Goal: Task Accomplishment & Management: Manage account settings

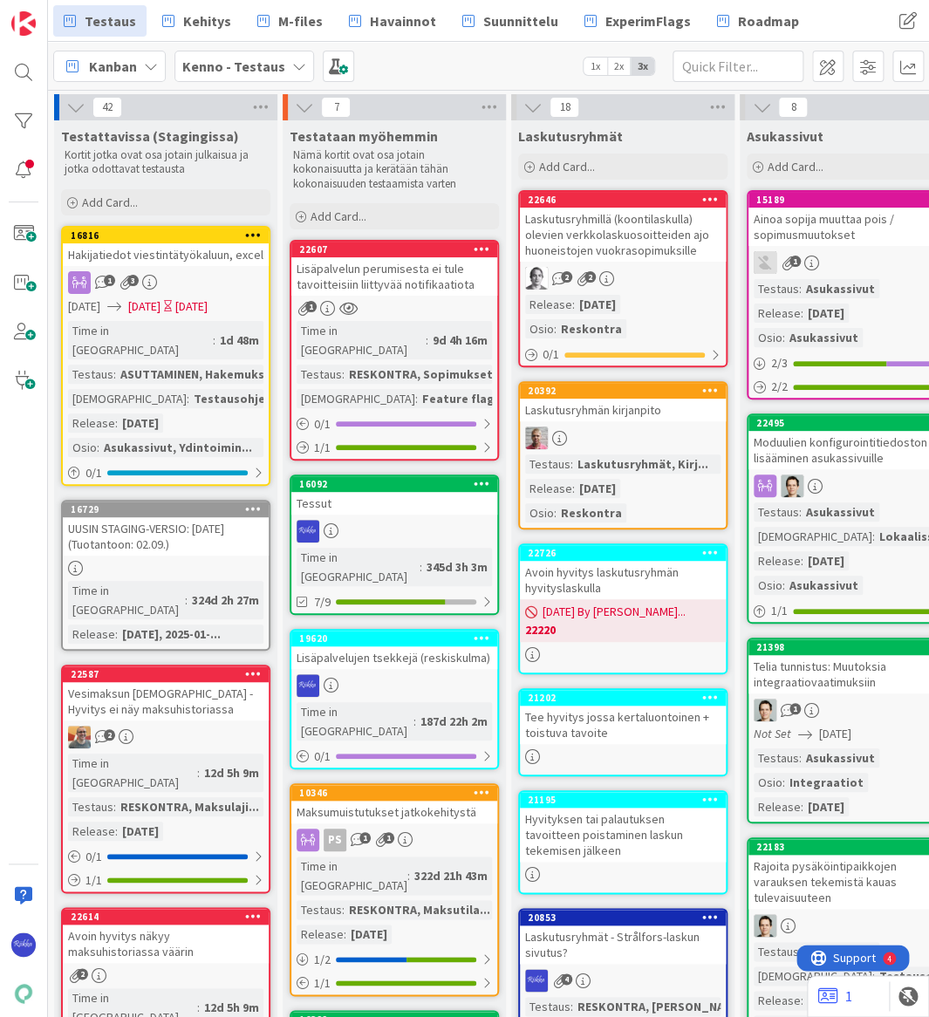
click at [440, 63] on div "Kanban Kenno - Testaus 1x 2x 3x" at bounding box center [488, 66] width 881 height 48
click at [205, 24] on span "Kehitys" at bounding box center [207, 20] width 48 height 21
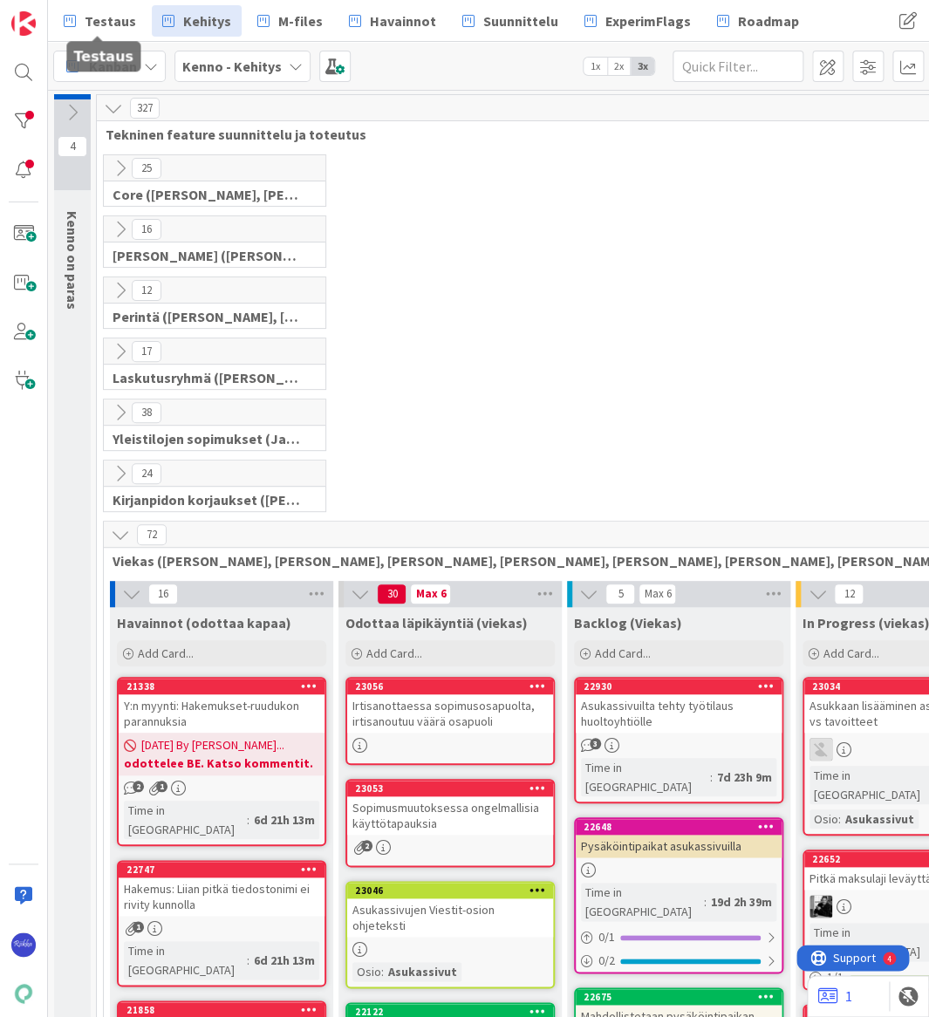
click at [93, 22] on span "Testaus" at bounding box center [110, 20] width 51 height 21
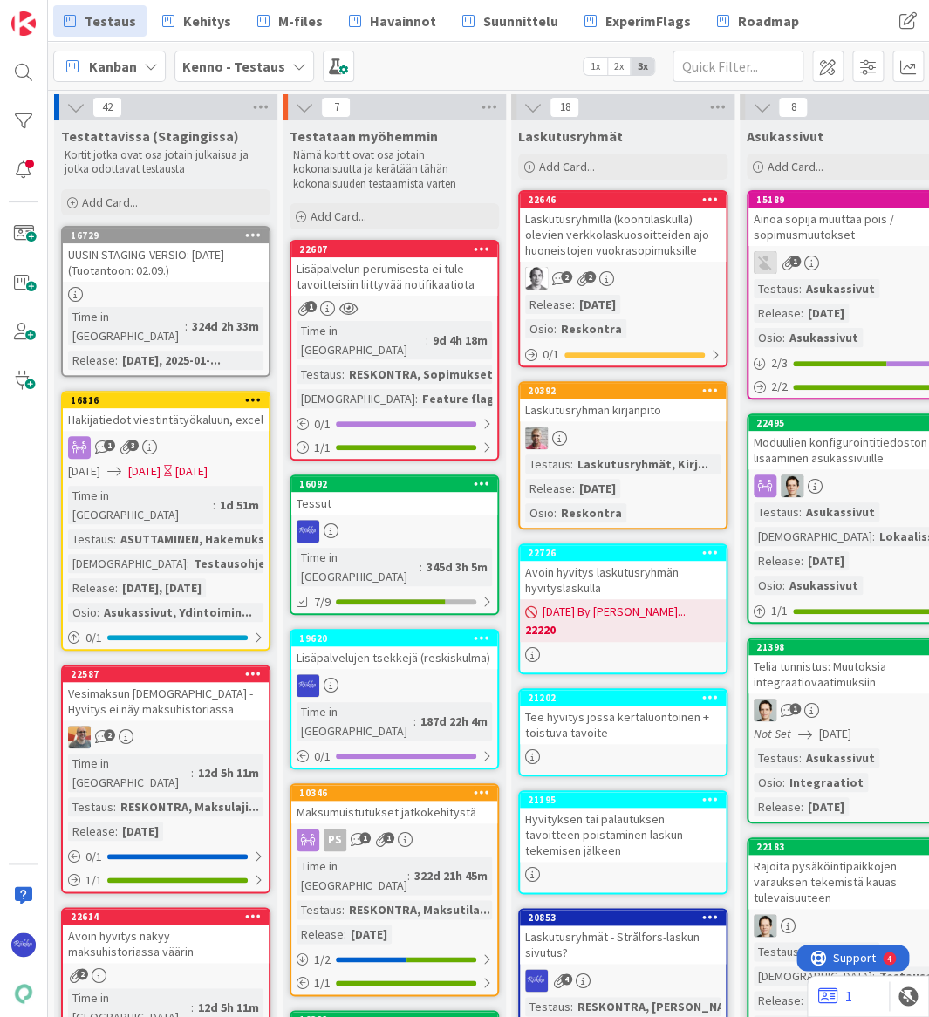
click at [167, 436] on div "1 3" at bounding box center [166, 447] width 206 height 23
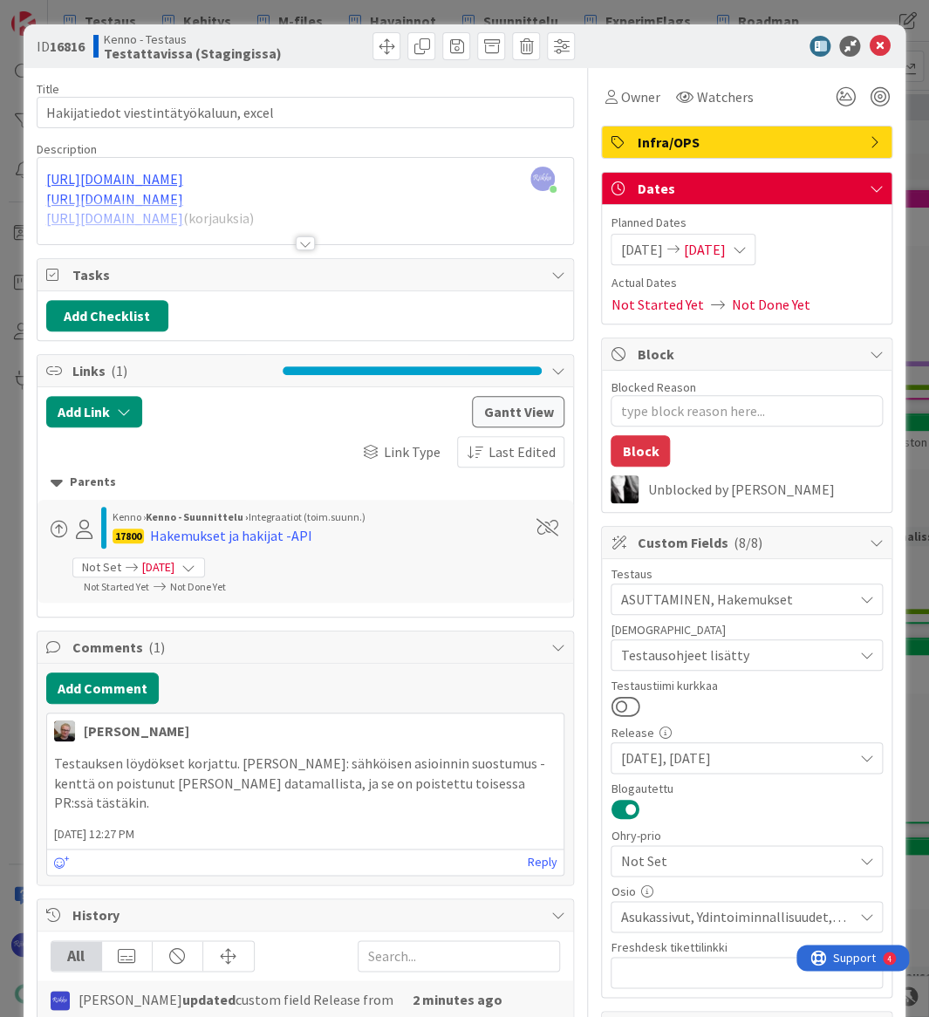
click at [302, 242] on div at bounding box center [305, 243] width 19 height 14
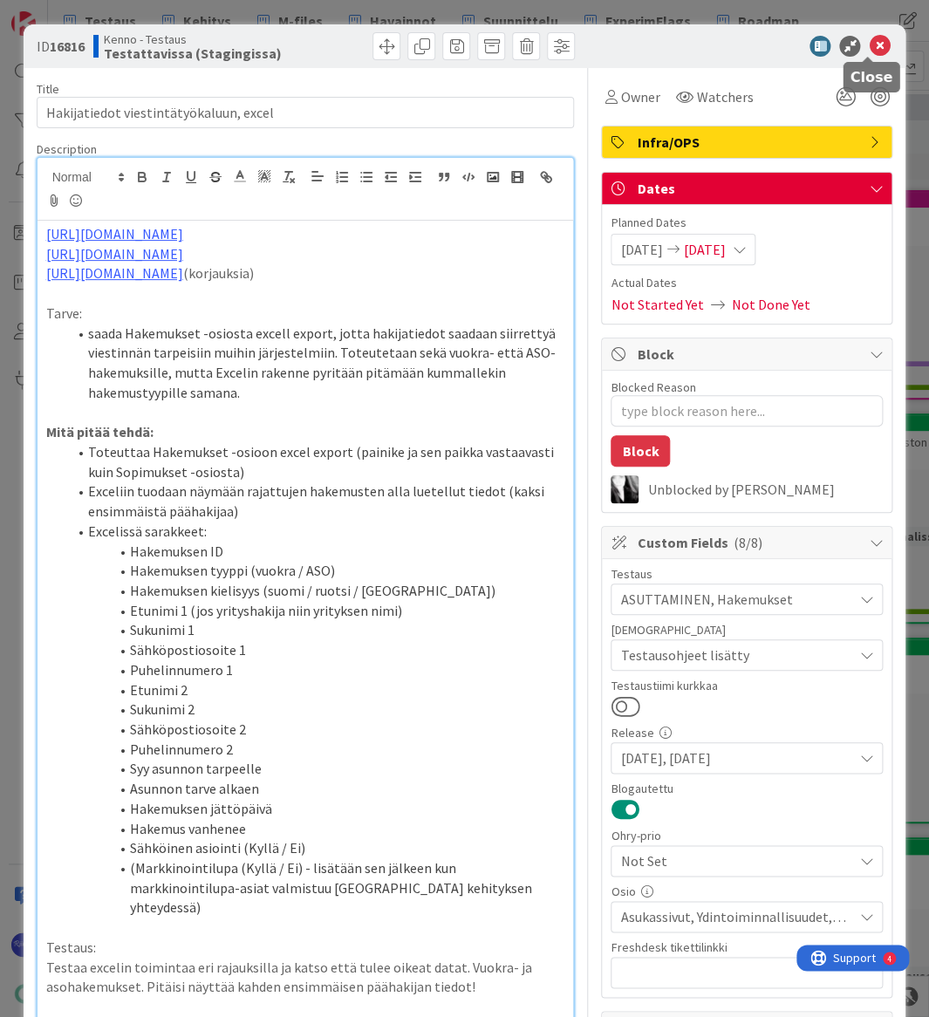
click at [869, 46] on icon at bounding box center [879, 46] width 21 height 21
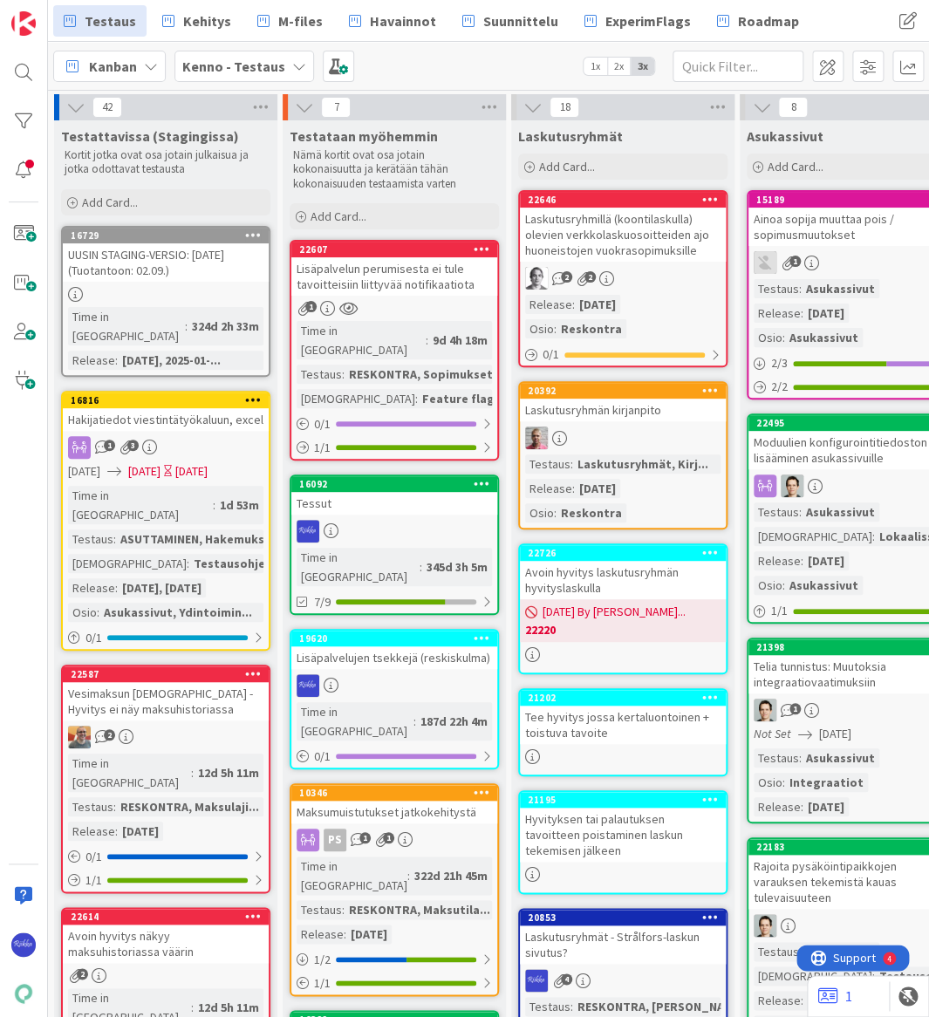
click at [174, 280] on div "UUSIN STAGING-VERSIO: 2025-08-20 (Tuotantoon: 02.09.)" at bounding box center [166, 262] width 206 height 38
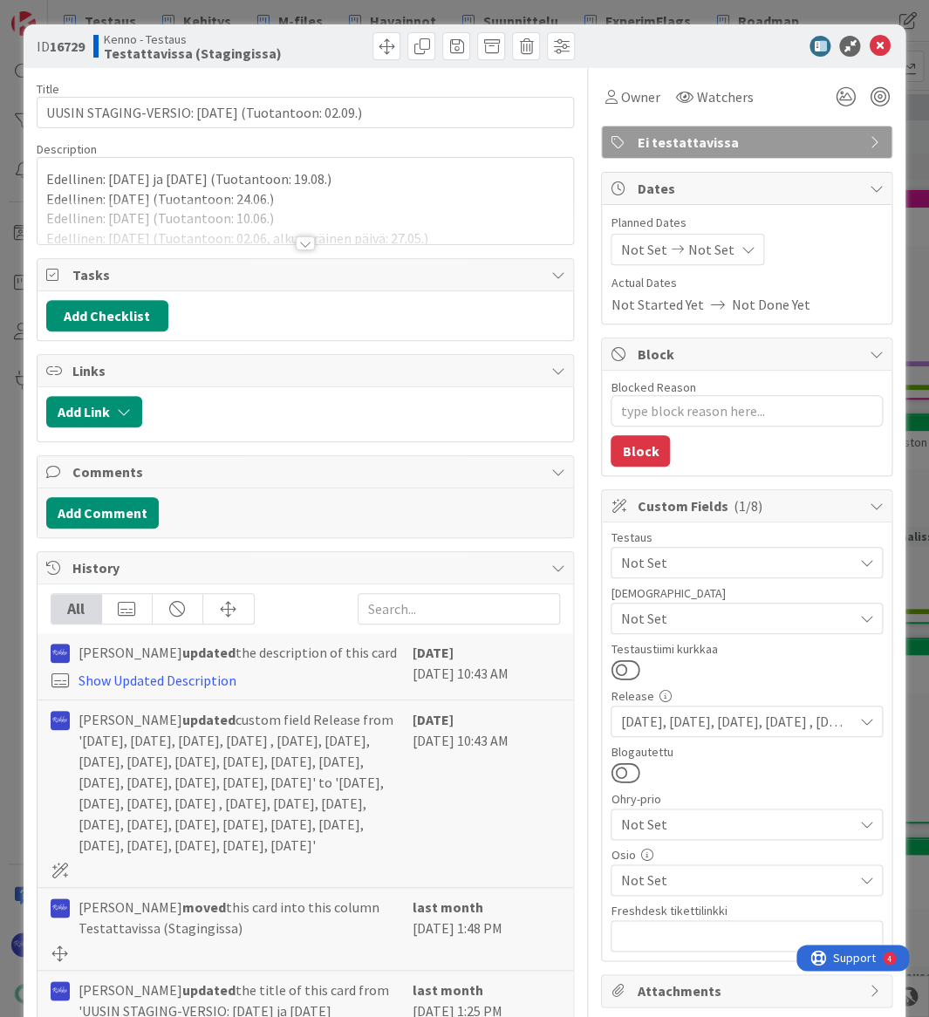
click at [304, 244] on div at bounding box center [305, 243] width 19 height 14
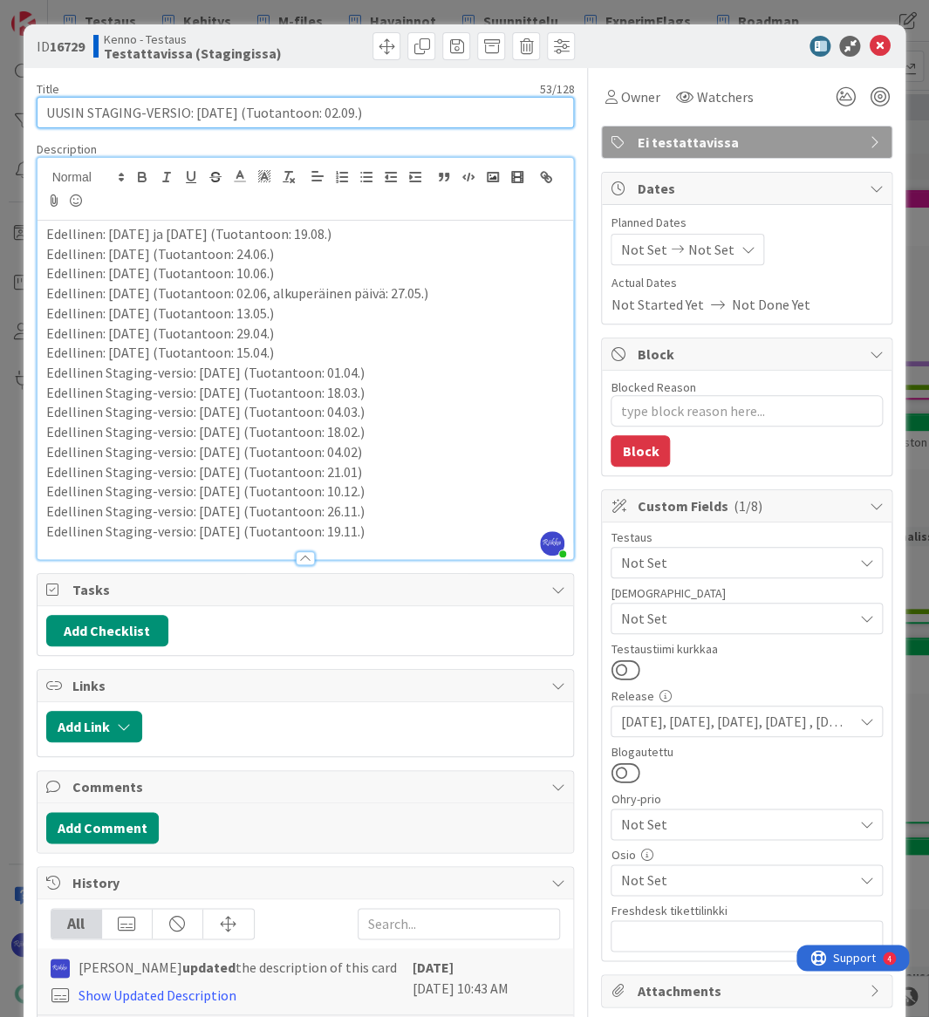
drag, startPoint x: 400, startPoint y: 115, endPoint x: 193, endPoint y: 114, distance: 207.6
click at [193, 114] on input "UUSIN STAGING-VERSIO: 2025-08-20 (Tuotantoon: 02.09.)" at bounding box center [306, 112] width 538 height 31
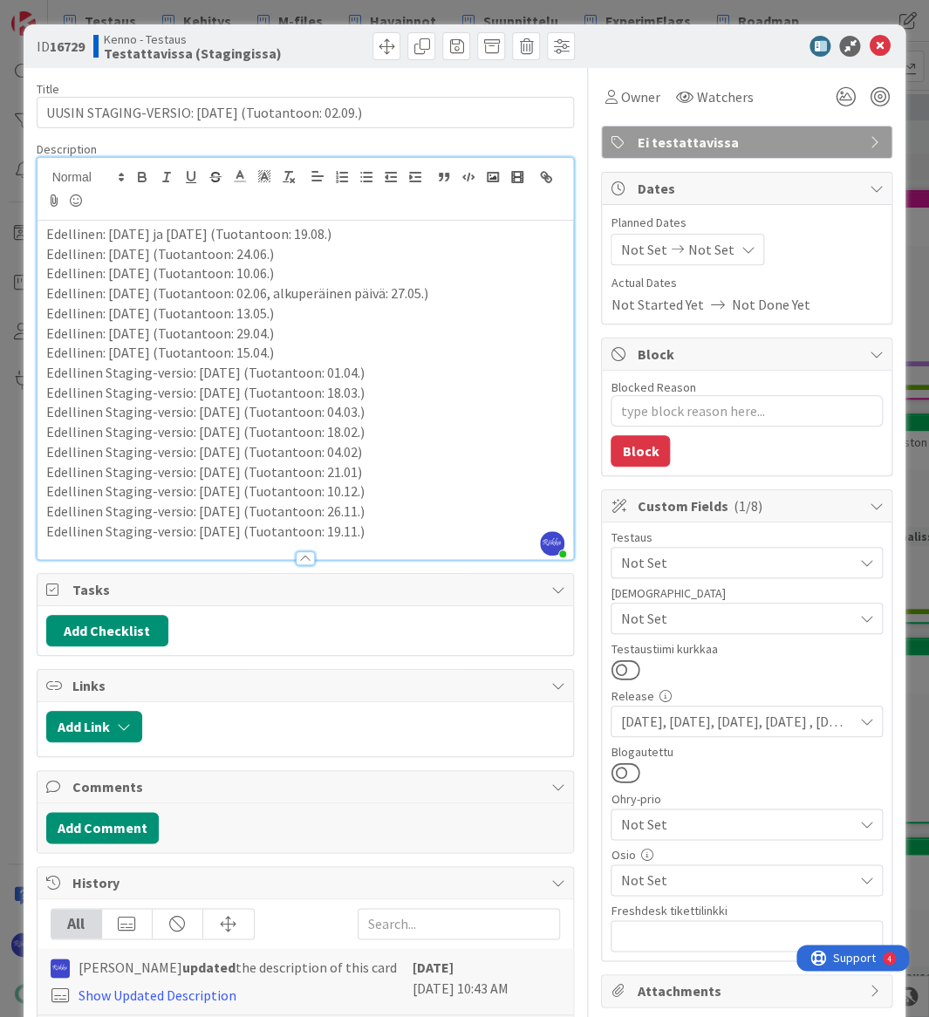
click at [47, 236] on p "Edellinen: 2025-08-07 ja 2025-08-06 (Tuotantoon: 19.08.)" at bounding box center [305, 234] width 519 height 20
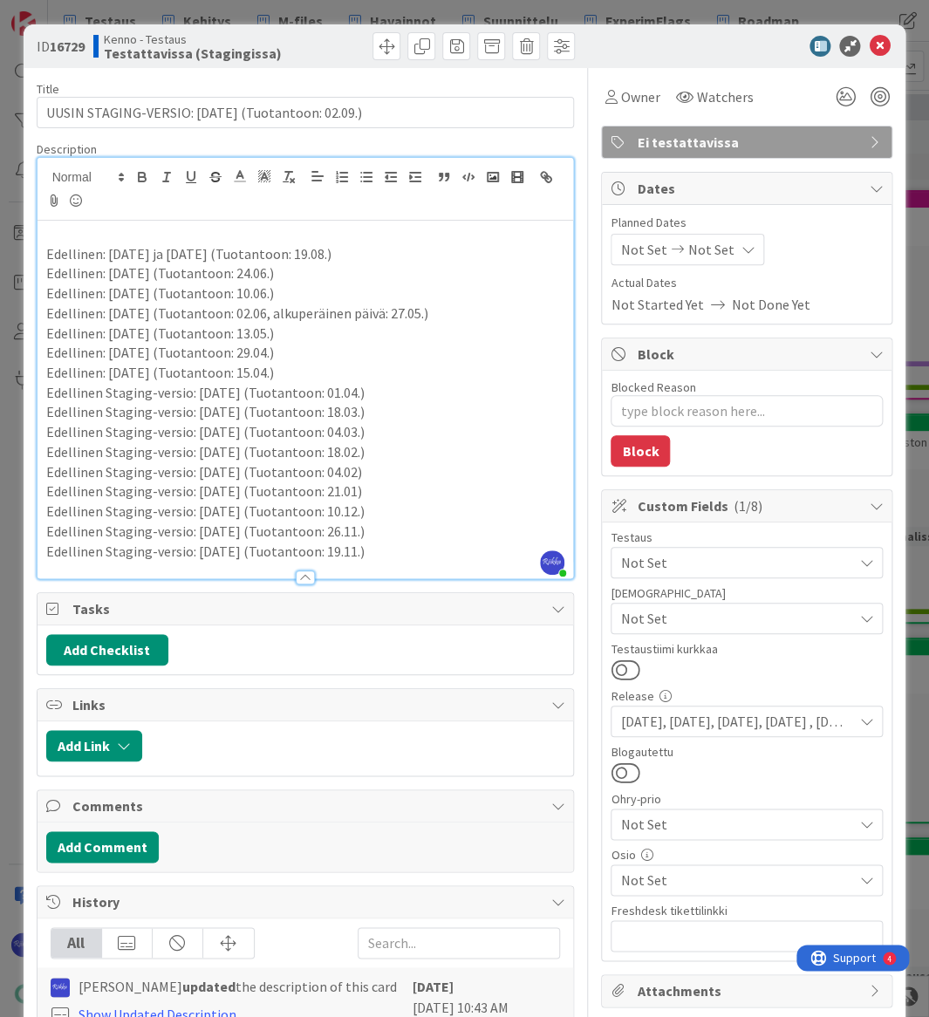
type textarea "x"
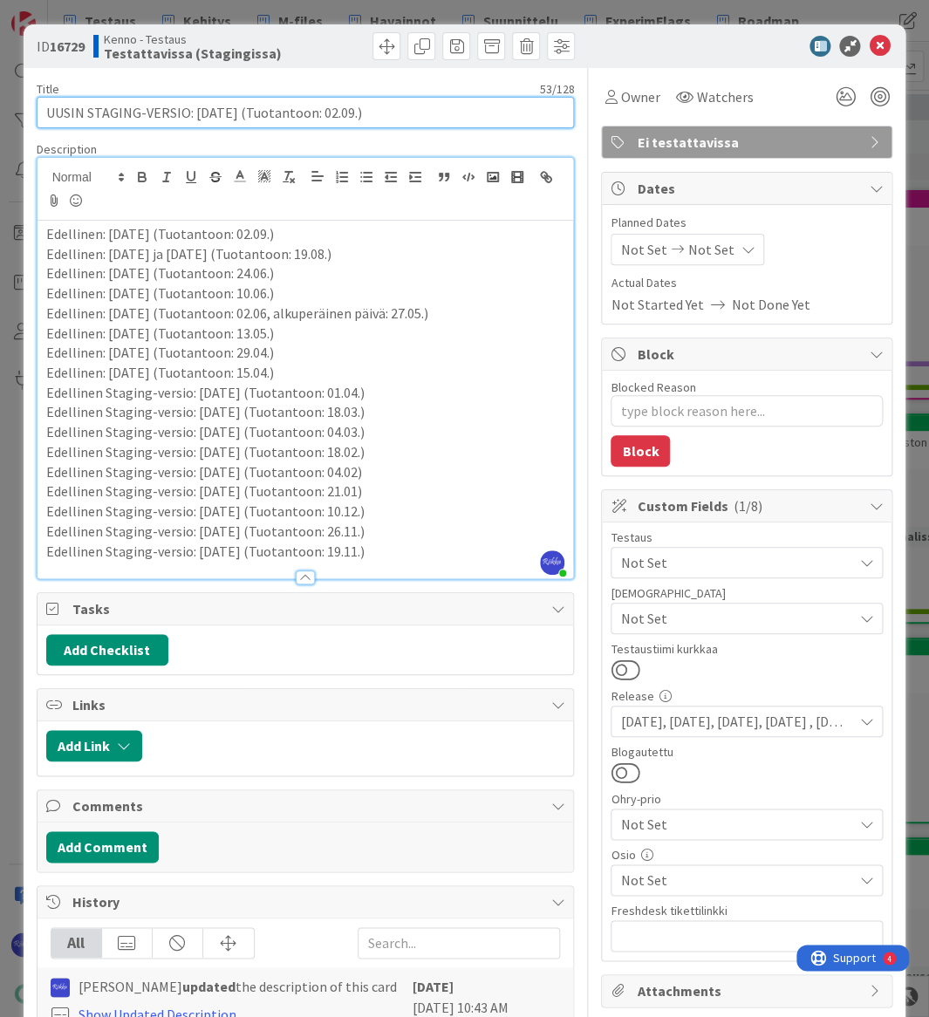
click at [230, 113] on input "UUSIN STAGING-VERSIO: 2025-08-20 (Tuotantoon: 02.09.)" at bounding box center [306, 112] width 538 height 31
type input "UUSIN STAGING-VERSIO: 2025-09-20 (Tuotantoon: 02.09.)"
type textarea "x"
drag, startPoint x: 253, startPoint y: 109, endPoint x: 244, endPoint y: 107, distance: 8.9
click at [244, 107] on input "UUSIN STAGING-VERSIO: 2025-09-20 (Tuotantoon: 02.09.)" at bounding box center [306, 112] width 538 height 31
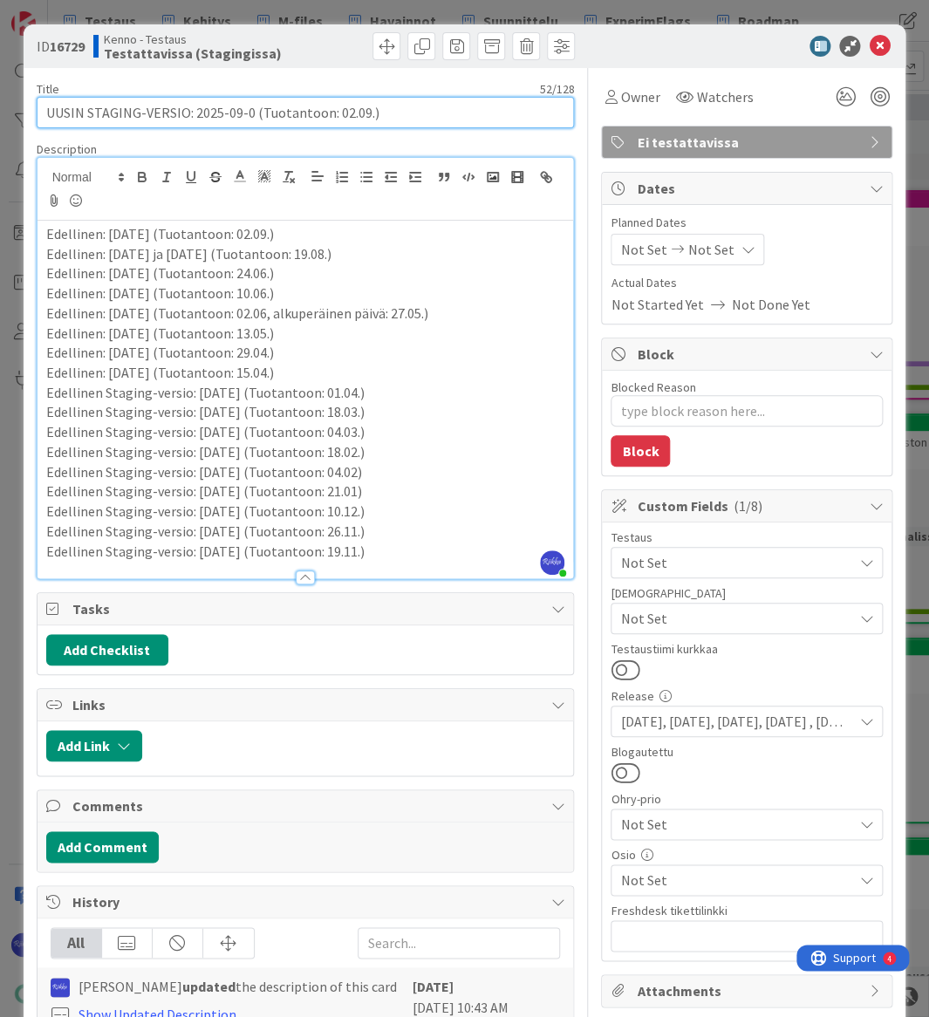
type input "UUSIN STAGING-VERSIO: 2025-09-03 (Tuotantoon: 02.09.)"
type textarea "x"
drag, startPoint x: 349, startPoint y: 109, endPoint x: 339, endPoint y: 109, distance: 9.6
click at [339, 109] on input "UUSIN STAGING-VERSIO: 2025-09-03 (Tuotantoon: 02.09.)" at bounding box center [306, 112] width 538 height 31
type input "UUSIN STAGING-VERSIO: [DATE] (Tuotantoon: 16.09.)"
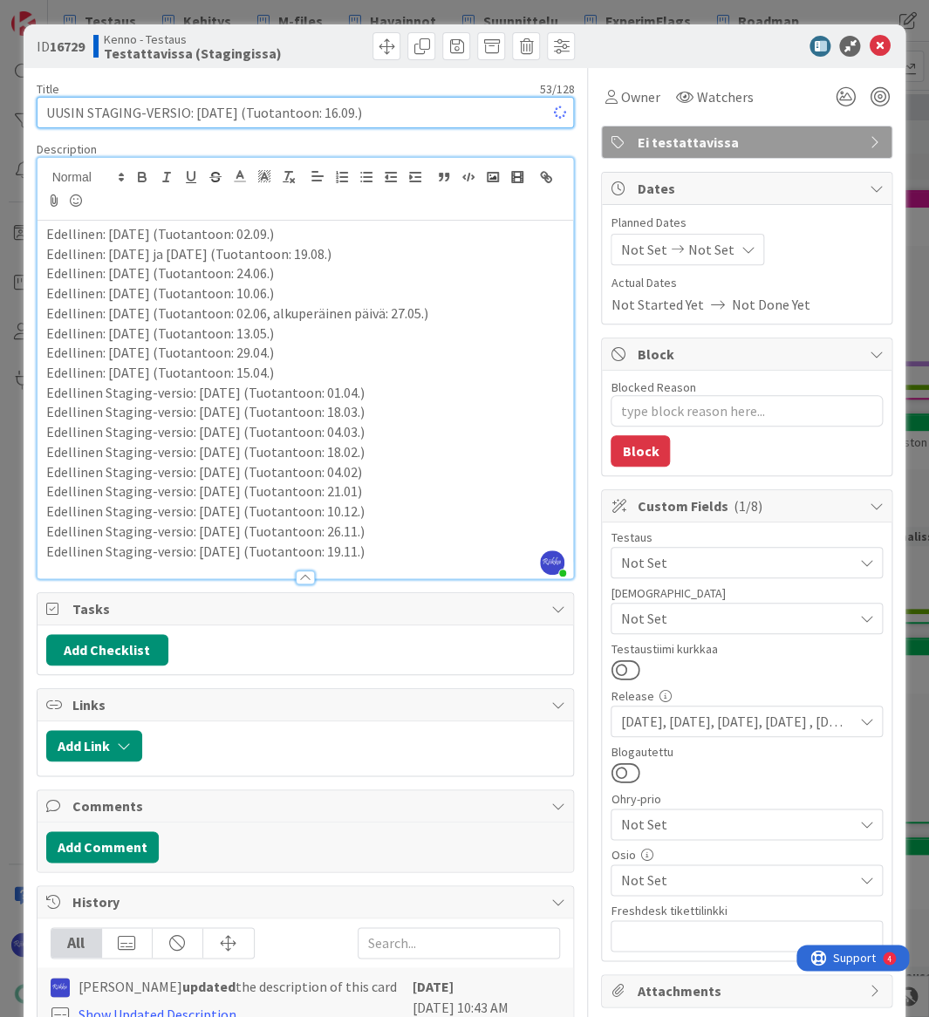
type textarea "x"
type input "UUSIN STAGING-VERSIO: [DATE] (Tuotantoon: 16.09.)"
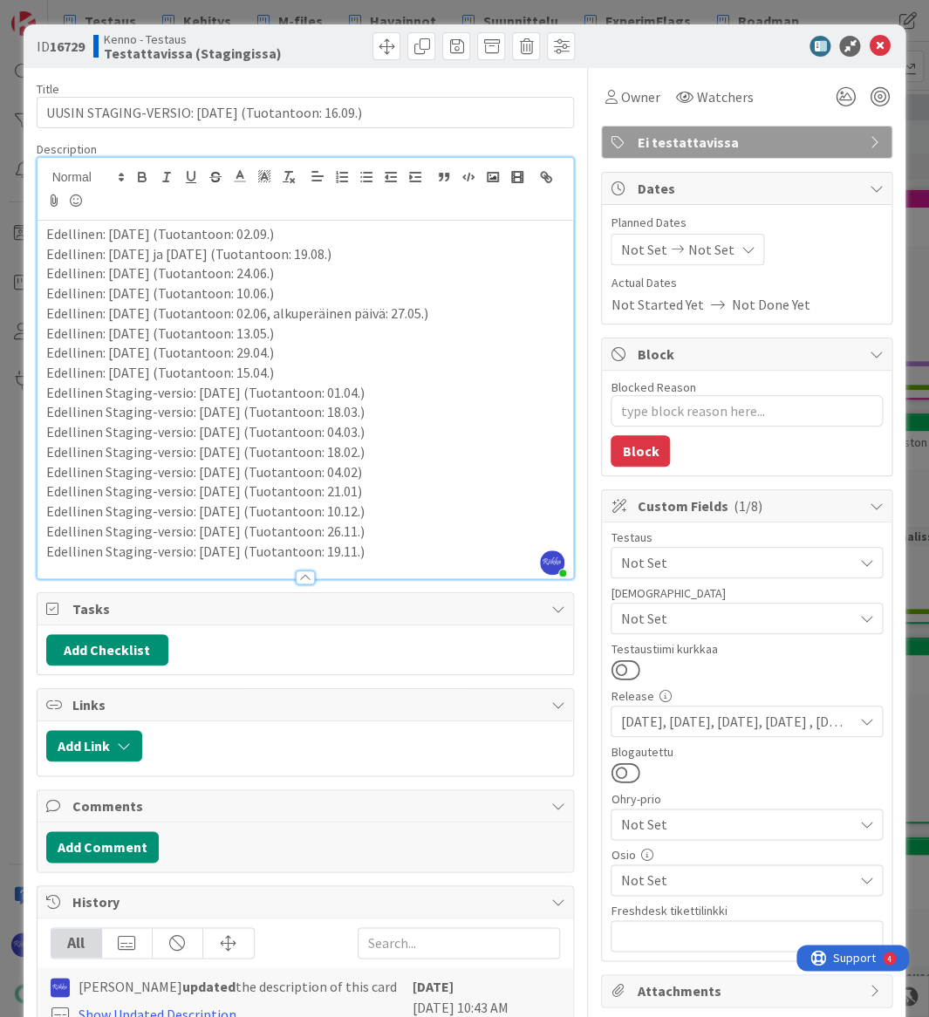
click at [298, 52] on div "ID 16729 Kenno - Testaus Testattavissa (Stagingissa)" at bounding box center [306, 46] width 539 height 28
click at [297, 576] on div at bounding box center [305, 578] width 19 height 14
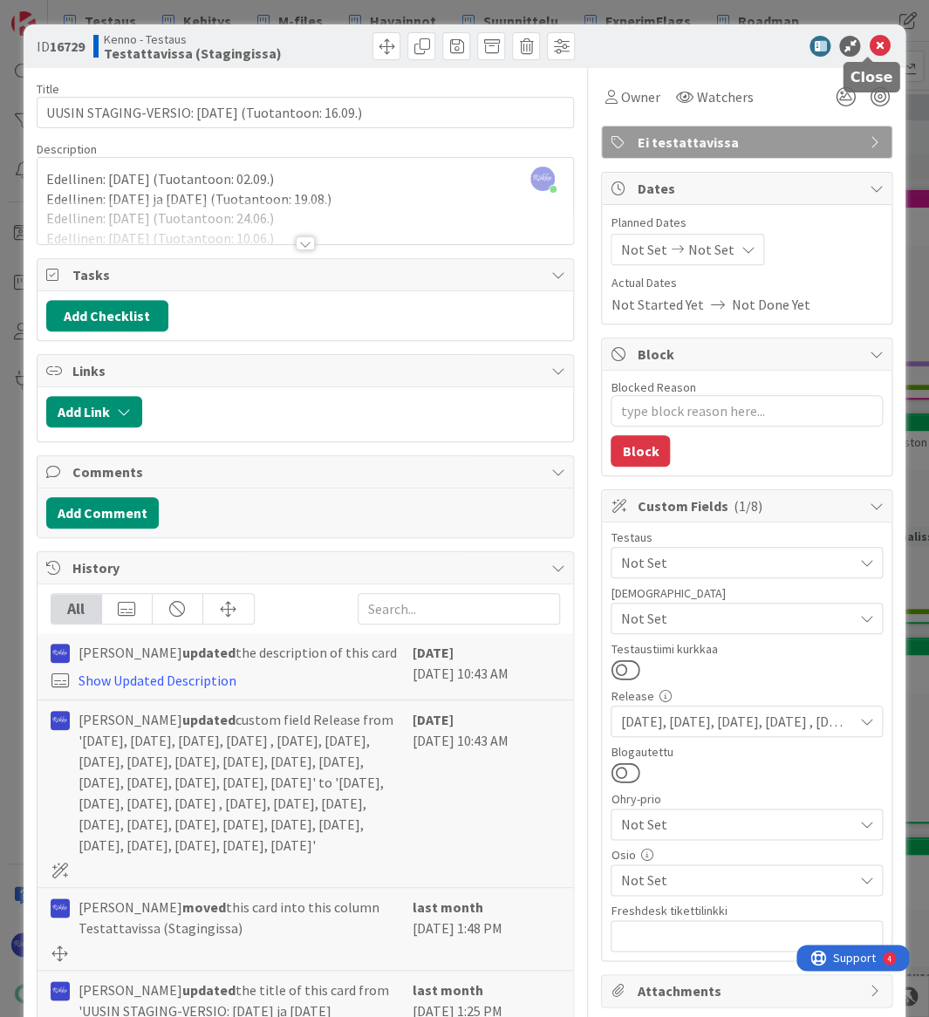
click at [869, 49] on icon at bounding box center [879, 46] width 21 height 21
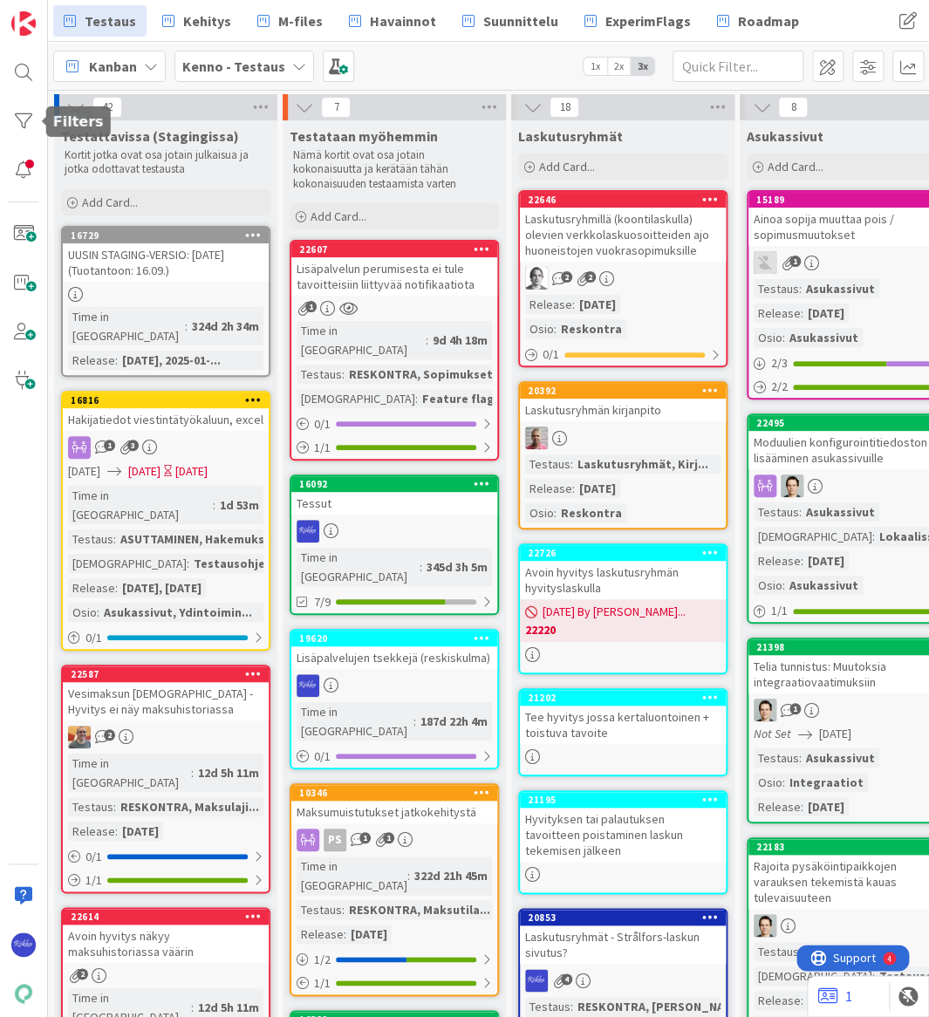
click at [22, 125] on div at bounding box center [23, 121] width 35 height 35
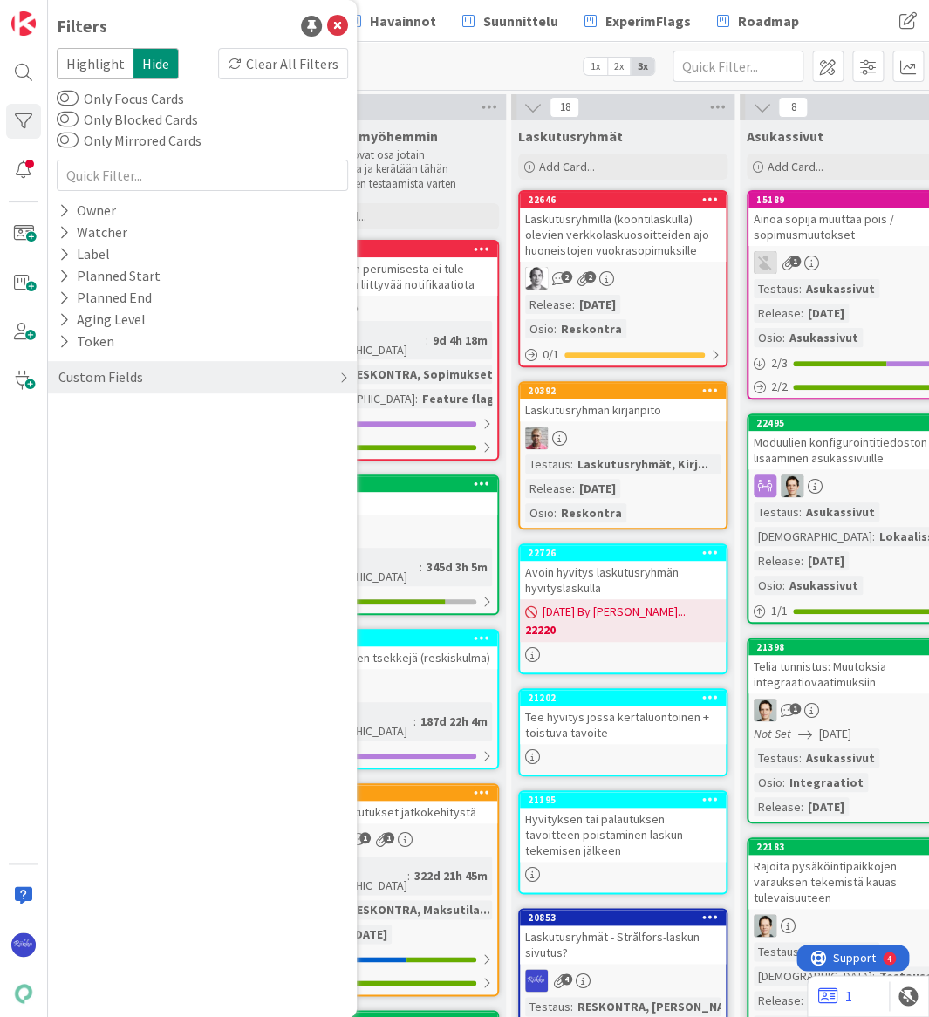
click at [175, 375] on div "Custom Fields" at bounding box center [202, 377] width 309 height 32
click at [63, 474] on icon at bounding box center [63, 478] width 11 height 15
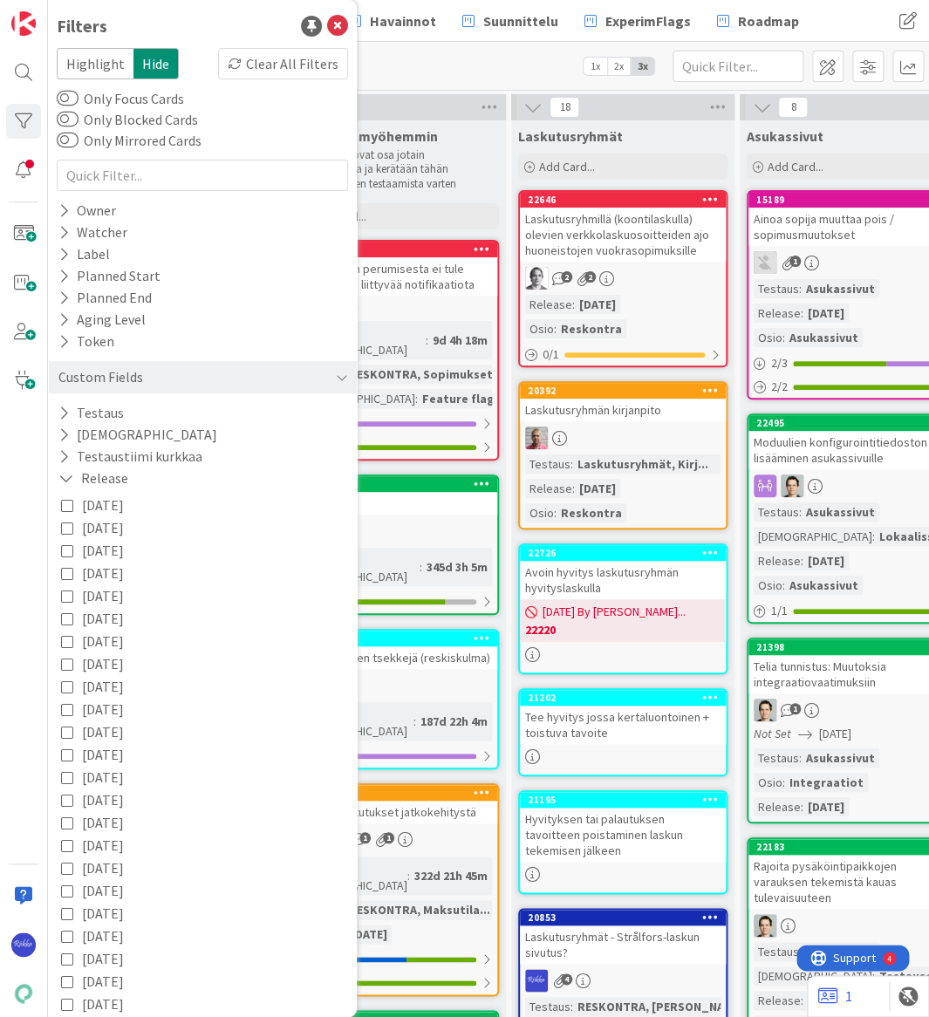
click at [64, 597] on icon at bounding box center [67, 596] width 12 height 12
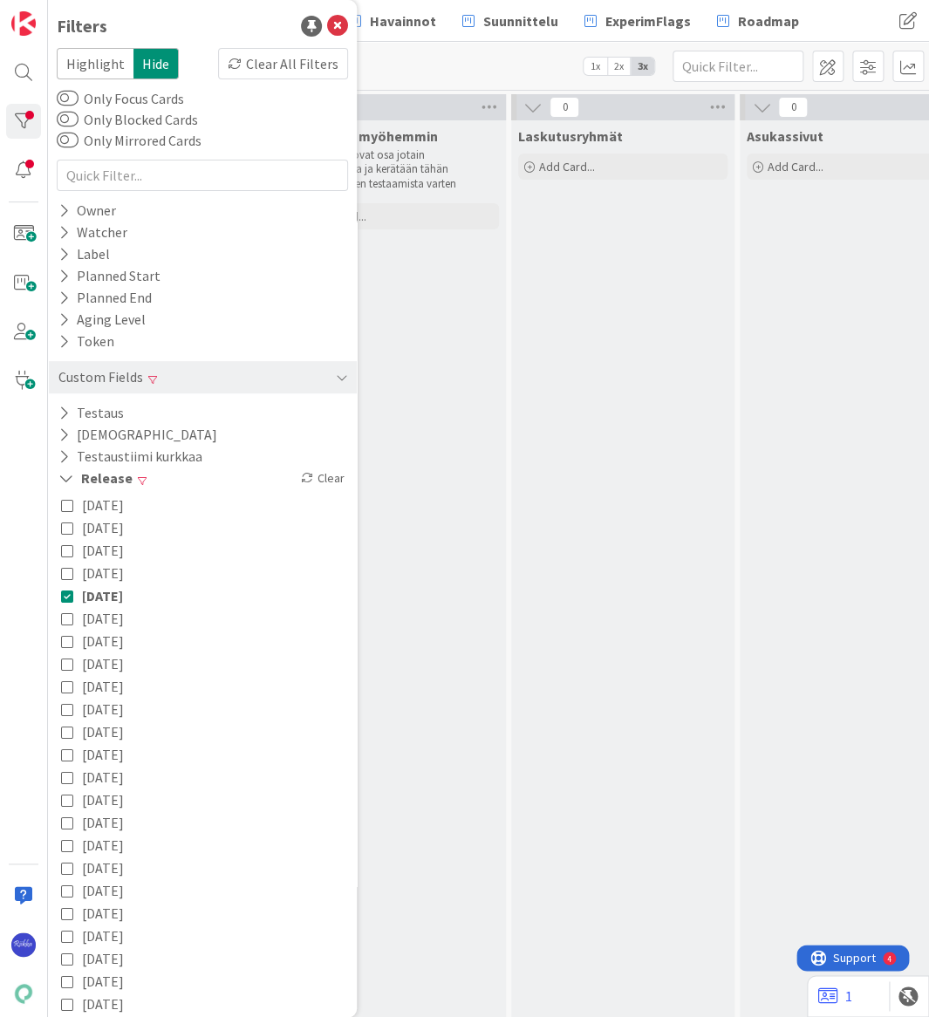
click at [67, 615] on icon at bounding box center [67, 618] width 12 height 12
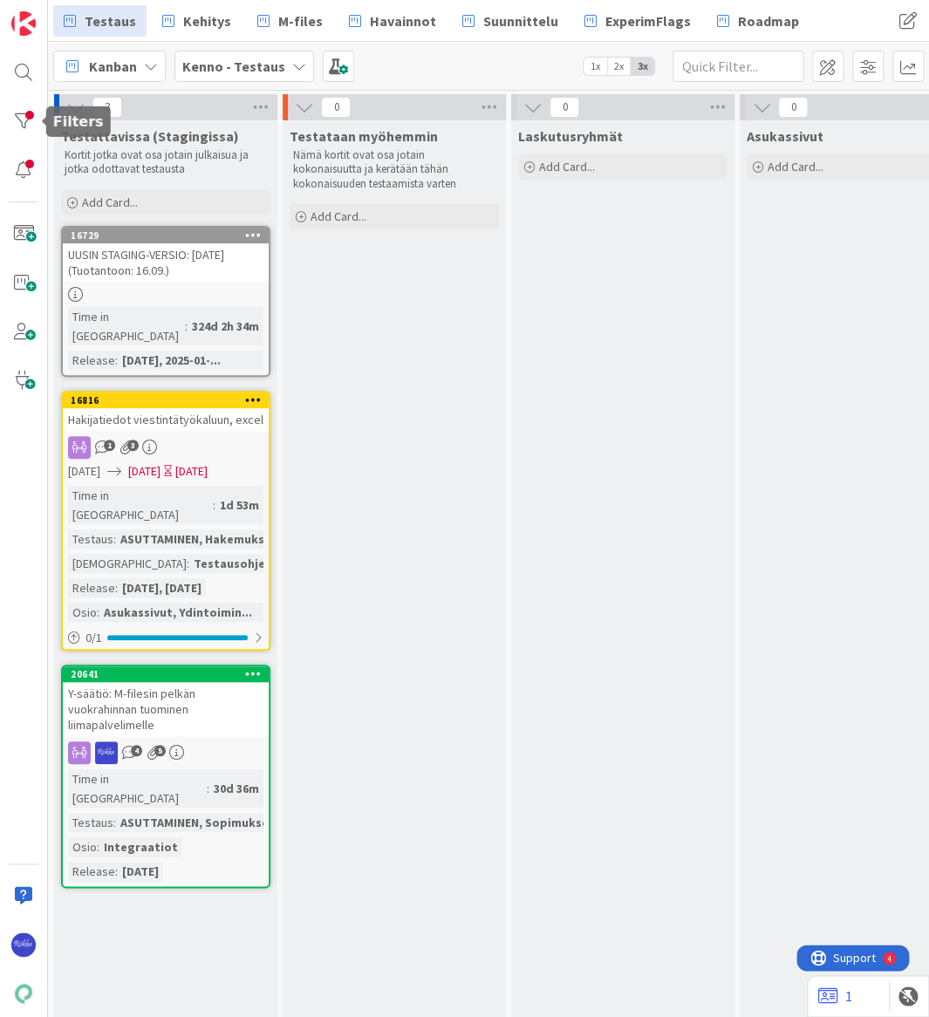
click at [23, 120] on div at bounding box center [23, 121] width 35 height 35
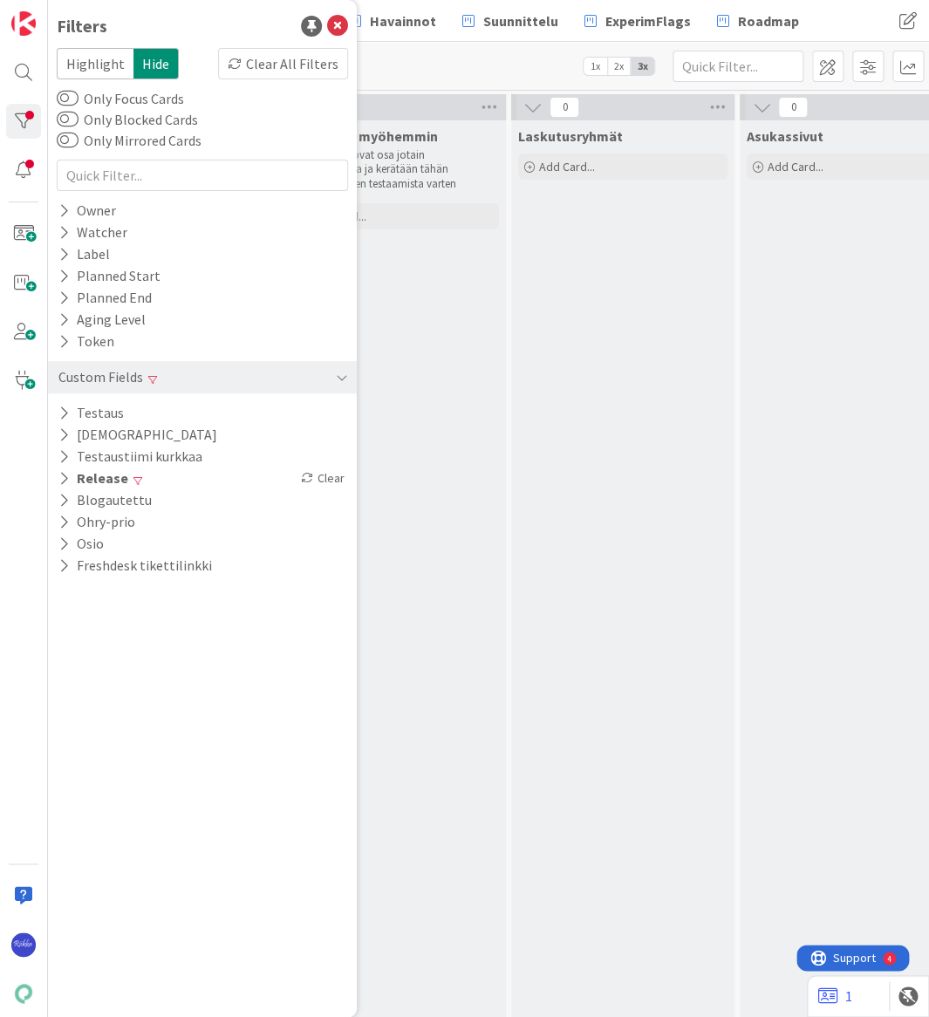
click at [331, 476] on div "Clear" at bounding box center [322, 479] width 51 height 22
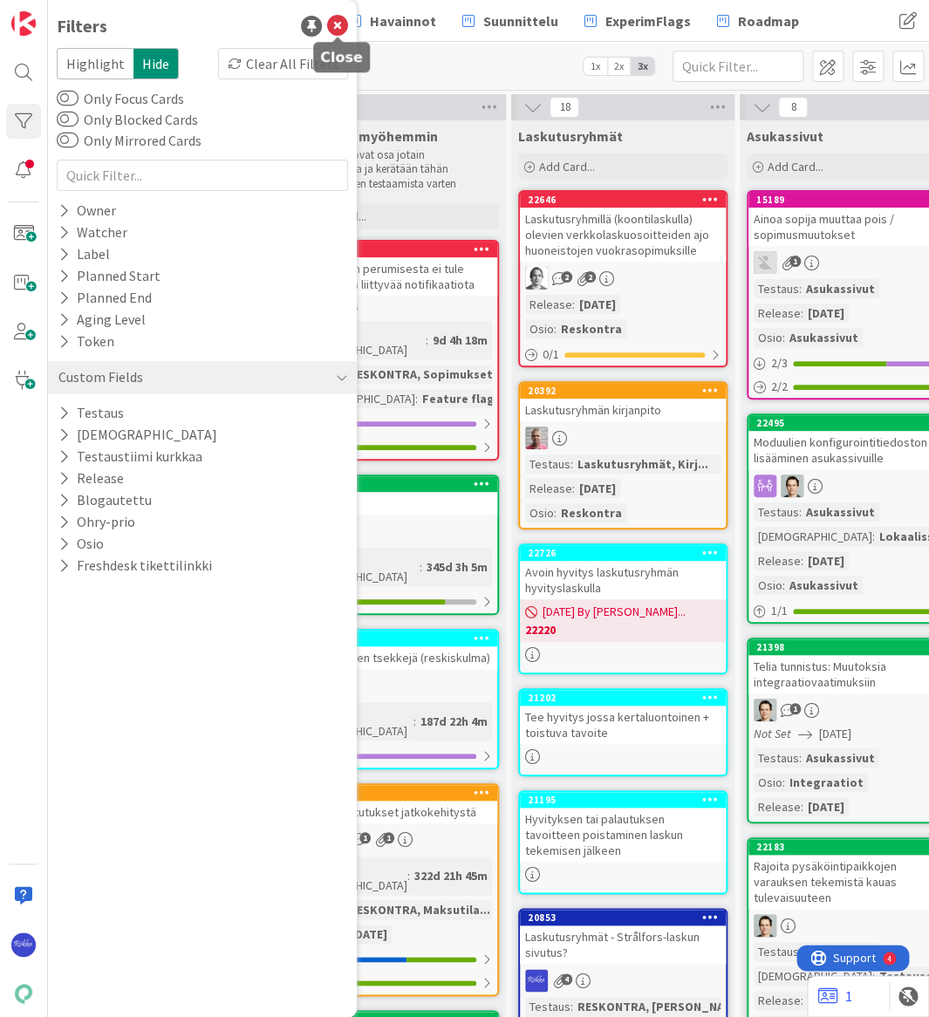
click at [340, 22] on icon at bounding box center [337, 26] width 21 height 21
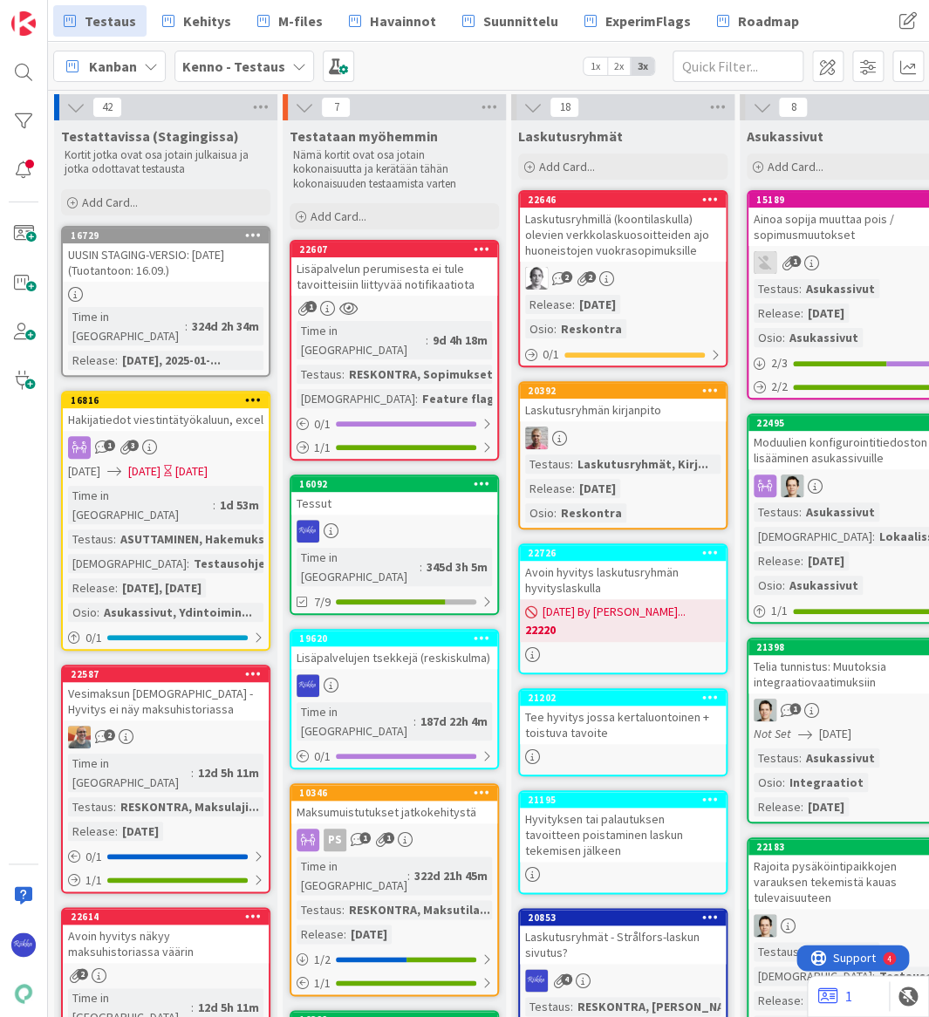
click at [454, 65] on div "Kanban Kenno - Testaus 1x 2x 3x" at bounding box center [488, 66] width 881 height 48
click at [18, 116] on div at bounding box center [23, 121] width 35 height 35
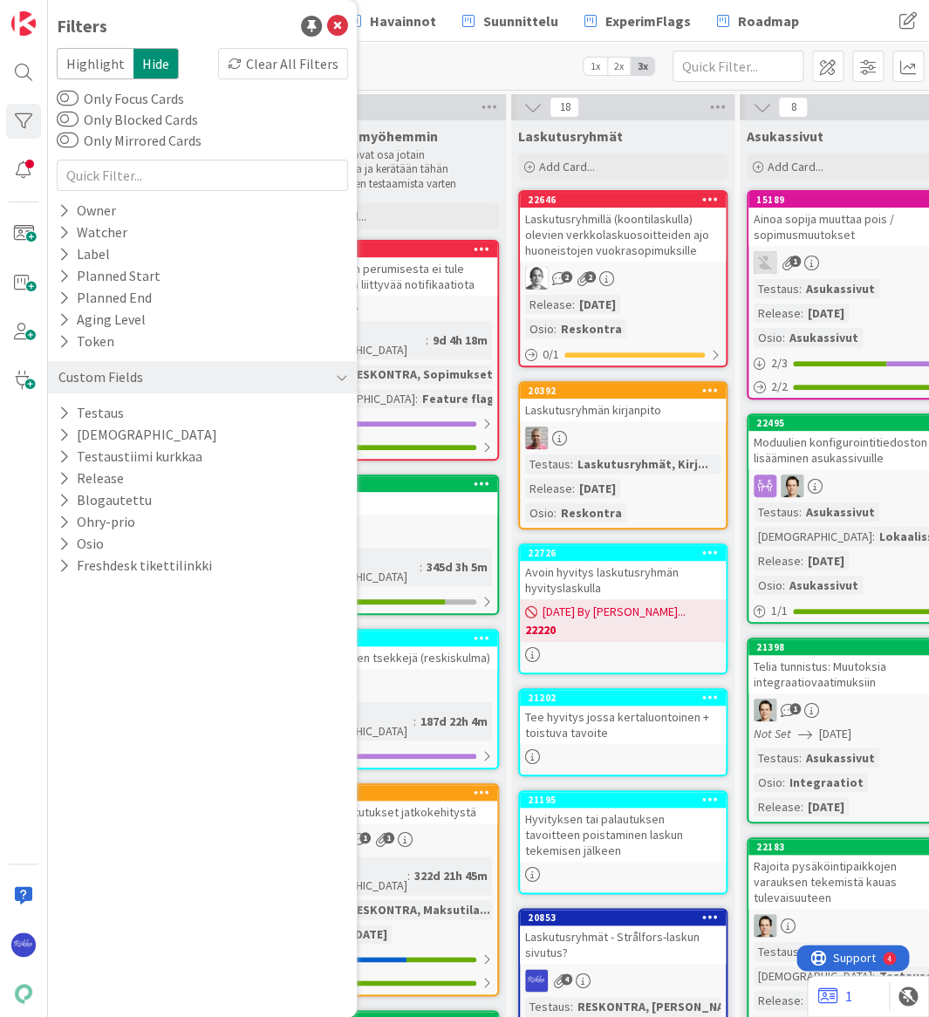
click at [66, 475] on icon at bounding box center [63, 478] width 11 height 15
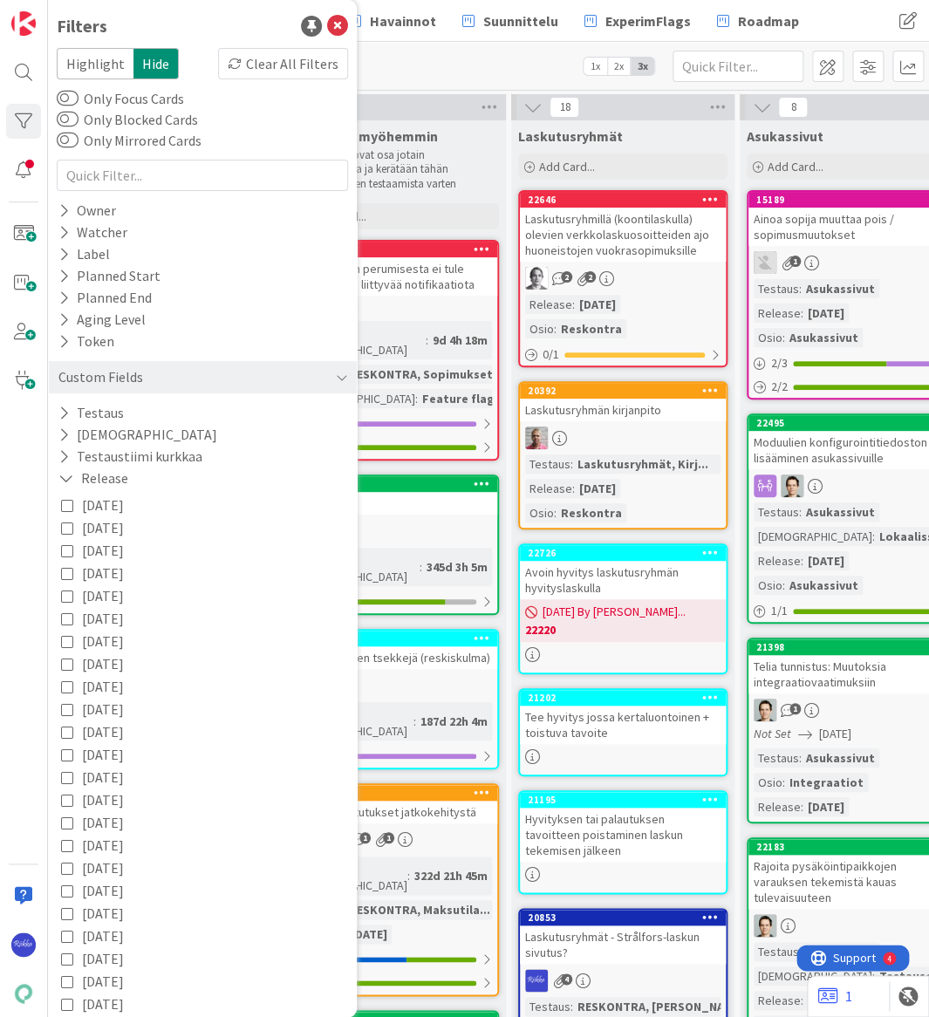
click at [64, 663] on icon at bounding box center [67, 664] width 12 height 12
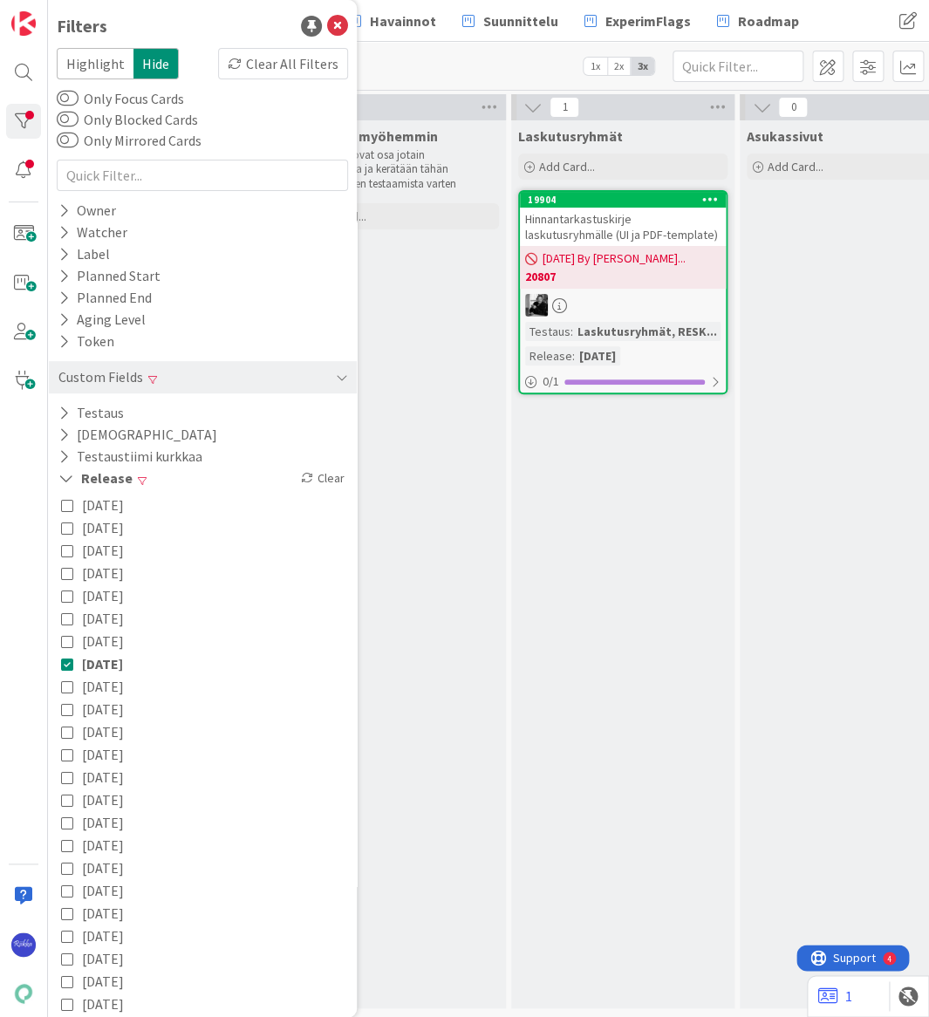
click at [65, 682] on icon at bounding box center [67, 686] width 12 height 12
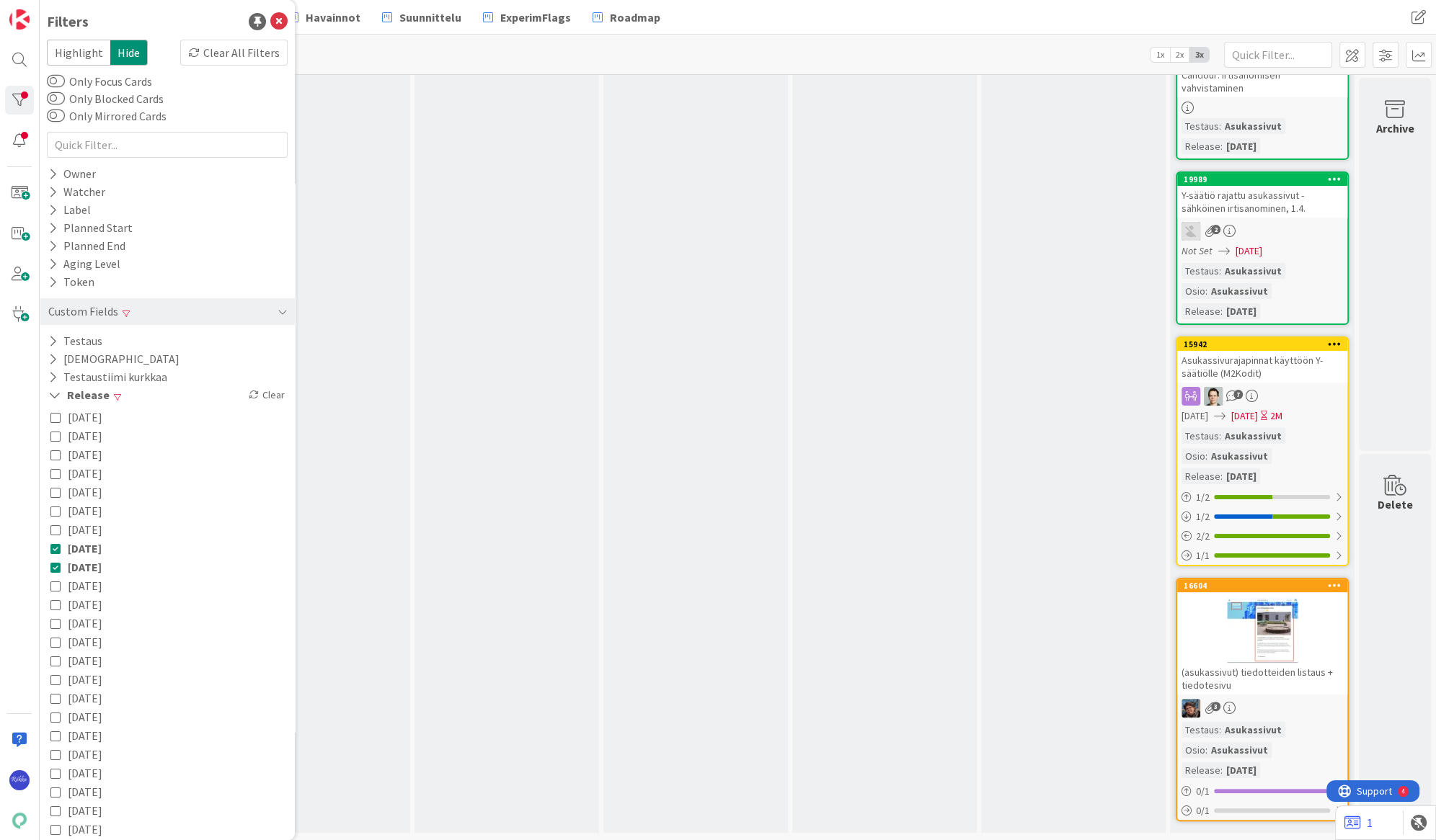
scroll to position [0, 772]
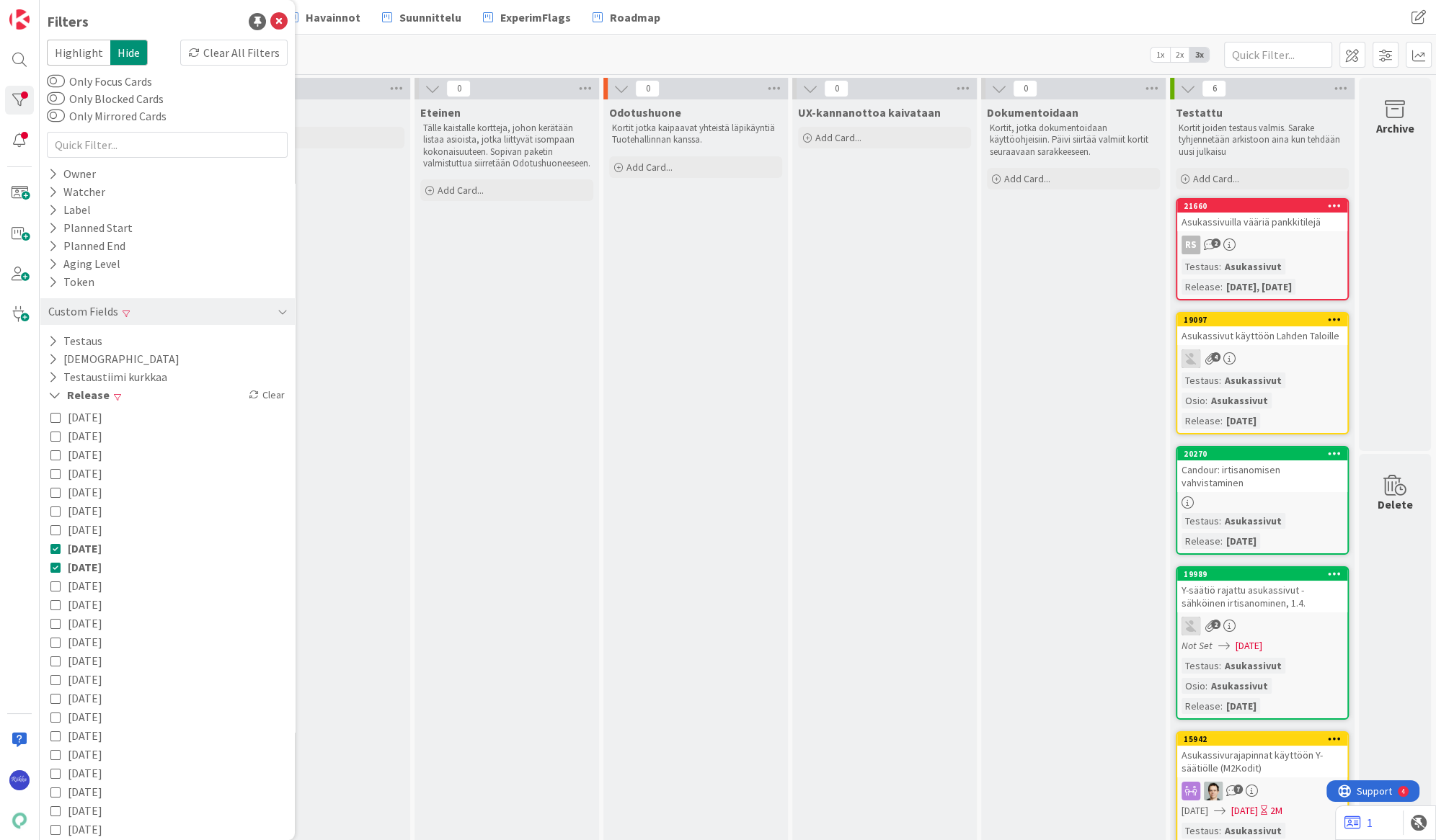
click at [54, 529] on icon at bounding box center [55, 529] width 10 height 10
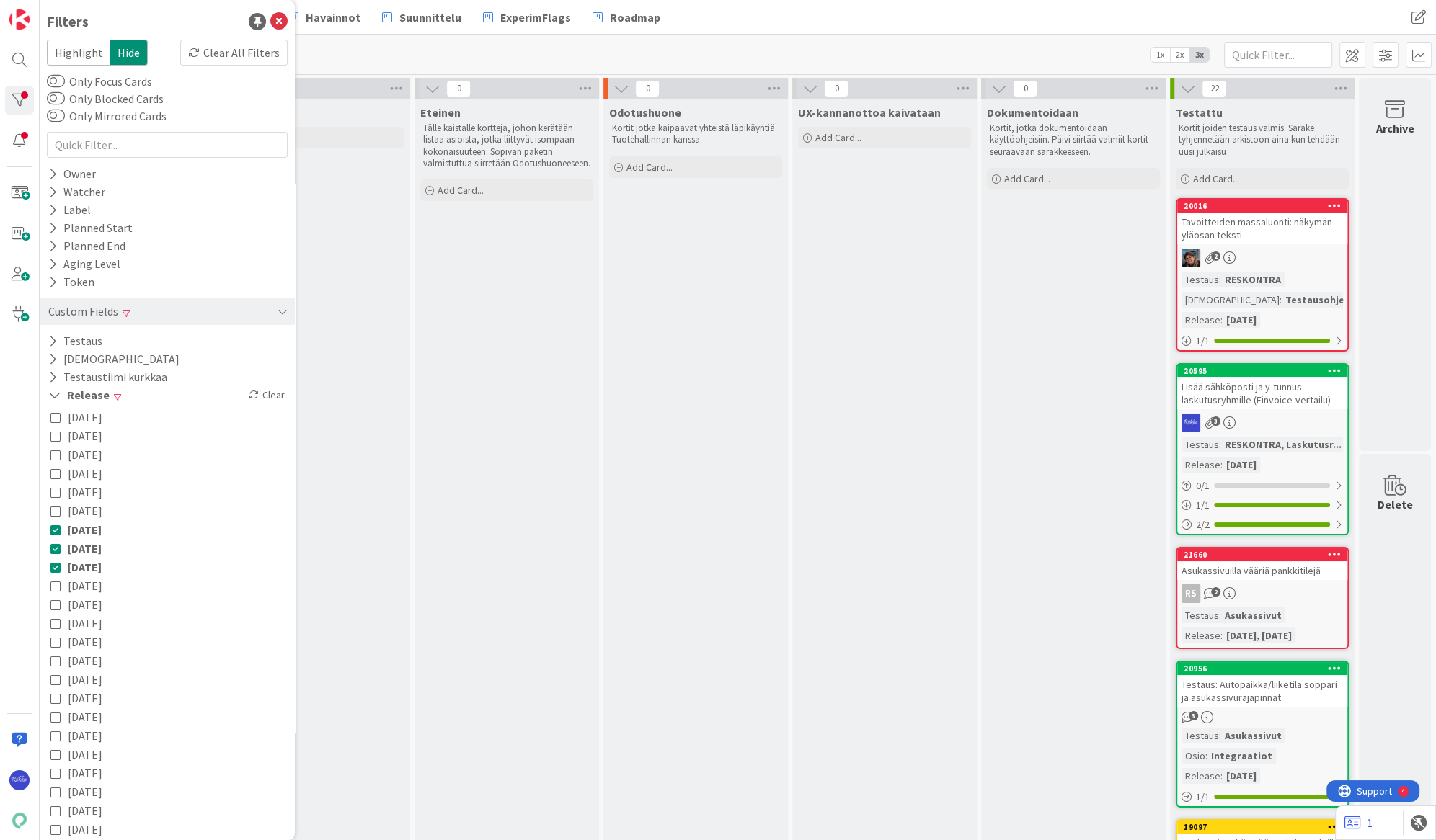
click at [55, 510] on icon at bounding box center [55, 510] width 10 height 10
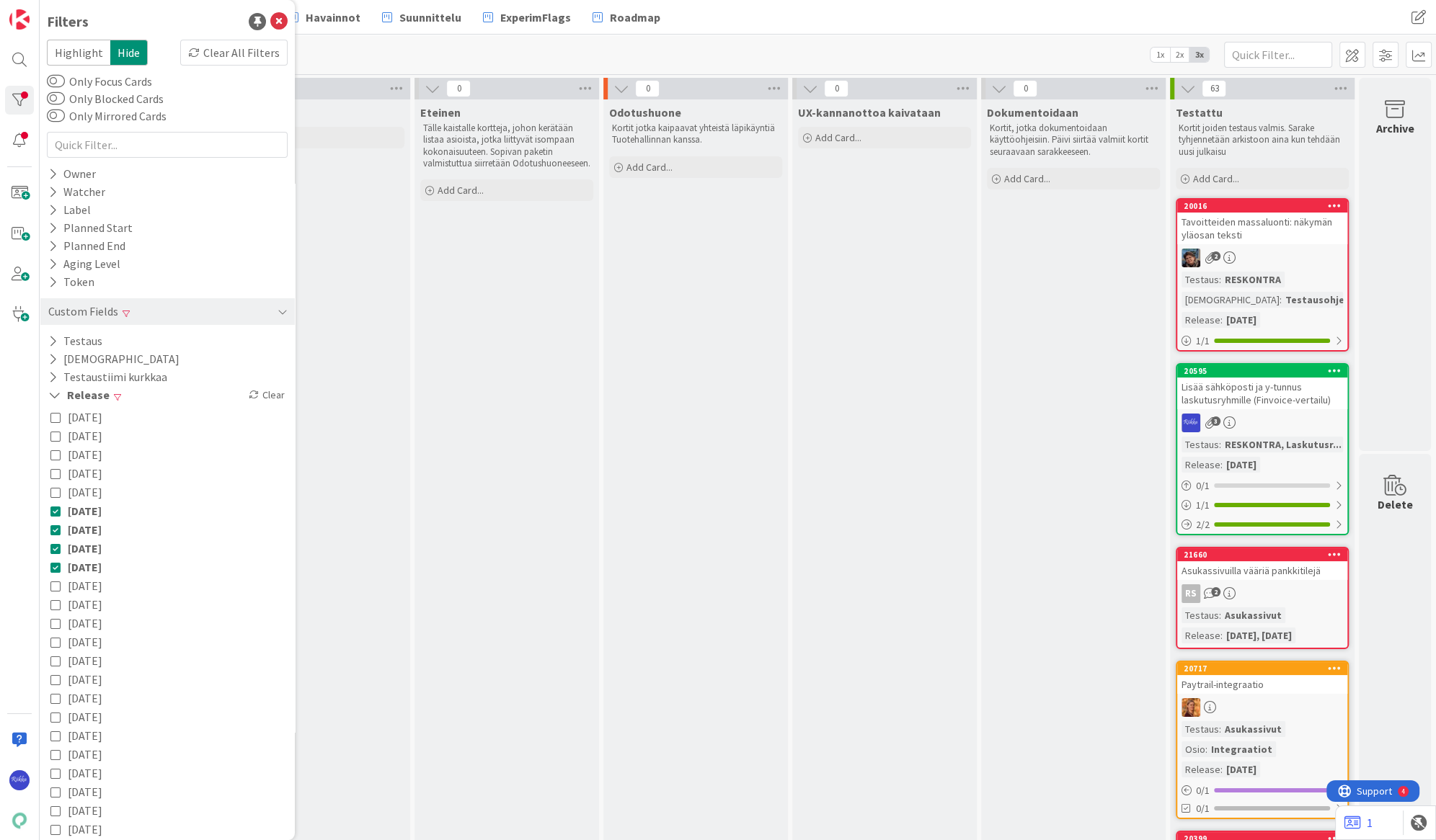
click at [51, 510] on icon at bounding box center [55, 510] width 10 height 10
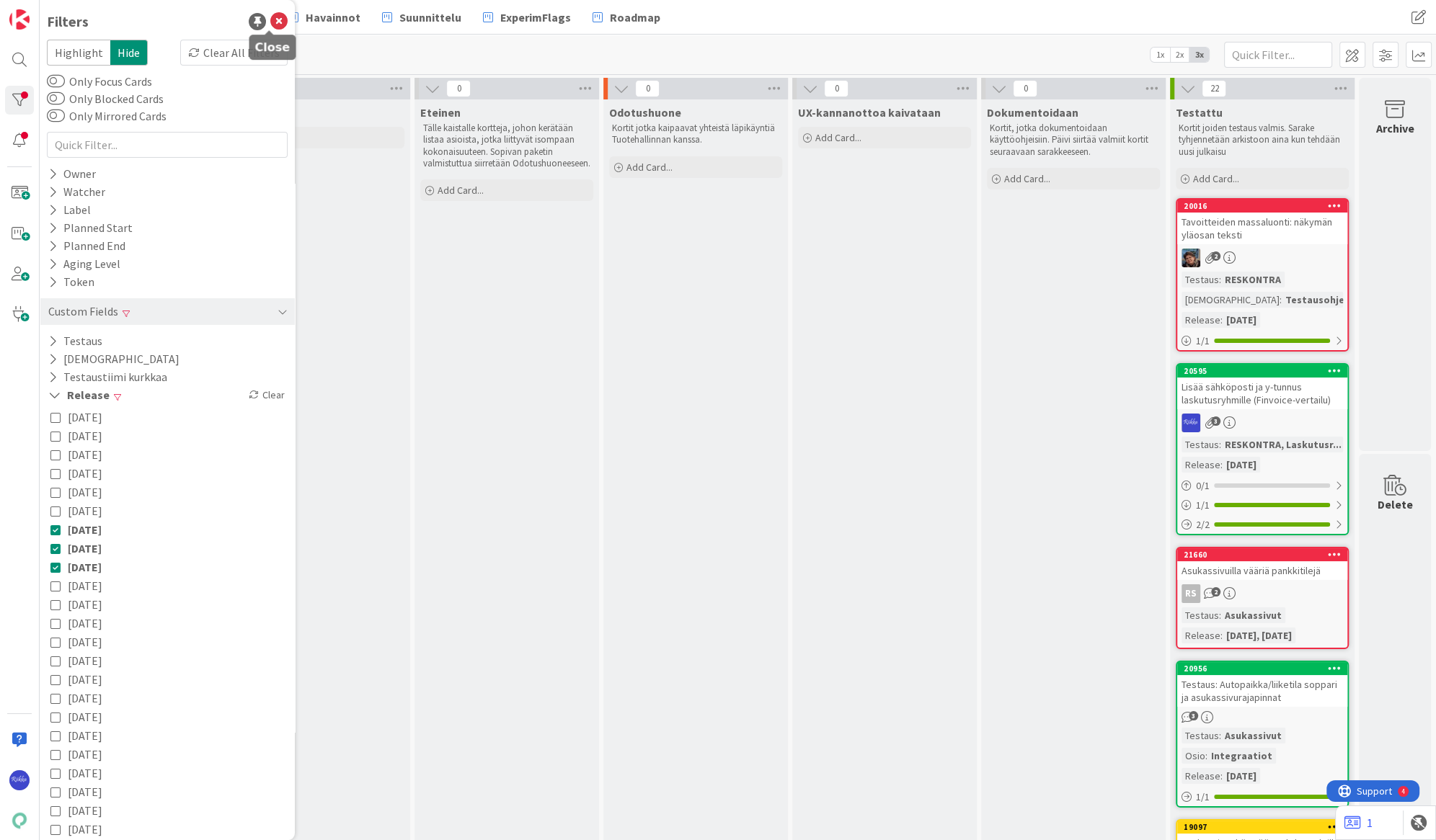
click at [270, 21] on icon at bounding box center [278, 21] width 17 height 17
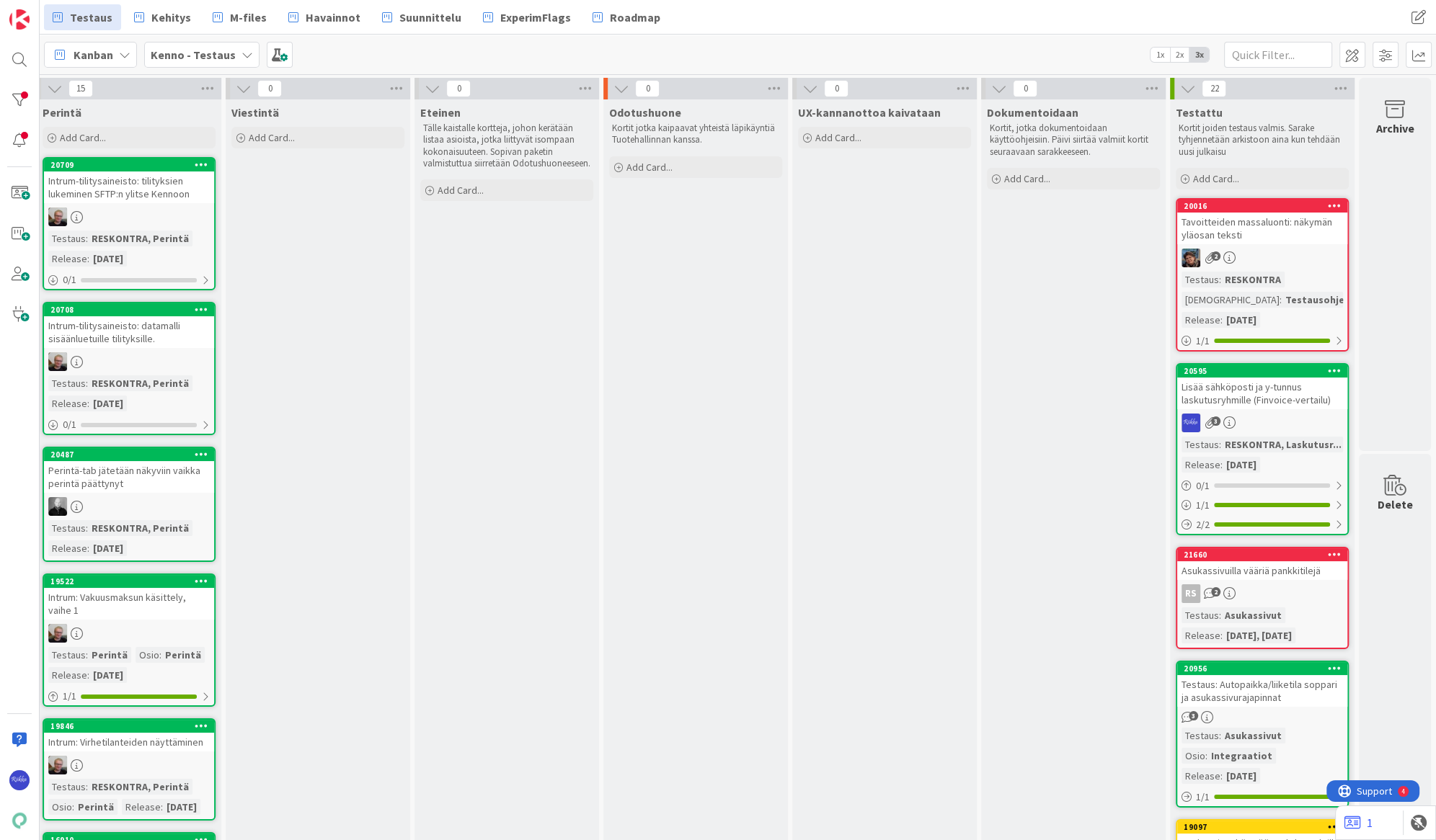
click at [97, 57] on span "Kanban" at bounding box center [93, 55] width 40 height 17
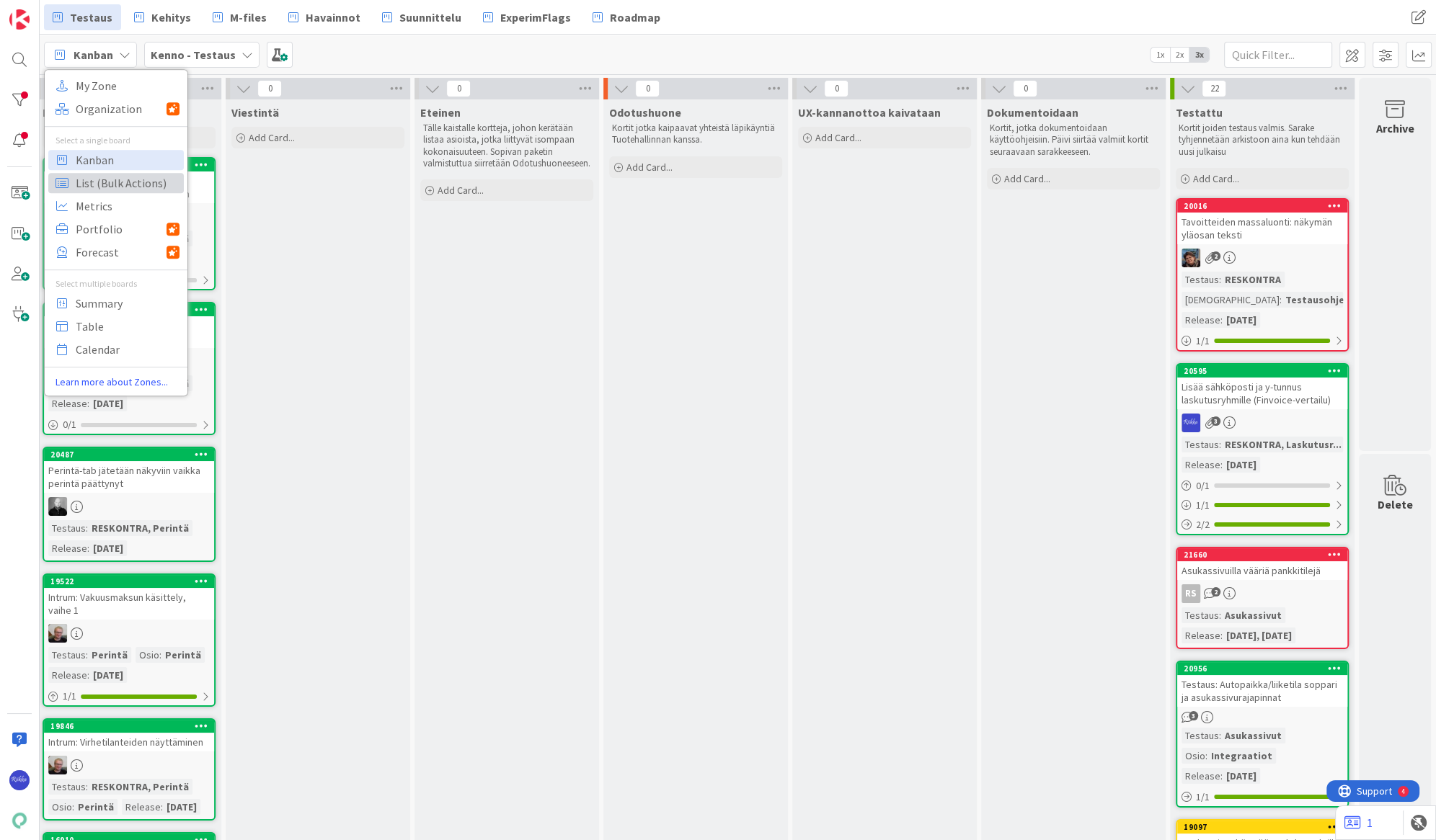
click at [108, 187] on span "List (Bulk Actions)" at bounding box center [128, 183] width 104 height 21
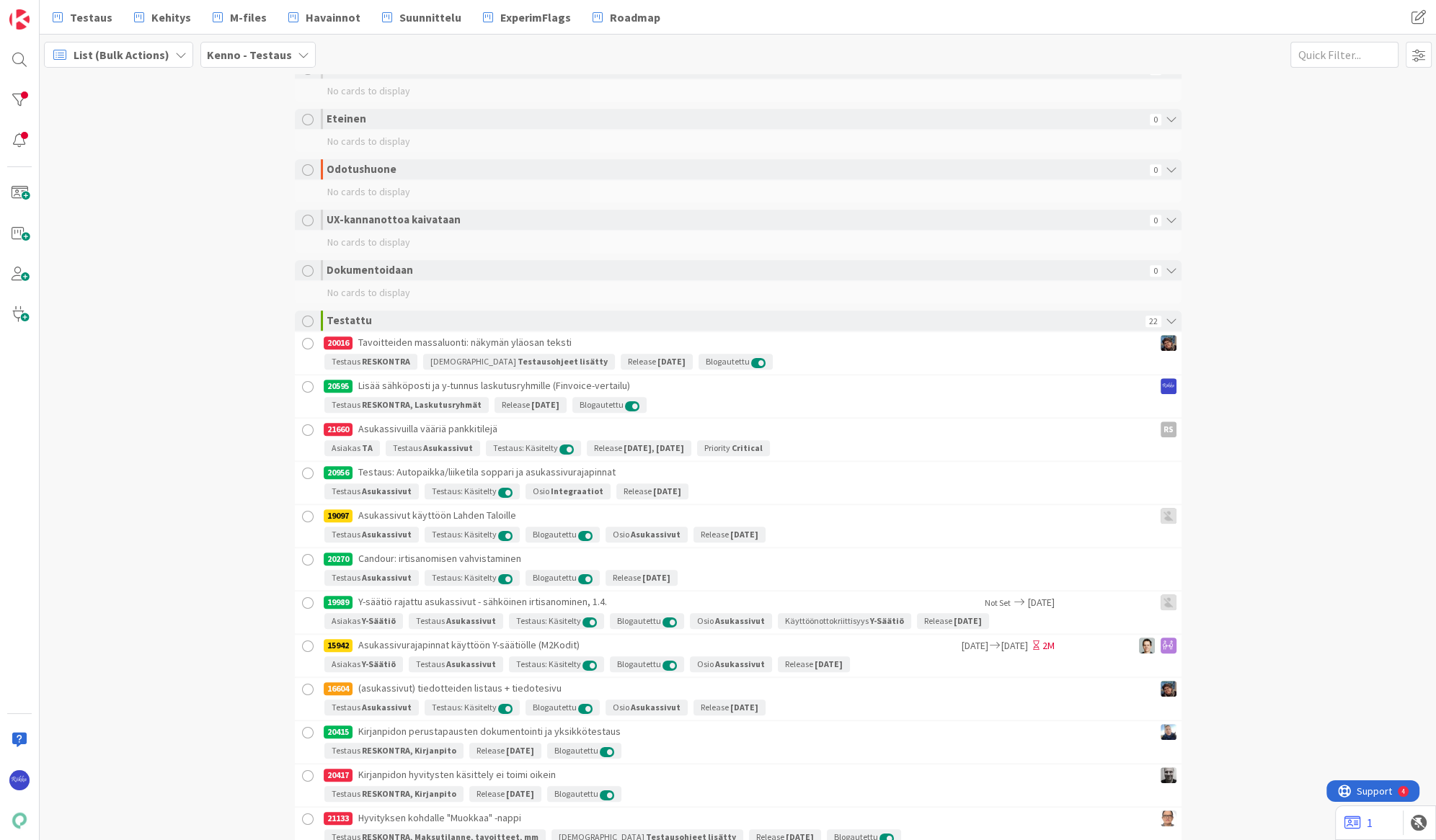
scroll to position [1348, 0]
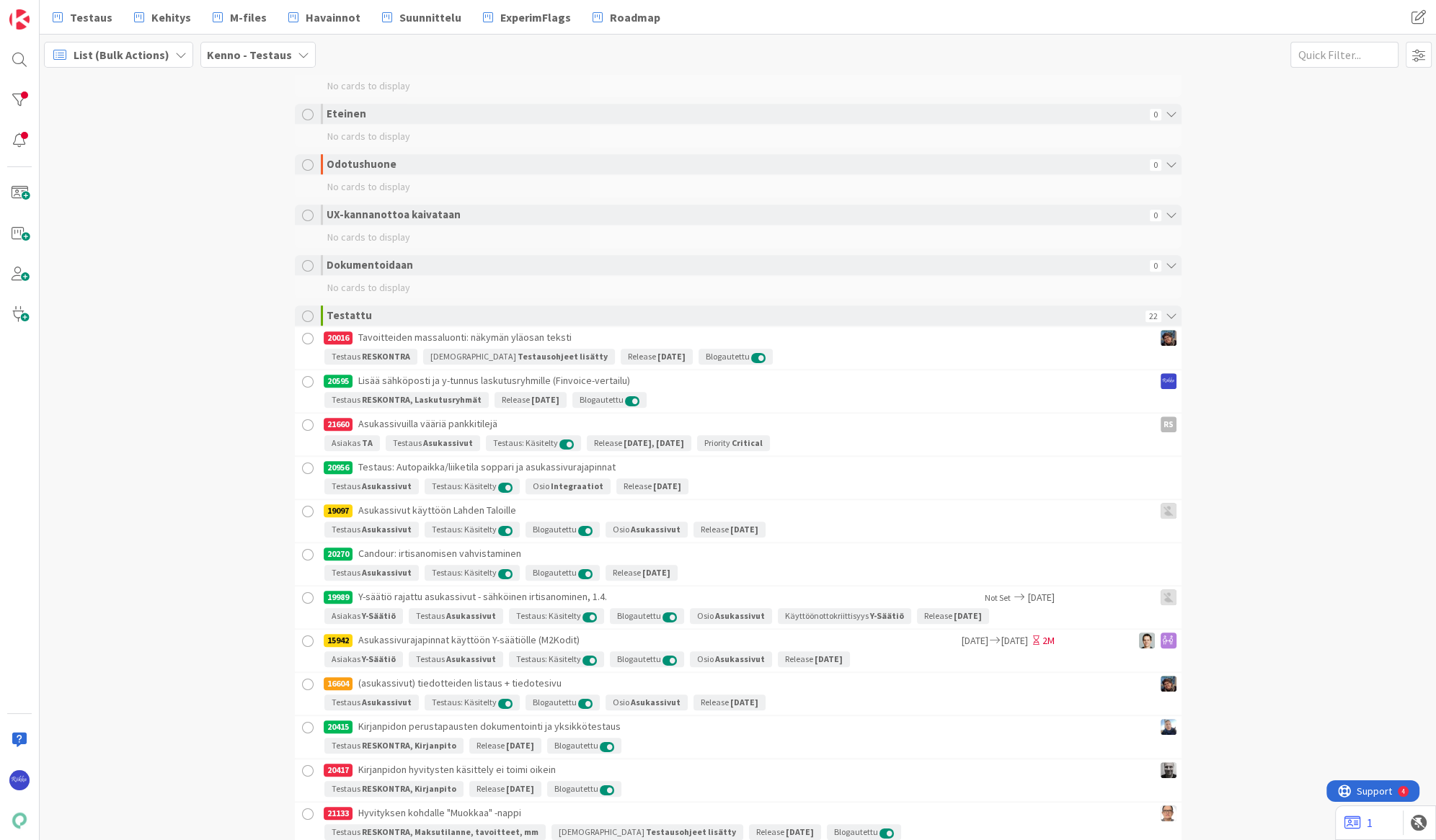
click at [302, 322] on div at bounding box center [308, 316] width 12 height 12
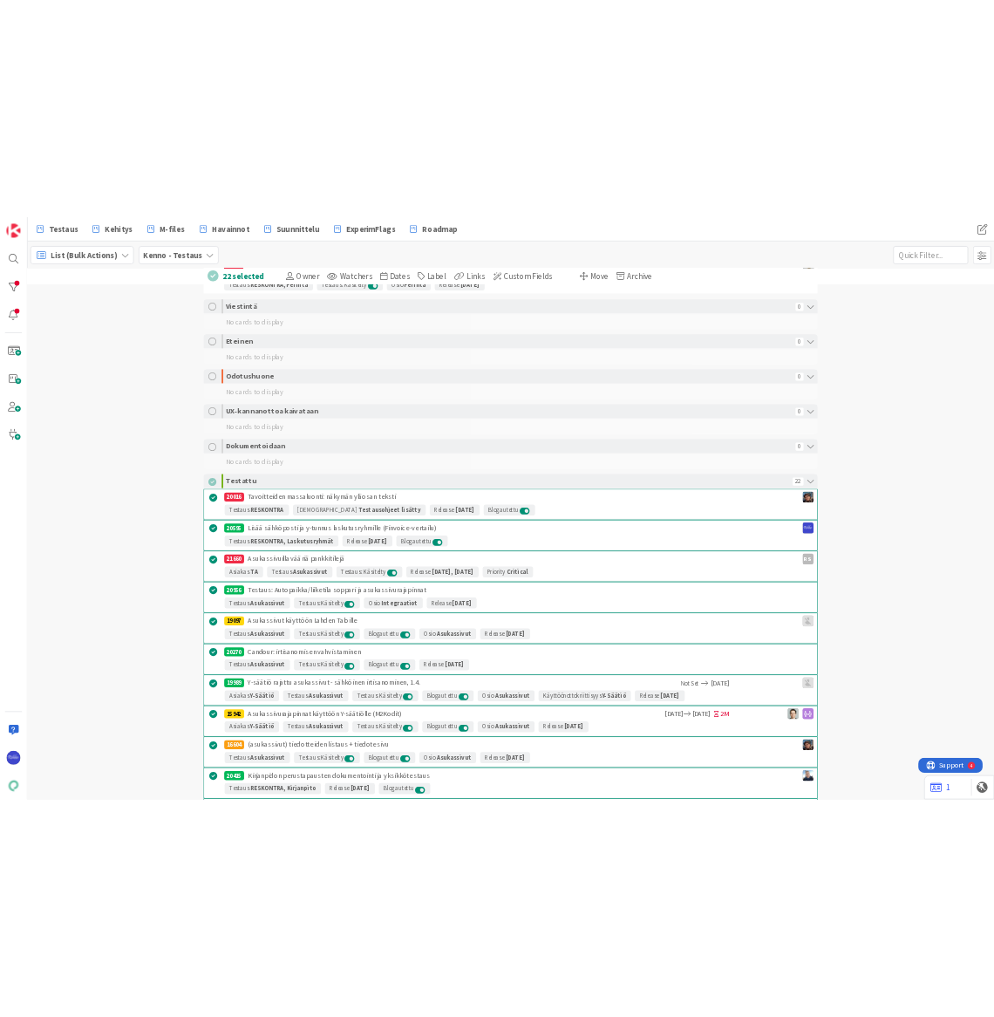
scroll to position [1553, 0]
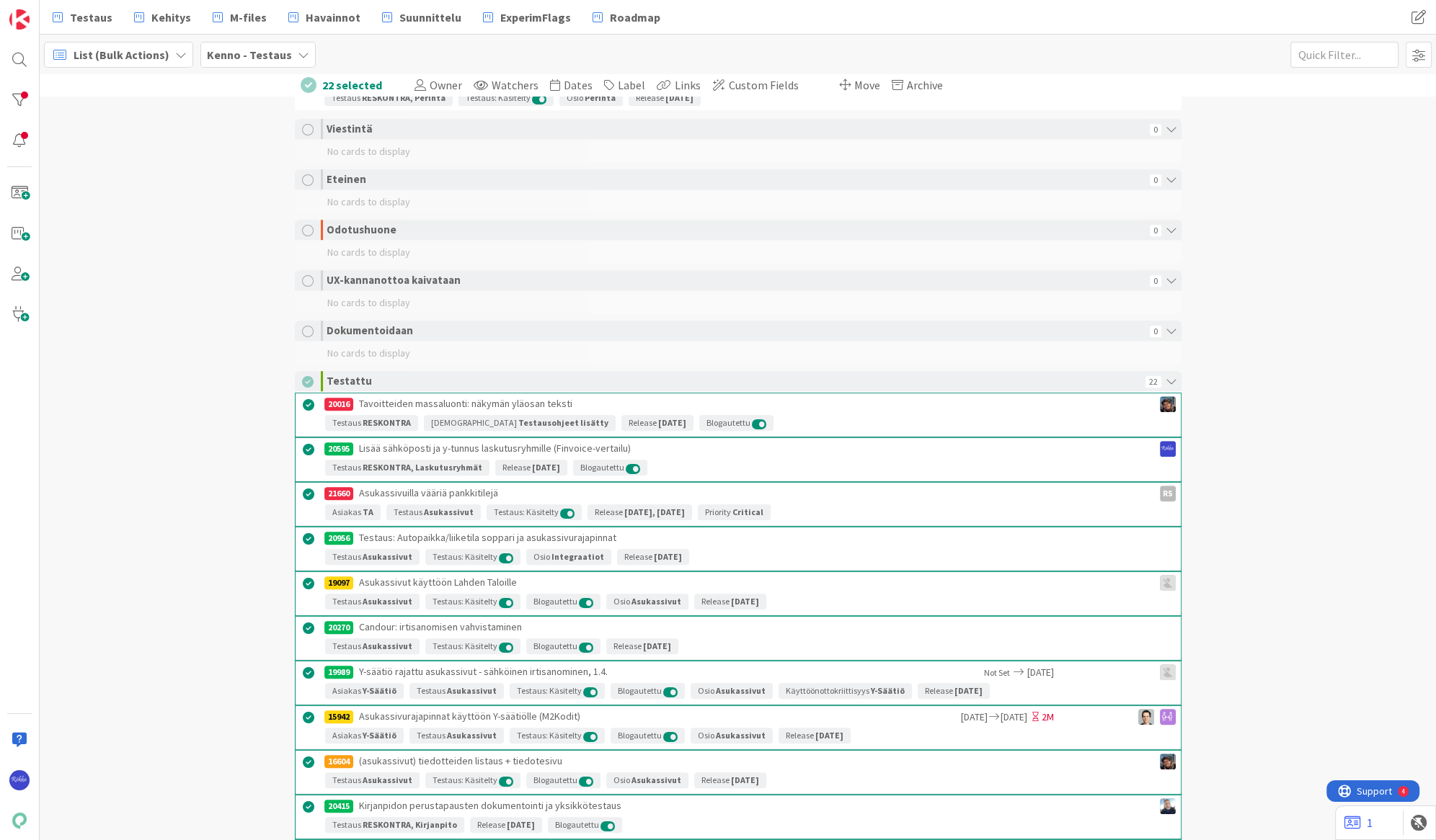
click at [767, 83] on span "Archive" at bounding box center [925, 84] width 36 height 14
click at [767, 179] on button "Archive 22 cards" at bounding box center [945, 178] width 102 height 26
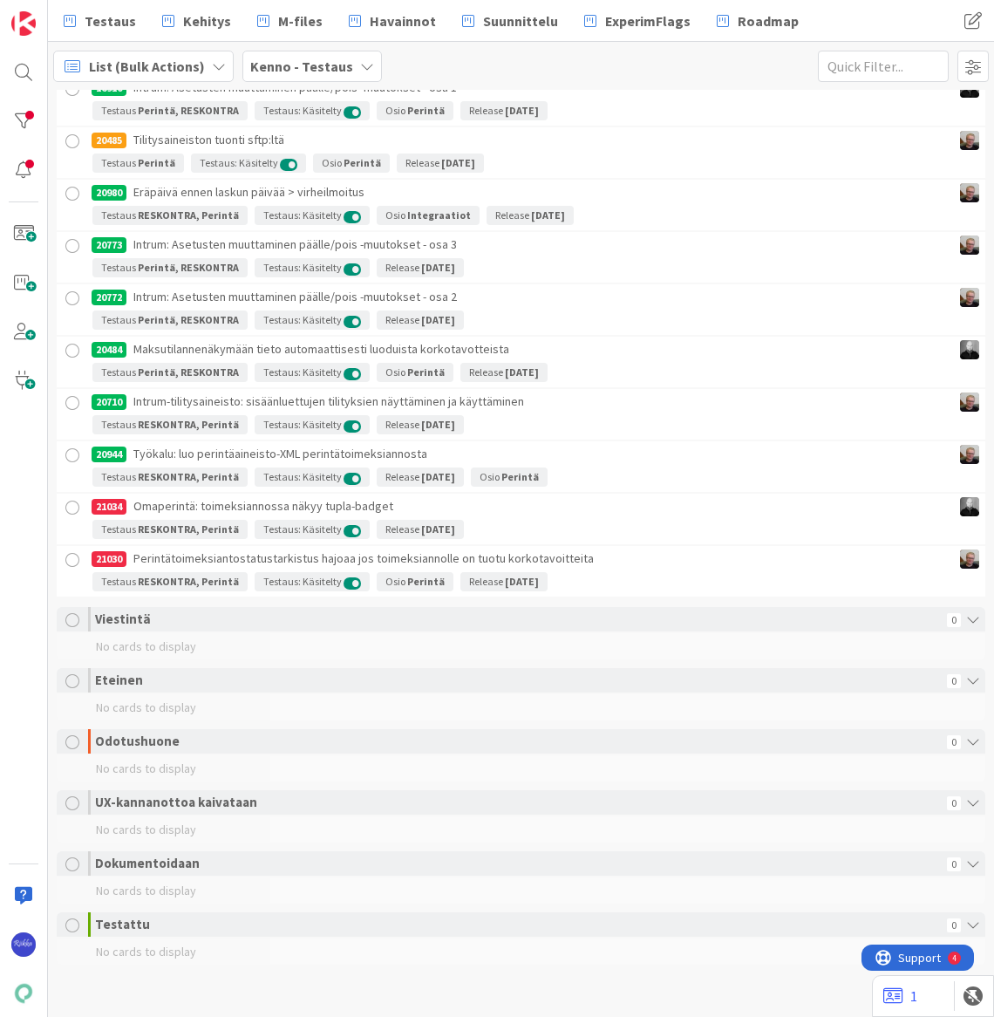
scroll to position [1103, 0]
click at [87, 21] on span "Testaus" at bounding box center [110, 20] width 51 height 21
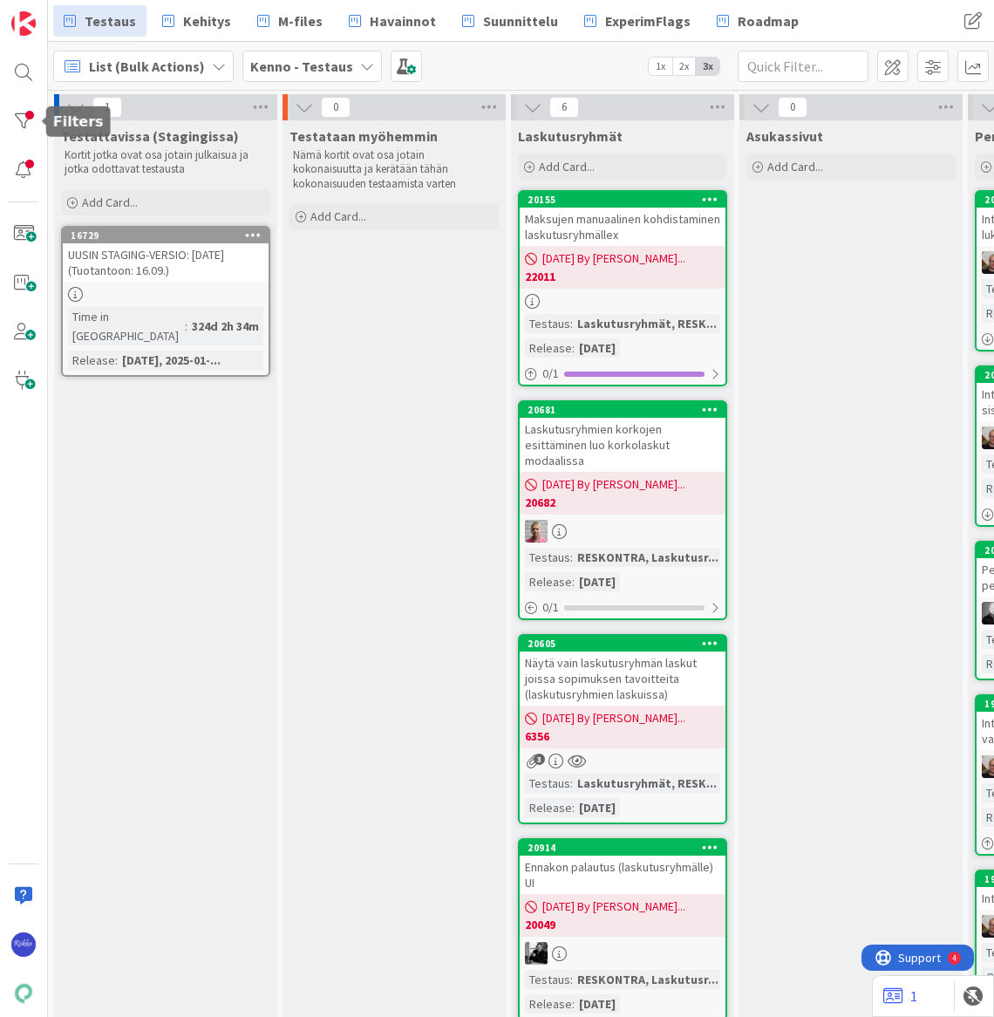
click at [22, 120] on div at bounding box center [23, 121] width 35 height 35
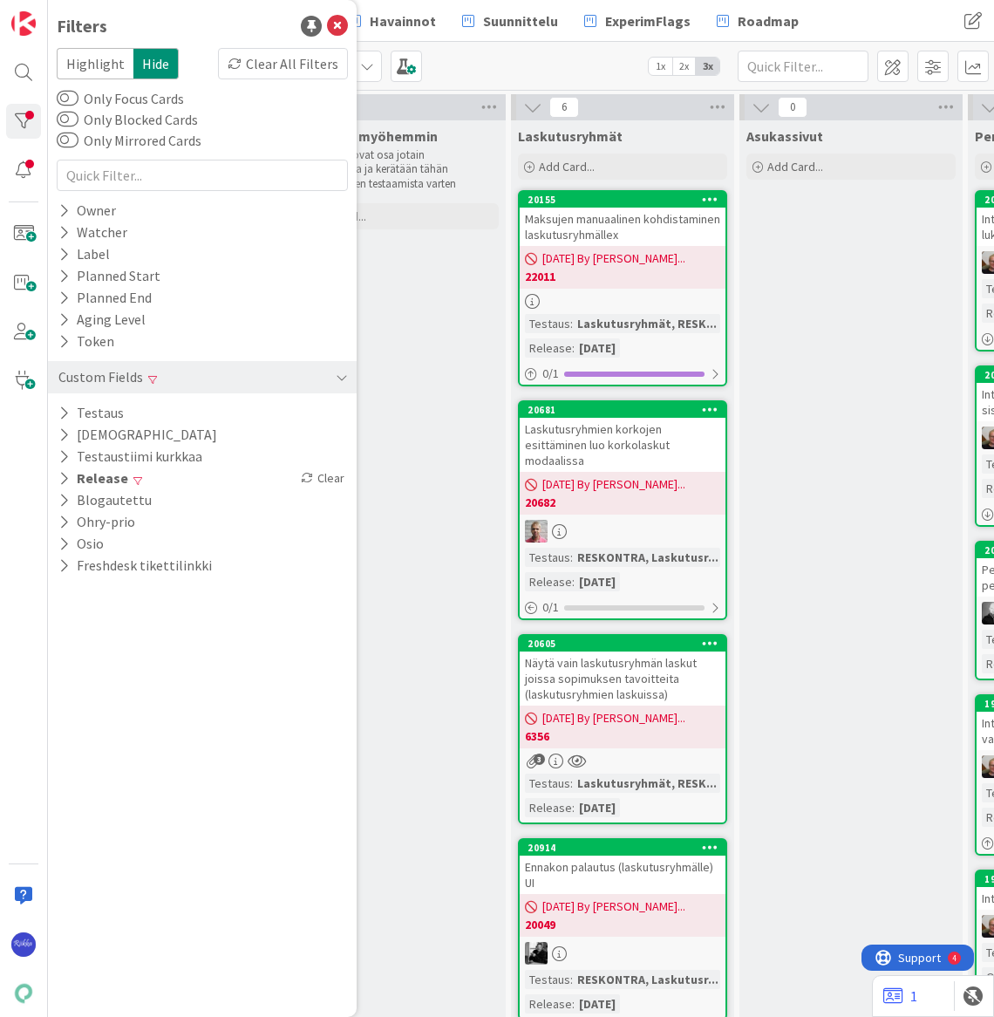
click at [271, 70] on div "Clear All Filters" at bounding box center [283, 63] width 130 height 31
click at [336, 28] on icon at bounding box center [337, 26] width 21 height 21
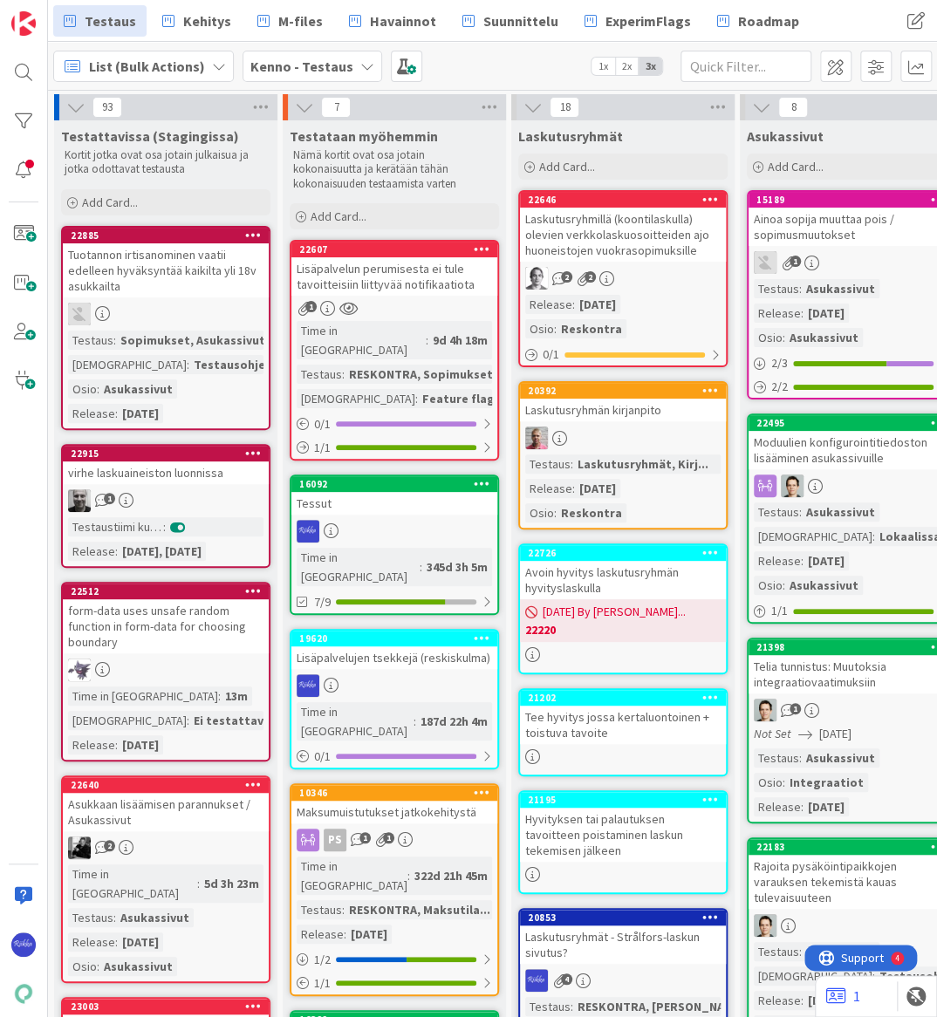
click at [153, 830] on link "22640 Asukkaan lisäämisen parannukset / Asukassivut 2 Time in Column : 5d 3h 23…" at bounding box center [165, 880] width 209 height 208
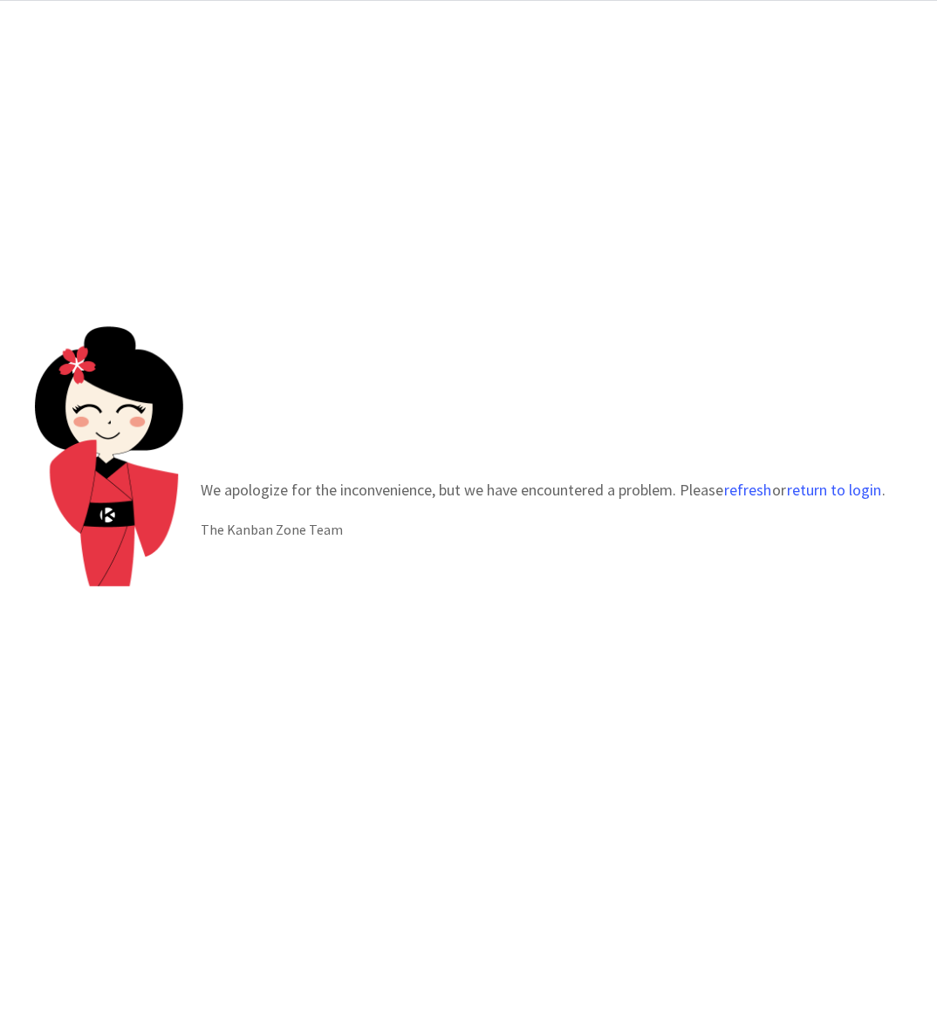
click at [741, 489] on button "refresh" at bounding box center [747, 490] width 49 height 17
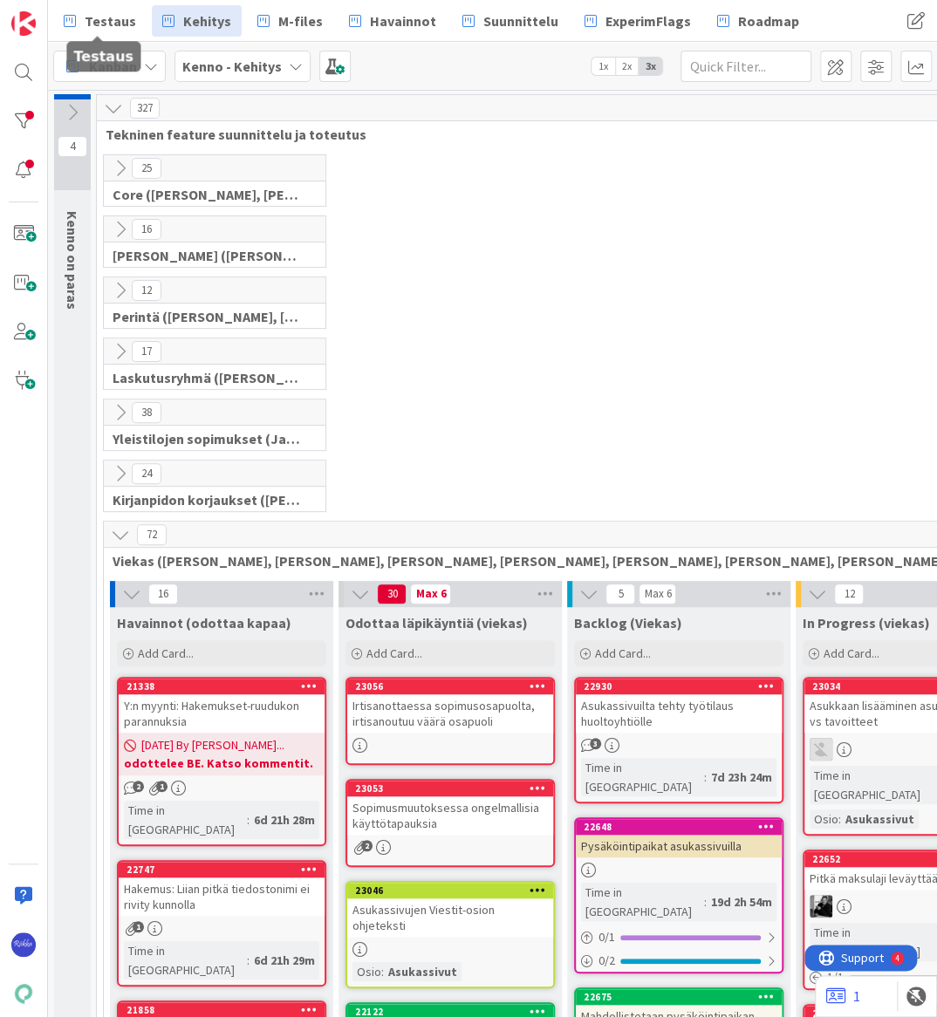
click at [82, 12] on link "Testaus" at bounding box center [99, 20] width 93 height 31
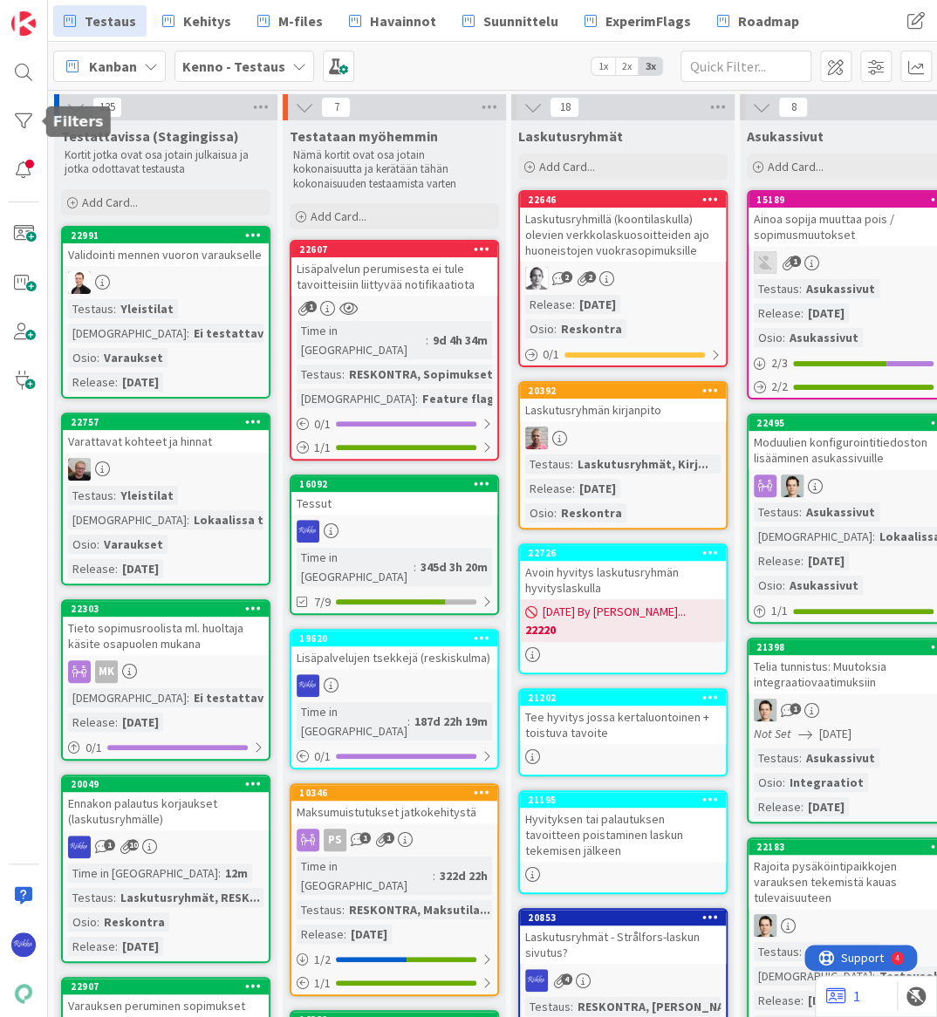
click at [21, 73] on div at bounding box center [23, 72] width 35 height 35
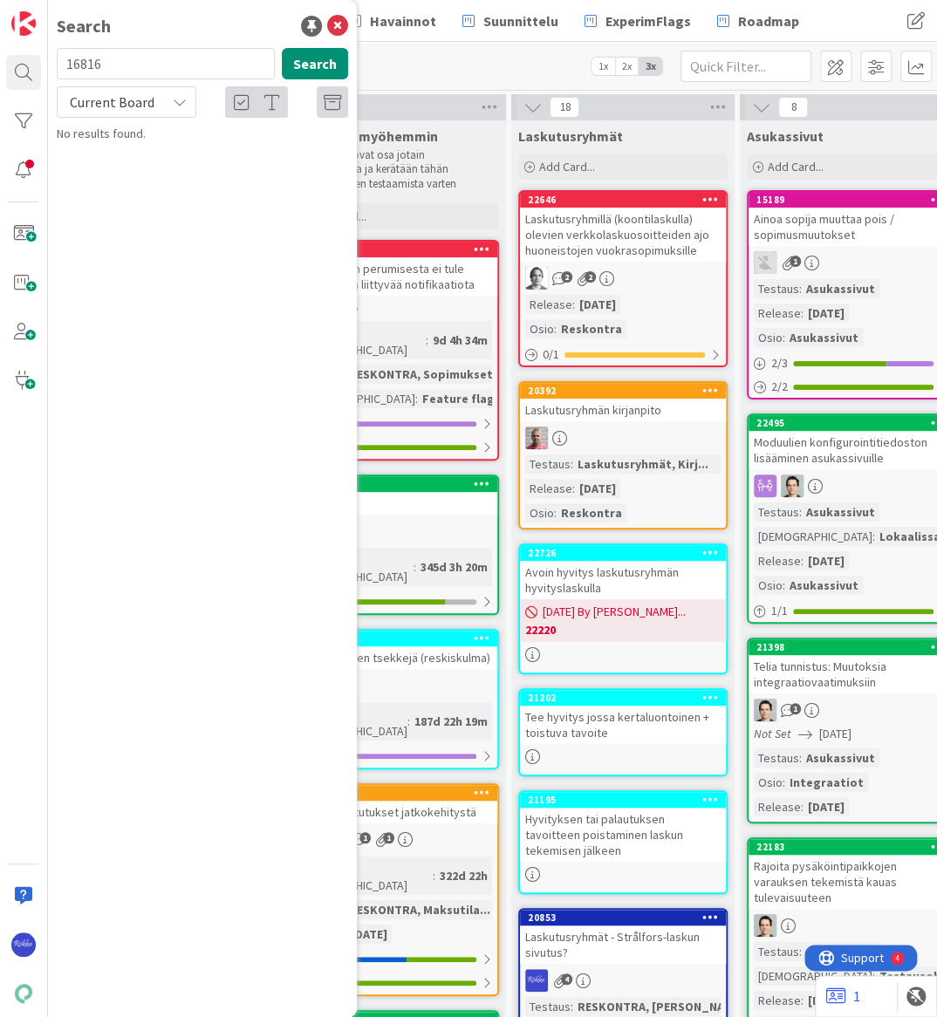
type input "16816"
click at [334, 22] on icon at bounding box center [337, 26] width 21 height 21
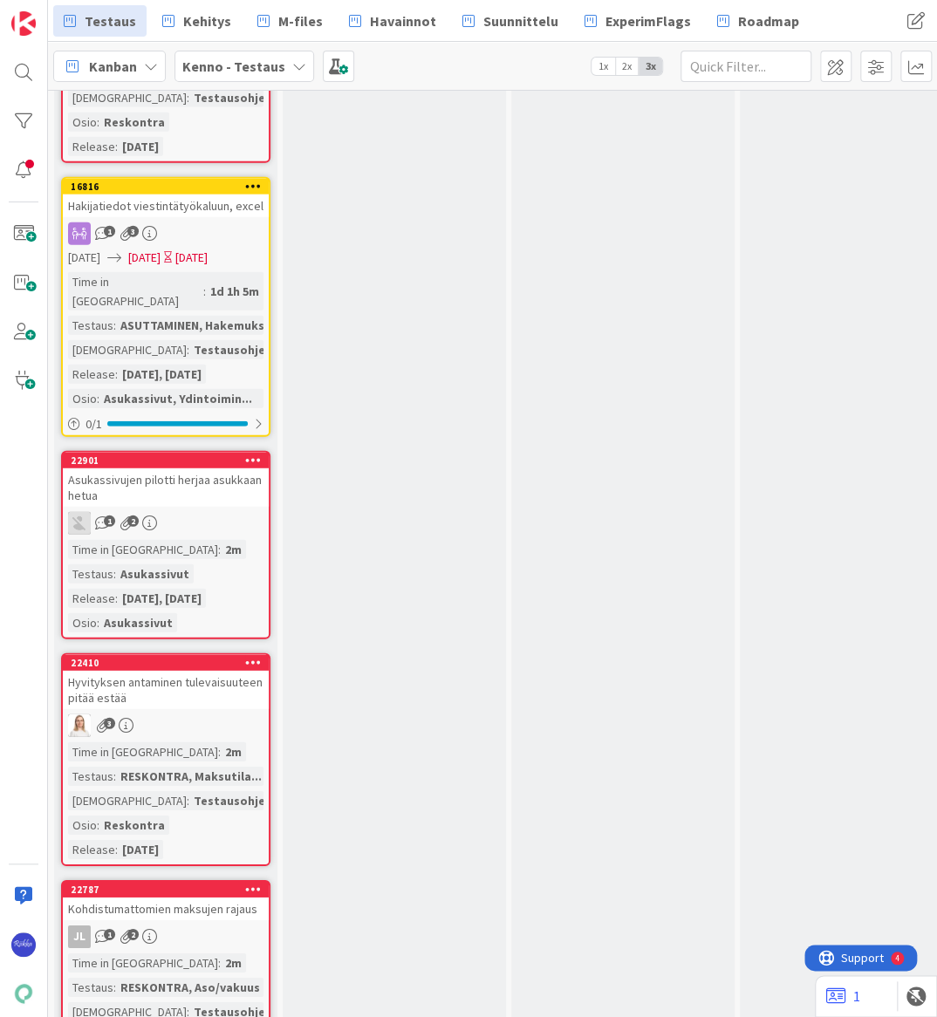
scroll to position [9278, 0]
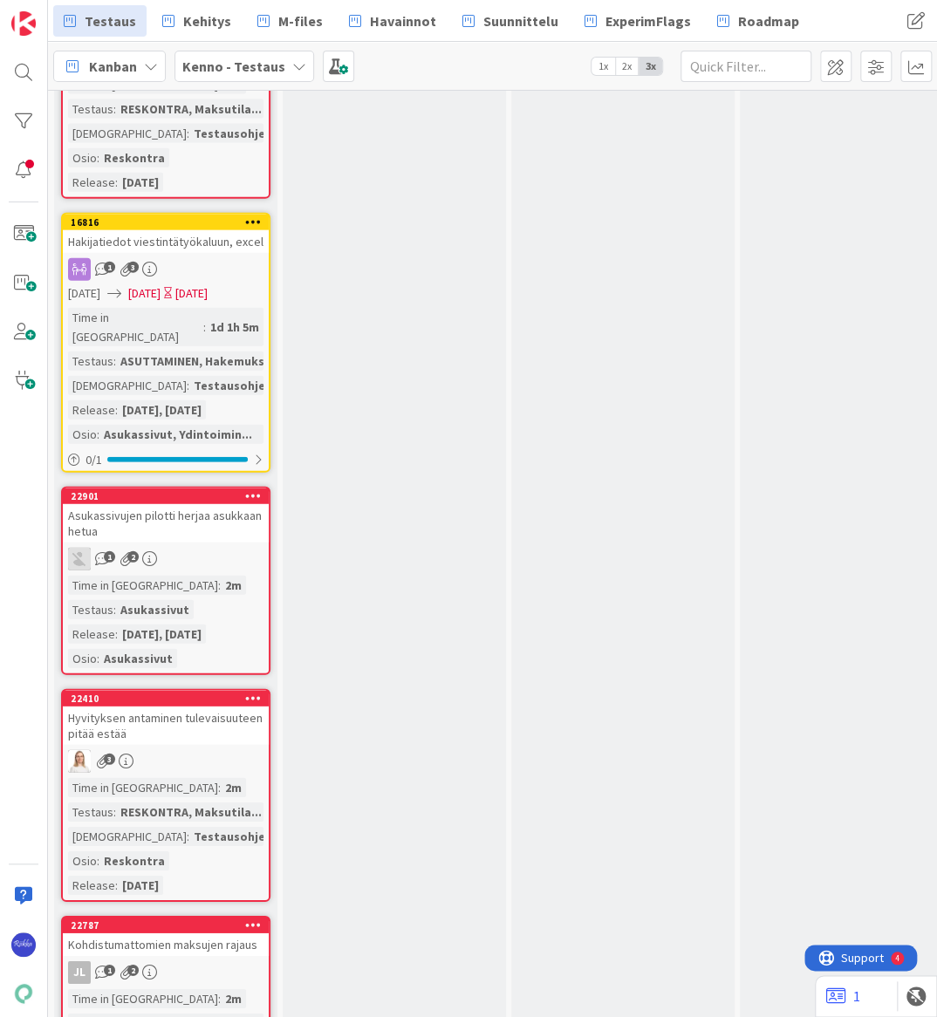
click at [206, 318] on div "1d 1h 5m" at bounding box center [235, 327] width 58 height 19
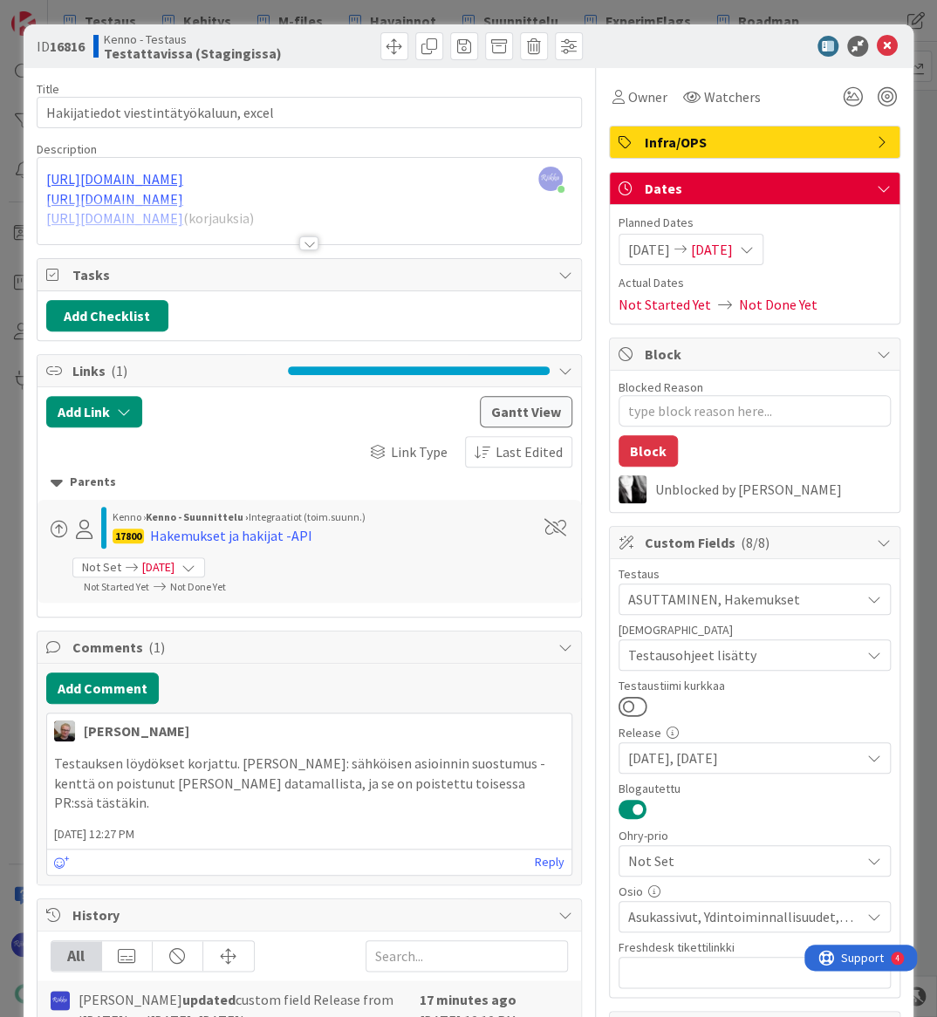
click at [301, 238] on div at bounding box center [308, 243] width 19 height 14
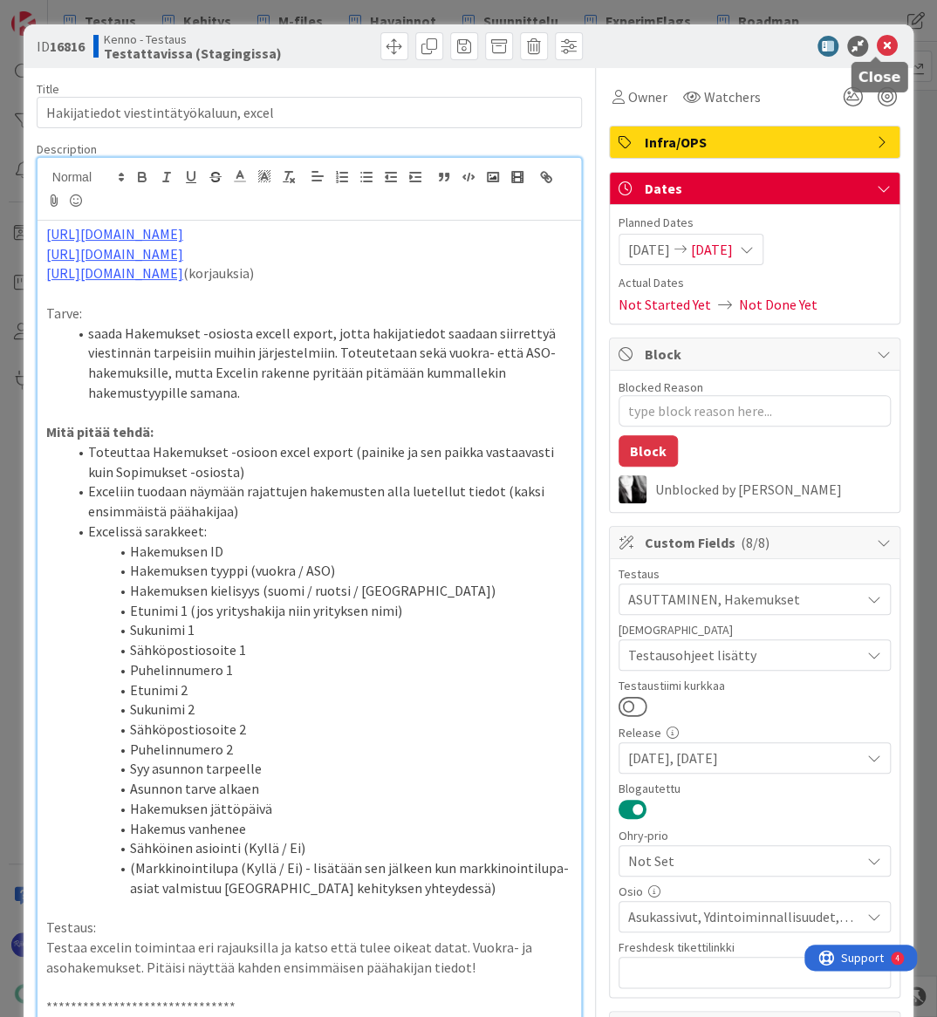
click at [877, 43] on icon at bounding box center [887, 46] width 21 height 21
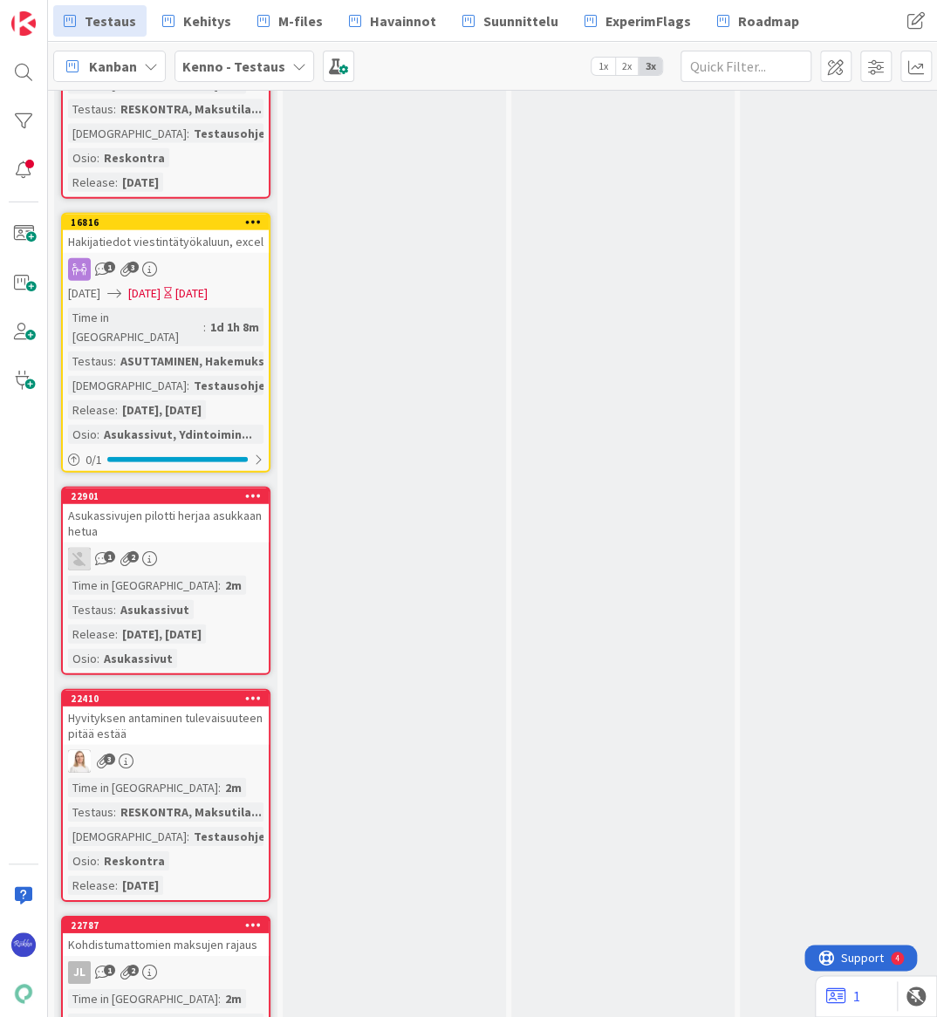
click at [161, 284] on span "[DATE]" at bounding box center [144, 293] width 32 height 18
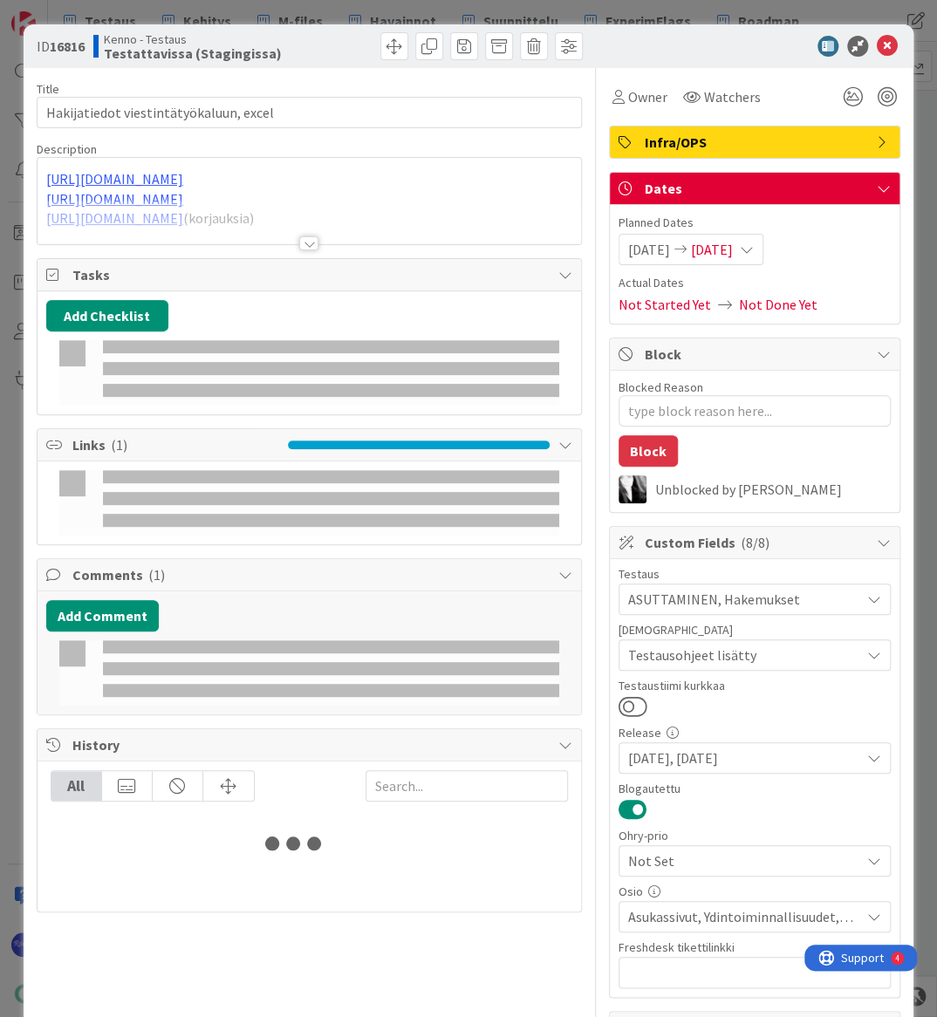
type textarea "x"
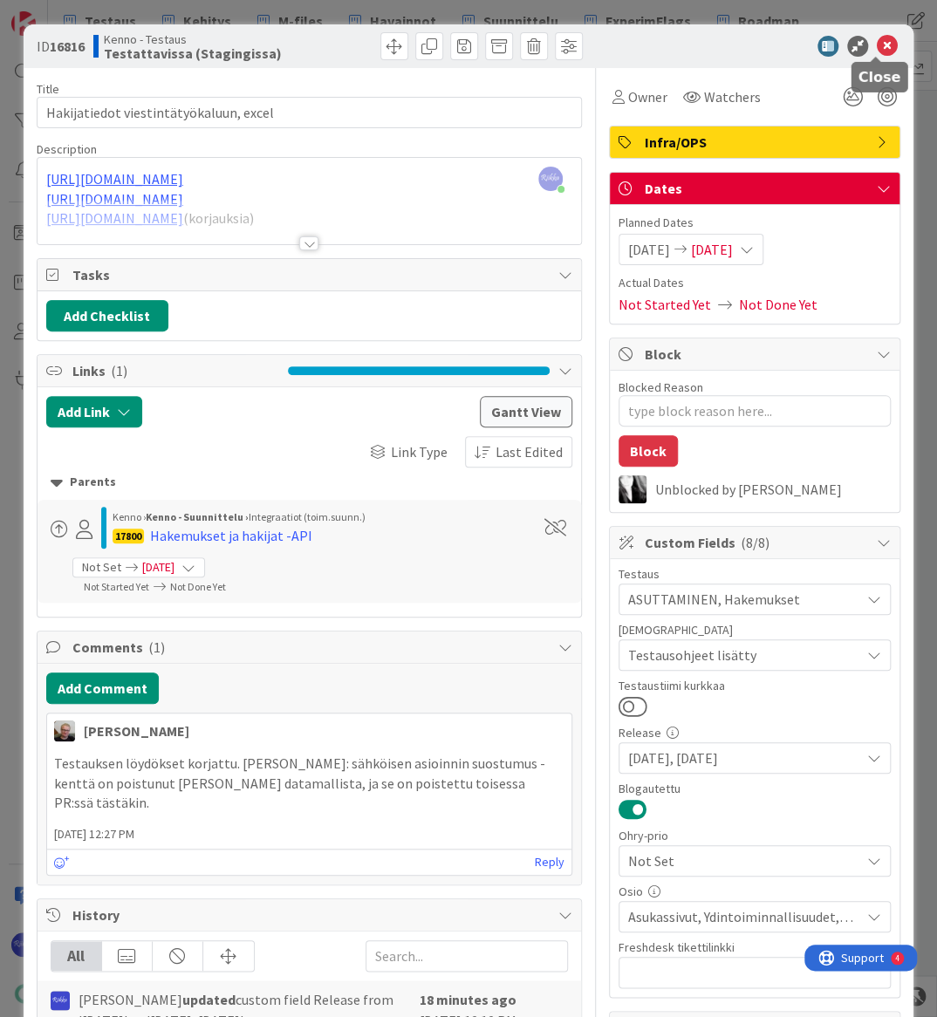
click at [877, 44] on icon at bounding box center [887, 46] width 21 height 21
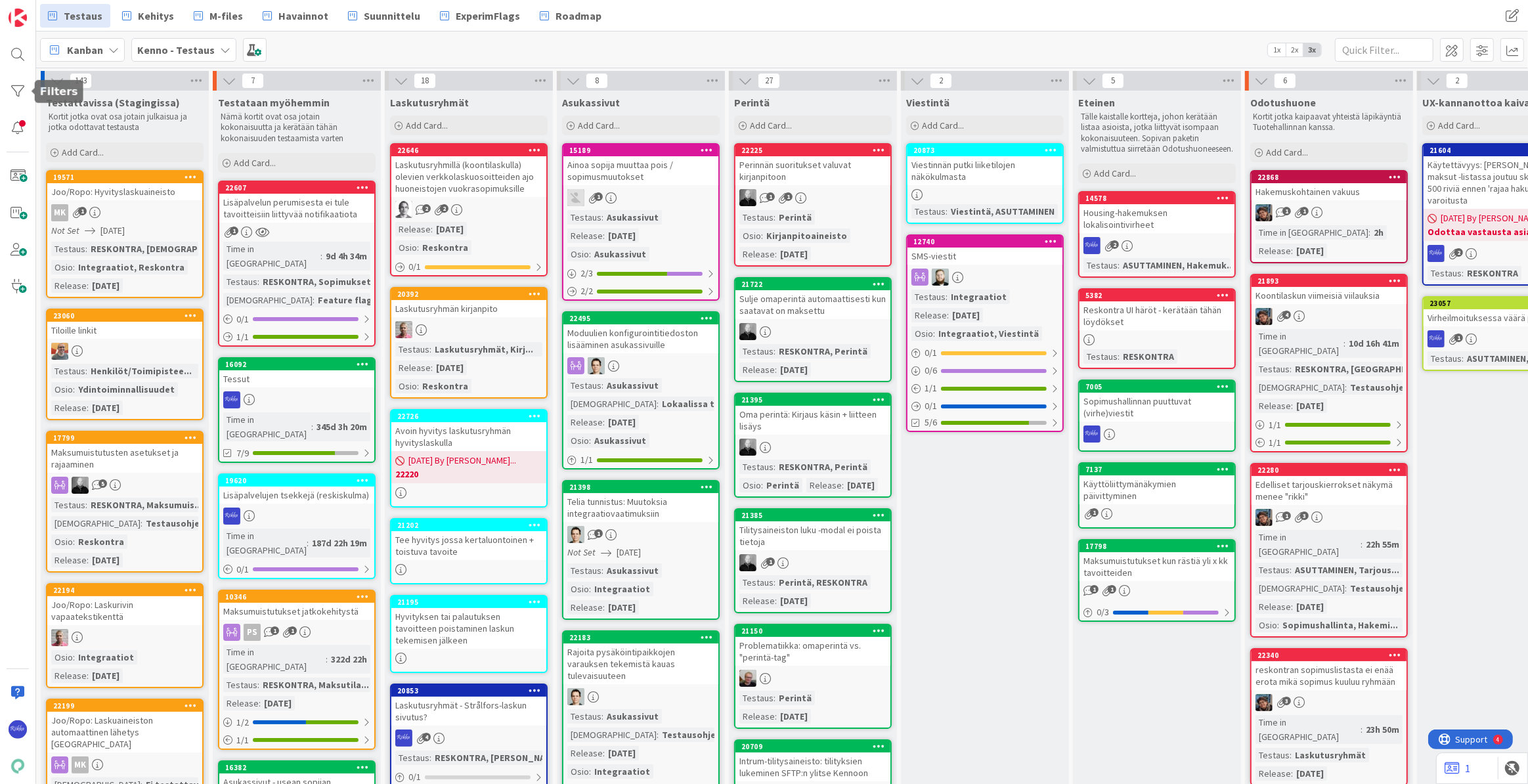
click at [10, 92] on div at bounding box center [17, 91] width 26 height 26
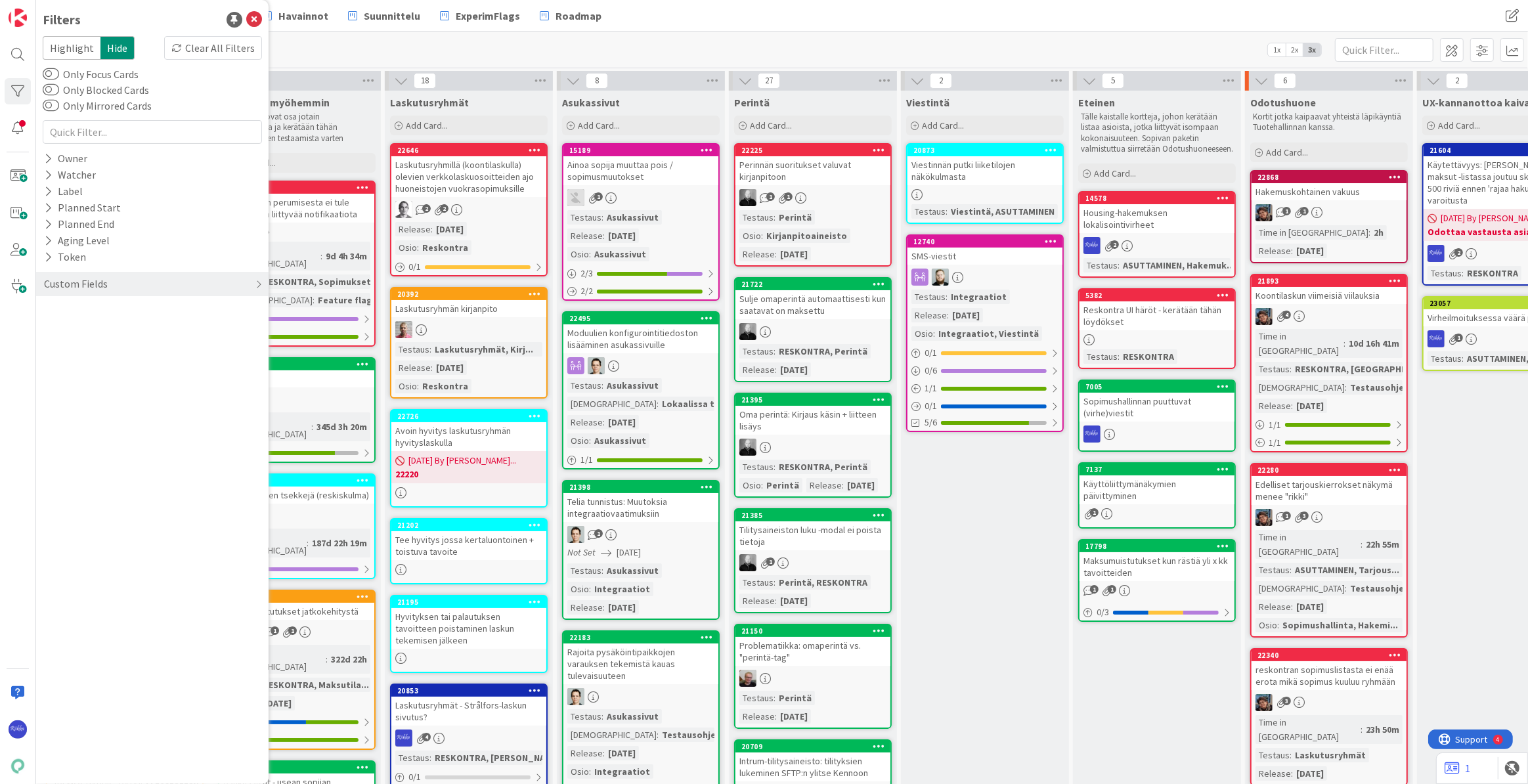
click at [105, 290] on div "Custom Fields" at bounding box center [76, 284] width 66 height 17
click at [46, 360] on icon at bounding box center [47, 360] width 8 height 11
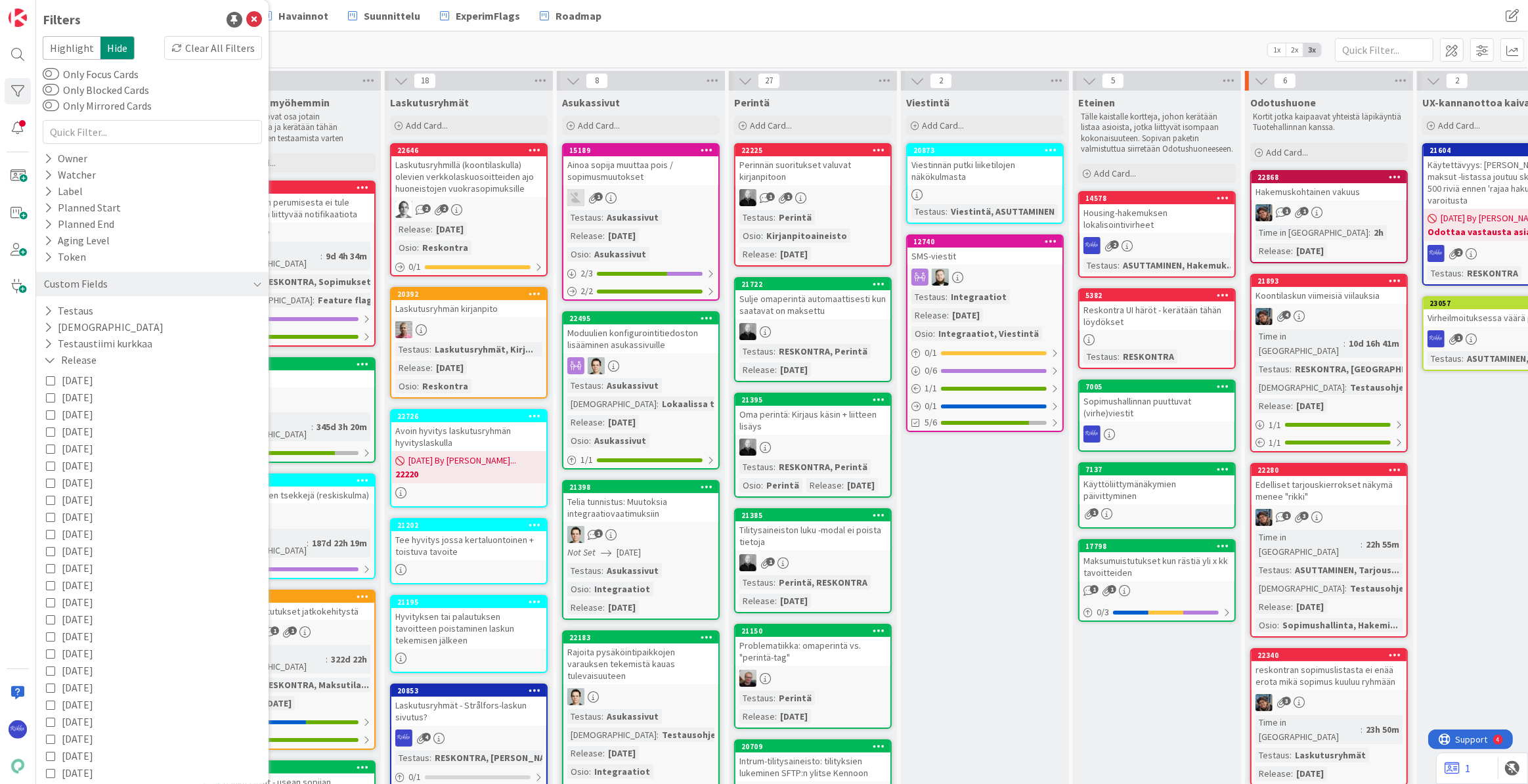
click at [49, 378] on icon at bounding box center [50, 380] width 9 height 9
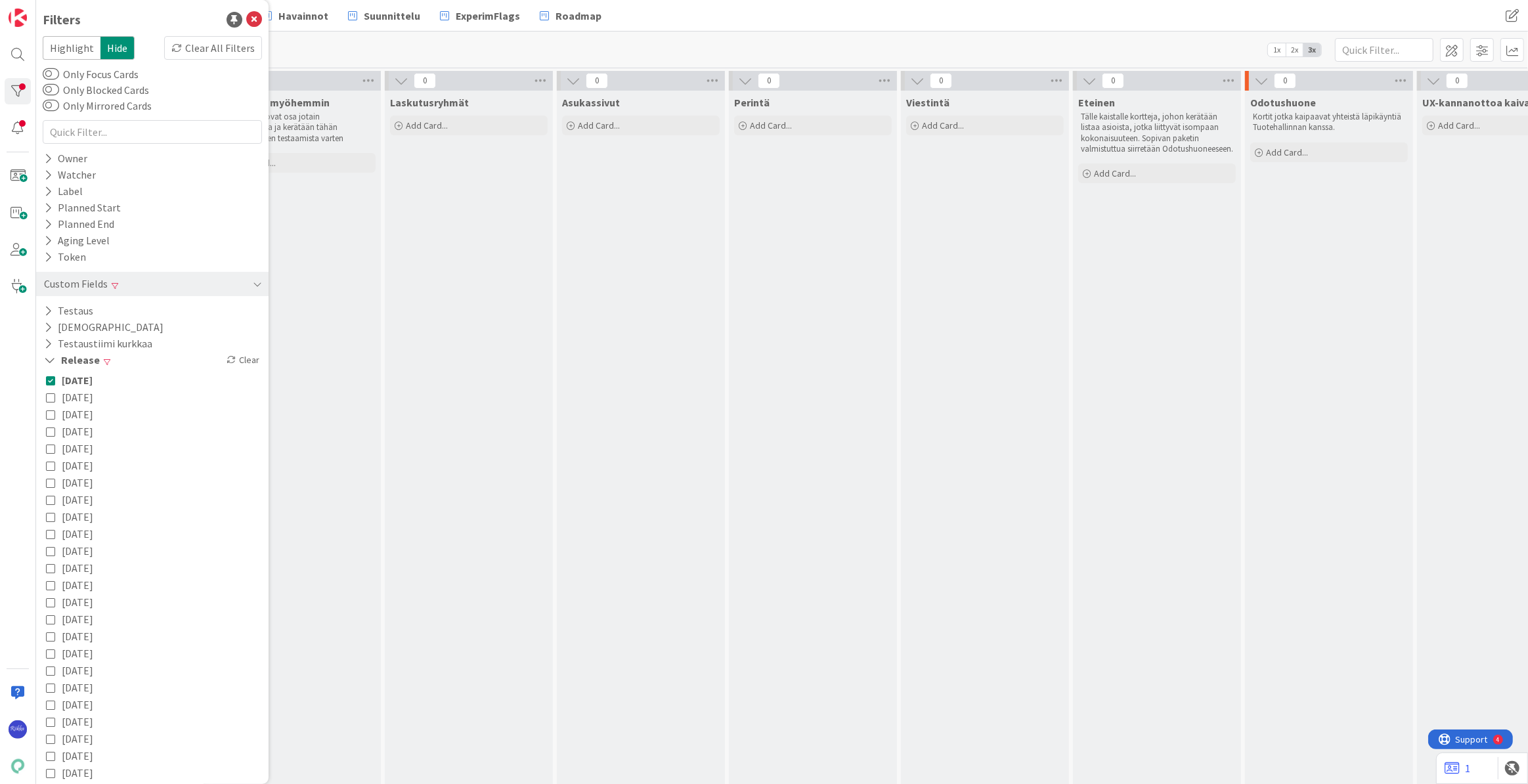
click at [46, 324] on icon at bounding box center [47, 327] width 8 height 11
click at [48, 378] on icon at bounding box center [50, 381] width 9 height 9
click at [246, 18] on icon at bounding box center [254, 20] width 16 height 16
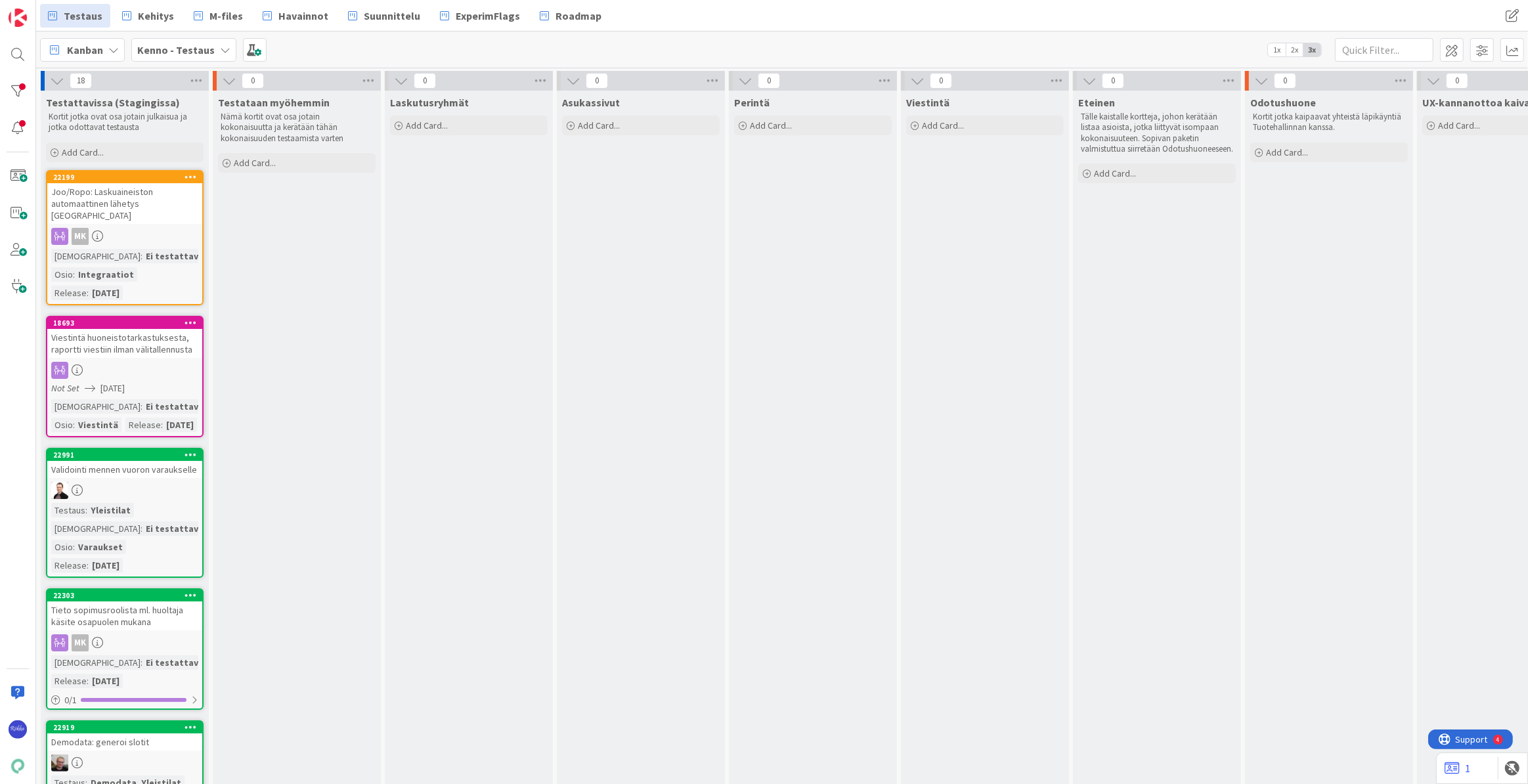
click at [92, 50] on span "Kanban" at bounding box center [85, 50] width 36 height 16
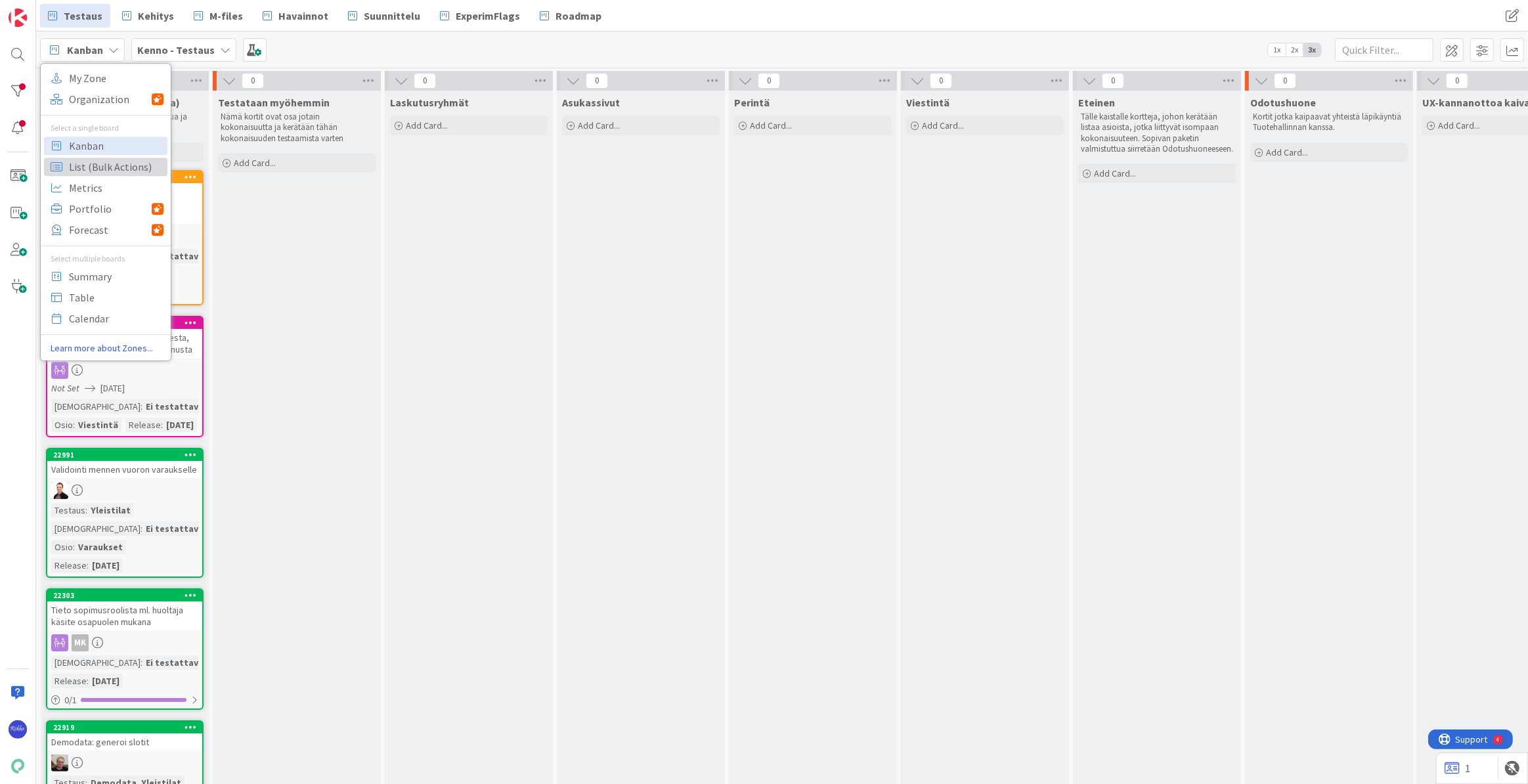
click at [105, 172] on span "List (Bulk Actions)" at bounding box center [117, 166] width 95 height 20
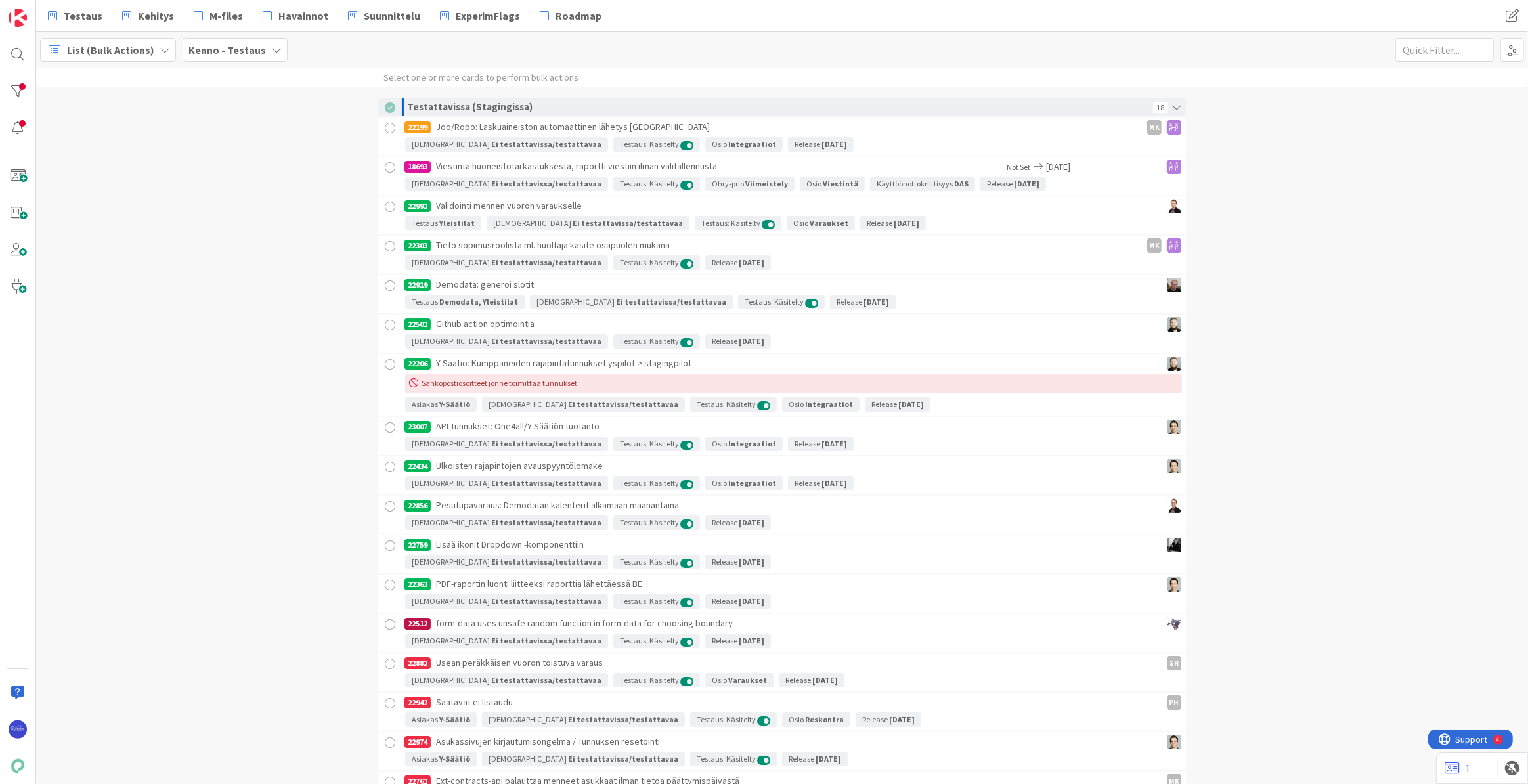
click at [383, 127] on div at bounding box center [391, 129] width 17 height 17
click at [385, 166] on div at bounding box center [391, 169] width 17 height 17
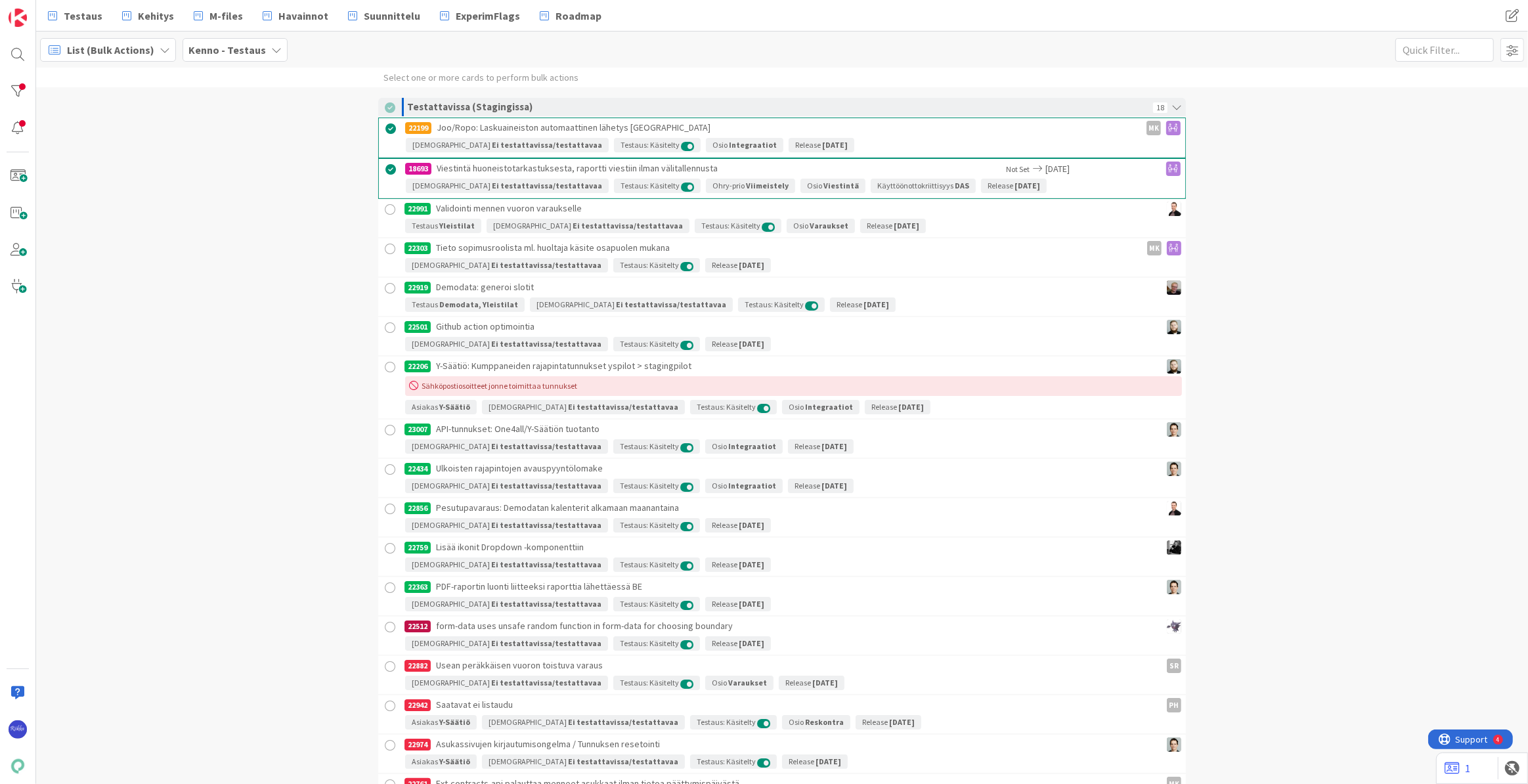
click at [385, 207] on div at bounding box center [391, 210] width 17 height 17
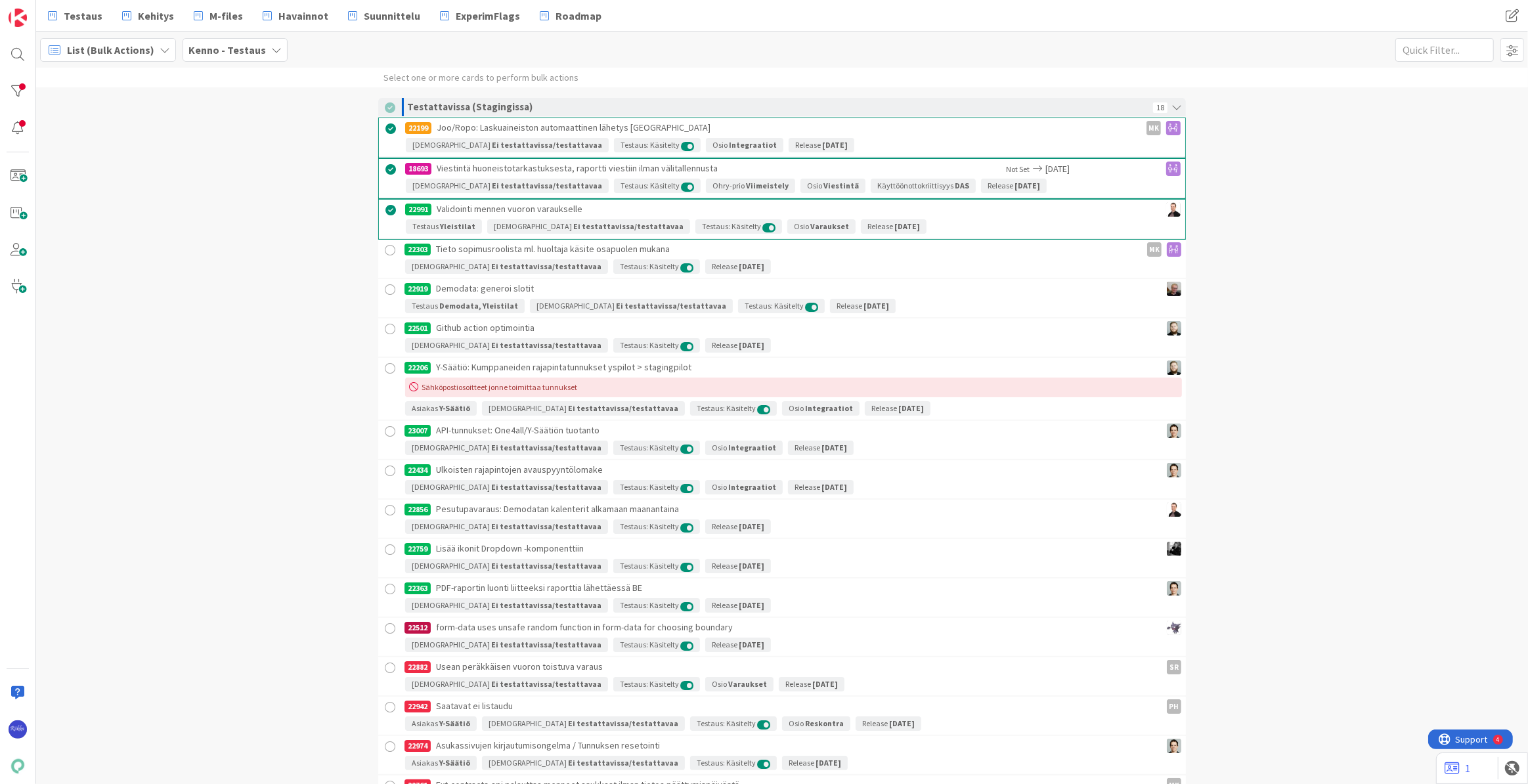
click at [382, 248] on div at bounding box center [391, 251] width 17 height 17
click at [383, 287] on div at bounding box center [391, 291] width 17 height 17
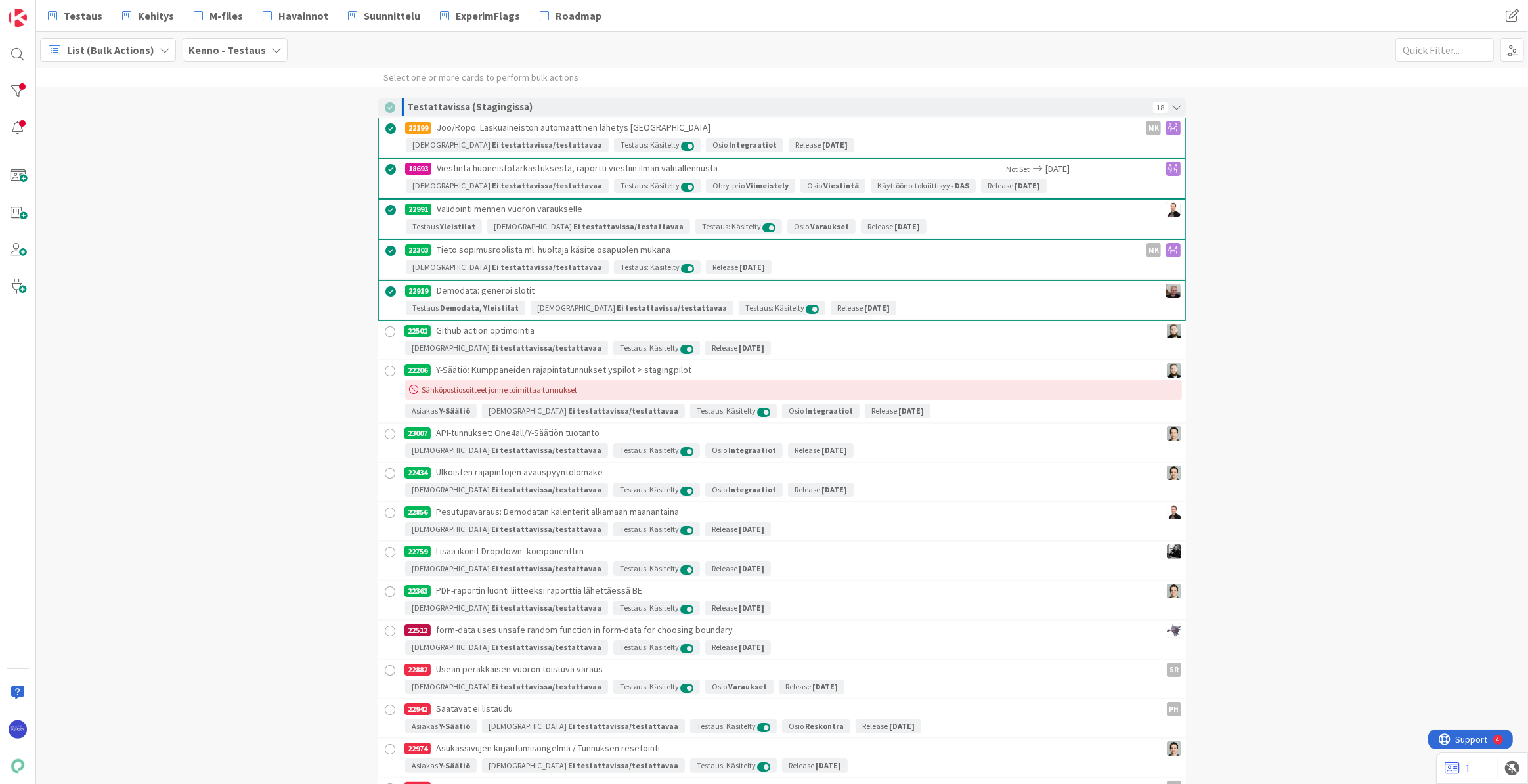
click at [382, 327] on div at bounding box center [391, 332] width 17 height 17
click at [383, 368] on div at bounding box center [391, 372] width 17 height 17
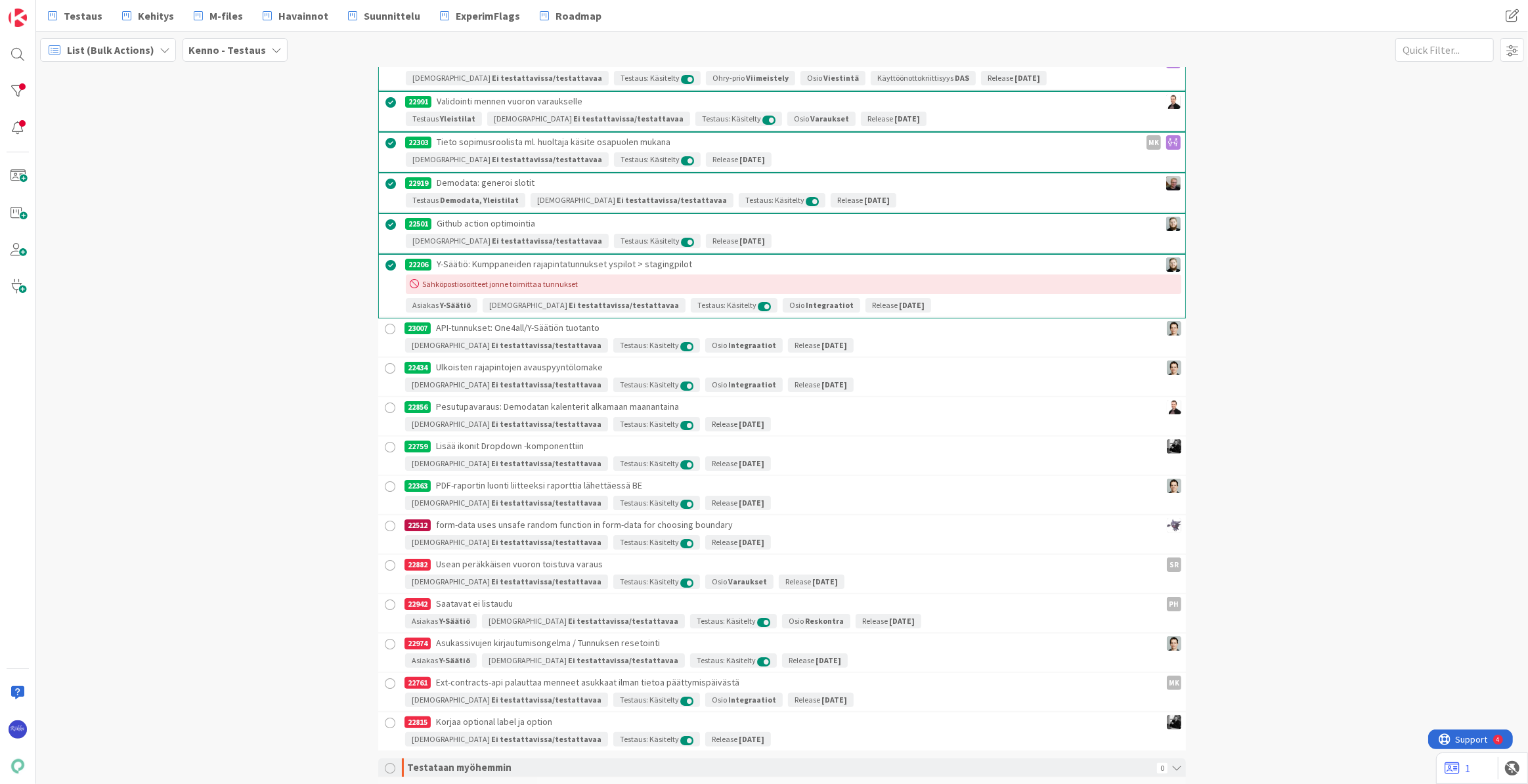
scroll to position [119, 0]
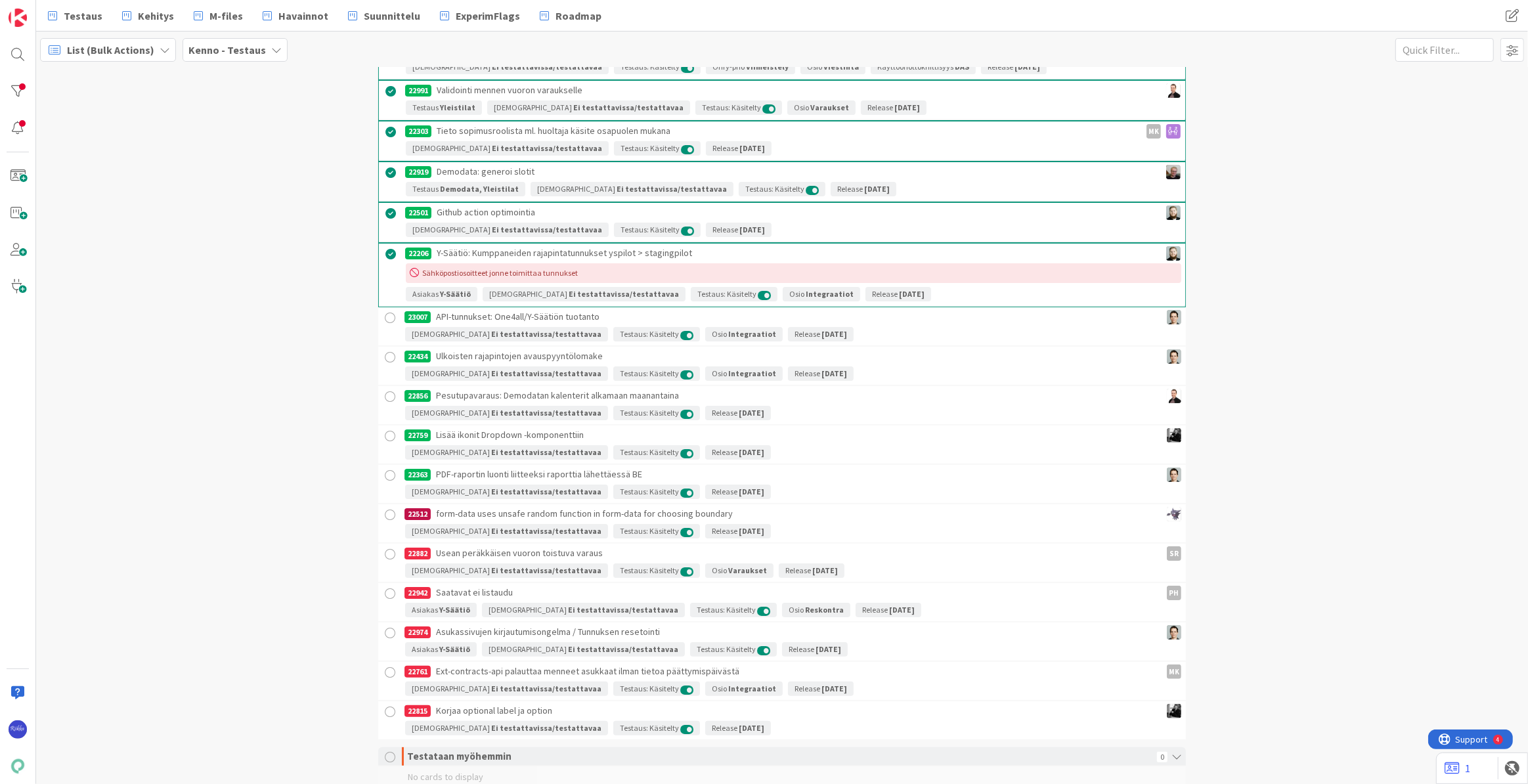
click at [383, 315] on div at bounding box center [391, 318] width 17 height 17
click at [388, 352] on div at bounding box center [391, 359] width 17 height 17
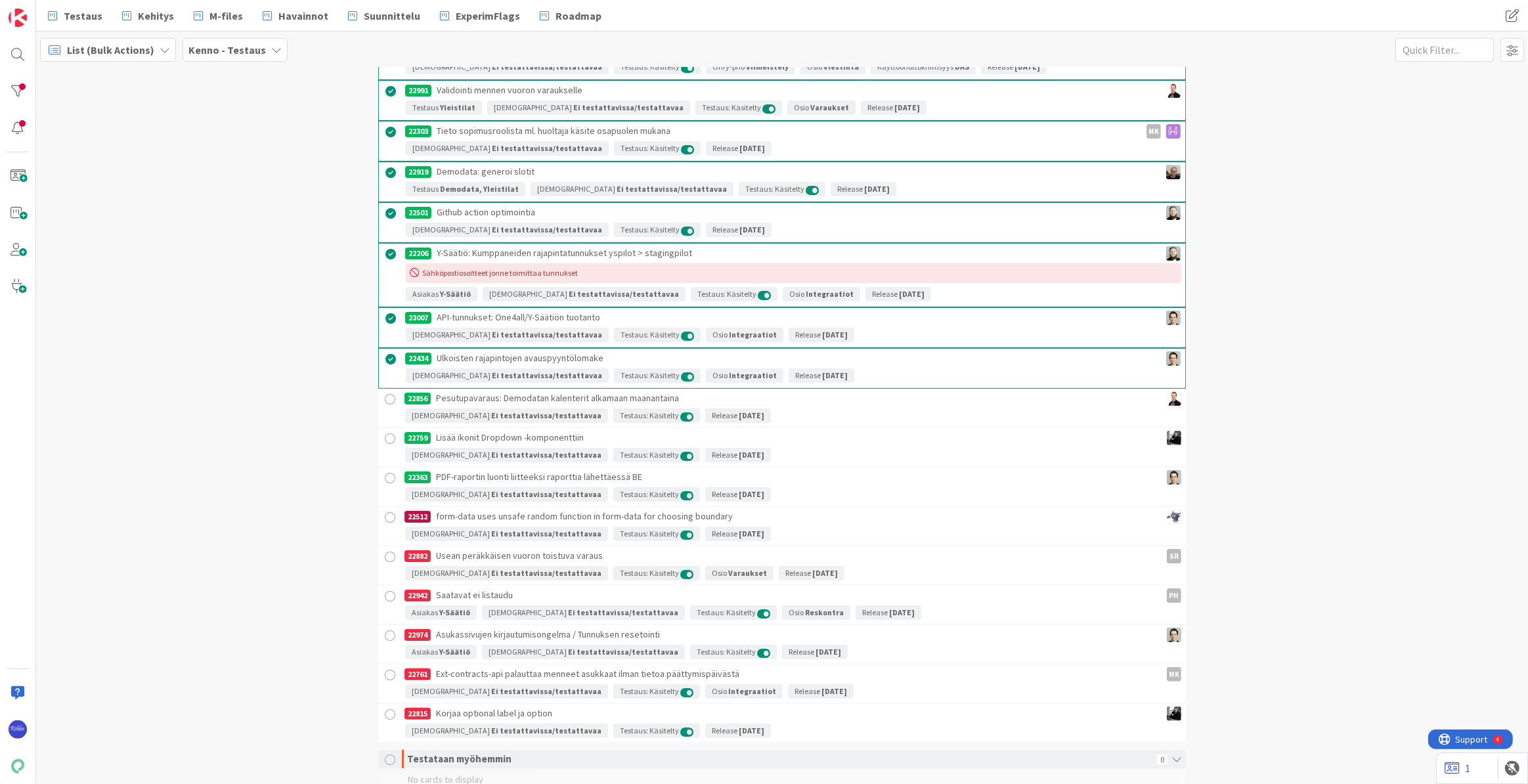
click at [386, 399] on div at bounding box center [391, 400] width 17 height 17
click at [385, 435] on div at bounding box center [391, 440] width 17 height 17
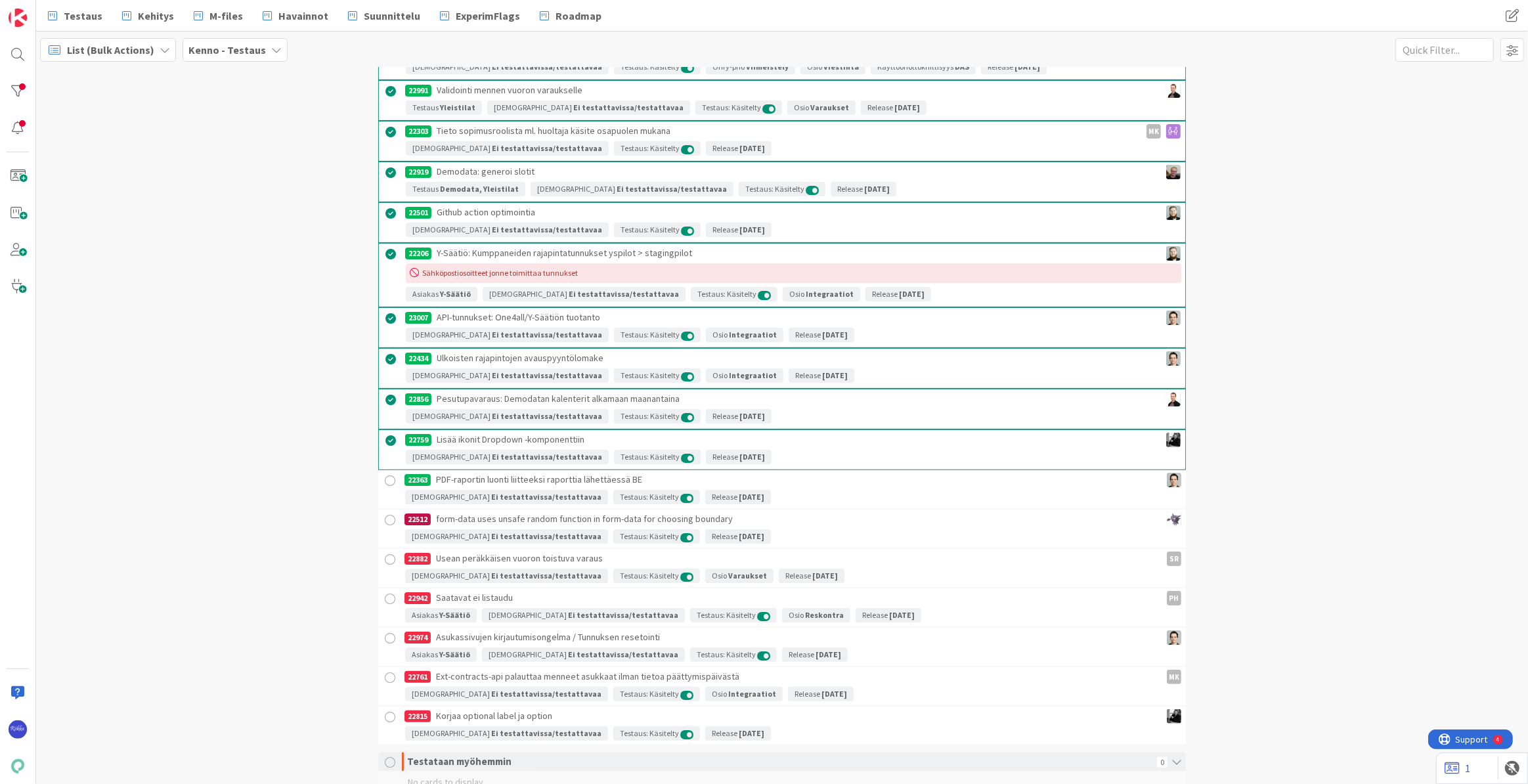
click at [387, 480] on div at bounding box center [391, 481] width 17 height 17
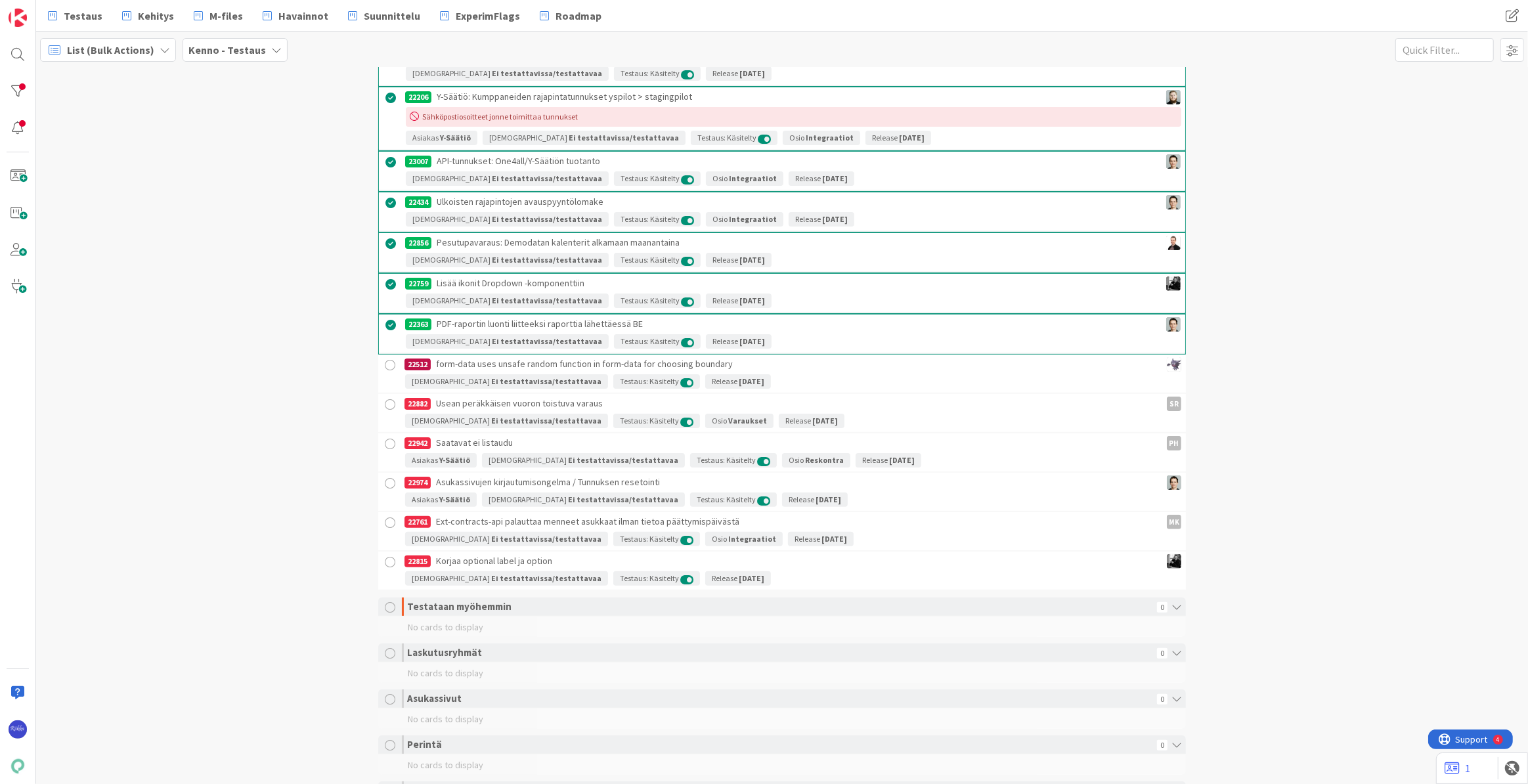
scroll to position [298, 0]
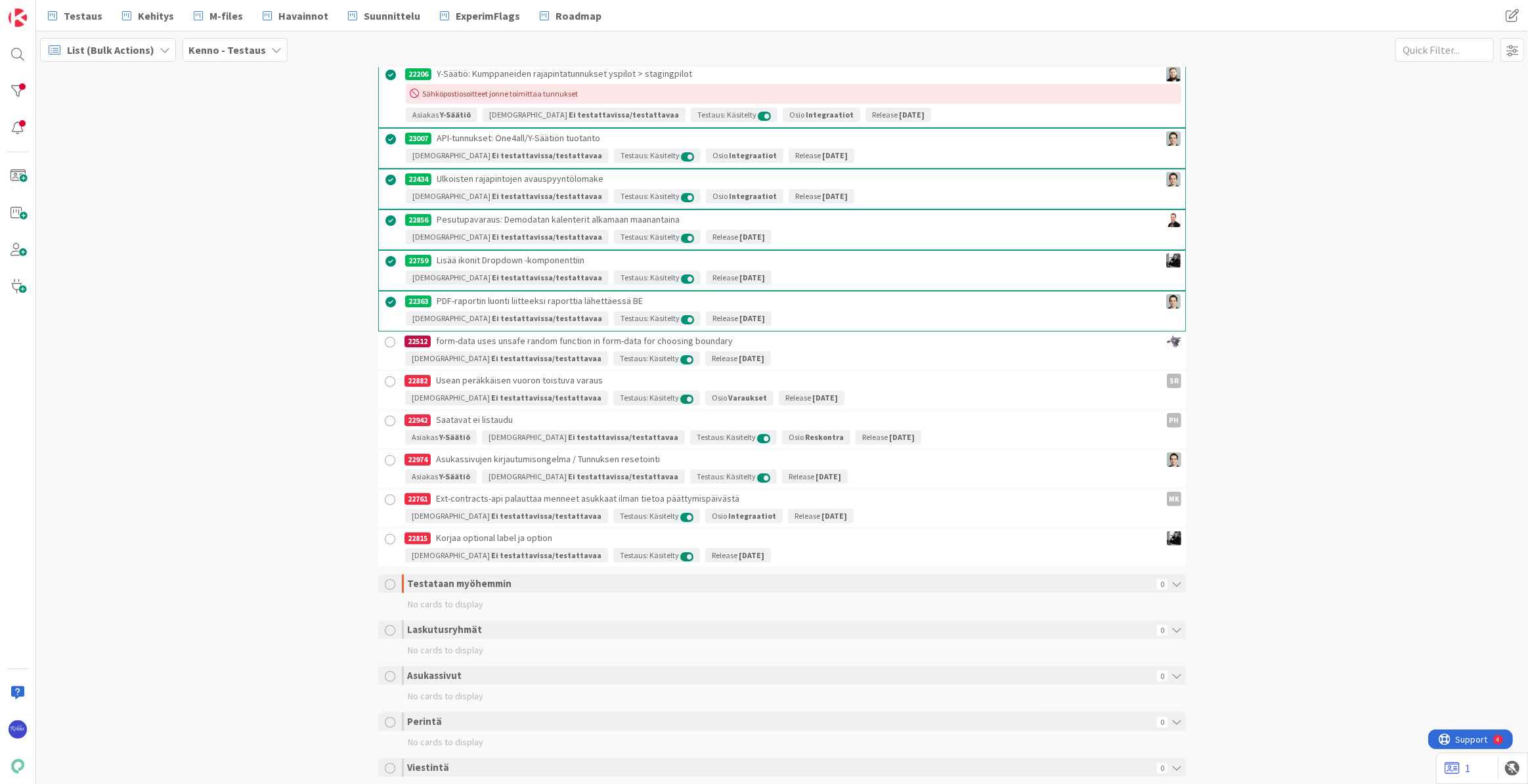
click at [384, 342] on div at bounding box center [391, 342] width 17 height 17
click at [385, 375] on div at bounding box center [391, 383] width 17 height 17
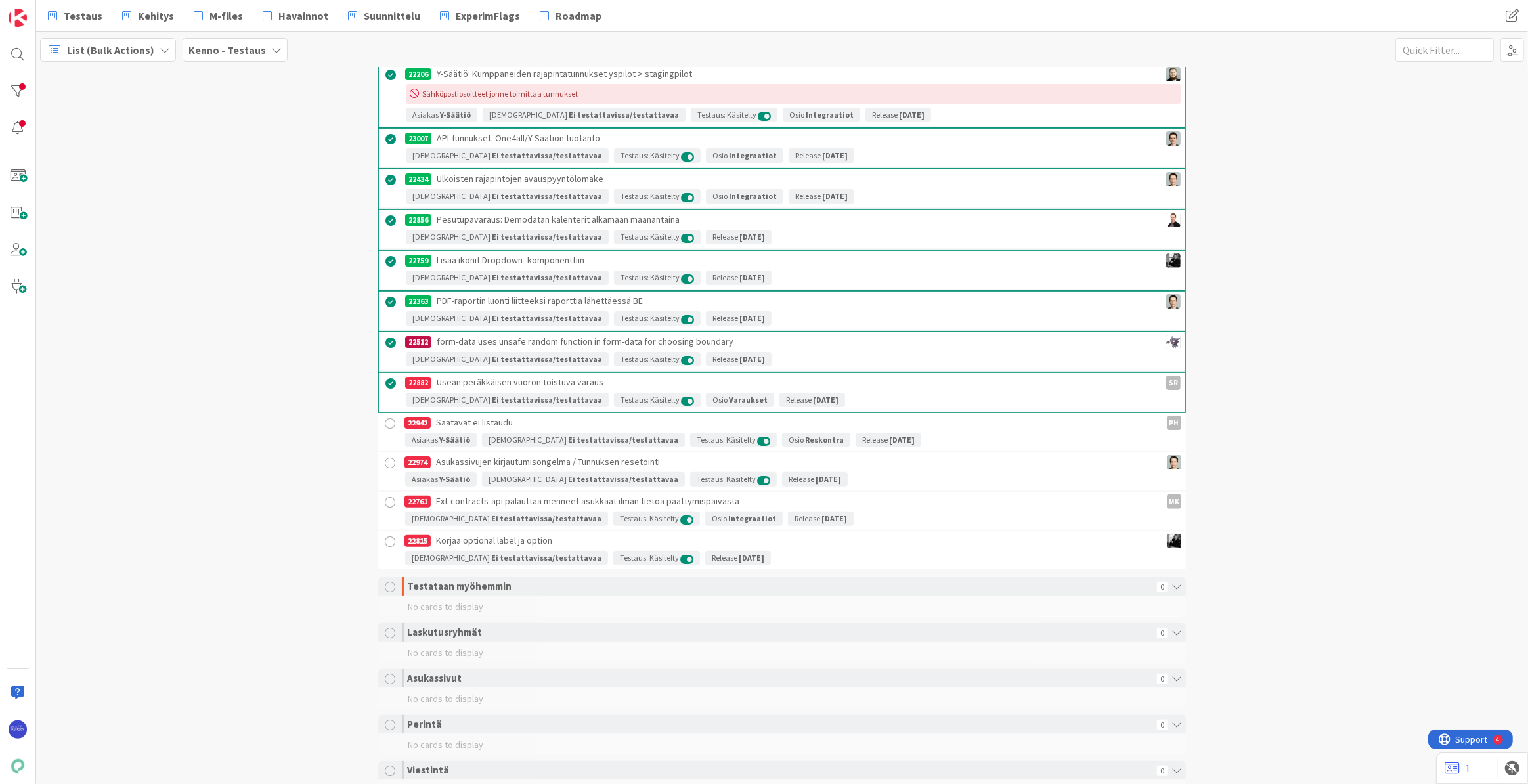
click at [385, 420] on div at bounding box center [391, 424] width 17 height 17
click at [386, 500] on div at bounding box center [391, 504] width 17 height 17
click at [388, 539] on div at bounding box center [391, 545] width 17 height 17
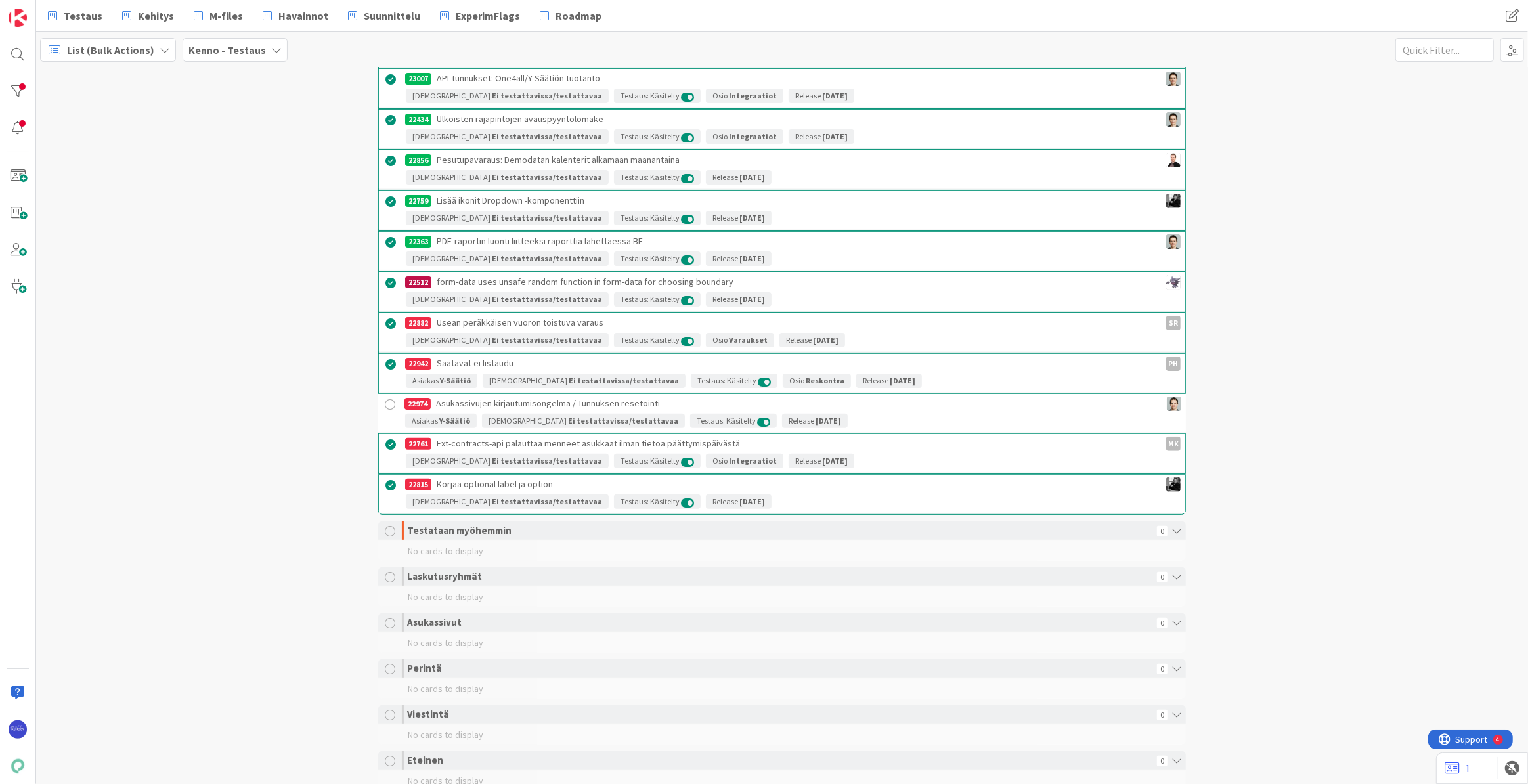
scroll to position [0, 0]
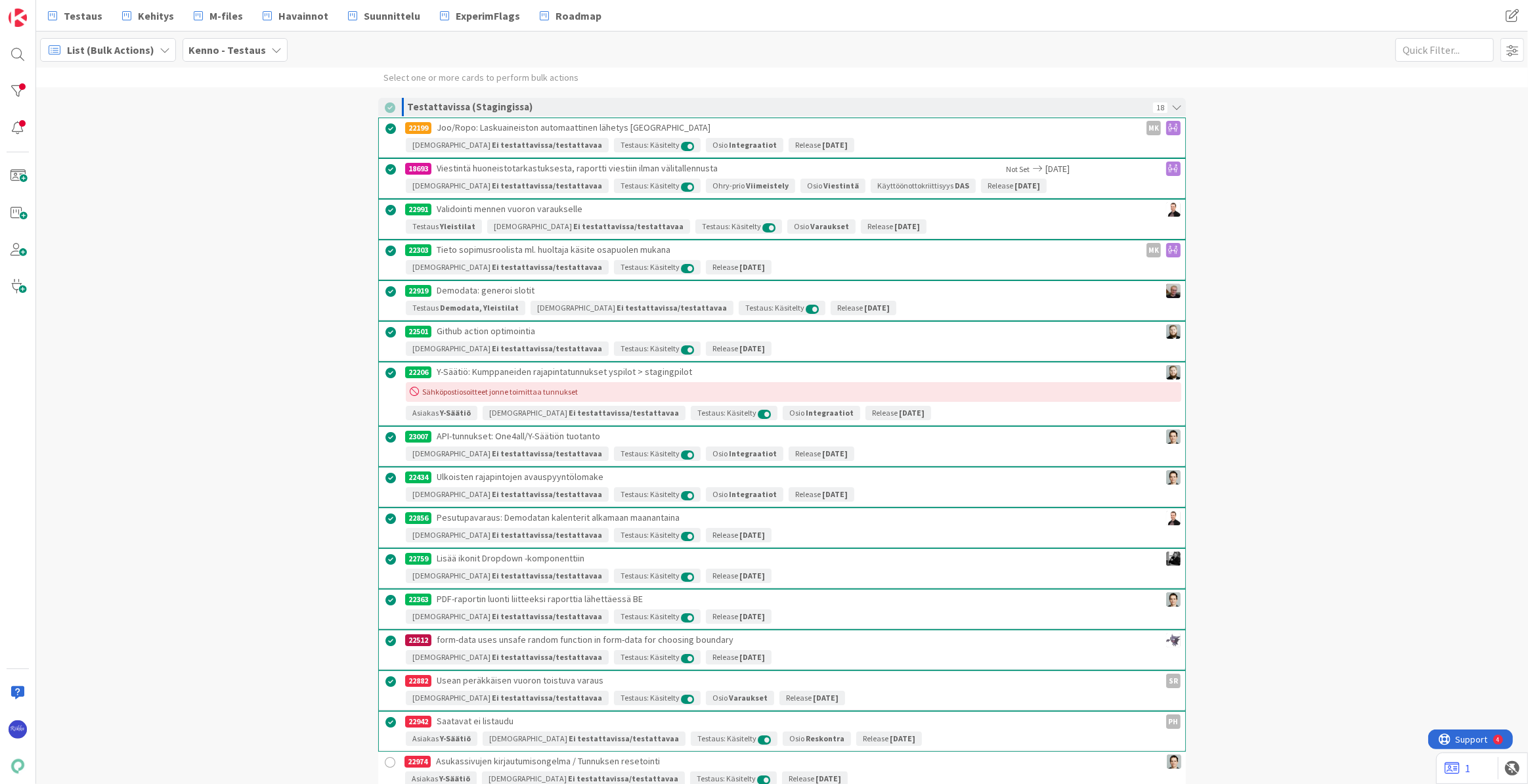
click at [522, 74] on div "Select one or more cards to perform bulk actions" at bounding box center [480, 77] width 195 height 20
click at [248, 69] on div "Select one or more cards to perform bulk actions" at bounding box center [782, 77] width 1492 height 20
click at [446, 69] on div "Select one or more cards to perform bulk actions" at bounding box center [480, 77] width 195 height 20
click at [385, 108] on div at bounding box center [390, 108] width 11 height 11
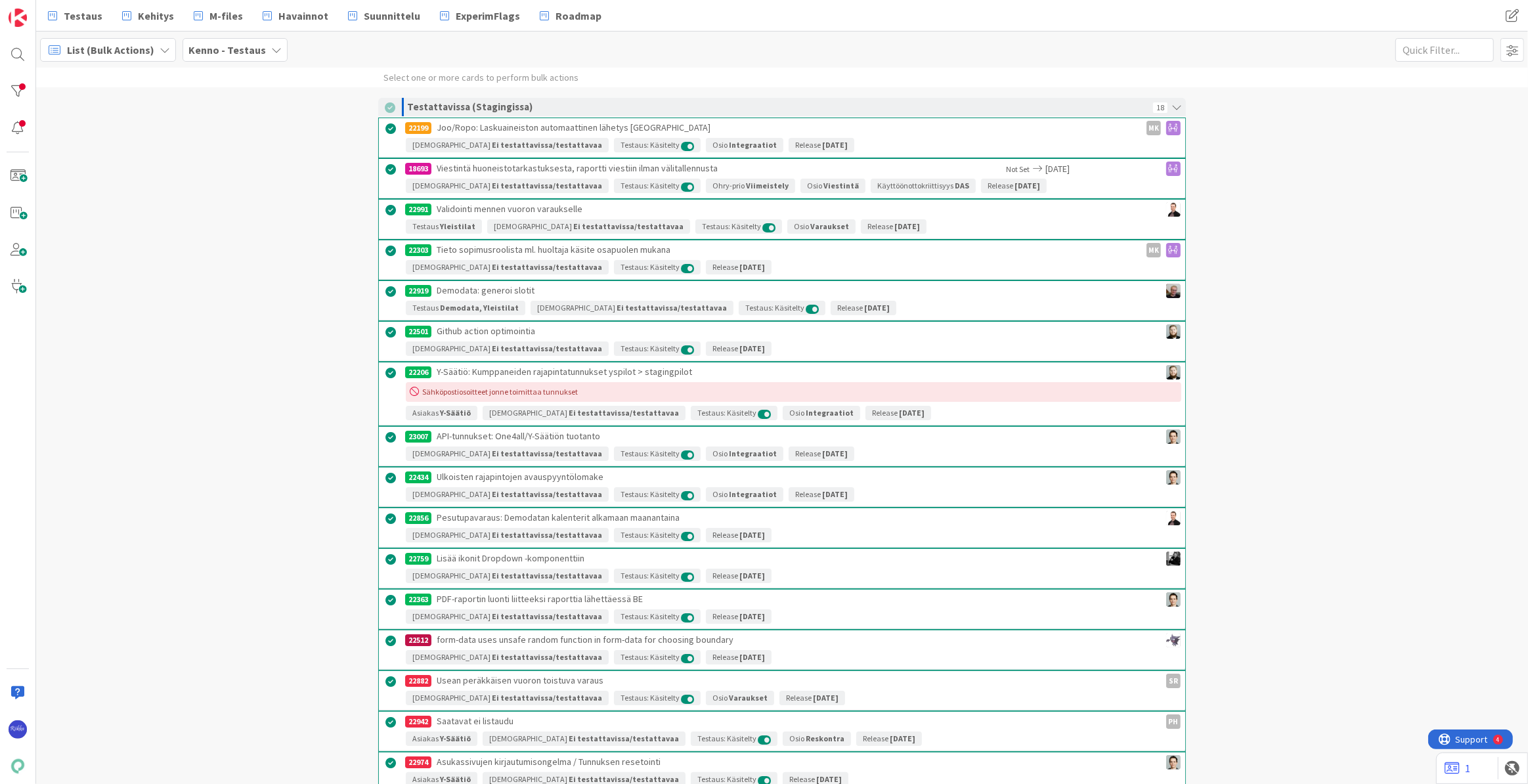
click at [385, 108] on div at bounding box center [390, 108] width 11 height 11
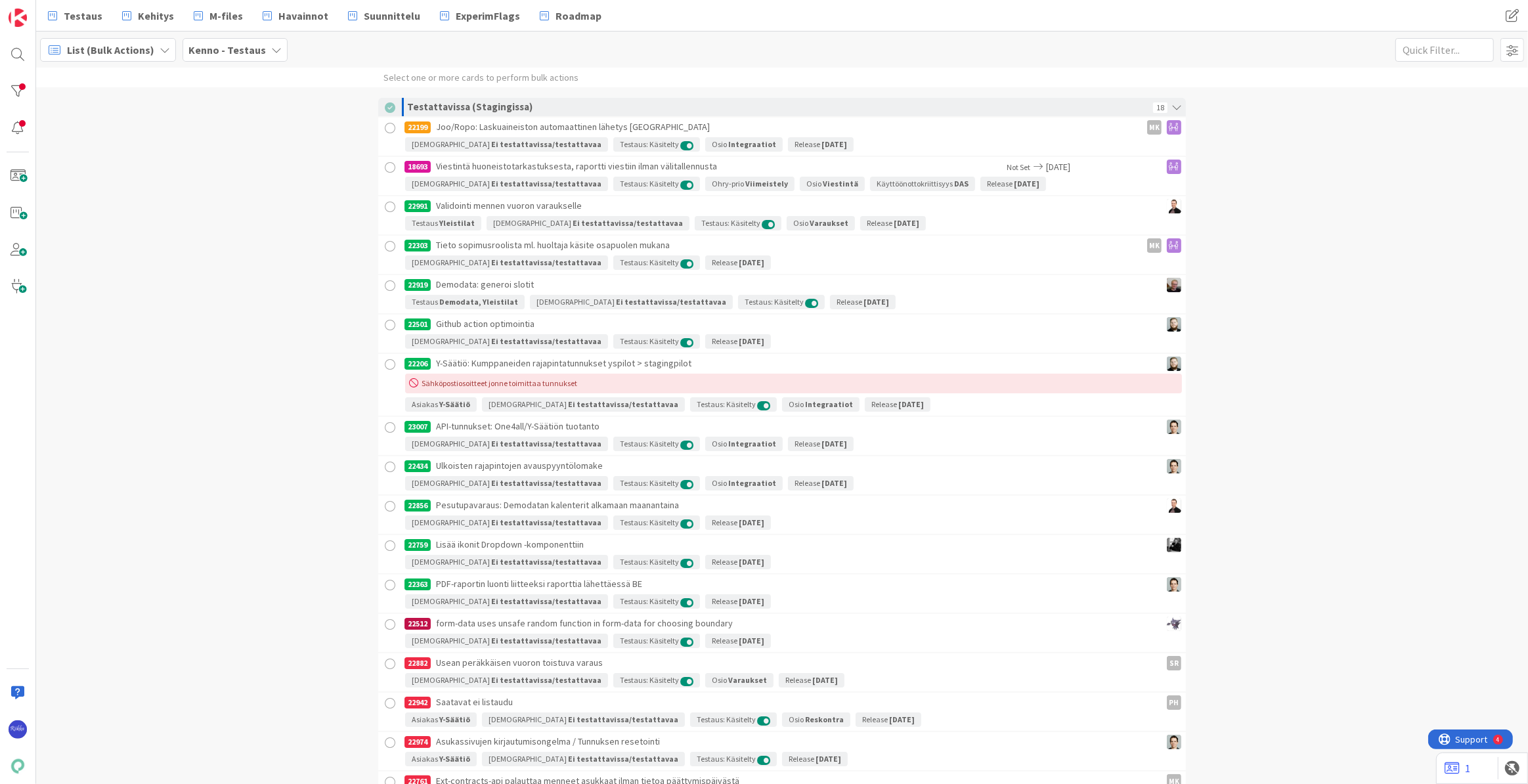
click at [385, 106] on div at bounding box center [390, 108] width 11 height 11
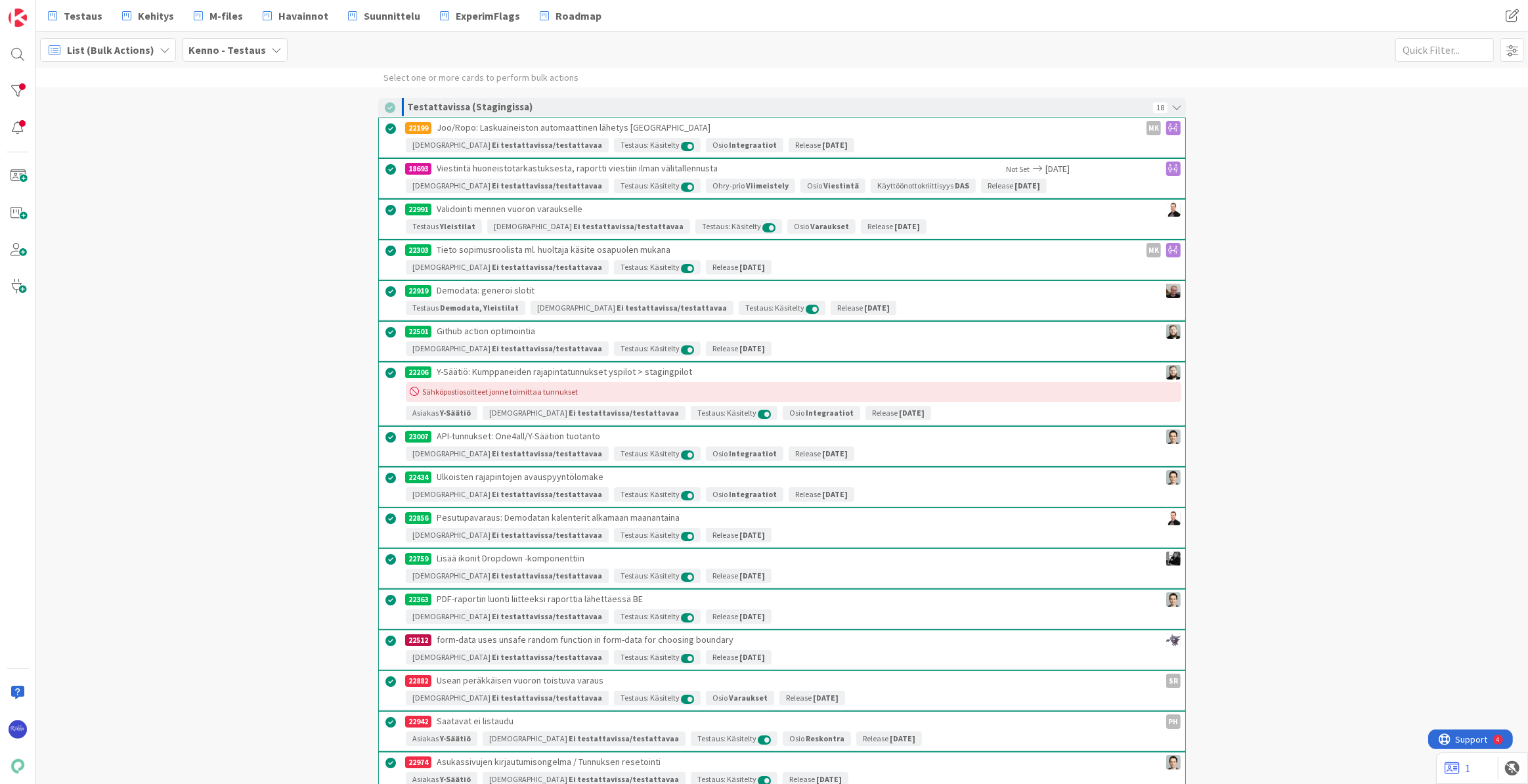
click at [406, 70] on div "Select one or more cards to perform bulk actions" at bounding box center [480, 77] width 195 height 20
click at [479, 77] on div "Select one or more cards to perform bulk actions" at bounding box center [480, 77] width 195 height 20
click at [705, 69] on div "Select one or more cards to perform bulk actions" at bounding box center [782, 77] width 1492 height 20
click at [705, 70] on div "Select one or more cards to perform bulk actions" at bounding box center [782, 77] width 1492 height 20
click at [388, 102] on div at bounding box center [390, 108] width 11 height 11
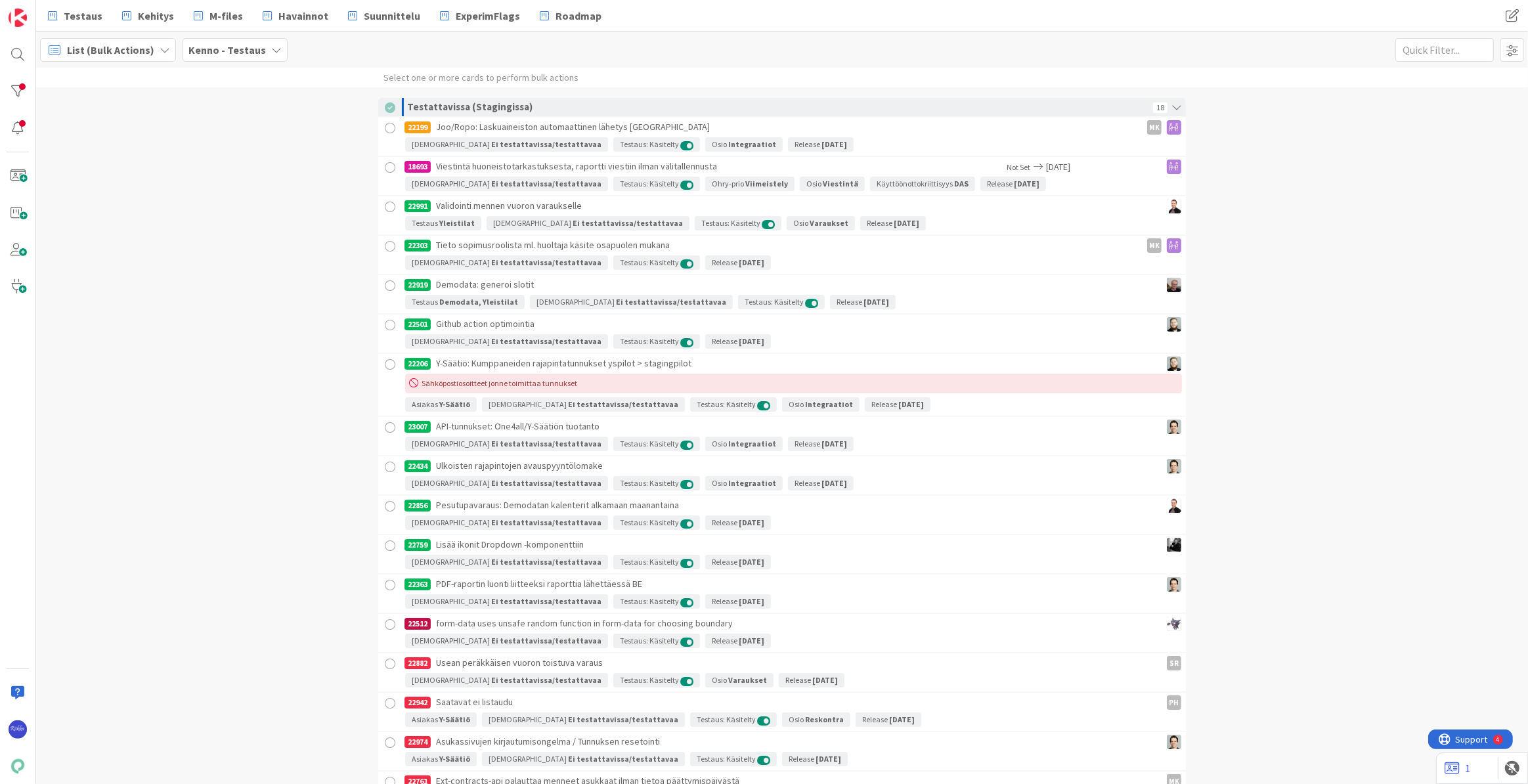
click at [387, 126] on div at bounding box center [391, 129] width 17 height 17
click at [430, 79] on div "Select one or more cards to perform bulk actions" at bounding box center [480, 77] width 195 height 20
click at [386, 131] on div at bounding box center [391, 129] width 17 height 17
click at [385, 107] on div at bounding box center [390, 108] width 11 height 11
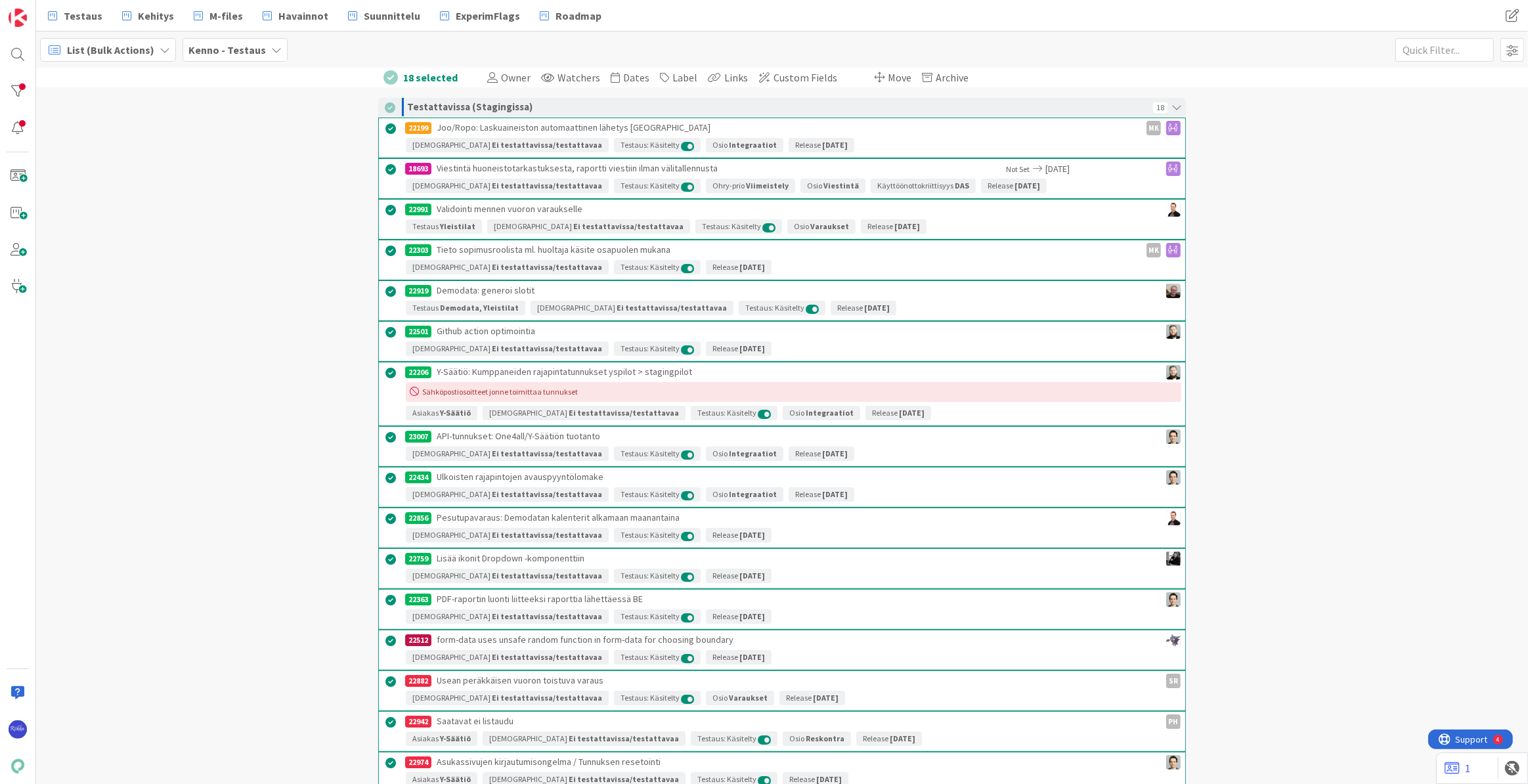
click at [887, 74] on span "Move" at bounding box center [899, 77] width 23 height 13
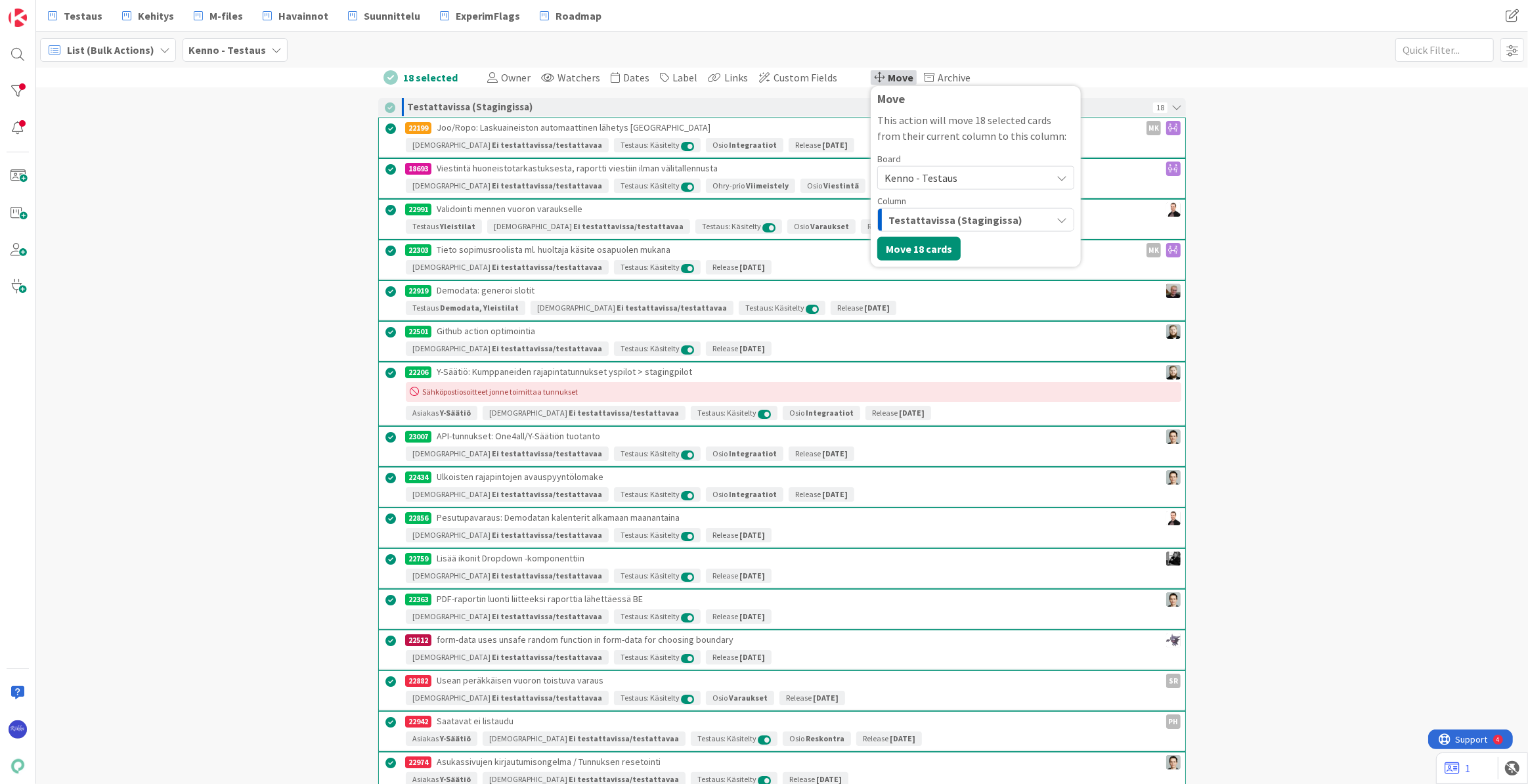
click at [1003, 212] on div "Testattavissa (Stagingissa)" at bounding box center [968, 220] width 166 height 21
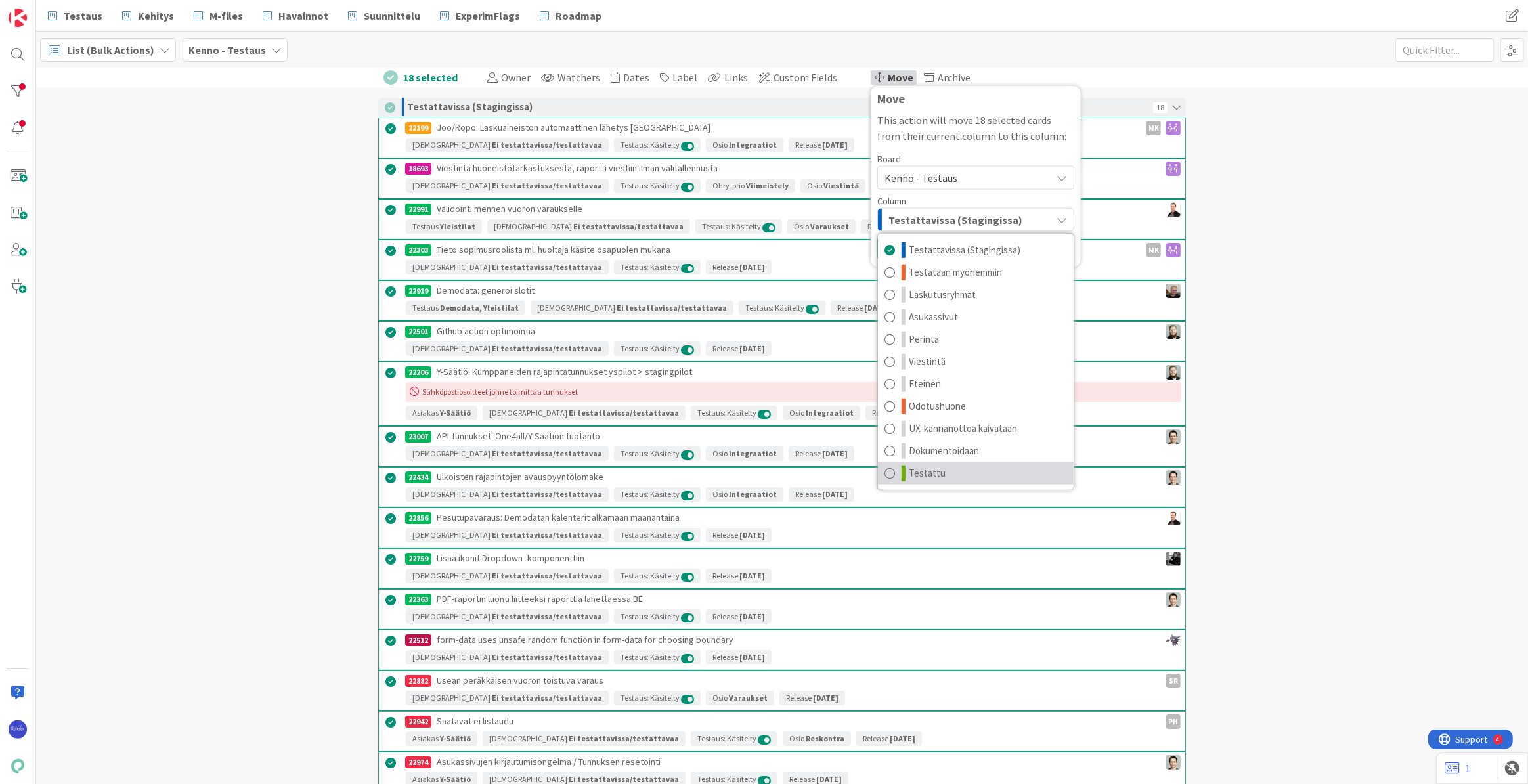
click at [990, 466] on link "Testattu" at bounding box center [976, 473] width 196 height 23
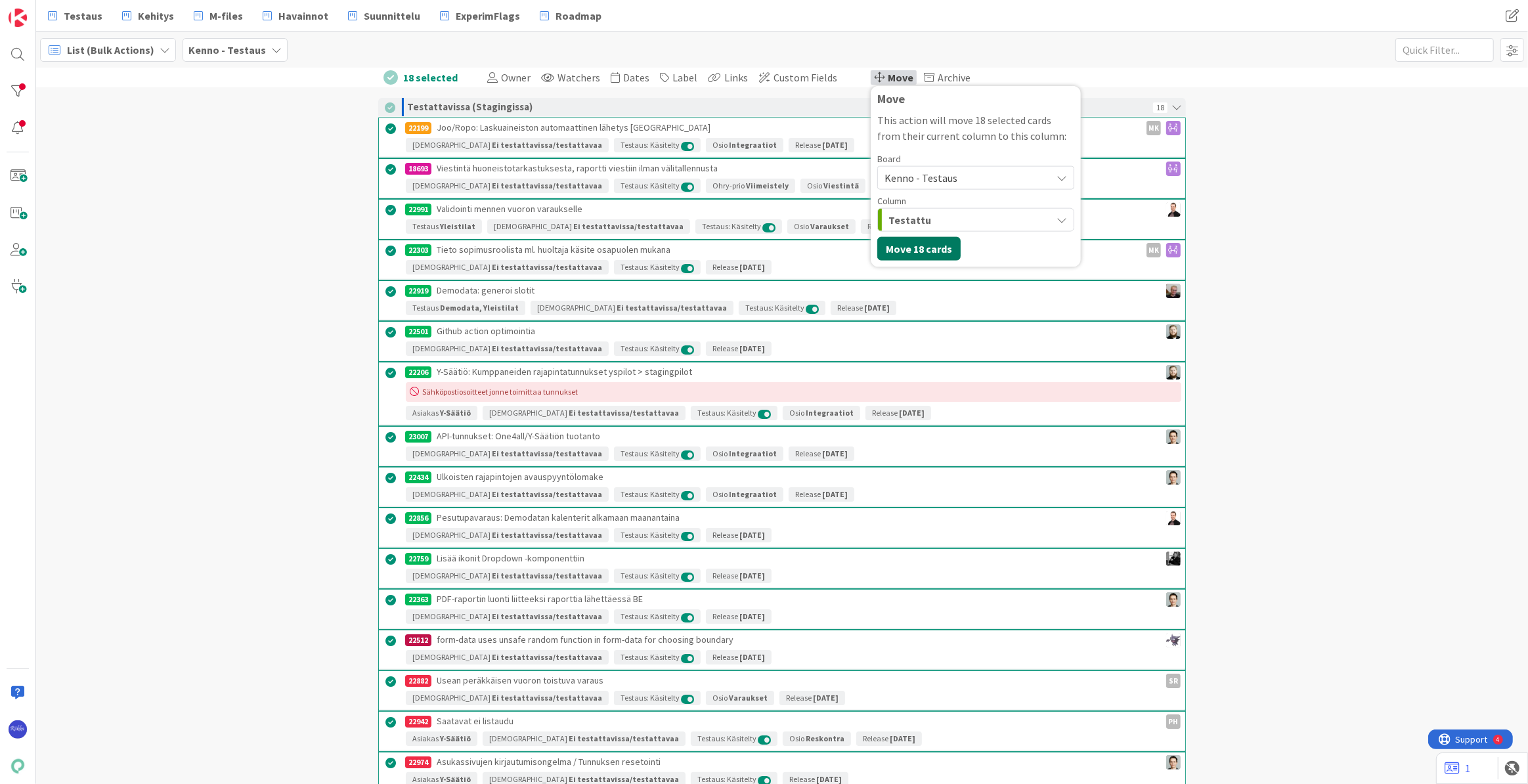
click at [893, 250] on button "Move 18 cards" at bounding box center [918, 248] width 84 height 23
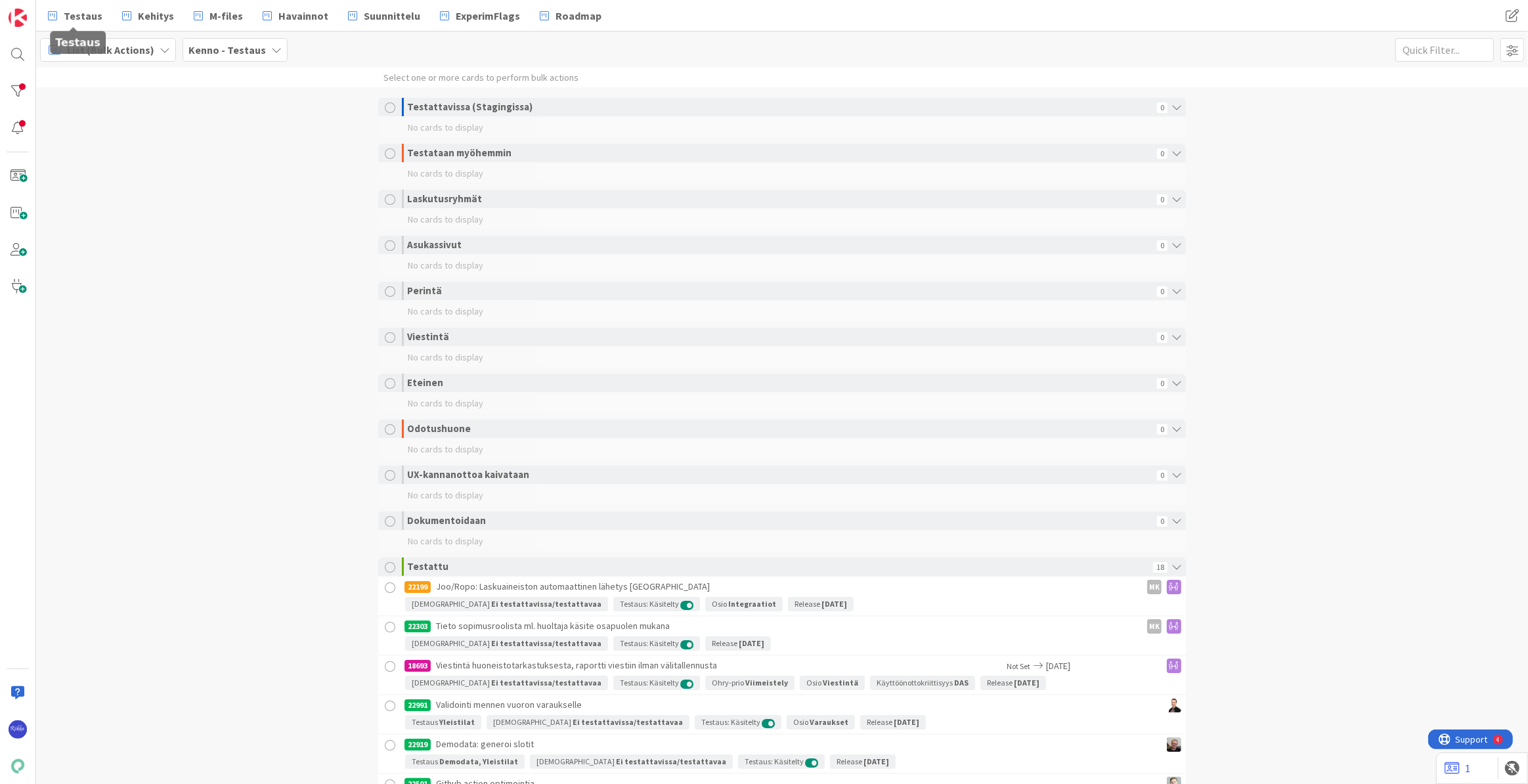
click at [77, 18] on span "Testaus" at bounding box center [83, 15] width 38 height 16
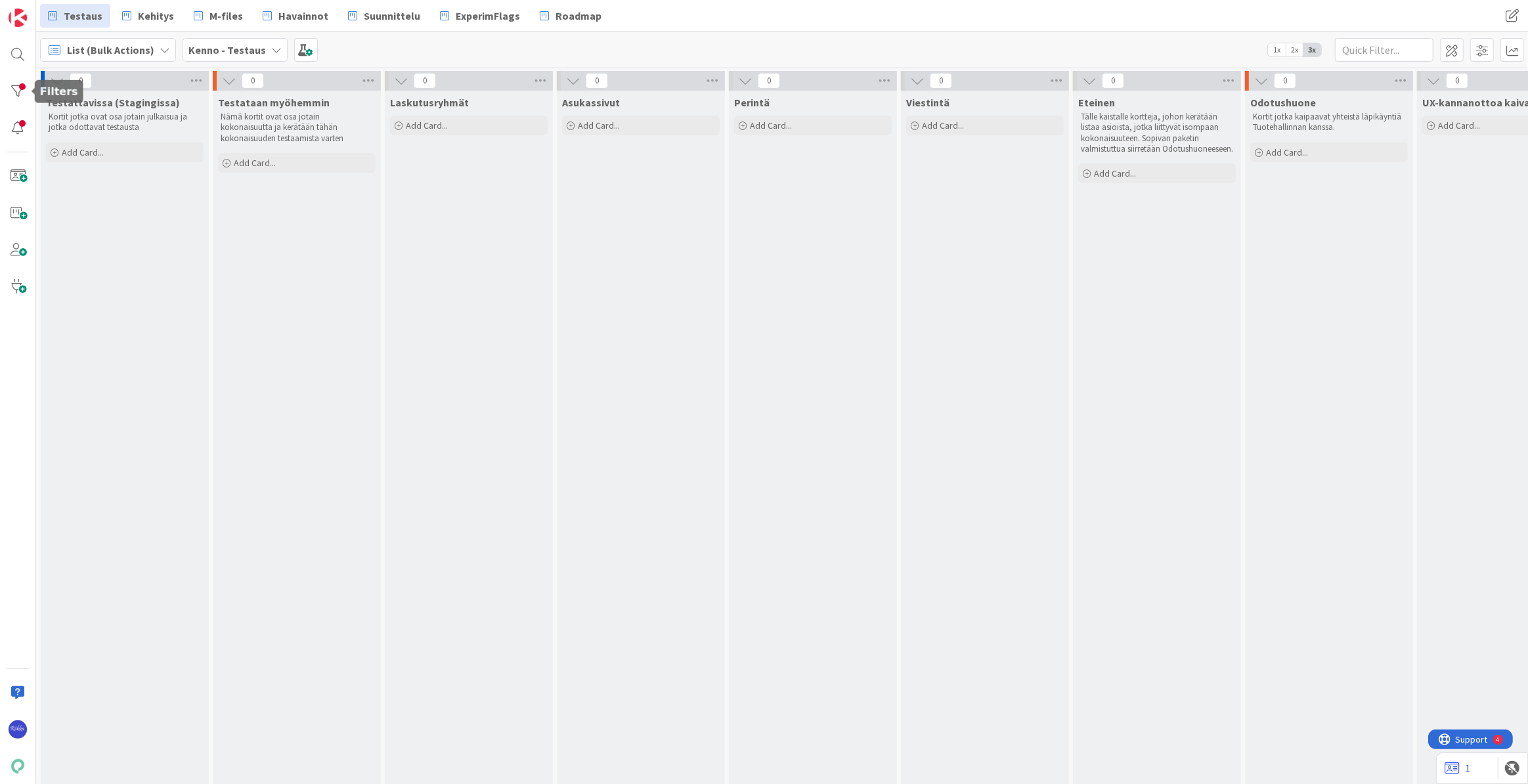
click at [14, 90] on div at bounding box center [17, 91] width 26 height 26
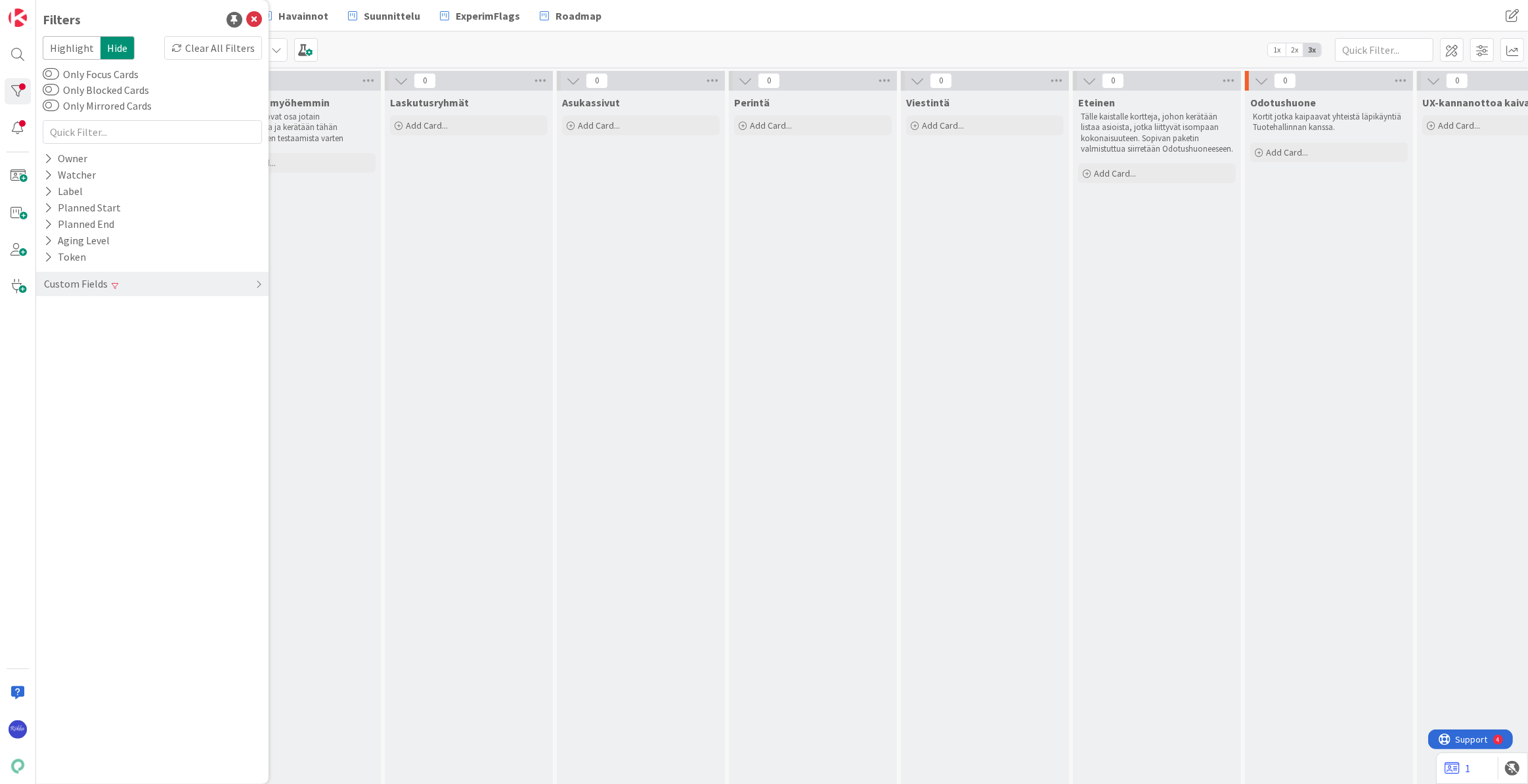
click at [105, 285] on div "Custom Fields" at bounding box center [76, 284] width 66 height 17
click at [242, 327] on div "Clear" at bounding box center [242, 327] width 38 height 17
click at [44, 338] on icon at bounding box center [47, 343] width 8 height 11
click at [224, 362] on div "Off" at bounding box center [222, 363] width 70 height 14
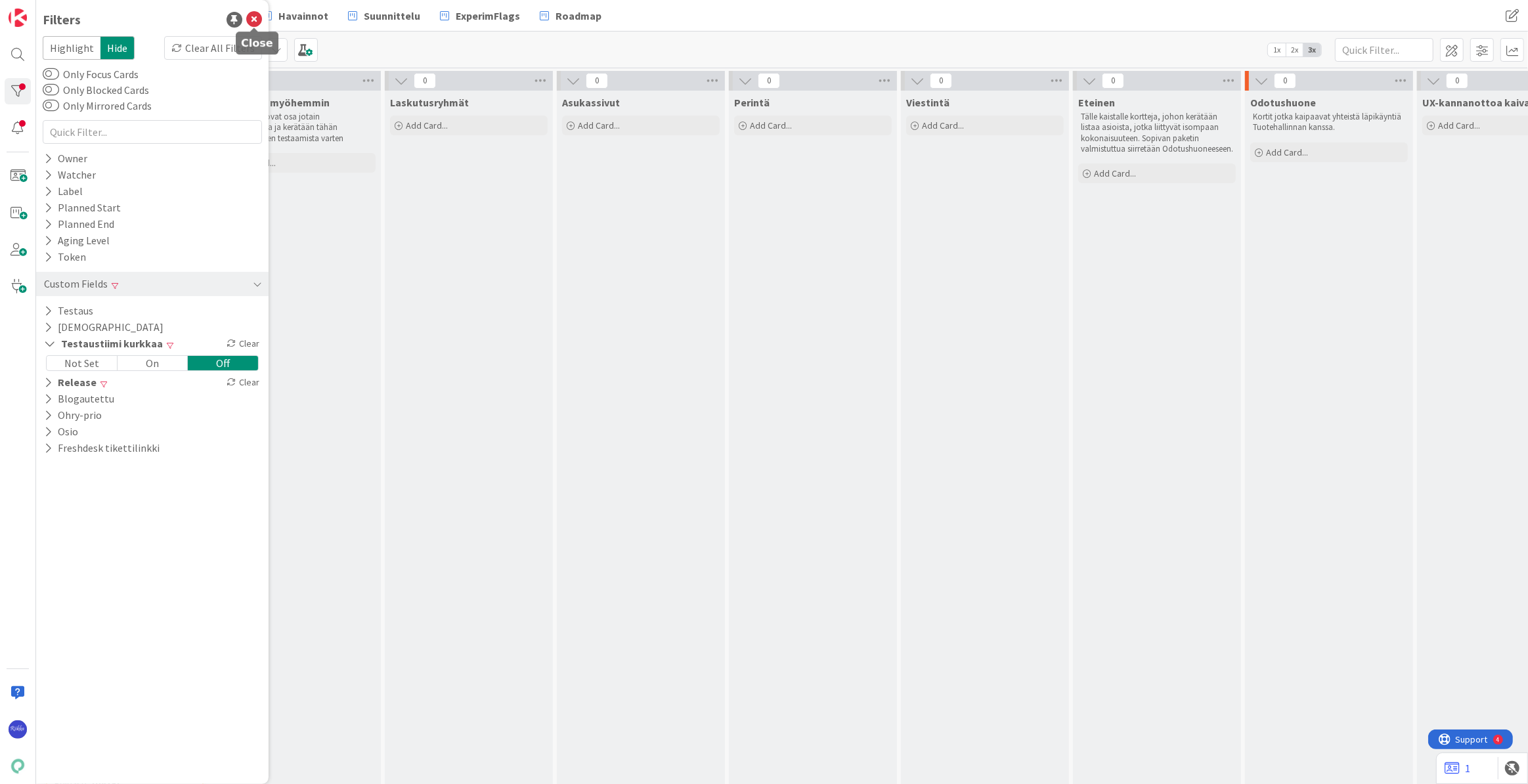
click at [251, 17] on icon at bounding box center [254, 20] width 16 height 16
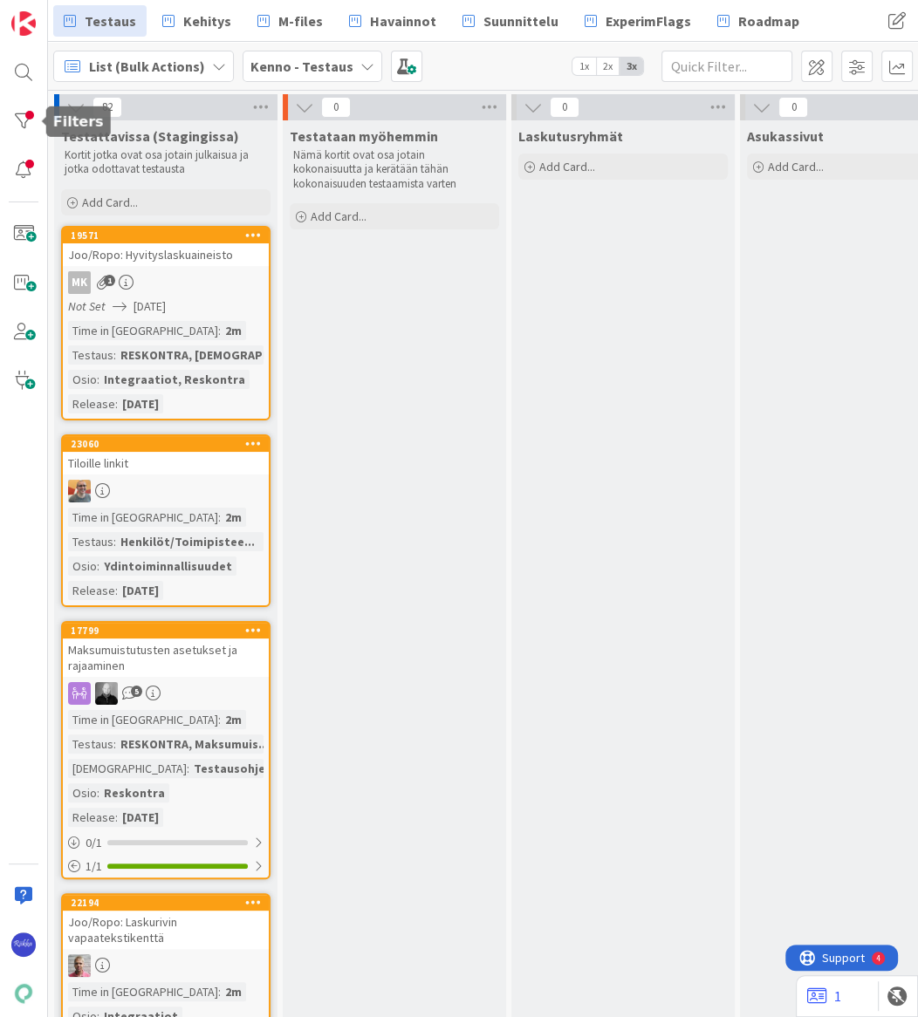
click at [17, 118] on div at bounding box center [23, 121] width 35 height 35
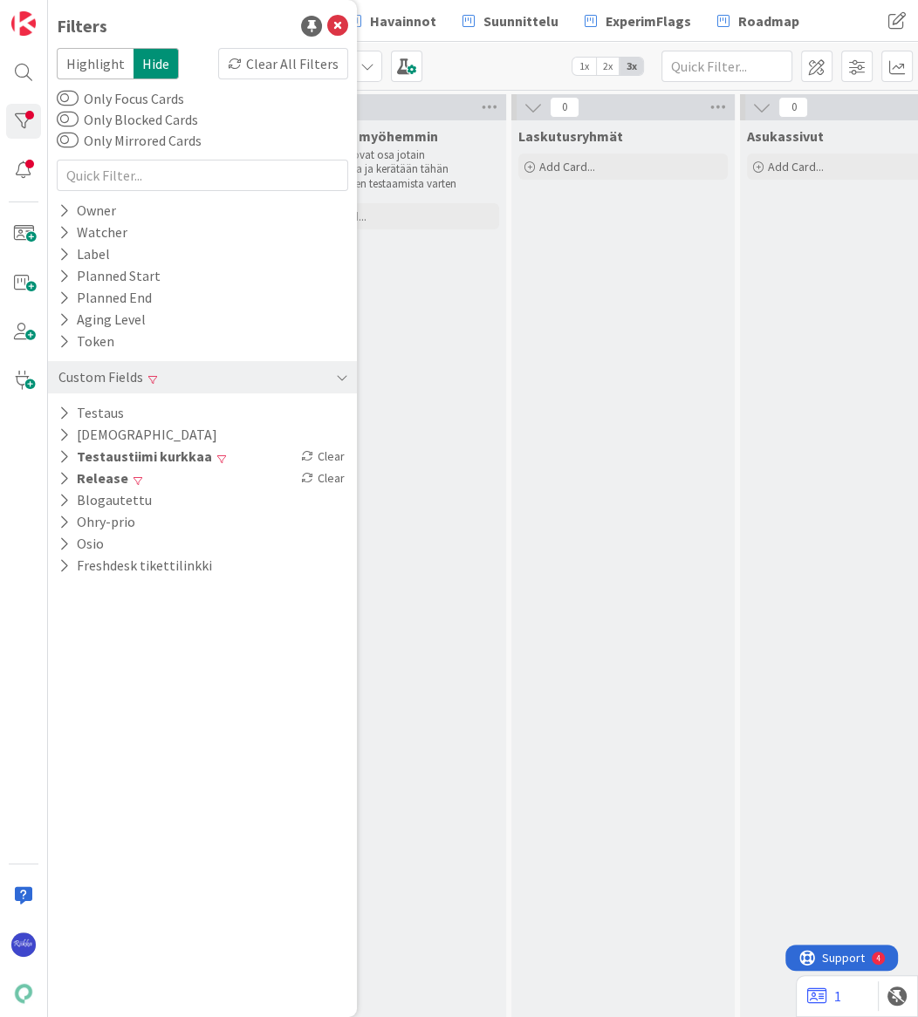
click at [62, 450] on icon at bounding box center [63, 456] width 11 height 15
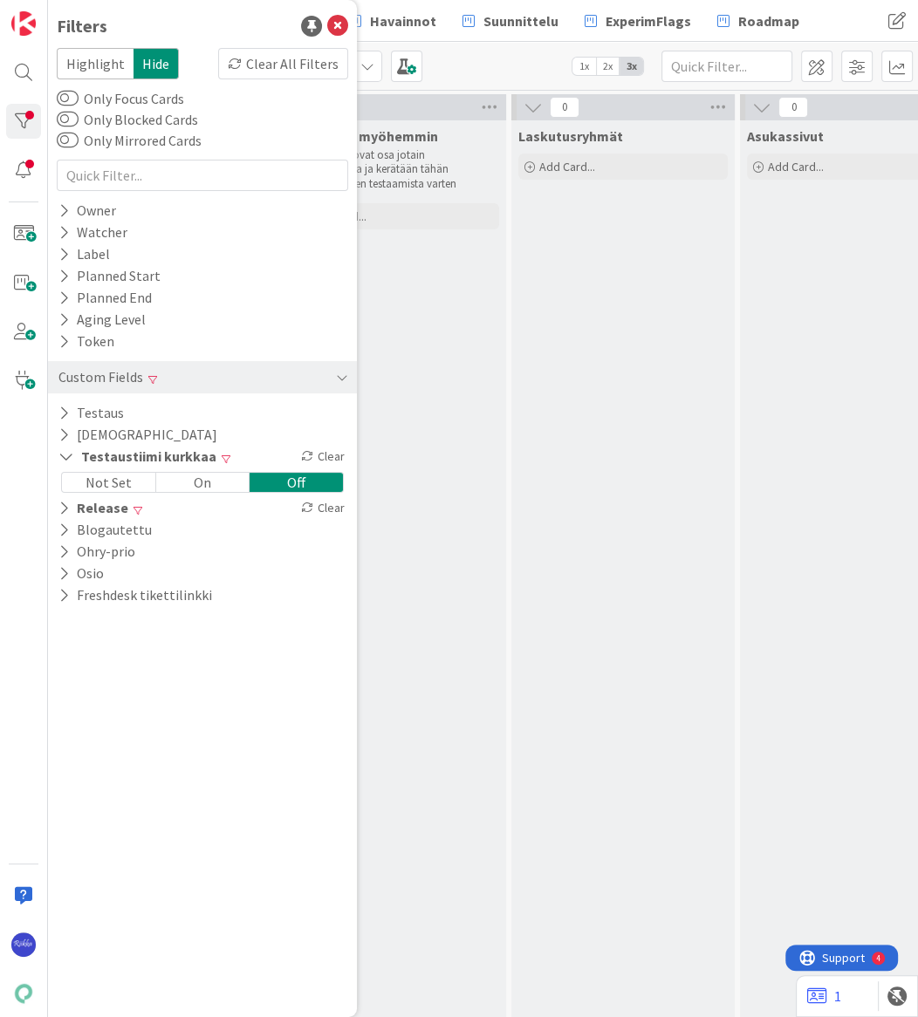
click at [314, 454] on div "Clear" at bounding box center [322, 457] width 51 height 22
click at [59, 428] on icon at bounding box center [63, 434] width 11 height 15
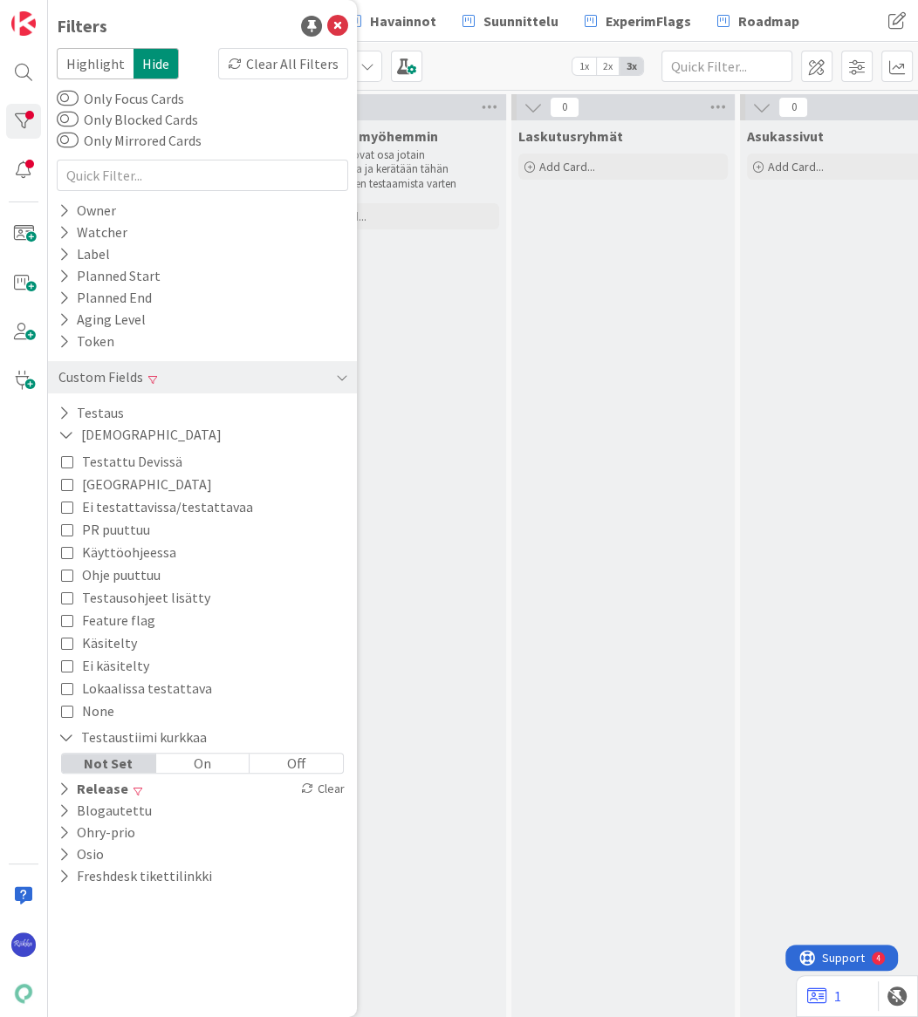
click at [64, 733] on icon at bounding box center [66, 737] width 16 height 15
click at [60, 433] on icon at bounding box center [66, 434] width 16 height 15
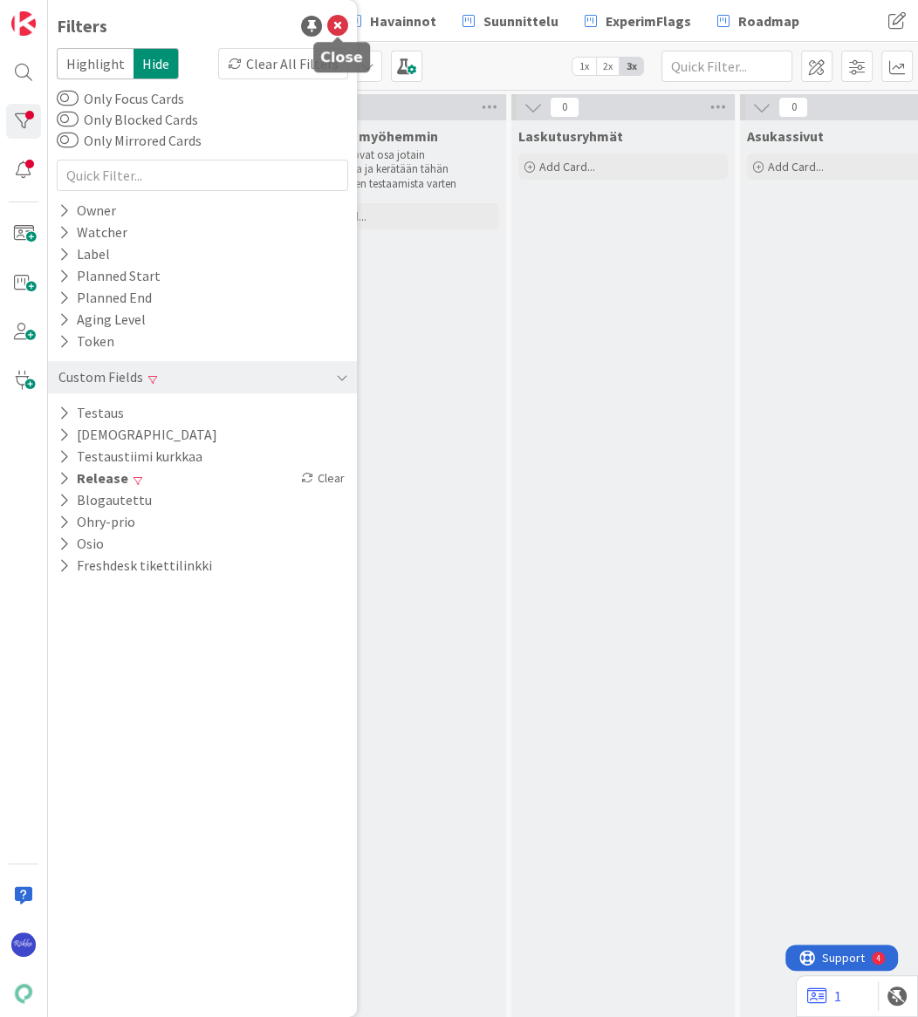
click at [340, 24] on icon at bounding box center [337, 26] width 21 height 21
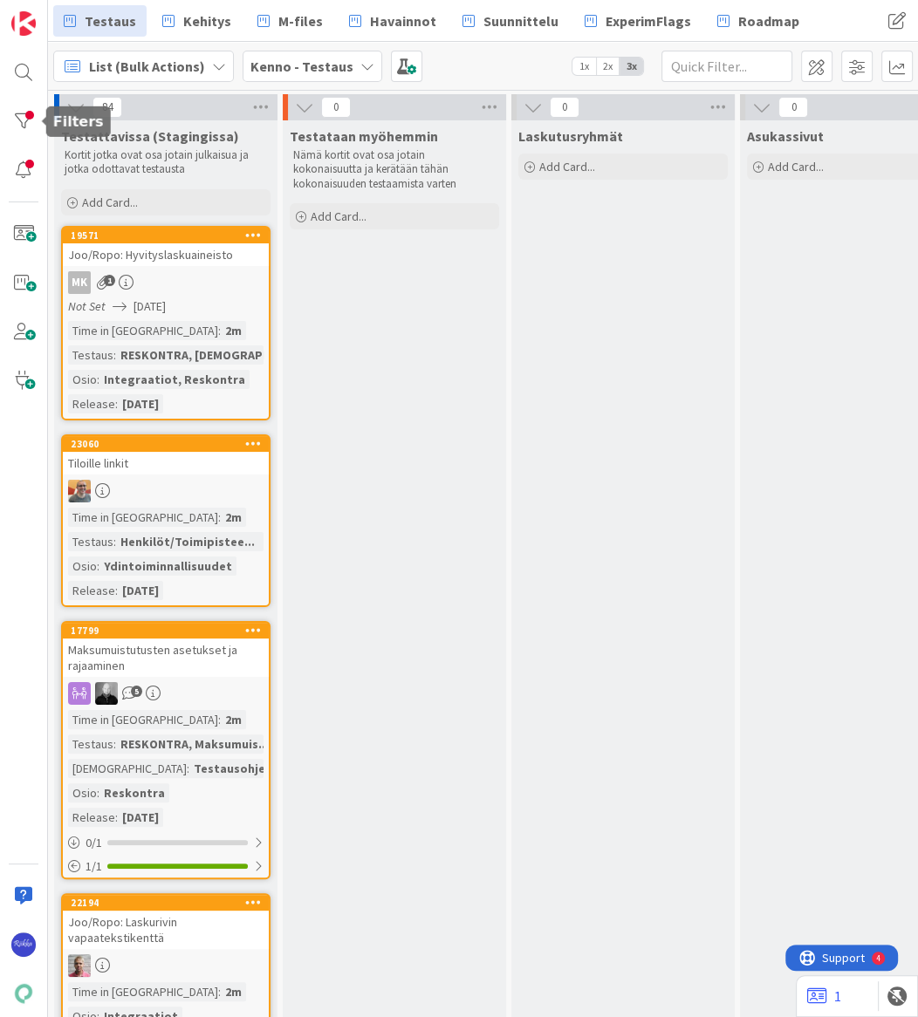
click at [23, 121] on div at bounding box center [23, 121] width 35 height 35
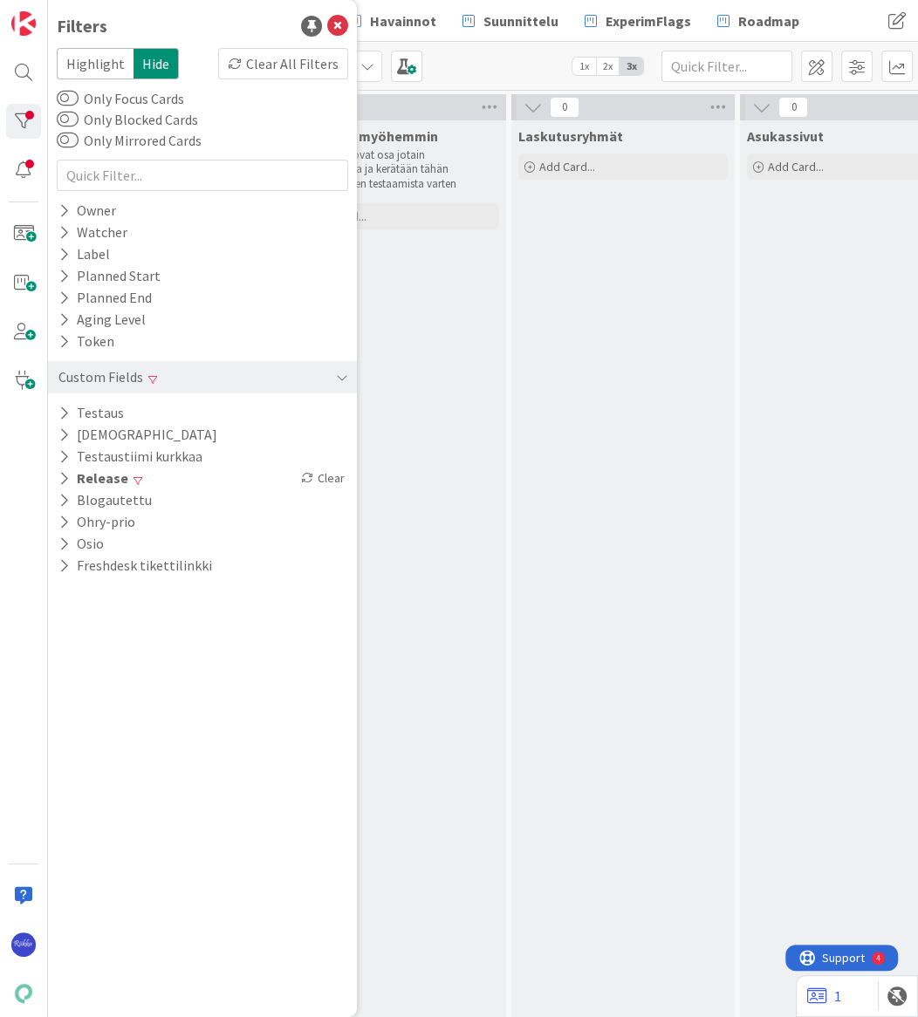
click at [60, 406] on icon at bounding box center [63, 413] width 11 height 15
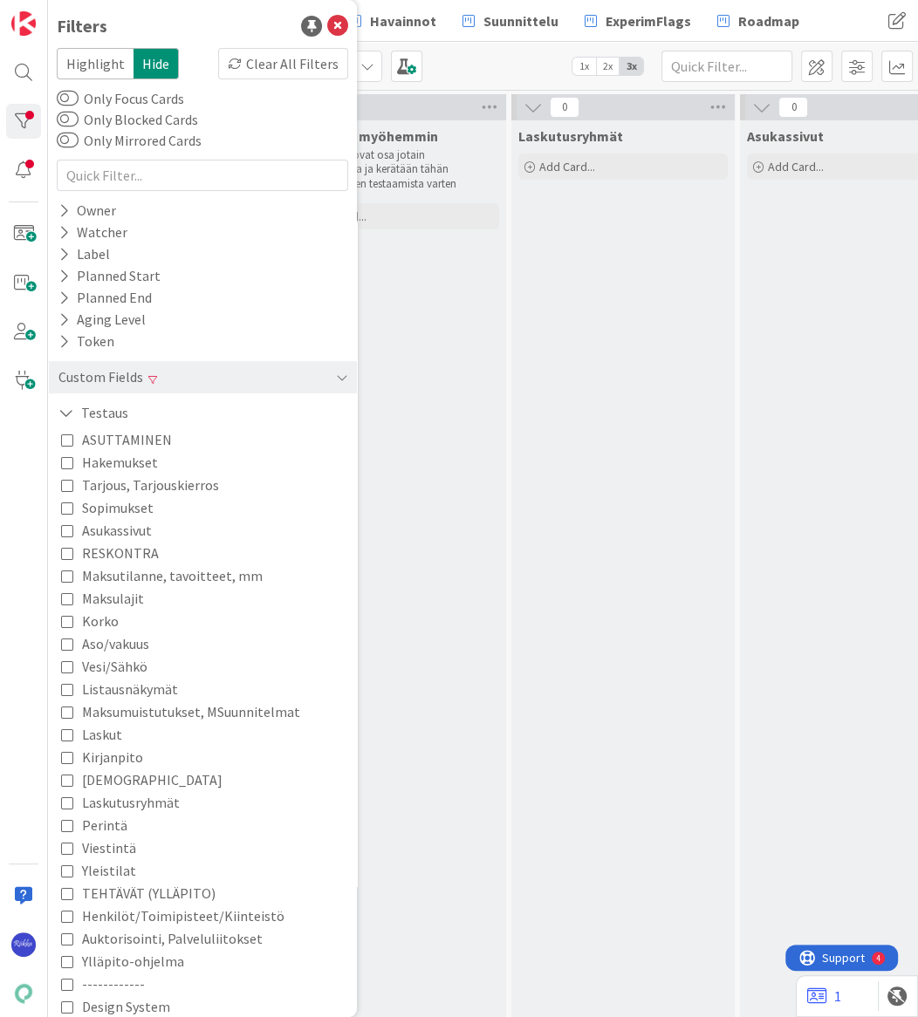
click at [60, 406] on icon at bounding box center [66, 413] width 16 height 15
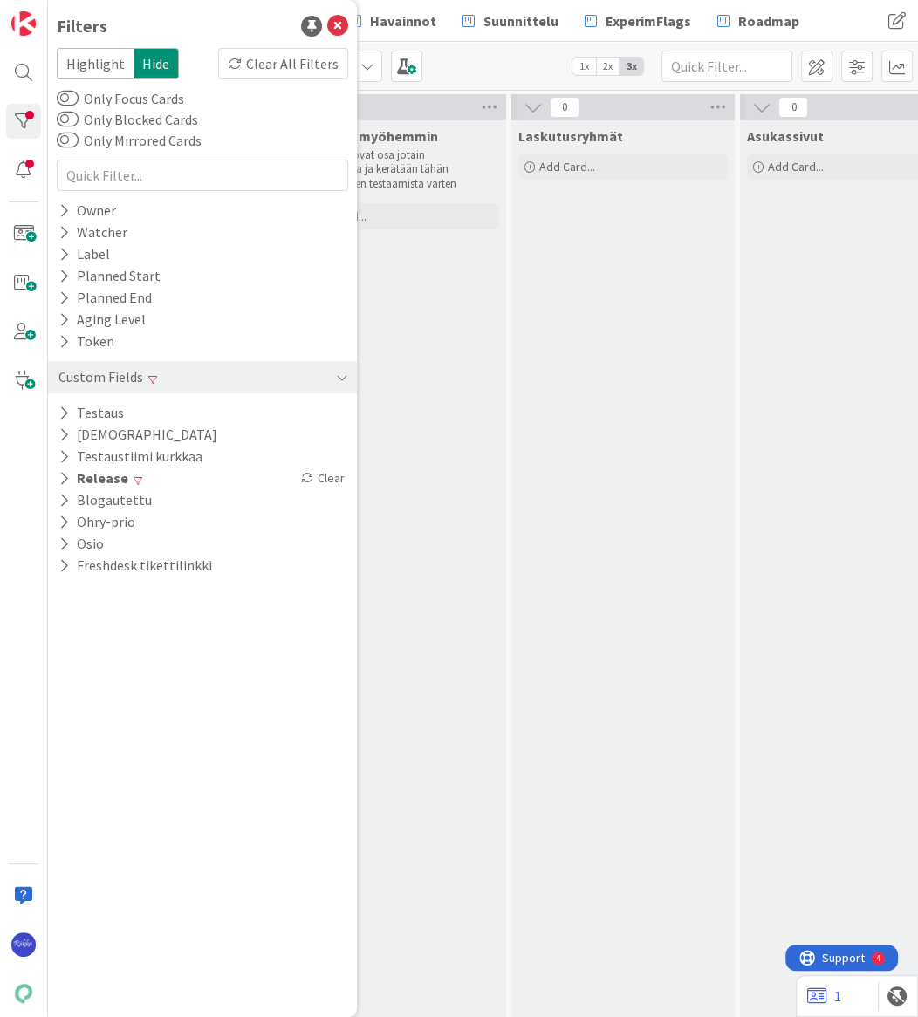
click at [58, 434] on icon at bounding box center [63, 434] width 11 height 15
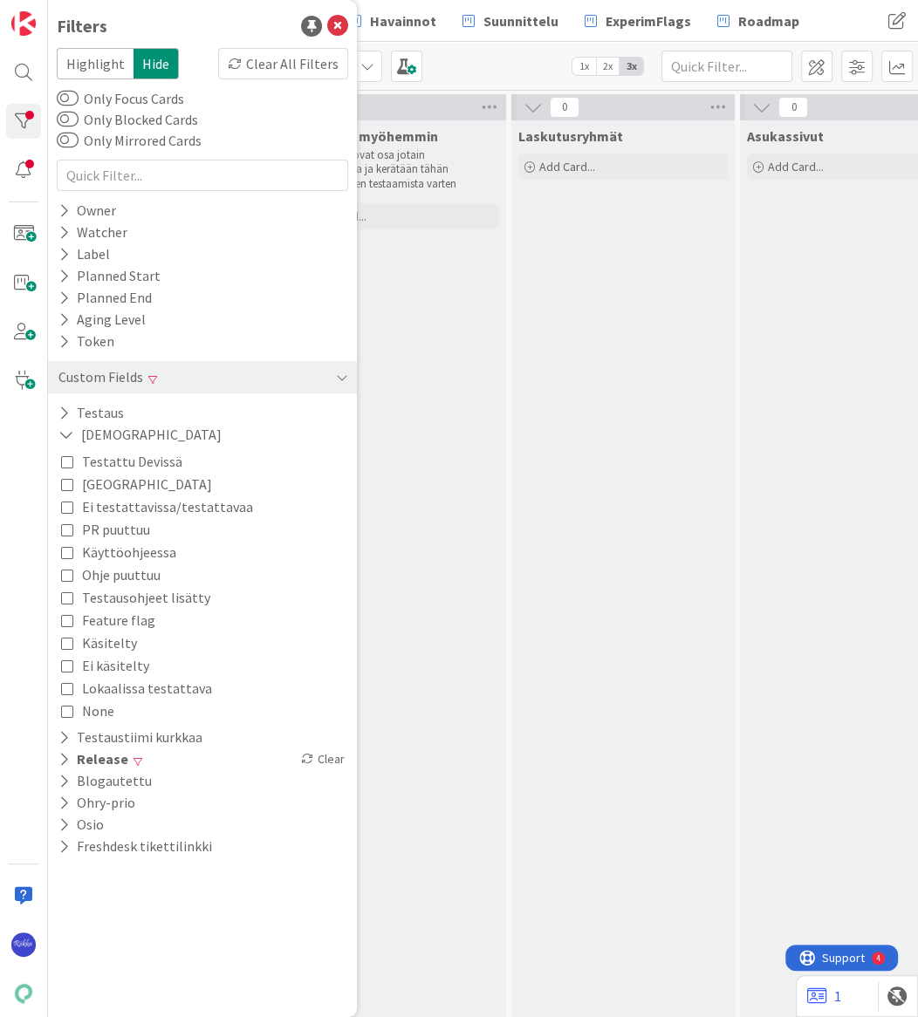
click at [58, 434] on icon at bounding box center [66, 434] width 16 height 15
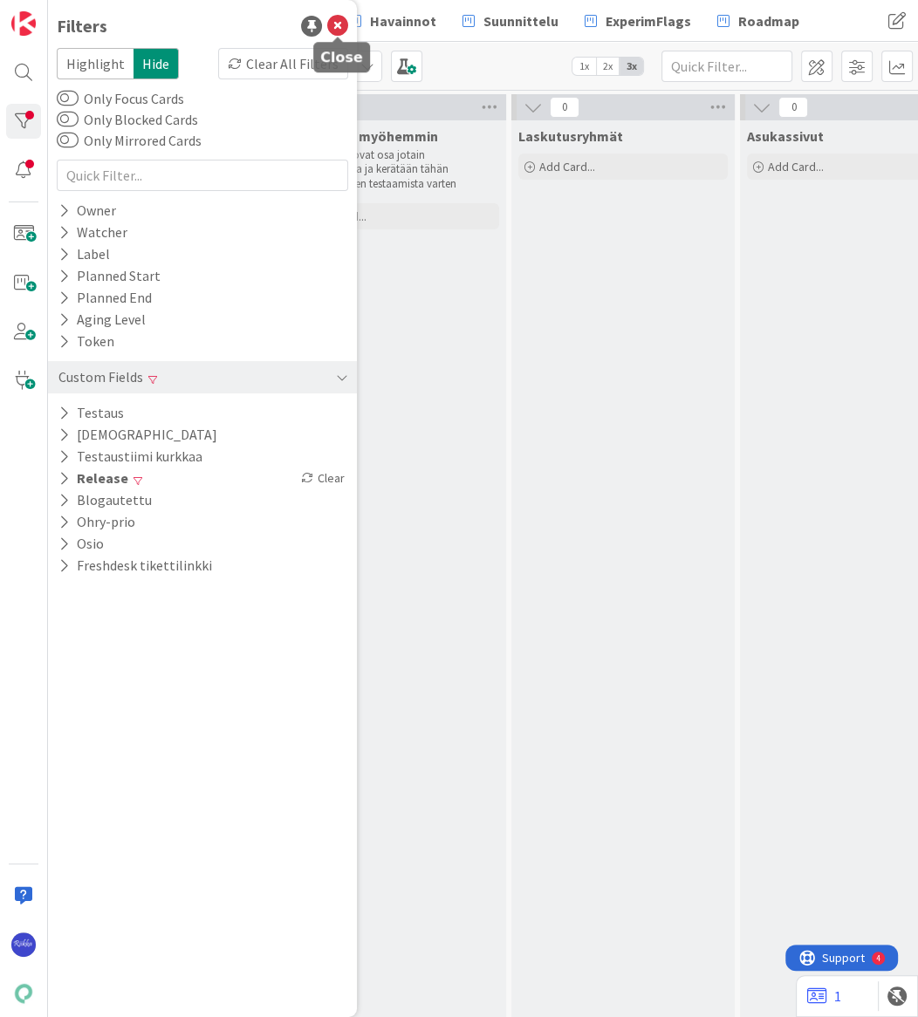
click at [332, 22] on icon at bounding box center [337, 26] width 21 height 21
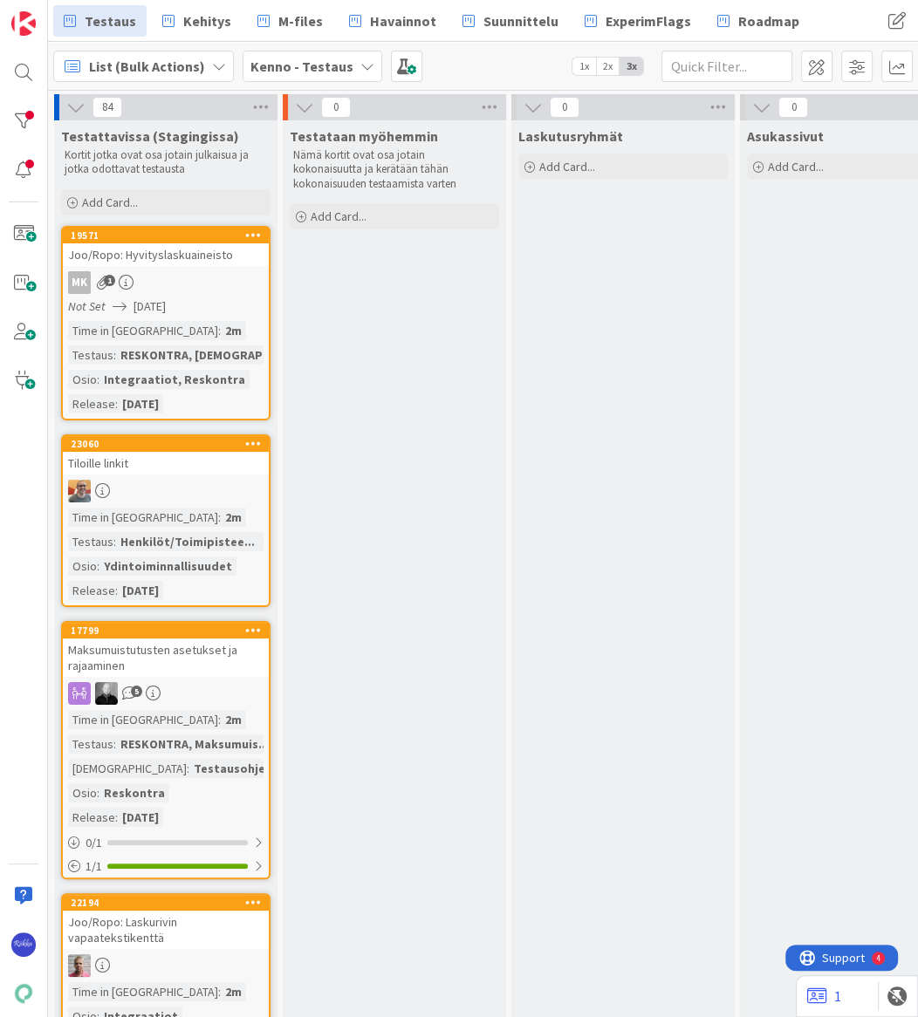
click at [186, 288] on div "MK 1" at bounding box center [166, 282] width 206 height 23
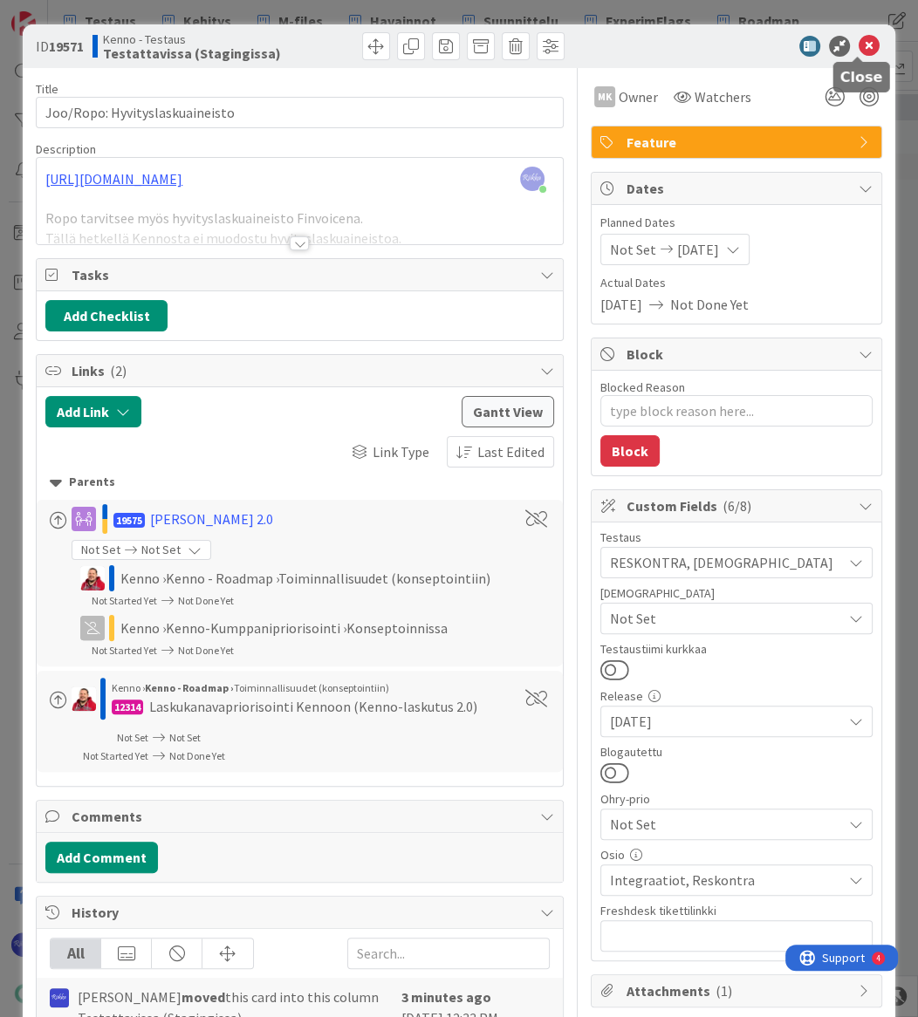
click at [858, 44] on icon at bounding box center [868, 46] width 21 height 21
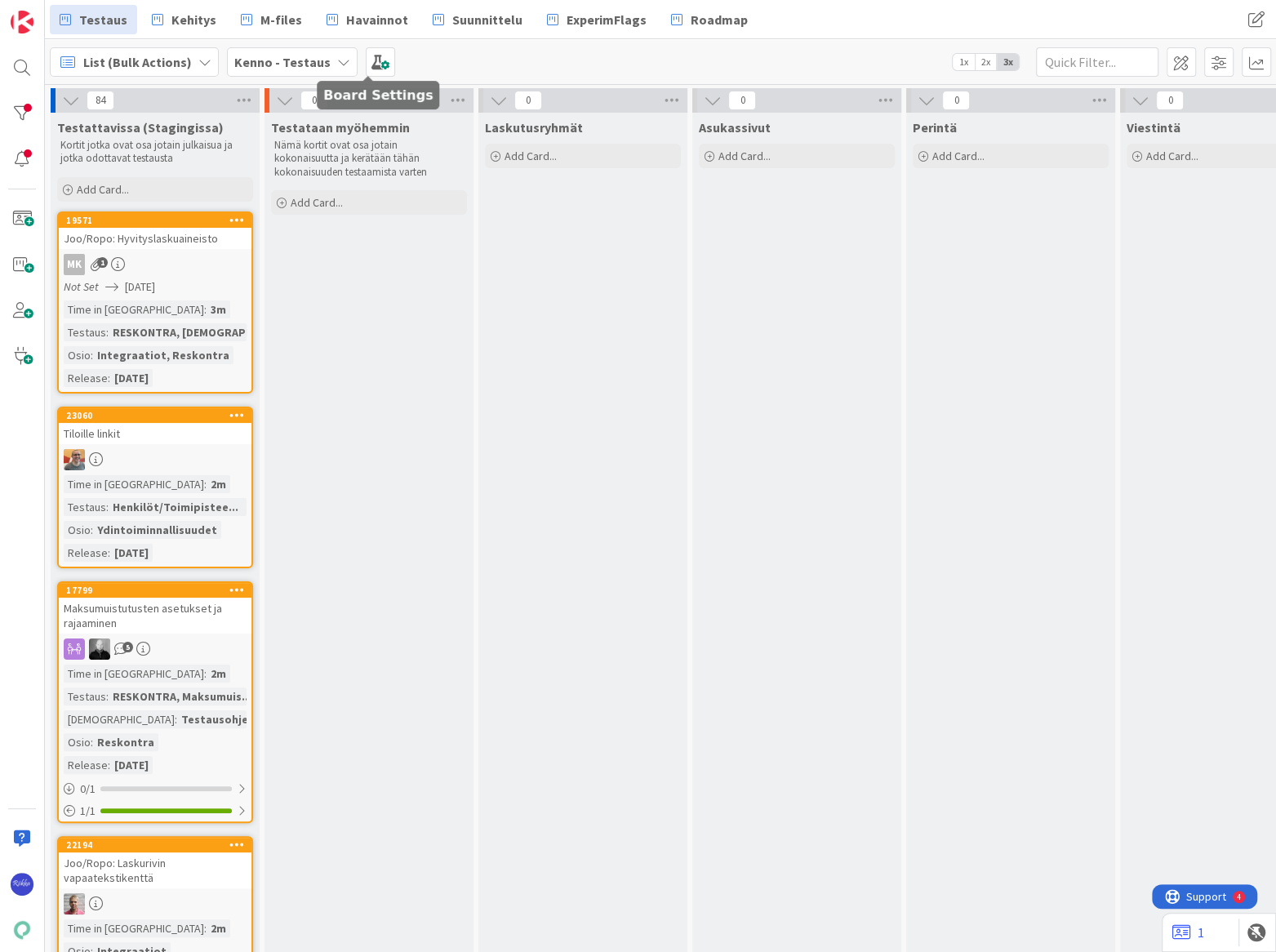
click at [374, 60] on span at bounding box center [380, 62] width 29 height 29
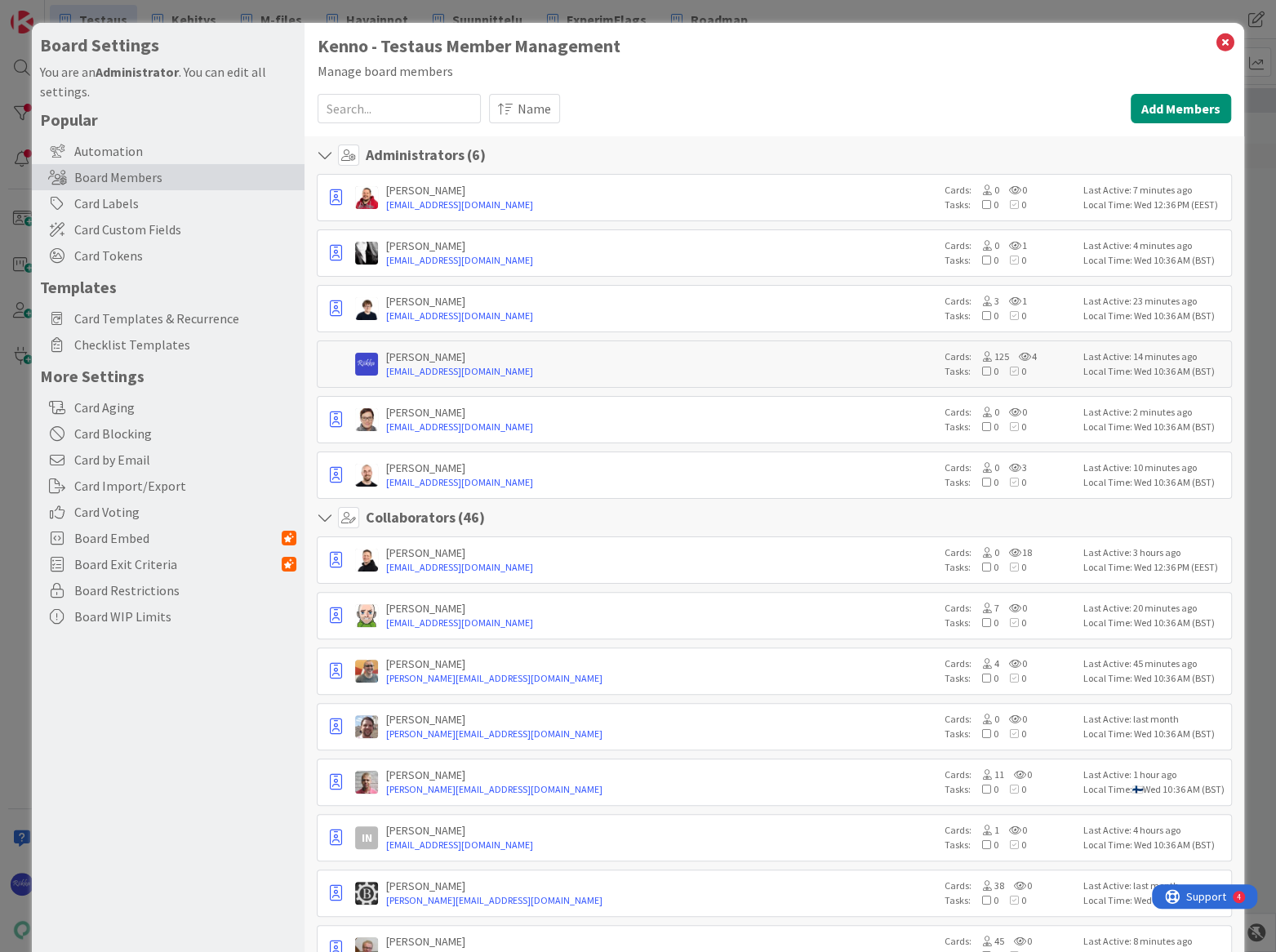
click at [144, 233] on span "Card Custom Fields" at bounding box center [184, 229] width 222 height 20
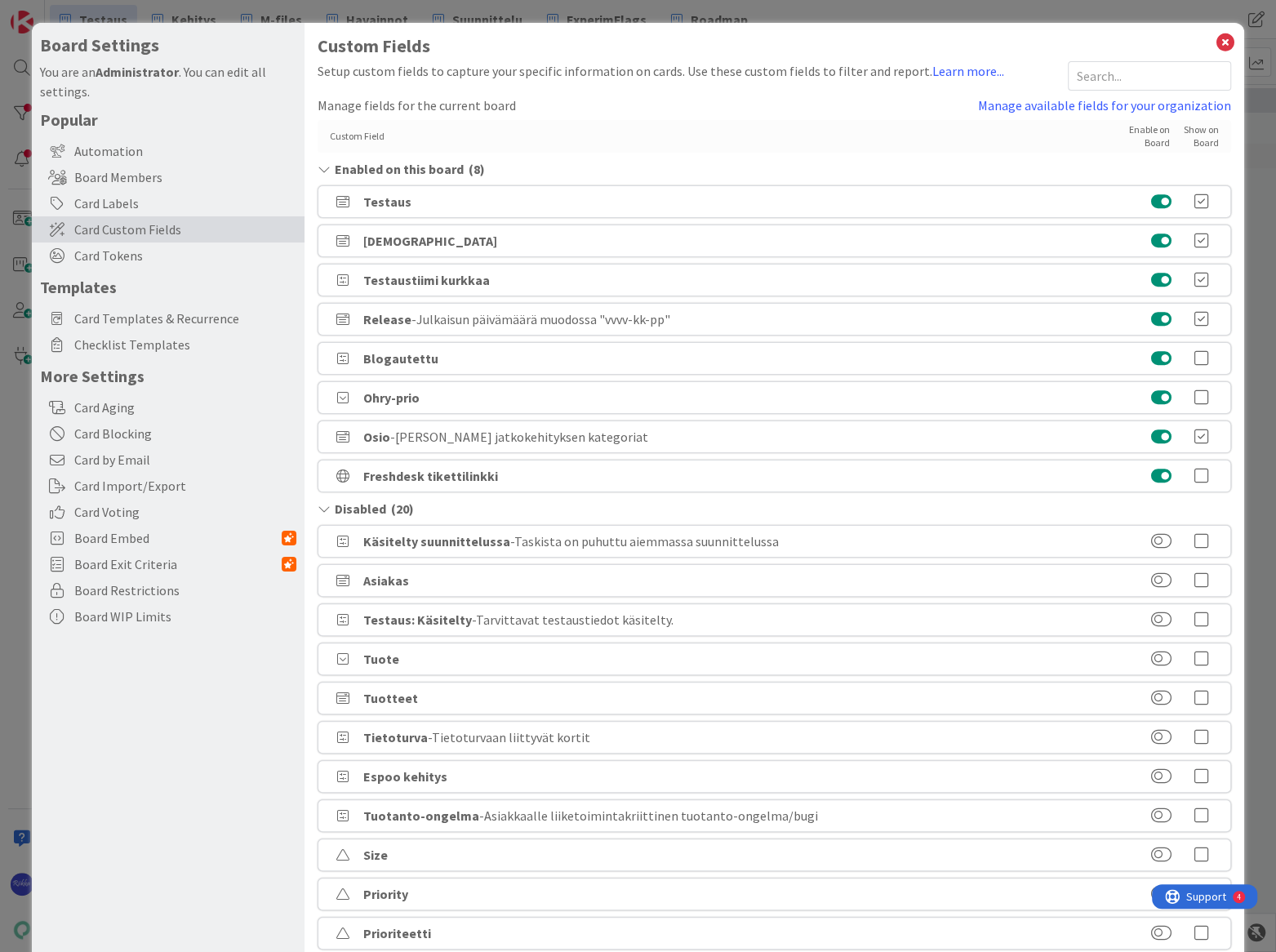
scroll to position [74, 0]
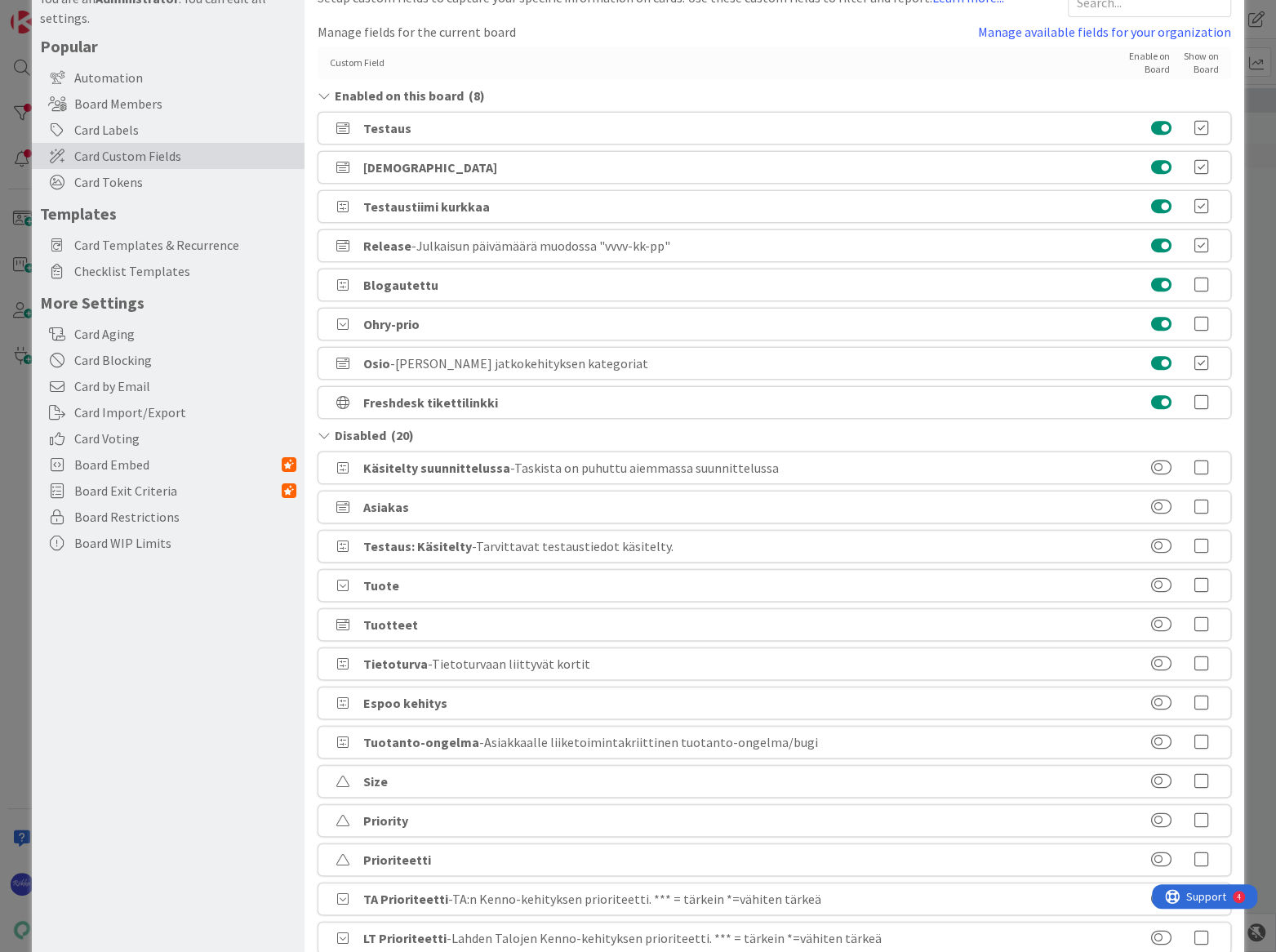
click at [1192, 546] on icon at bounding box center [1202, 546] width 33 height 16
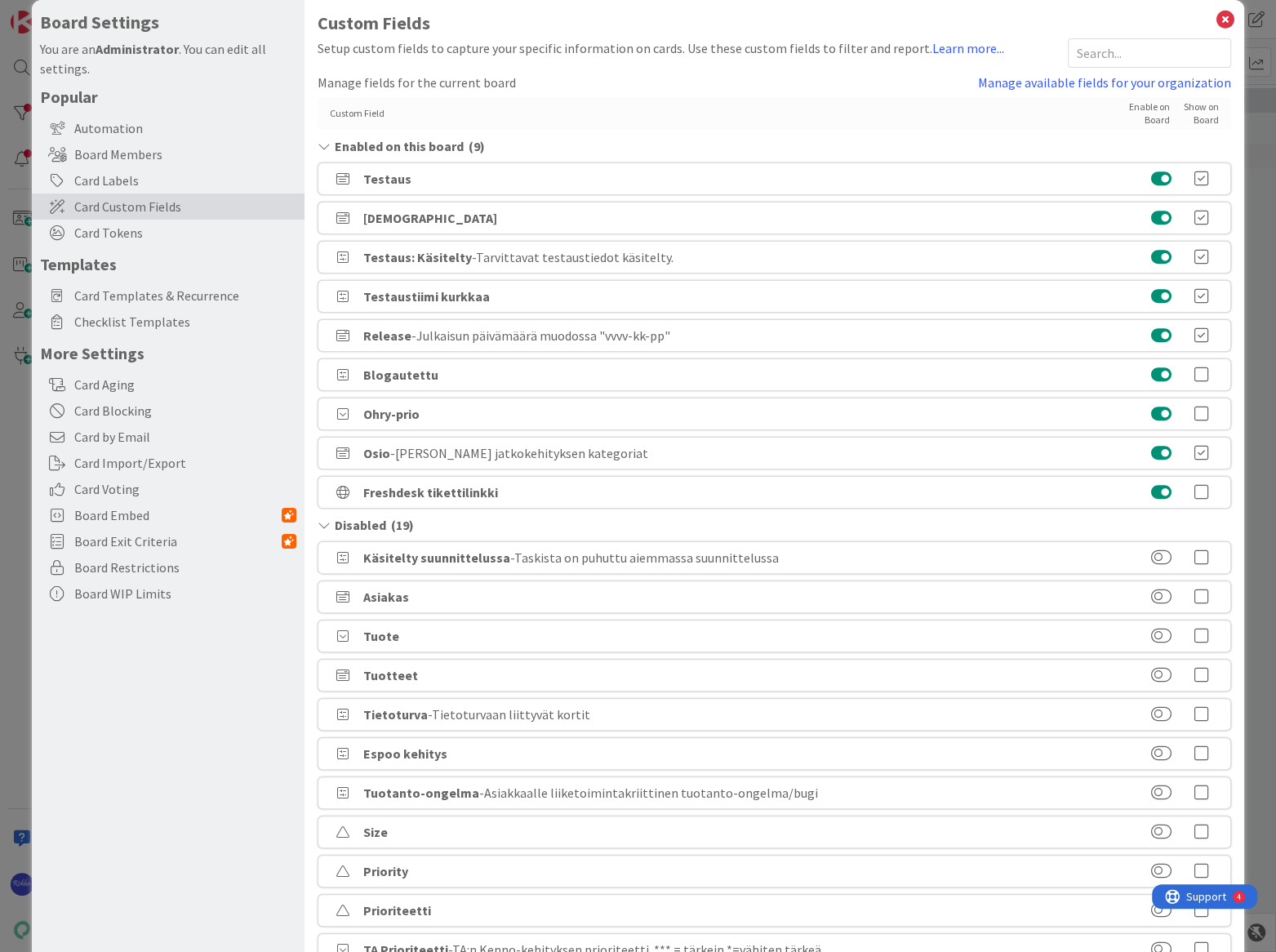
scroll to position [0, 0]
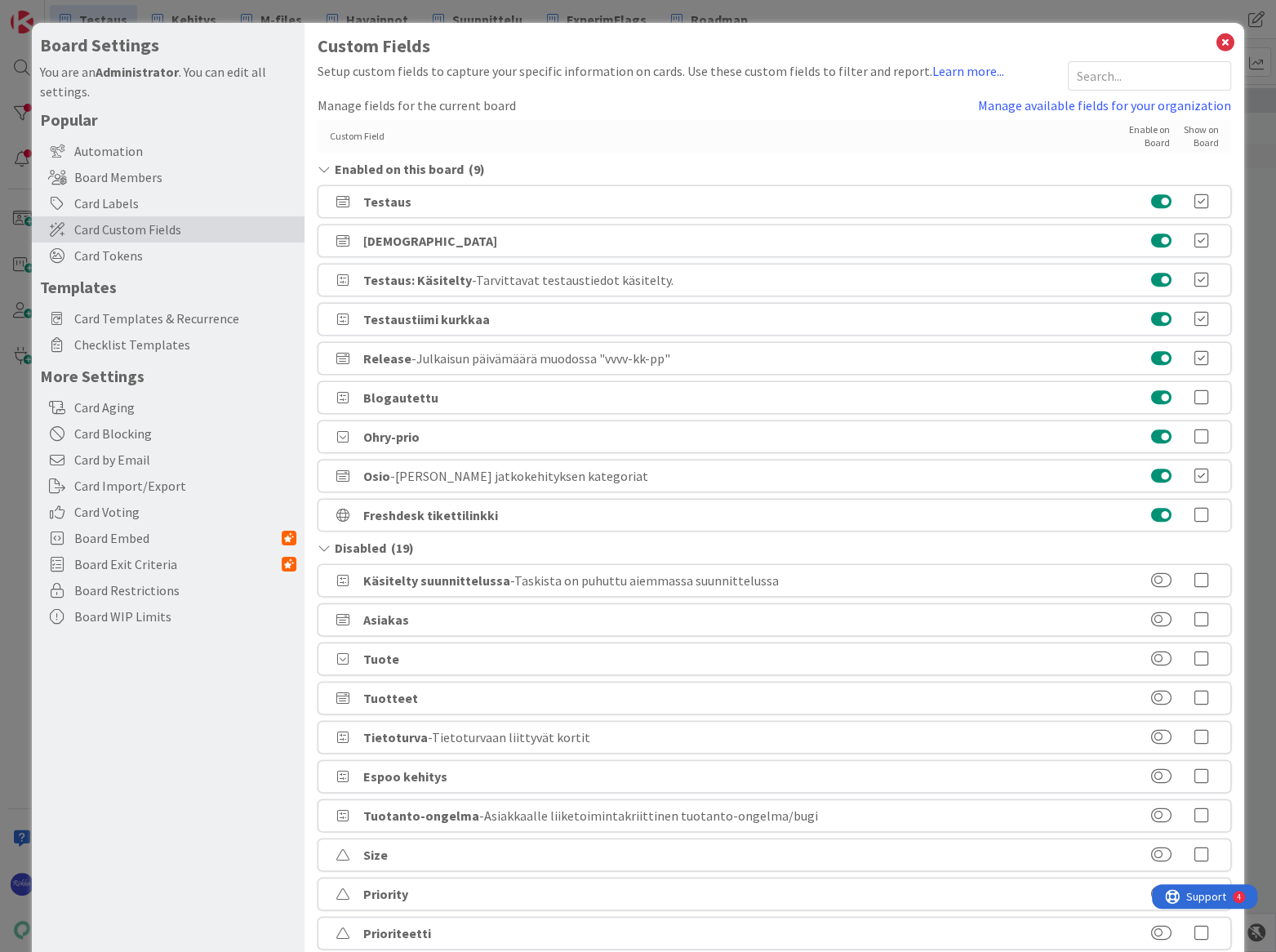
click at [1193, 280] on icon at bounding box center [1202, 279] width 33 height 16
click at [1215, 41] on icon at bounding box center [1225, 42] width 22 height 22
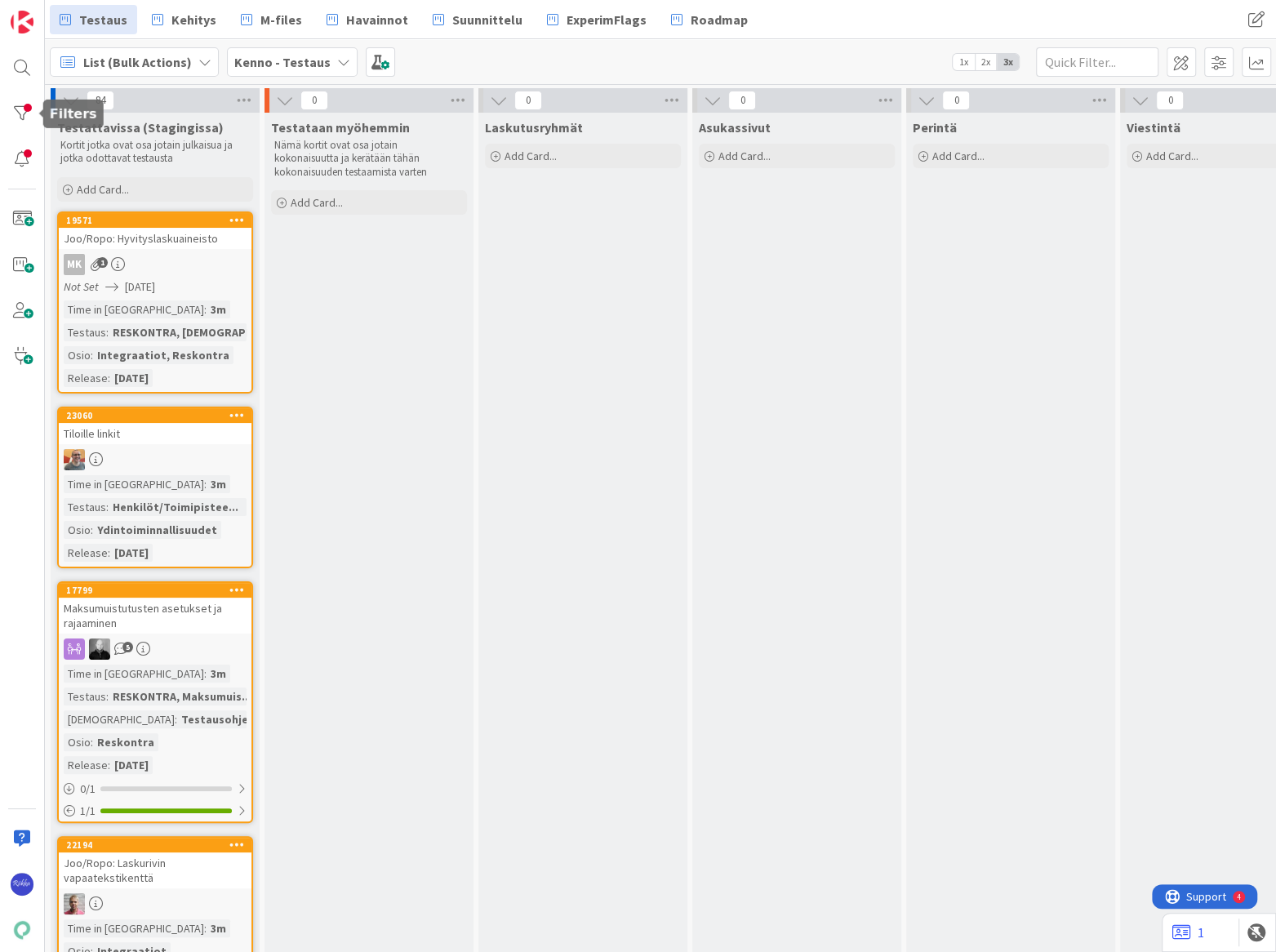
click at [16, 111] on div at bounding box center [22, 113] width 33 height 33
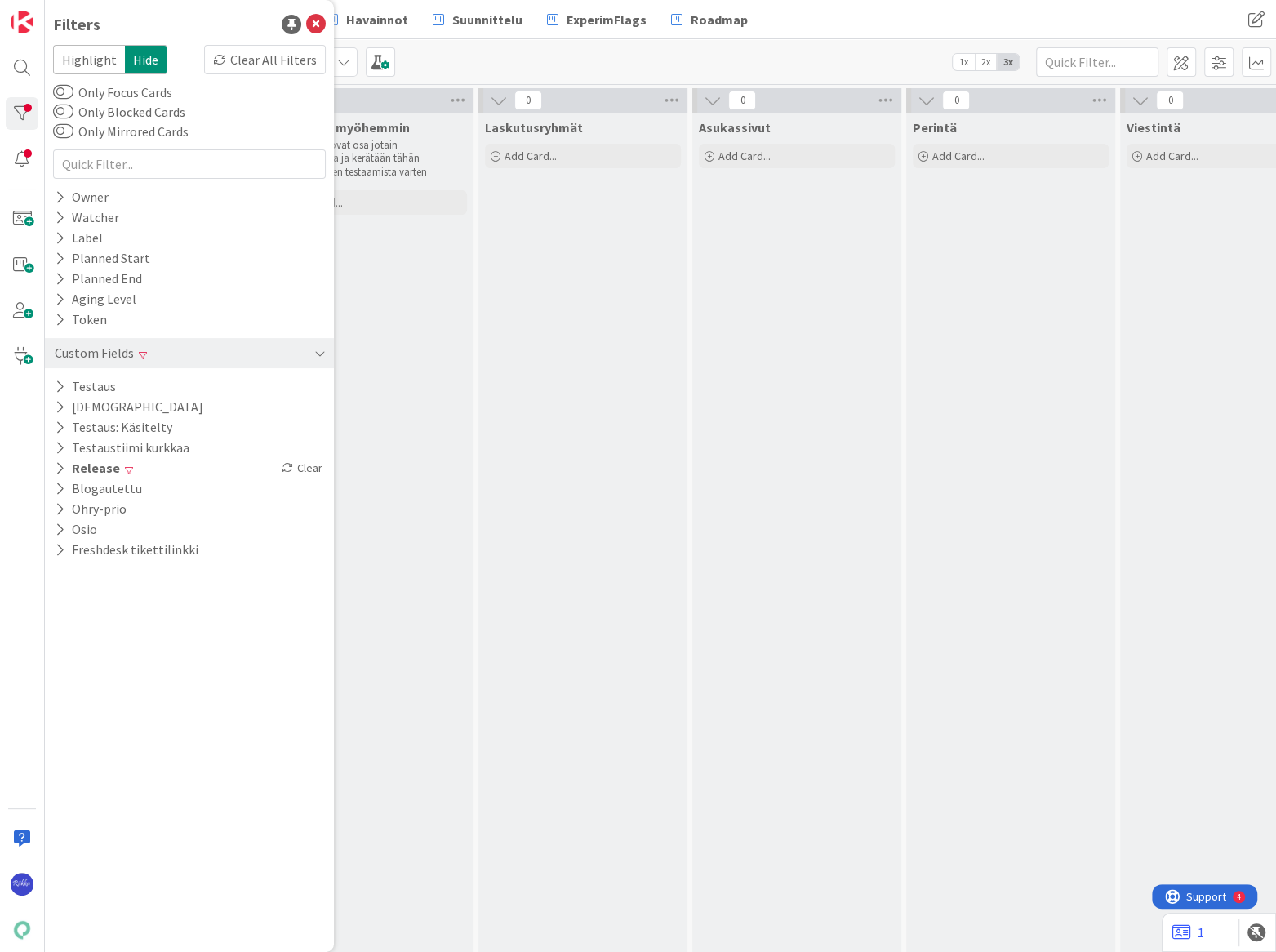
click at [58, 428] on icon at bounding box center [59, 427] width 10 height 14
click at [272, 451] on div "Off" at bounding box center [276, 451] width 87 height 18
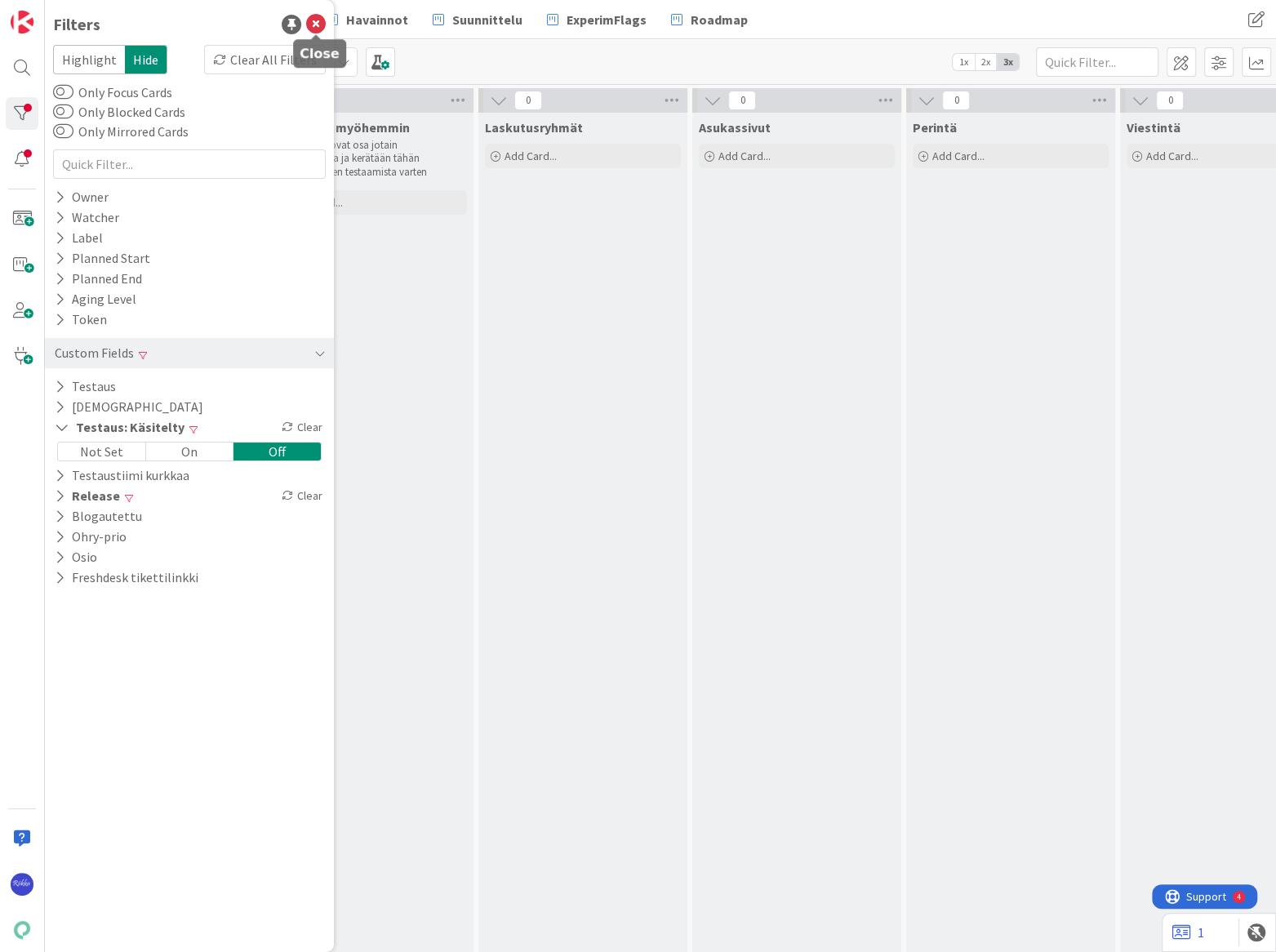
click at [314, 22] on icon at bounding box center [315, 24] width 20 height 20
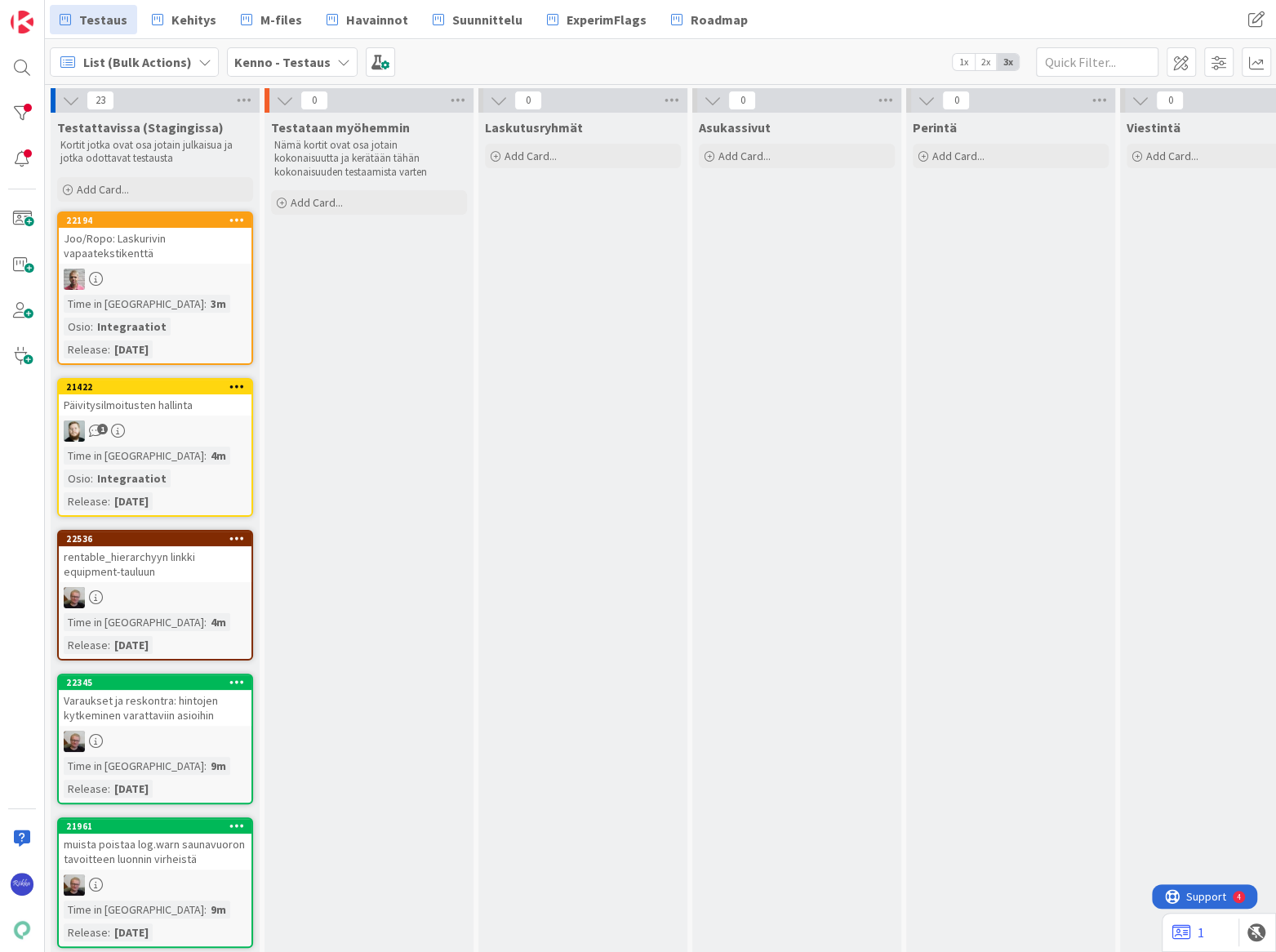
click at [144, 248] on div "Joo/Ropo: Laskurivin vapaatekstikenttä" at bounding box center [155, 245] width 193 height 36
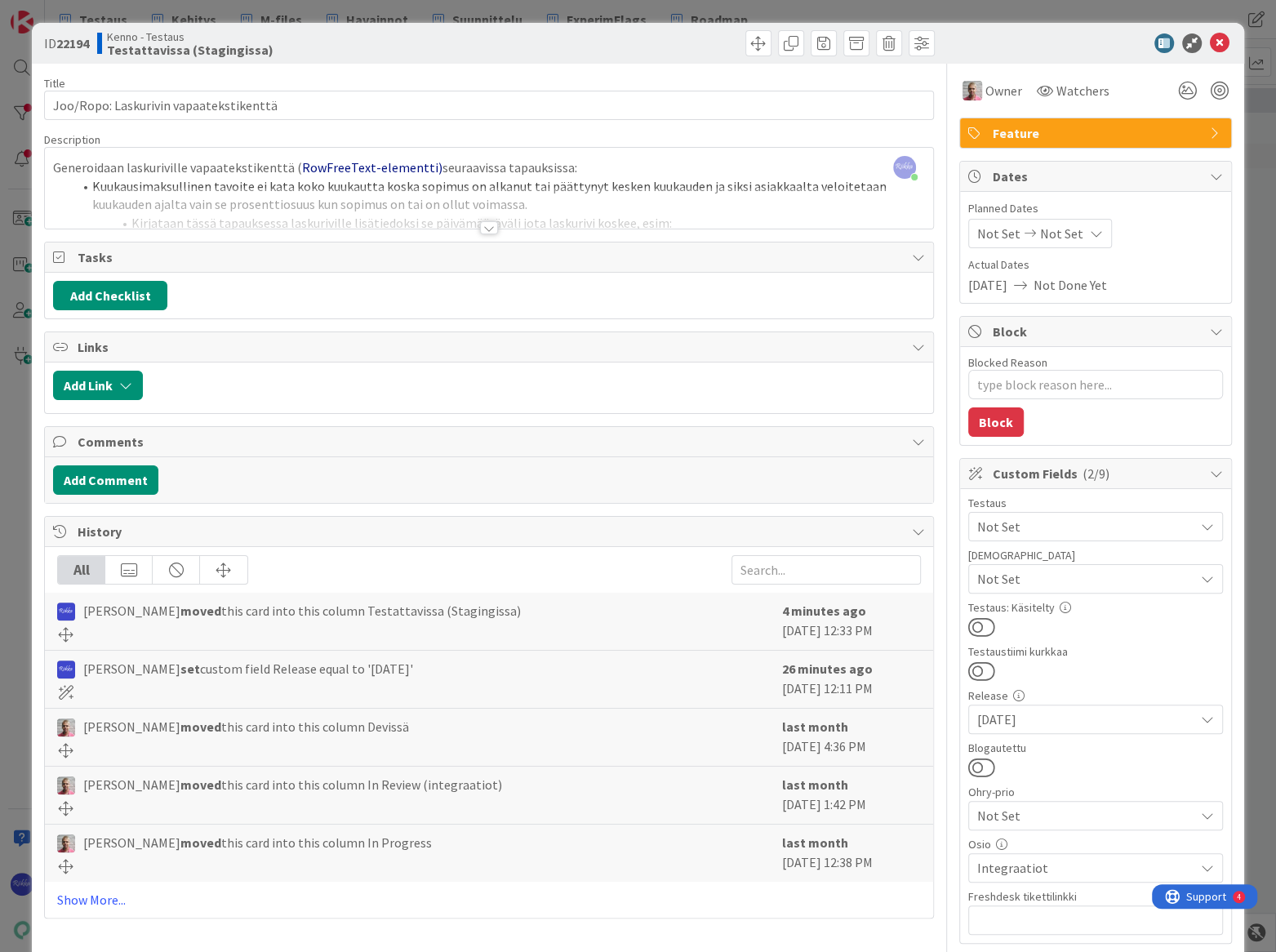
click at [480, 227] on div at bounding box center [489, 227] width 18 height 13
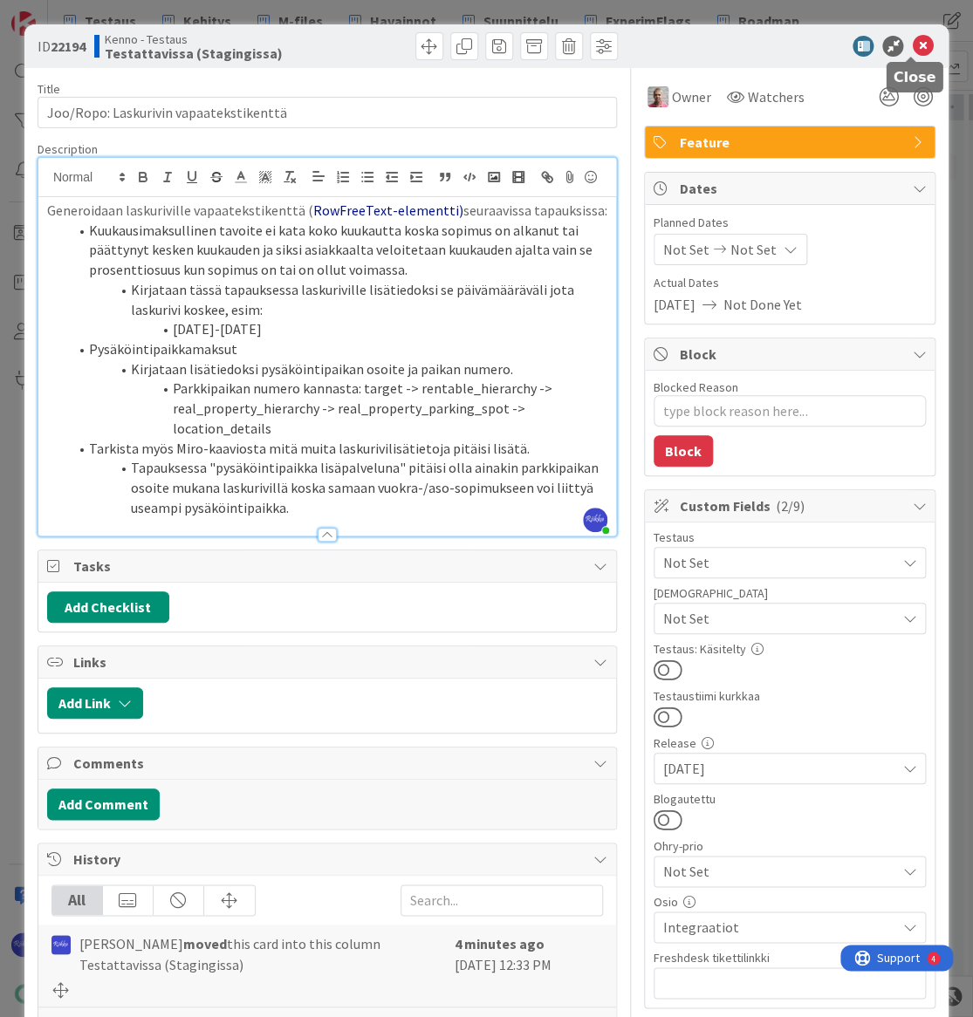
click at [912, 47] on icon at bounding box center [922, 46] width 21 height 21
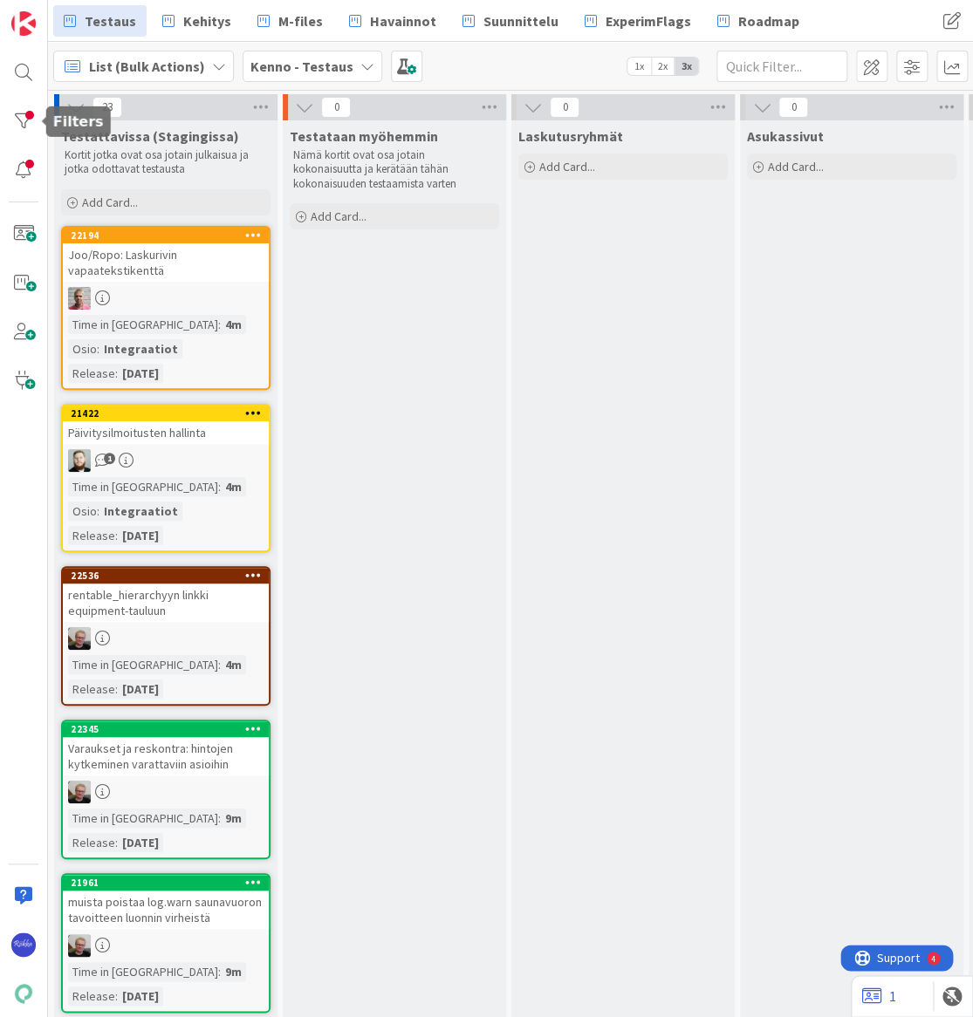
click at [22, 115] on div at bounding box center [23, 121] width 35 height 35
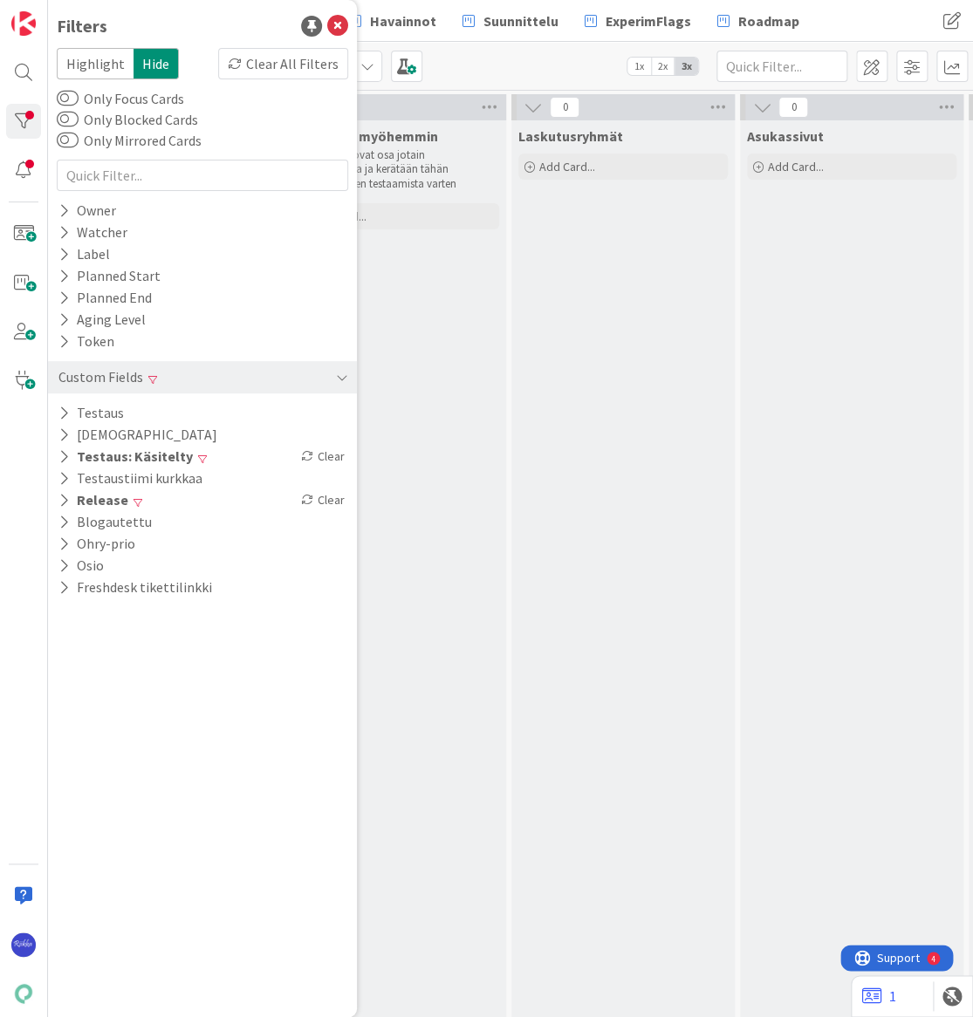
click at [297, 59] on div "Clear All Filters" at bounding box center [283, 63] width 130 height 31
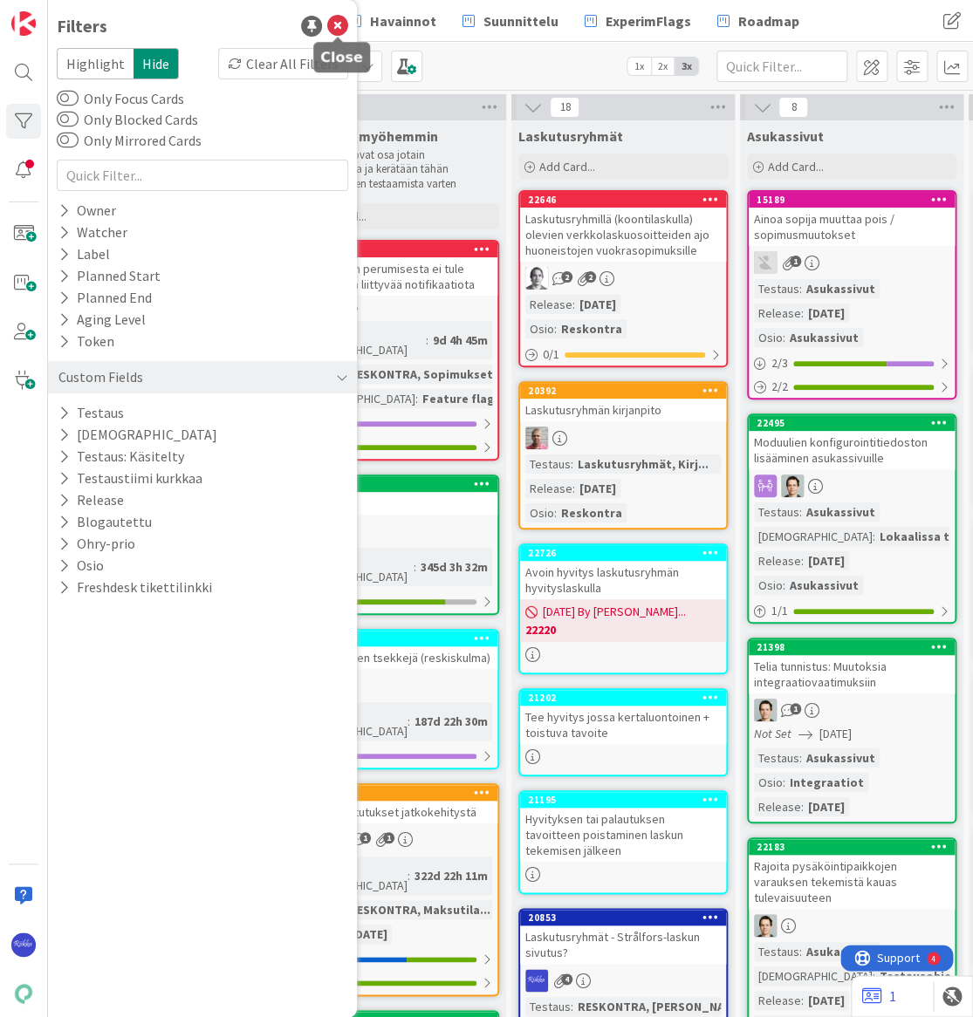
click at [338, 26] on icon at bounding box center [337, 26] width 21 height 21
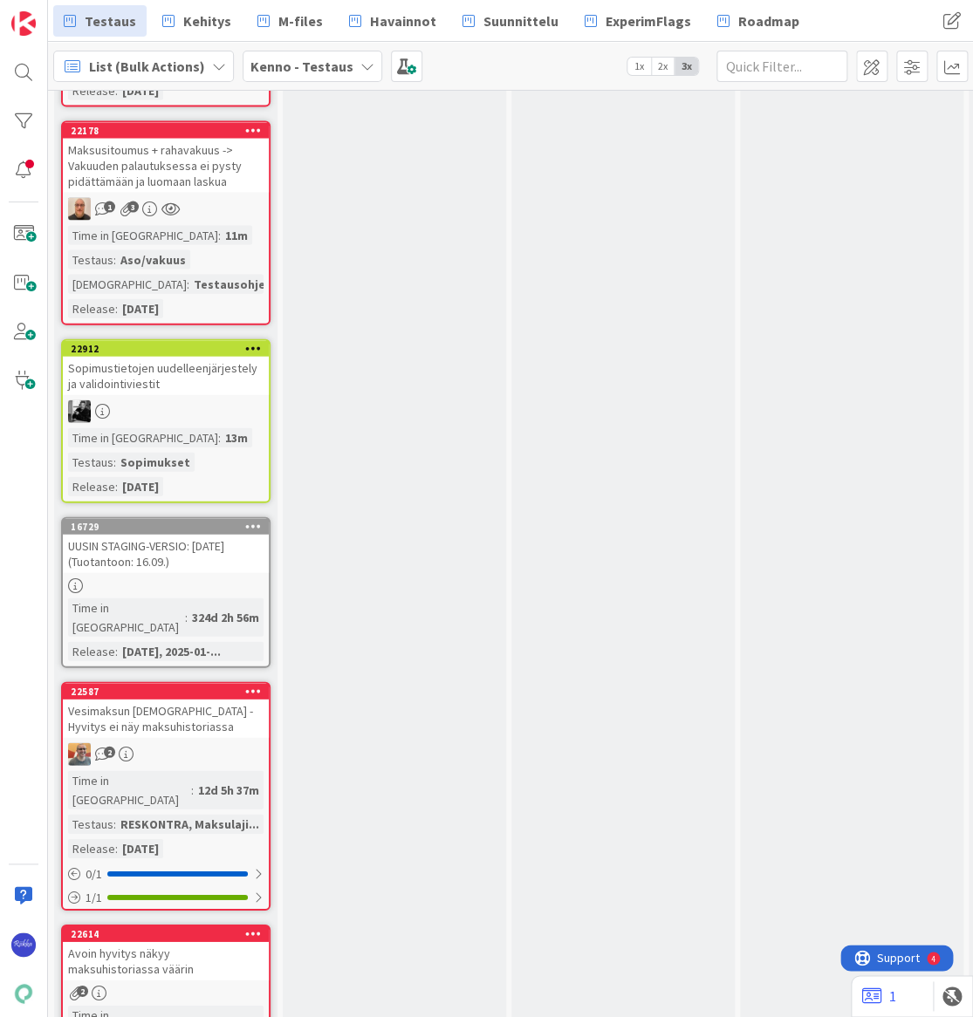
scroll to position [16098, 0]
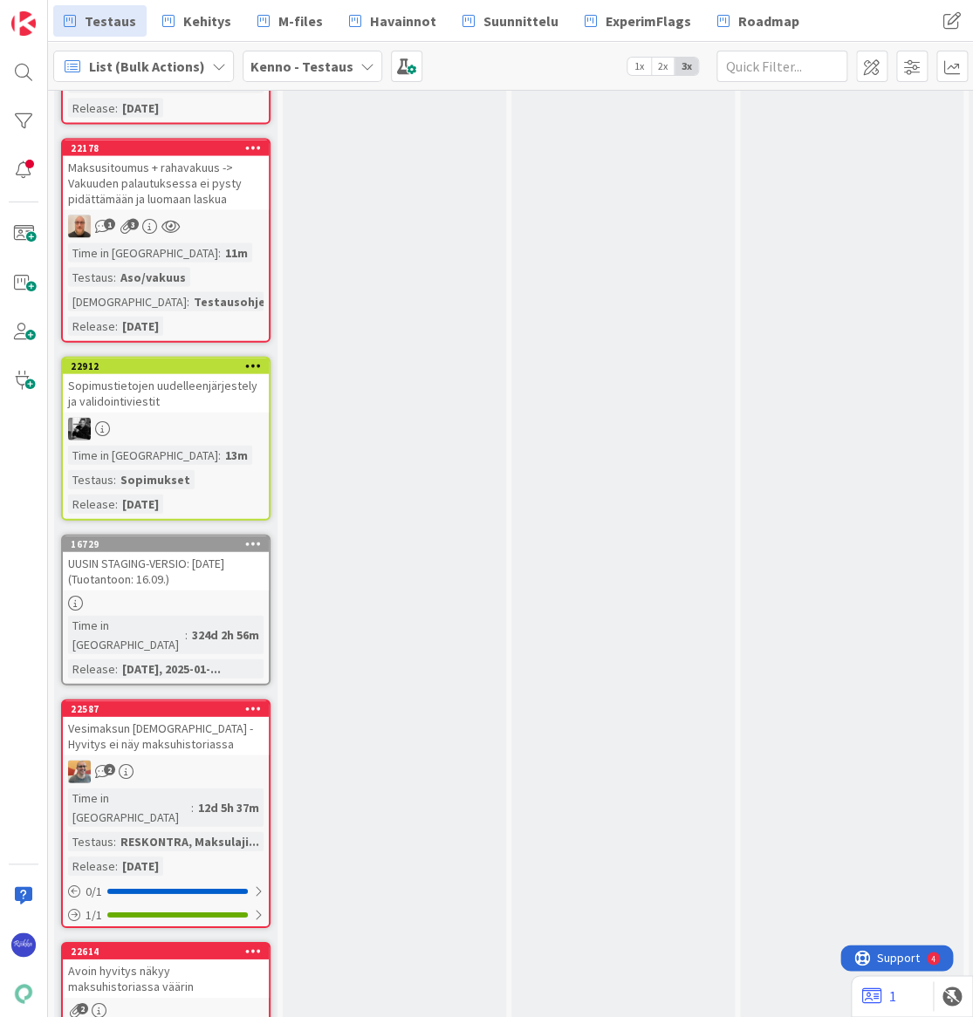
click at [190, 534] on link "16729 UUSIN STAGING-VERSIO: 2025-09-03 (Tuotantoon: 16.09.) Time in Column : 32…" at bounding box center [165, 609] width 209 height 151
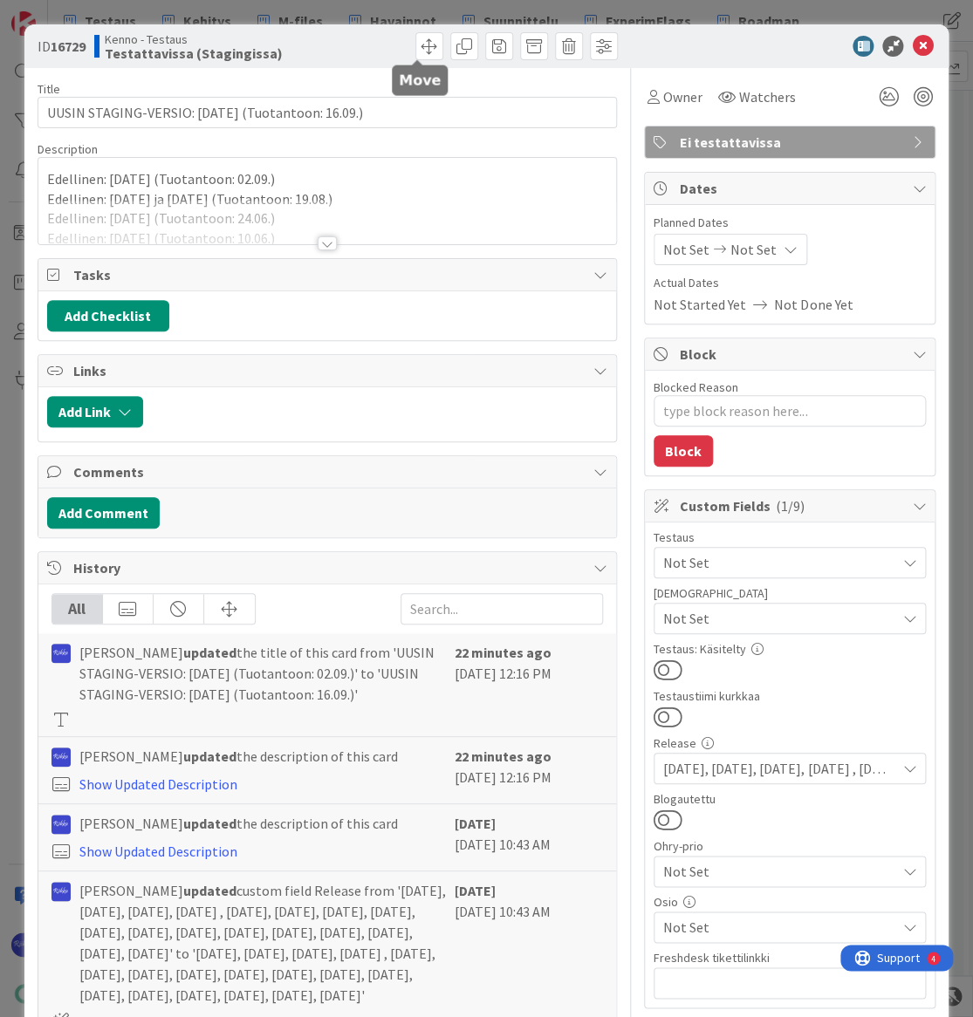
click at [415, 45] on span at bounding box center [429, 46] width 28 height 28
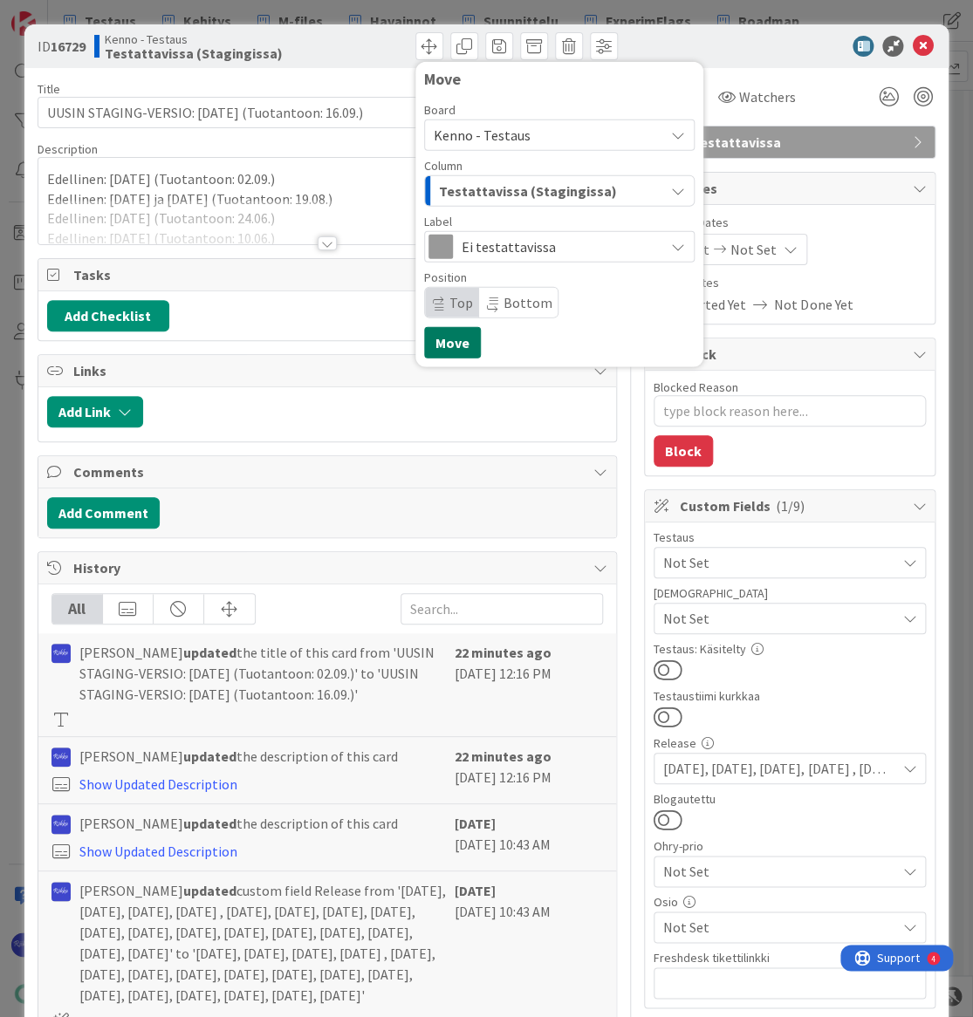
click at [442, 346] on button "Move" at bounding box center [452, 342] width 57 height 31
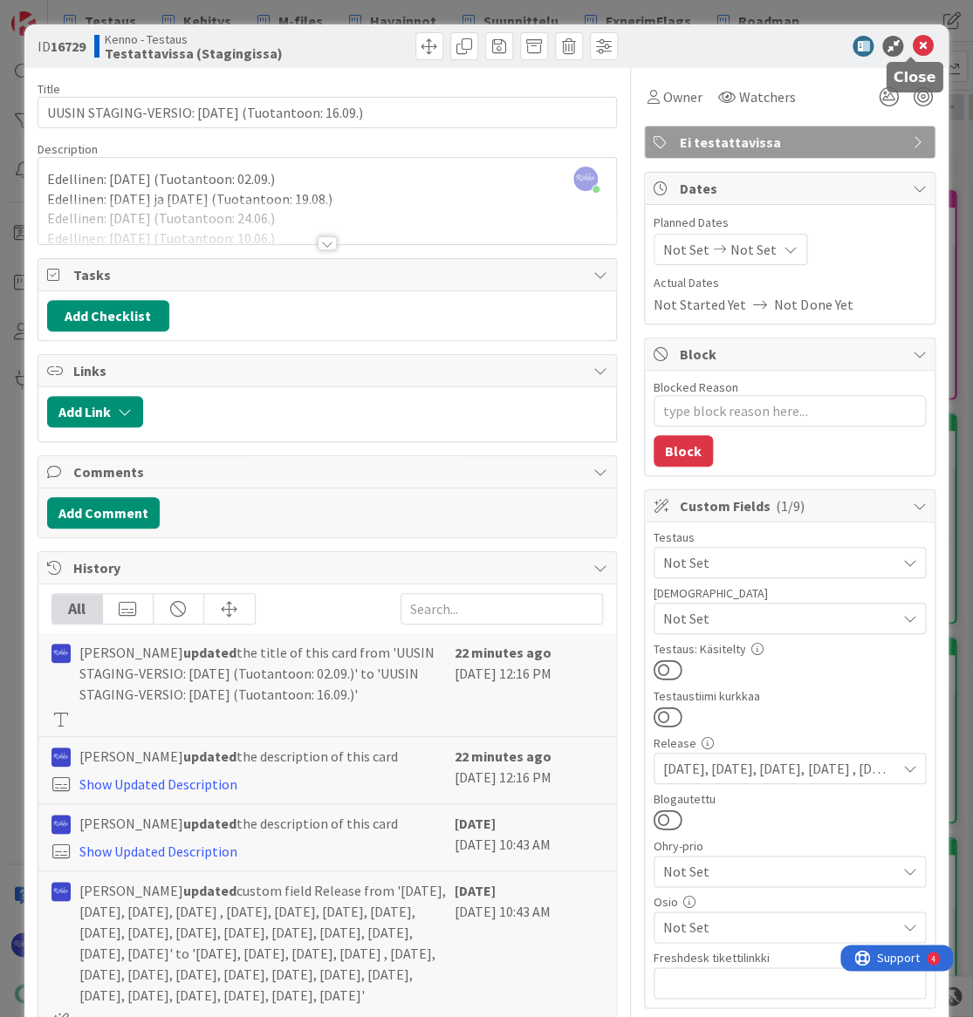
click at [912, 49] on icon at bounding box center [922, 46] width 21 height 21
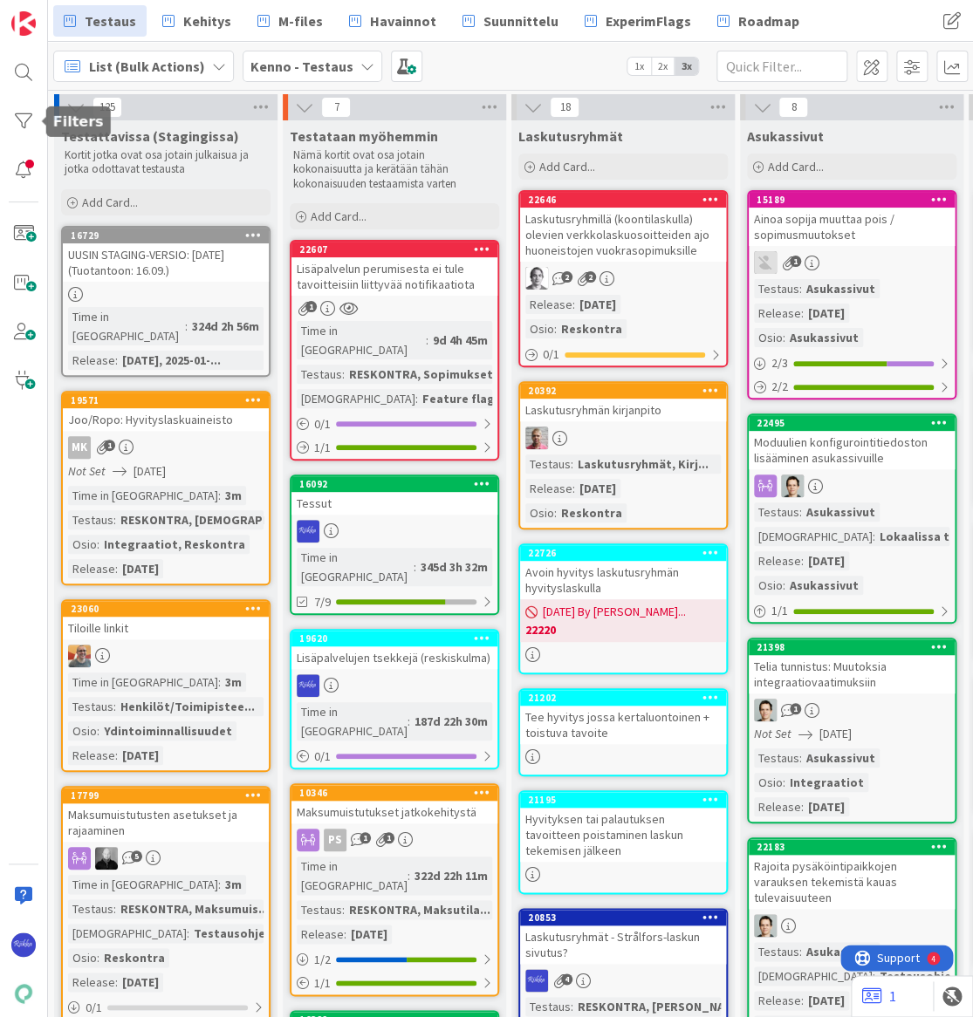
click at [14, 113] on div at bounding box center [23, 121] width 35 height 35
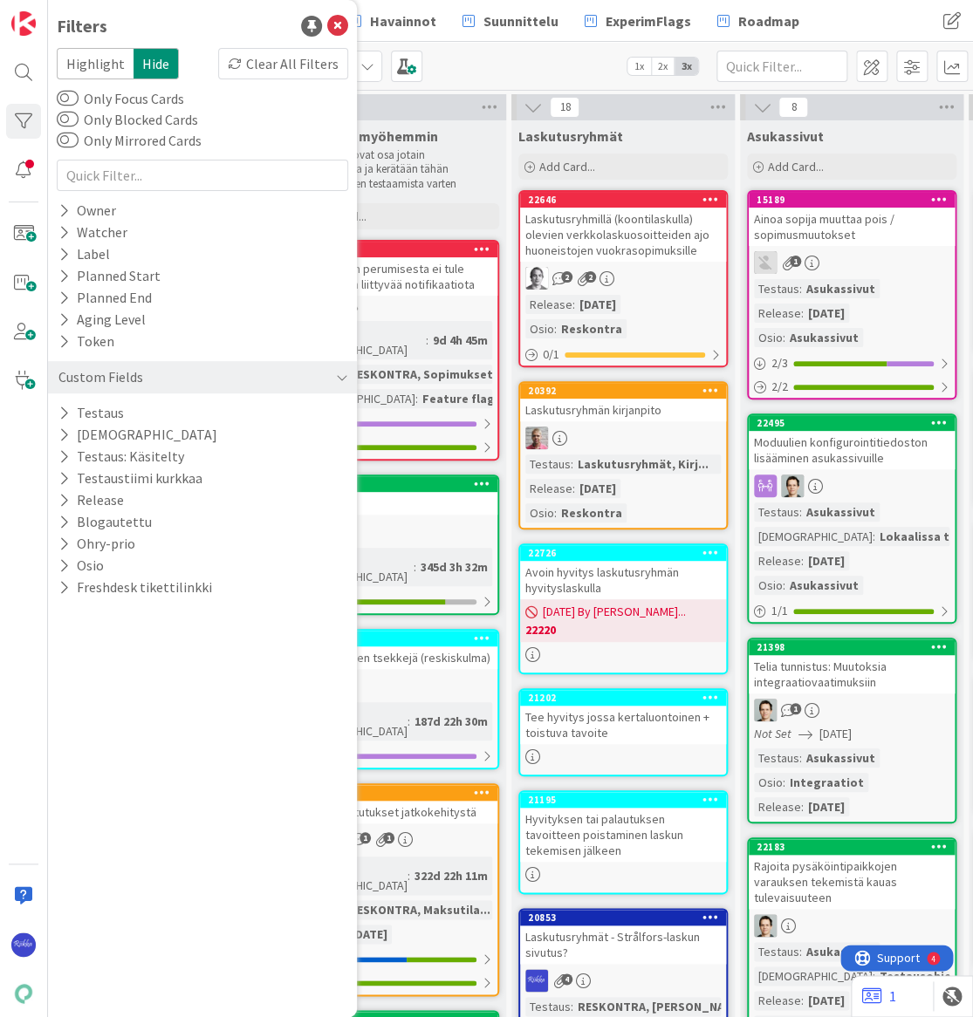
click at [61, 497] on icon at bounding box center [63, 500] width 11 height 15
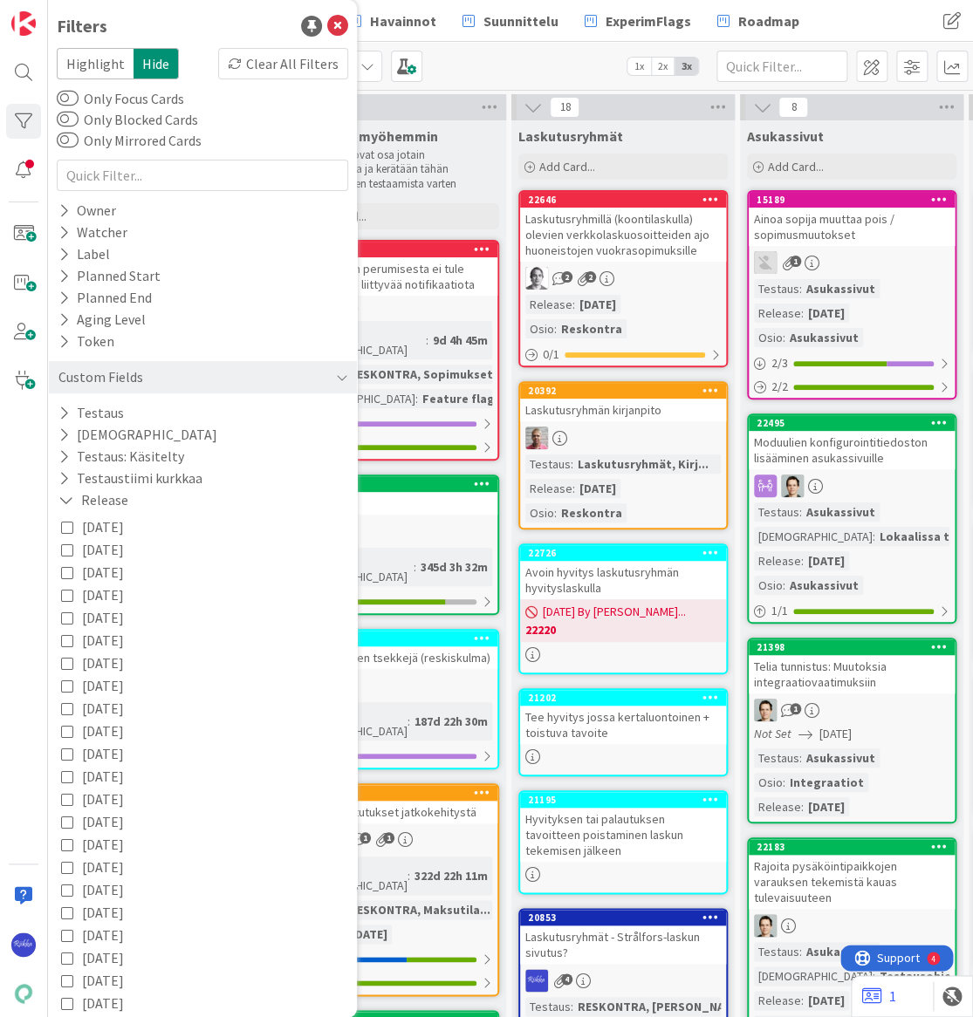
click at [61, 524] on icon at bounding box center [67, 527] width 12 height 12
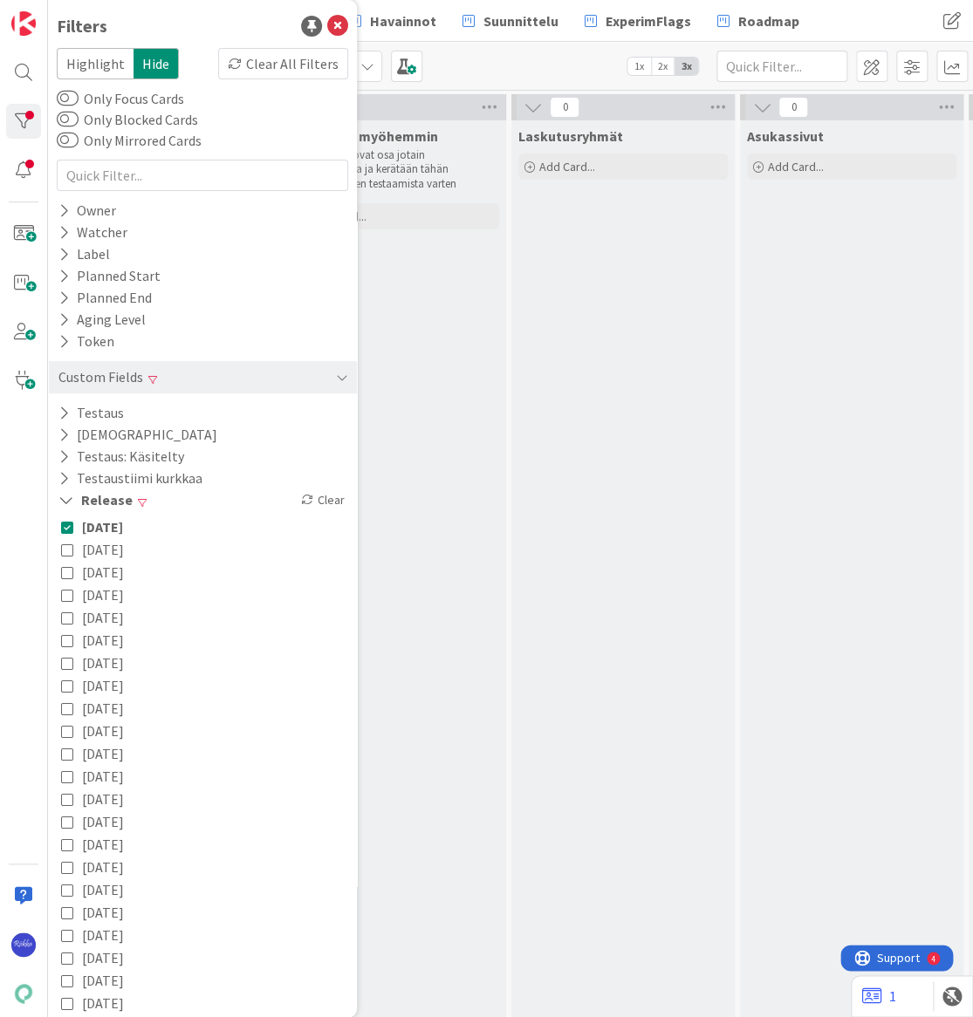
click at [58, 453] on icon at bounding box center [63, 456] width 11 height 15
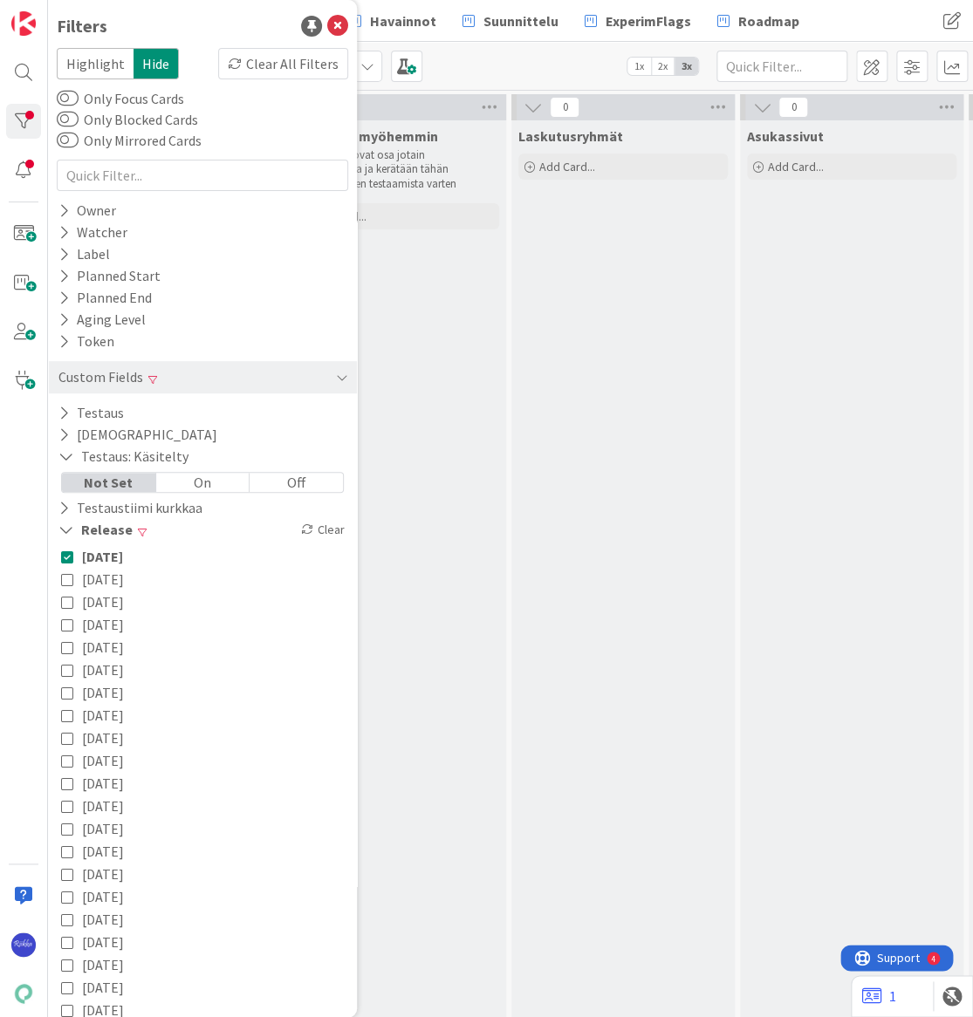
click at [260, 480] on div "Off" at bounding box center [295, 482] width 93 height 19
click at [327, 24] on icon at bounding box center [337, 26] width 21 height 21
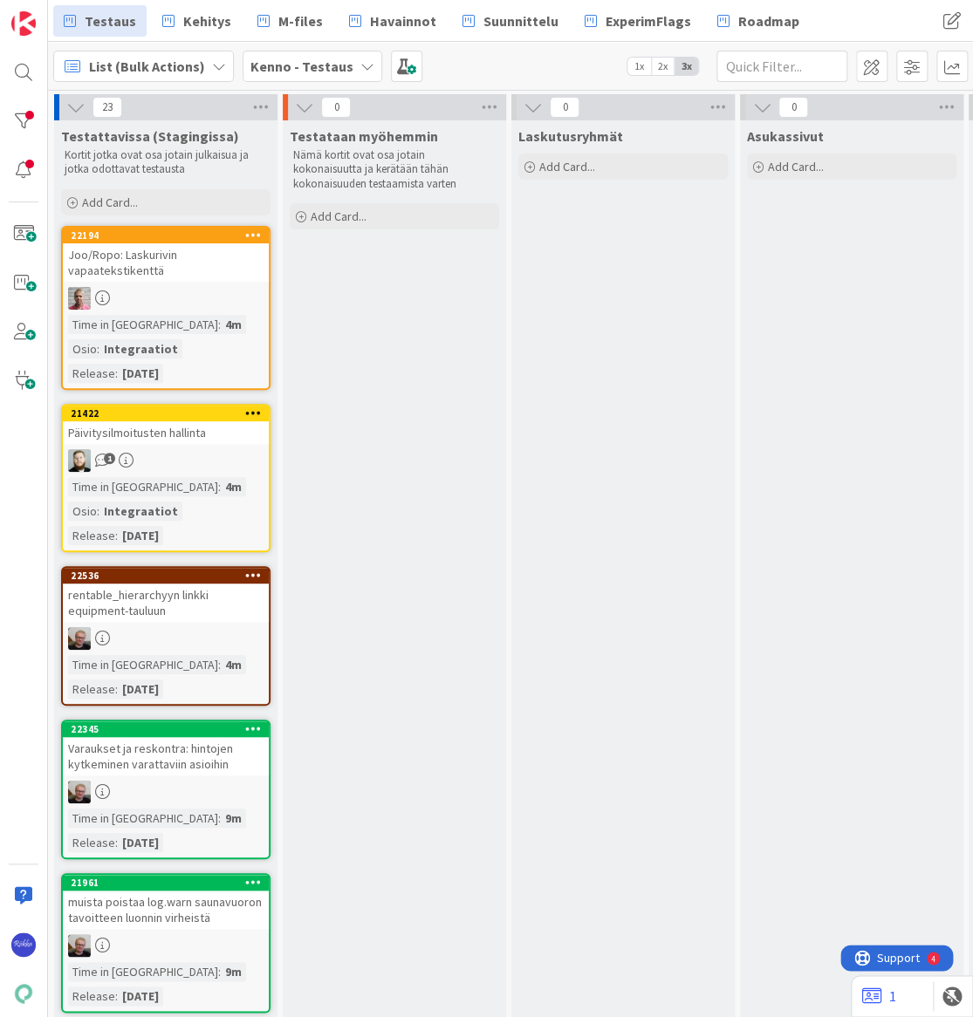
click at [152, 244] on div "Joo/Ropo: Laskurivin vapaatekstikenttä" at bounding box center [166, 262] width 206 height 38
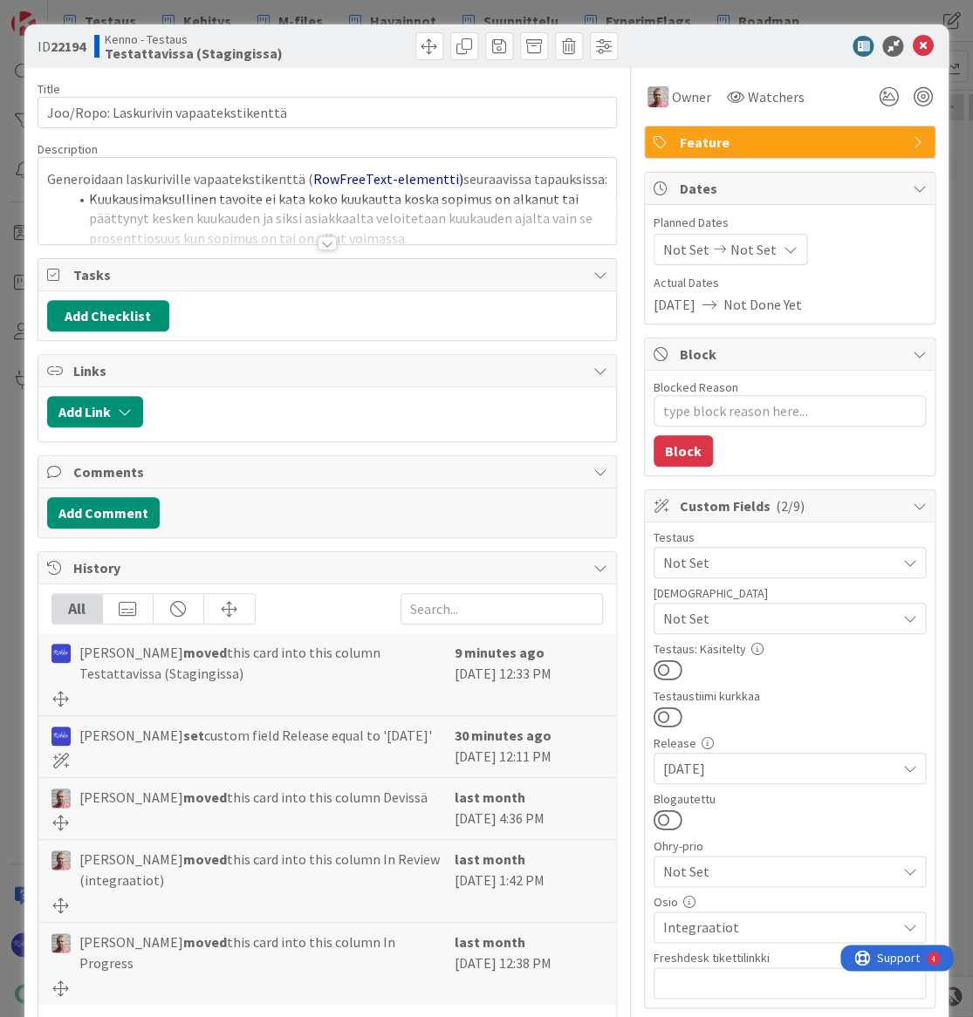
click at [318, 243] on div at bounding box center [327, 243] width 19 height 14
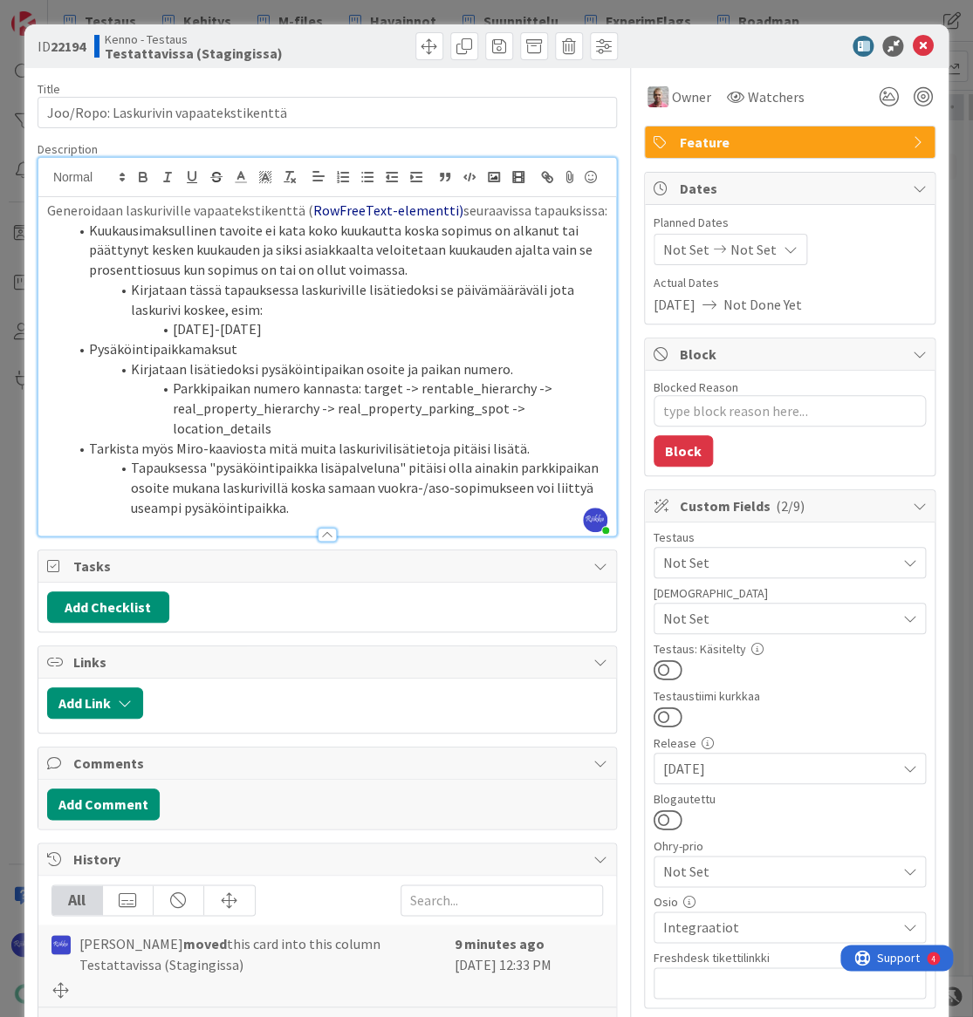
click at [789, 564] on span "Not Set" at bounding box center [779, 562] width 232 height 21
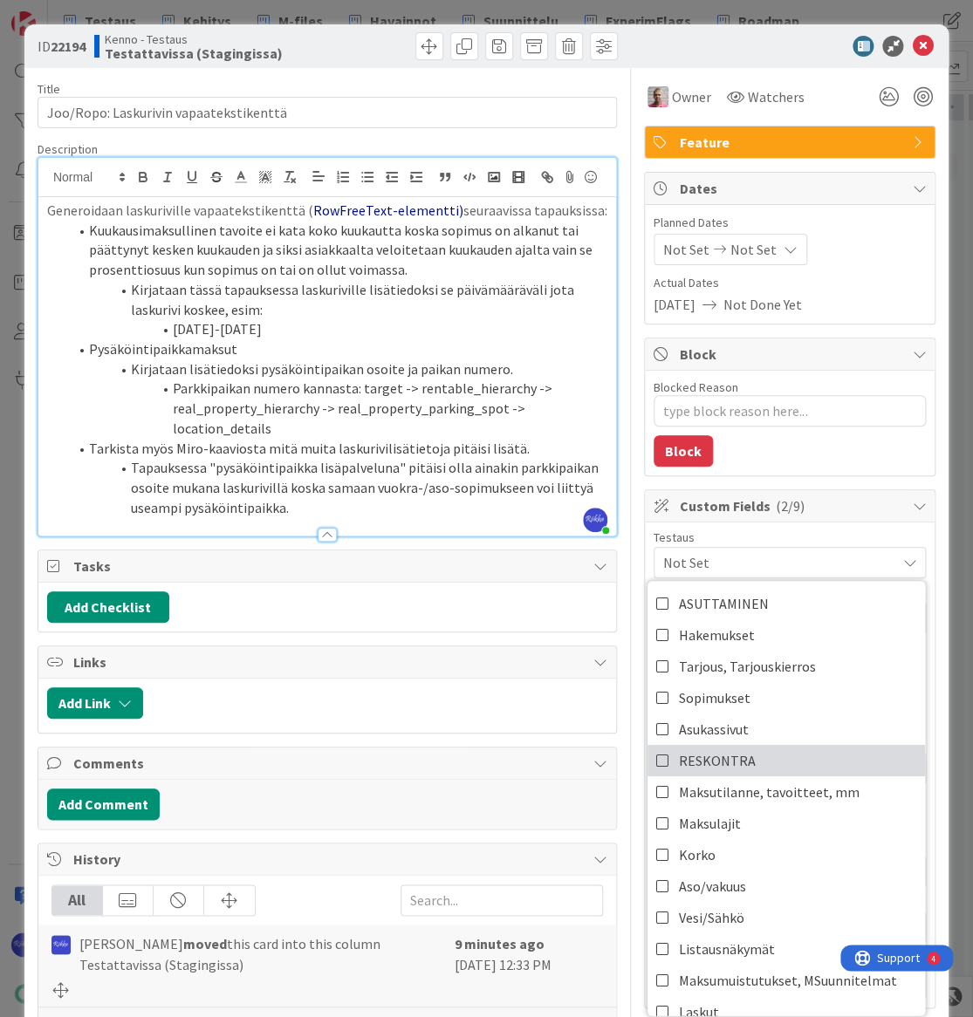
click at [797, 755] on link "RESKONTRA" at bounding box center [785, 760] width 277 height 31
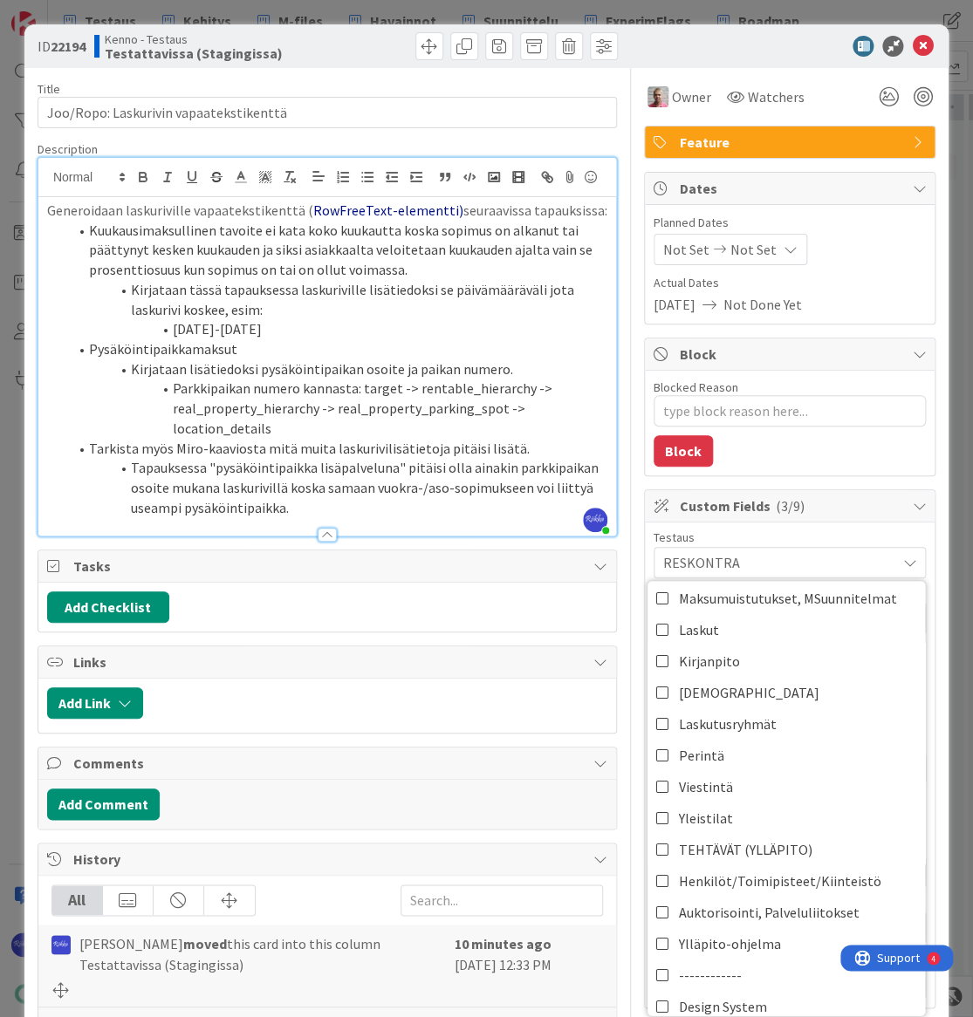
scroll to position [396, 0]
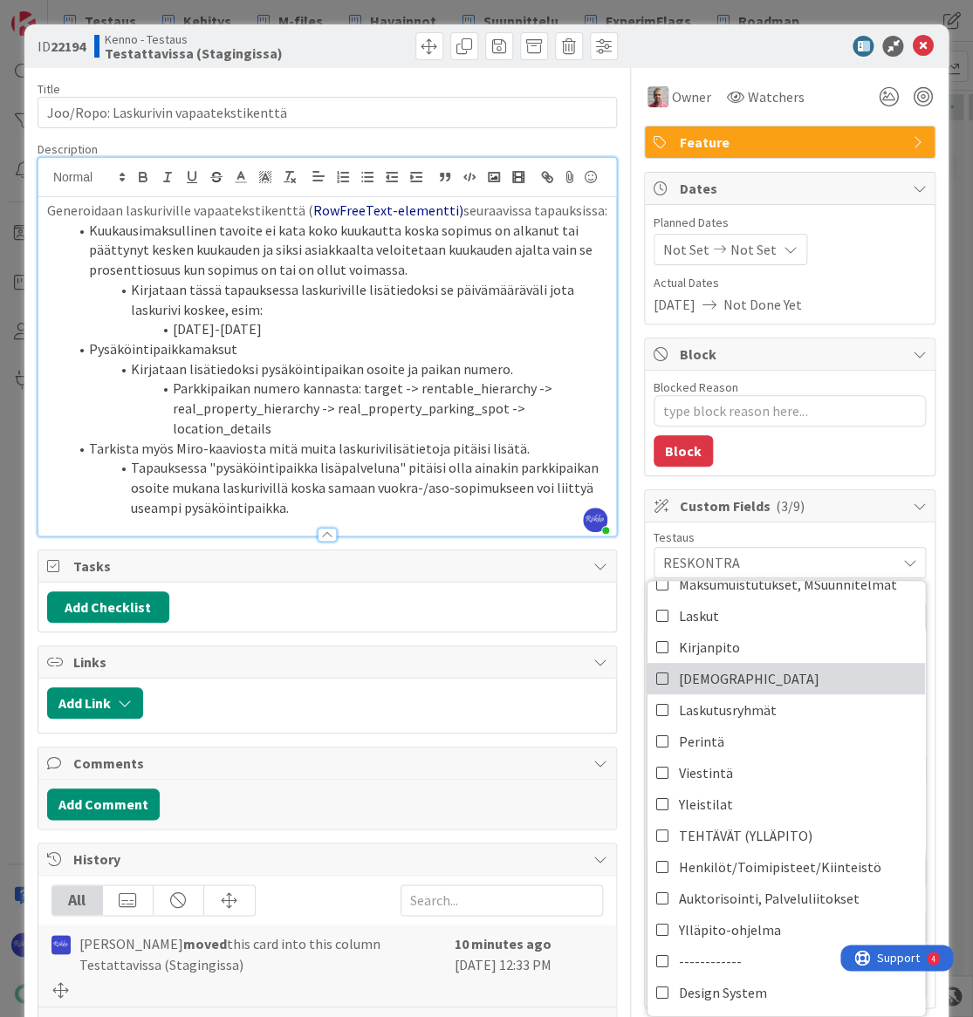
click at [788, 687] on link "[DEMOGRAPHIC_DATA]" at bounding box center [785, 678] width 277 height 31
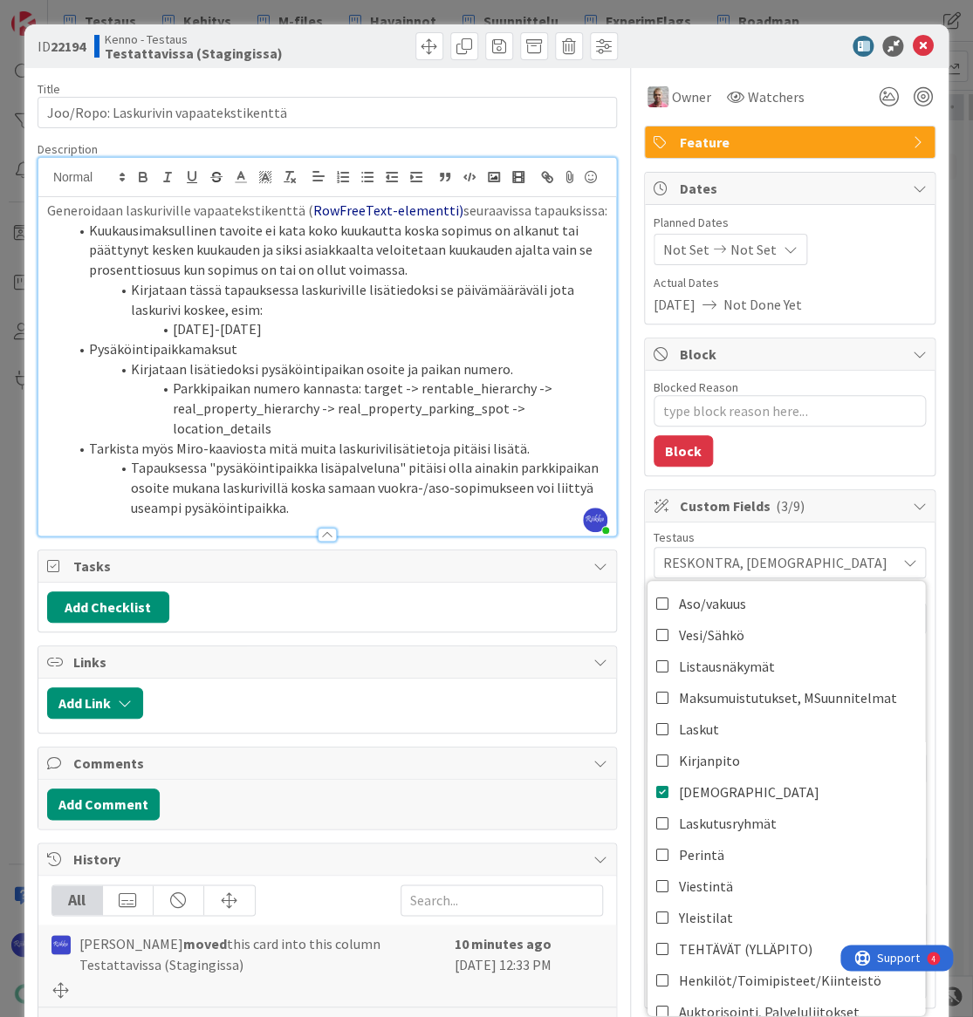
scroll to position [317, 0]
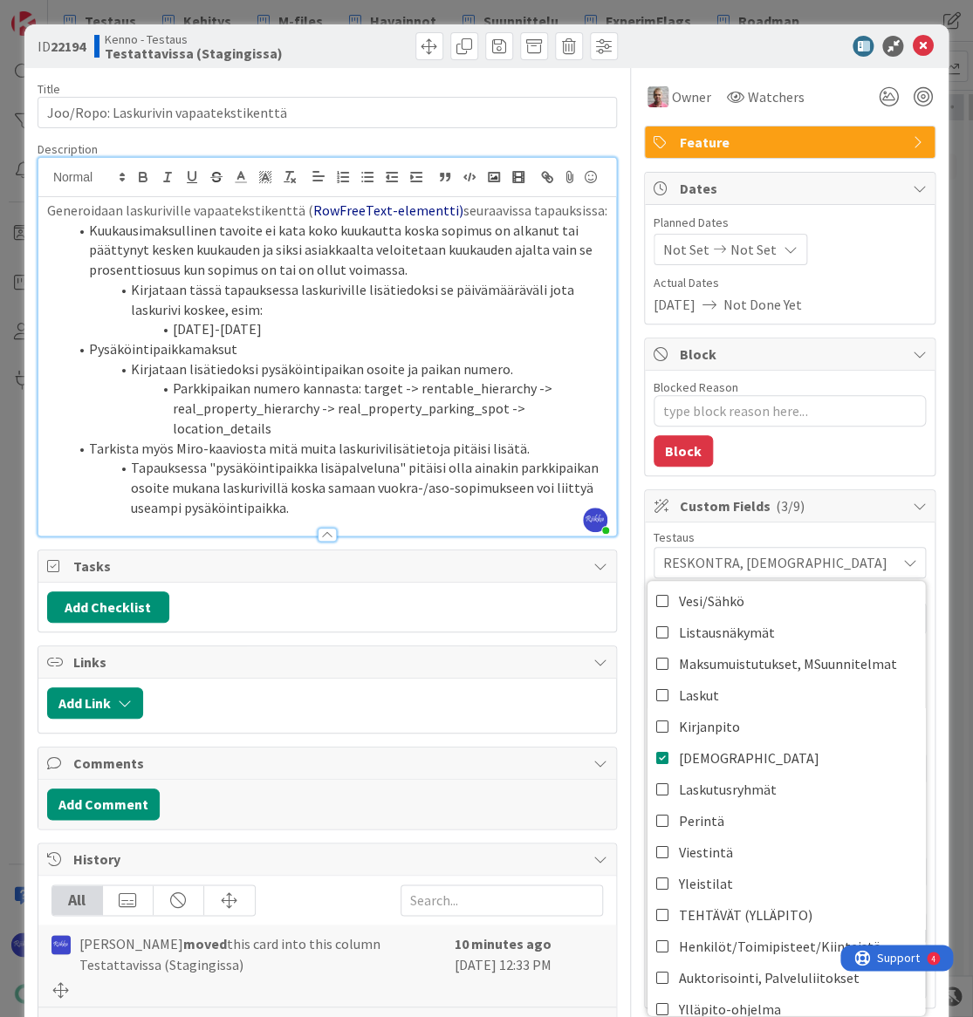
click at [820, 456] on div "Blocked Reason 0 / 256 Block" at bounding box center [790, 423] width 290 height 105
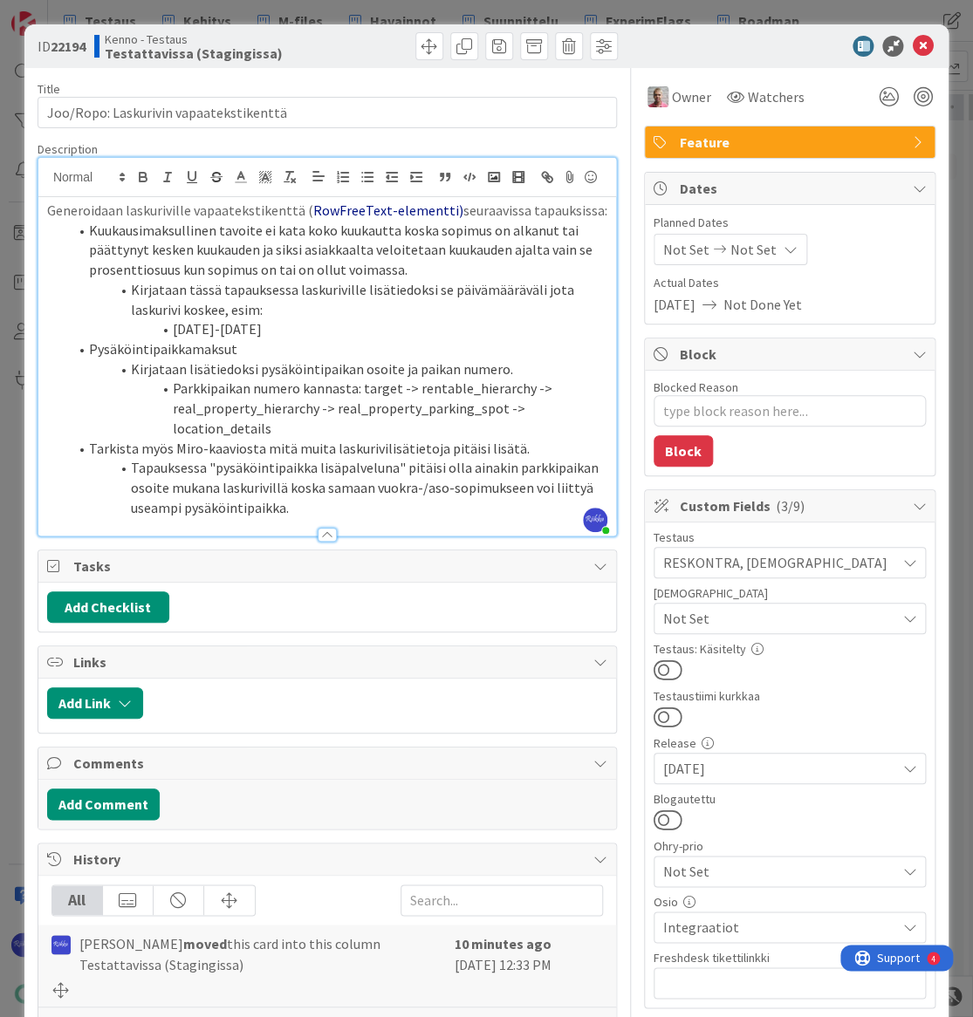
click at [664, 659] on button at bounding box center [667, 670] width 29 height 23
click at [791, 623] on span "Not Set" at bounding box center [779, 618] width 232 height 21
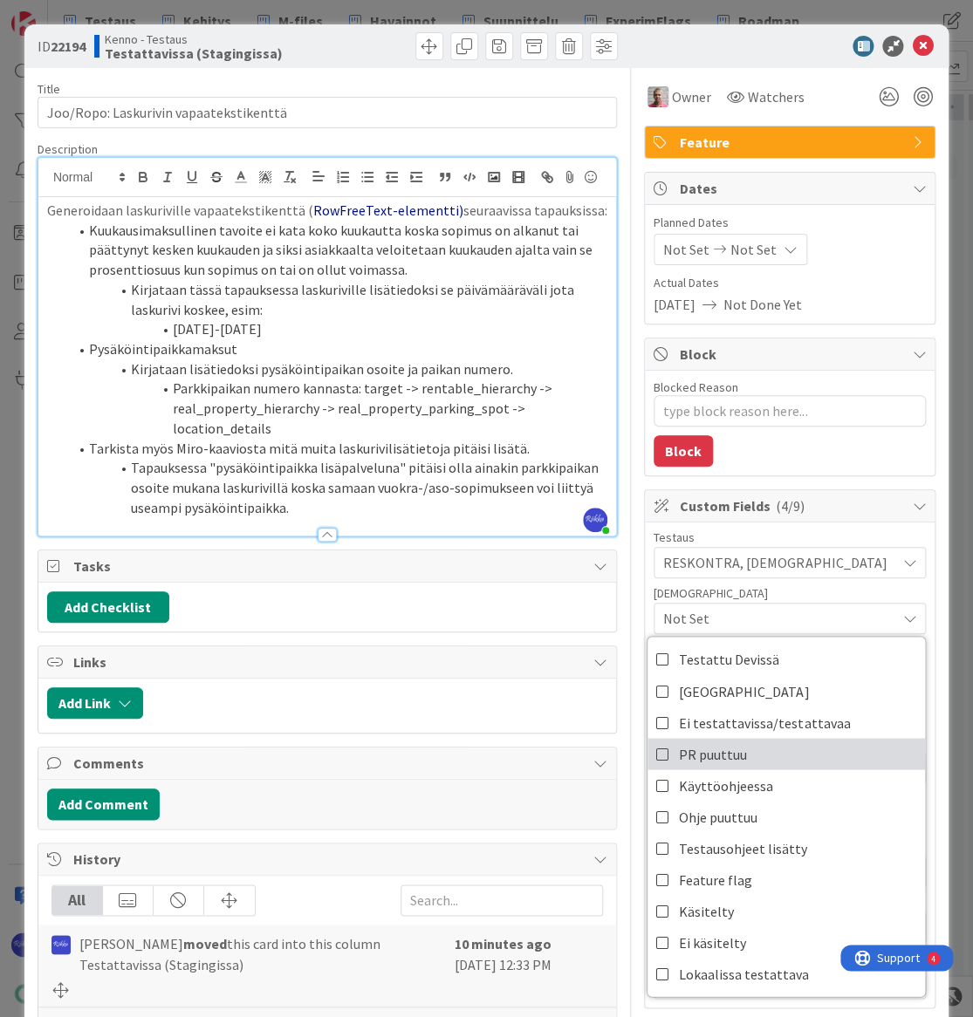
click at [781, 757] on link "PR puuttuu" at bounding box center [785, 753] width 277 height 31
click at [739, 43] on div at bounding box center [780, 46] width 309 height 21
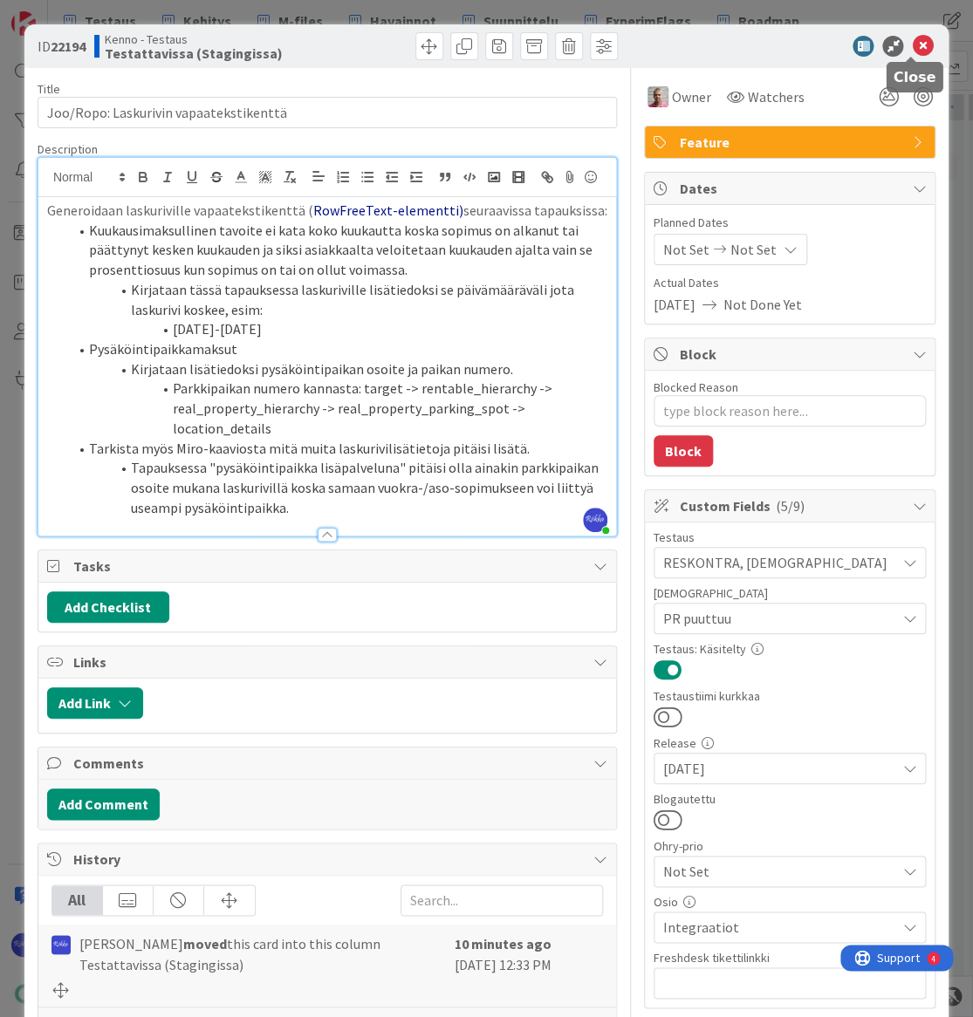
click at [912, 43] on icon at bounding box center [922, 46] width 21 height 21
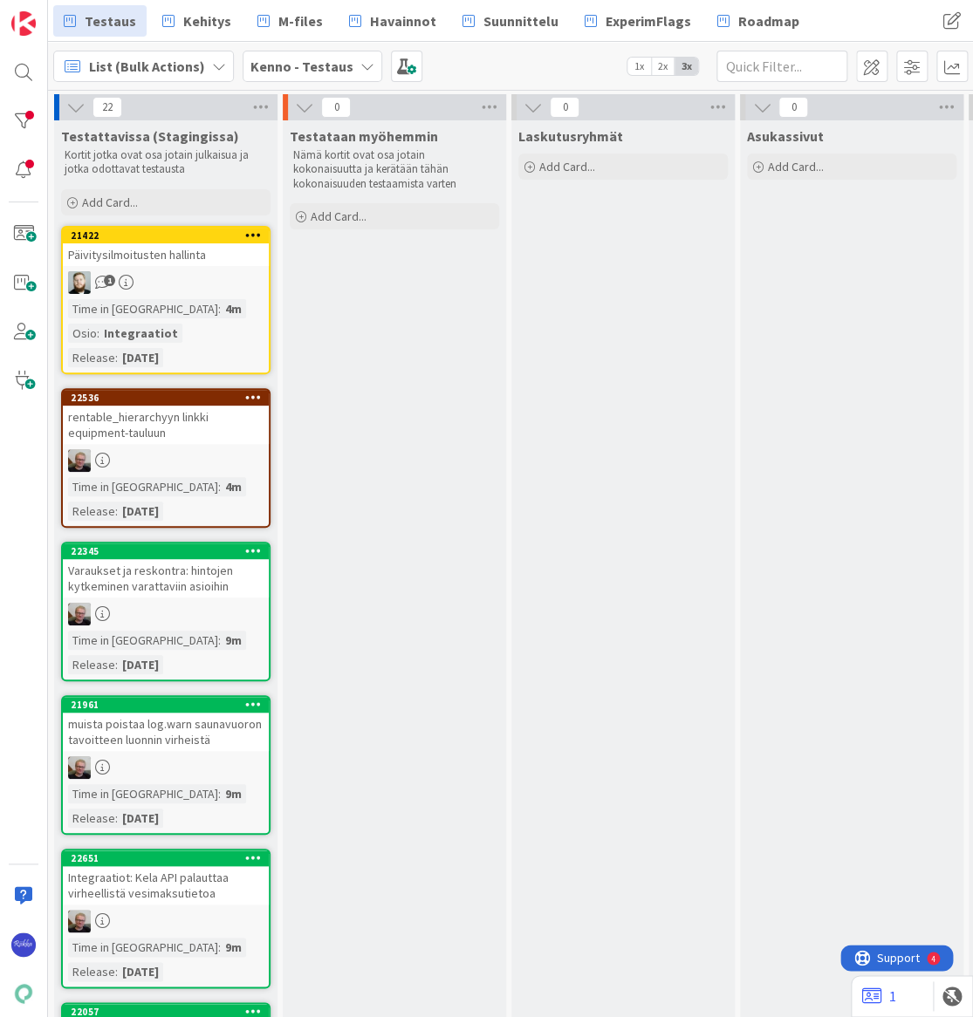
click at [131, 249] on div "Päivitysilmoitusten hallinta" at bounding box center [166, 254] width 206 height 23
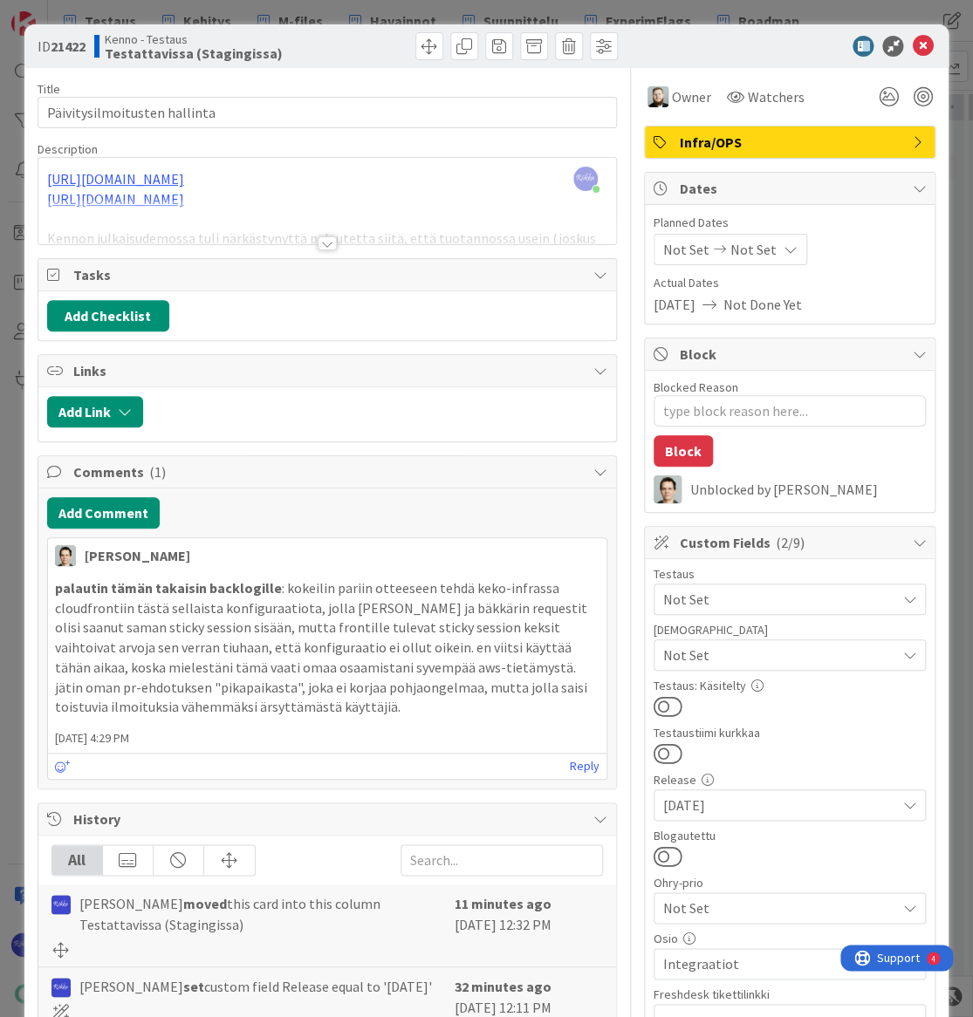
click at [325, 240] on div at bounding box center [327, 243] width 19 height 14
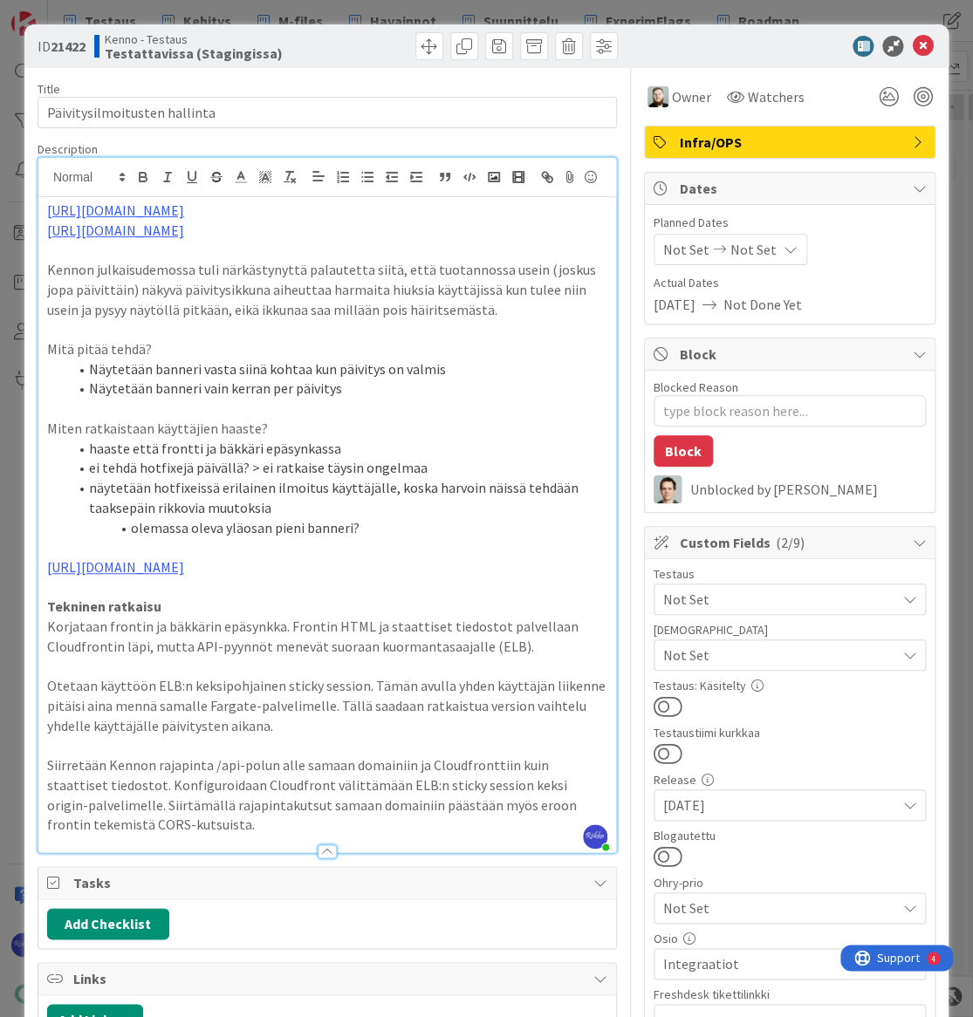
drag, startPoint x: 361, startPoint y: 236, endPoint x: 44, endPoint y: 234, distance: 317.5
click at [44, 234] on div "https://github.com/pandiafi/keko-infra/pull/1322 https://github.com/pandiafi/ke…" at bounding box center [326, 524] width 577 height 655
copy link "[URL][DOMAIN_NAME]"
drag, startPoint x: 345, startPoint y: 255, endPoint x: 44, endPoint y: 250, distance: 301.9
click at [44, 250] on div "https://github.com/pandiafi/keko-infra/pull/1322 https://github.com/pandiafi/ke…" at bounding box center [326, 524] width 577 height 655
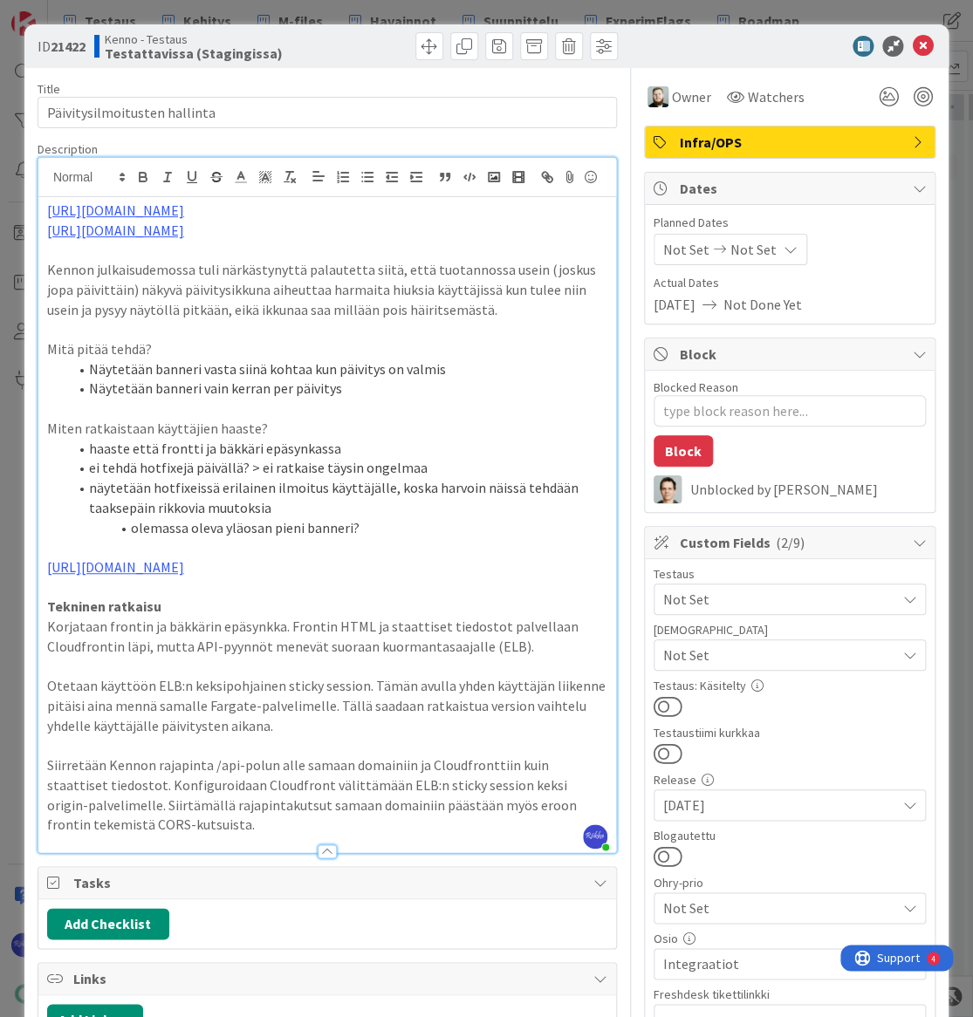
copy link "[URL][DOMAIN_NAME]"
click at [669, 704] on button at bounding box center [667, 706] width 29 height 23
click at [912, 43] on icon at bounding box center [922, 46] width 21 height 21
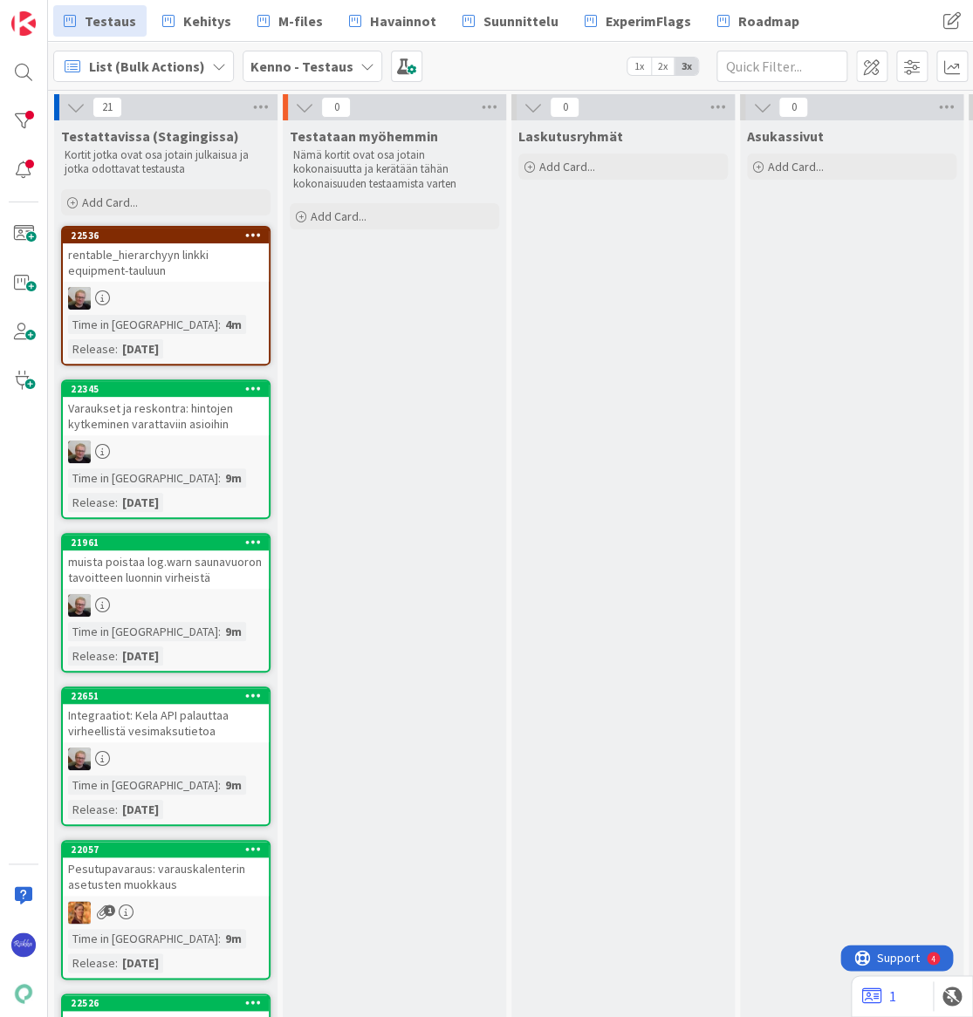
click at [157, 280] on div "rentable_hierarchyyn linkki equipment-tauluun" at bounding box center [166, 262] width 206 height 38
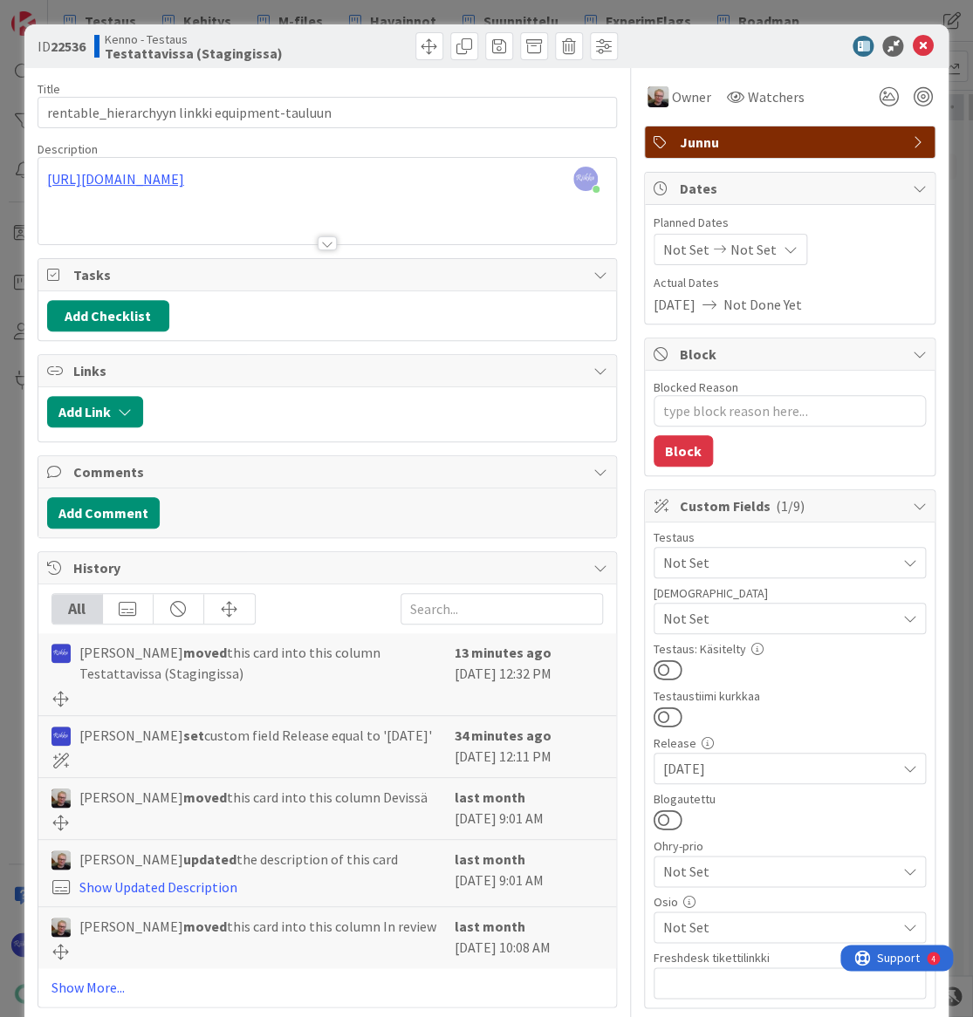
click at [769, 623] on span "Not Set" at bounding box center [779, 618] width 232 height 21
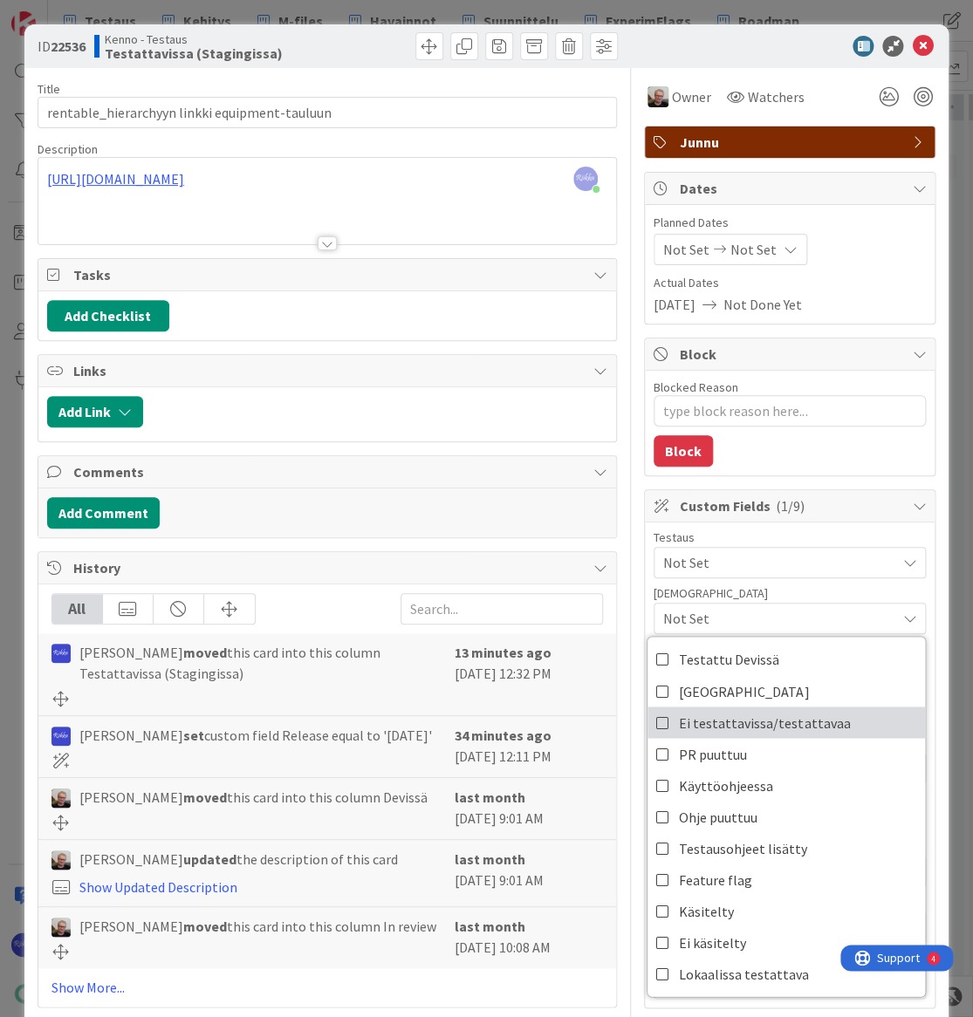
click at [776, 716] on span "Ei testattavissa/testattavaa" at bounding box center [764, 722] width 171 height 26
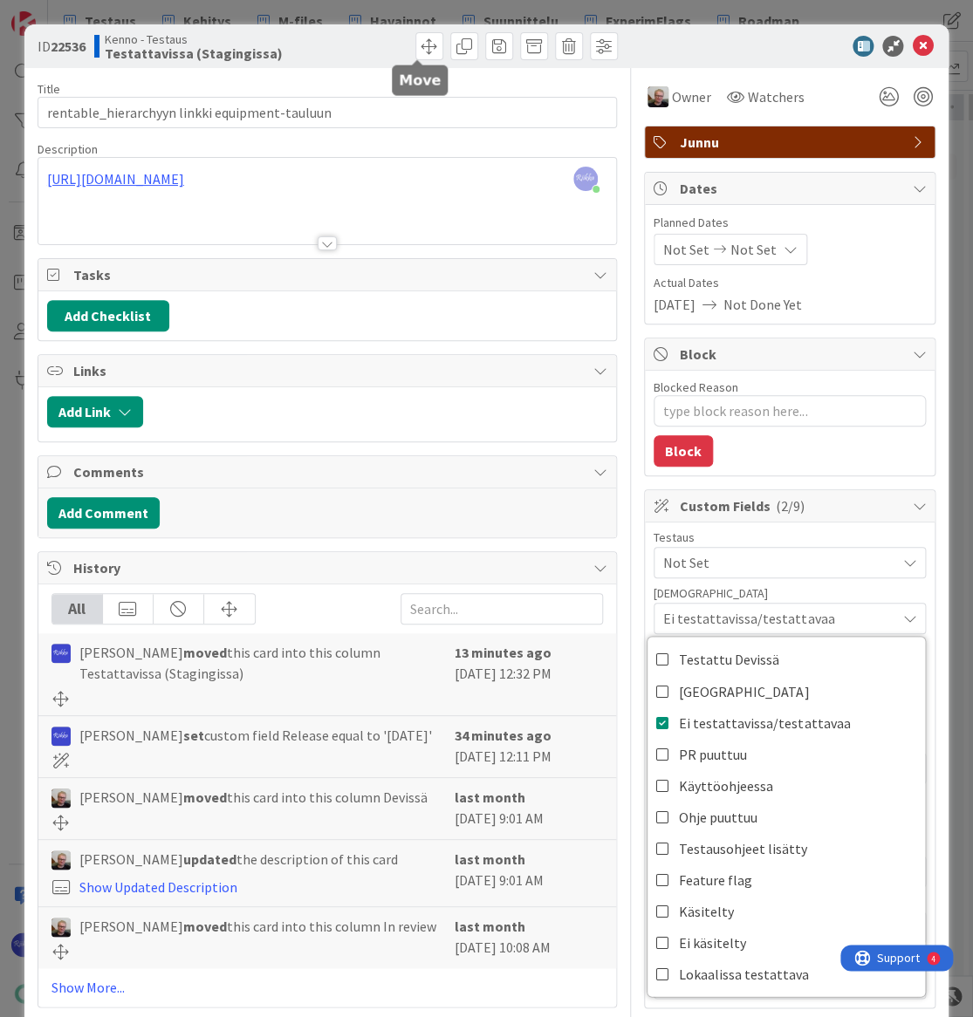
click at [420, 46] on span at bounding box center [429, 46] width 28 height 28
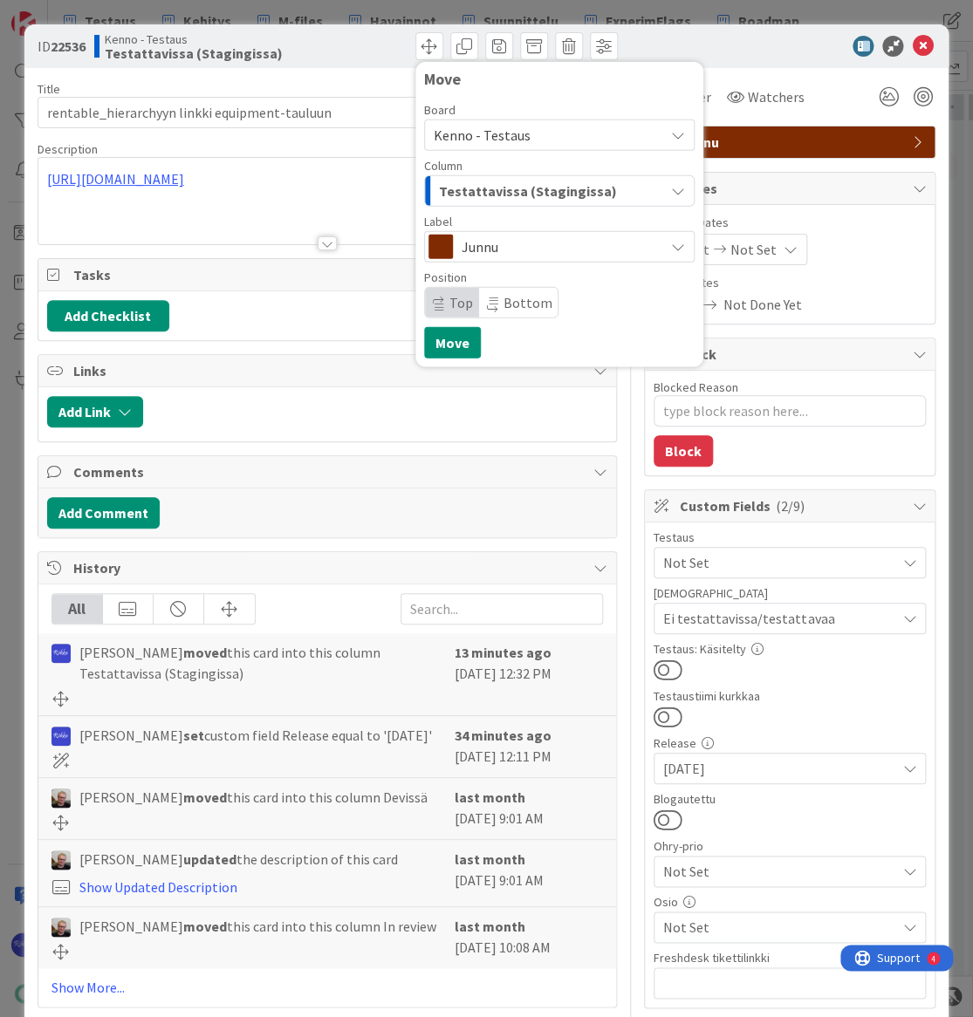
click at [550, 186] on span "Testattavissa (Stagingissa)" at bounding box center [528, 191] width 178 height 23
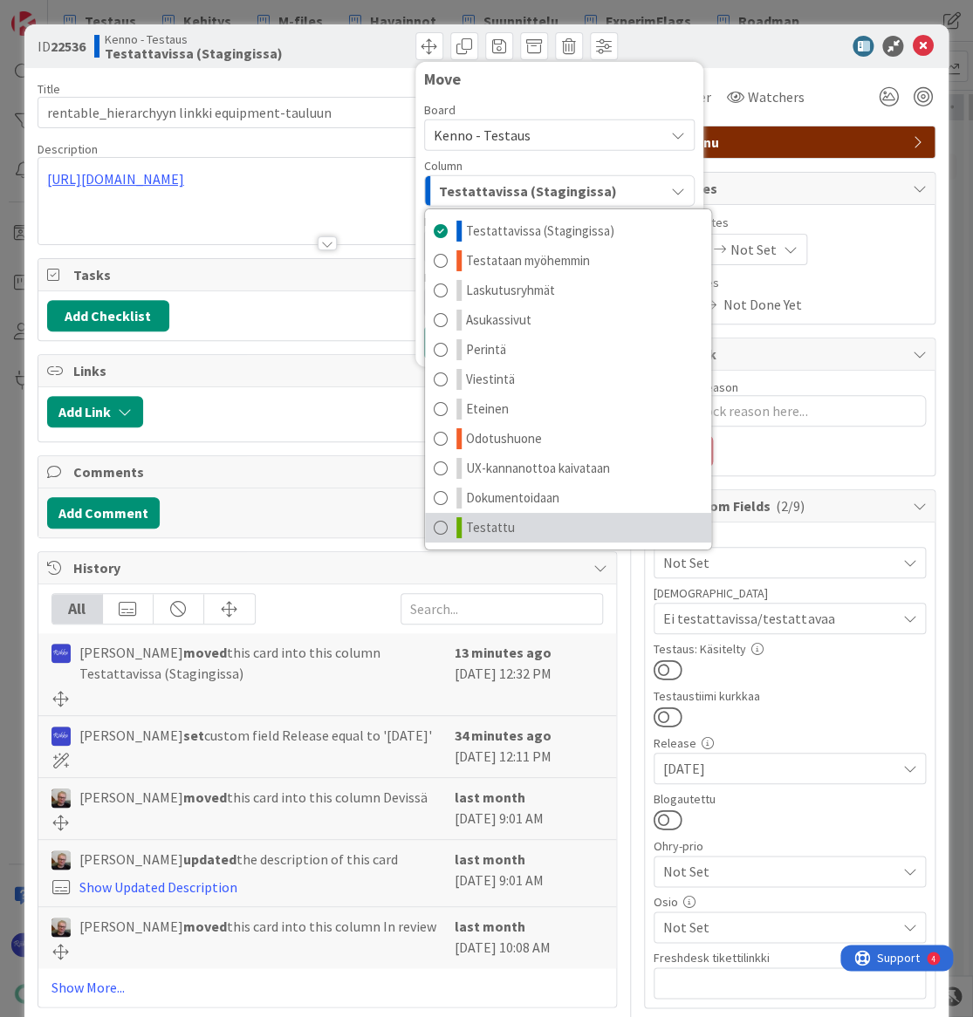
click at [551, 525] on link "Testattu" at bounding box center [568, 528] width 286 height 30
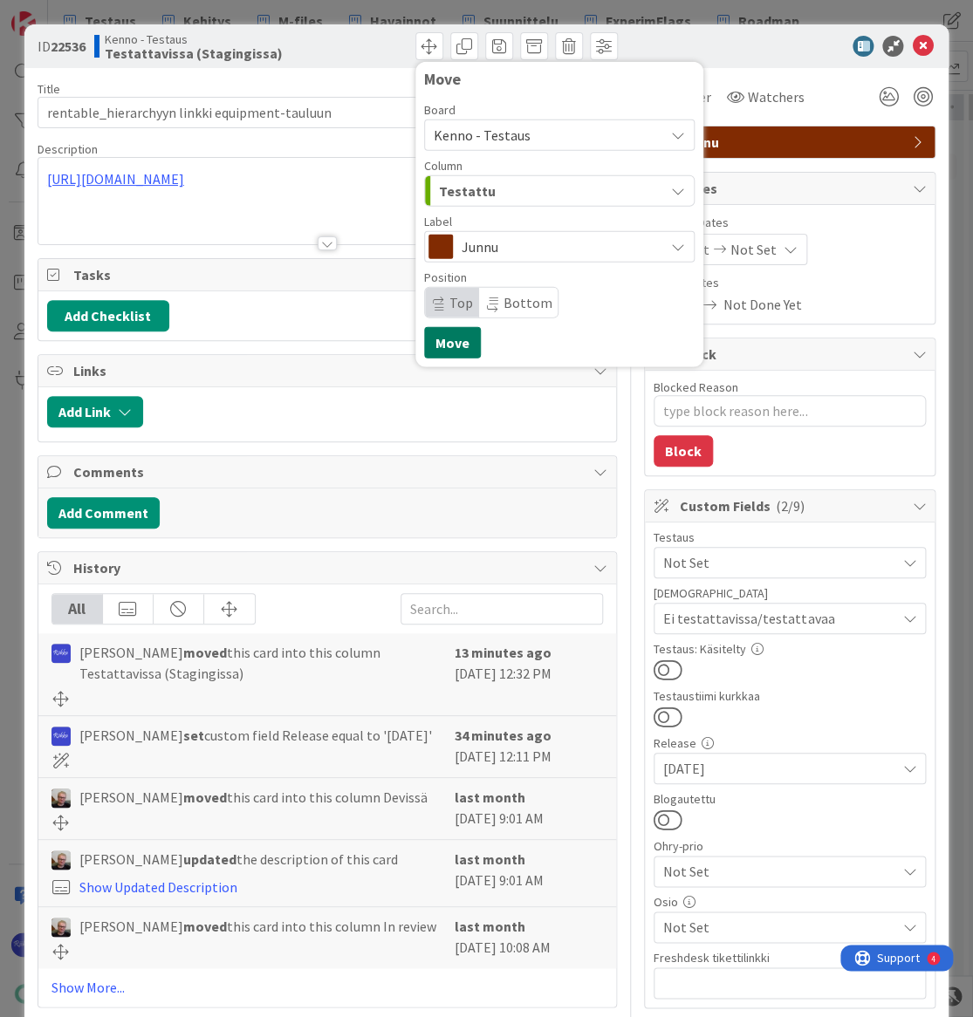
click at [440, 339] on button "Move" at bounding box center [452, 342] width 57 height 31
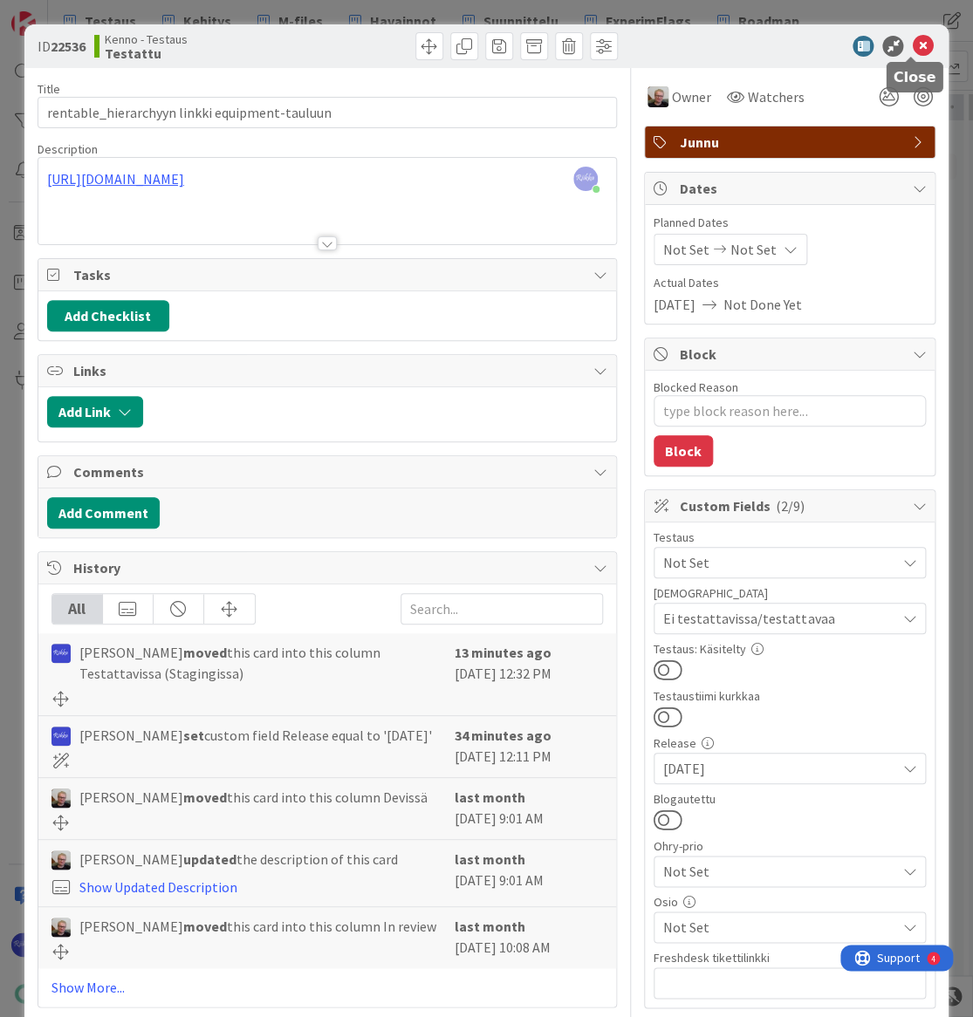
click at [912, 44] on icon at bounding box center [922, 46] width 21 height 21
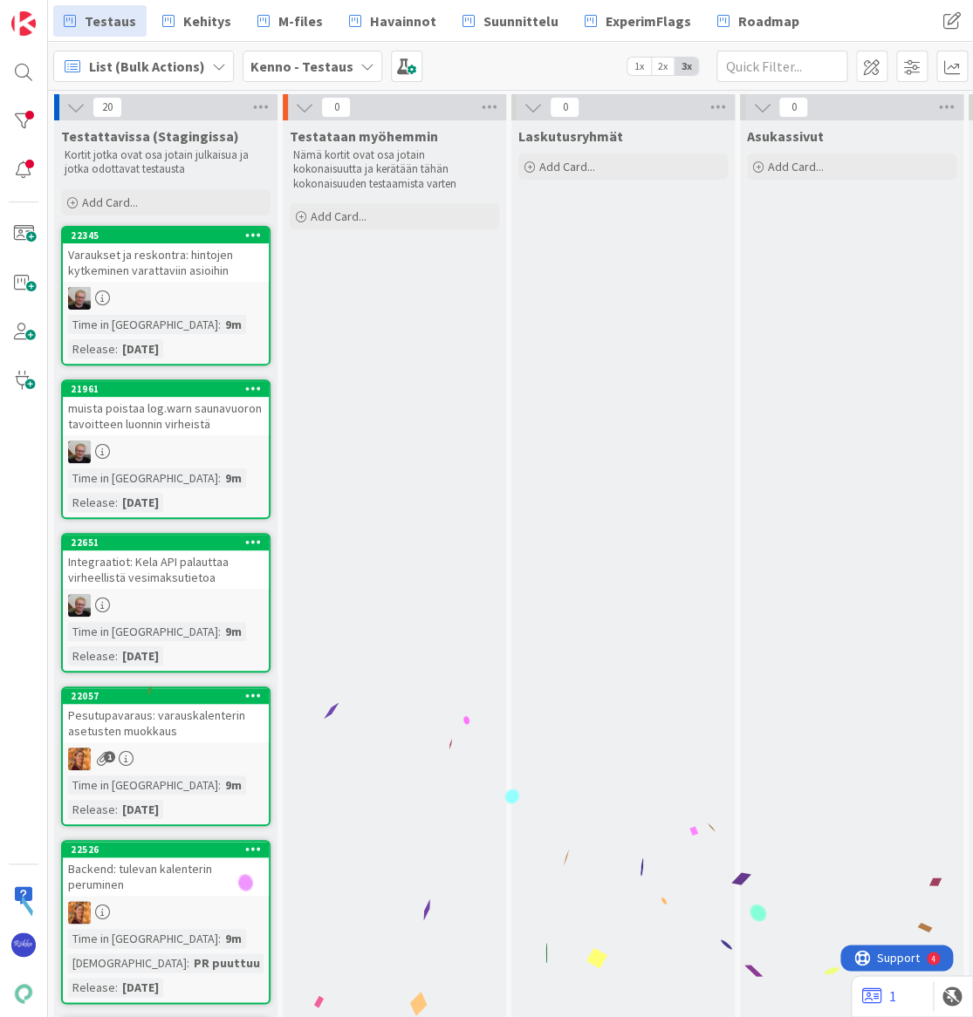
click at [177, 253] on div "Varaukset ja reskontra: hintojen kytkeminen varattaviin asioihin" at bounding box center [166, 262] width 206 height 38
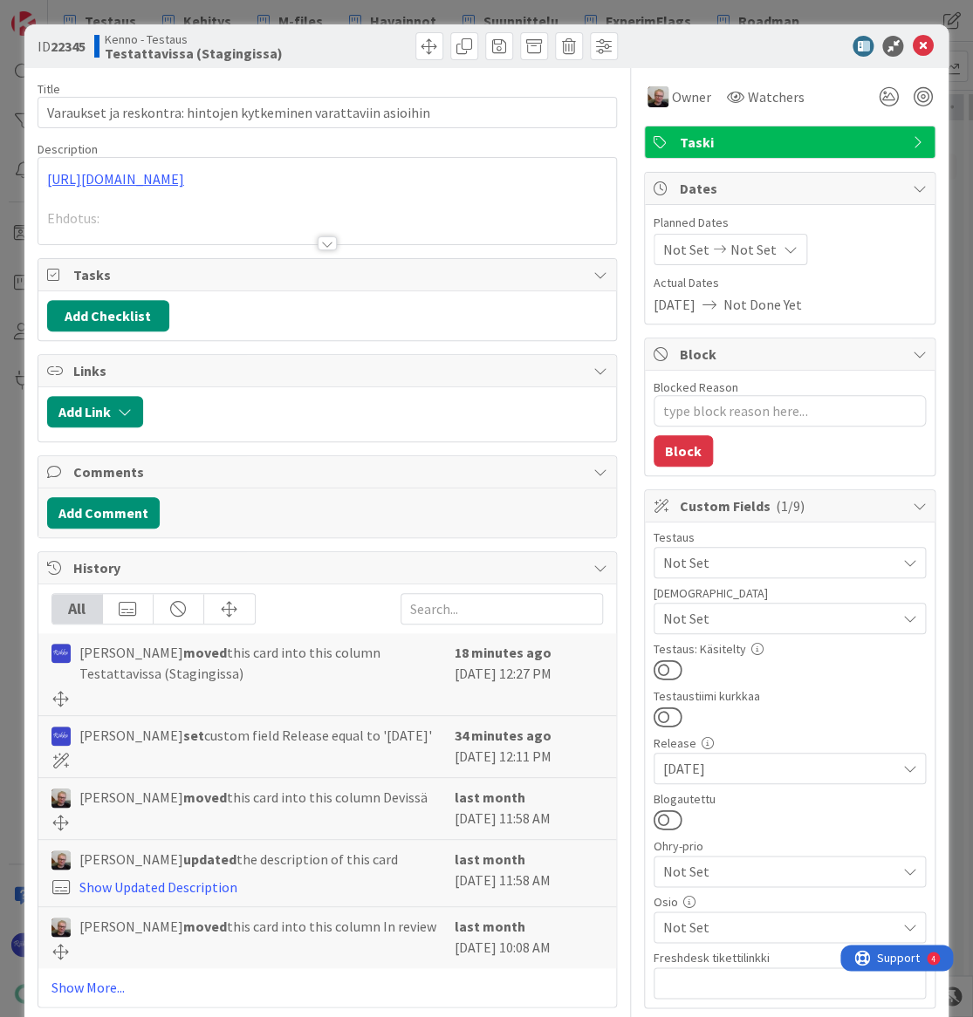
click at [318, 244] on div at bounding box center [327, 243] width 19 height 14
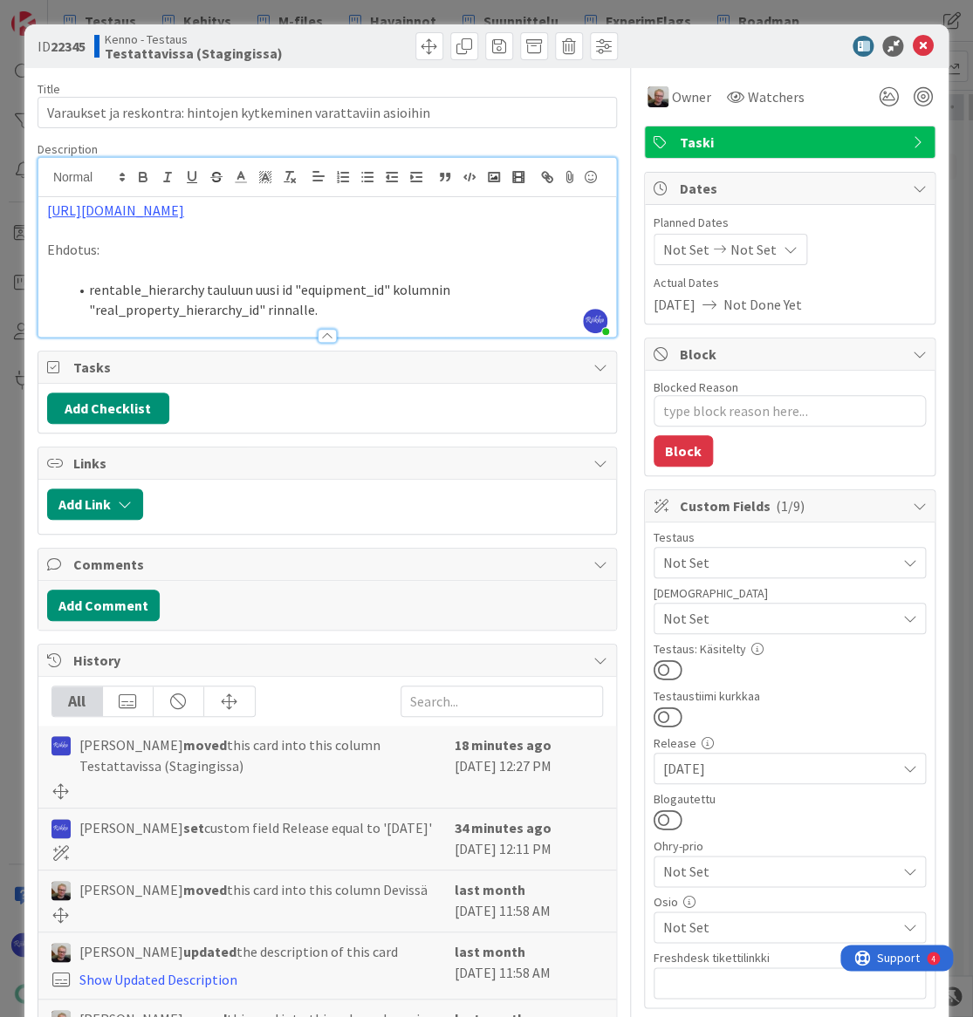
click at [791, 618] on span "Not Set" at bounding box center [779, 618] width 232 height 21
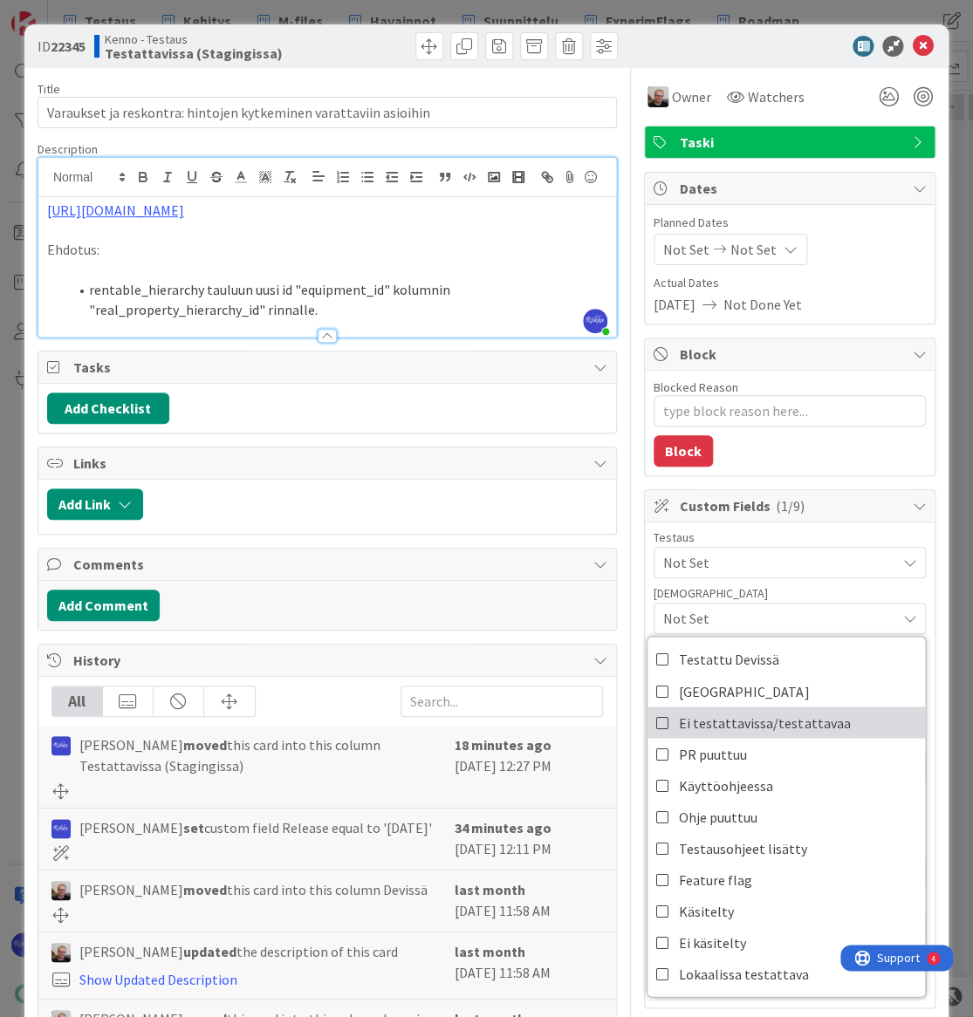
click at [774, 721] on span "Ei testattavissa/testattavaa" at bounding box center [764, 722] width 171 height 26
click at [872, 536] on div "Testaus" at bounding box center [789, 537] width 272 height 12
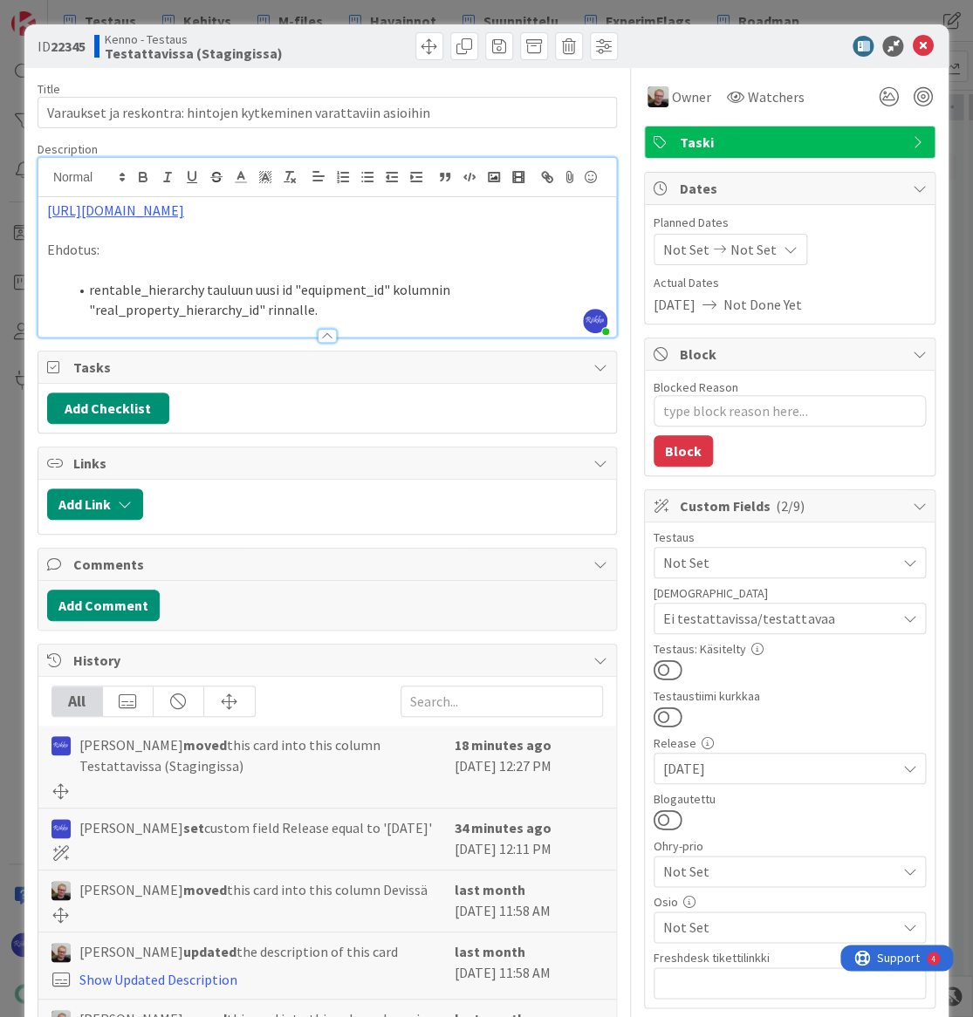
click at [663, 665] on button at bounding box center [667, 670] width 29 height 23
click at [415, 46] on span at bounding box center [429, 46] width 28 height 28
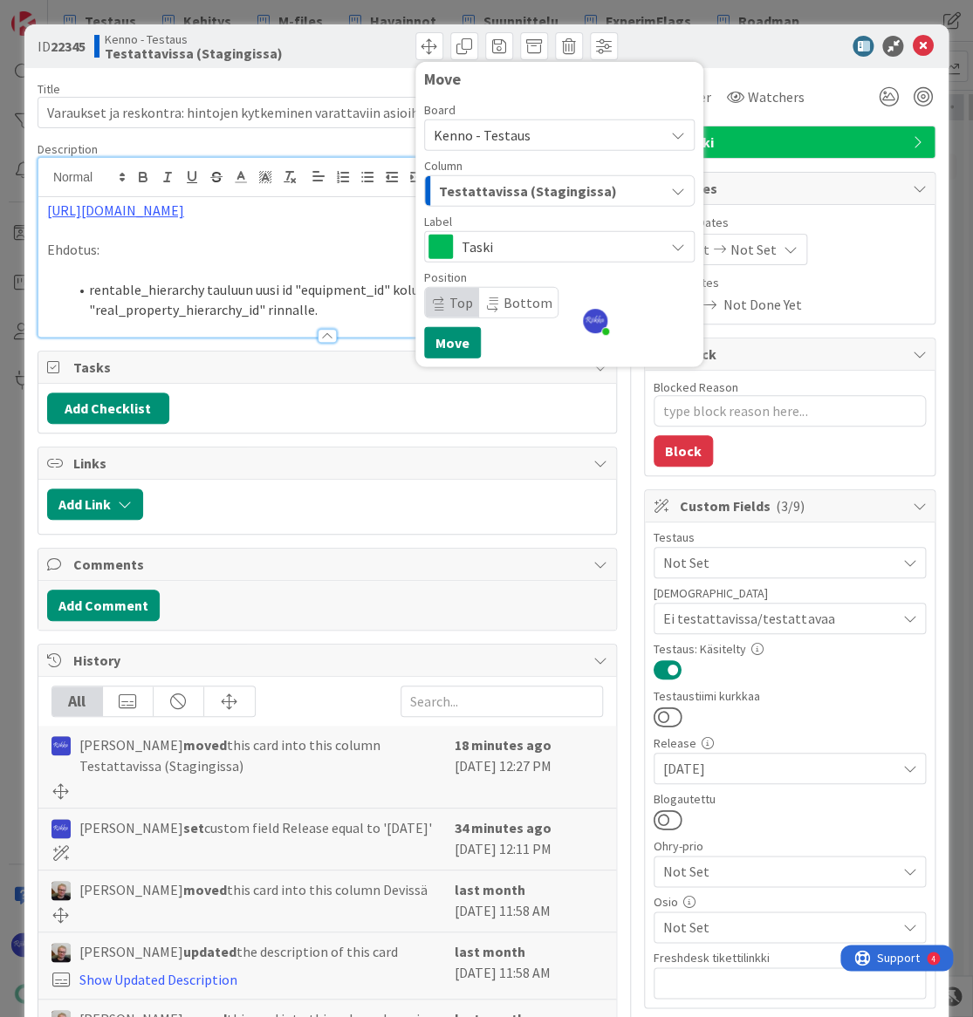
click at [519, 194] on span "Testattavissa (Stagingissa)" at bounding box center [528, 191] width 178 height 23
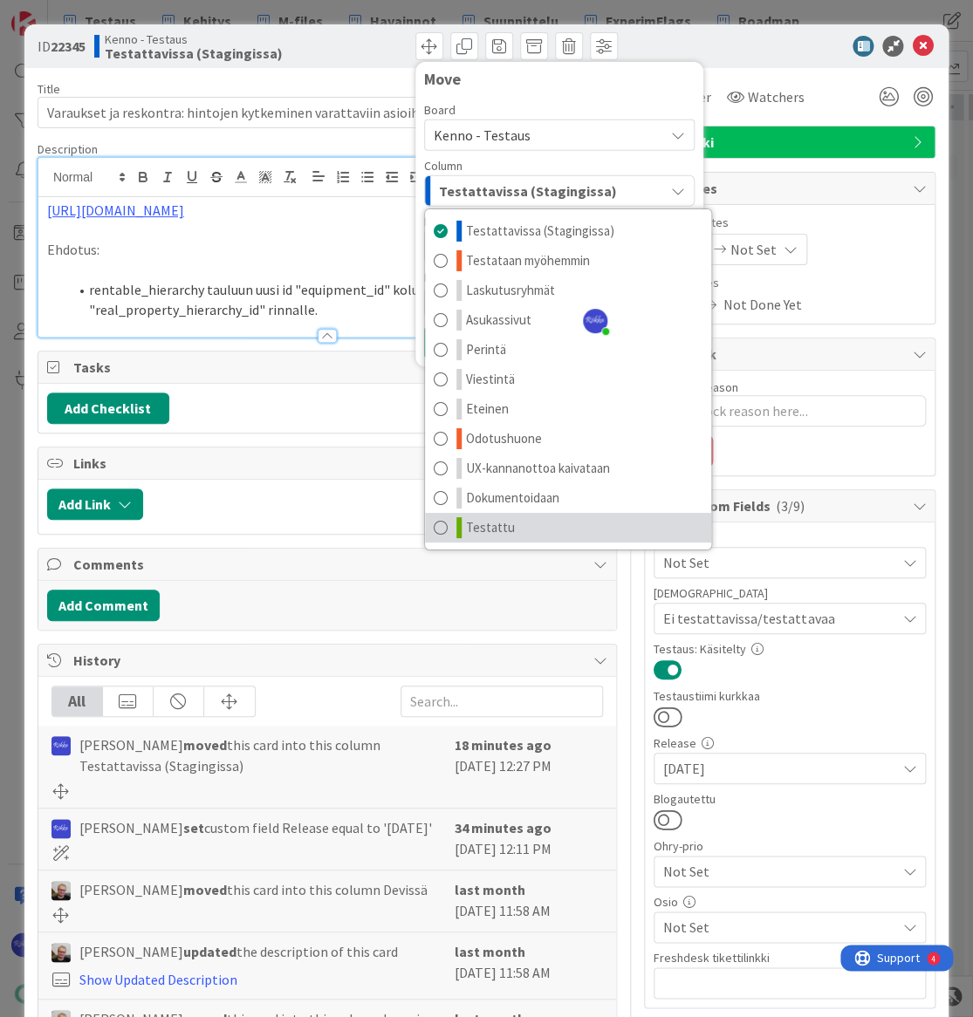
click at [550, 525] on link "Testattu" at bounding box center [568, 528] width 286 height 30
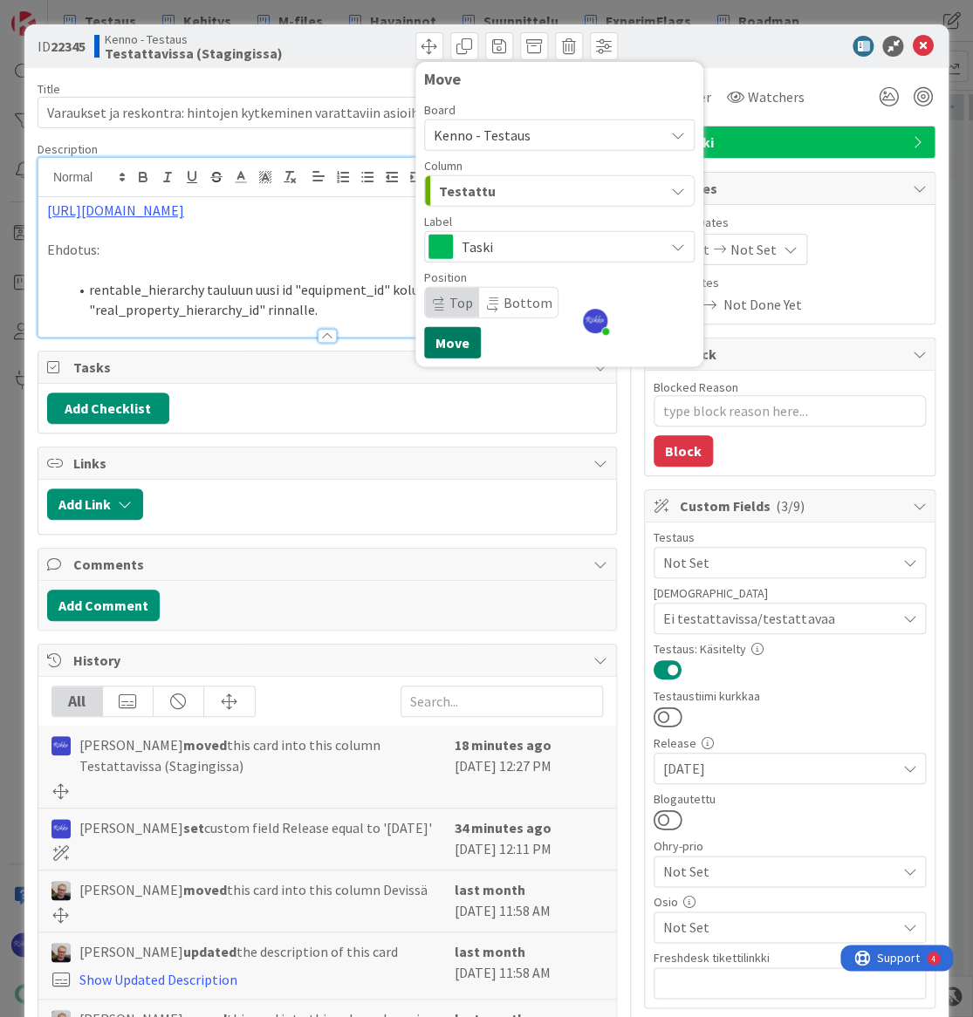
click at [428, 334] on button "Move" at bounding box center [452, 342] width 57 height 31
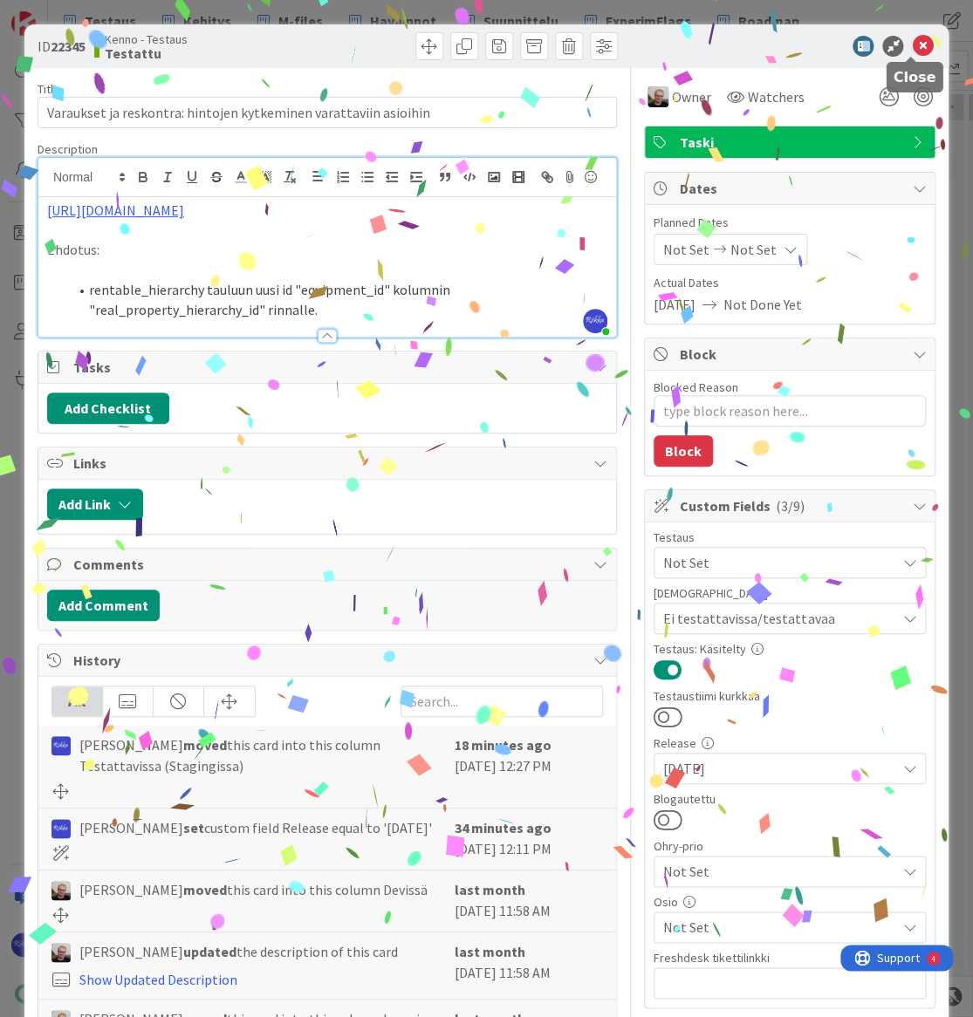
click at [916, 42] on icon at bounding box center [922, 46] width 21 height 21
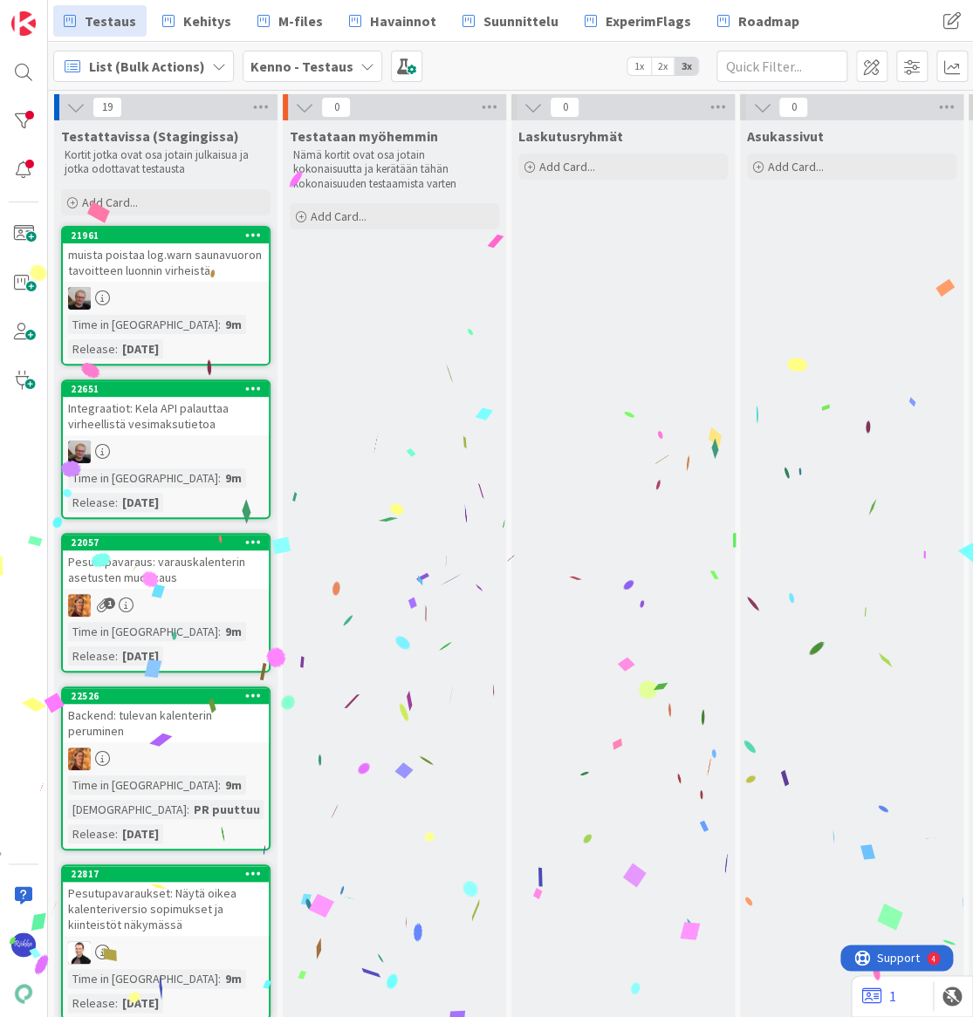
click at [175, 256] on div "muista poistaa log.warn saunavuoron tavoitteen luonnin virheistä" at bounding box center [166, 262] width 206 height 38
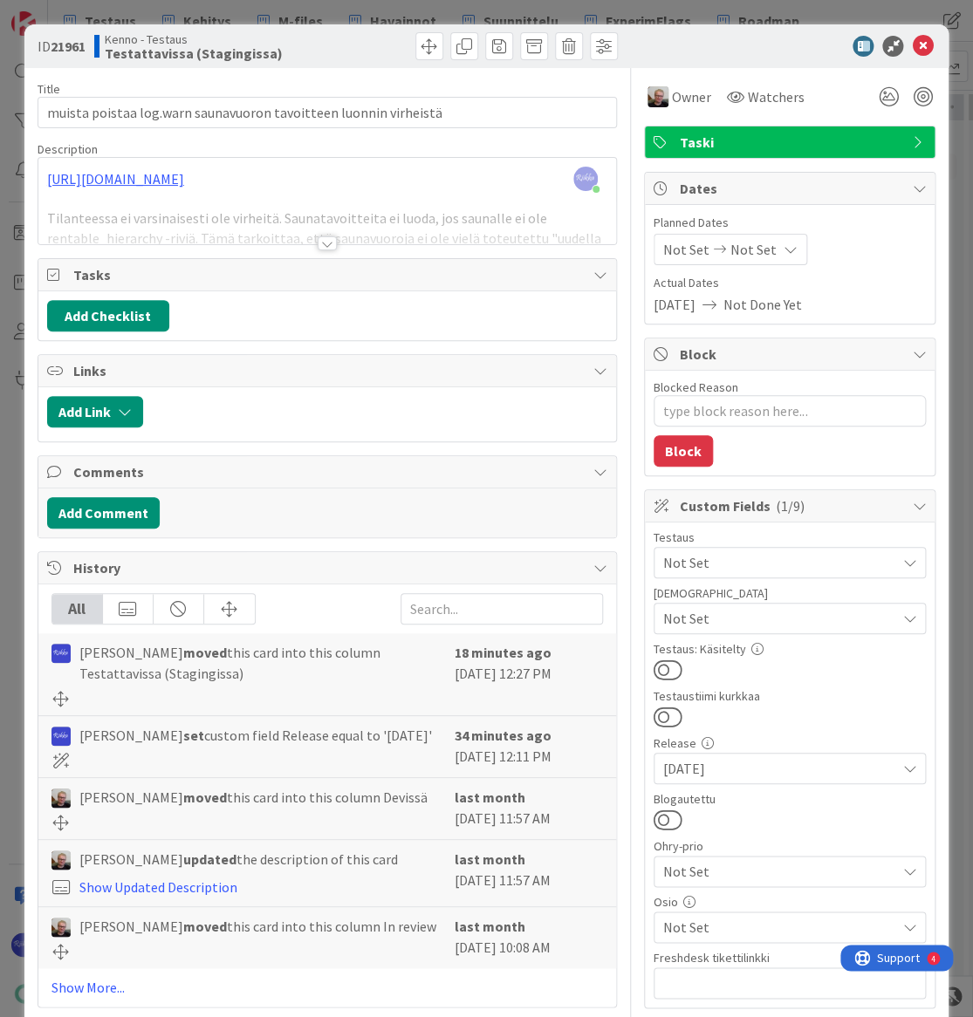
click at [769, 612] on span "Not Set" at bounding box center [779, 618] width 232 height 21
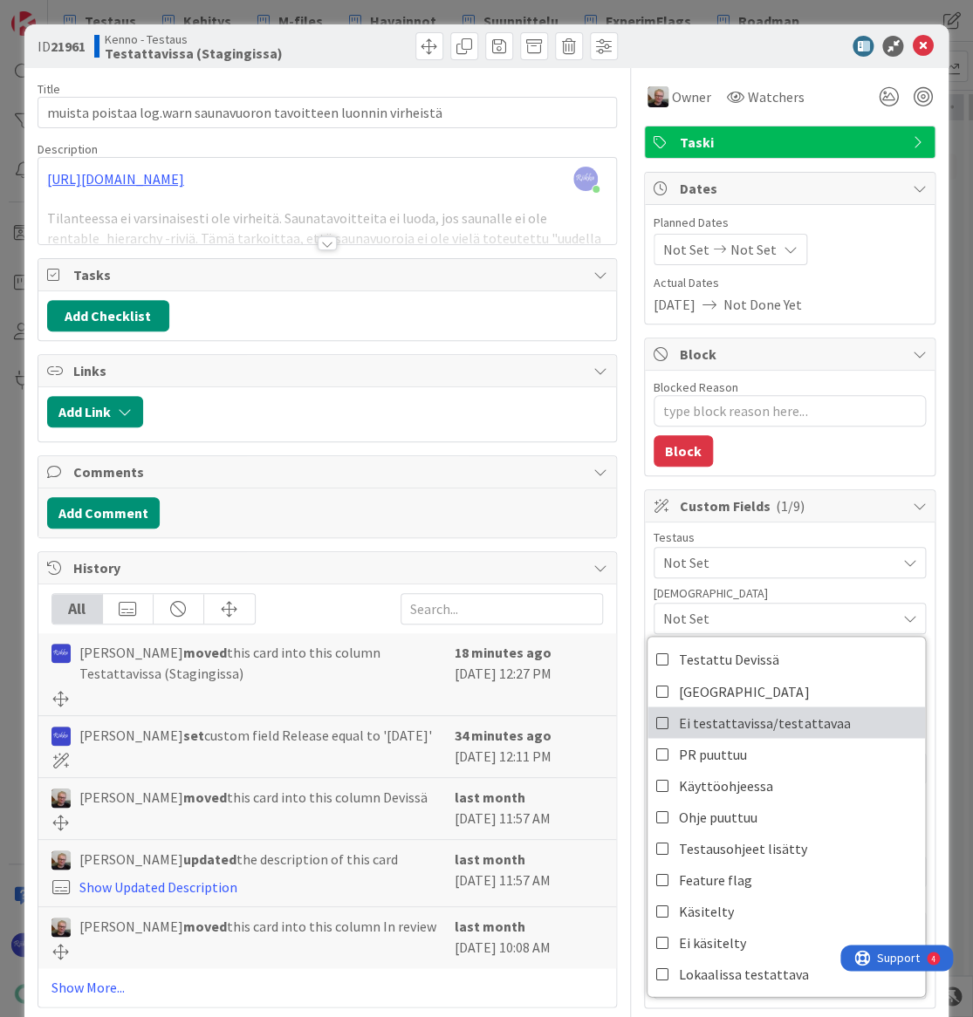
click at [777, 709] on span "Ei testattavissa/testattavaa" at bounding box center [764, 722] width 171 height 26
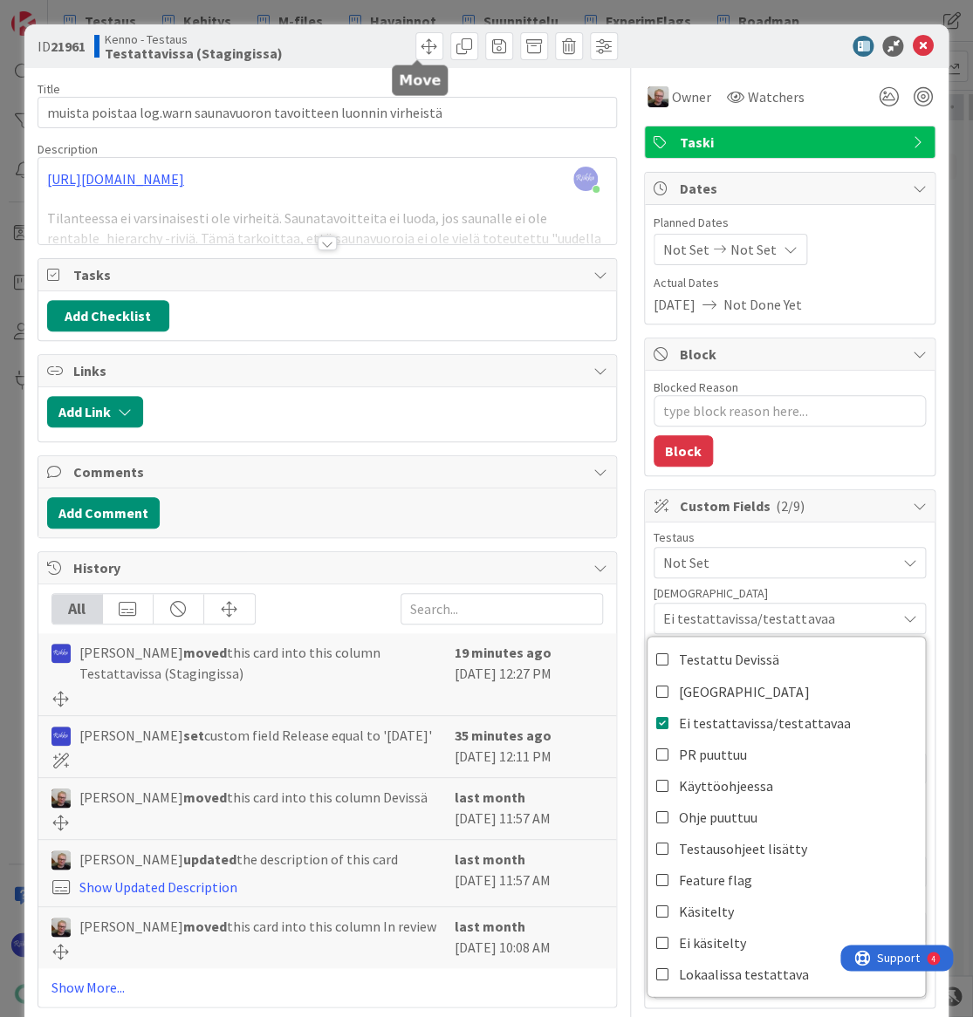
click at [417, 44] on span at bounding box center [429, 46] width 28 height 28
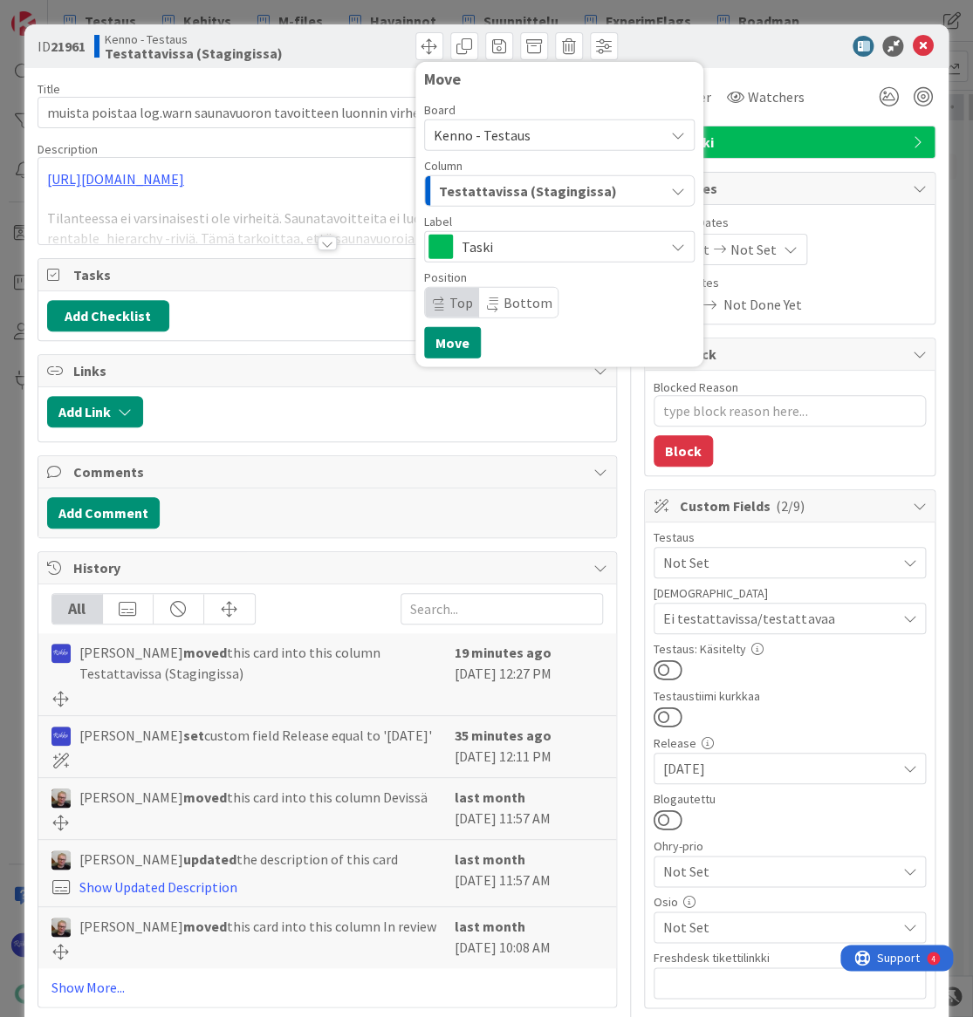
click at [540, 182] on span "Testattavissa (Stagingissa)" at bounding box center [528, 191] width 178 height 23
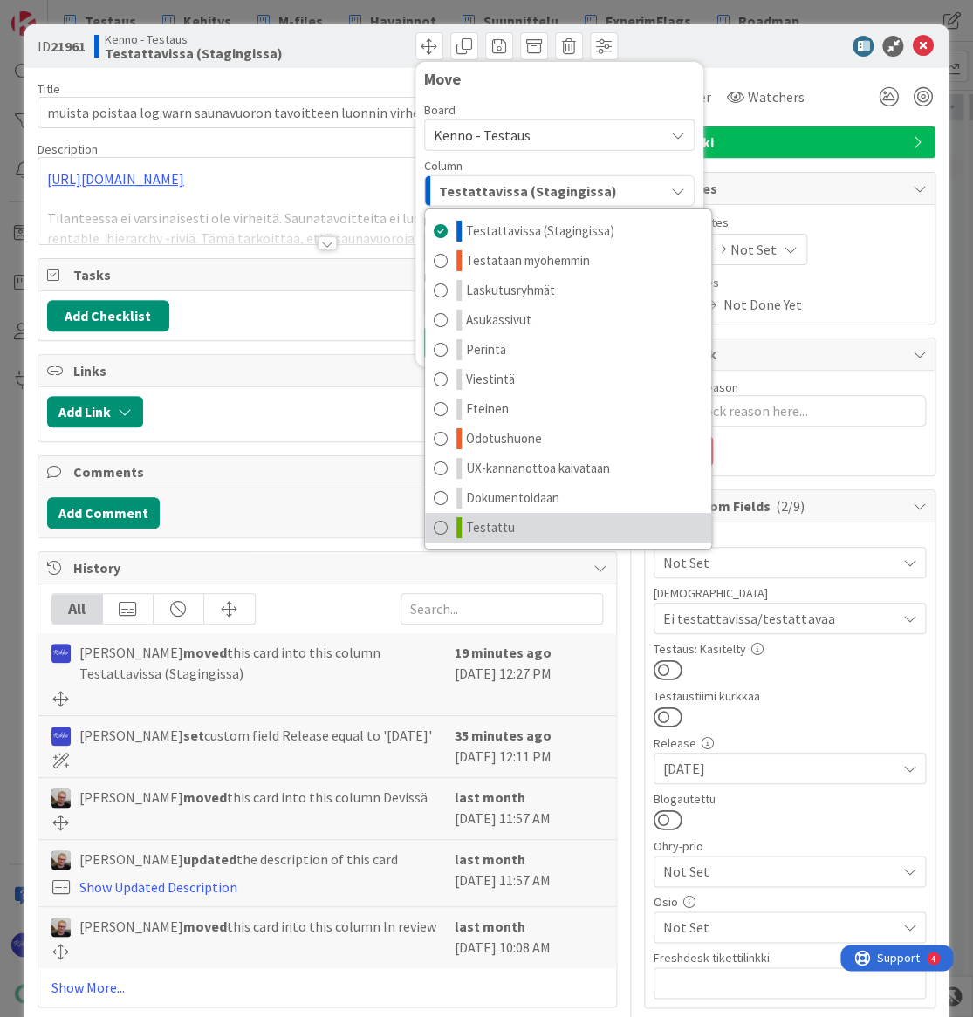
click at [543, 535] on link "Testattu" at bounding box center [568, 528] width 286 height 30
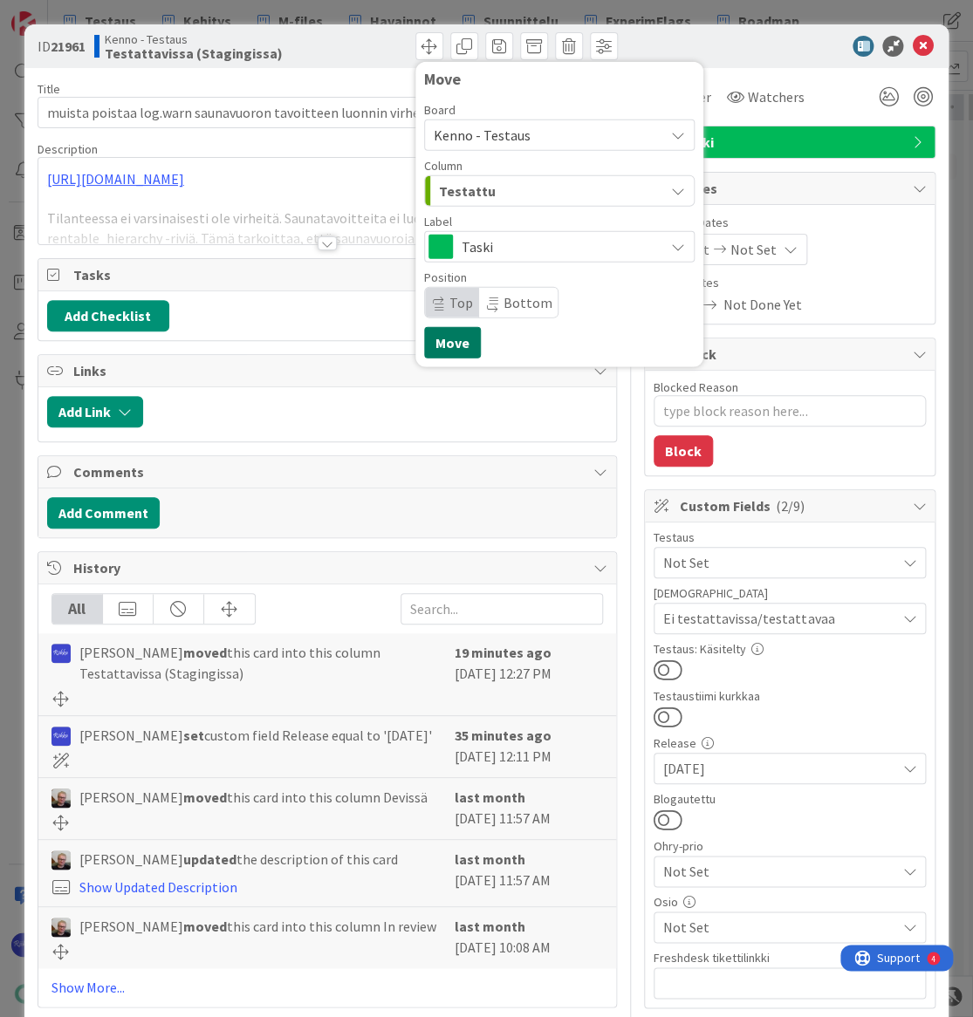
click at [438, 344] on button "Move" at bounding box center [452, 342] width 57 height 31
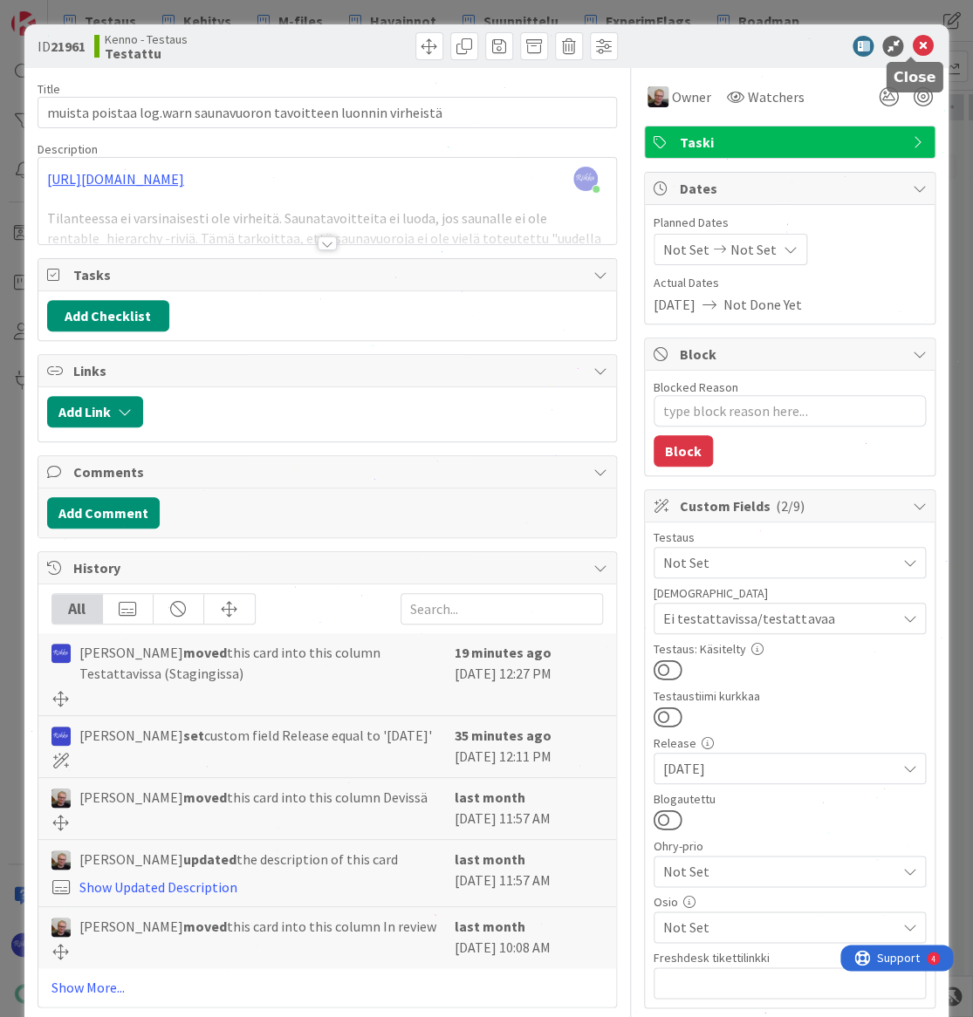
click at [912, 45] on icon at bounding box center [922, 46] width 21 height 21
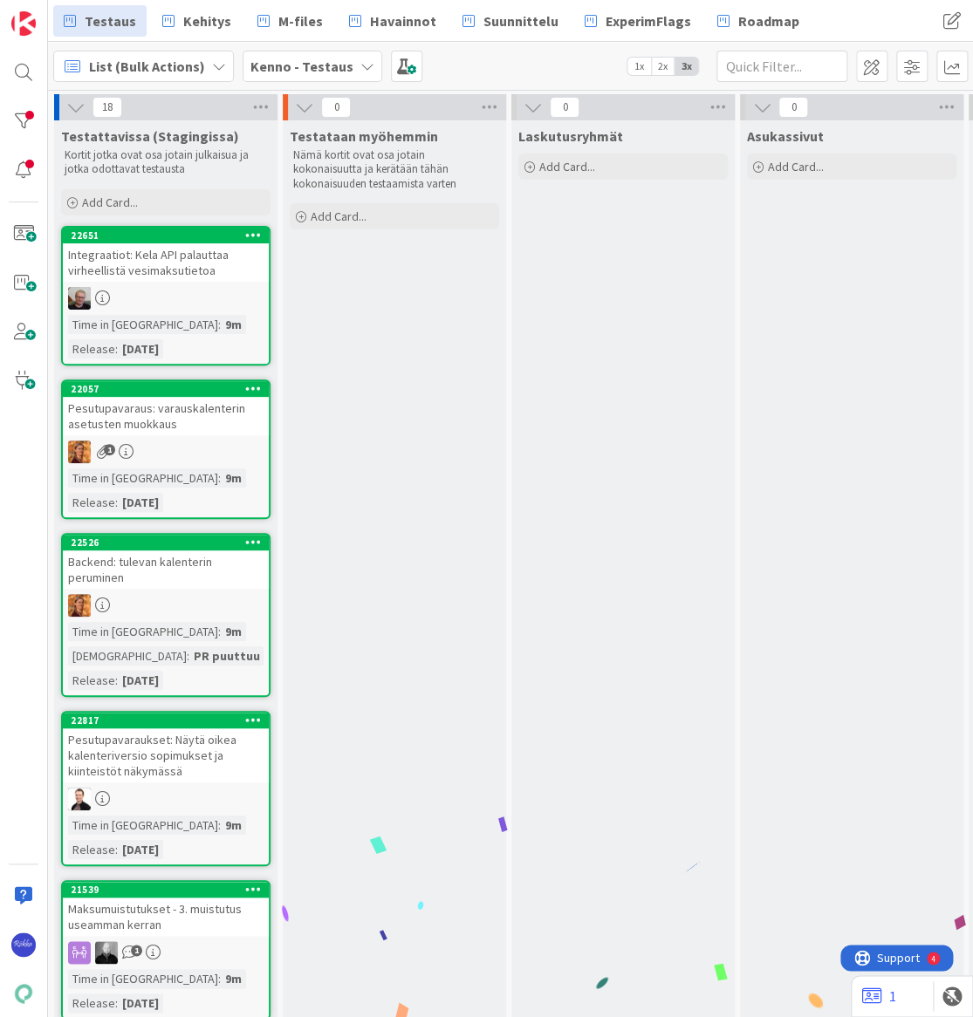
click at [161, 268] on div "Integraatiot: Kela API palauttaa virheellistä vesimaksutietoa" at bounding box center [166, 262] width 206 height 38
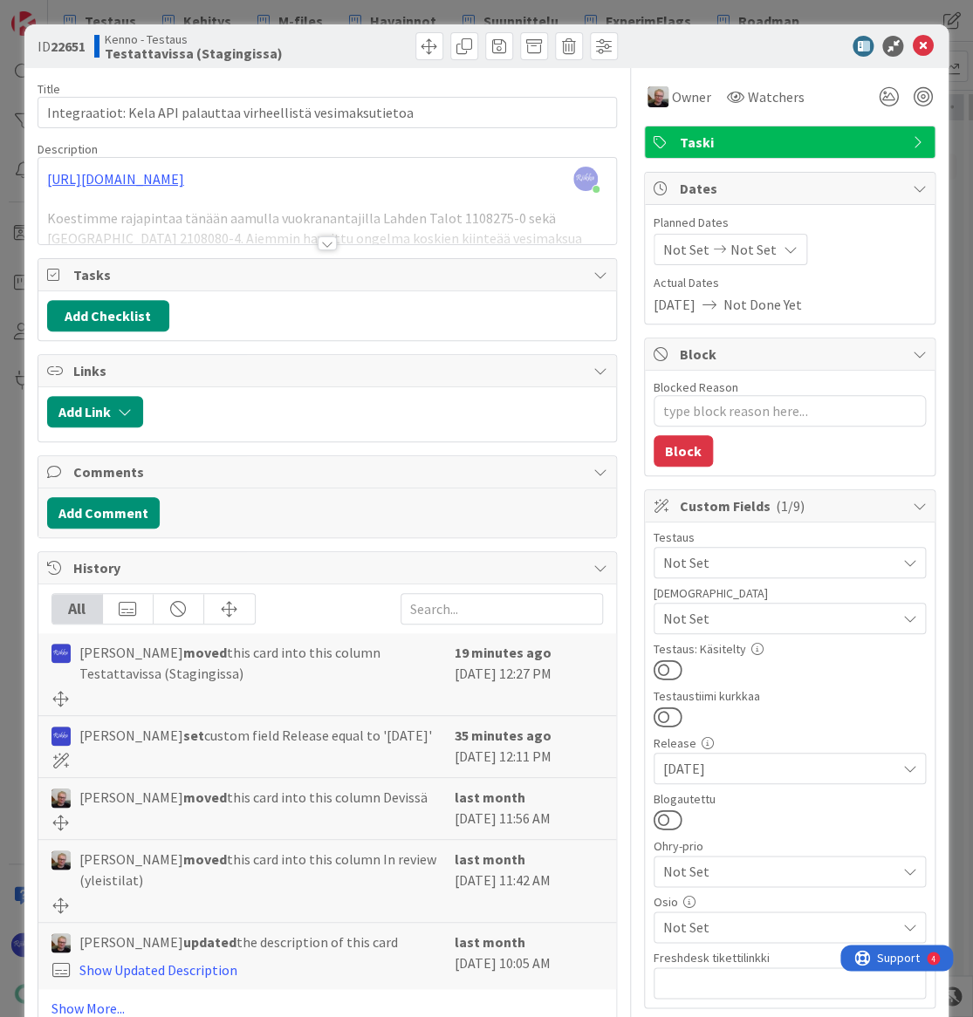
click at [321, 242] on div at bounding box center [327, 243] width 19 height 14
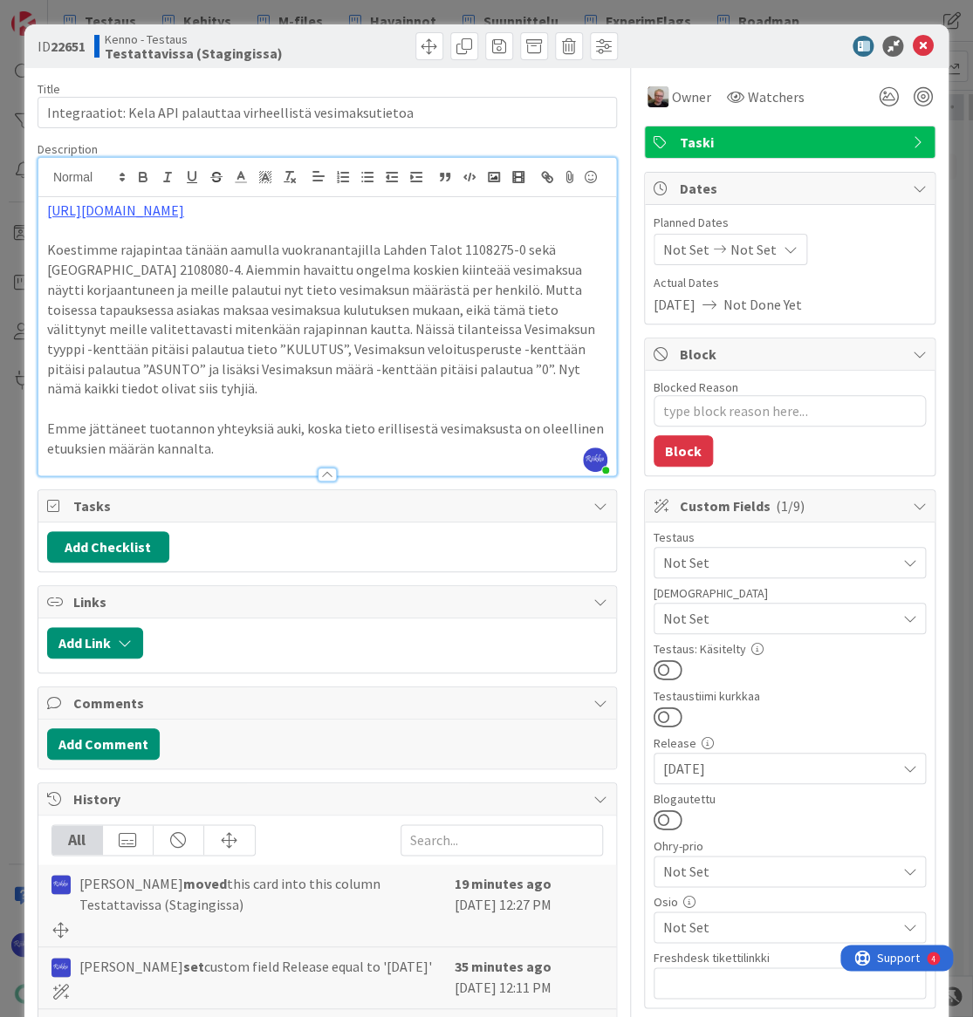
click at [801, 613] on span "Not Set" at bounding box center [779, 618] width 232 height 21
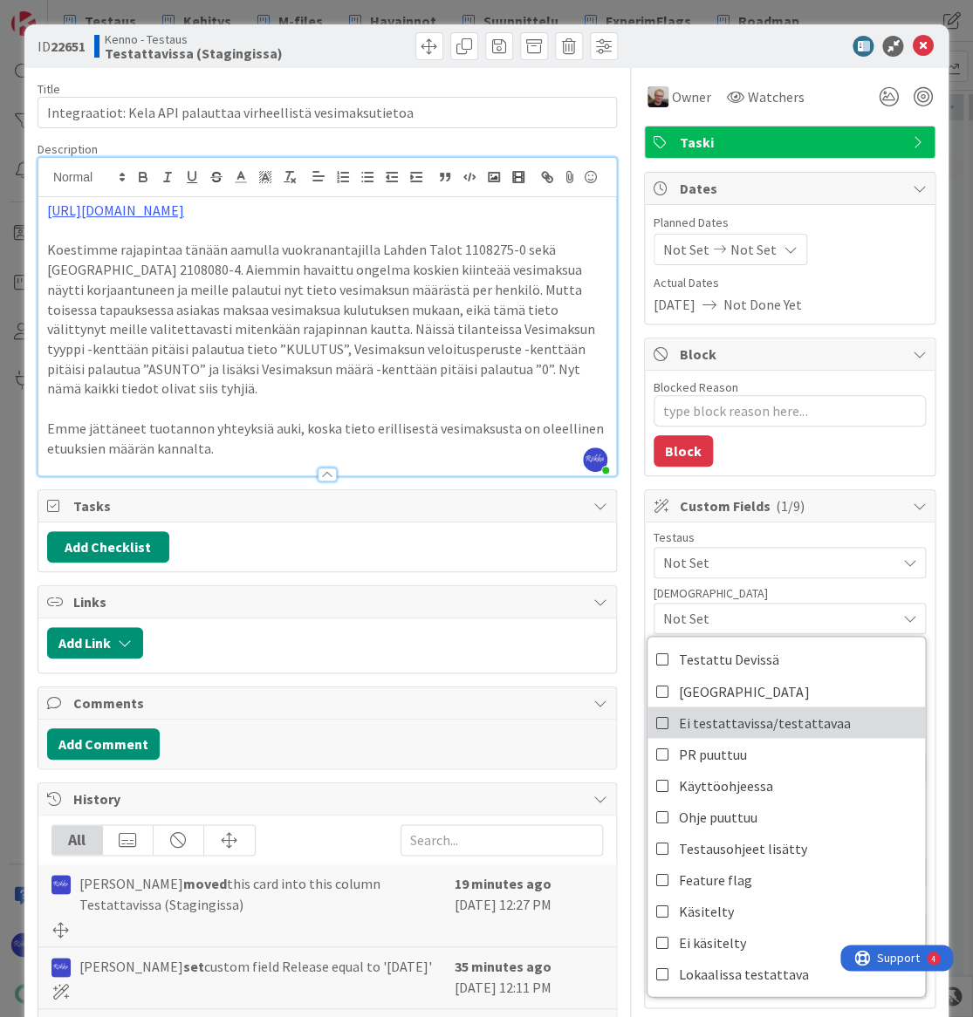
click at [799, 728] on span "Ei testattavissa/testattavaa" at bounding box center [764, 722] width 171 height 26
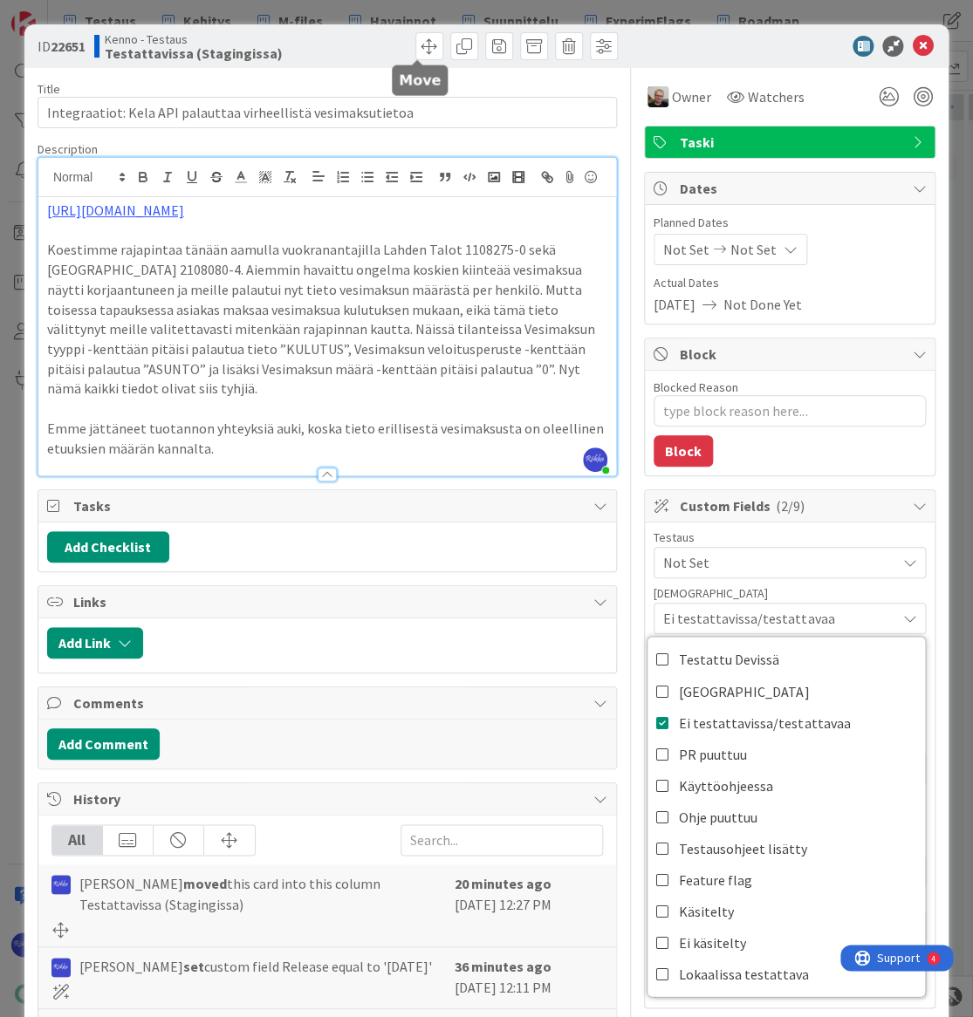
click at [415, 45] on span at bounding box center [429, 46] width 28 height 28
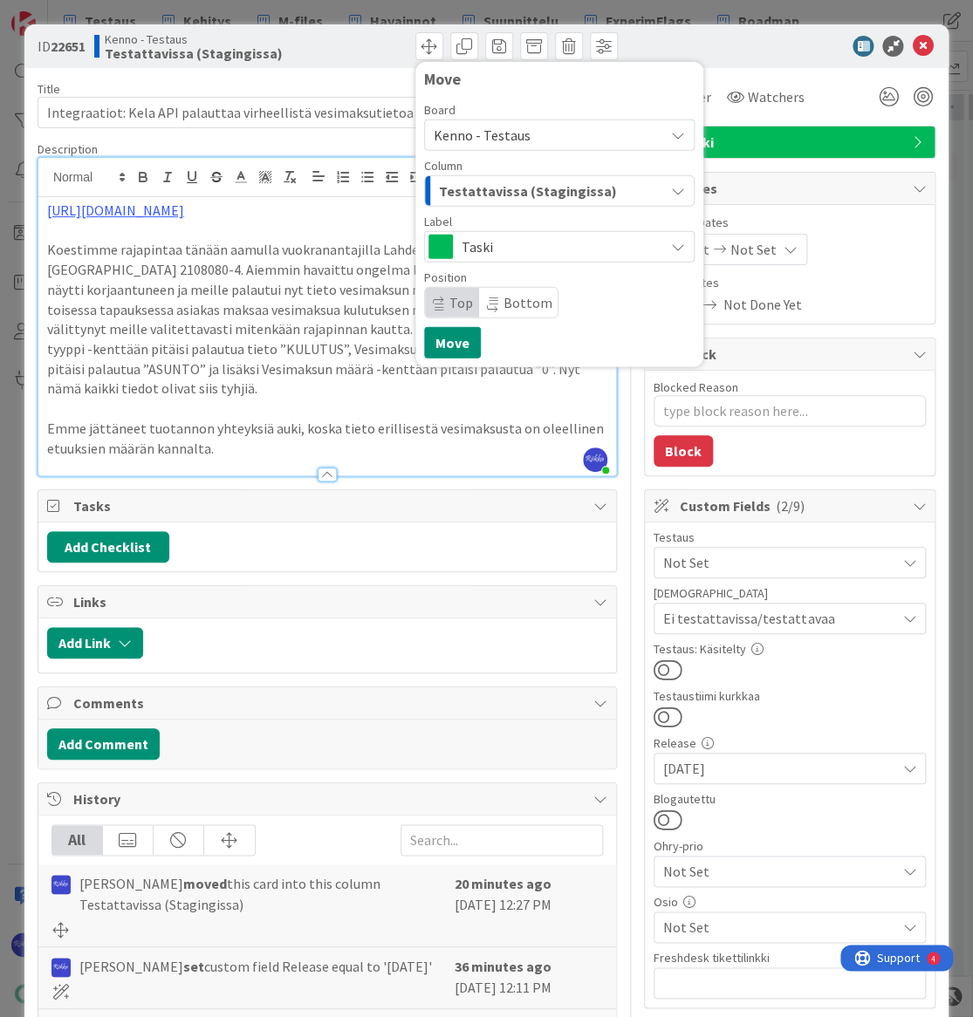
click at [575, 175] on button "Testattavissa (Stagingissa)" at bounding box center [559, 190] width 270 height 31
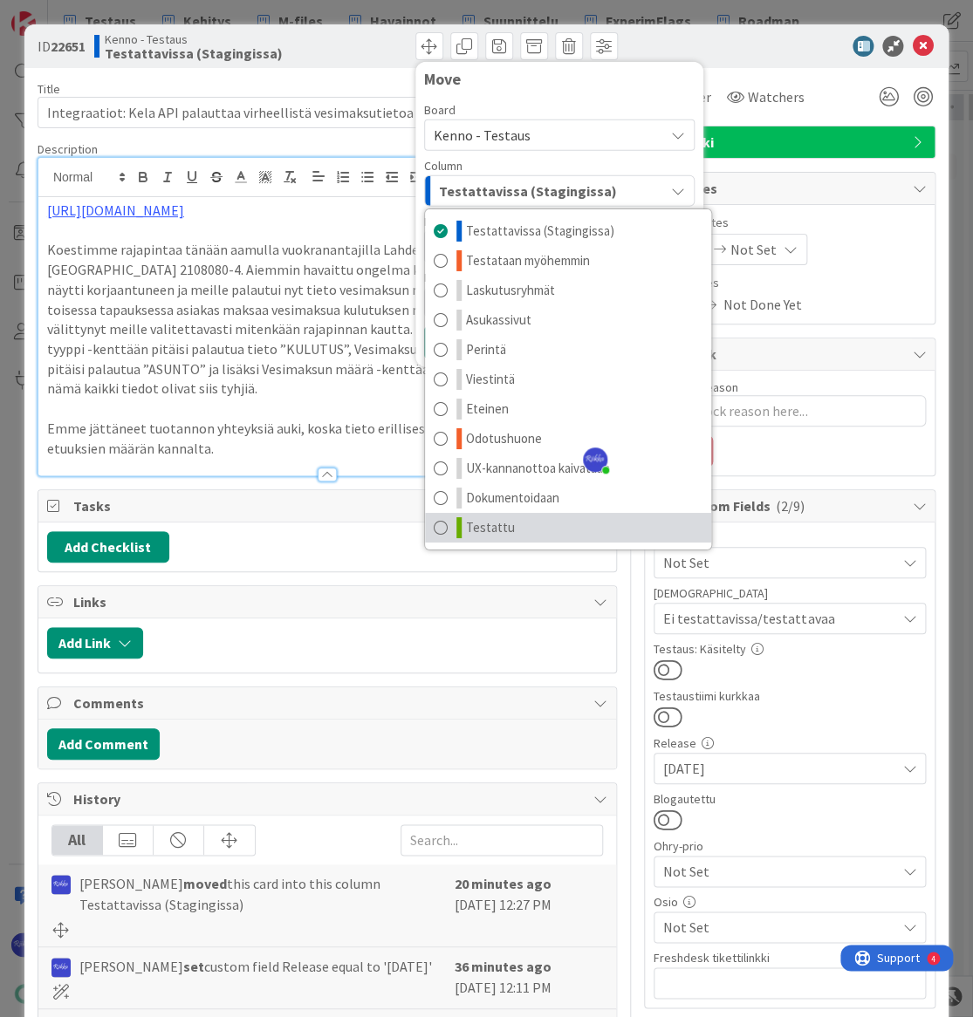
click at [526, 522] on link "Testattu" at bounding box center [568, 528] width 286 height 30
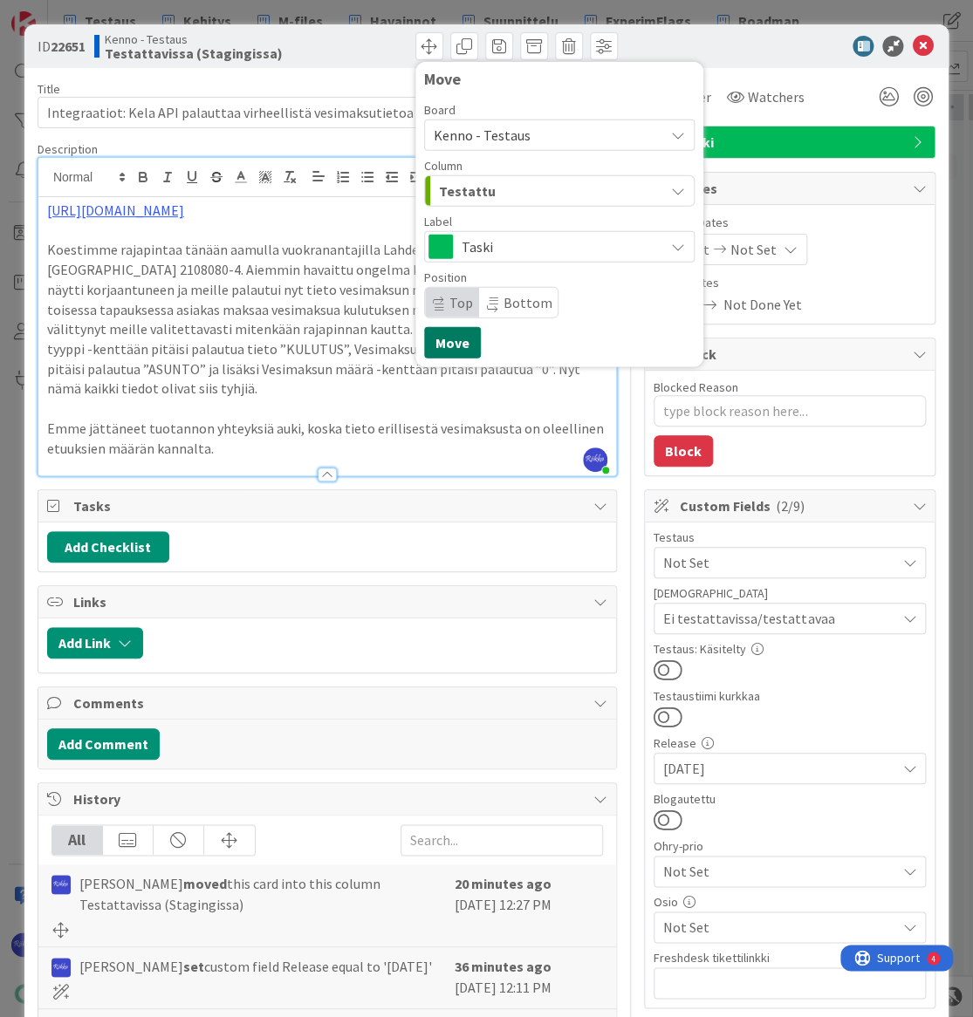
drag, startPoint x: 448, startPoint y: 340, endPoint x: 861, endPoint y: 136, distance: 460.3
click at [448, 338] on button "Move" at bounding box center [452, 342] width 57 height 31
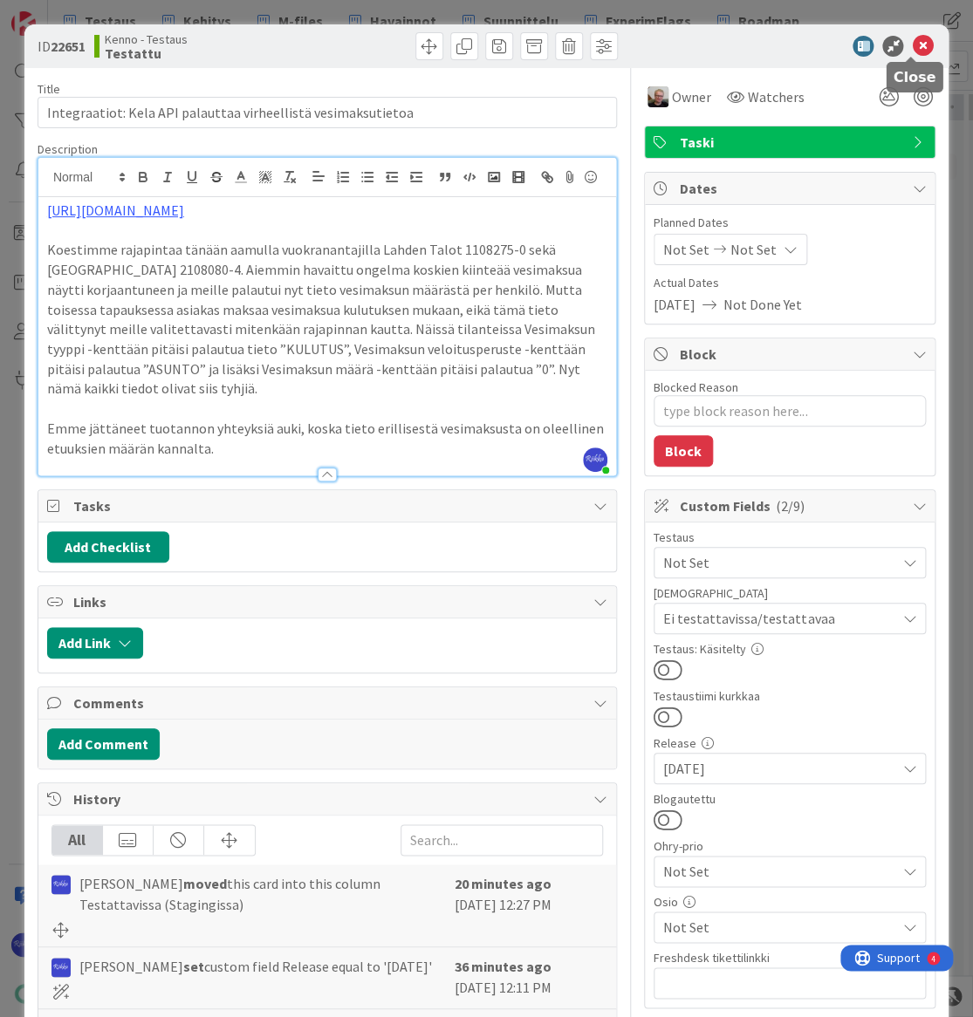
click at [912, 45] on icon at bounding box center [922, 46] width 21 height 21
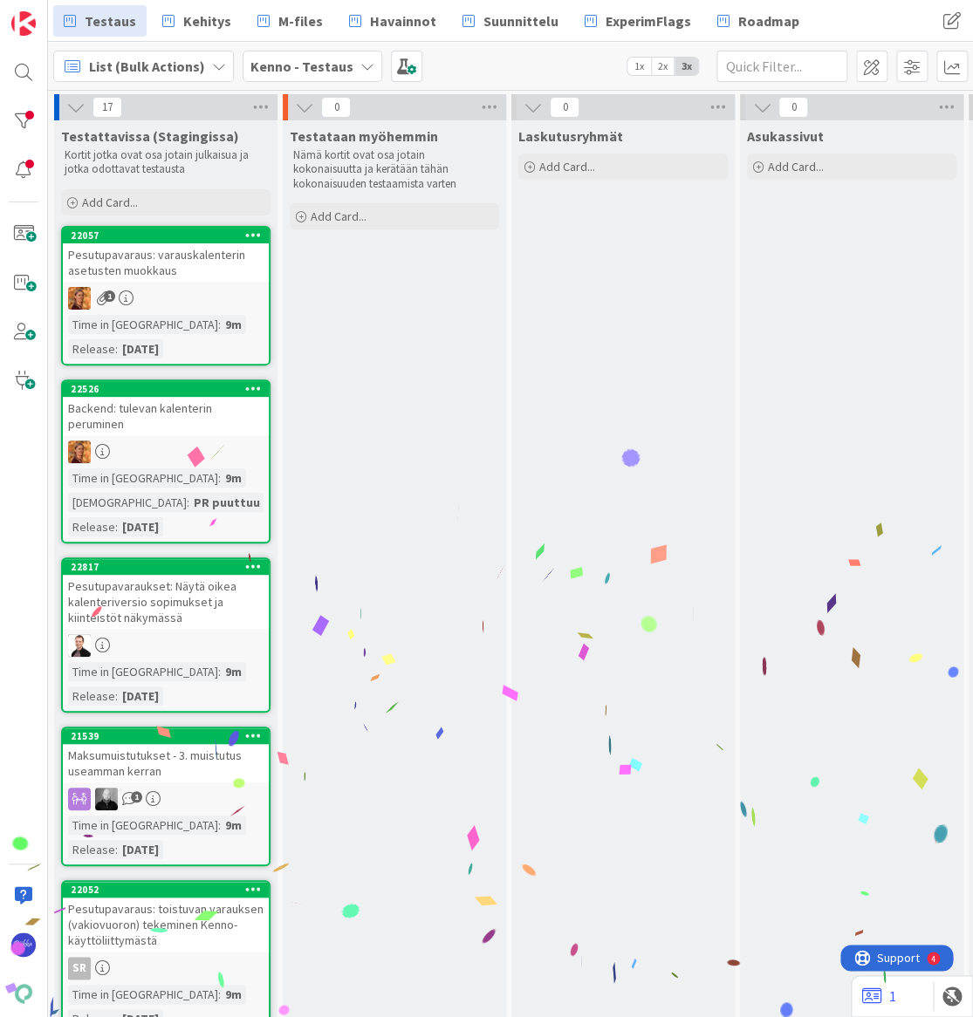
click at [142, 274] on div "Pesutupavaraus: varauskalenterin asetusten muokkaus" at bounding box center [166, 262] width 206 height 38
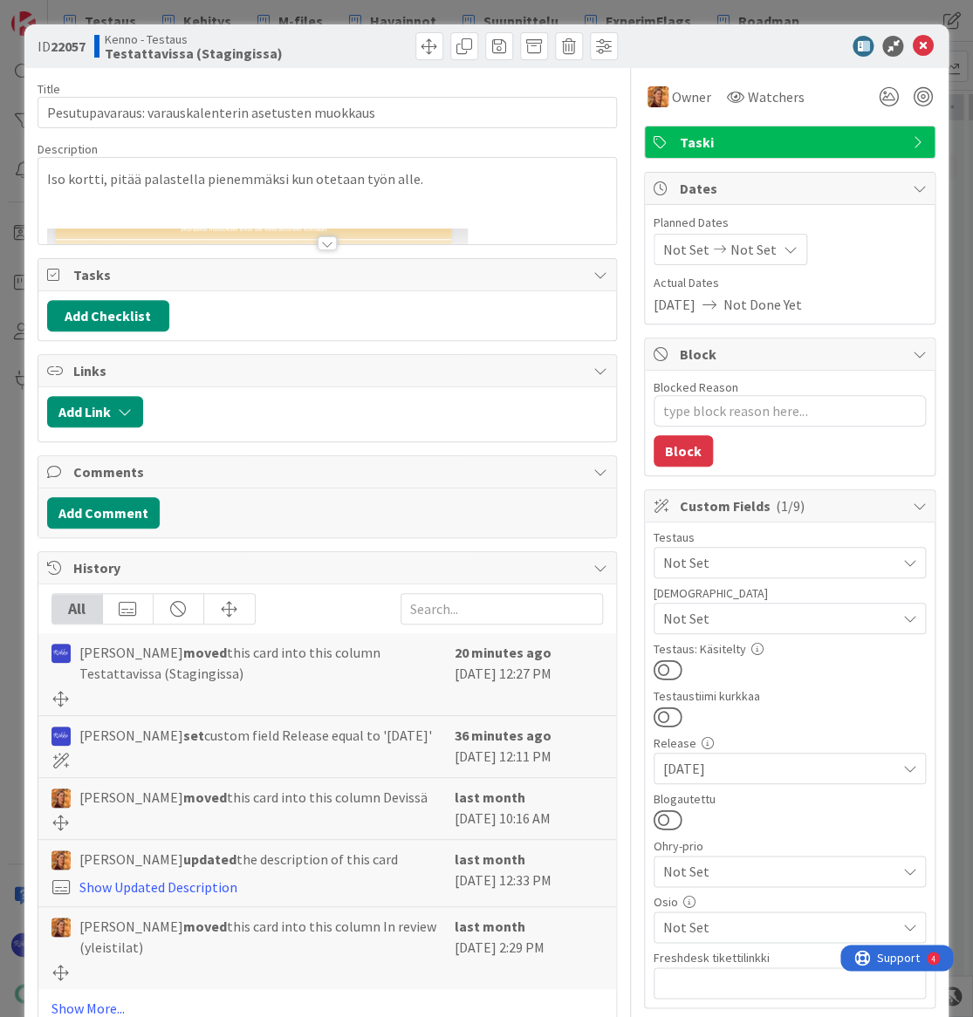
click at [319, 243] on div at bounding box center [327, 243] width 19 height 14
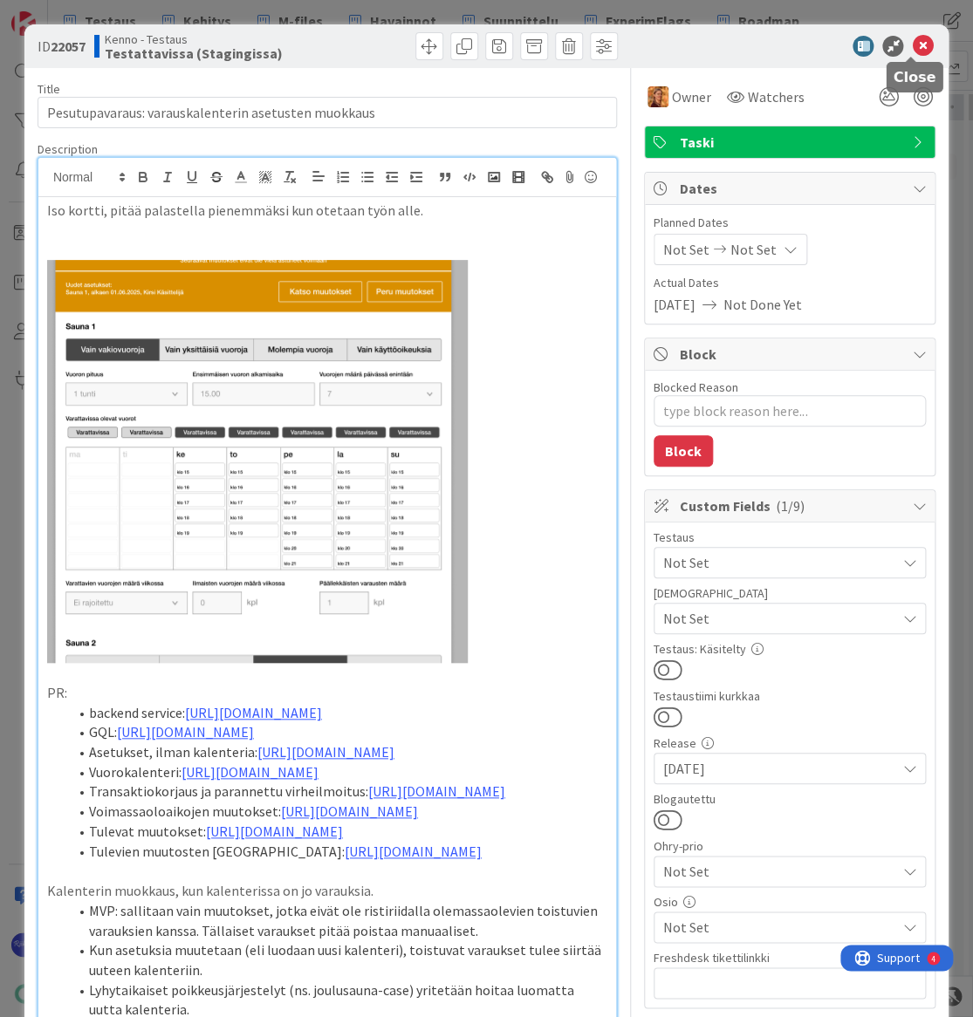
click at [912, 43] on icon at bounding box center [922, 46] width 21 height 21
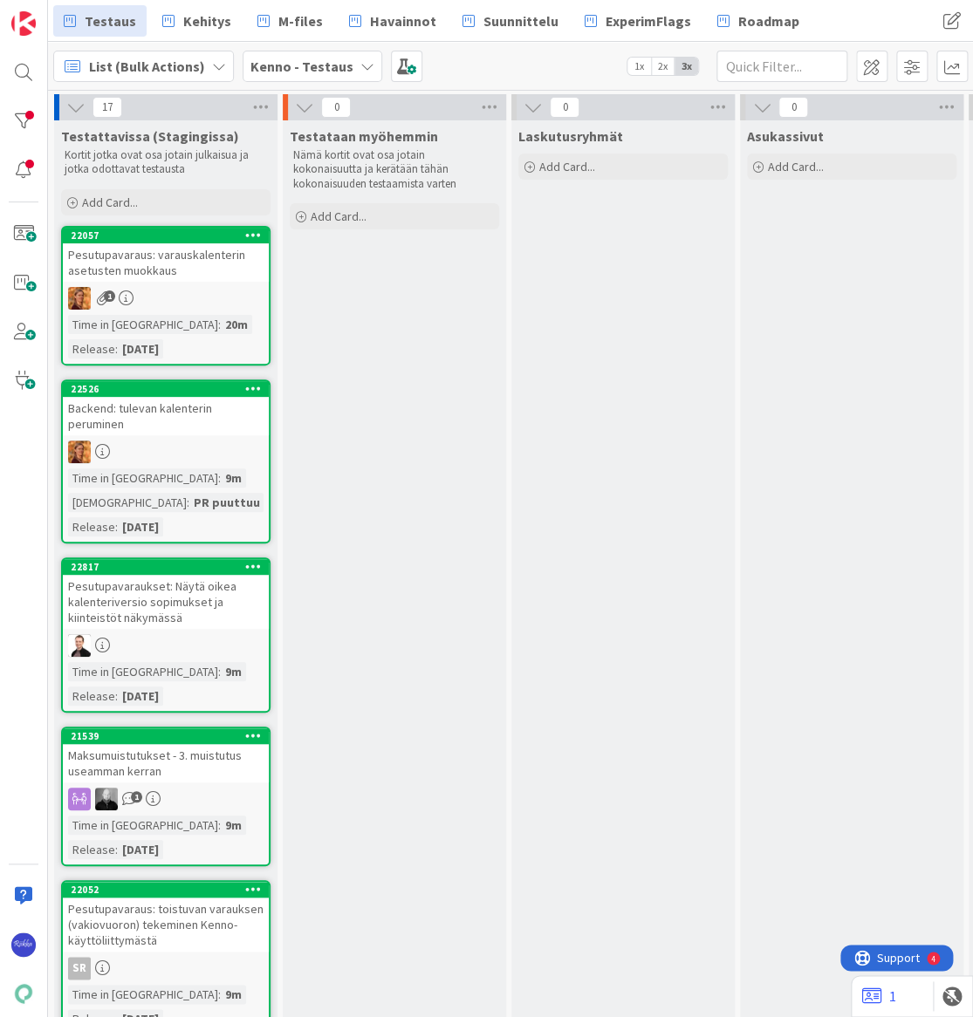
click at [188, 441] on div at bounding box center [166, 452] width 206 height 23
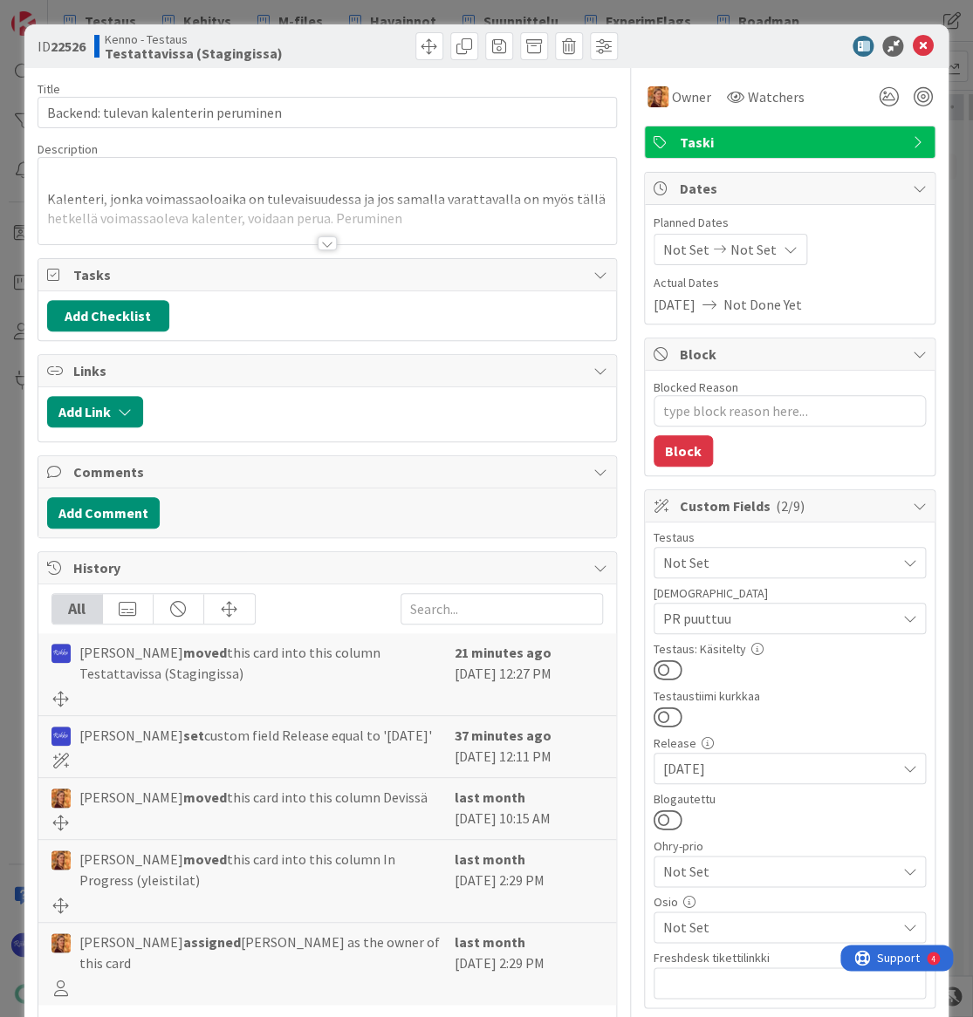
click at [318, 244] on div at bounding box center [327, 243] width 19 height 14
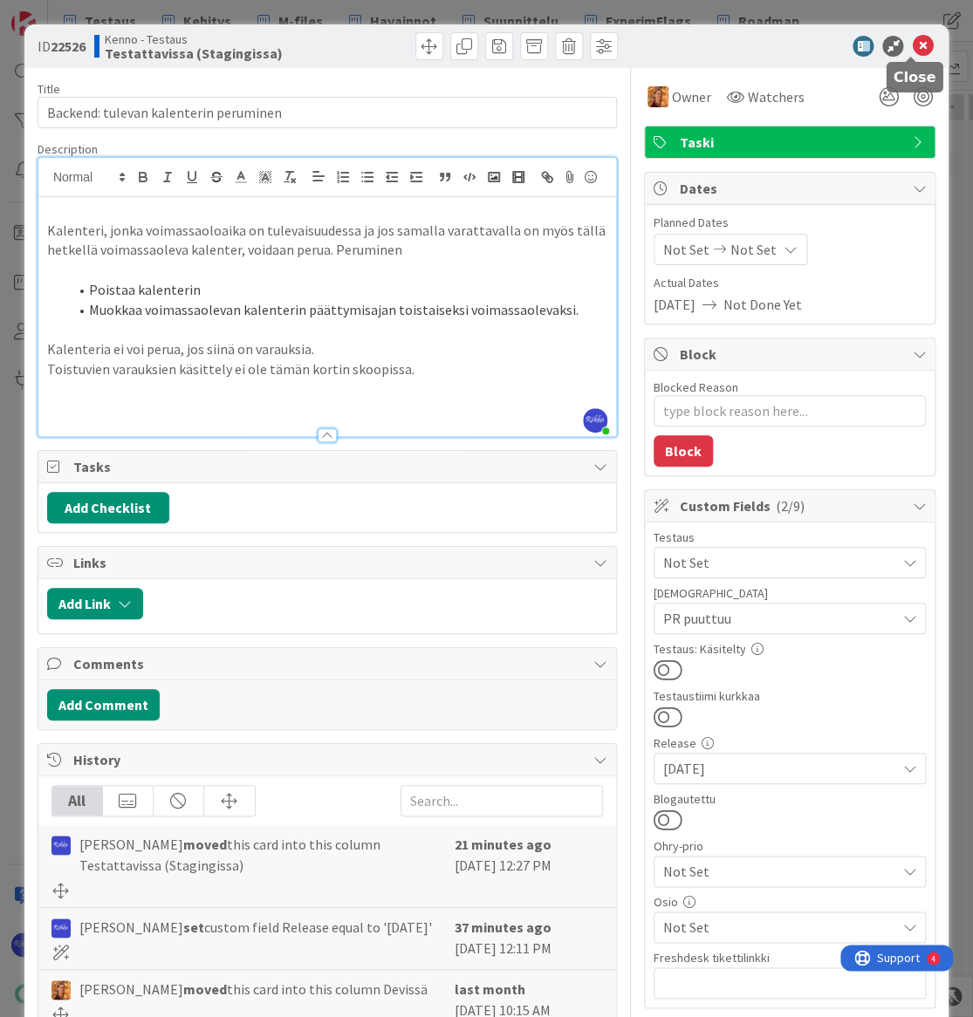
click at [912, 49] on icon at bounding box center [922, 46] width 21 height 21
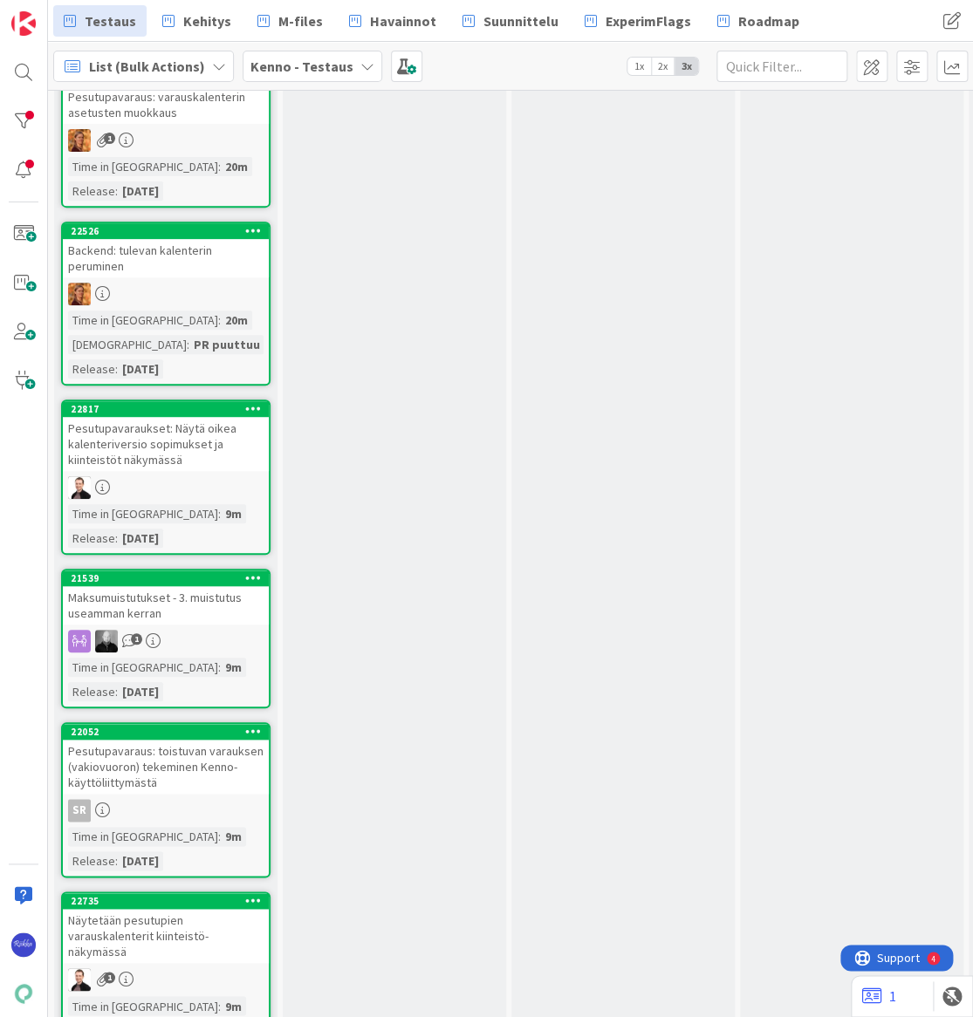
click at [161, 442] on div "Pesutupavaraukset: Näytä oikea kalenteriversio sopimukset ja kiinteistöt näkymä…" at bounding box center [166, 444] width 206 height 54
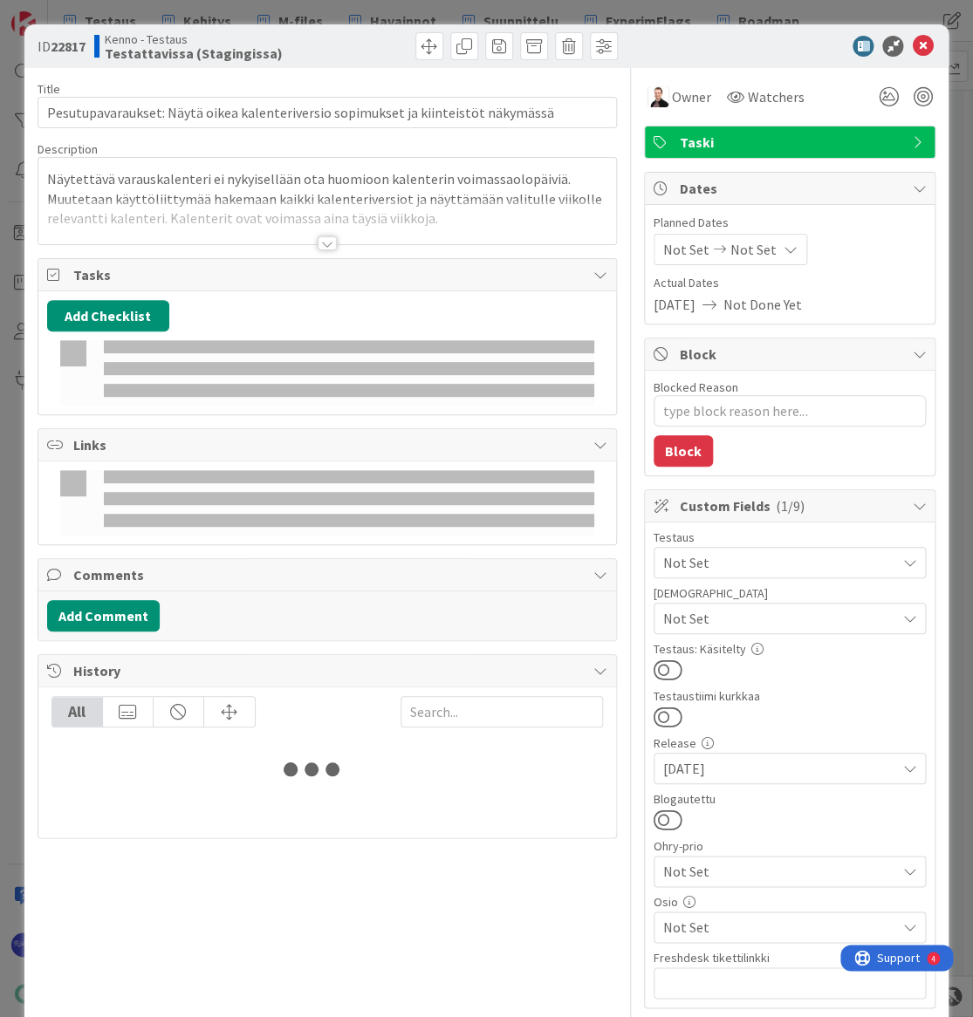
type textarea "x"
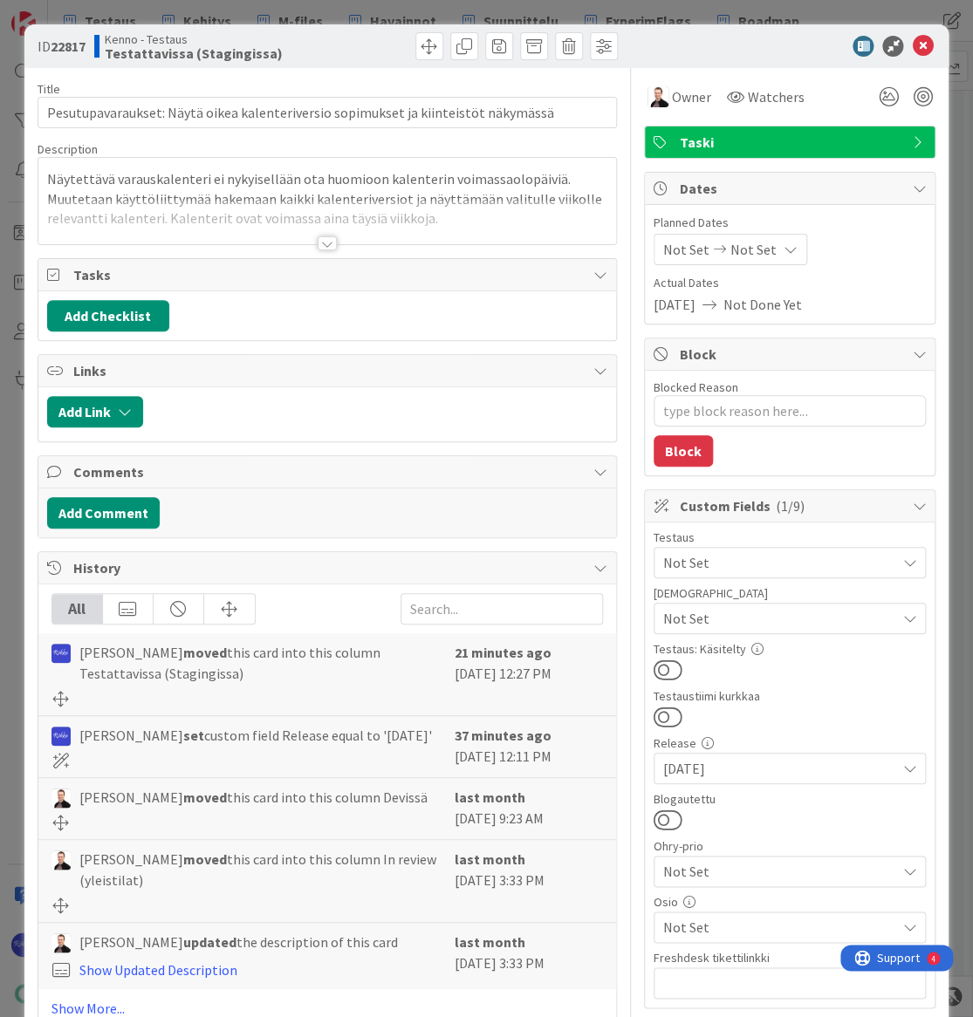
click at [322, 244] on div at bounding box center [327, 243] width 19 height 14
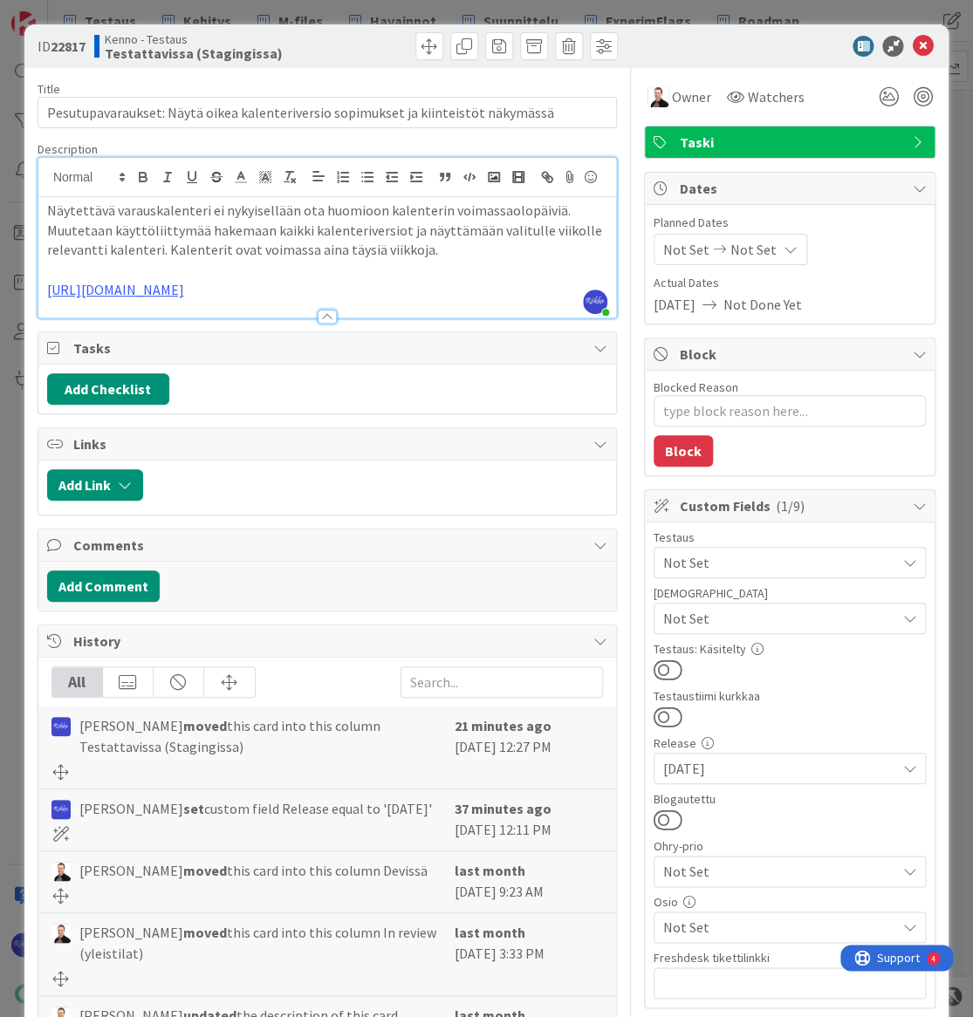
click at [363, 300] on p "https://github.com/pandiafi/kenno/pull/8252" at bounding box center [327, 290] width 560 height 20
click at [361, 300] on p "https://github.com/pandiafi/kenno/pull/8252" at bounding box center [327, 290] width 560 height 20
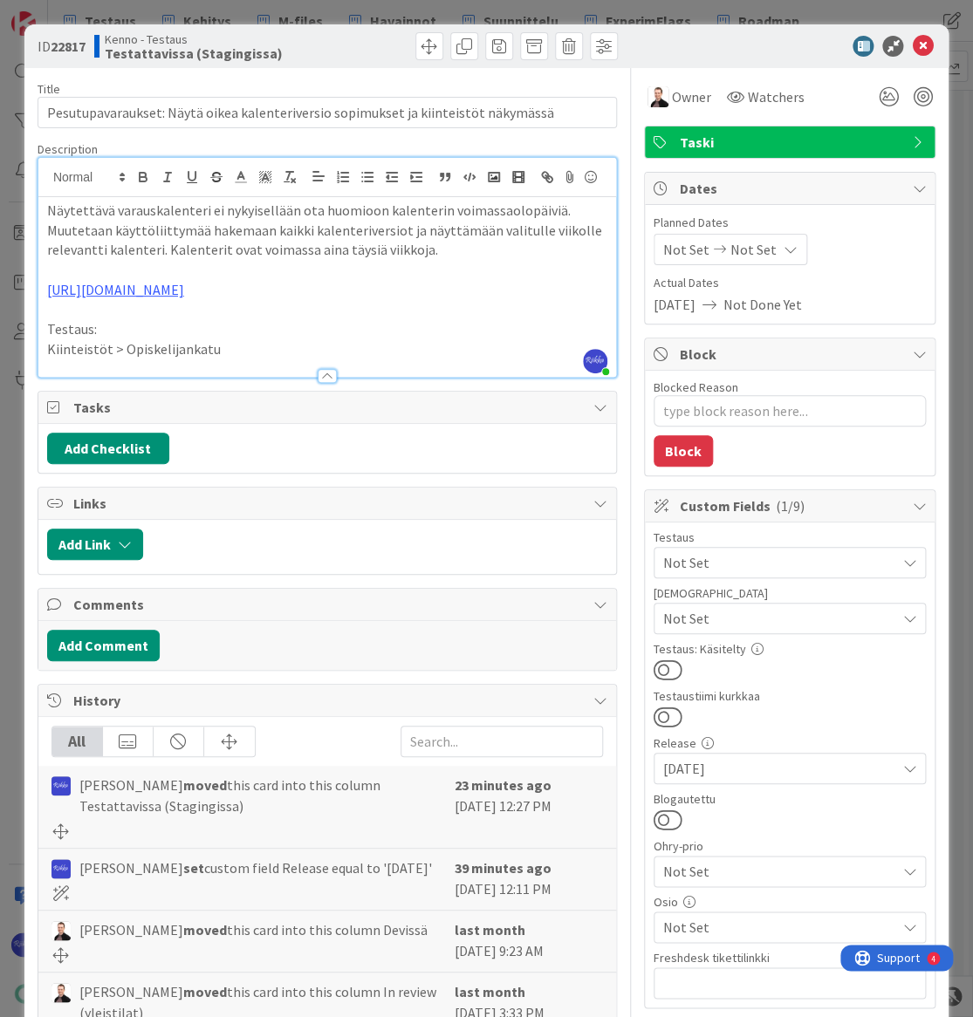
click at [266, 359] on p "Kiinteistöt > Opiskelijankatu" at bounding box center [327, 349] width 560 height 20
click at [852, 617] on span "Not Set" at bounding box center [779, 618] width 232 height 21
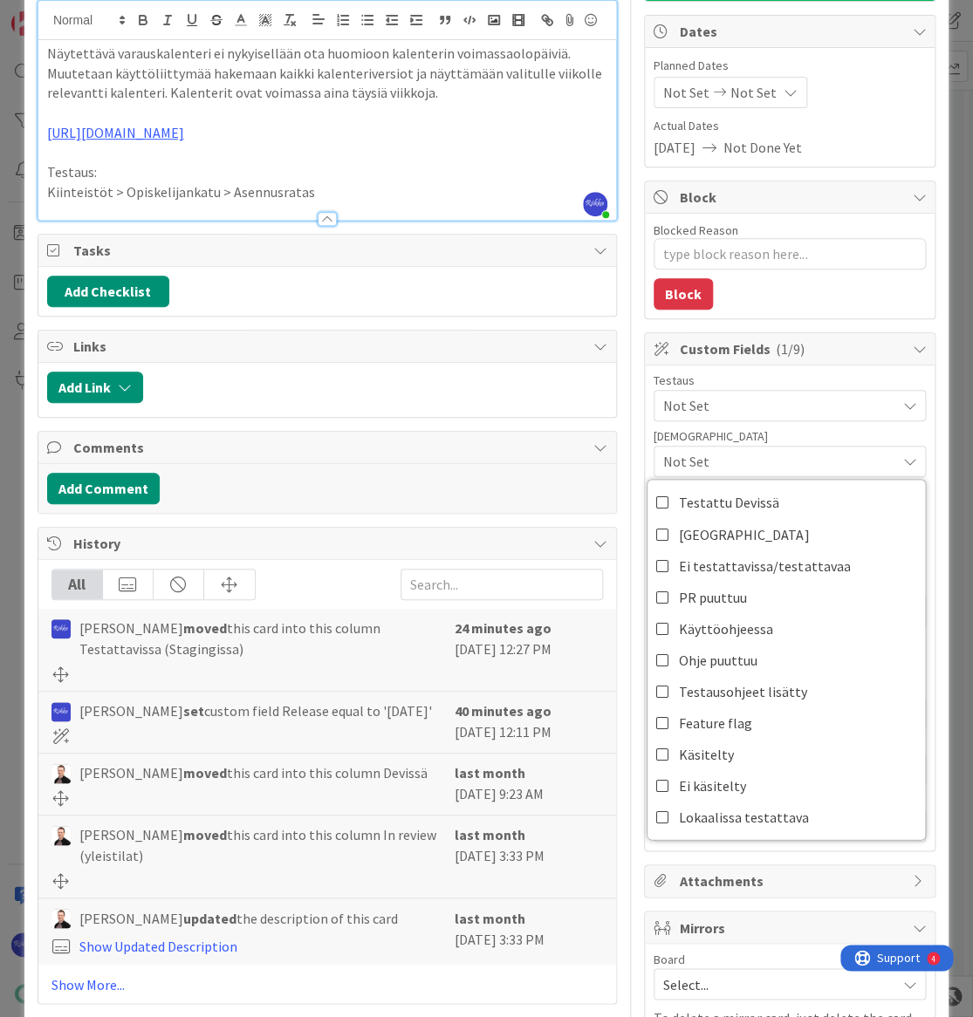
scroll to position [158, 0]
click at [821, 376] on div "Testaus" at bounding box center [789, 379] width 272 height 12
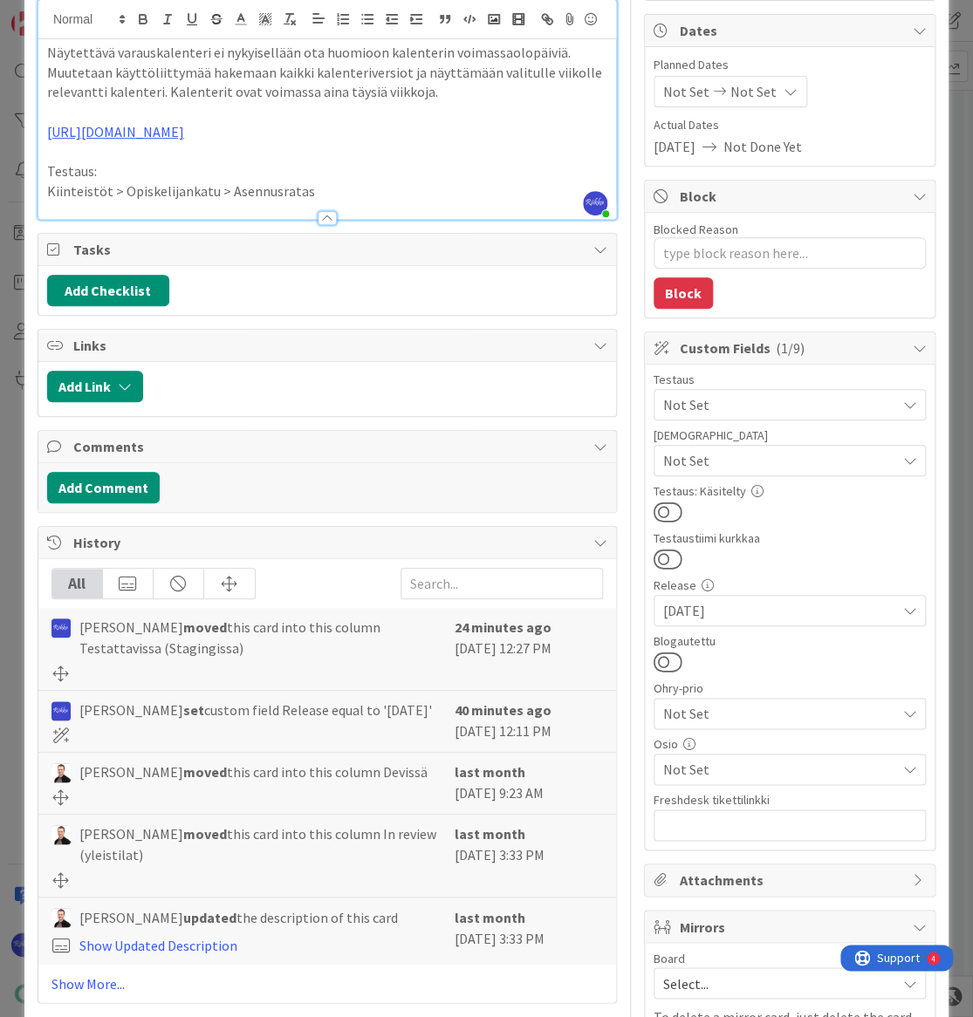
click at [805, 380] on div "Testaus" at bounding box center [789, 379] width 272 height 12
click at [812, 402] on span "Not Set" at bounding box center [779, 404] width 232 height 21
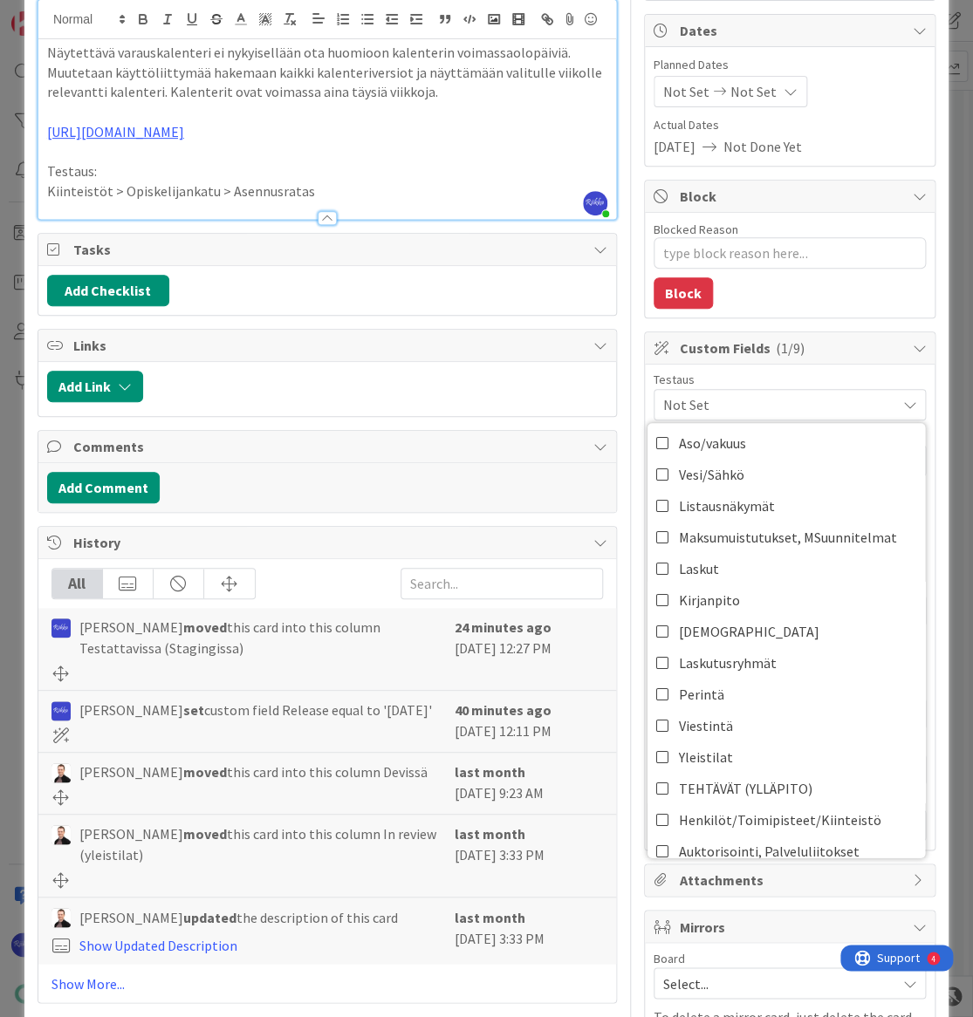
scroll to position [317, 0]
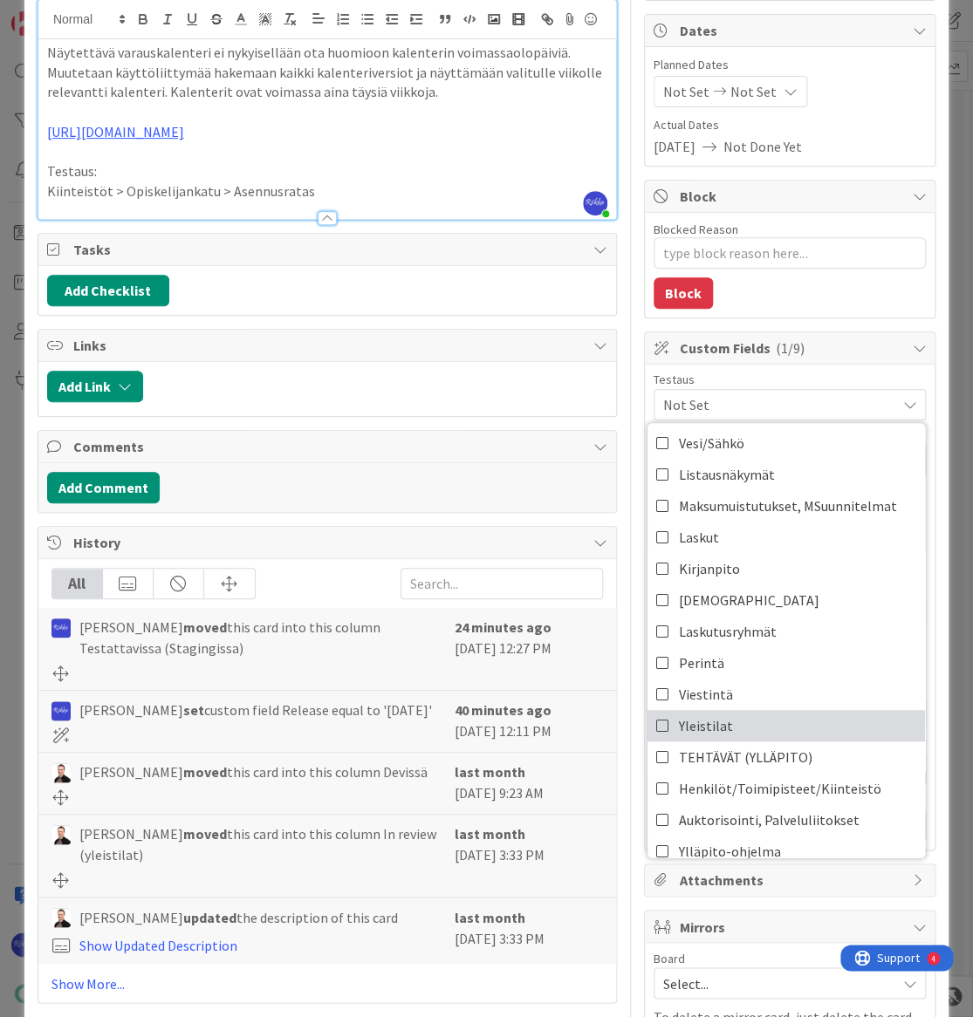
click at [738, 719] on link "Yleistilat" at bounding box center [785, 725] width 277 height 31
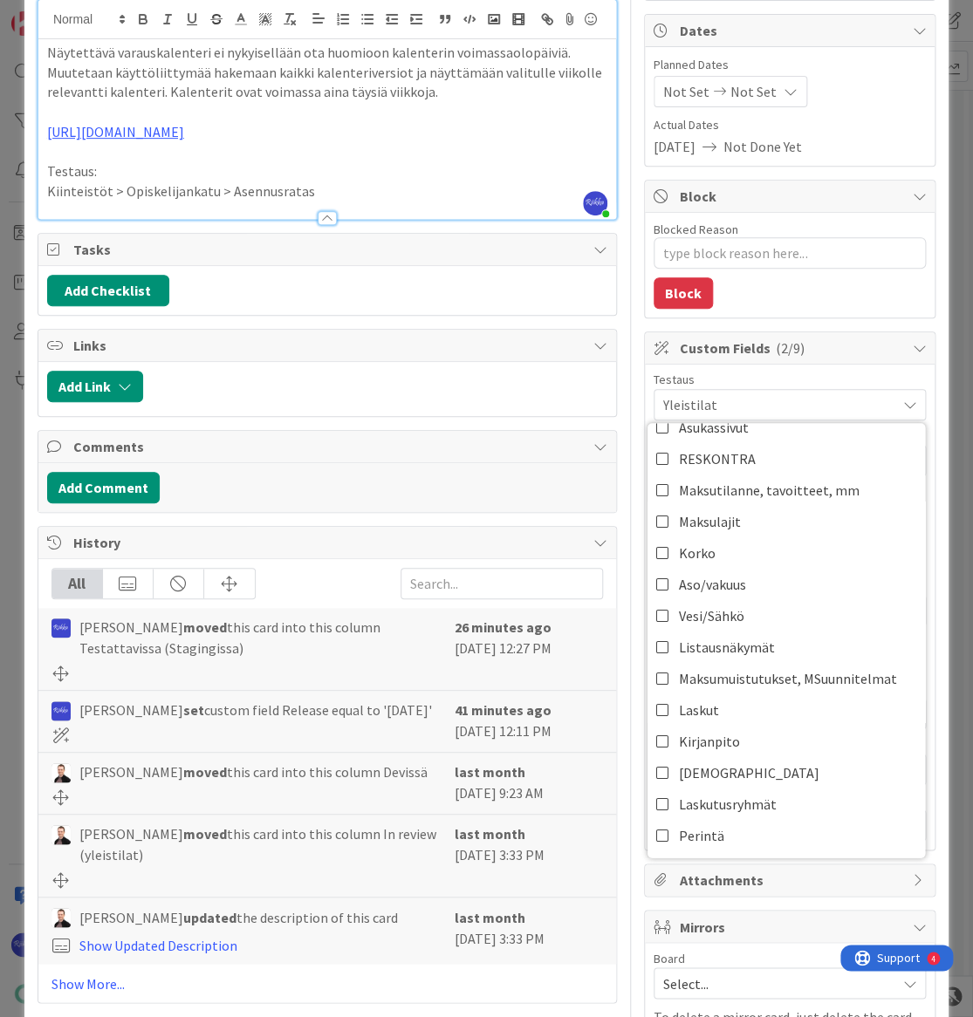
click at [816, 298] on div "Blocked Reason 0 / 256 Block" at bounding box center [790, 265] width 290 height 105
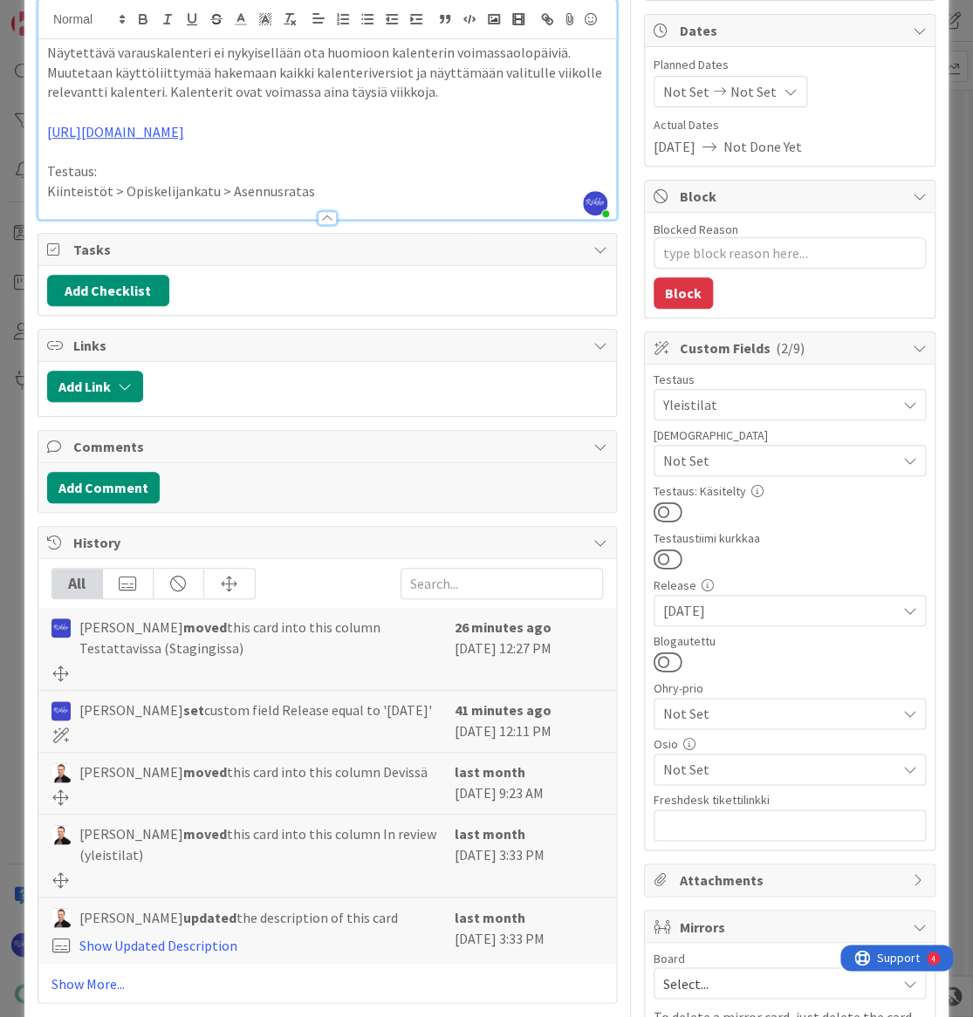
click at [659, 505] on button at bounding box center [667, 512] width 29 height 23
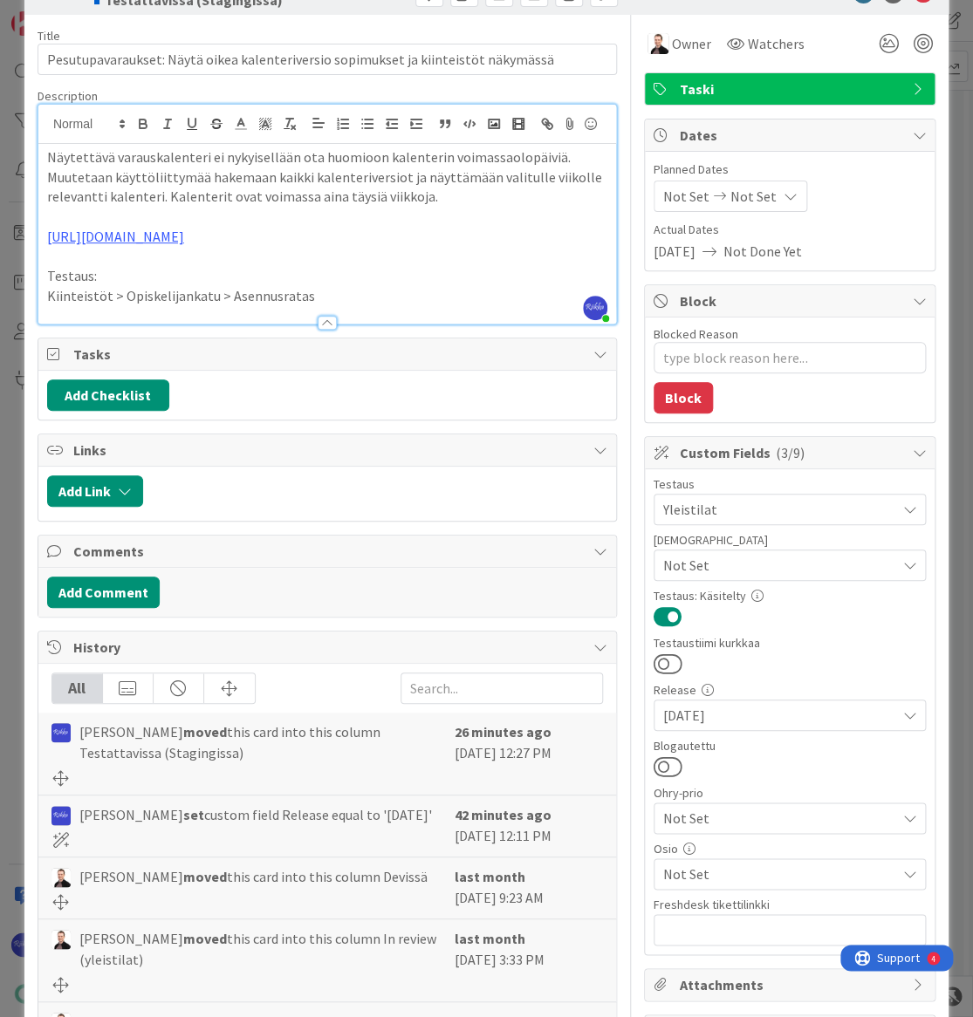
scroll to position [0, 0]
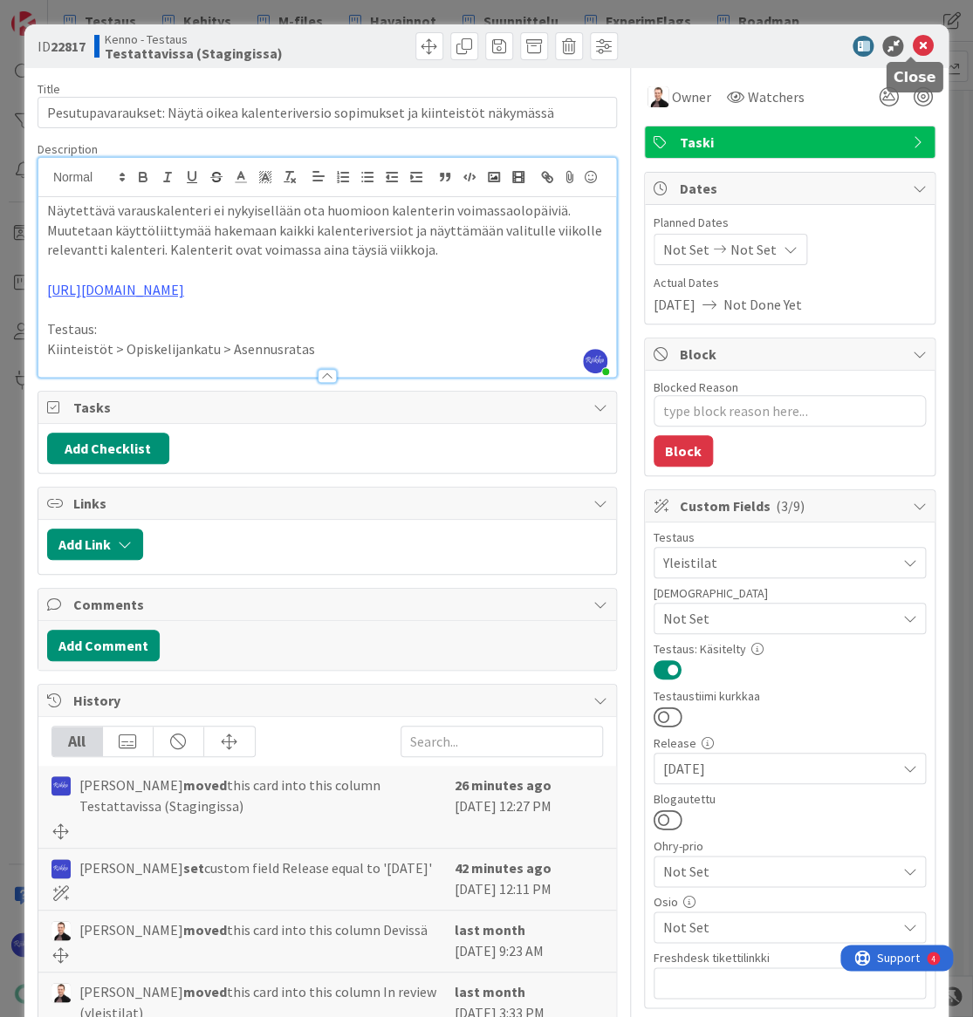
click at [912, 47] on icon at bounding box center [922, 46] width 21 height 21
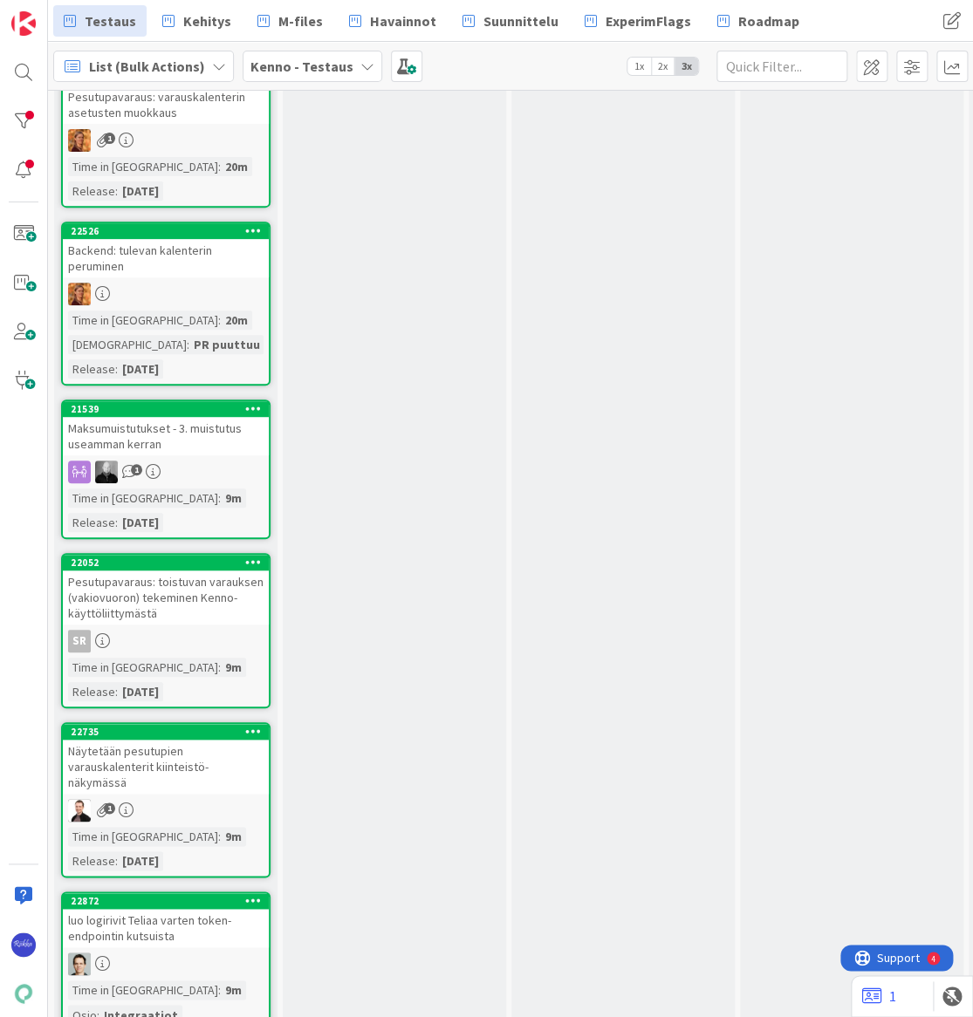
click at [207, 448] on div "Maksumuistutukset - 3. muistutus useamman kerran" at bounding box center [166, 436] width 206 height 38
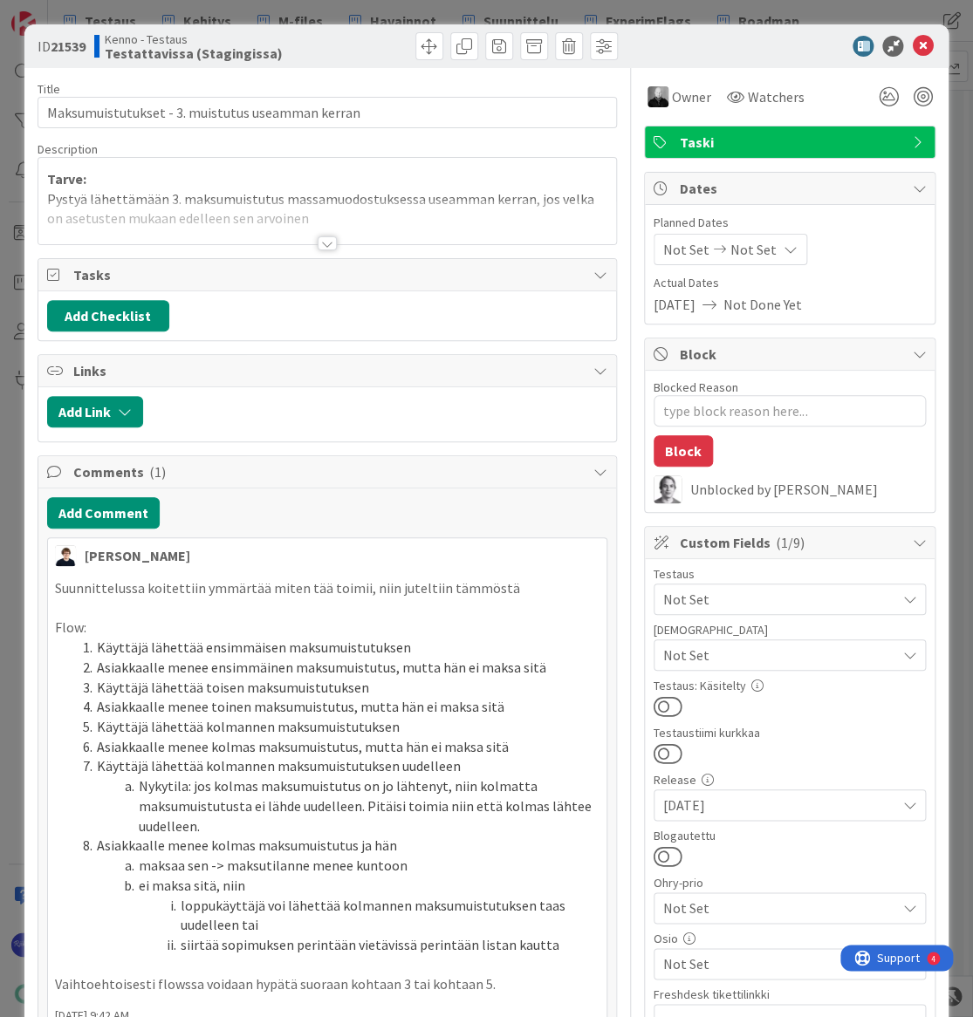
click at [320, 245] on div at bounding box center [327, 243] width 19 height 14
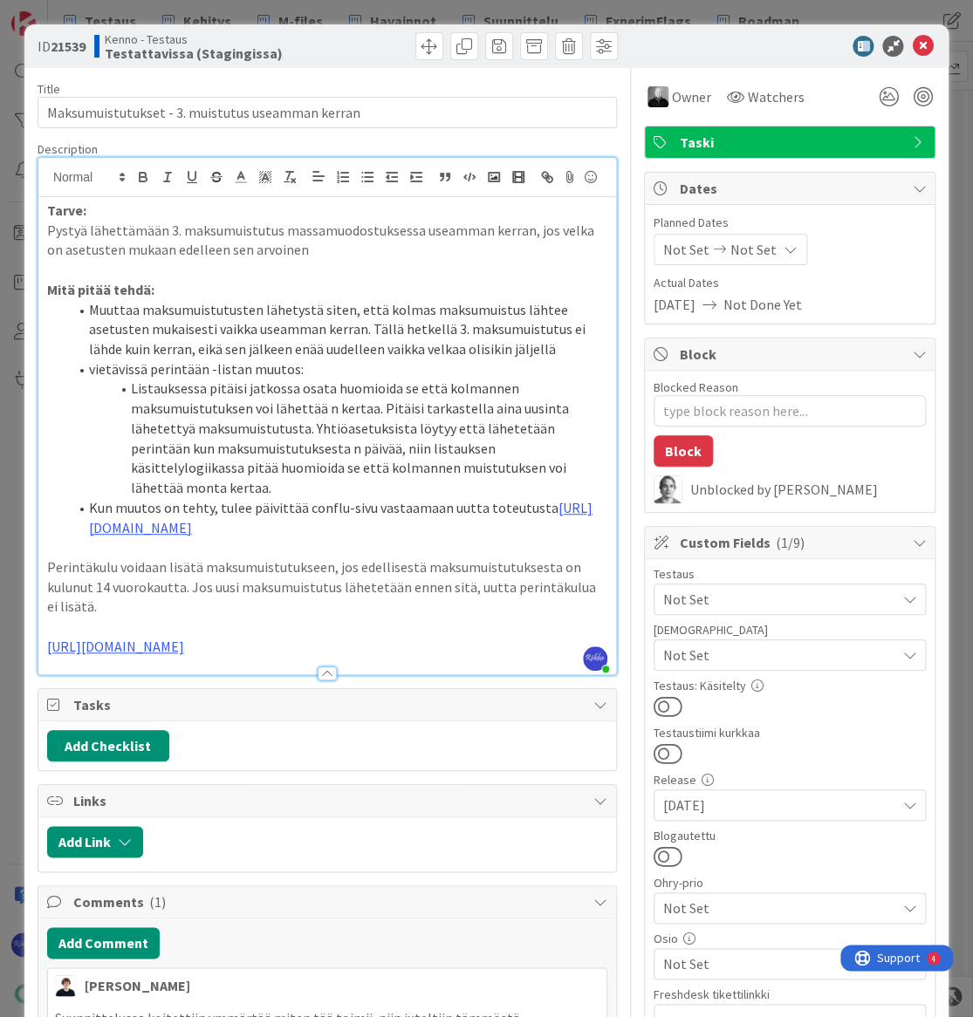
click at [777, 598] on span "Not Set" at bounding box center [779, 599] width 232 height 21
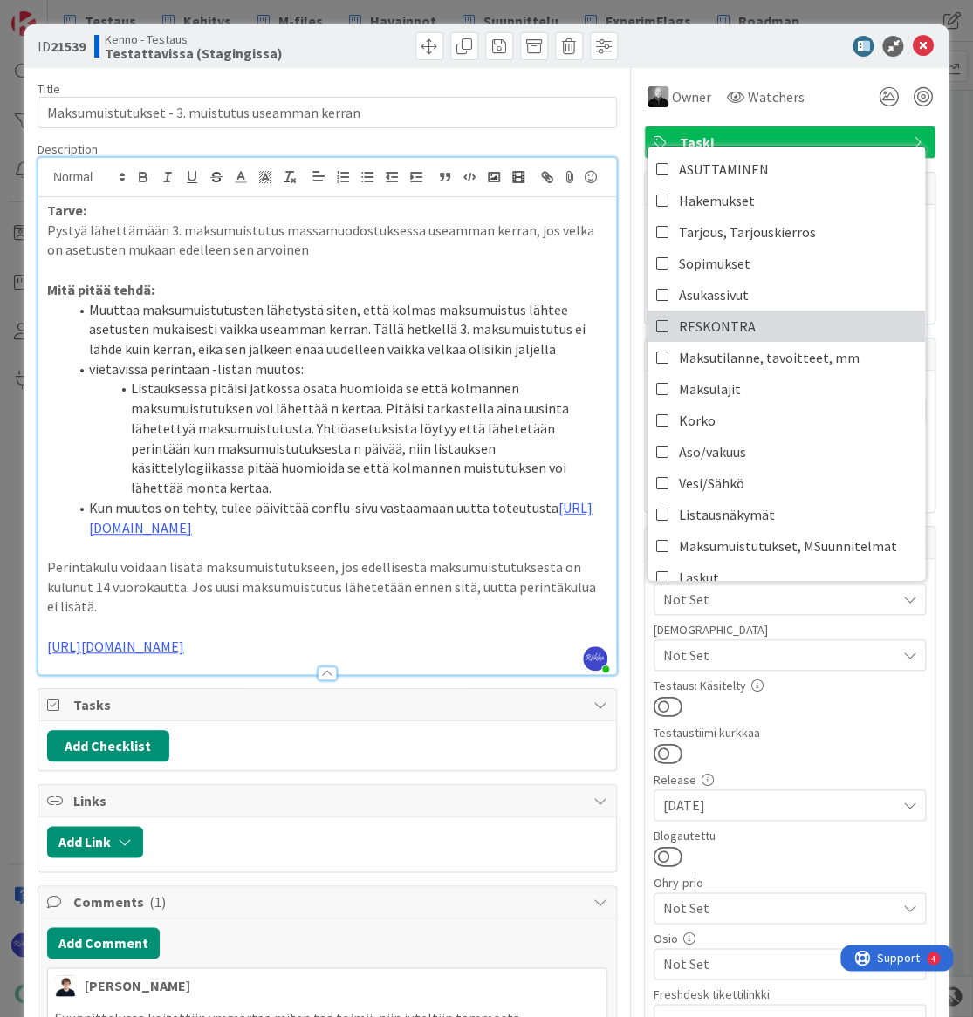
click at [760, 324] on link "RESKONTRA" at bounding box center [785, 326] width 277 height 31
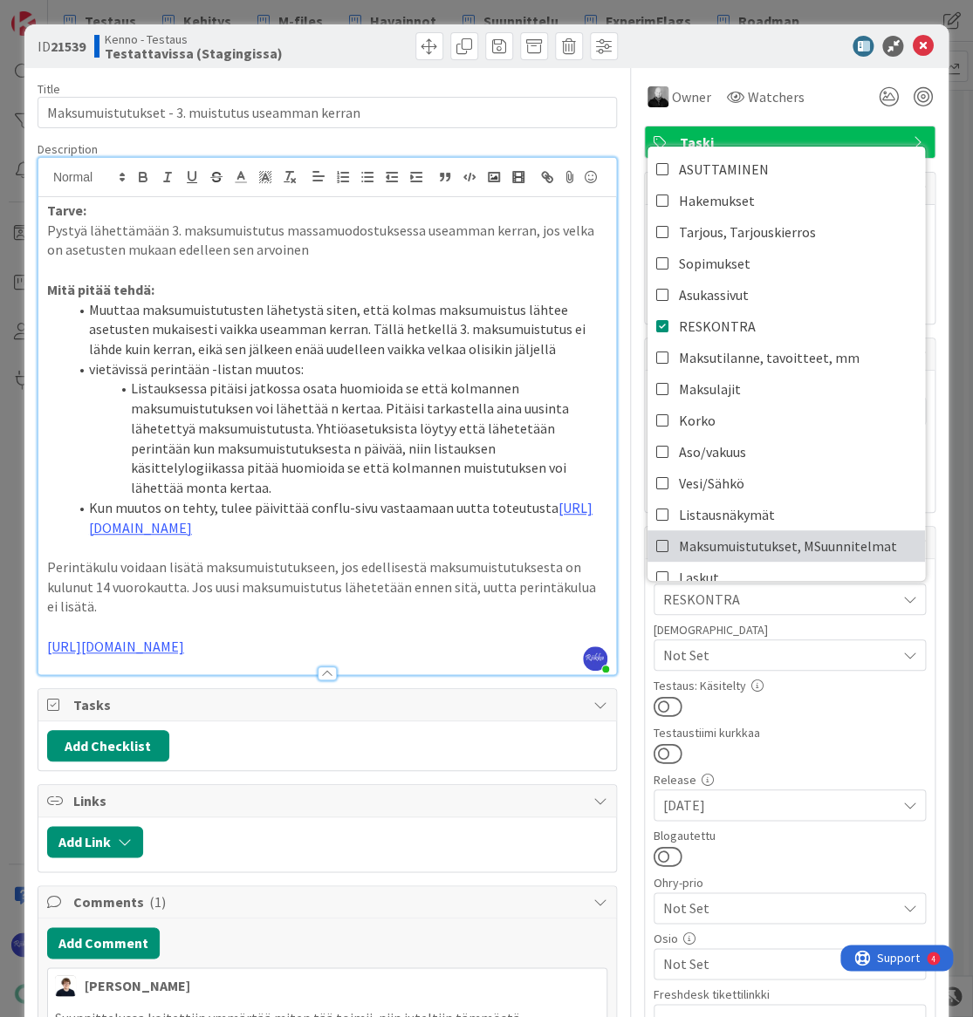
click at [834, 541] on span "Maksumuistutukset, MSuunnitelmat" at bounding box center [788, 546] width 218 height 26
click at [830, 719] on div "Testaus RESKONTRA, Maksumuistutukset, MSuunnitelmat ASUTTAMINEN Hakemukset Tarj…" at bounding box center [789, 802] width 272 height 468
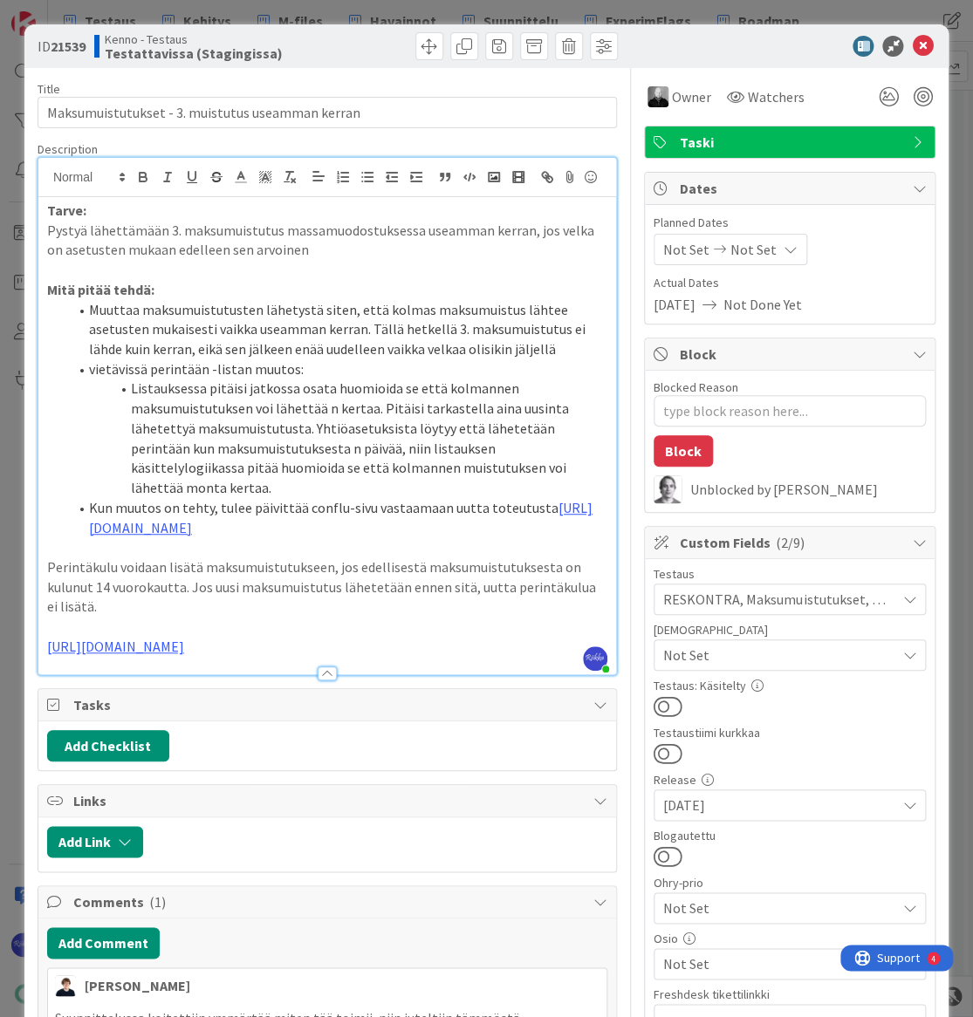
click at [399, 646] on p "https://github.com/pandiafi/kenno/pull/8170" at bounding box center [327, 647] width 560 height 20
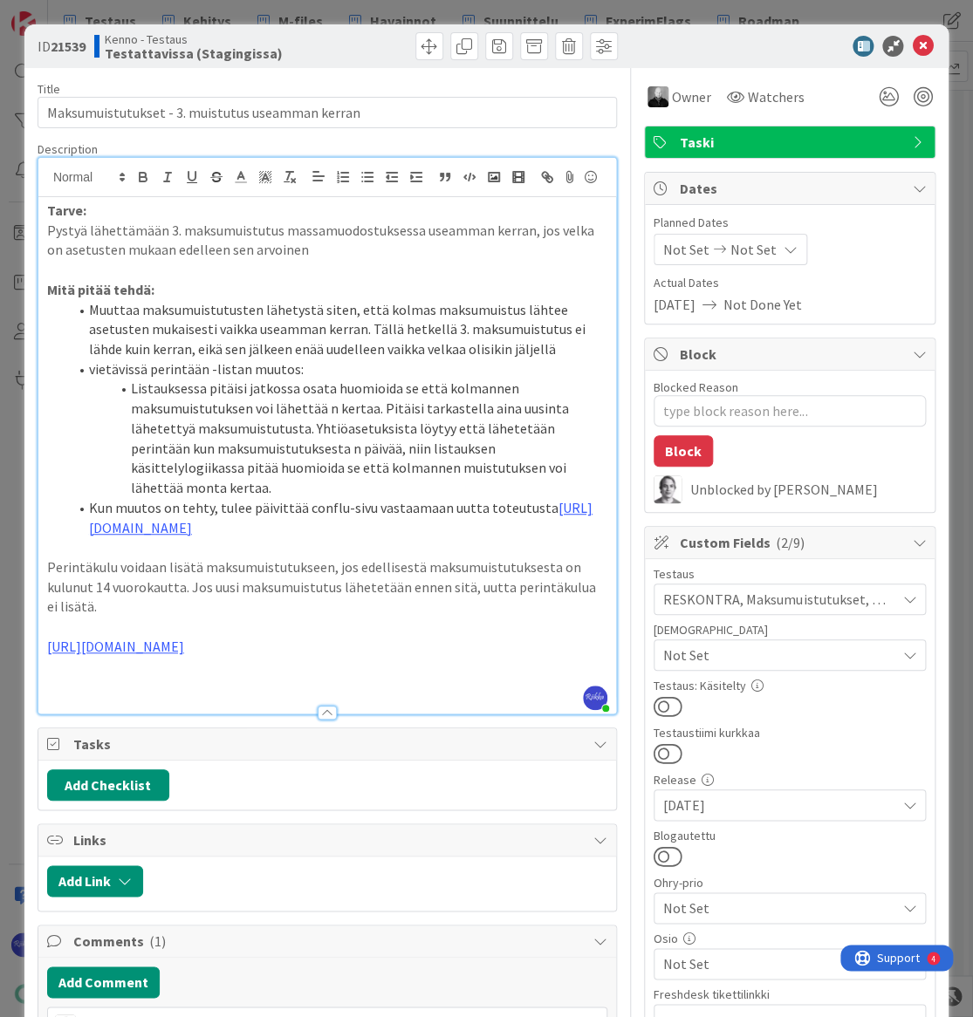
click at [146, 688] on p at bounding box center [327, 686] width 560 height 20
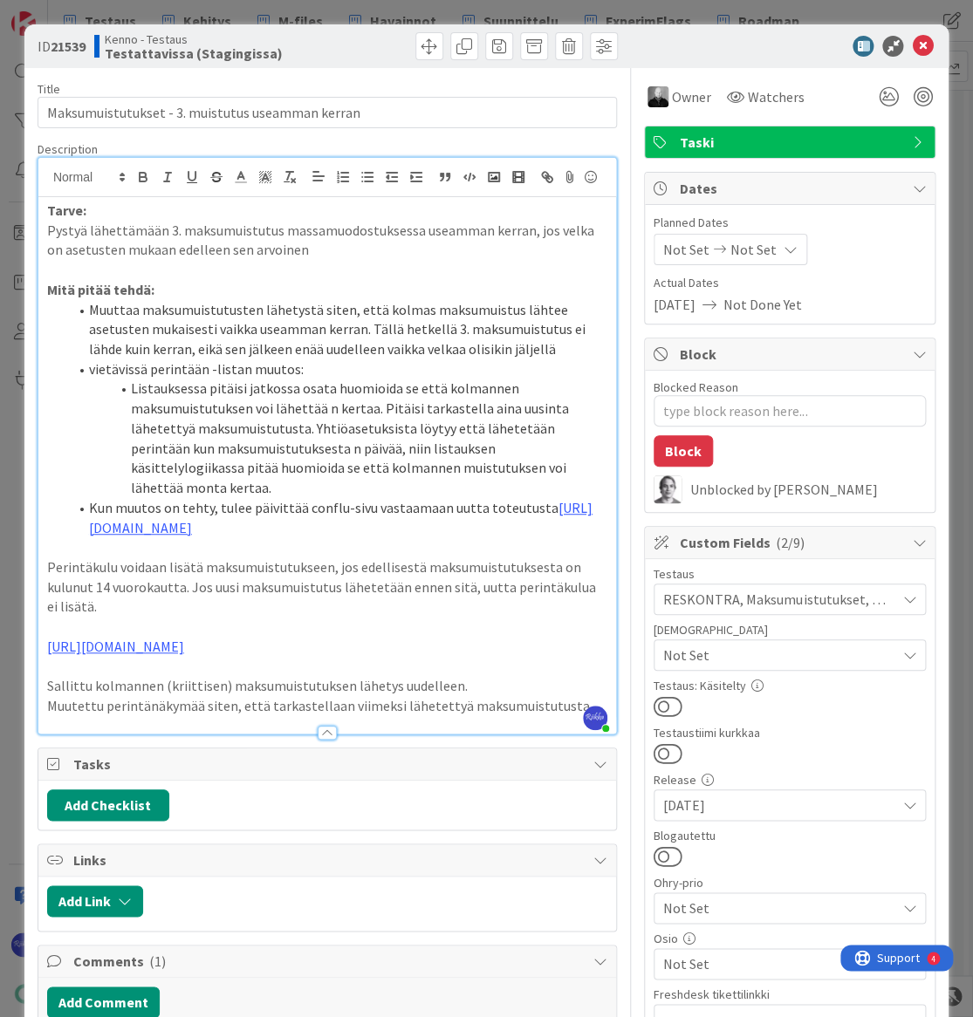
click at [666, 703] on button at bounding box center [667, 706] width 29 height 23
click at [912, 49] on icon at bounding box center [922, 46] width 21 height 21
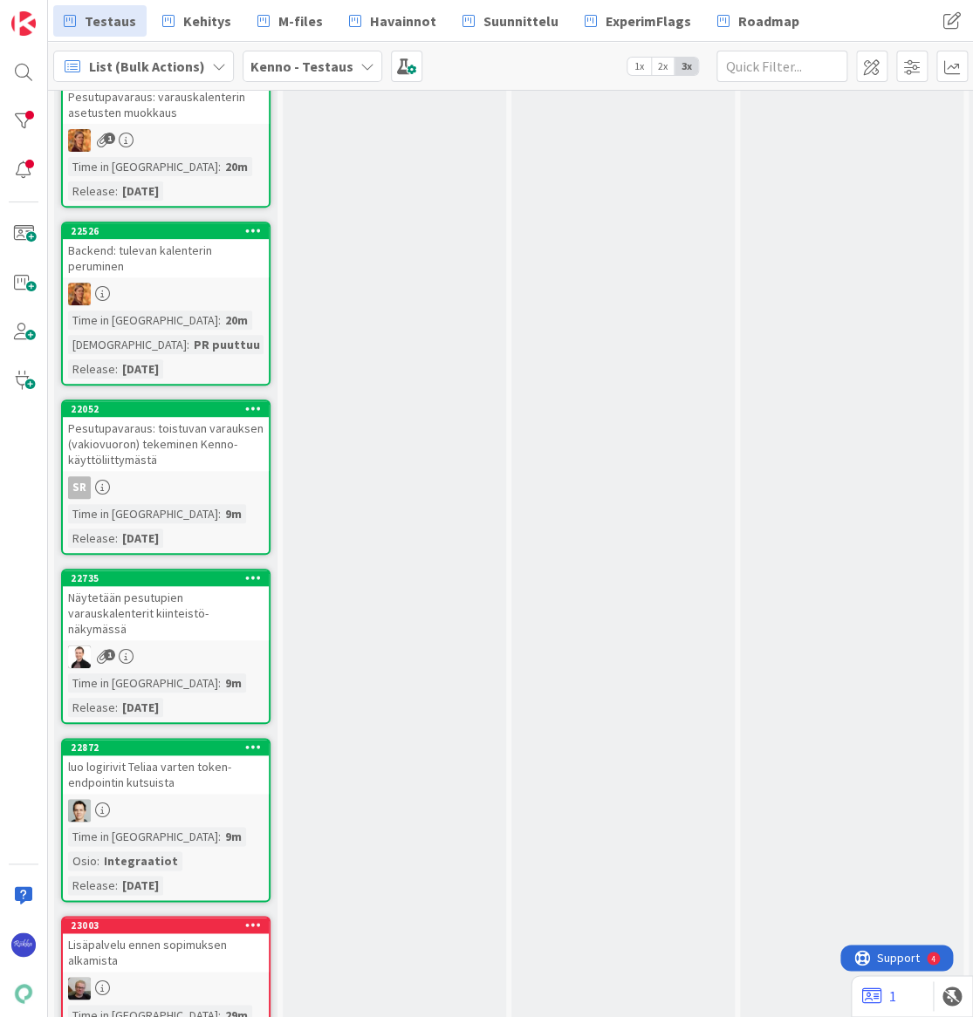
click at [185, 446] on div "Pesutupavaraus: toistuvan varauksen (vakiovuoron) tekeminen Kenno-käyttöliittym…" at bounding box center [166, 444] width 206 height 54
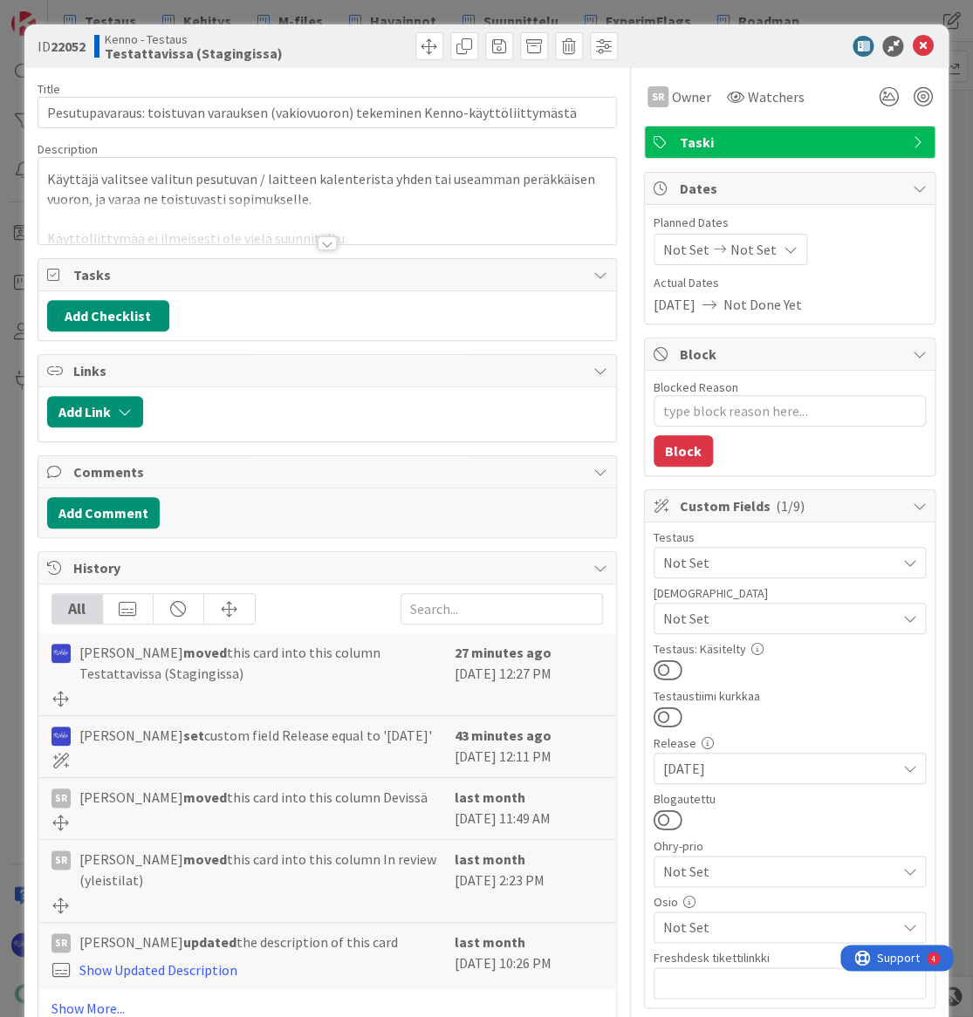
click at [740, 625] on span "Not Set" at bounding box center [779, 618] width 232 height 21
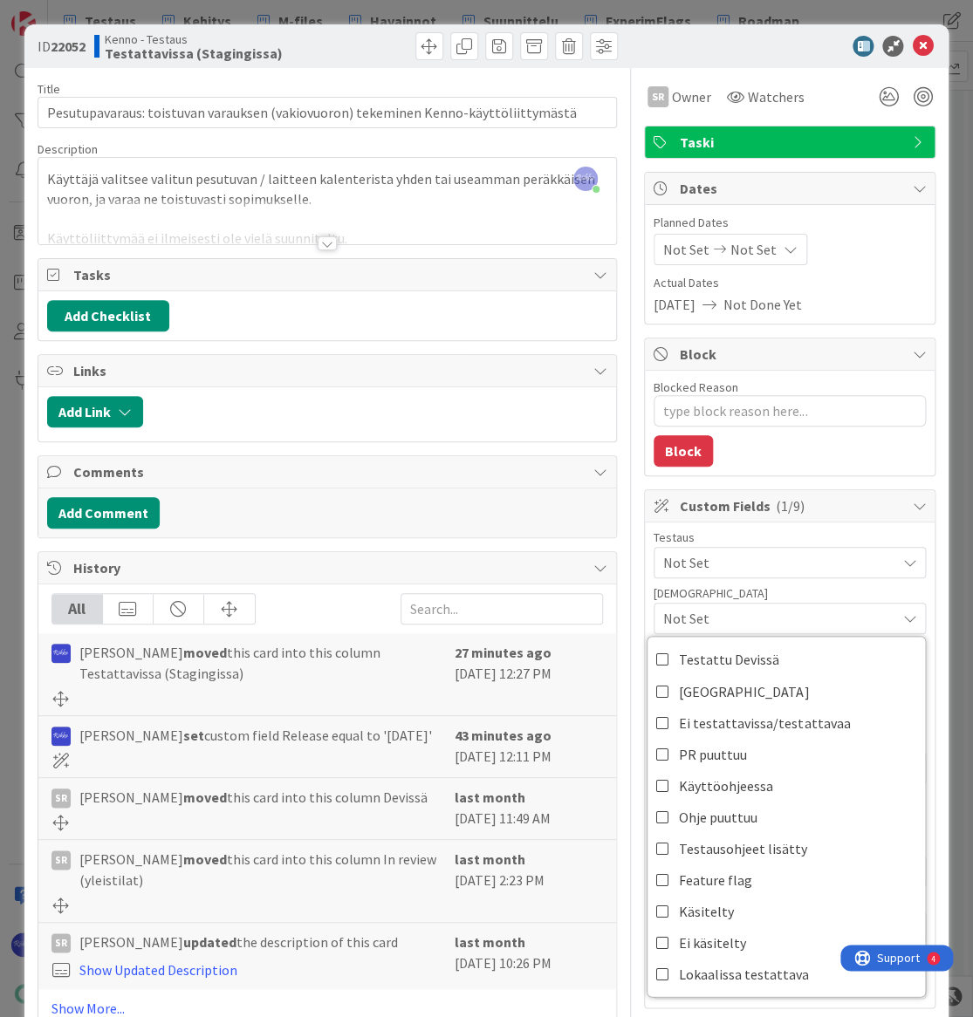
click at [810, 540] on div "Testaus" at bounding box center [789, 537] width 272 height 12
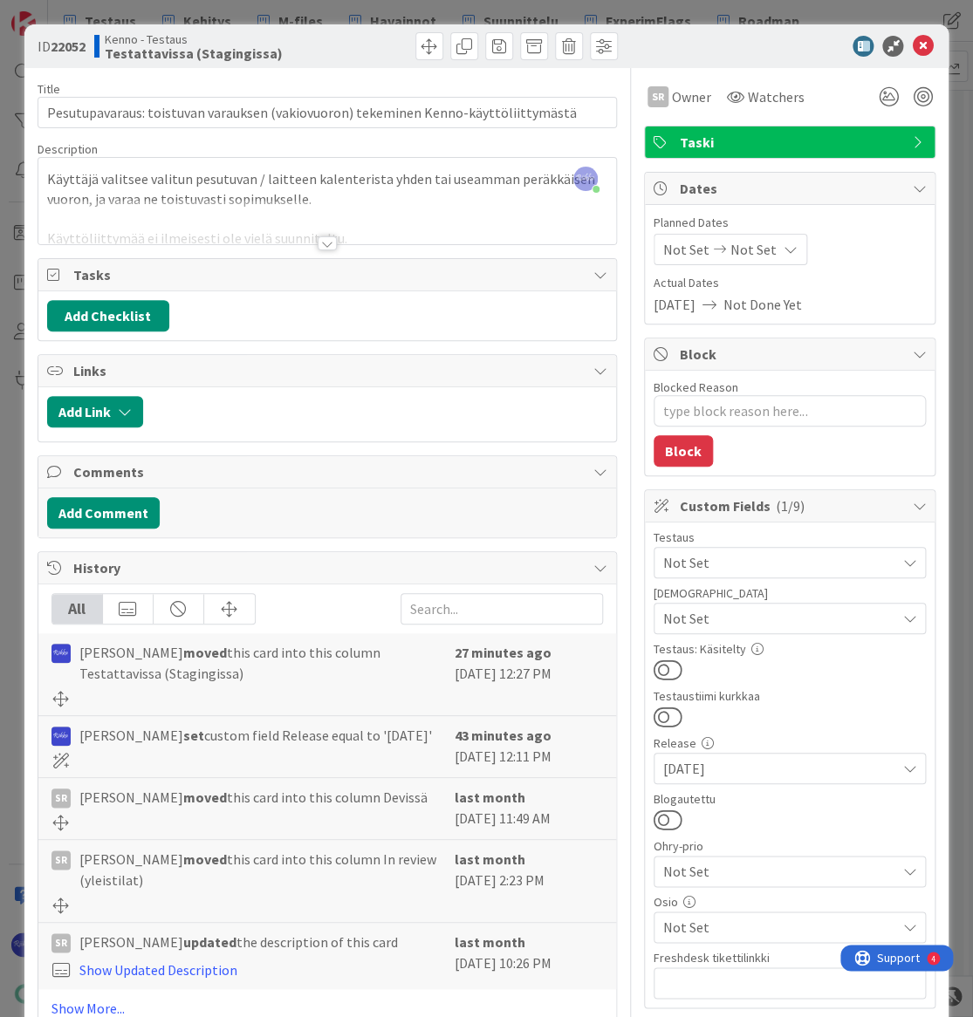
click at [803, 611] on span "Not Set" at bounding box center [779, 618] width 232 height 21
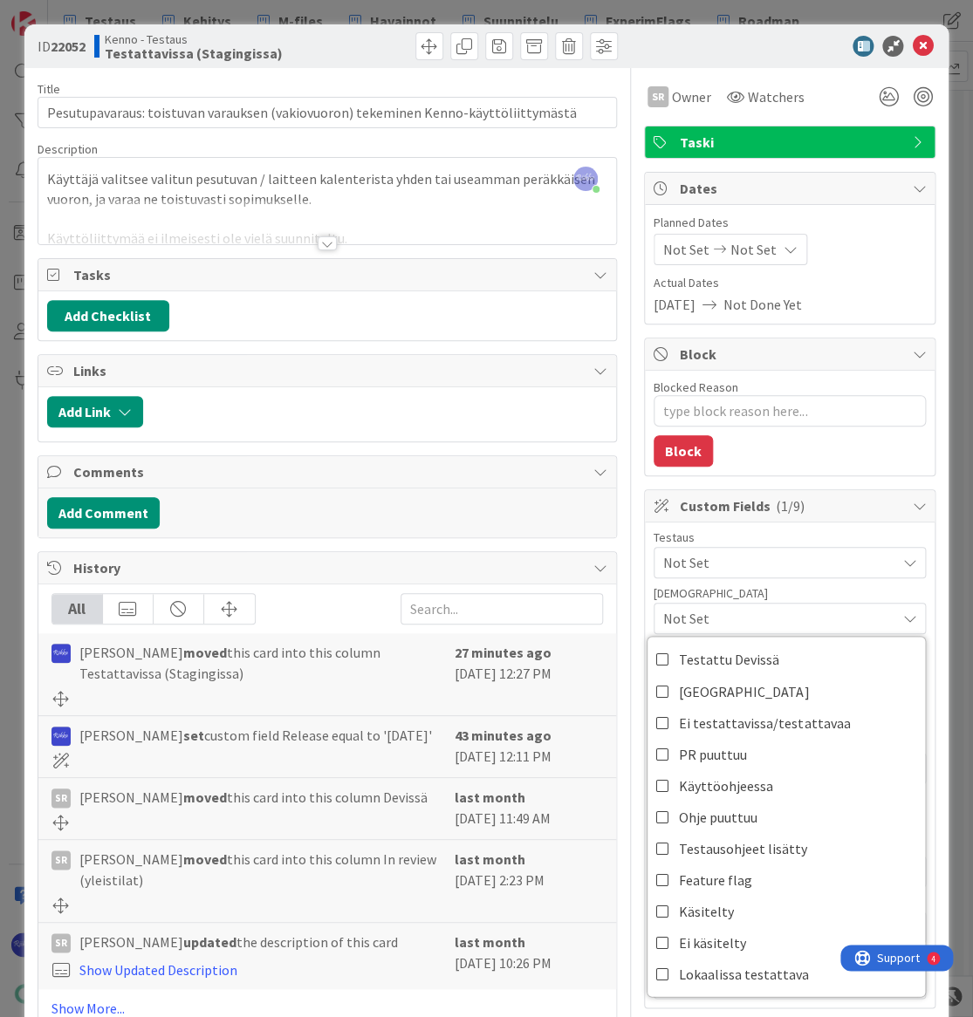
click at [803, 611] on span "Not Set" at bounding box center [779, 618] width 232 height 21
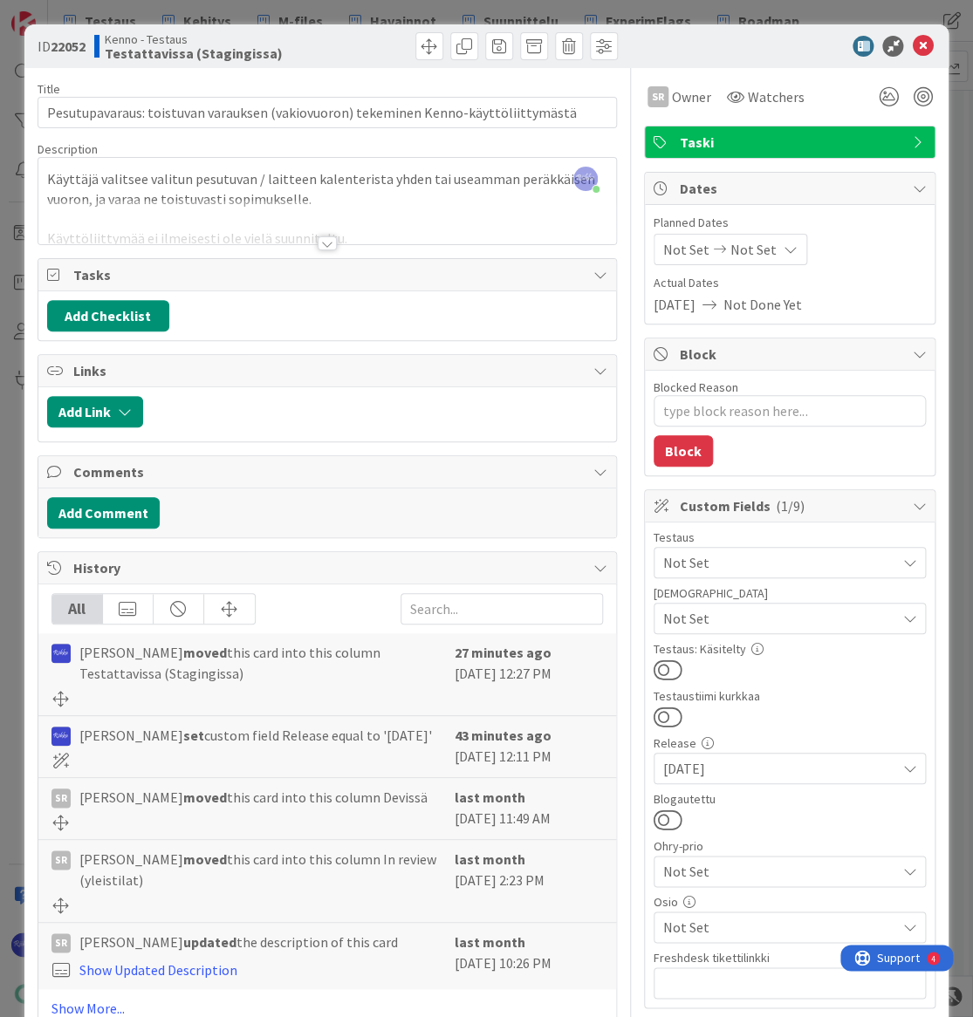
click at [798, 553] on span "Not Set" at bounding box center [779, 562] width 232 height 21
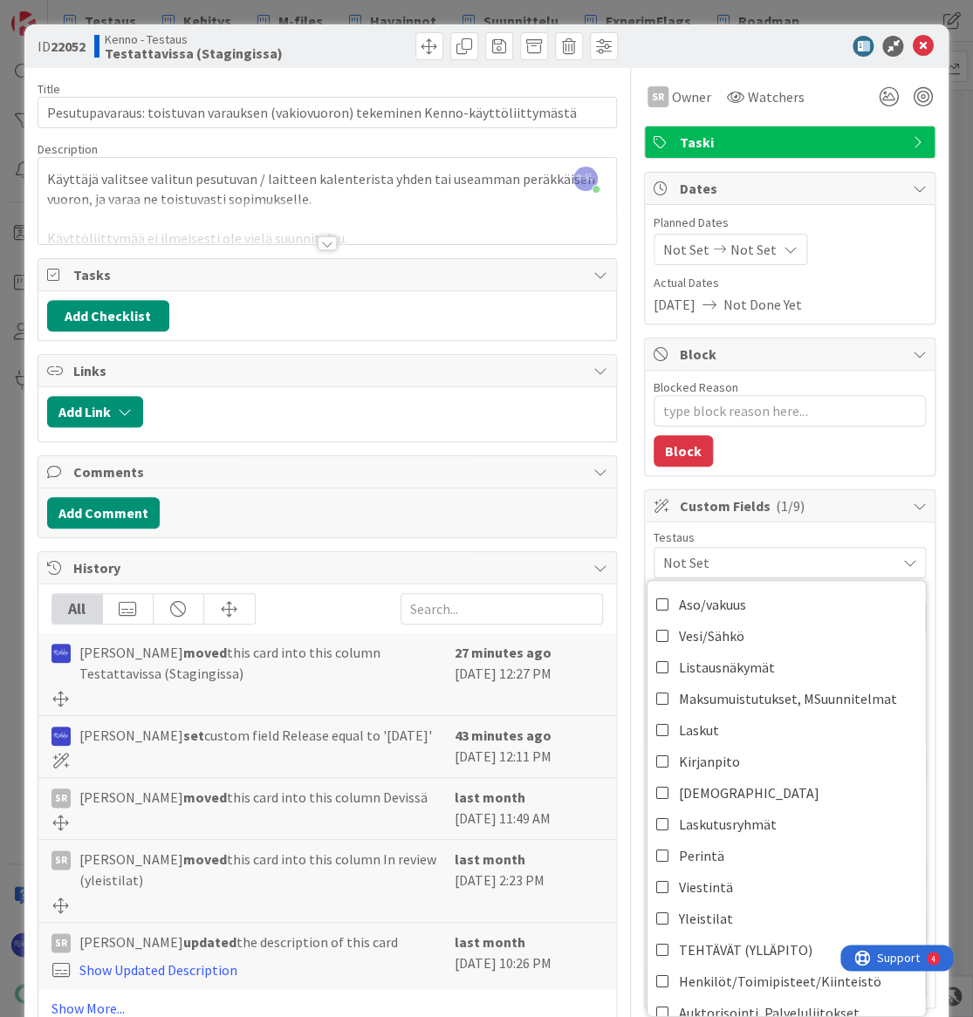
scroll to position [317, 0]
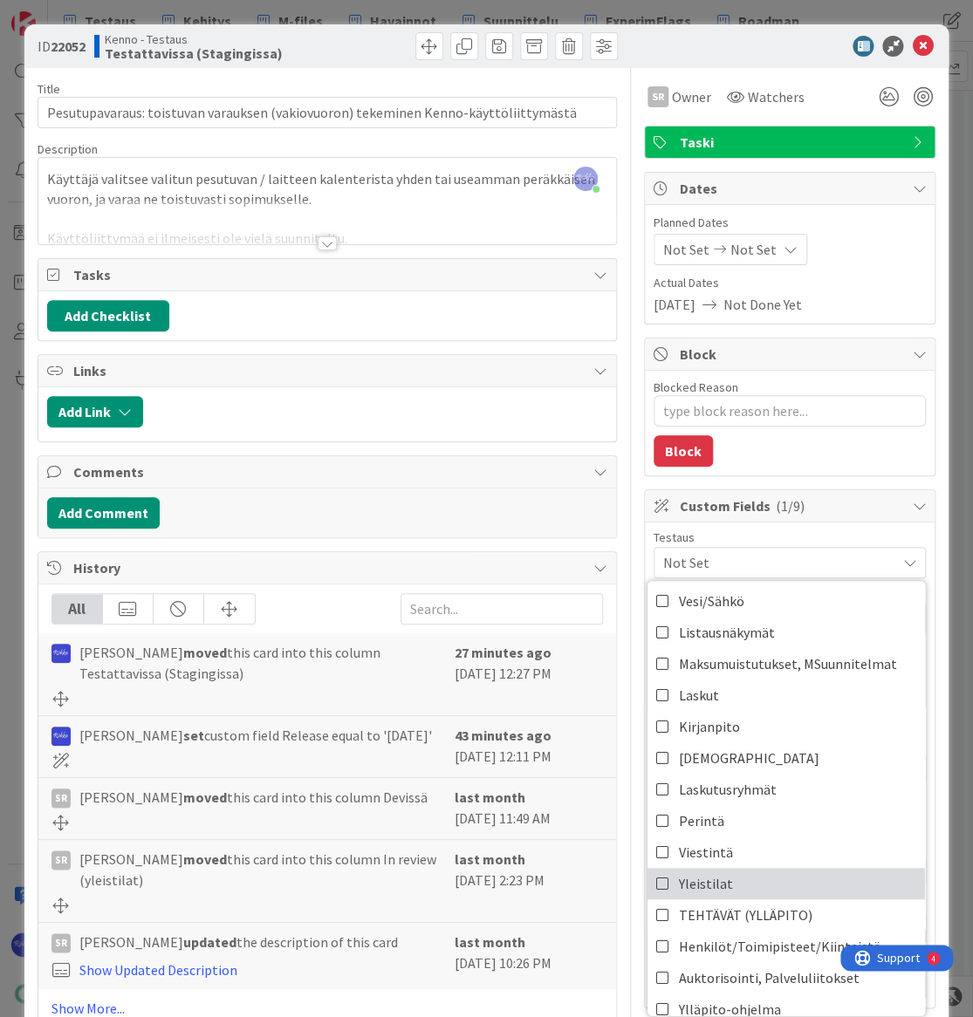
click at [742, 874] on link "Yleistilat" at bounding box center [785, 883] width 277 height 31
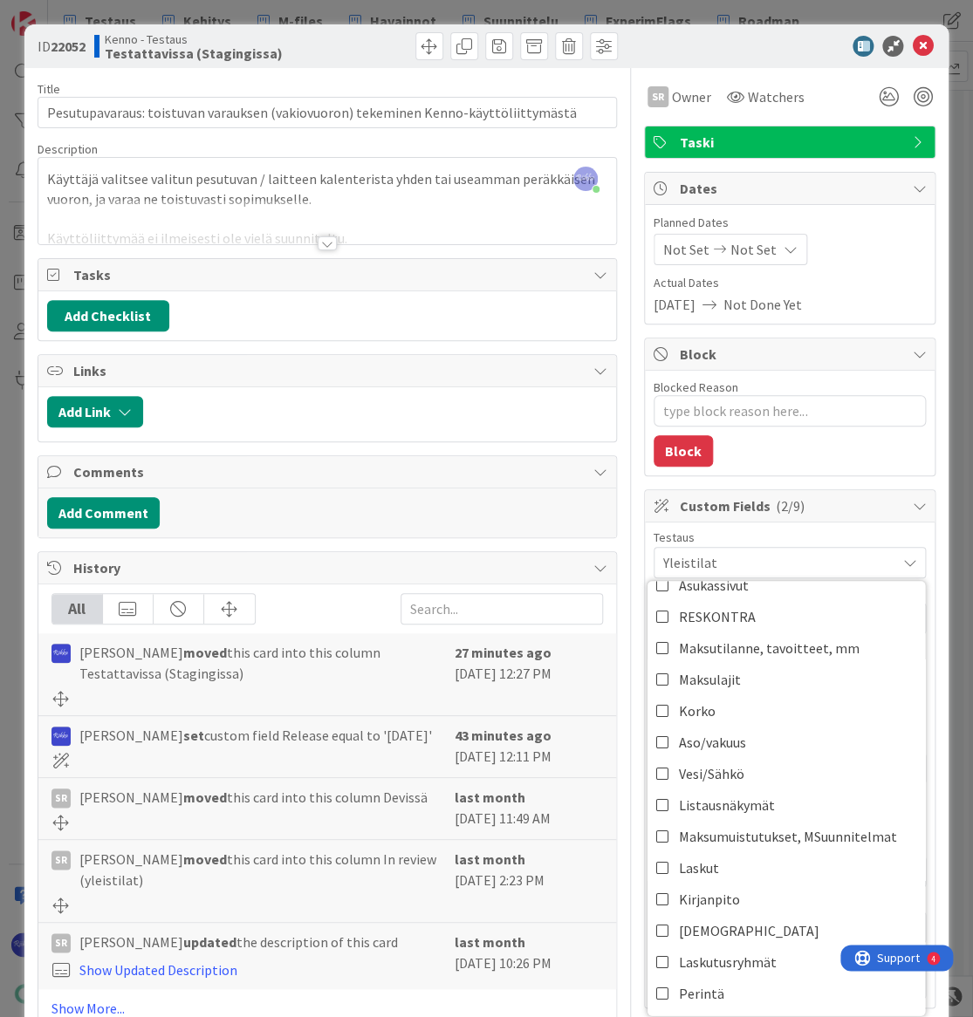
click at [802, 536] on div "Testaus" at bounding box center [789, 537] width 272 height 12
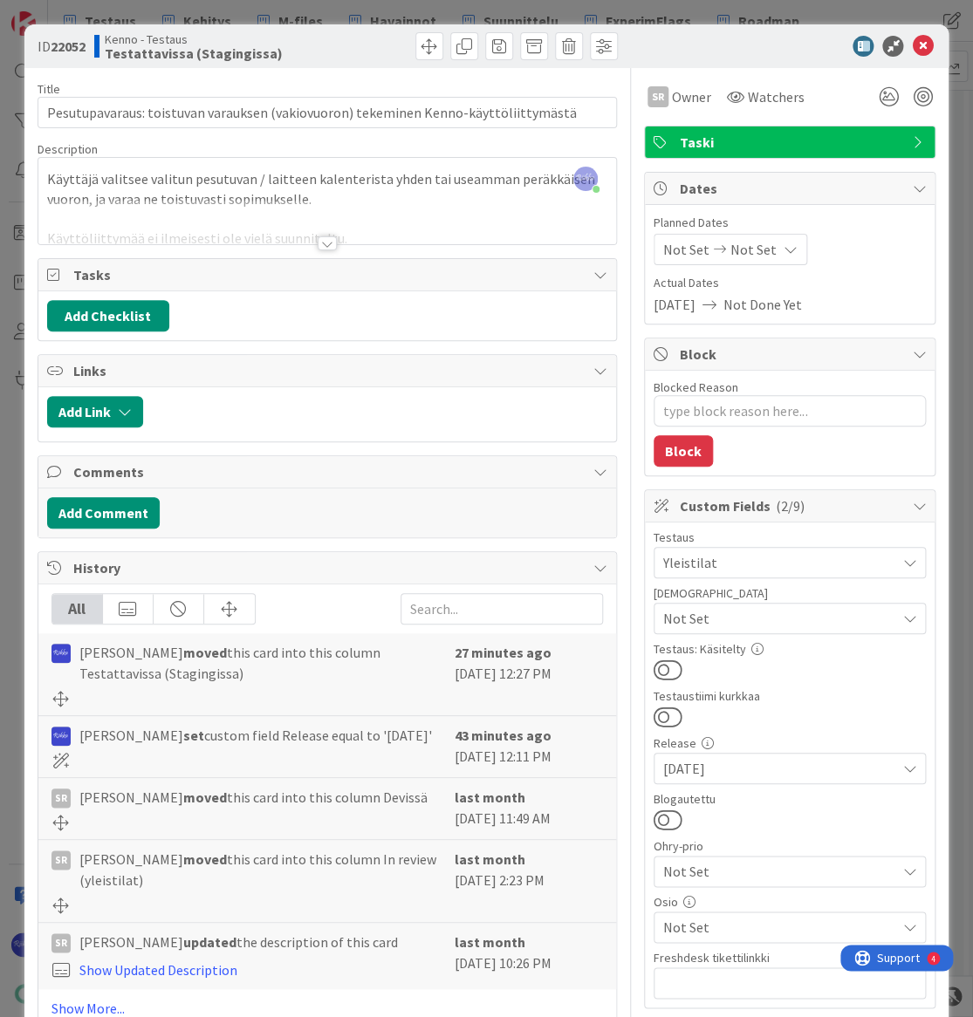
click at [322, 232] on div at bounding box center [326, 222] width 577 height 44
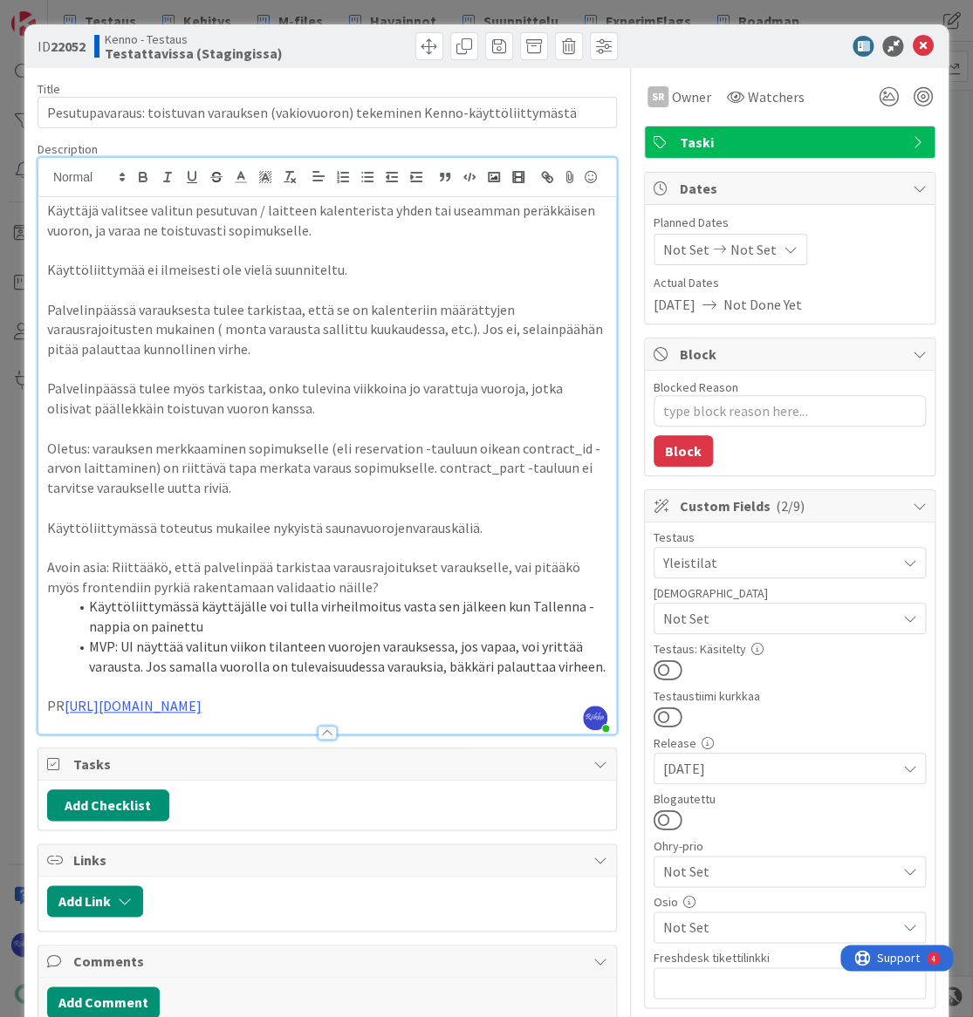
click at [660, 664] on button at bounding box center [667, 670] width 29 height 23
click at [912, 45] on icon at bounding box center [922, 46] width 21 height 21
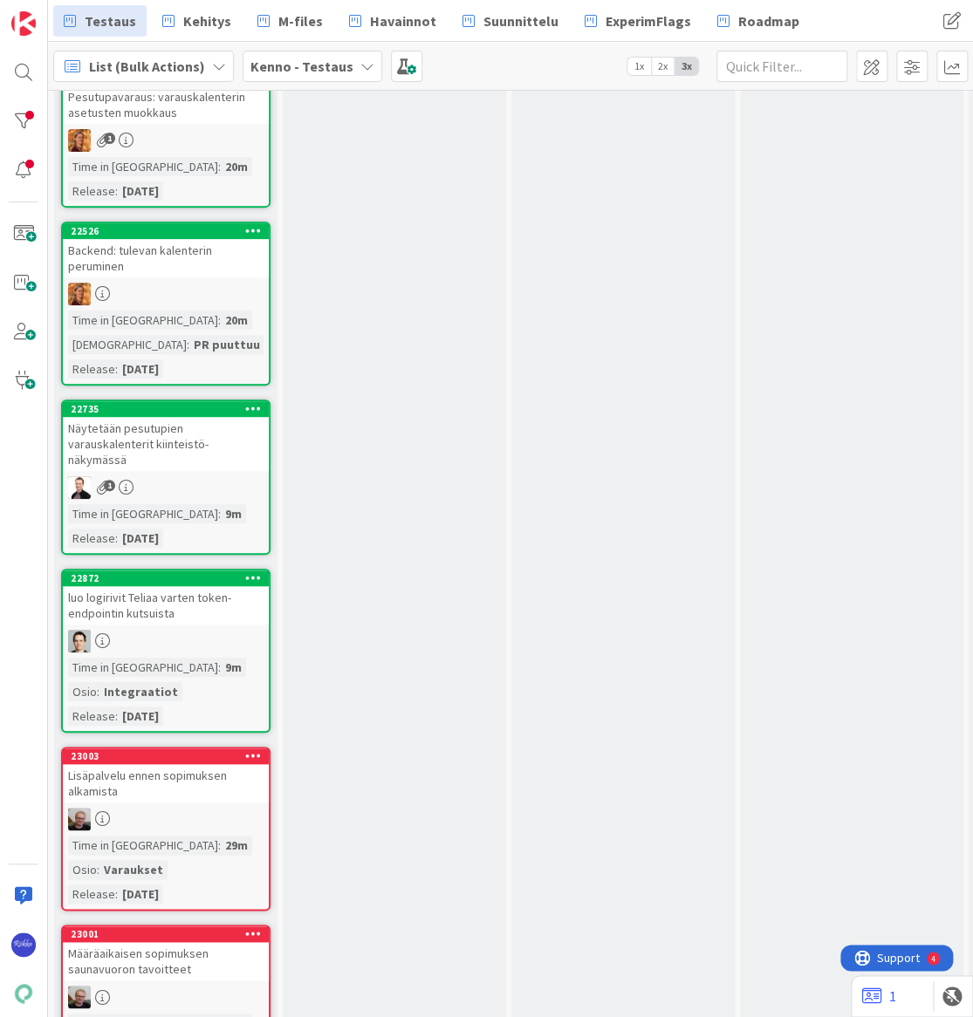
click at [185, 437] on div "Näytetään pesutupien varauskalenterit kiinteistö-näkymässä" at bounding box center [166, 444] width 206 height 54
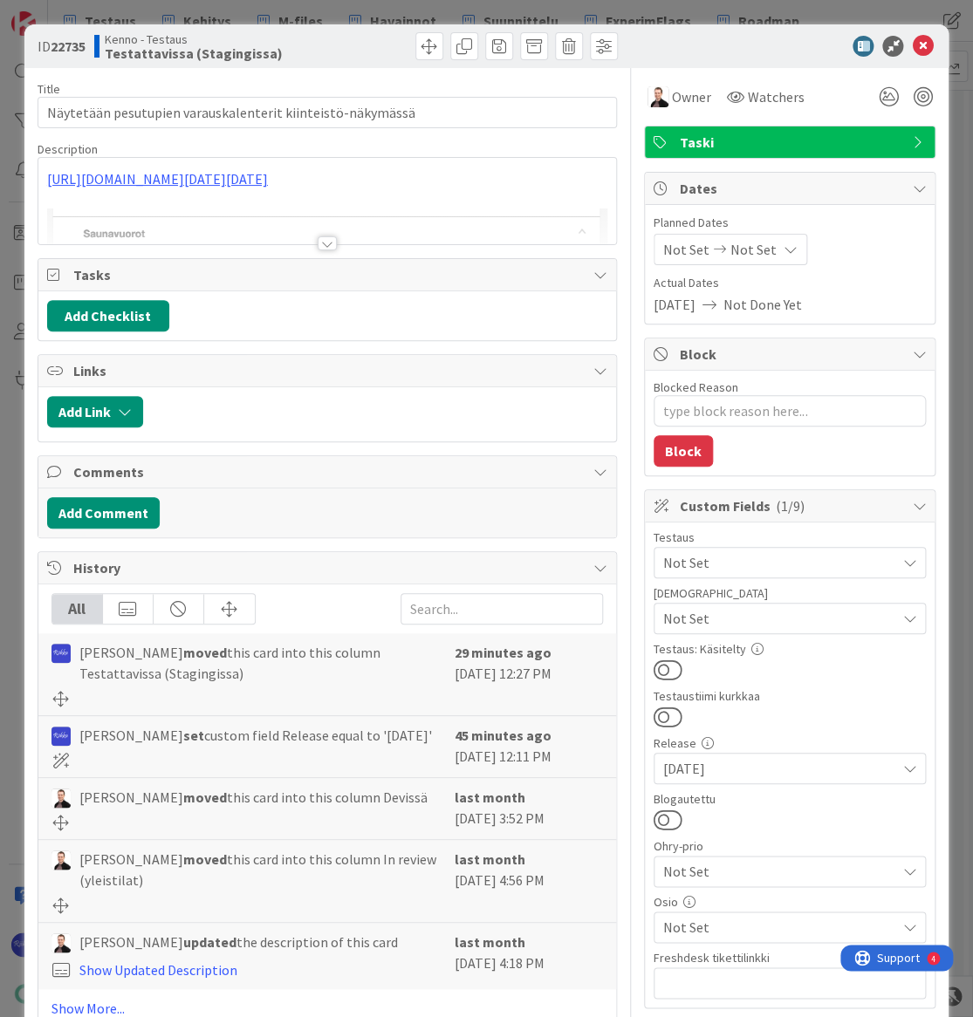
click at [318, 239] on div at bounding box center [327, 243] width 19 height 14
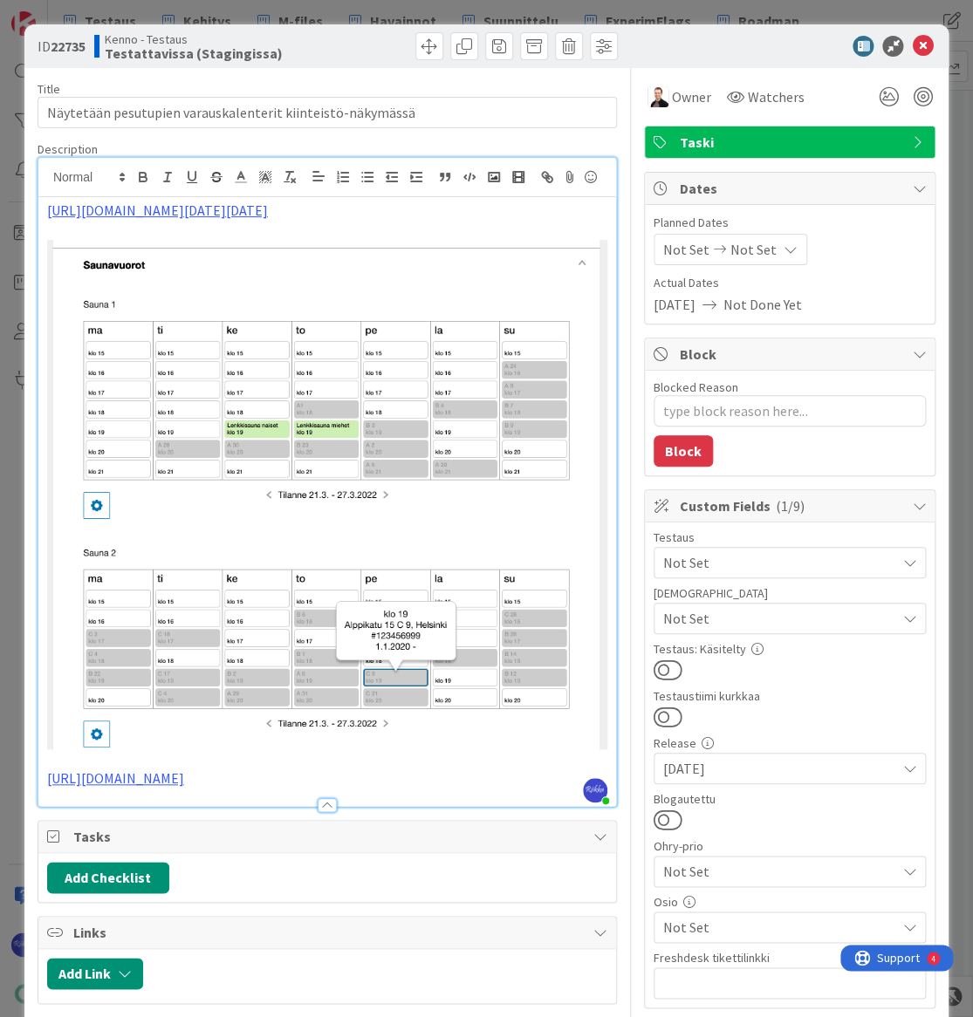
click at [812, 610] on span "Not Set" at bounding box center [779, 618] width 232 height 21
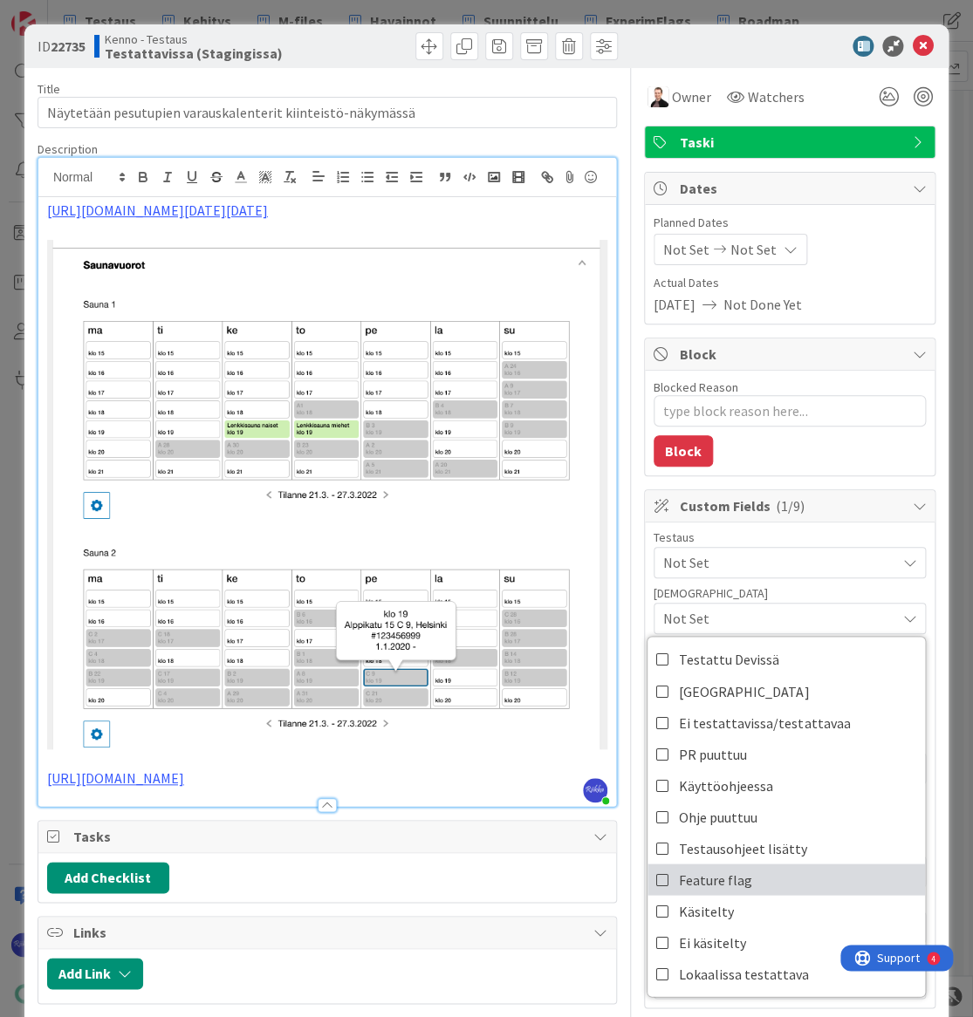
click at [749, 866] on link "Feature flag" at bounding box center [785, 879] width 277 height 31
click at [423, 789] on p "https://github.com/pandiafi/kenno/pull/8231" at bounding box center [327, 779] width 560 height 20
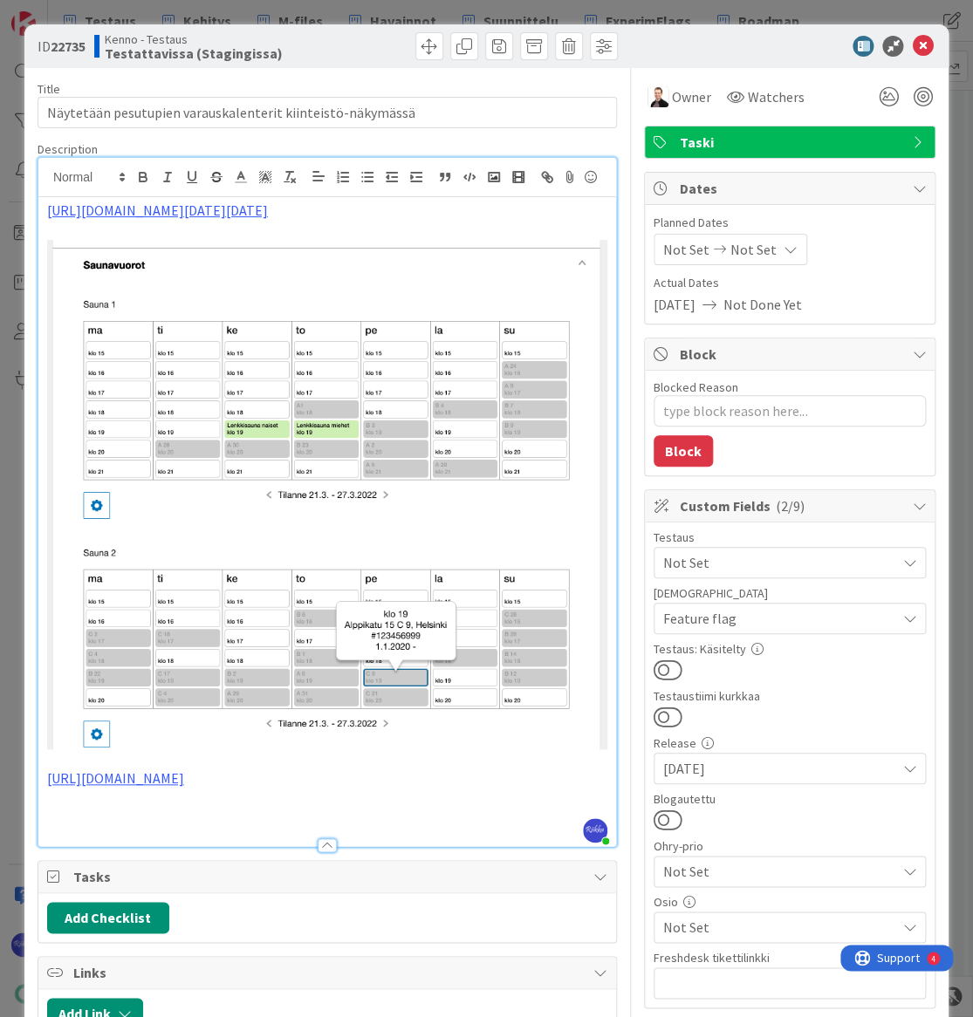
click at [832, 614] on span "Feature flag" at bounding box center [779, 618] width 232 height 21
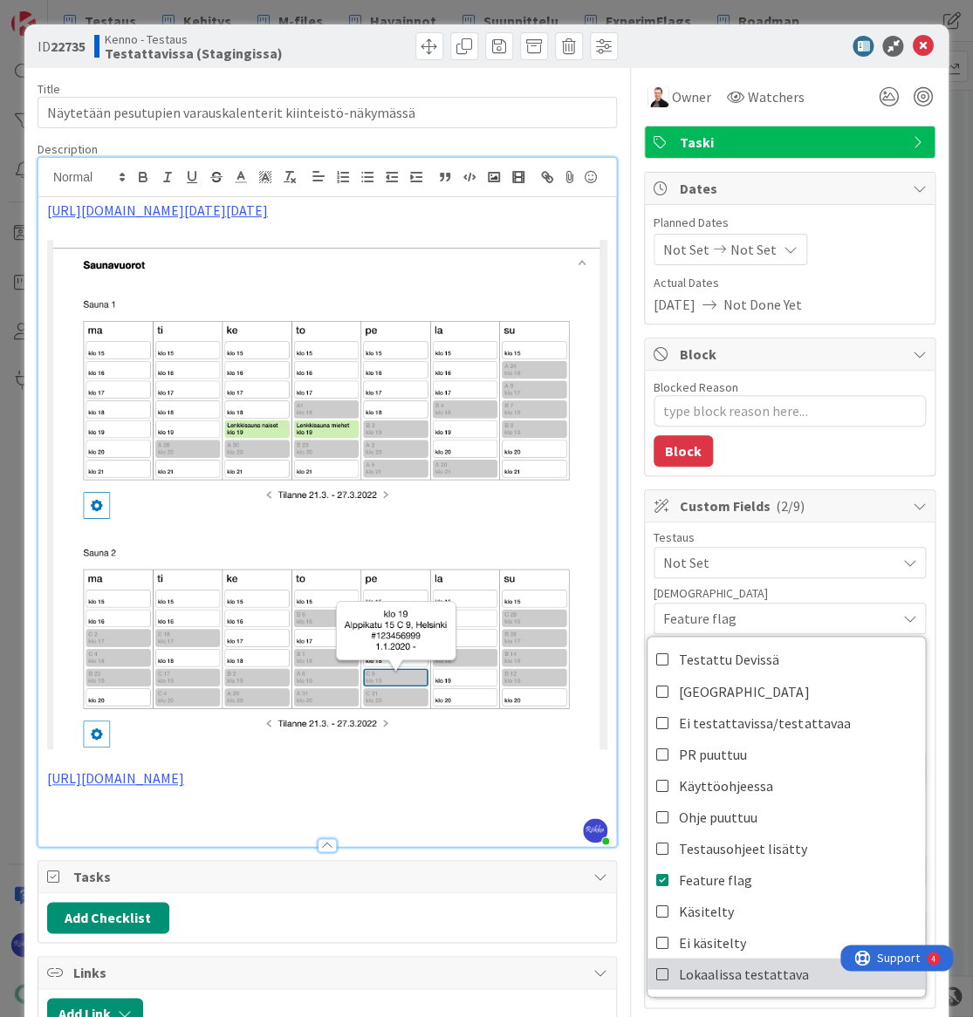
click at [760, 975] on span "Lokaalissa testattava" at bounding box center [744, 973] width 130 height 26
type textarea "x"
click at [148, 829] on p at bounding box center [327, 819] width 560 height 20
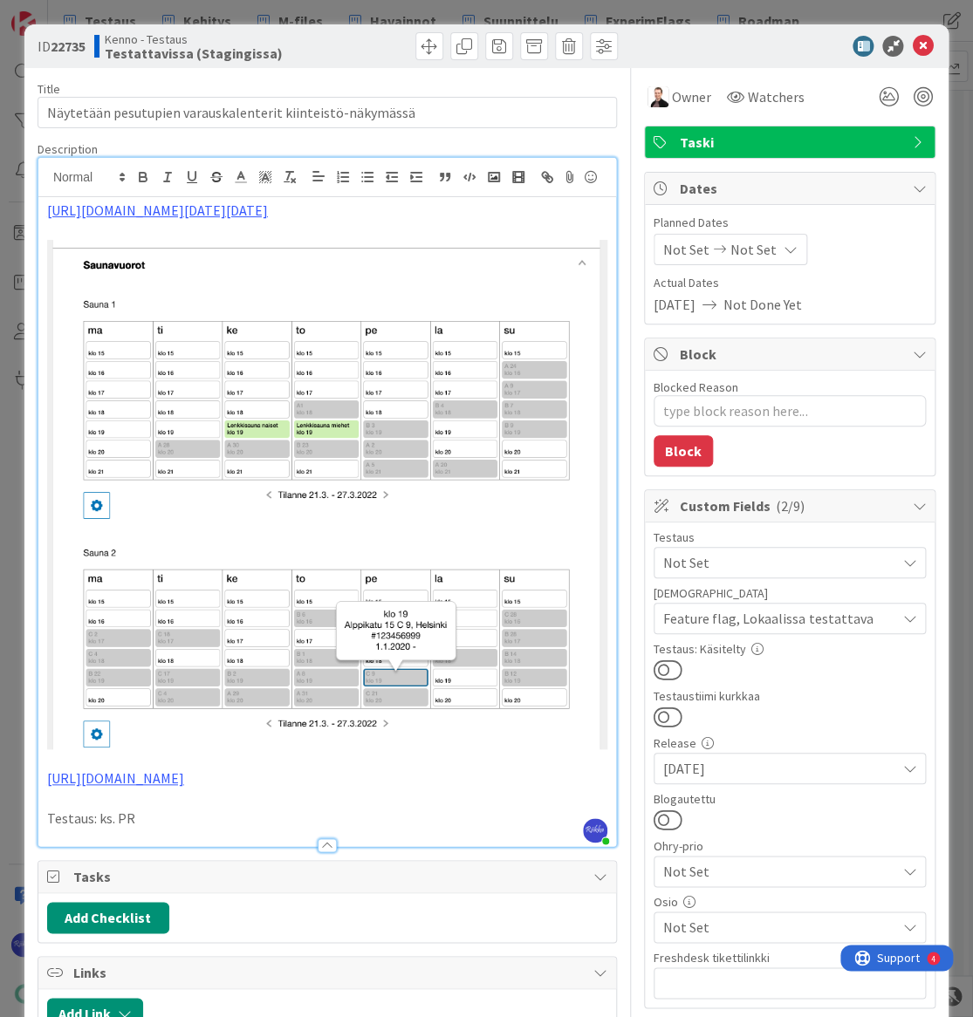
click at [789, 567] on span "Not Set" at bounding box center [779, 562] width 232 height 21
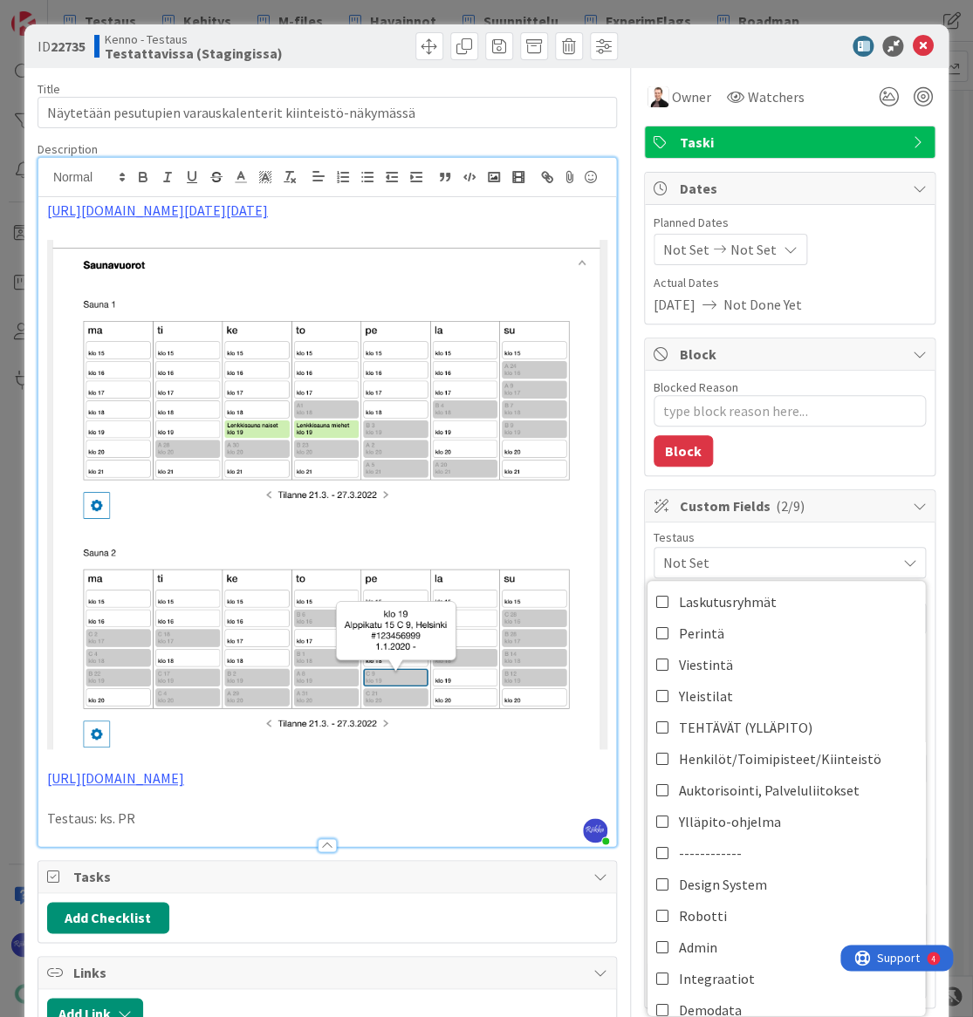
scroll to position [503, 0]
click at [789, 687] on link "Yleistilat" at bounding box center [785, 696] width 277 height 31
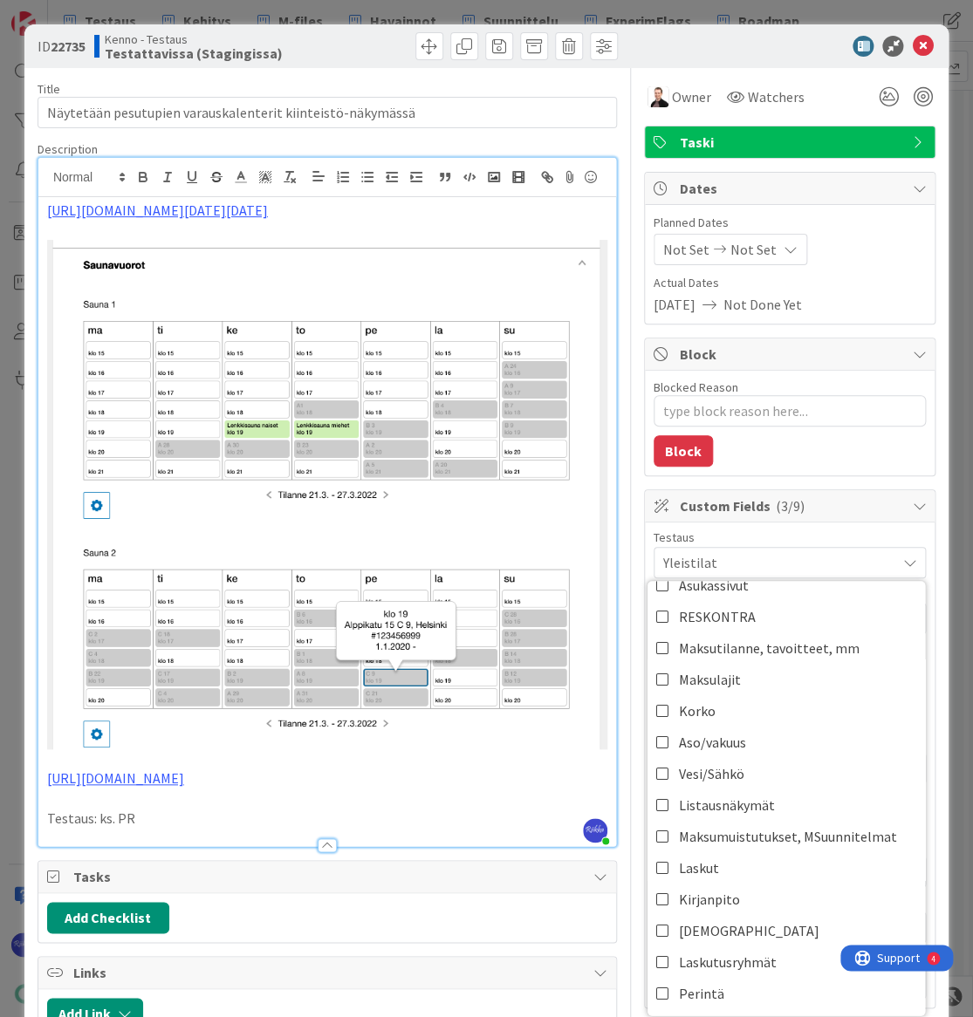
click at [665, 51] on div at bounding box center [780, 46] width 309 height 21
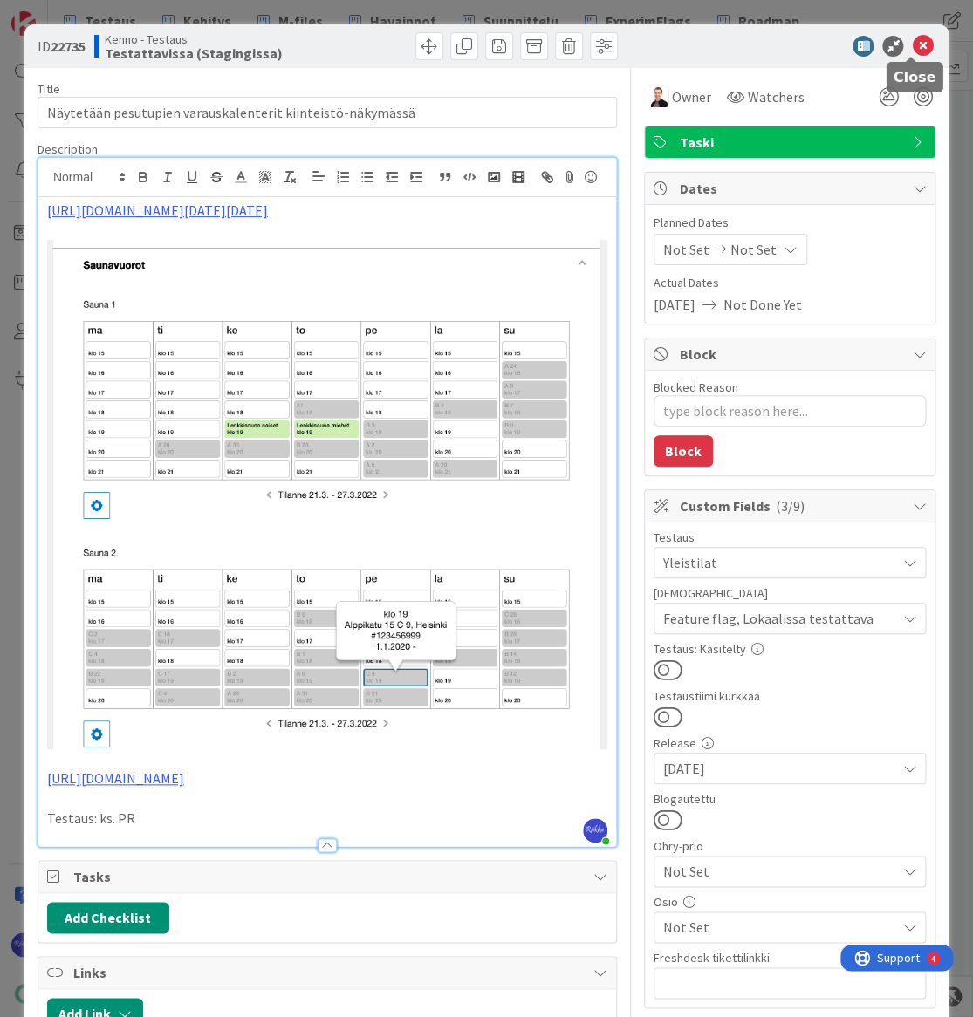
click at [912, 45] on icon at bounding box center [922, 46] width 21 height 21
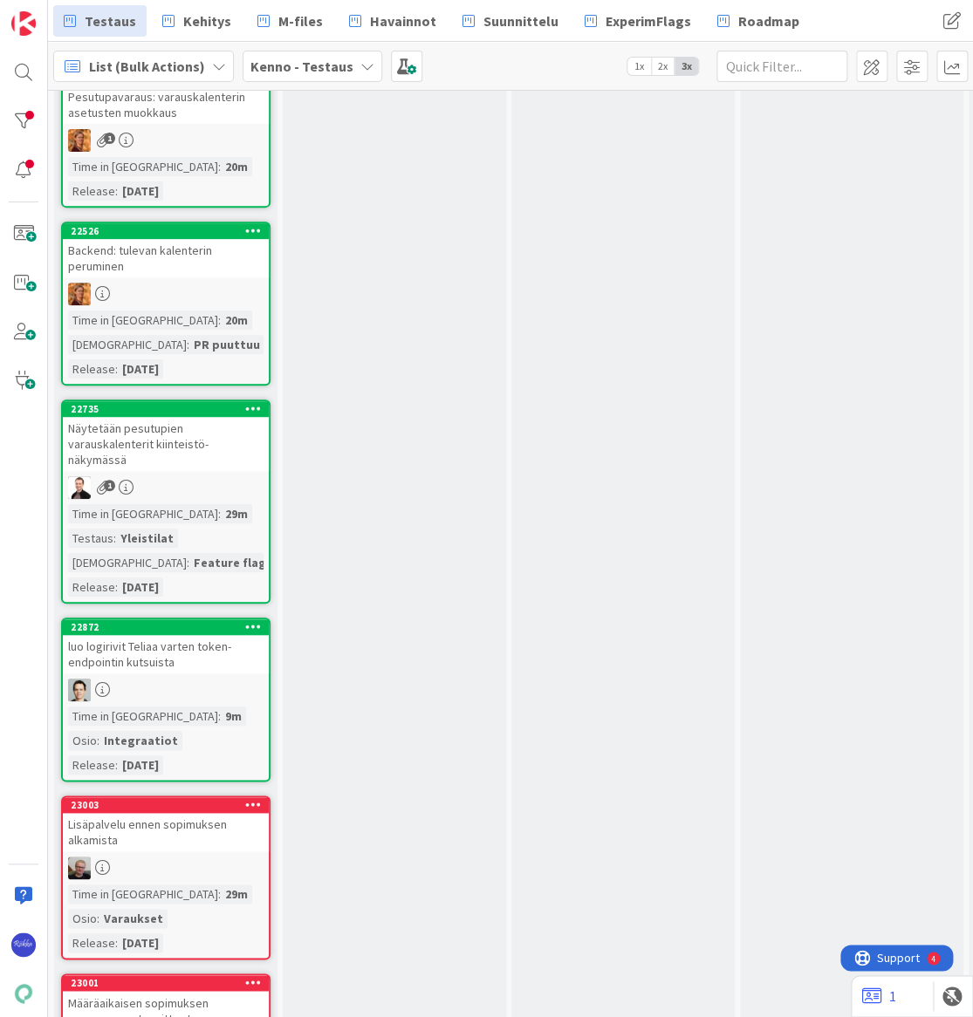
click at [143, 443] on div "Näytetään pesutupien varauskalenterit kiinteistö-näkymässä" at bounding box center [166, 444] width 206 height 54
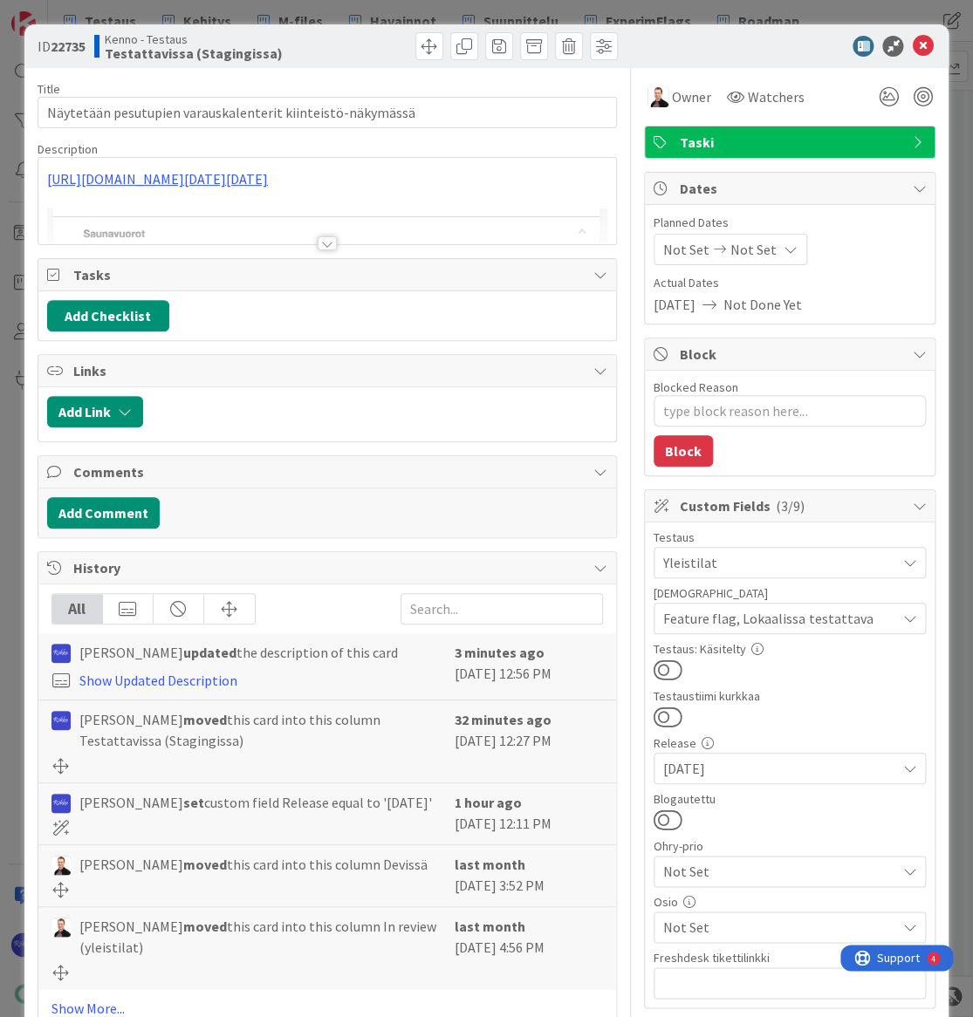
click at [666, 666] on button at bounding box center [667, 670] width 29 height 23
click at [912, 46] on icon at bounding box center [922, 46] width 21 height 21
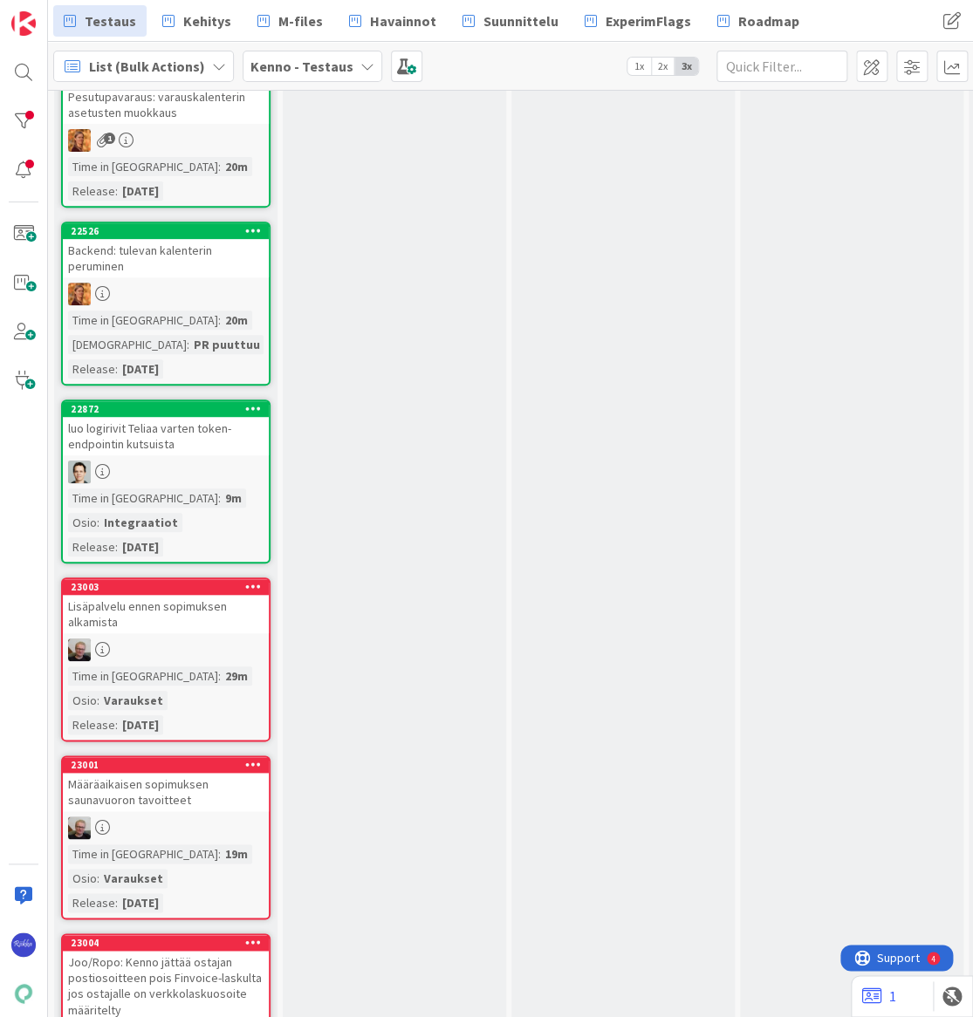
click at [192, 444] on div "luo logirivit Teliaa varten token-endpointin kutsuista" at bounding box center [166, 436] width 206 height 38
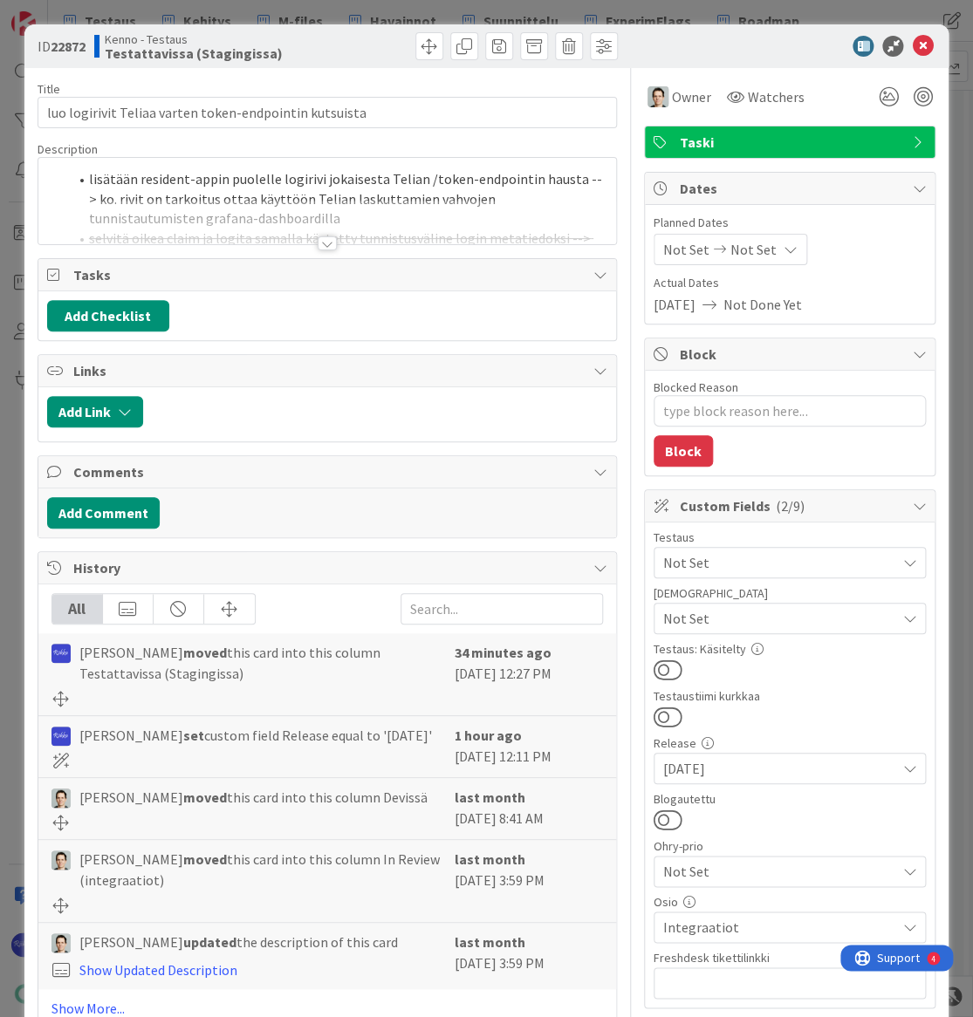
click at [318, 246] on div at bounding box center [327, 243] width 19 height 14
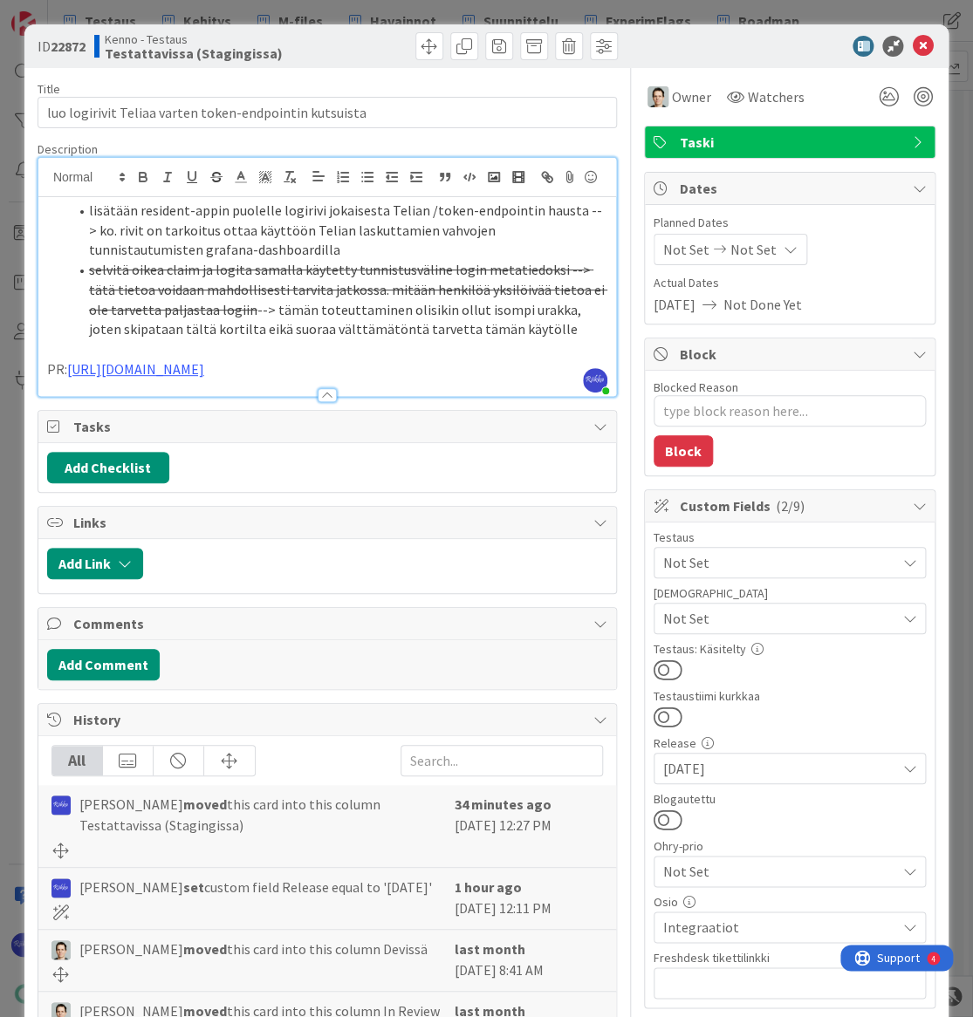
click at [778, 615] on span "Not Set" at bounding box center [779, 618] width 232 height 21
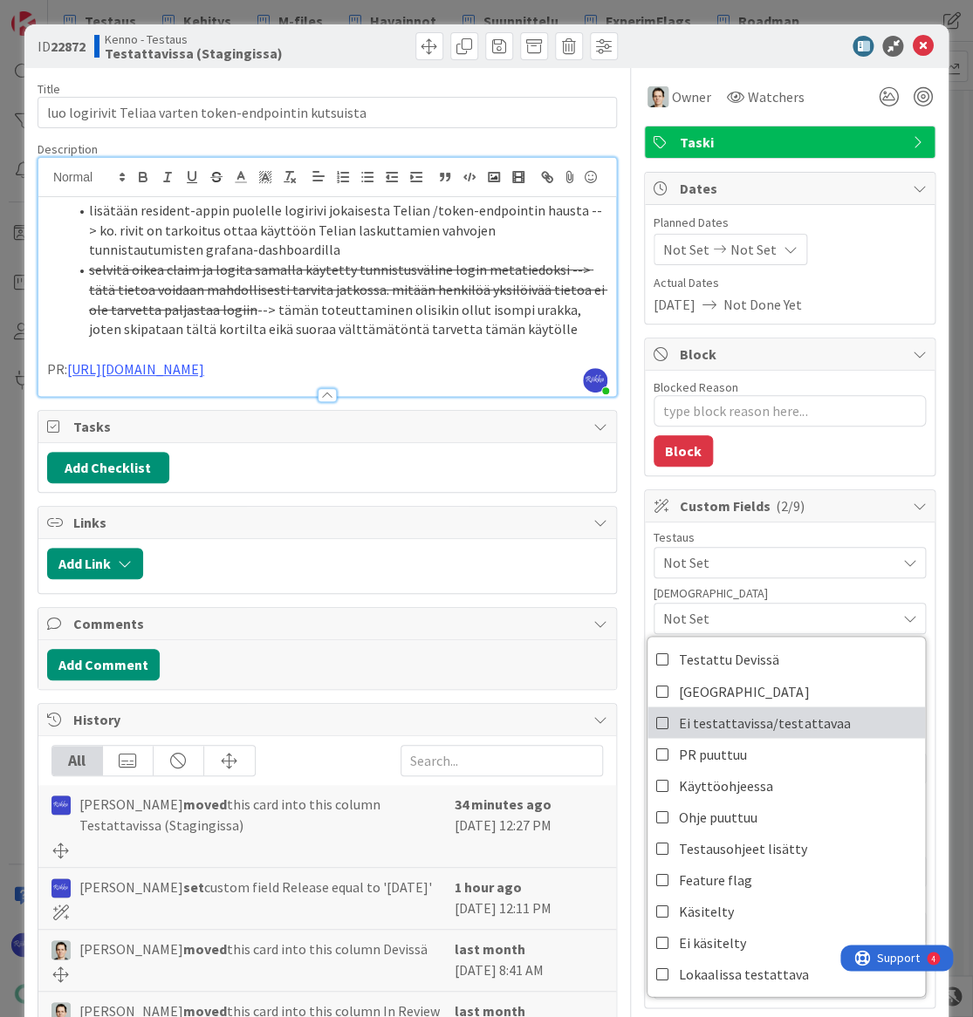
click at [777, 719] on span "Ei testattavissa/testattavaa" at bounding box center [764, 722] width 171 height 26
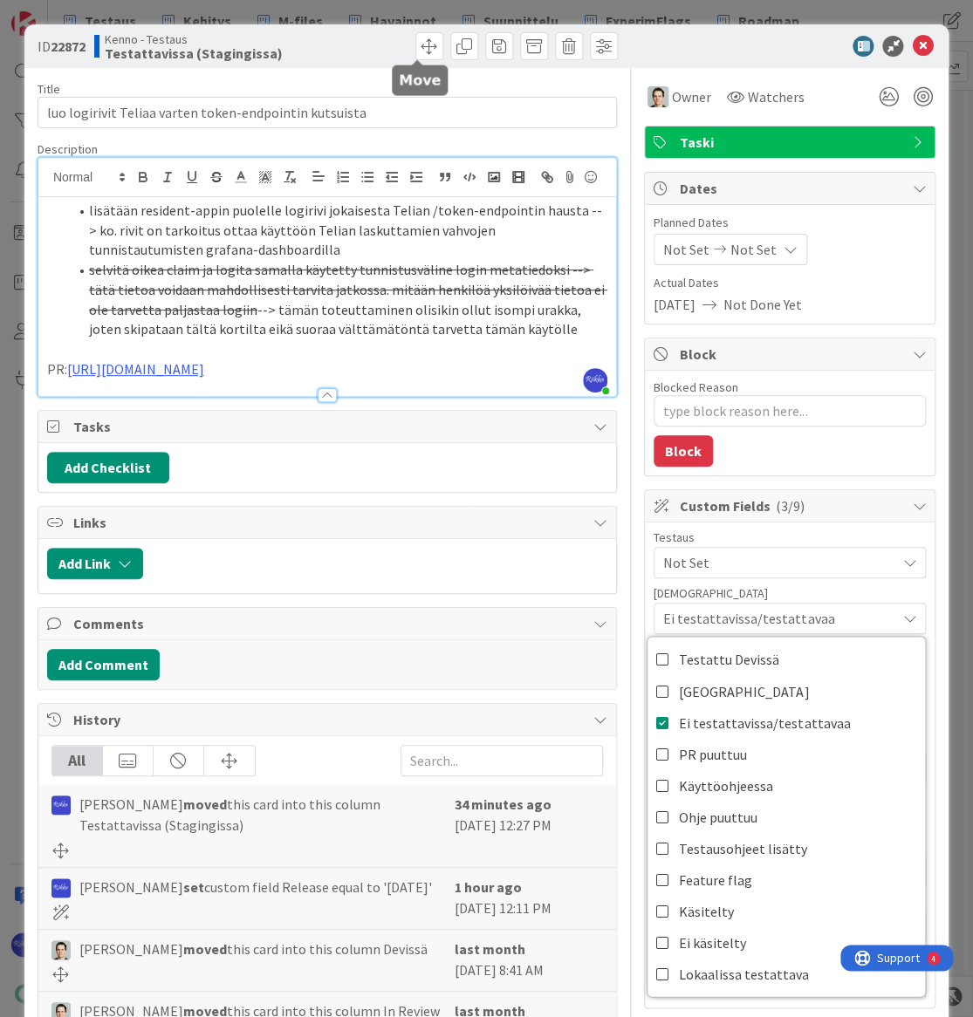
click at [415, 43] on span at bounding box center [429, 46] width 28 height 28
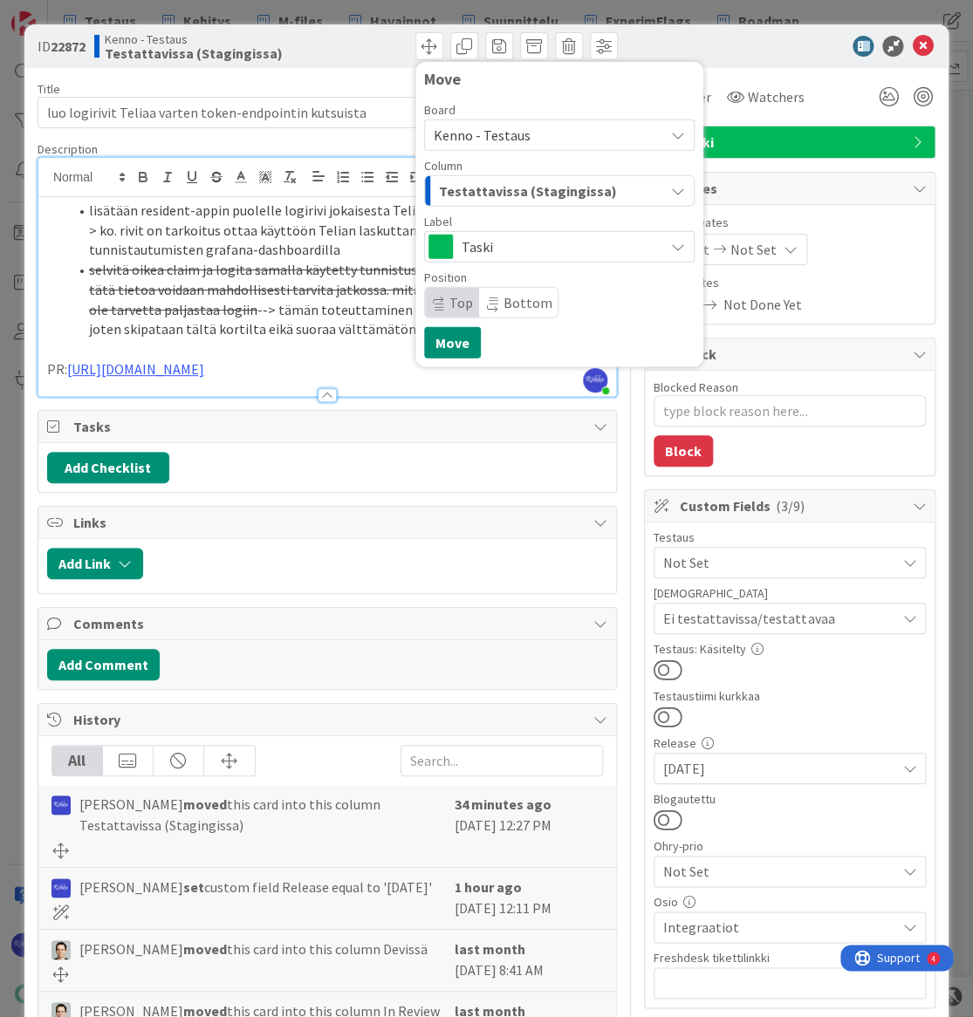
click at [551, 186] on span "Testattavissa (Stagingissa)" at bounding box center [528, 191] width 178 height 23
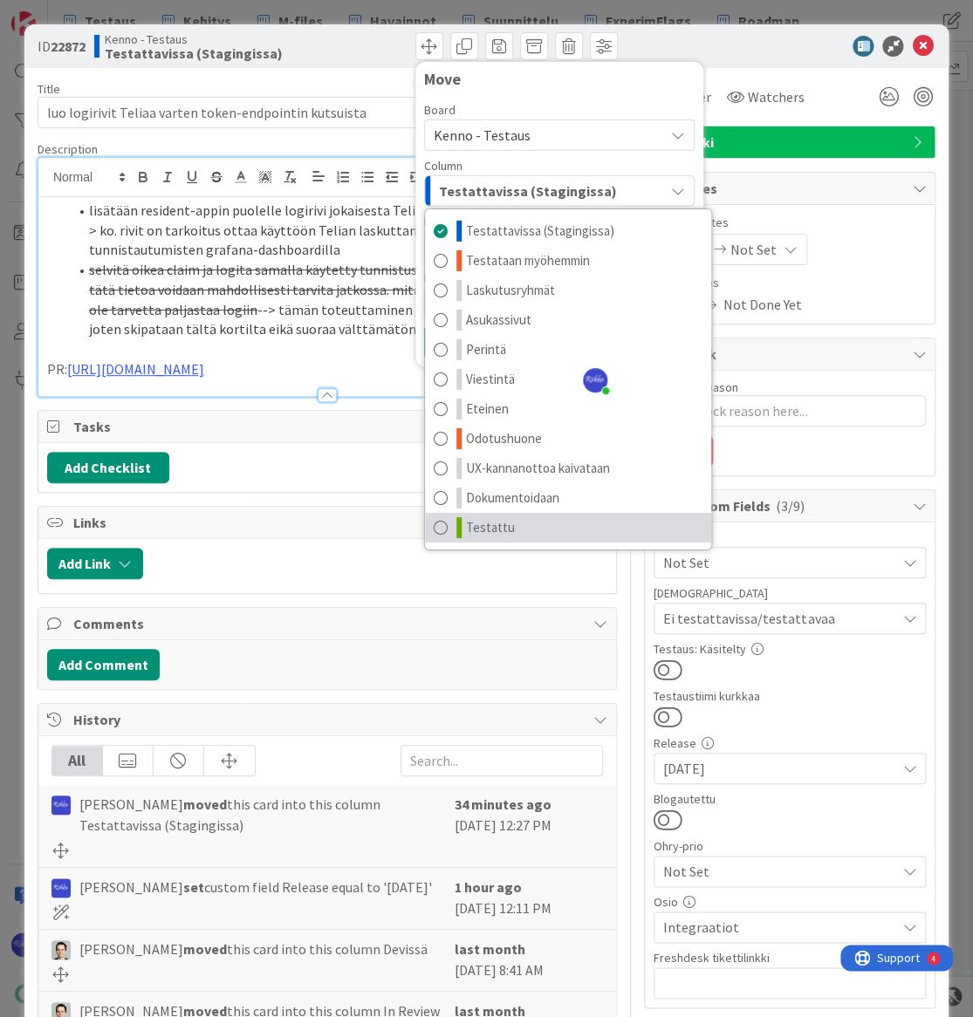
click at [558, 527] on link "Testattu" at bounding box center [568, 528] width 286 height 30
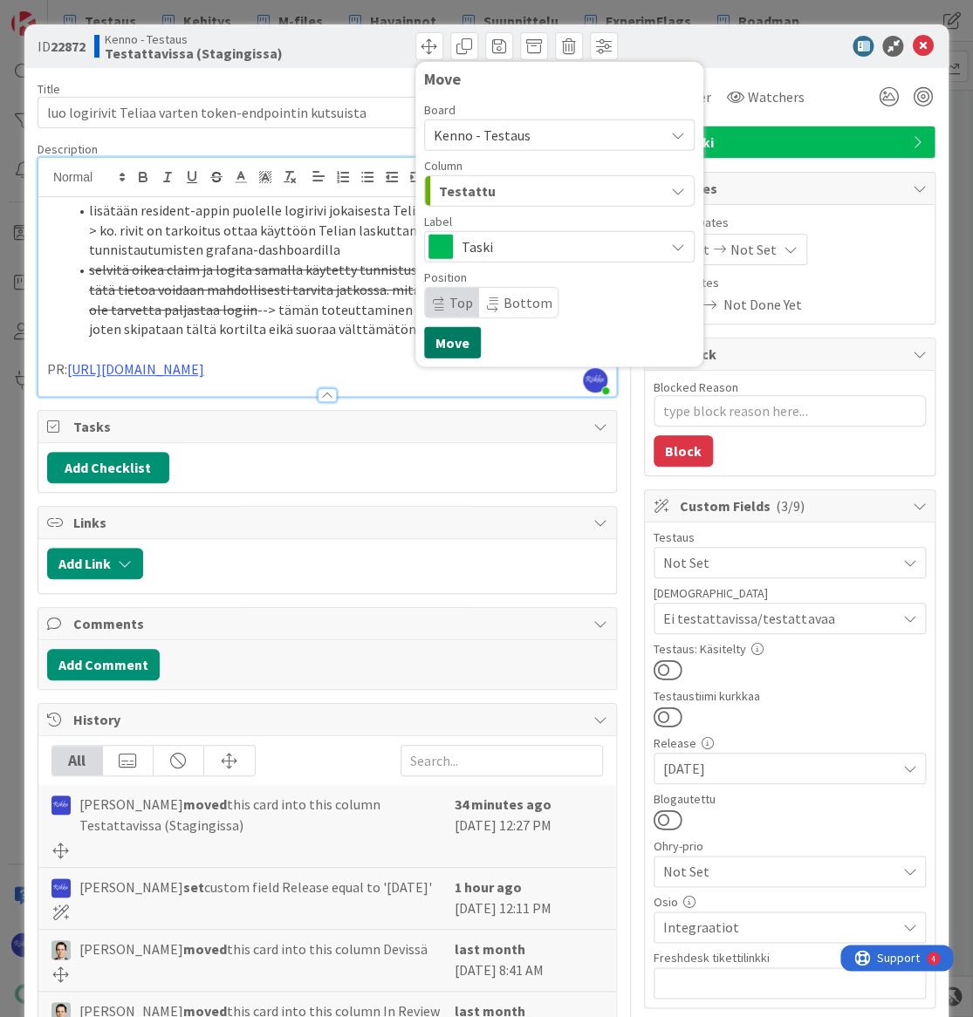
click at [441, 339] on button "Move" at bounding box center [452, 342] width 57 height 31
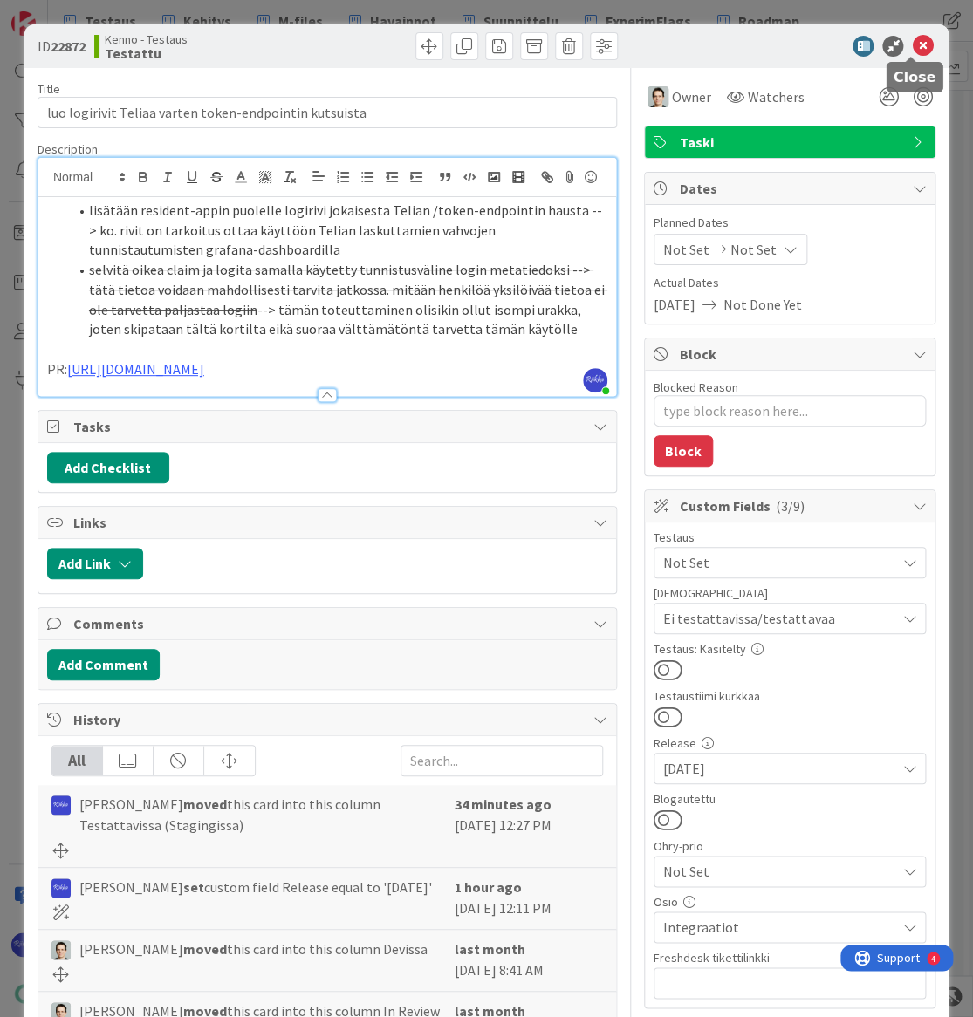
click at [912, 51] on icon at bounding box center [922, 46] width 21 height 21
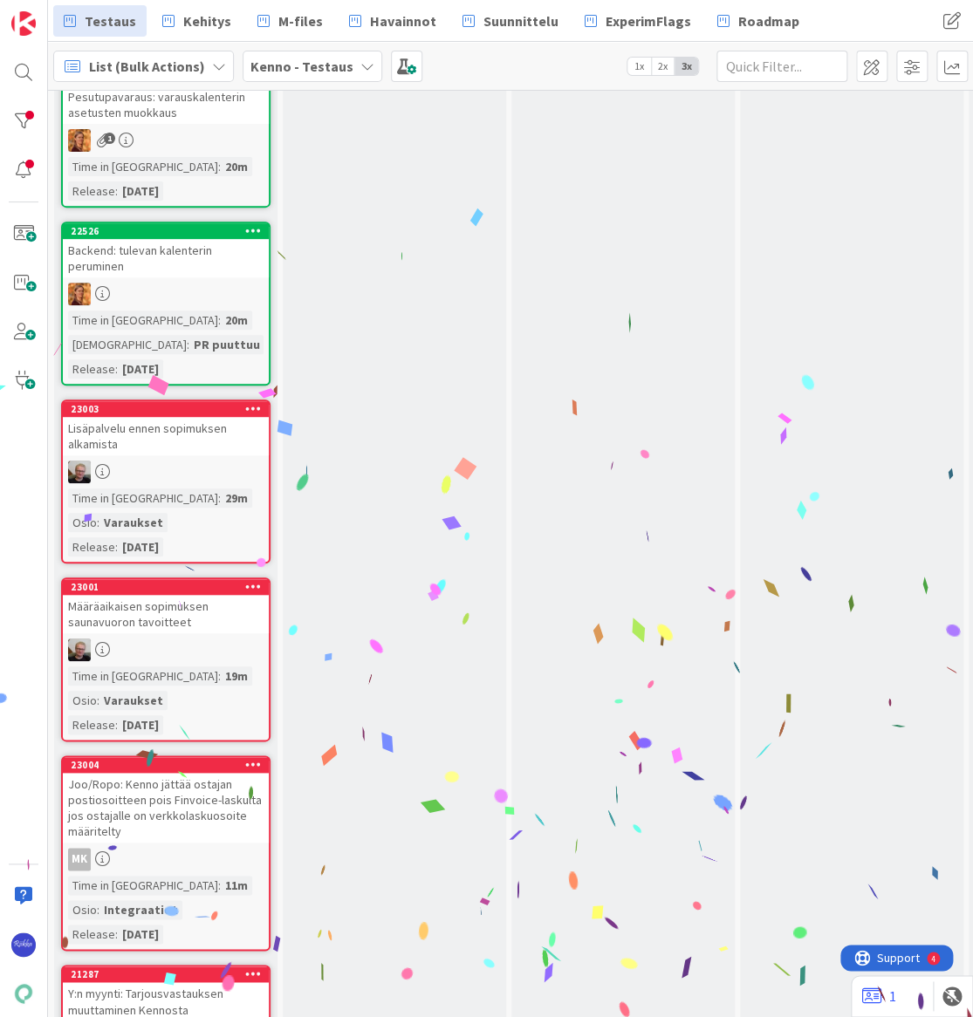
click at [125, 454] on link "23003 Lisäpalvelu ennen sopimuksen alkamista Time in Column : 29m Osio : Varauk…" at bounding box center [165, 482] width 209 height 164
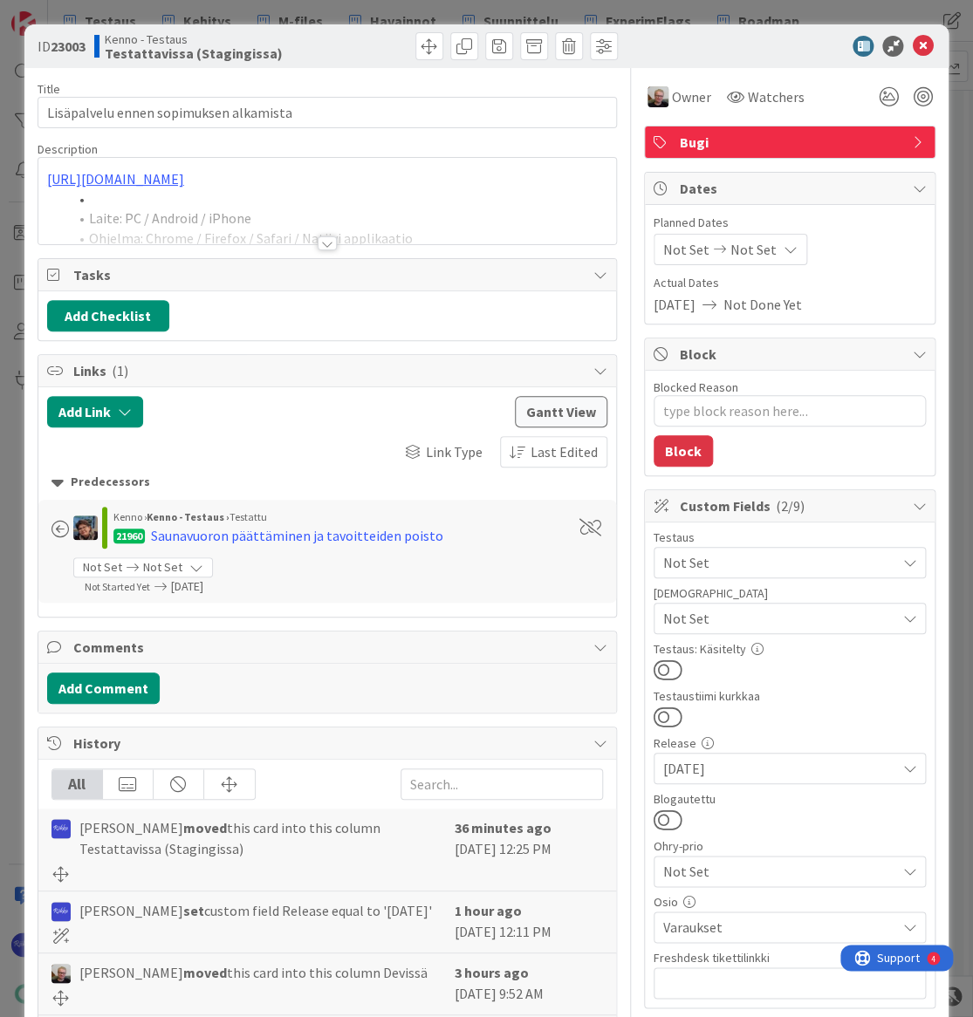
click at [768, 622] on span "Not Set" at bounding box center [779, 618] width 232 height 21
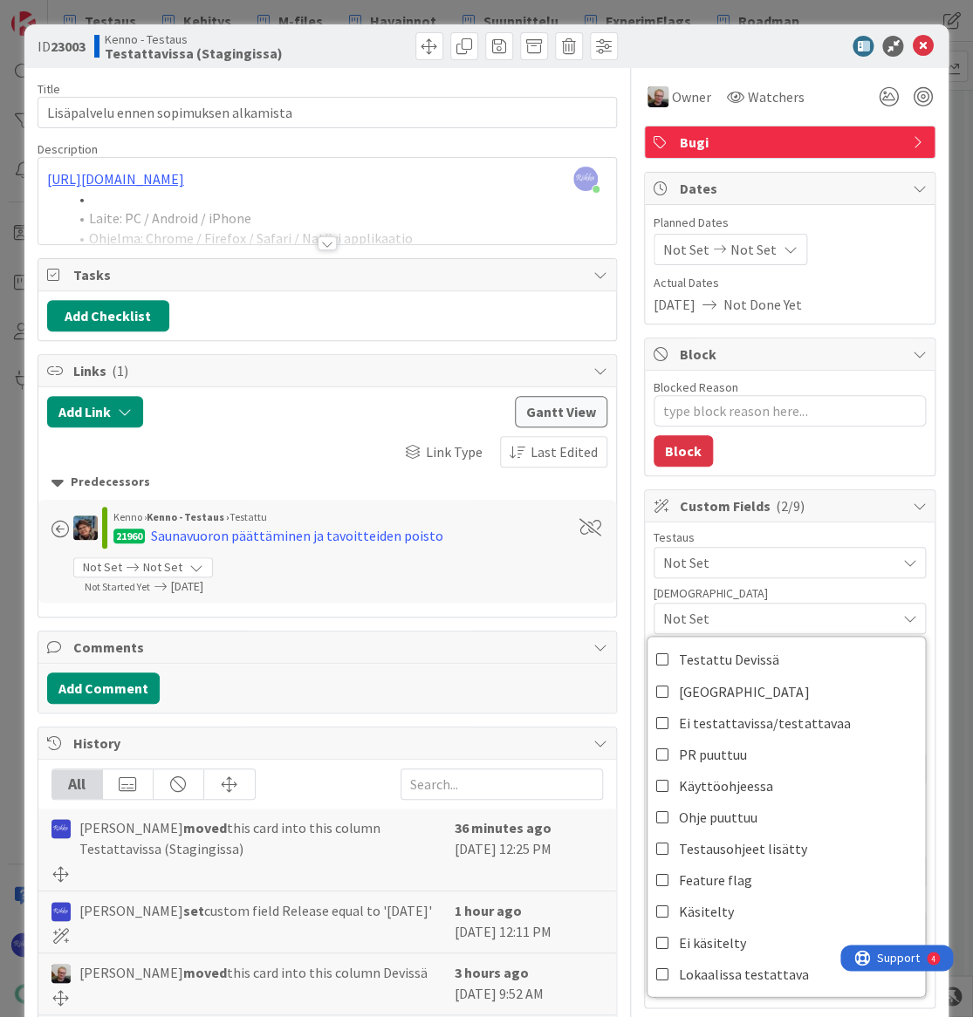
click at [766, 564] on span "Not Set" at bounding box center [779, 562] width 232 height 21
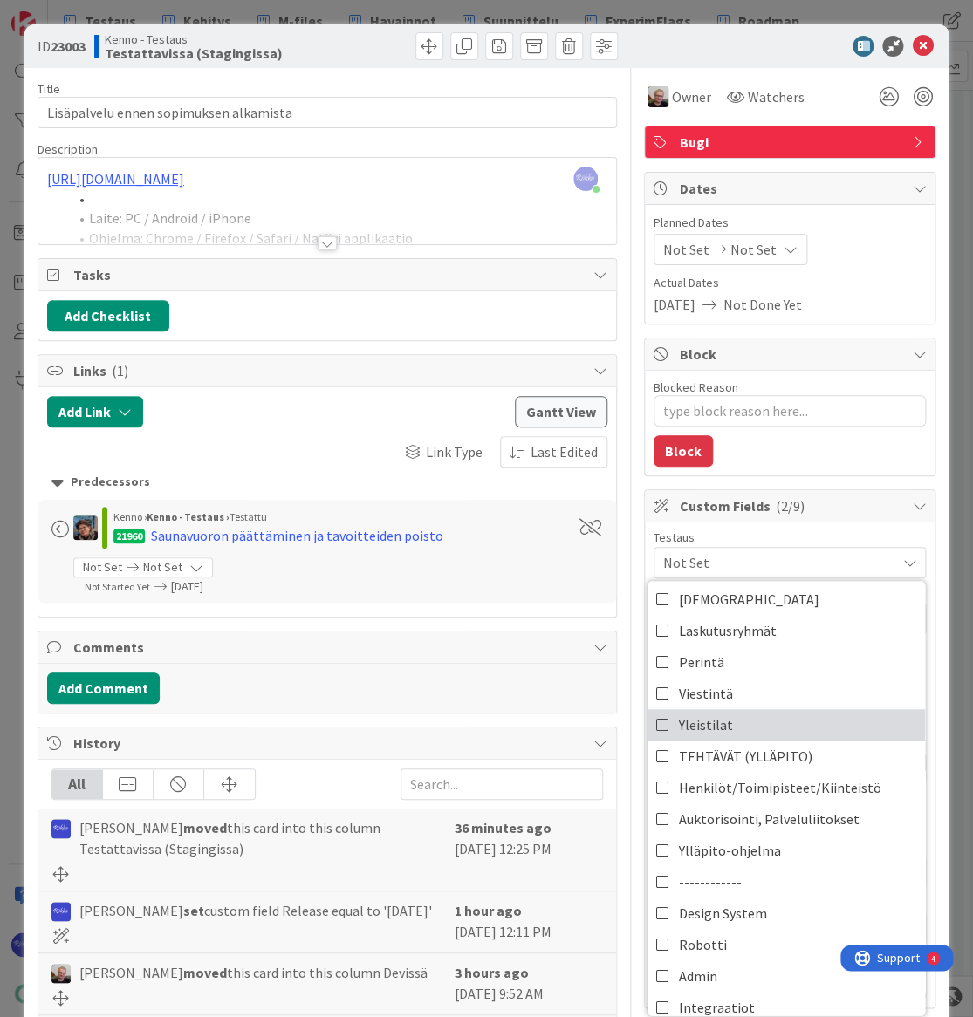
click at [782, 717] on link "Yleistilat" at bounding box center [785, 724] width 277 height 31
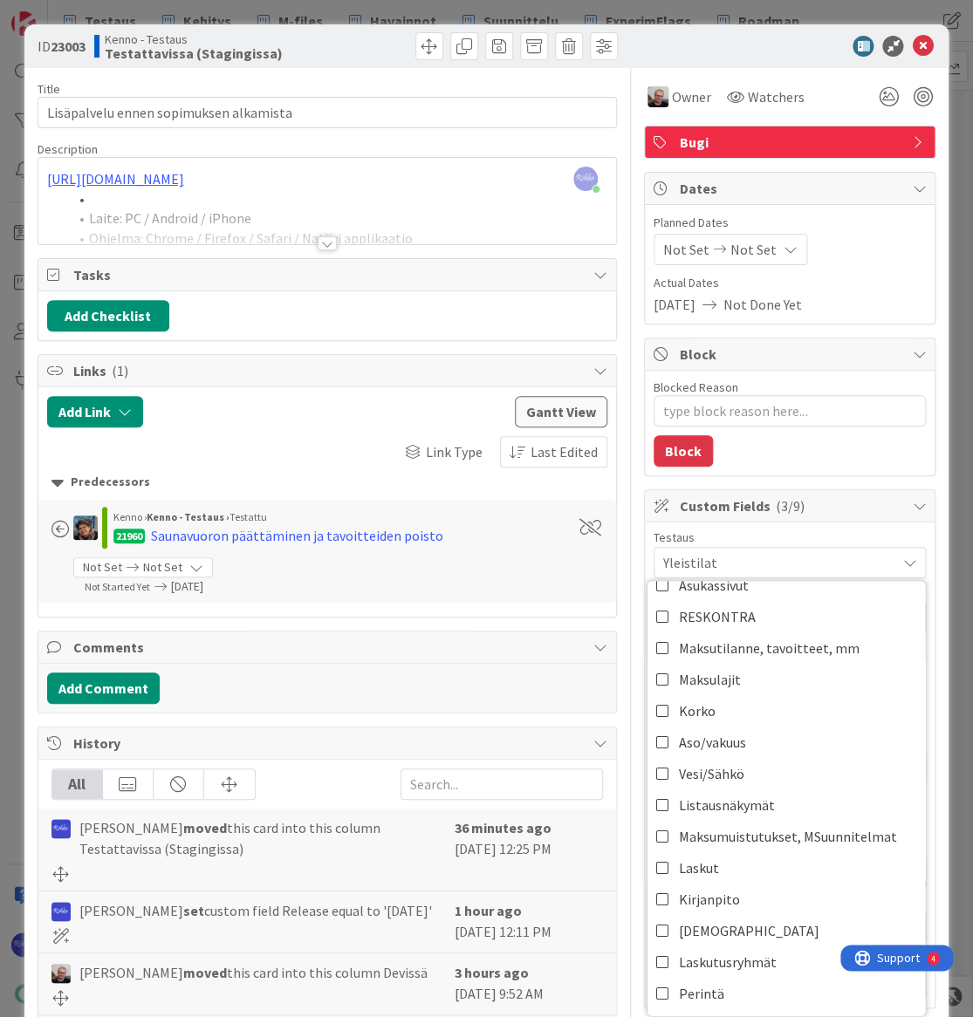
click at [843, 452] on div "Blocked Reason 0 / 256 Block" at bounding box center [790, 423] width 290 height 105
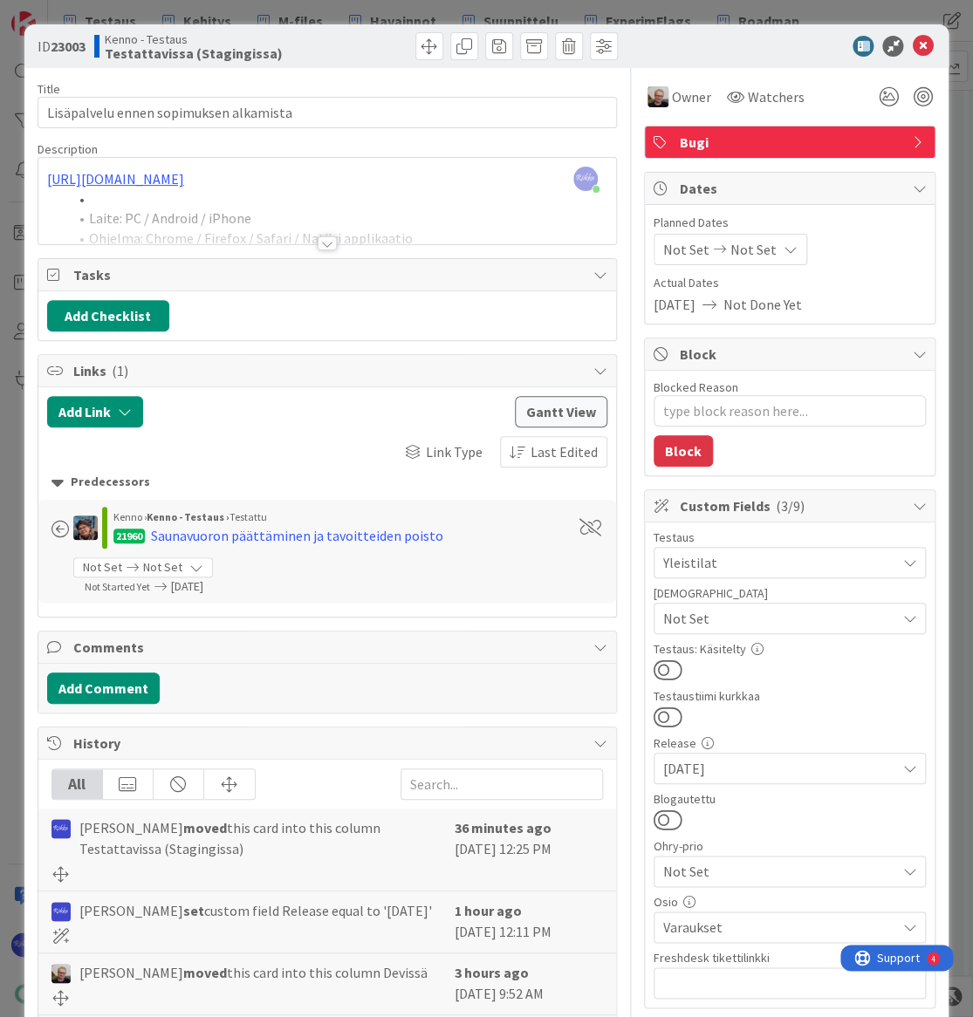
click at [323, 238] on div at bounding box center [327, 243] width 19 height 14
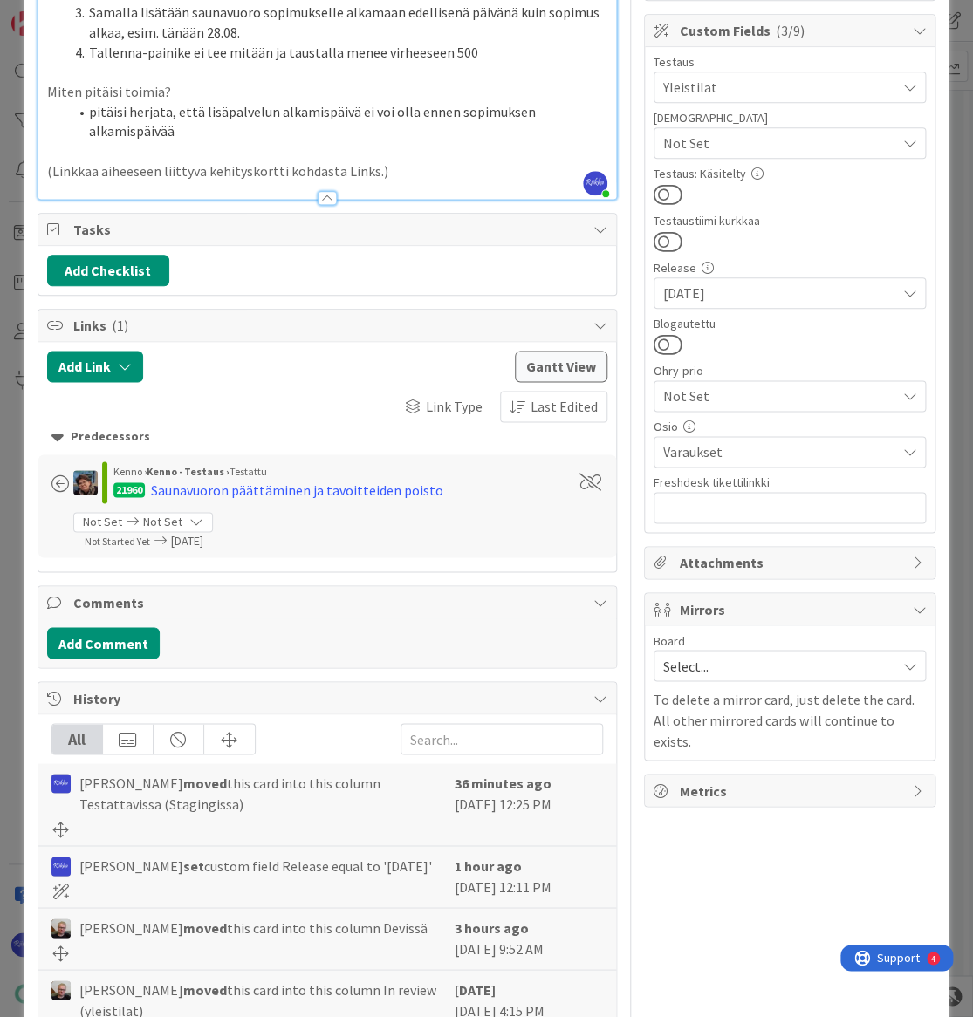
scroll to position [674, 0]
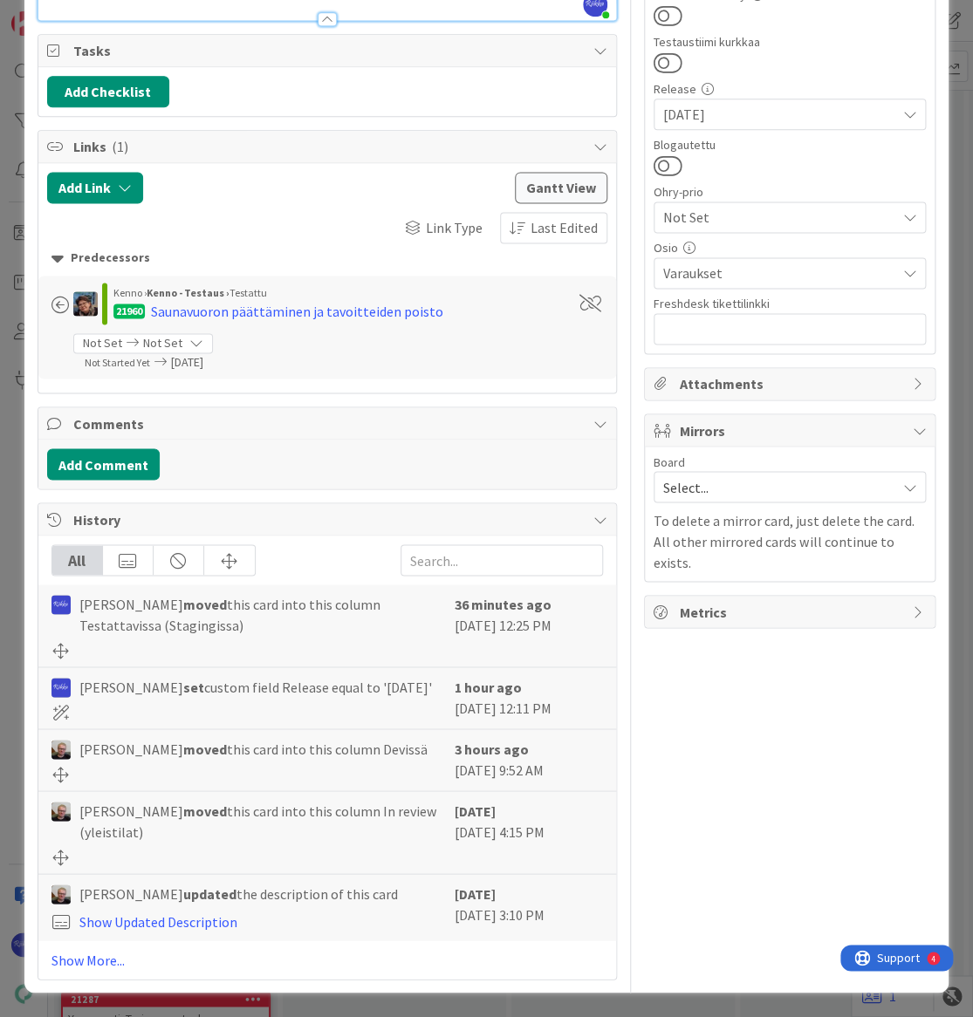
click at [94, 959] on link "Show More..." at bounding box center [326, 959] width 551 height 21
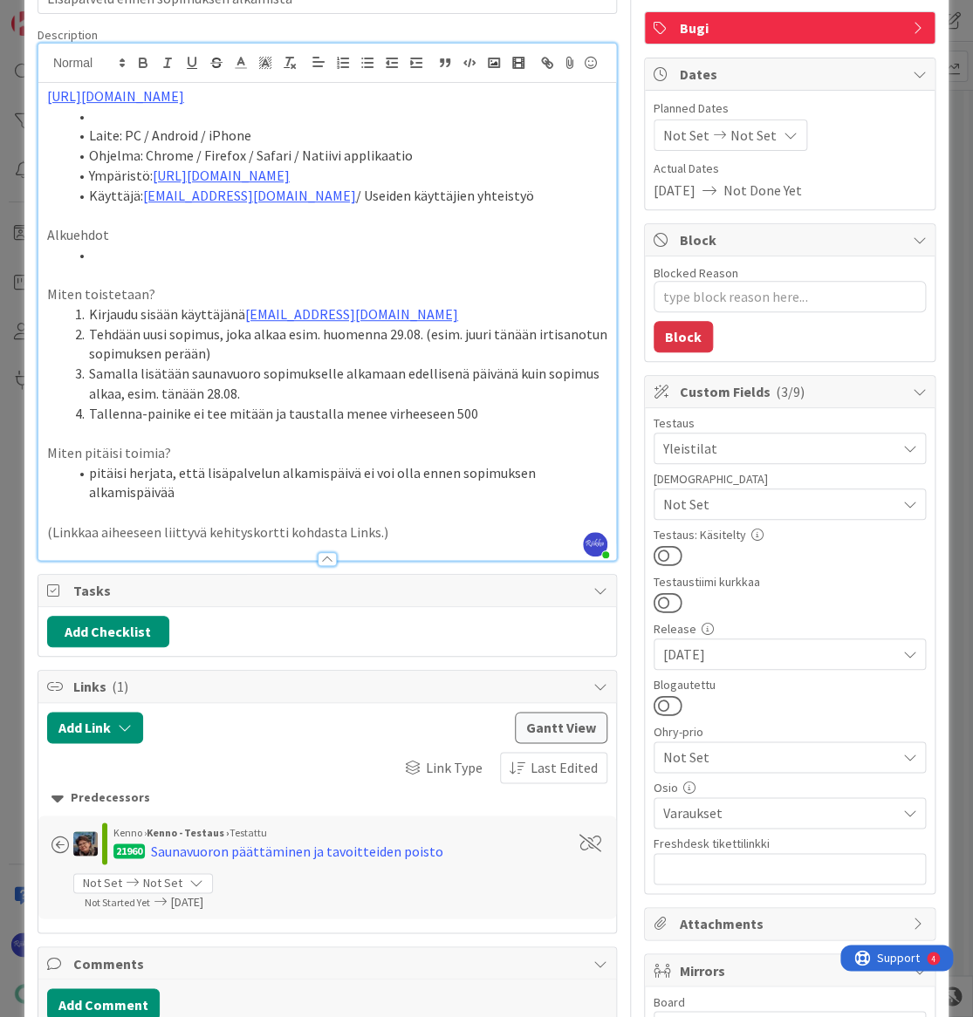
scroll to position [0, 0]
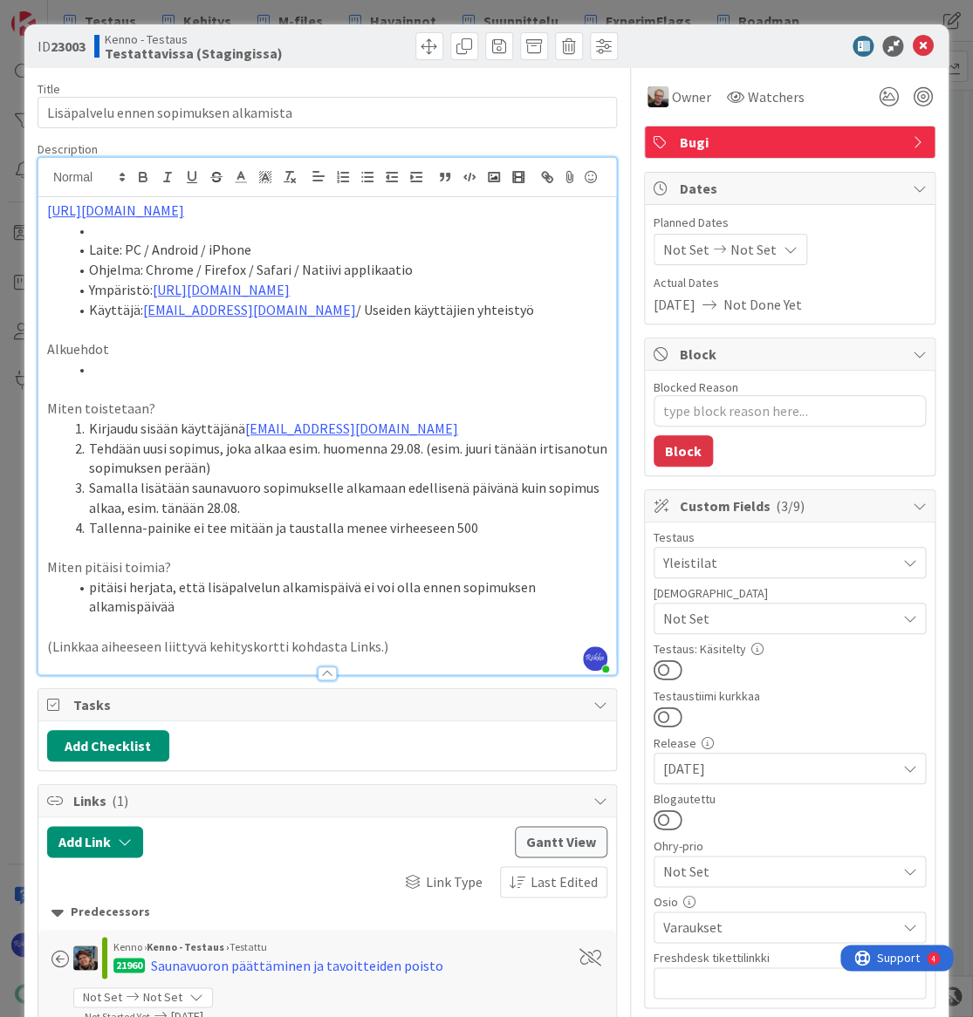
click at [789, 613] on span "Not Set" at bounding box center [779, 618] width 232 height 21
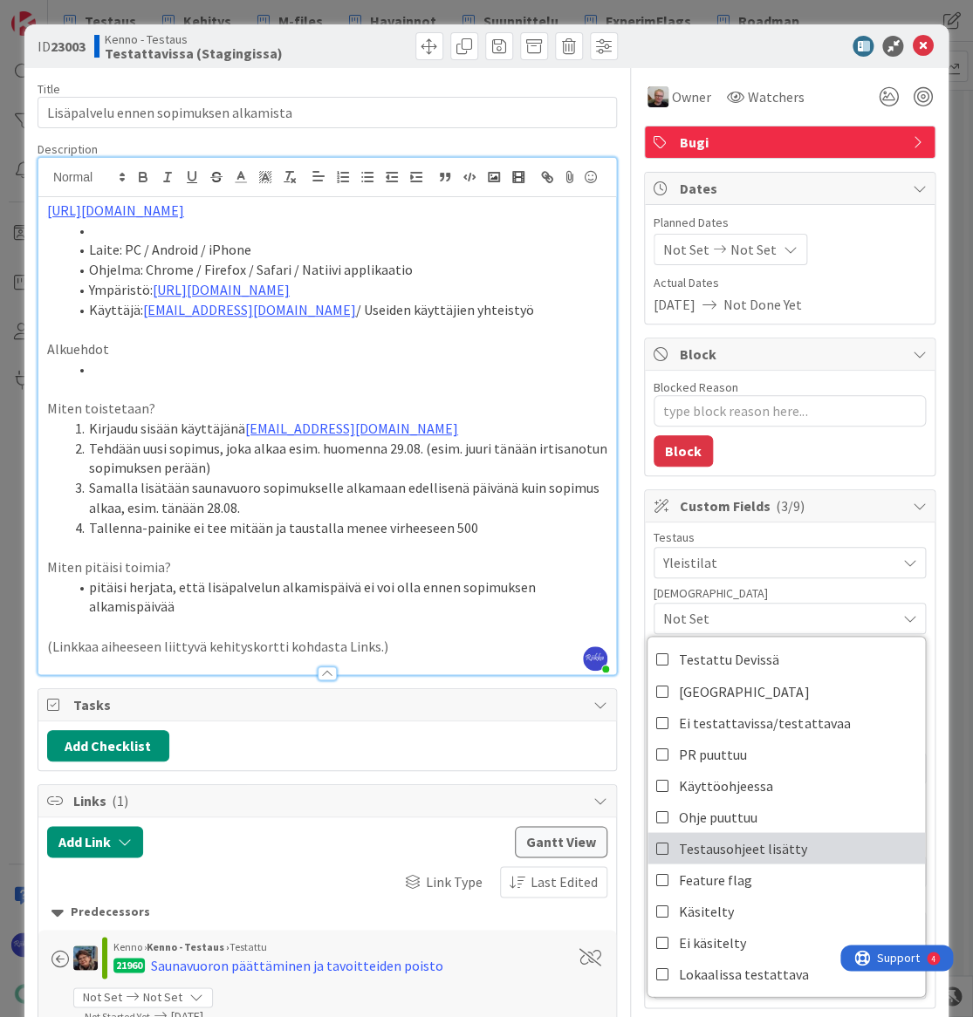
click at [789, 836] on link "Testausohjeet lisätty" at bounding box center [785, 847] width 277 height 31
click at [838, 532] on div "Testaus" at bounding box center [789, 537] width 272 height 12
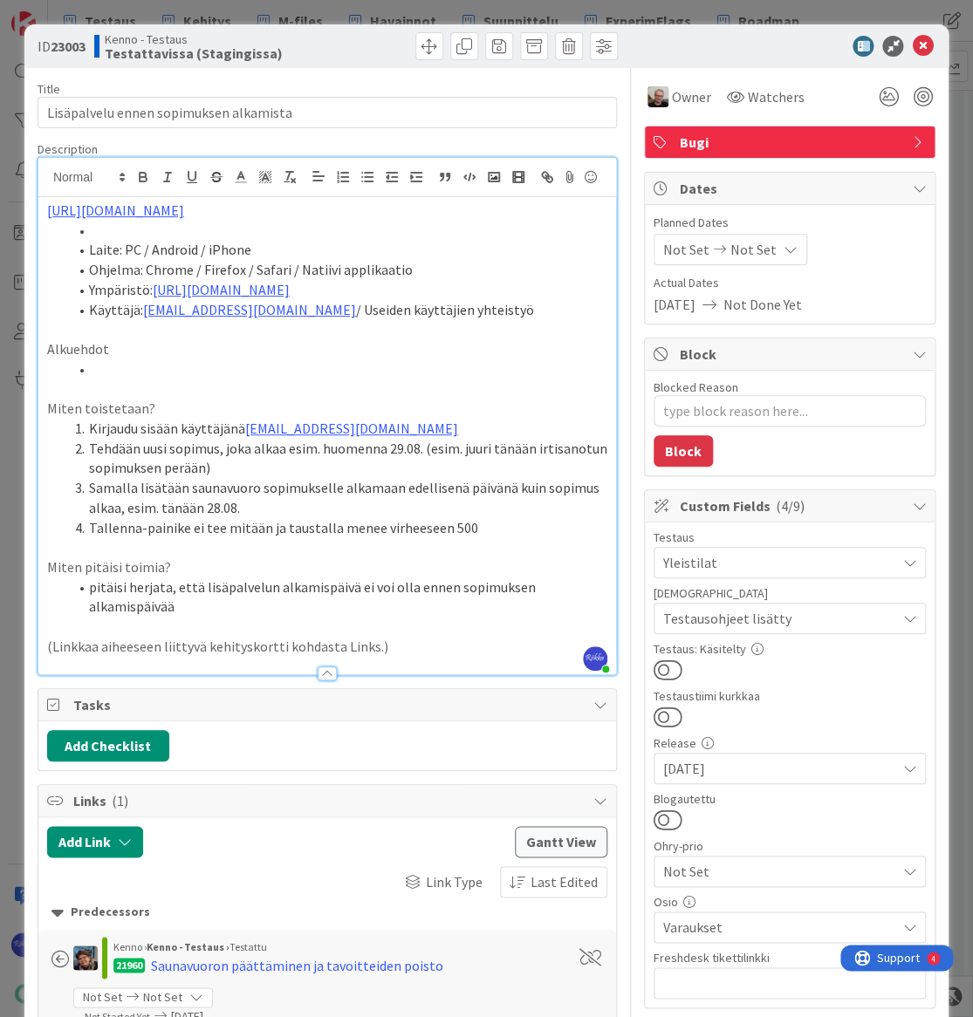
click at [660, 662] on button at bounding box center [667, 670] width 29 height 23
click at [796, 558] on span "Yleistilat" at bounding box center [779, 562] width 232 height 21
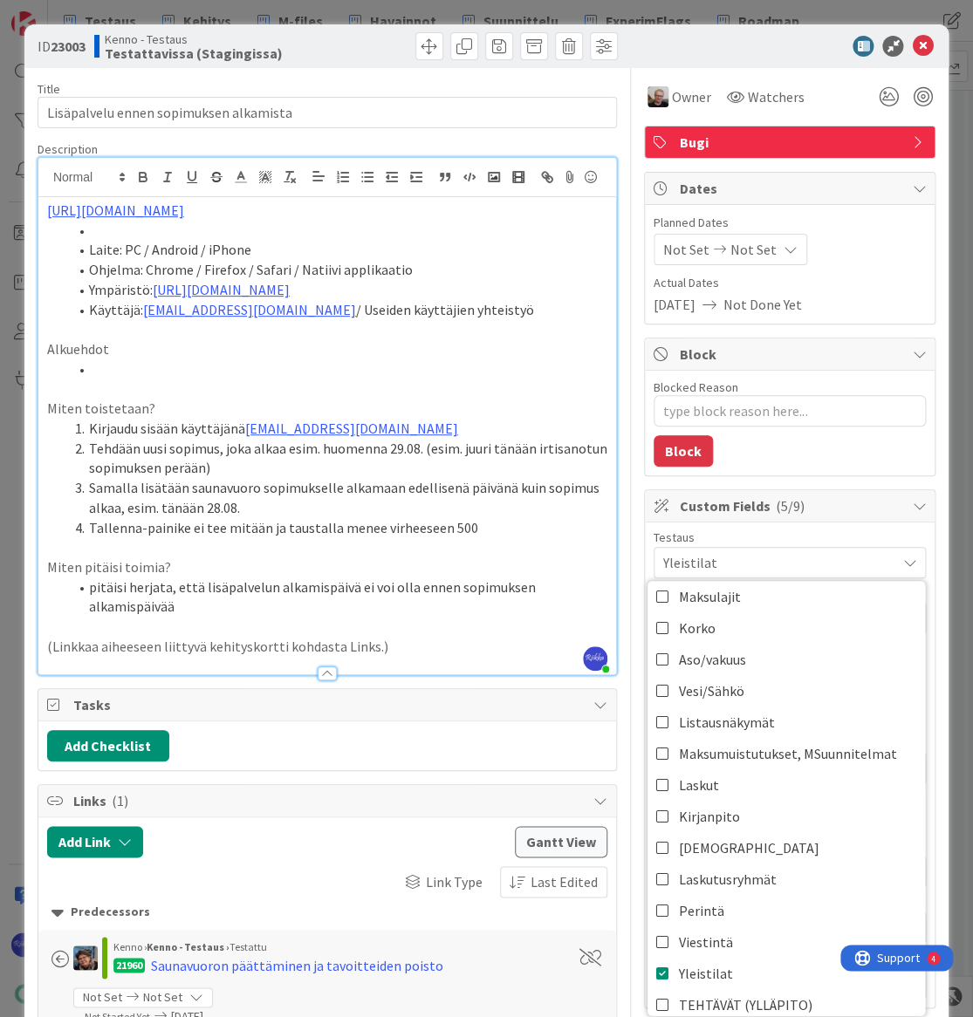
scroll to position [461, 0]
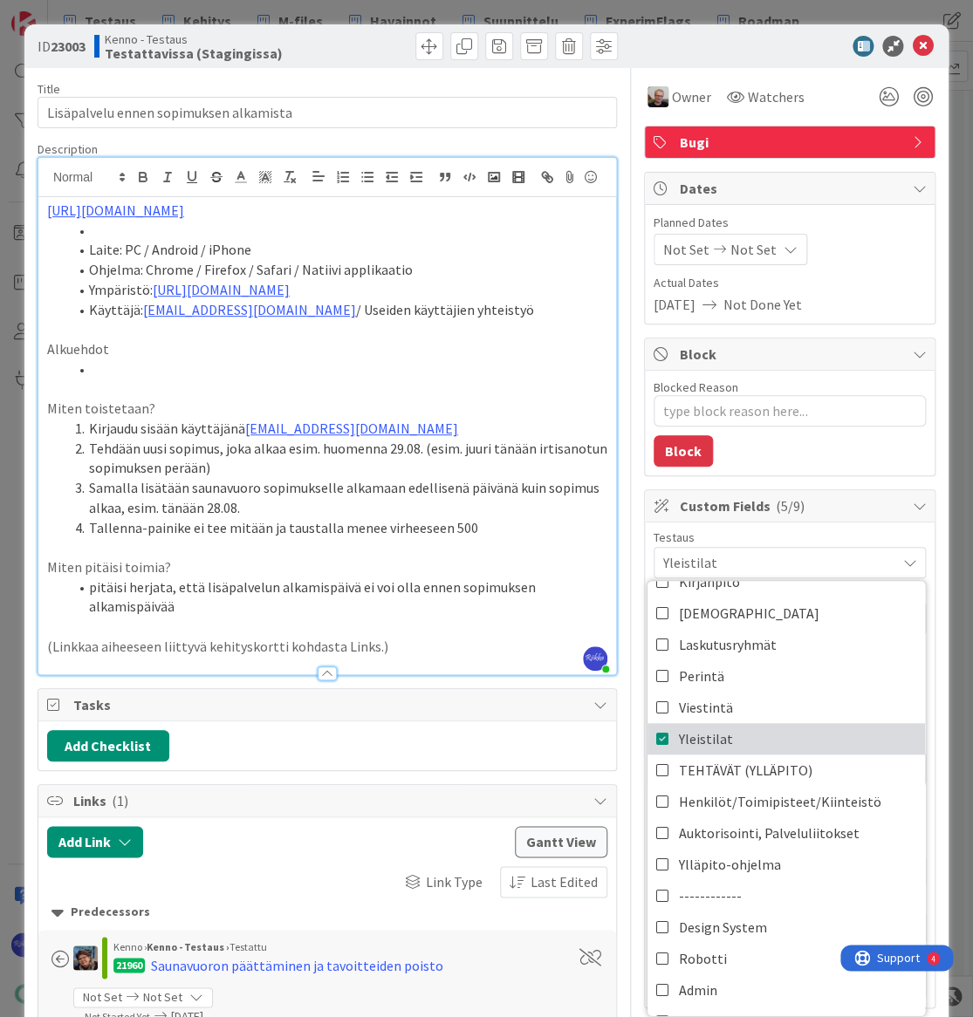
click at [717, 741] on link "Yleistilat" at bounding box center [785, 738] width 277 height 31
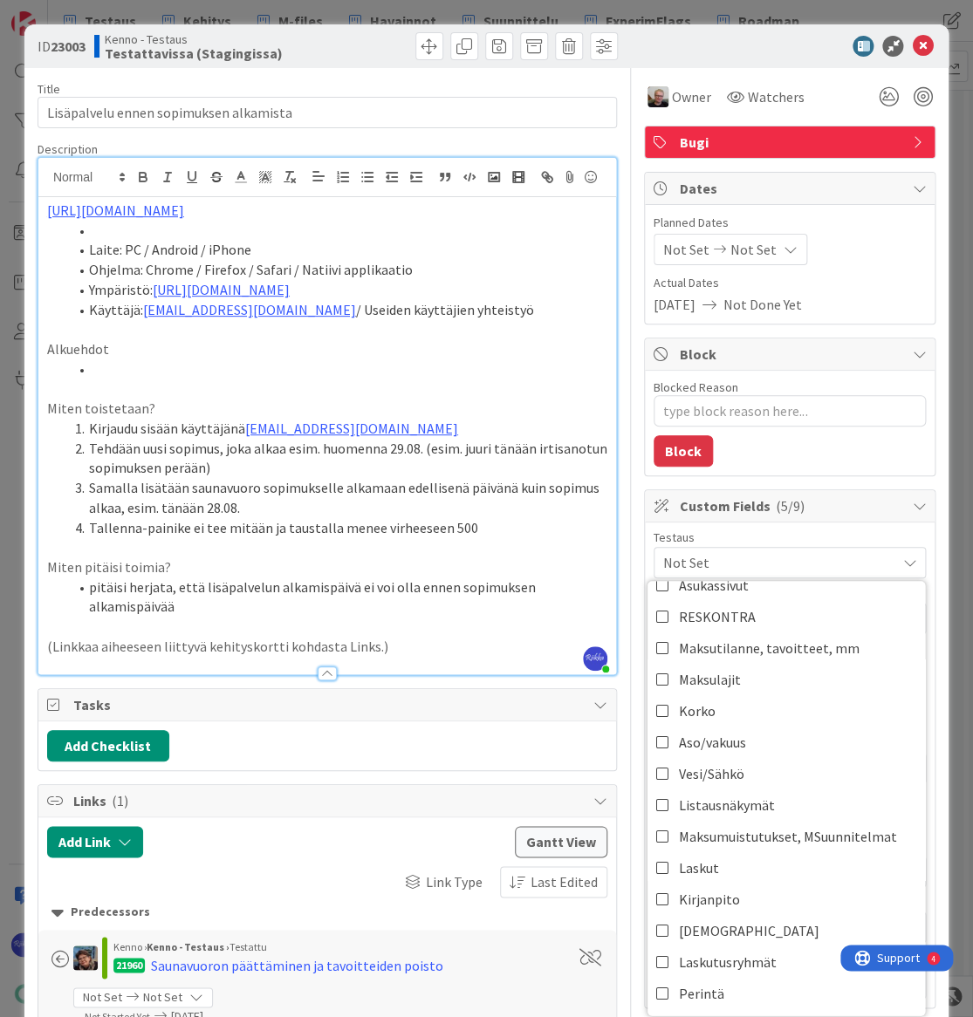
scroll to position [0, 0]
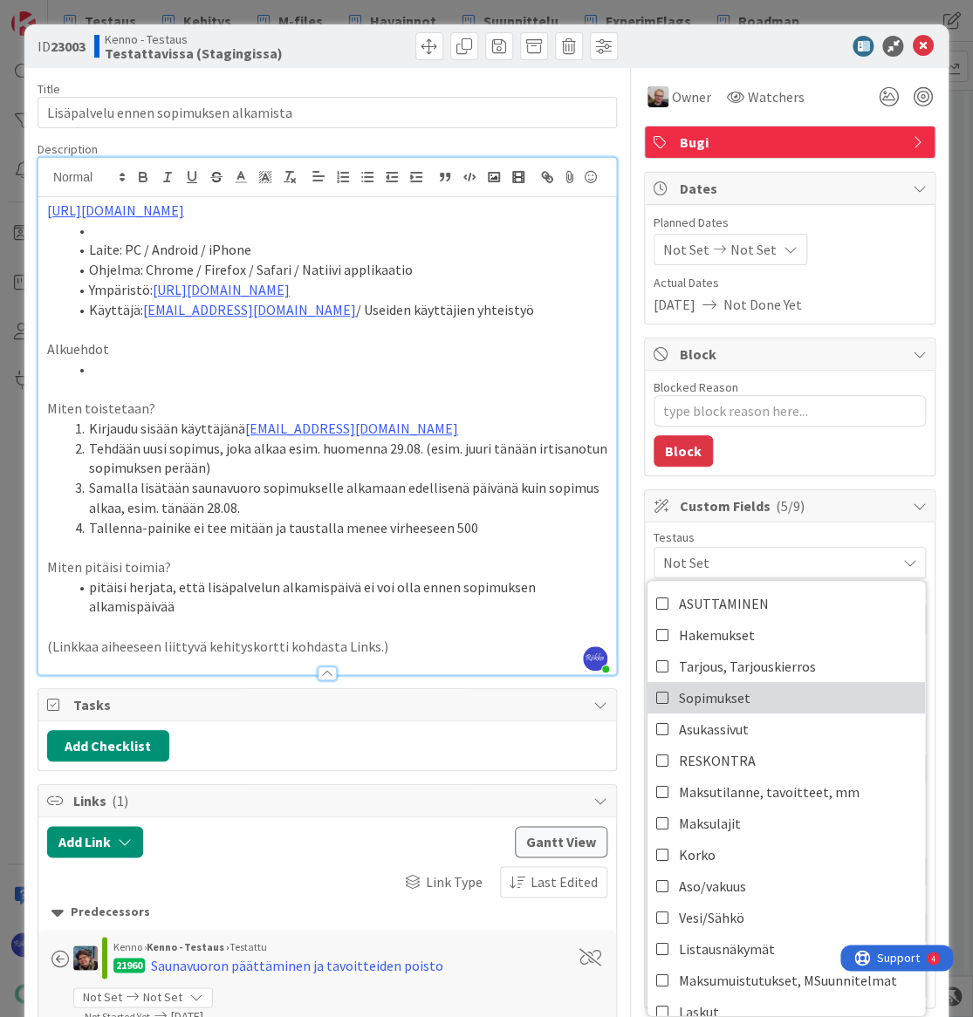
click at [762, 702] on link "Sopimukset" at bounding box center [785, 697] width 277 height 31
click at [810, 448] on div "Blocked Reason 0 / 256 Block" at bounding box center [790, 423] width 290 height 105
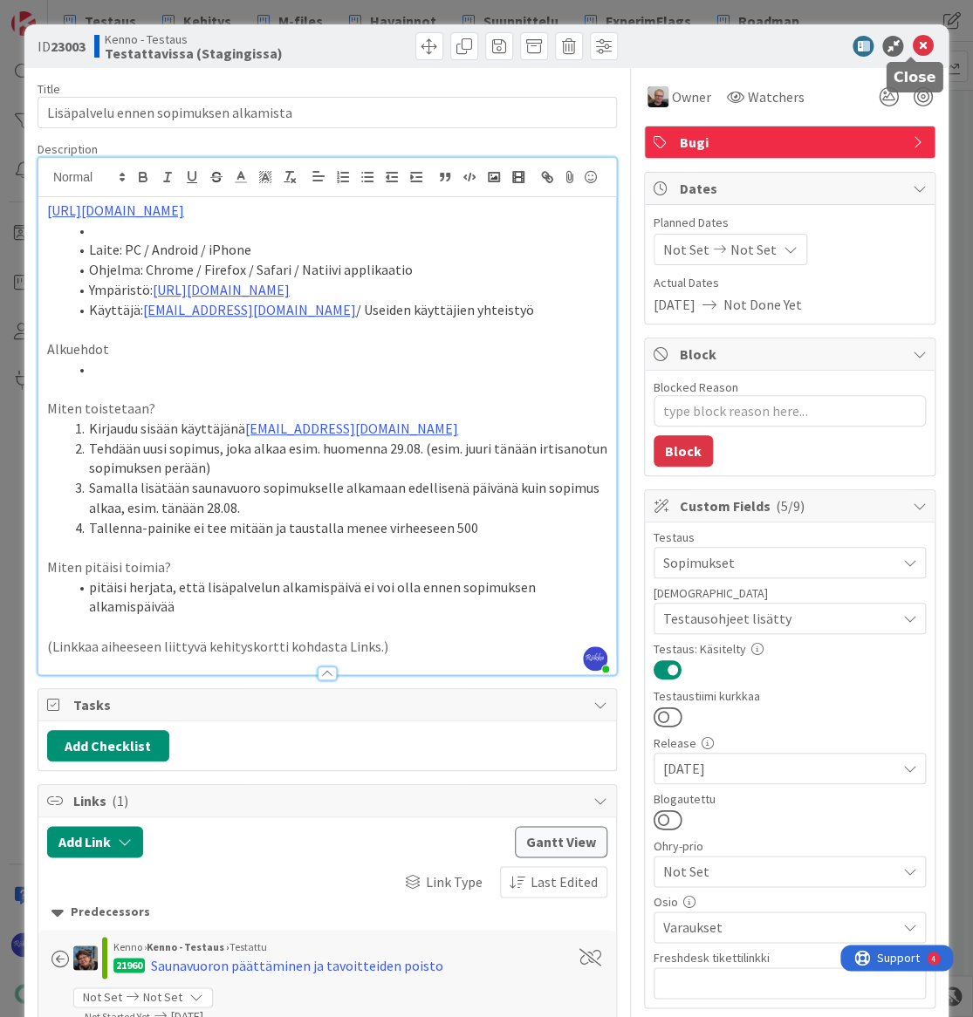
click at [912, 51] on icon at bounding box center [922, 46] width 21 height 21
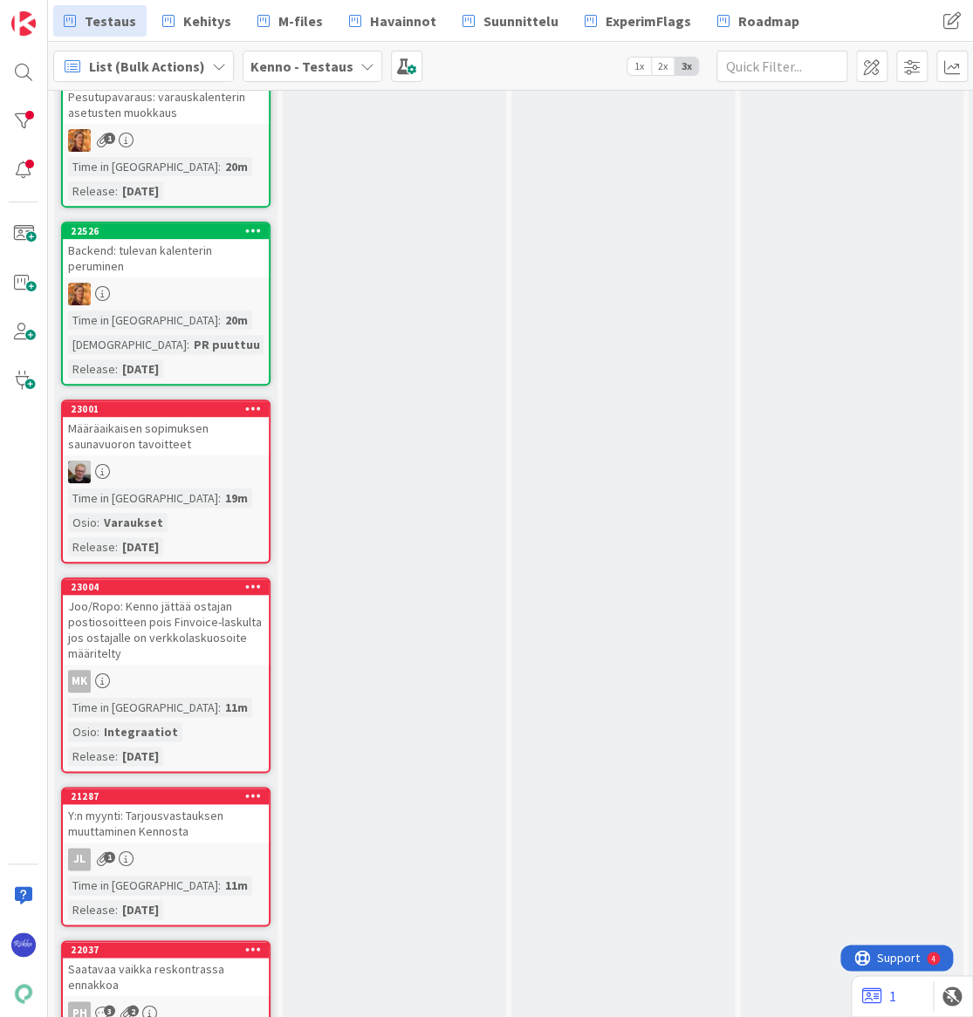
click at [149, 457] on link "23001 Määräaikaisen sopimuksen saunavuoron tavoitteet Time in Column : 19m Osio…" at bounding box center [165, 482] width 209 height 164
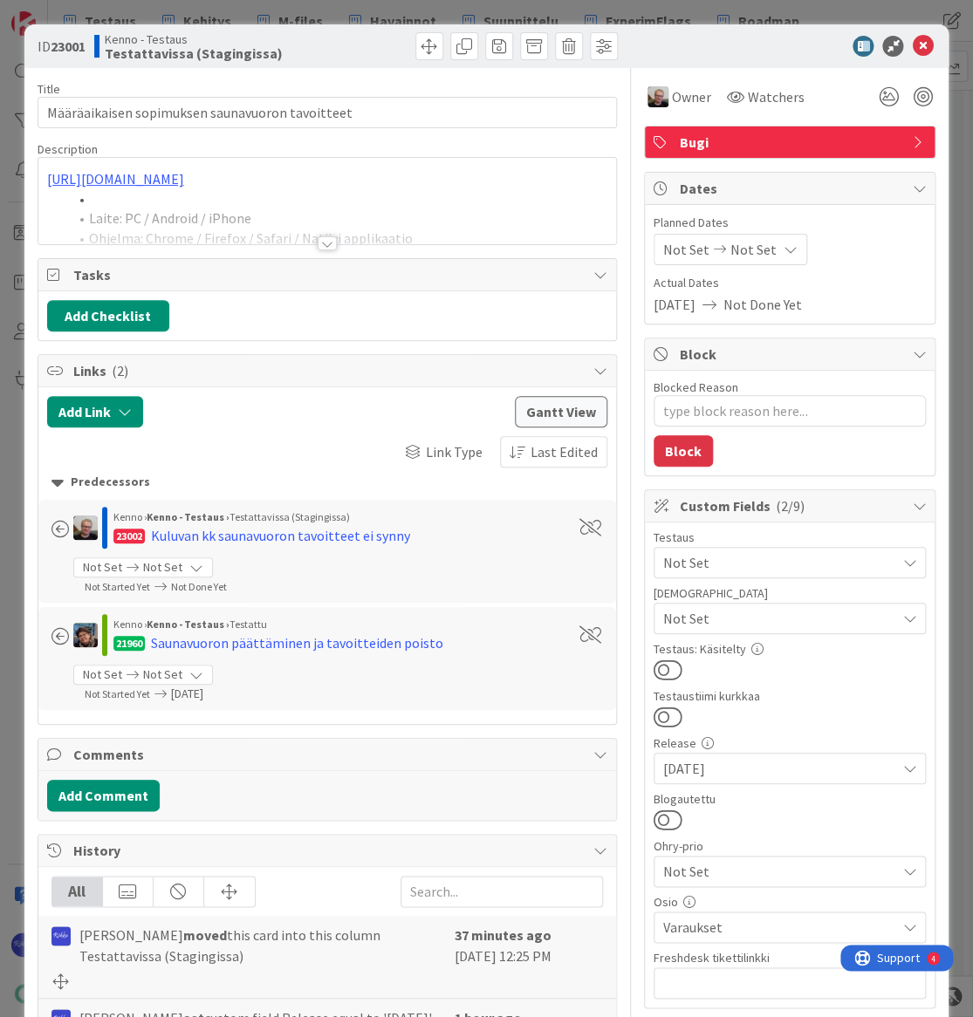
click at [320, 243] on div at bounding box center [327, 243] width 19 height 14
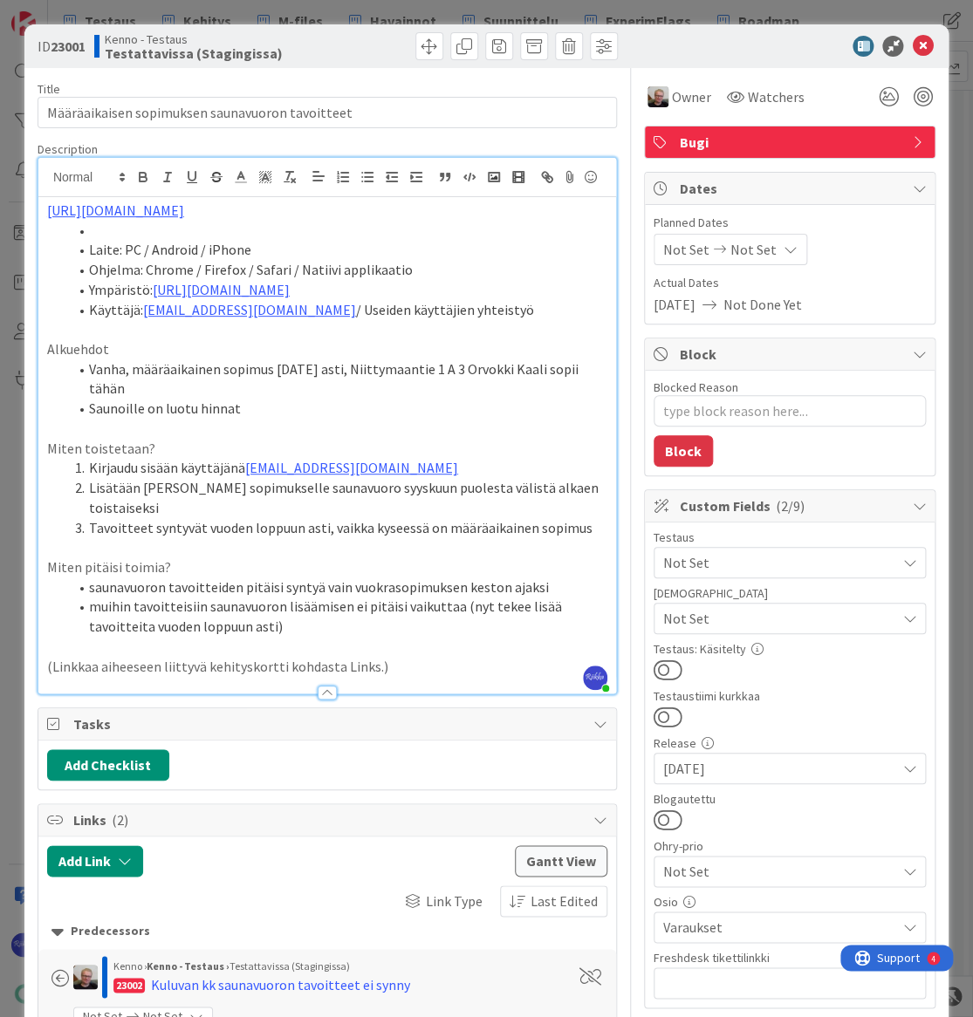
click at [784, 562] on span "Not Set" at bounding box center [779, 562] width 232 height 21
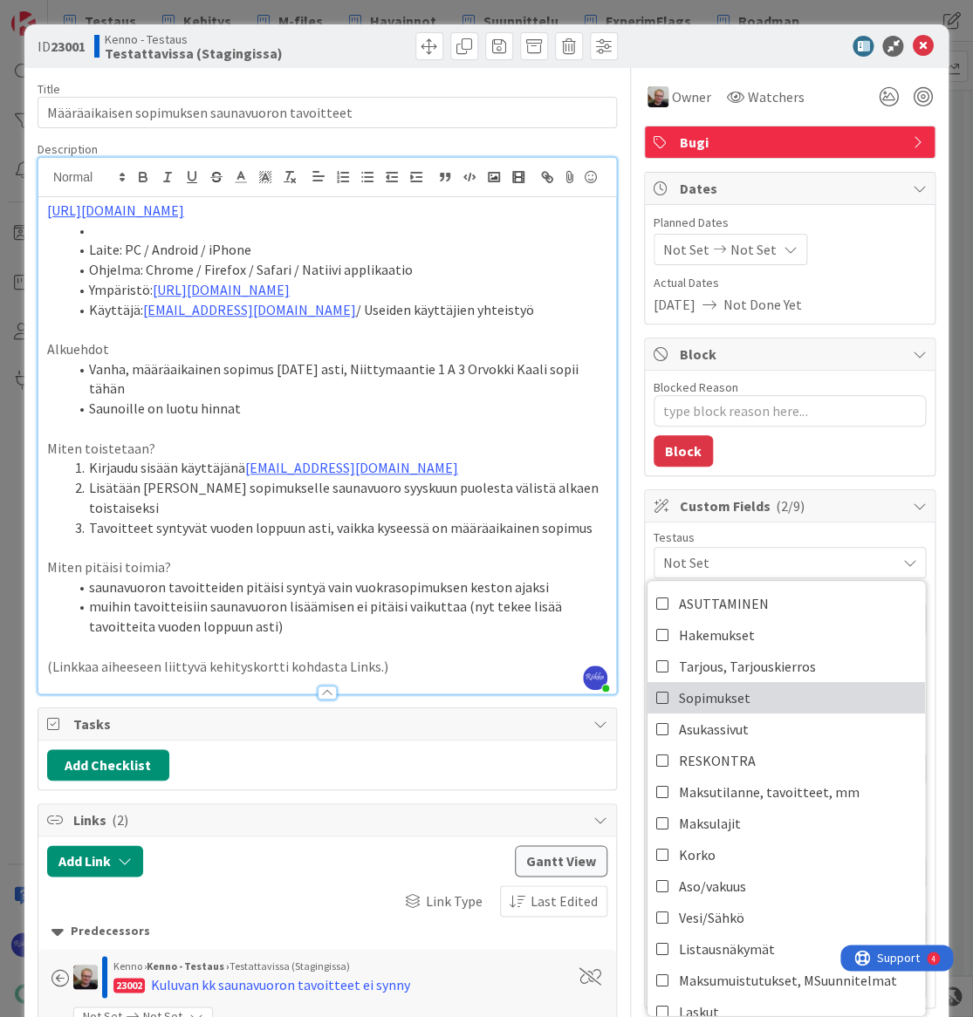
click at [760, 688] on link "Sopimukset" at bounding box center [785, 697] width 277 height 31
click at [846, 462] on div "Blocked Reason 0 / 256 Block" at bounding box center [790, 423] width 290 height 105
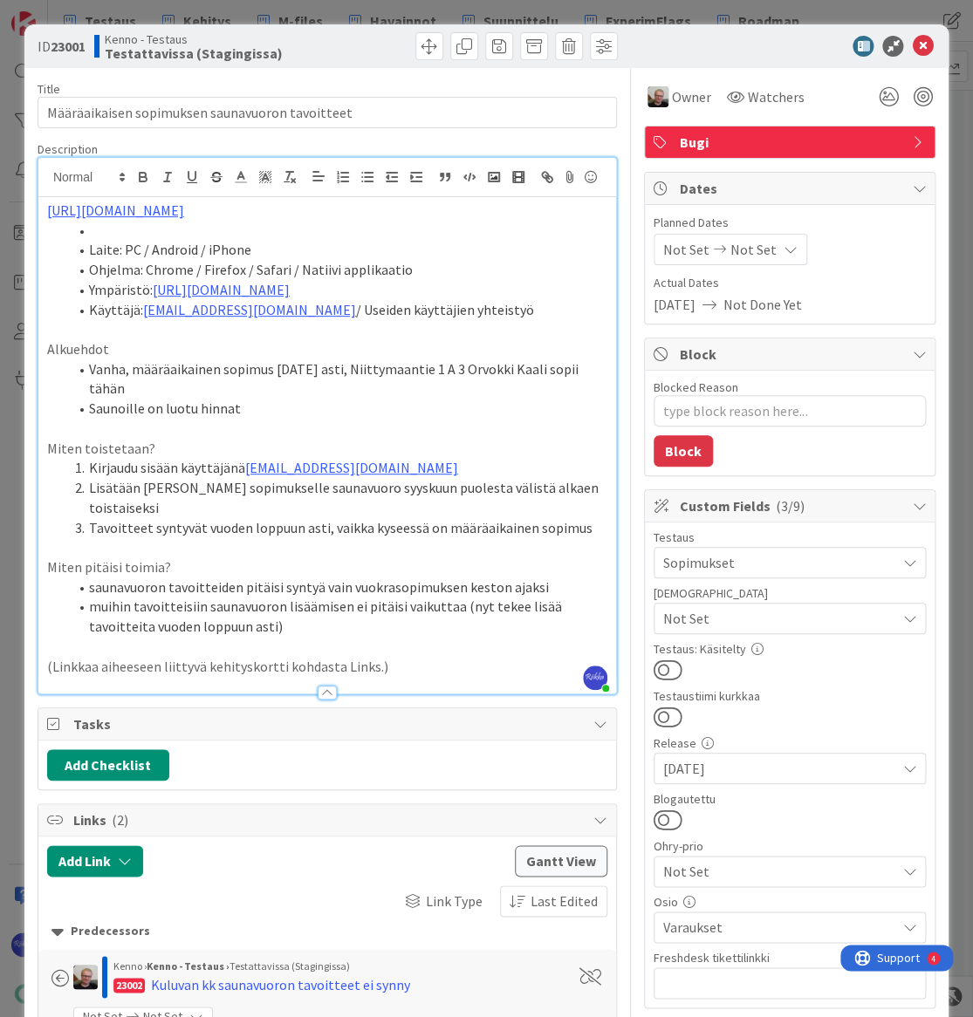
click at [753, 616] on span "Not Set" at bounding box center [779, 618] width 232 height 21
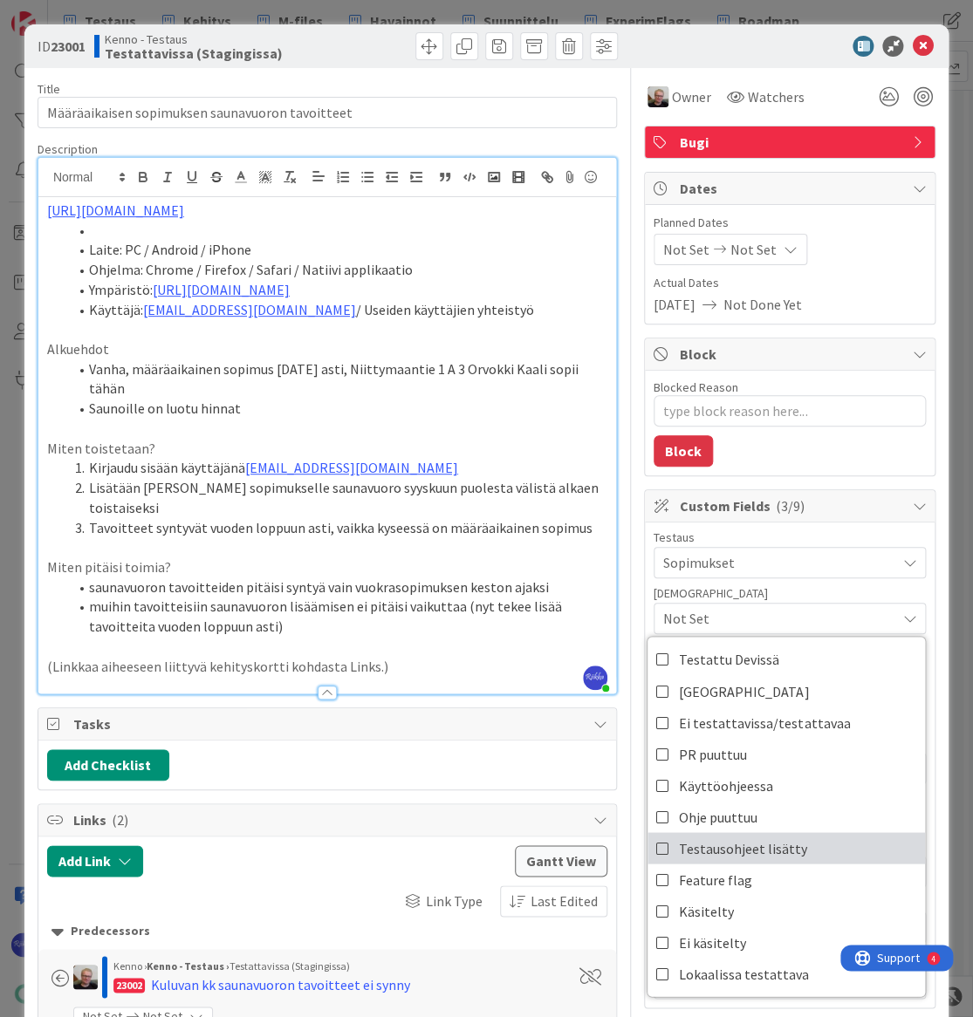
click at [769, 844] on span "Testausohjeet lisätty" at bounding box center [743, 848] width 128 height 26
click at [824, 444] on div "Blocked Reason 0 / 256 Block" at bounding box center [790, 423] width 290 height 105
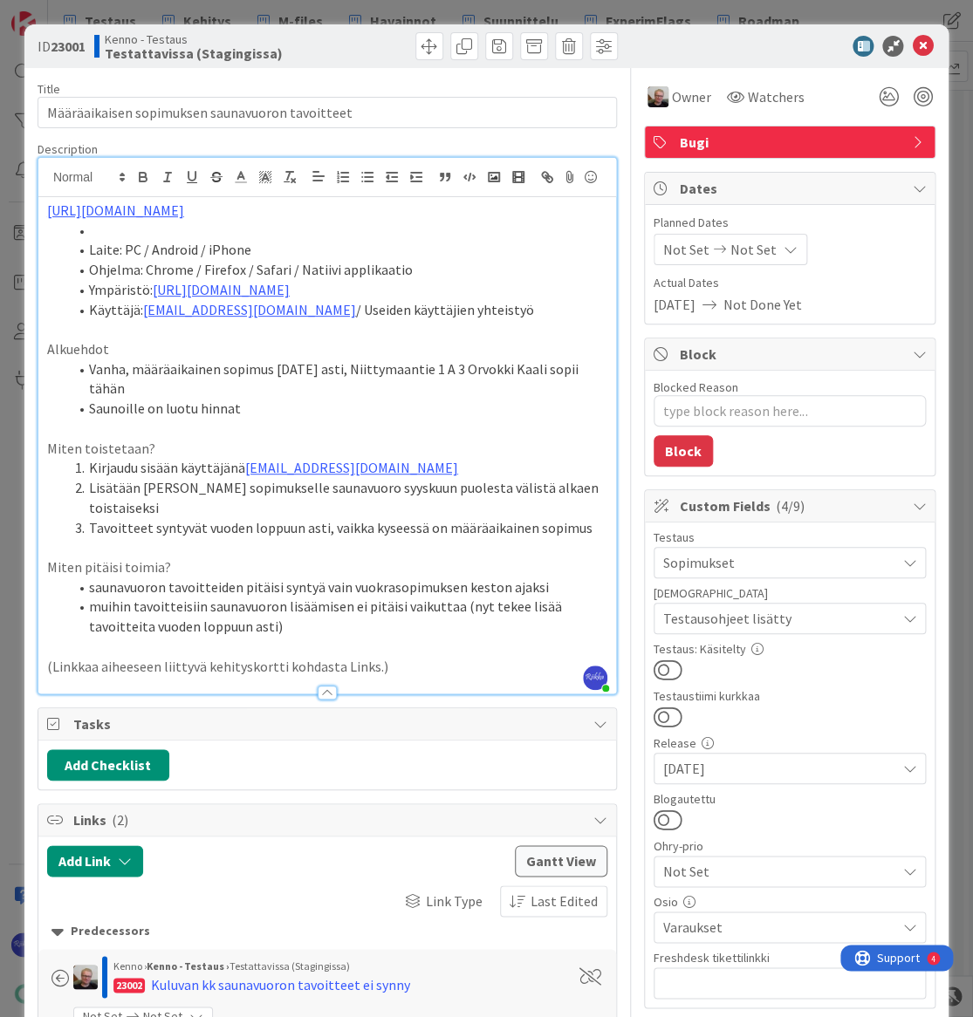
click at [663, 668] on button at bounding box center [667, 670] width 29 height 23
click at [912, 51] on icon at bounding box center [922, 46] width 21 height 21
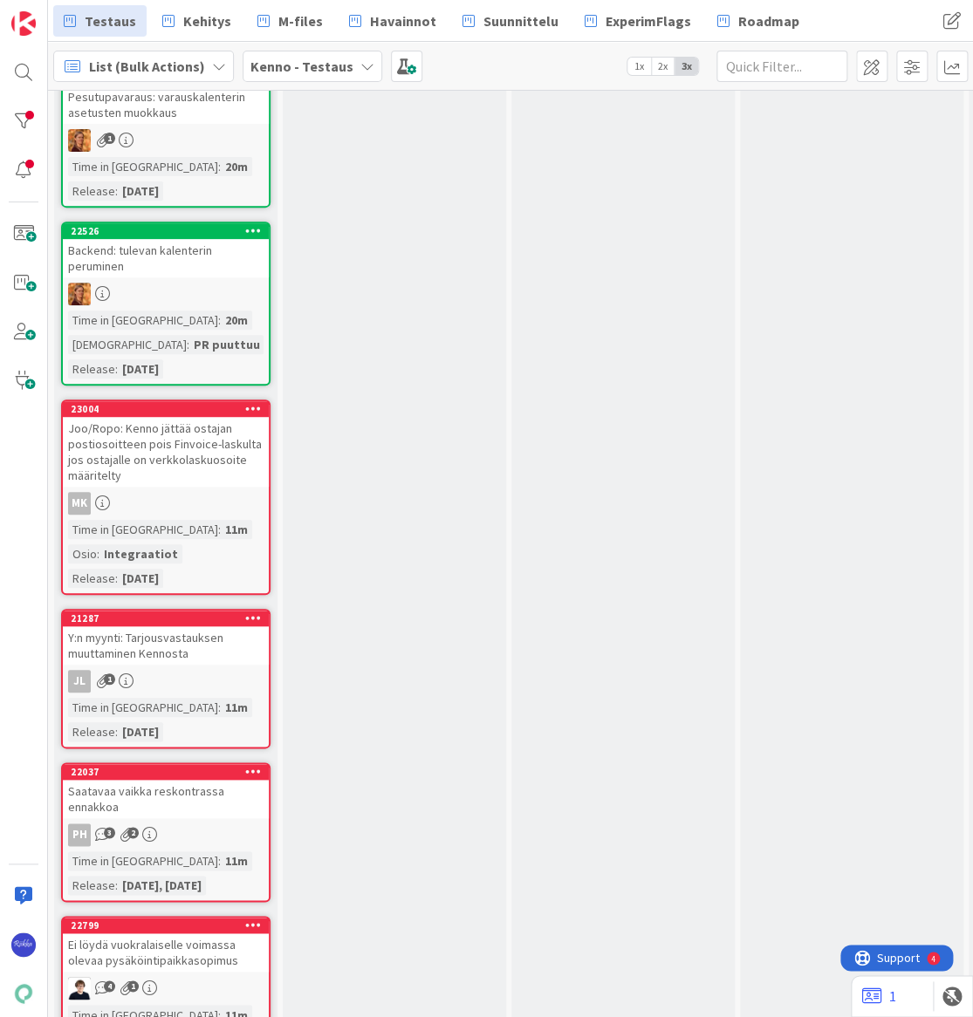
click at [157, 438] on div "Joo/Ropo: Kenno jättää ostajan postiosoitteen pois Finvoice-laskulta jos ostaja…" at bounding box center [166, 452] width 206 height 70
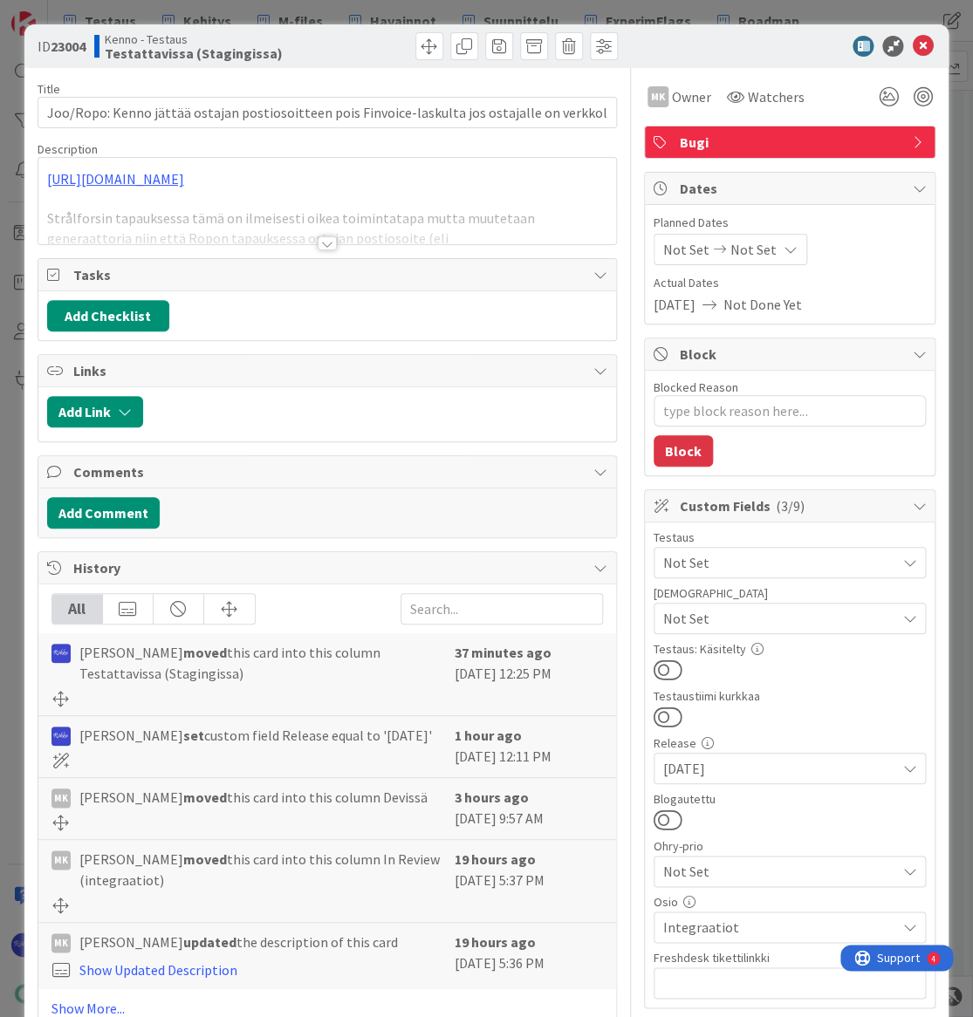
click at [318, 245] on div at bounding box center [327, 243] width 19 height 14
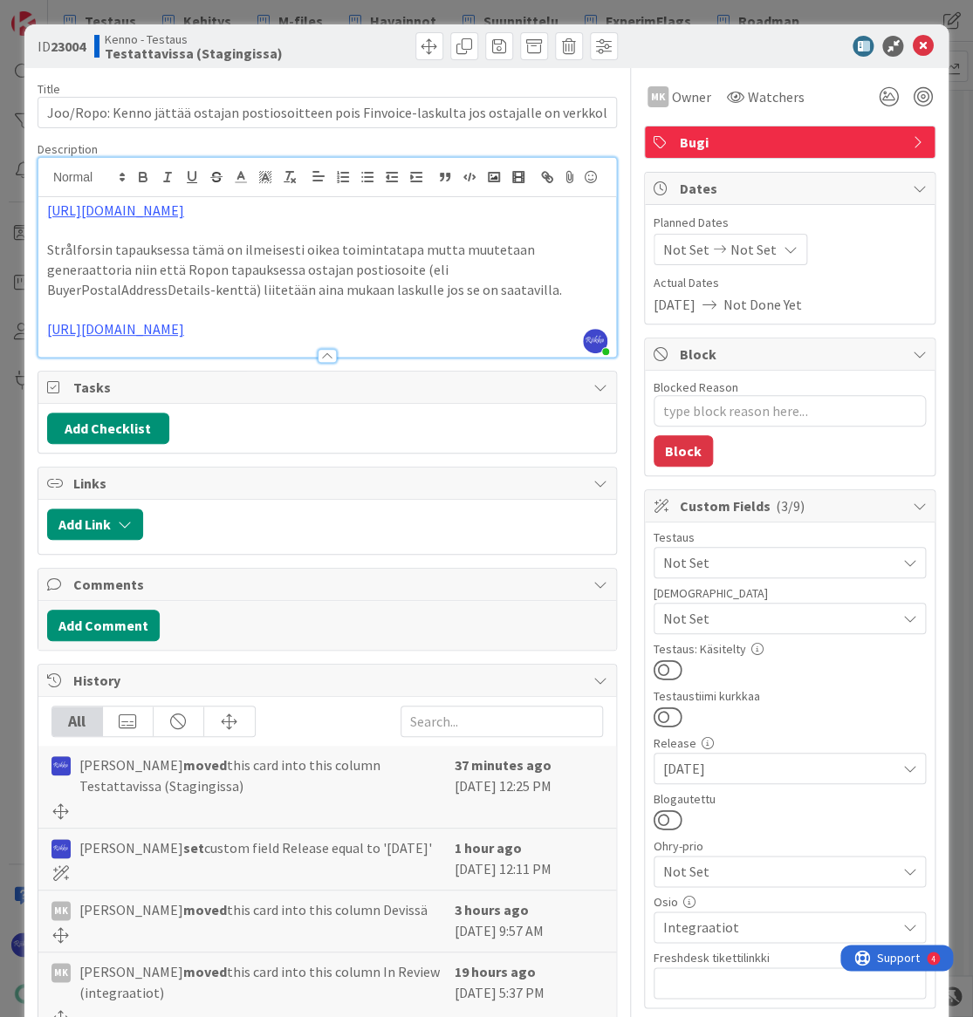
click at [184, 338] on link "https://pandiaoy.slack.com/archives/C090SBSETGT/p1756360757744539" at bounding box center [115, 328] width 137 height 17
click at [265, 374] on link "https://pandiaoy.slack.com/archives/C090SBSETGT/p1756360757744539" at bounding box center [214, 363] width 120 height 23
click at [490, 339] on p "https://pandiaoy.slack.com/archives/C090SBSETGT/p1756360757744539" at bounding box center [327, 329] width 560 height 20
click at [912, 40] on icon at bounding box center [922, 46] width 21 height 21
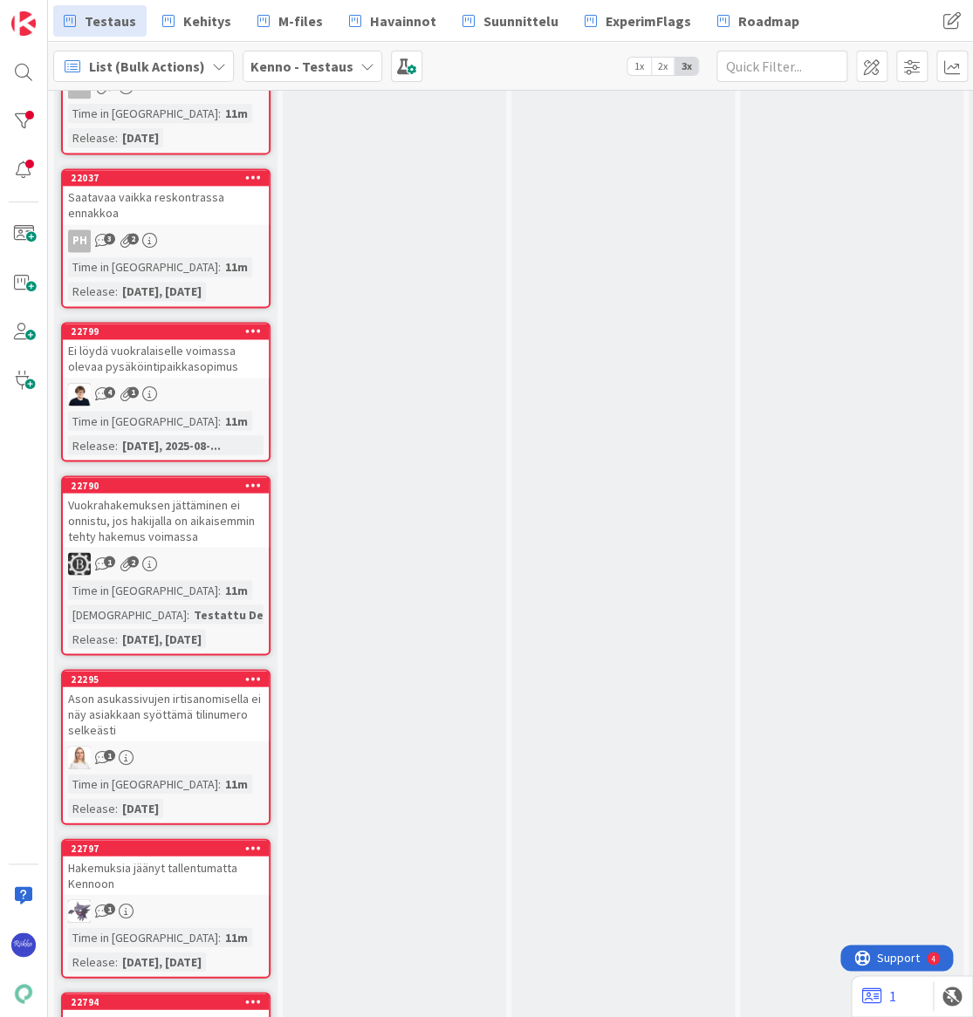
scroll to position [905, 0]
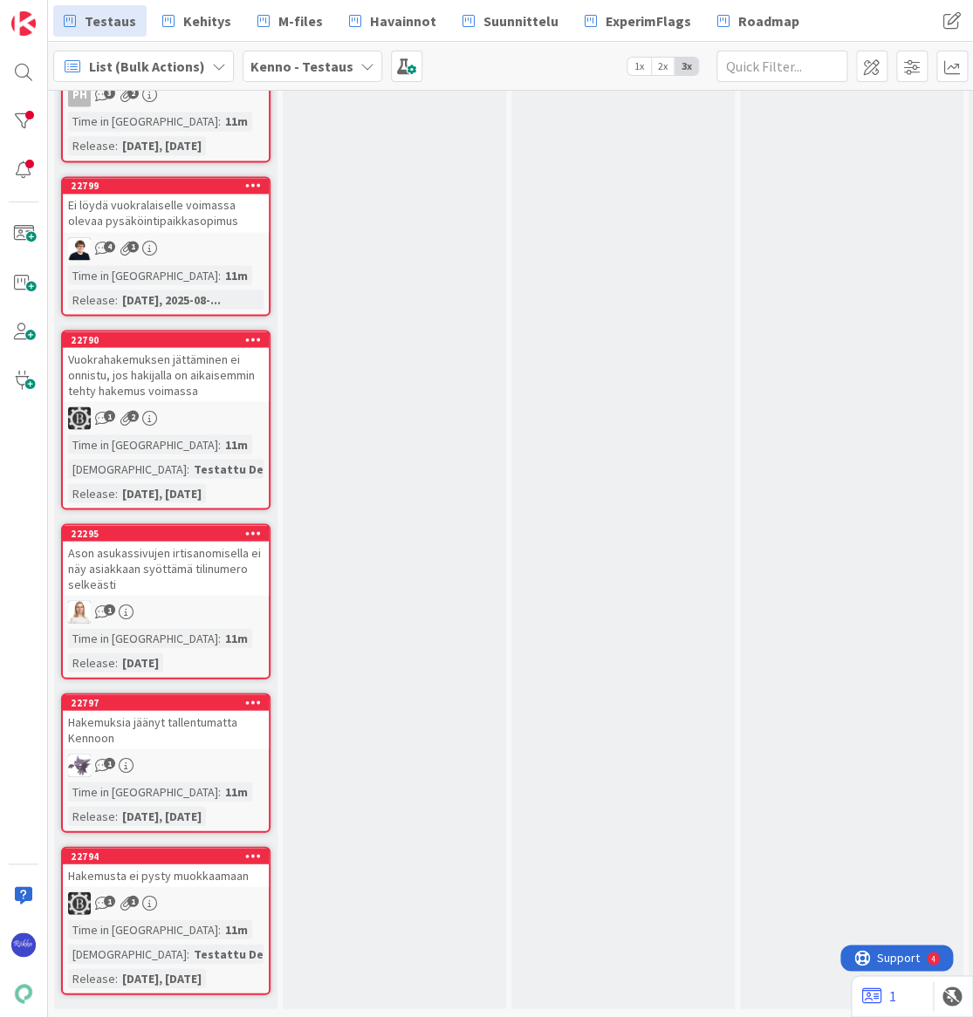
click at [185, 864] on div "Hakemusta ei pysty muokkaamaan" at bounding box center [166, 875] width 206 height 23
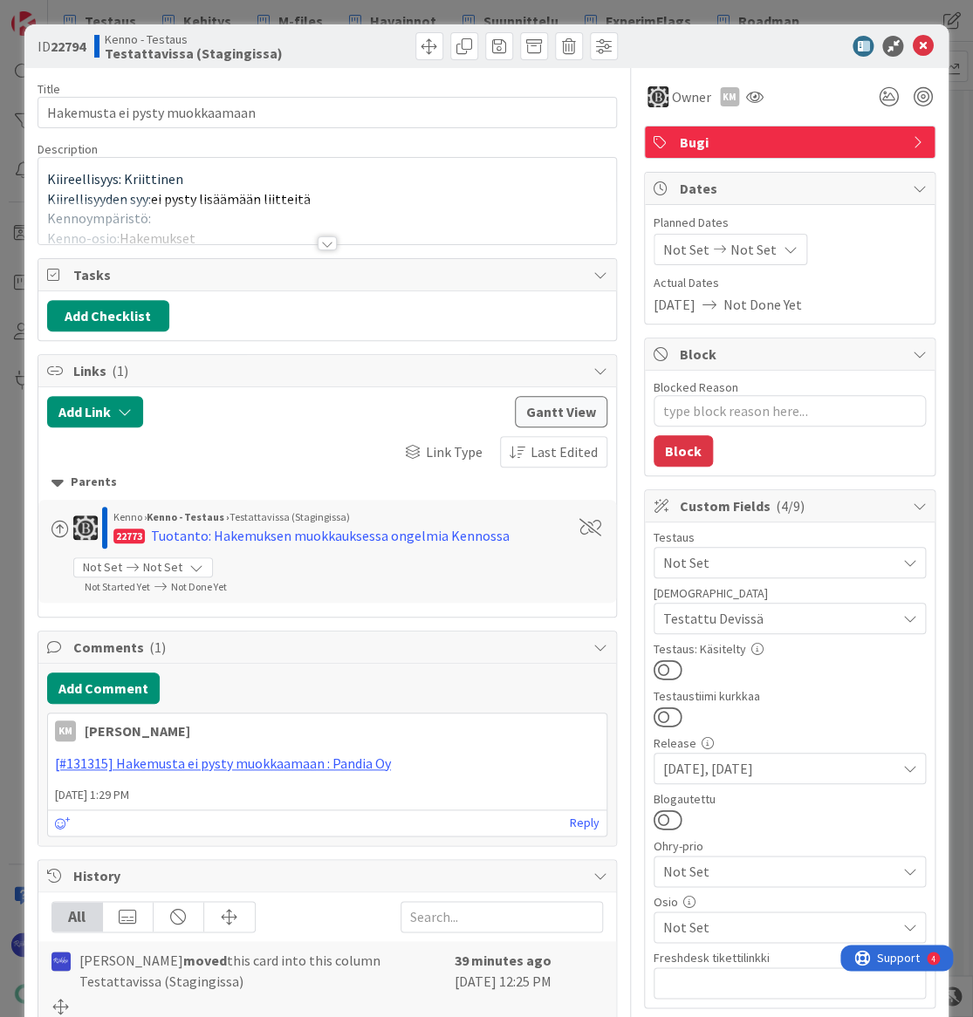
click at [319, 244] on div at bounding box center [327, 243] width 19 height 14
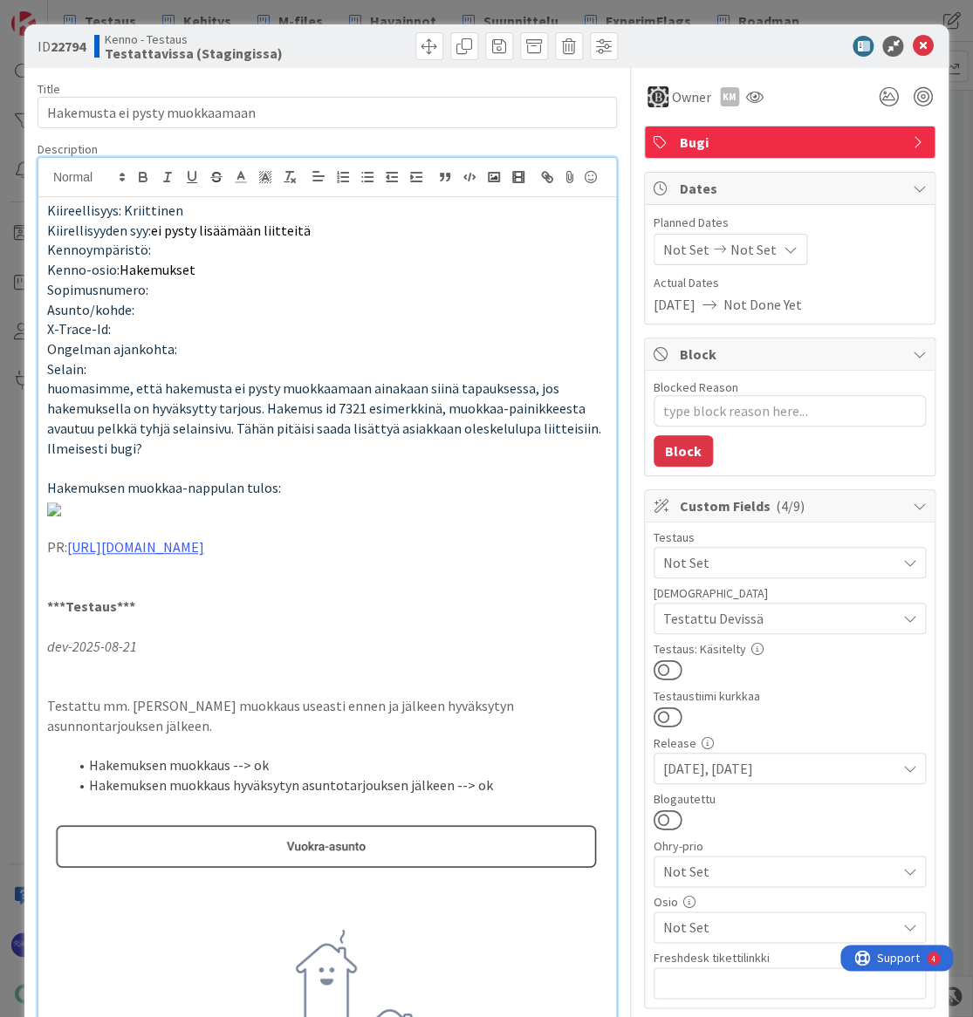
click at [656, 668] on button at bounding box center [667, 670] width 29 height 23
click at [912, 48] on icon at bounding box center [922, 46] width 21 height 21
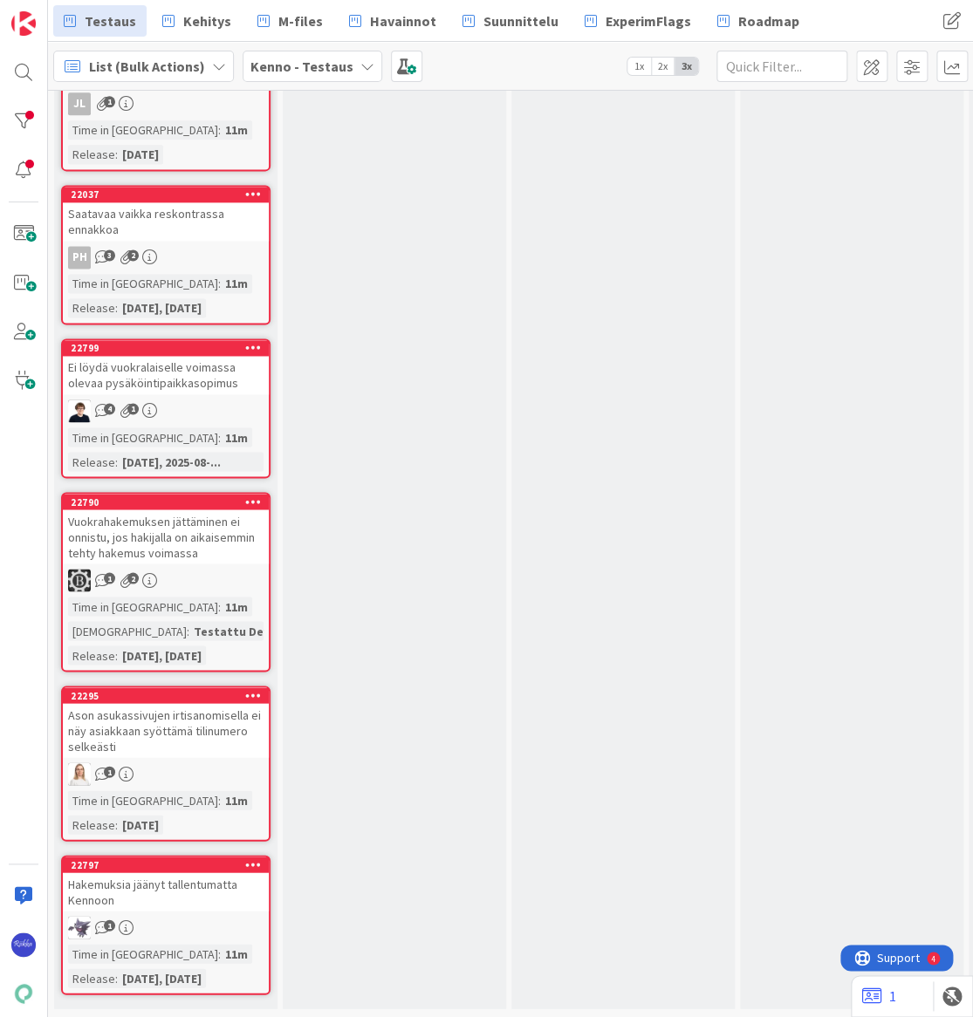
click at [181, 523] on div "Vuokrahakemuksen jättäminen ei onnistu, jos hakijalla on aikaisemmin tehty hake…" at bounding box center [166, 536] width 206 height 54
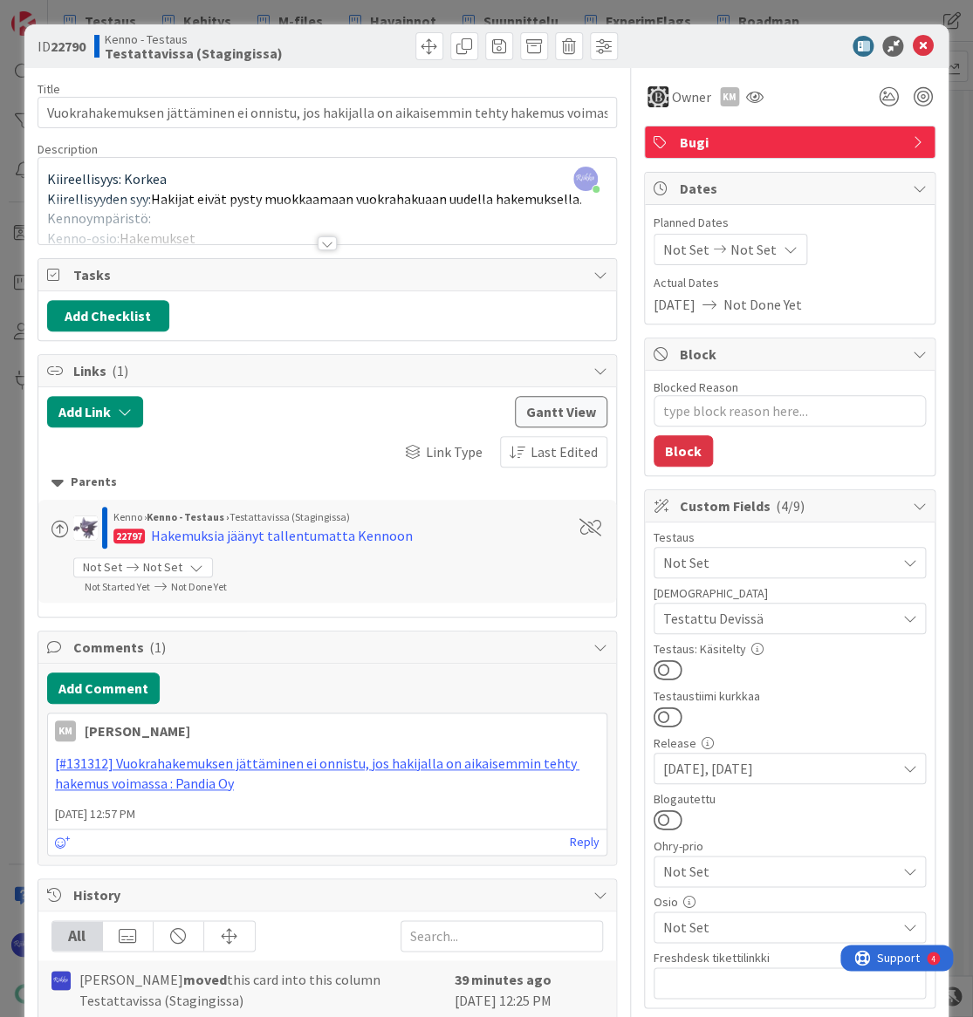
click at [660, 670] on button at bounding box center [667, 670] width 29 height 23
click at [912, 44] on icon at bounding box center [922, 46] width 21 height 21
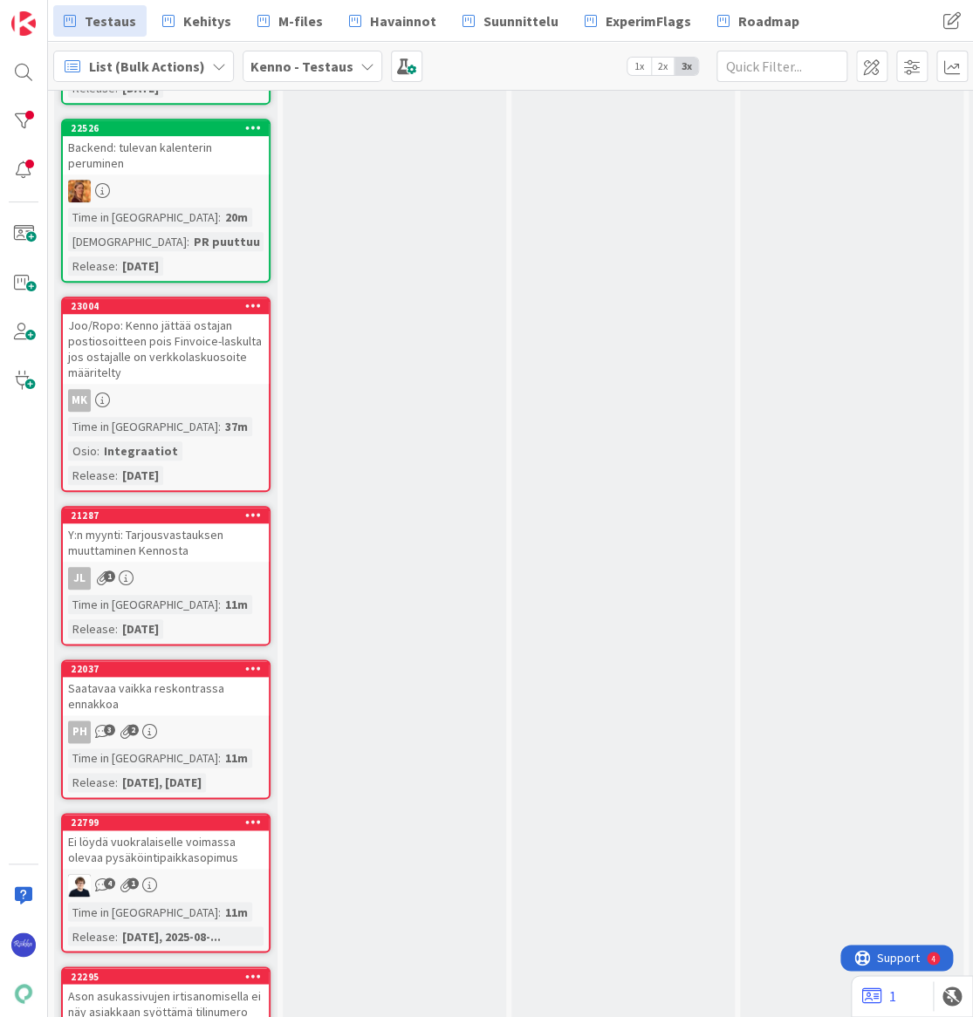
scroll to position [475, 0]
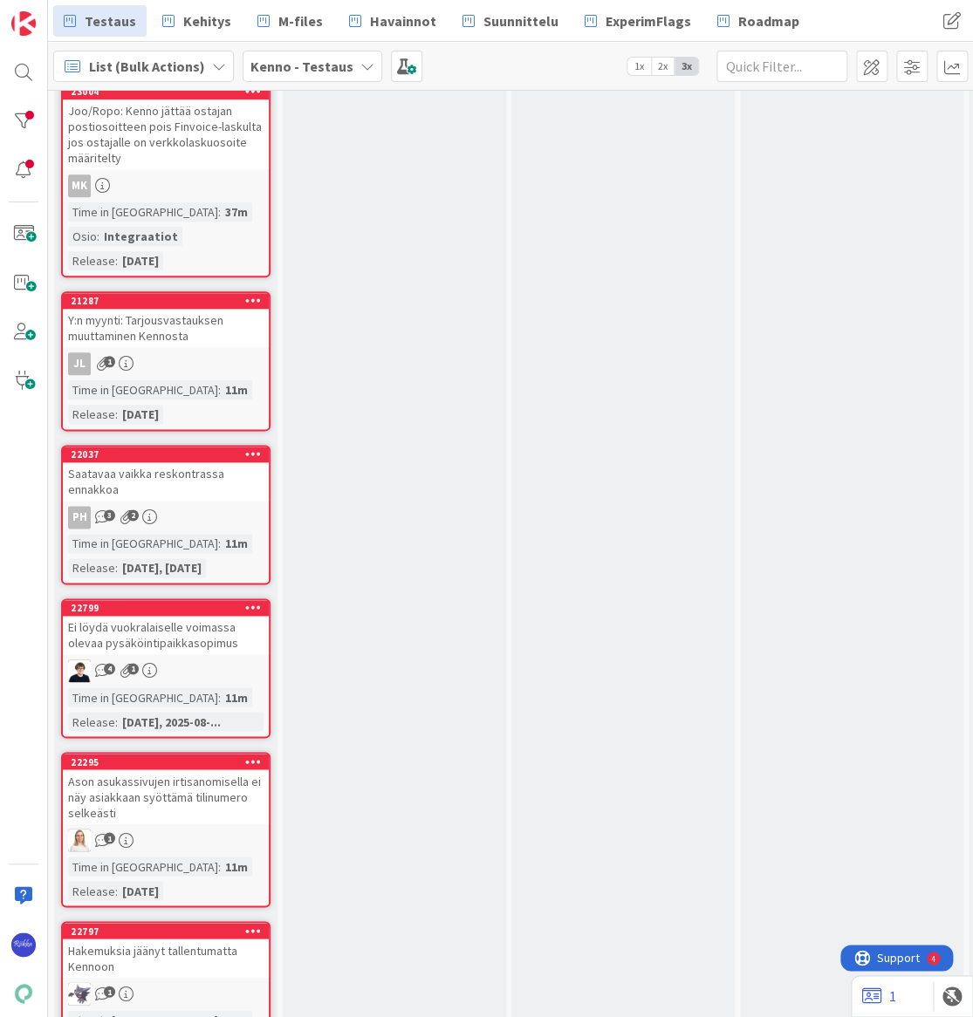
click at [179, 331] on div "Y:n myynti: Tarjousvastauksen muuttaminen Kennosta" at bounding box center [166, 328] width 206 height 38
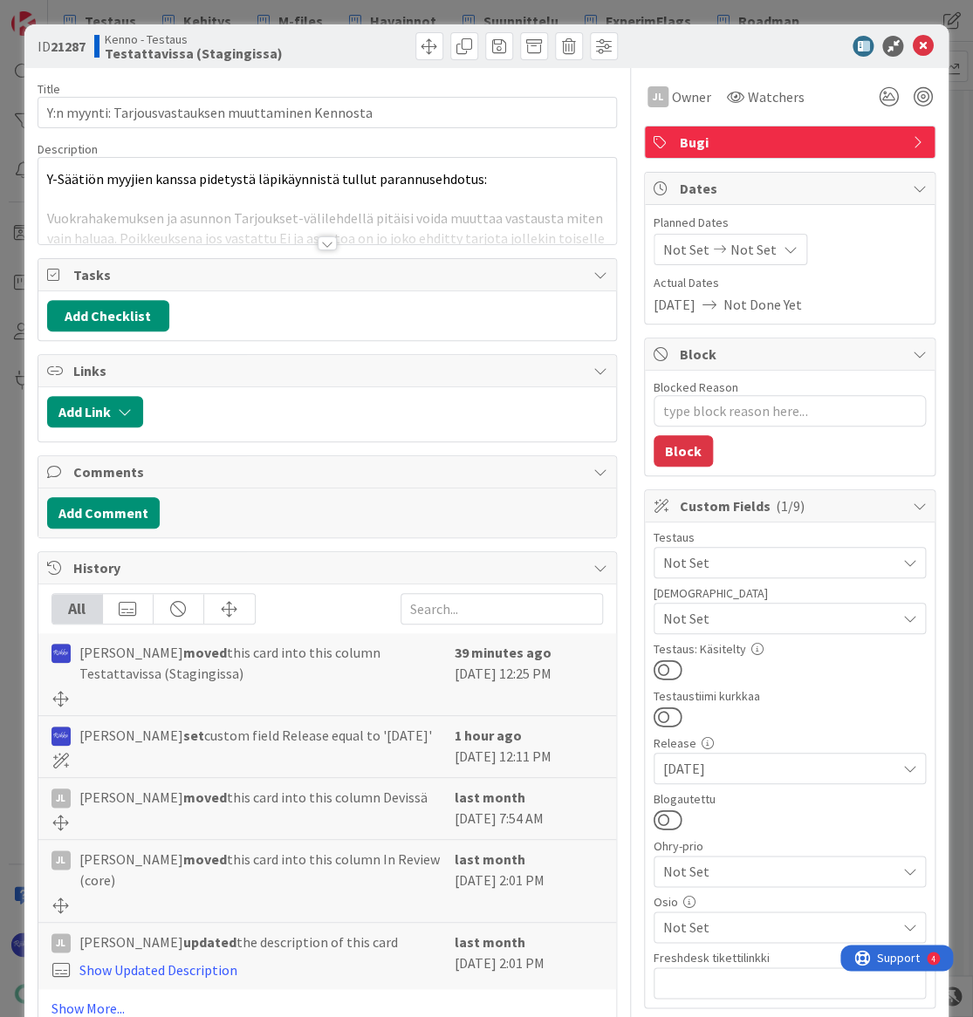
click at [323, 244] on div at bounding box center [327, 243] width 19 height 14
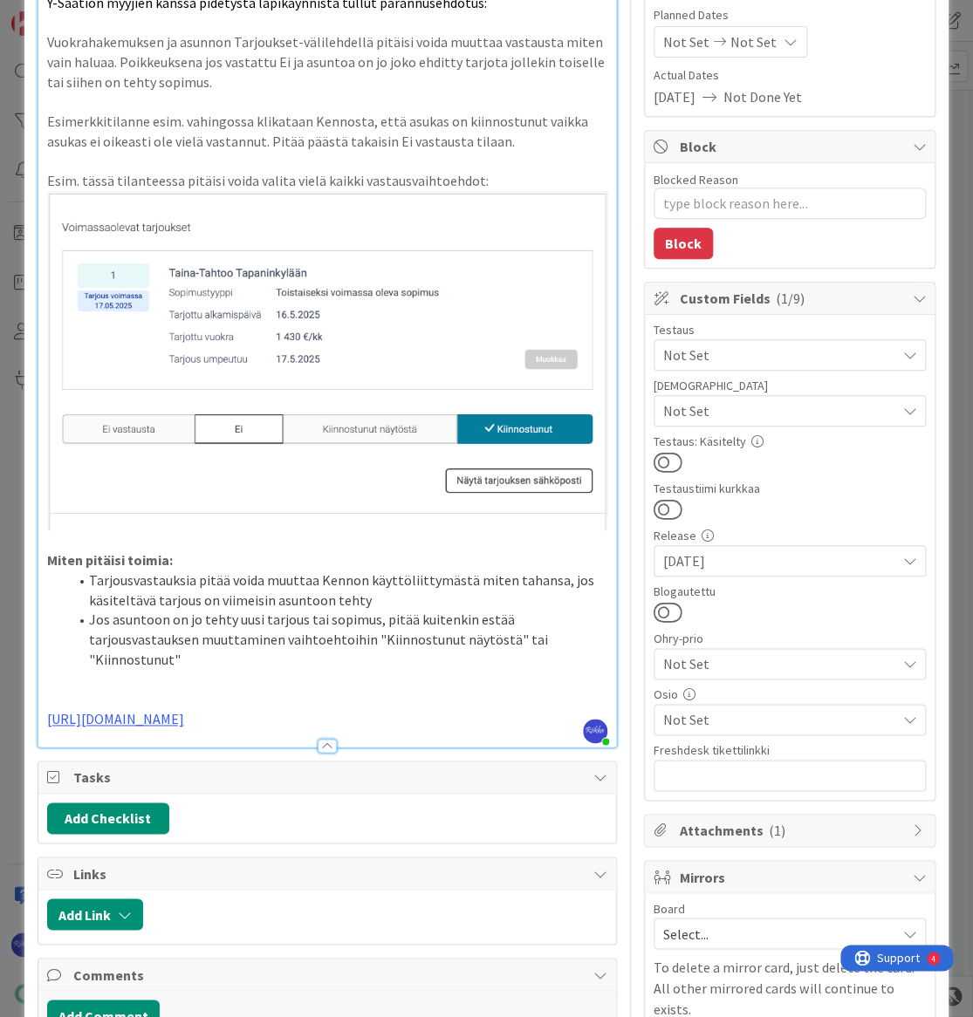
scroll to position [237, 0]
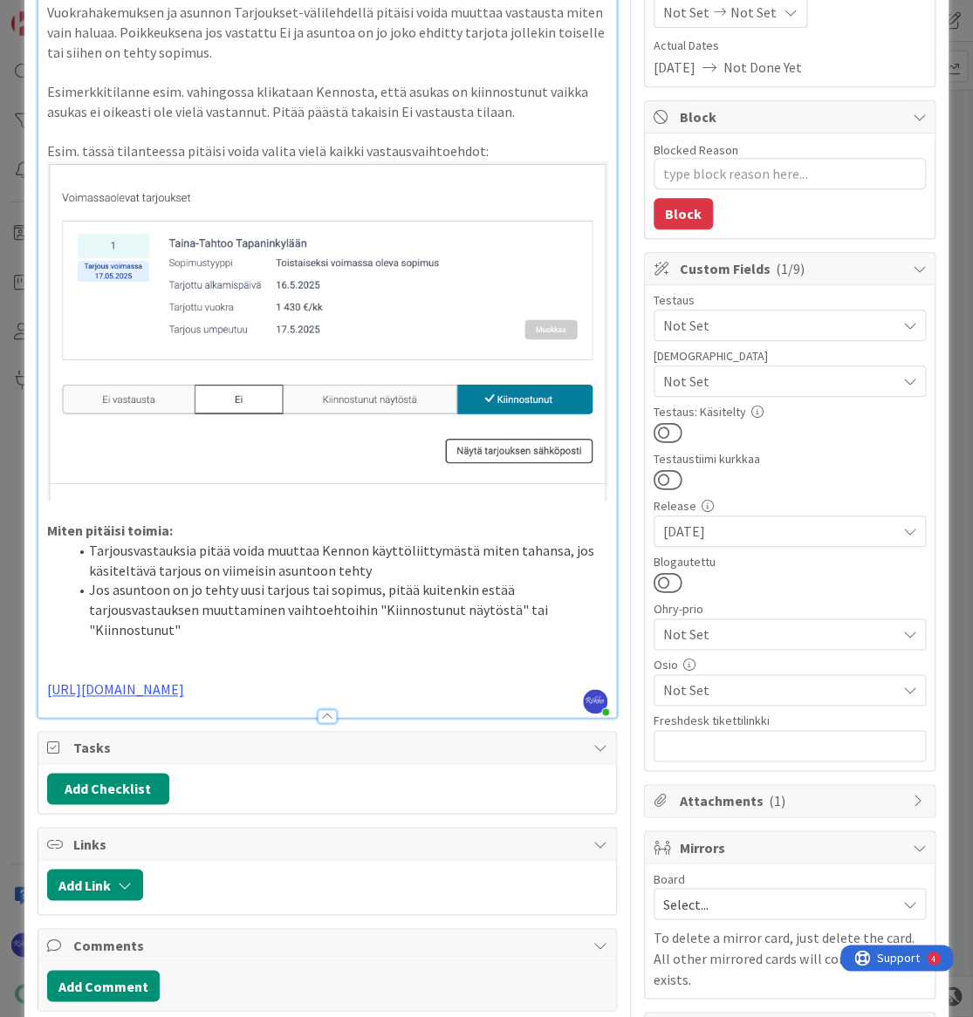
click at [399, 700] on p "https://github.com/pandiafi/kenno/pull/8236" at bounding box center [327, 690] width 560 height 20
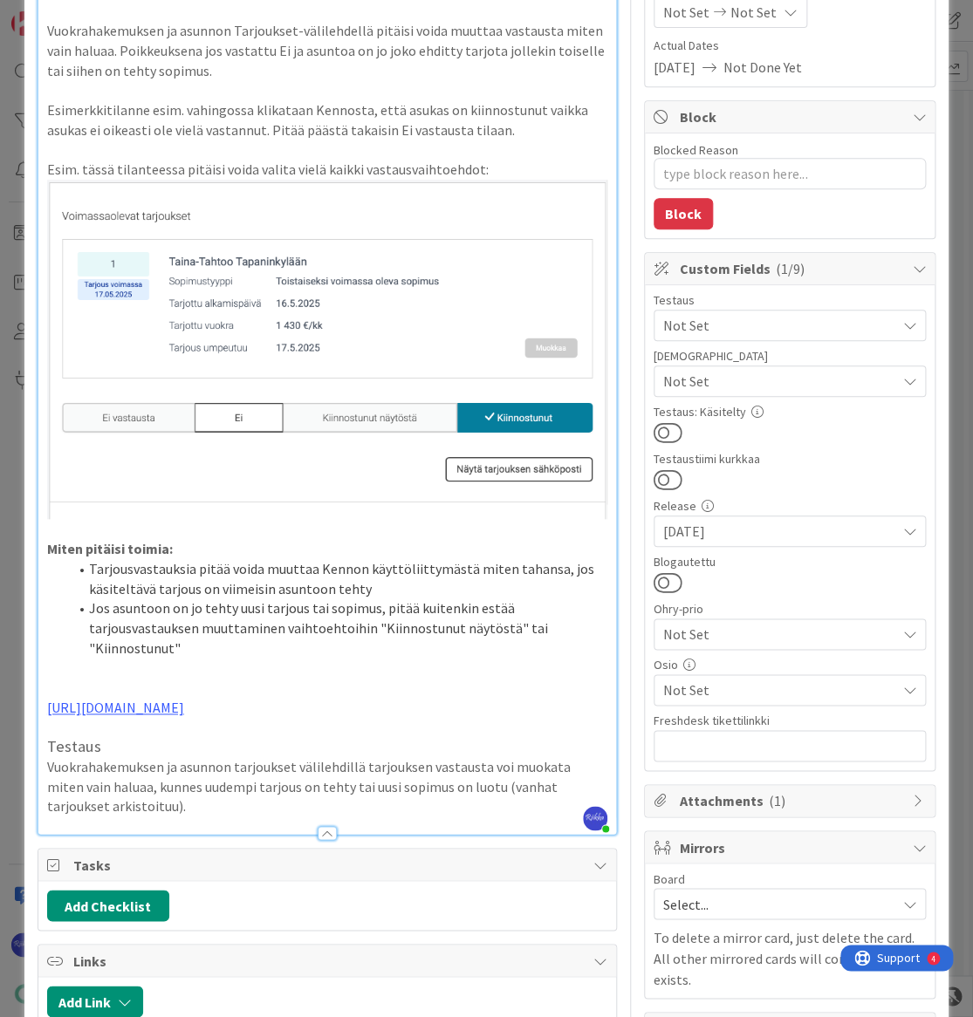
type textarea "x"
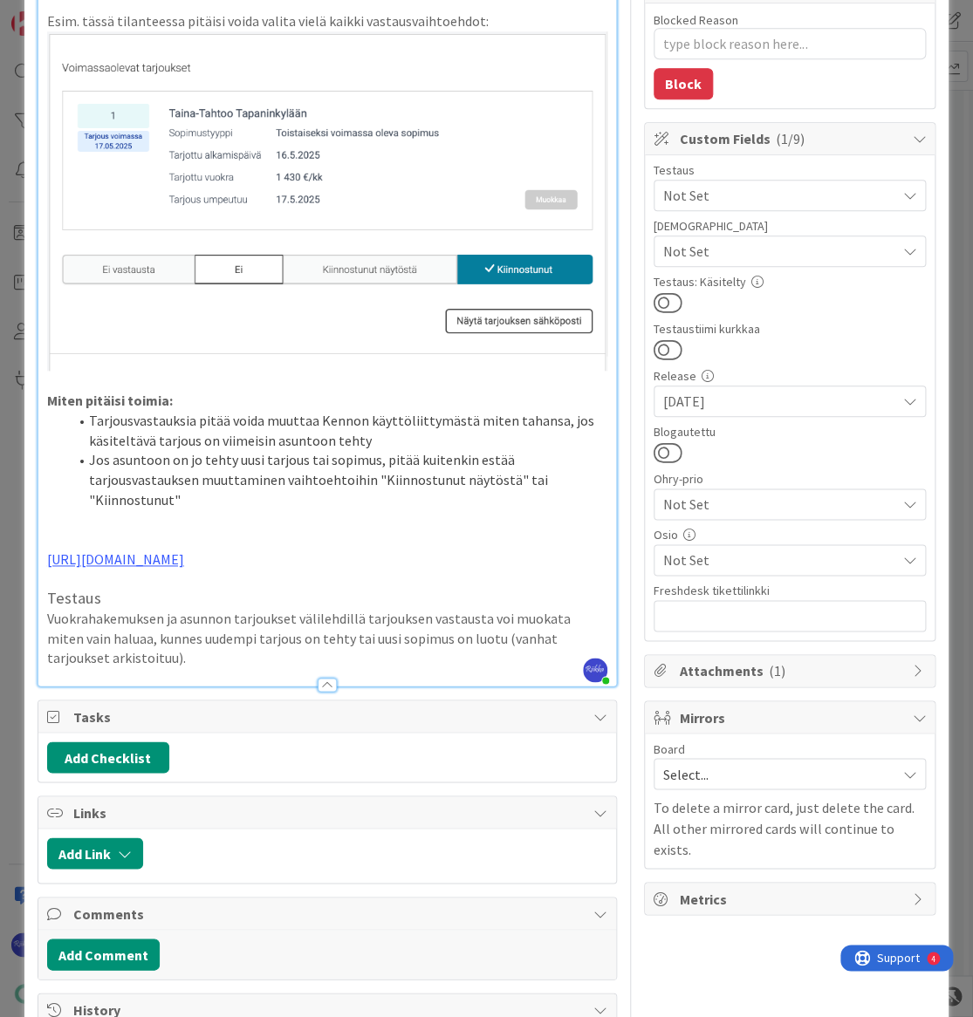
scroll to position [396, 0]
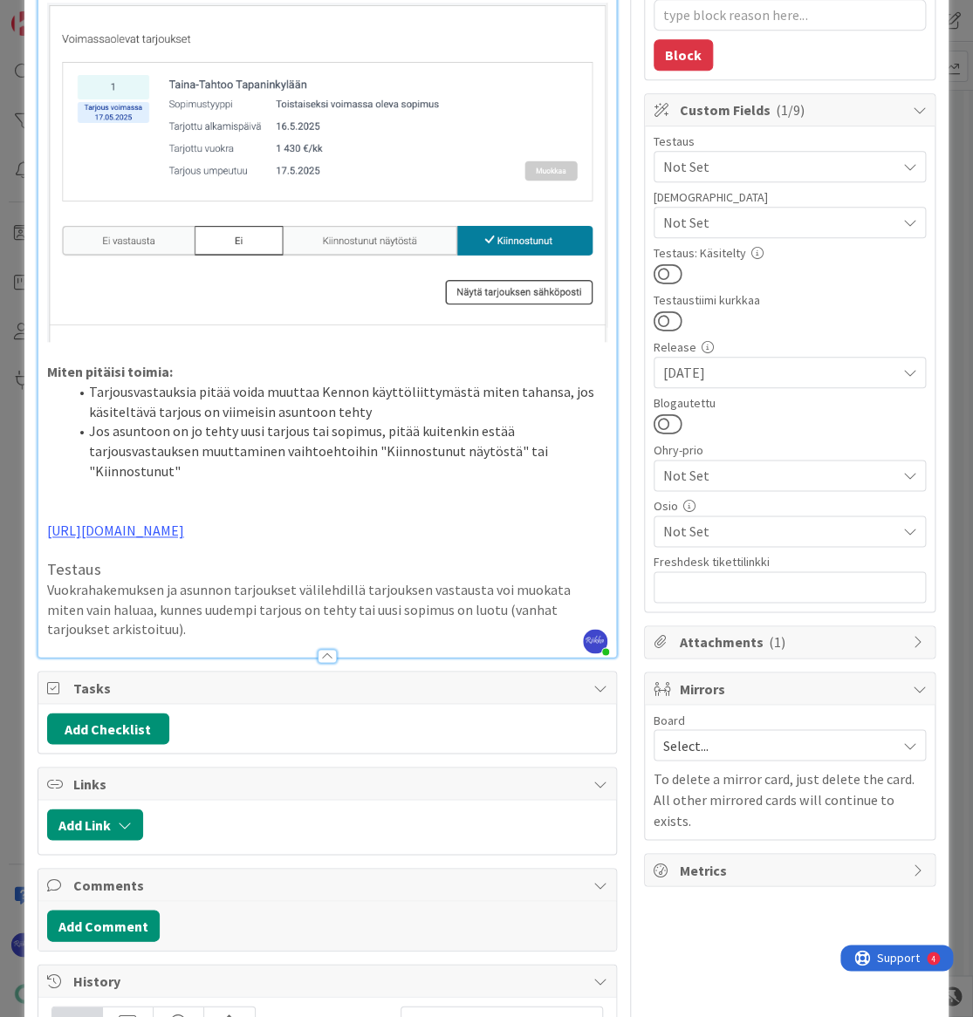
click at [163, 623] on p "Vuokrahakemuksen ja asunnon tarjoukset välilehdillä tarjouksen vastausta voi mu…" at bounding box center [327, 609] width 560 height 59
click at [345, 625] on p "Vuokrahakemuksen ja asunnon tarjoukset välilehdillä tarjouksen vastausta voi mu…" at bounding box center [327, 609] width 560 height 59
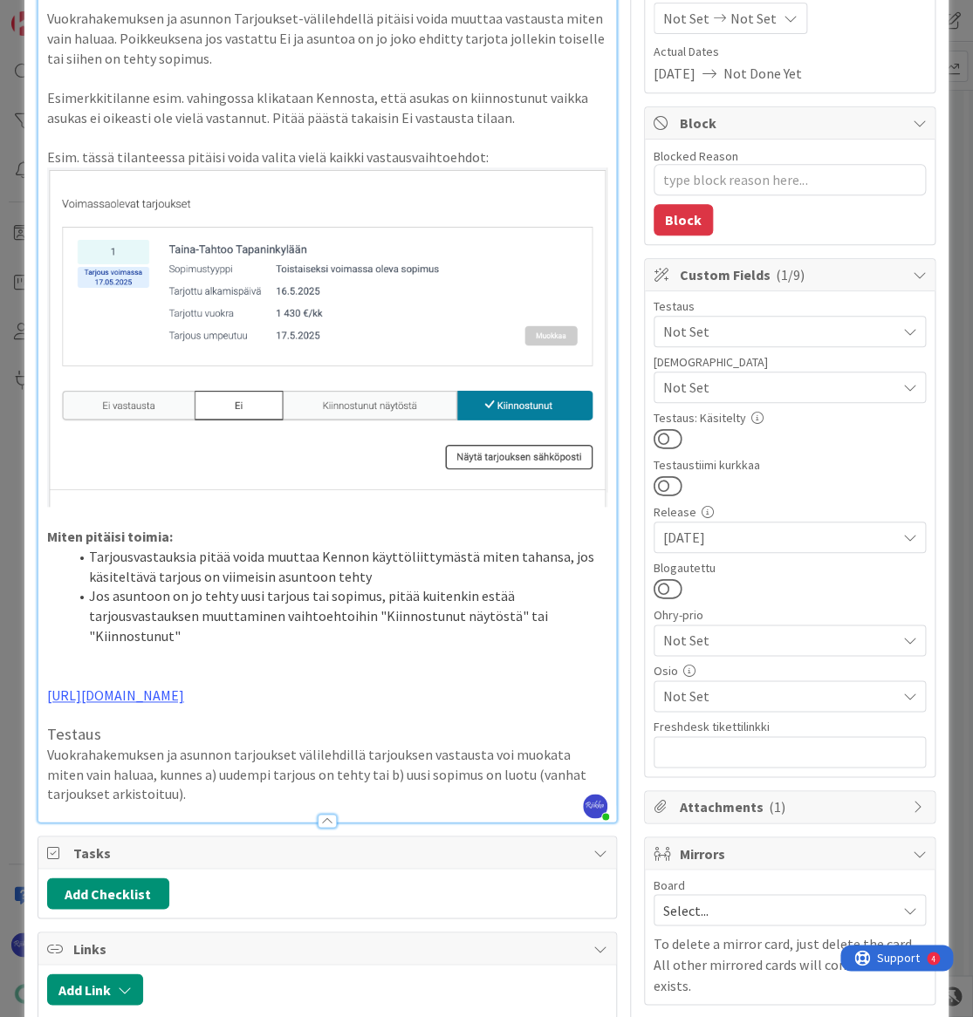
scroll to position [79, 0]
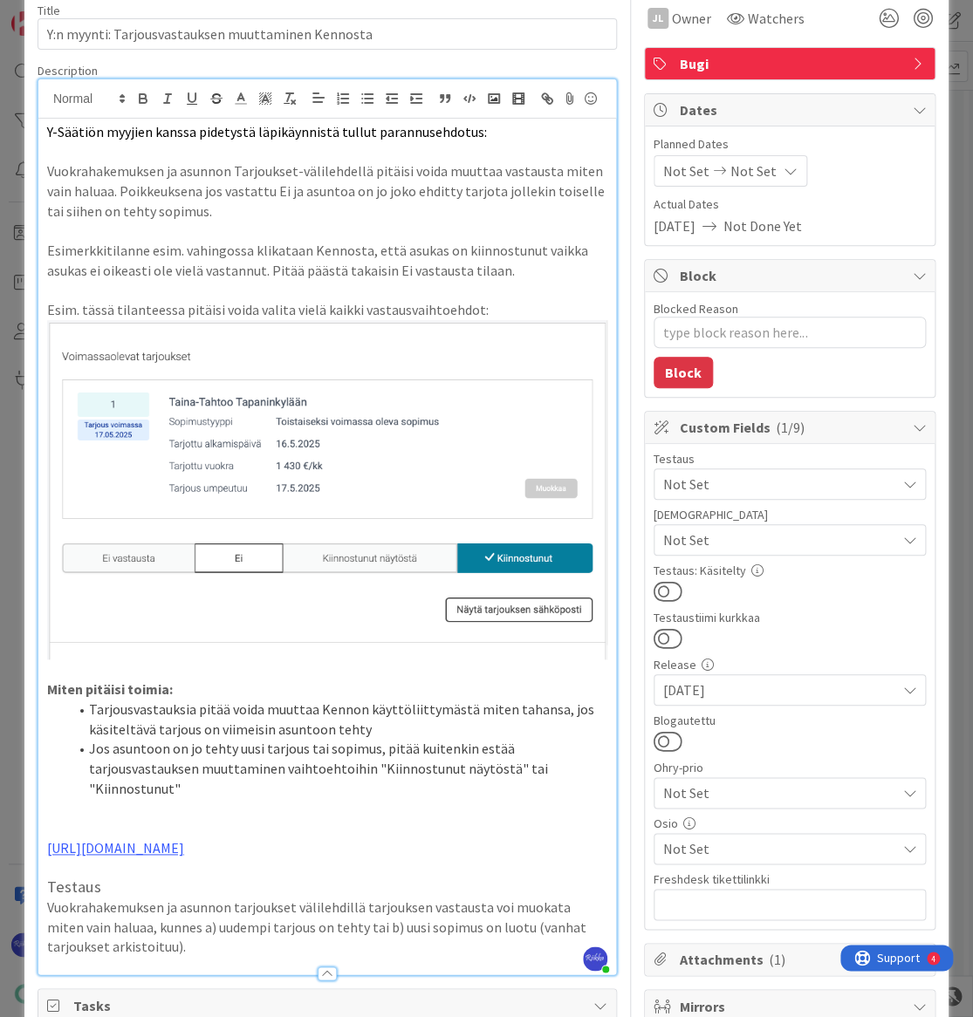
click at [811, 543] on span "Not Set" at bounding box center [779, 540] width 232 height 21
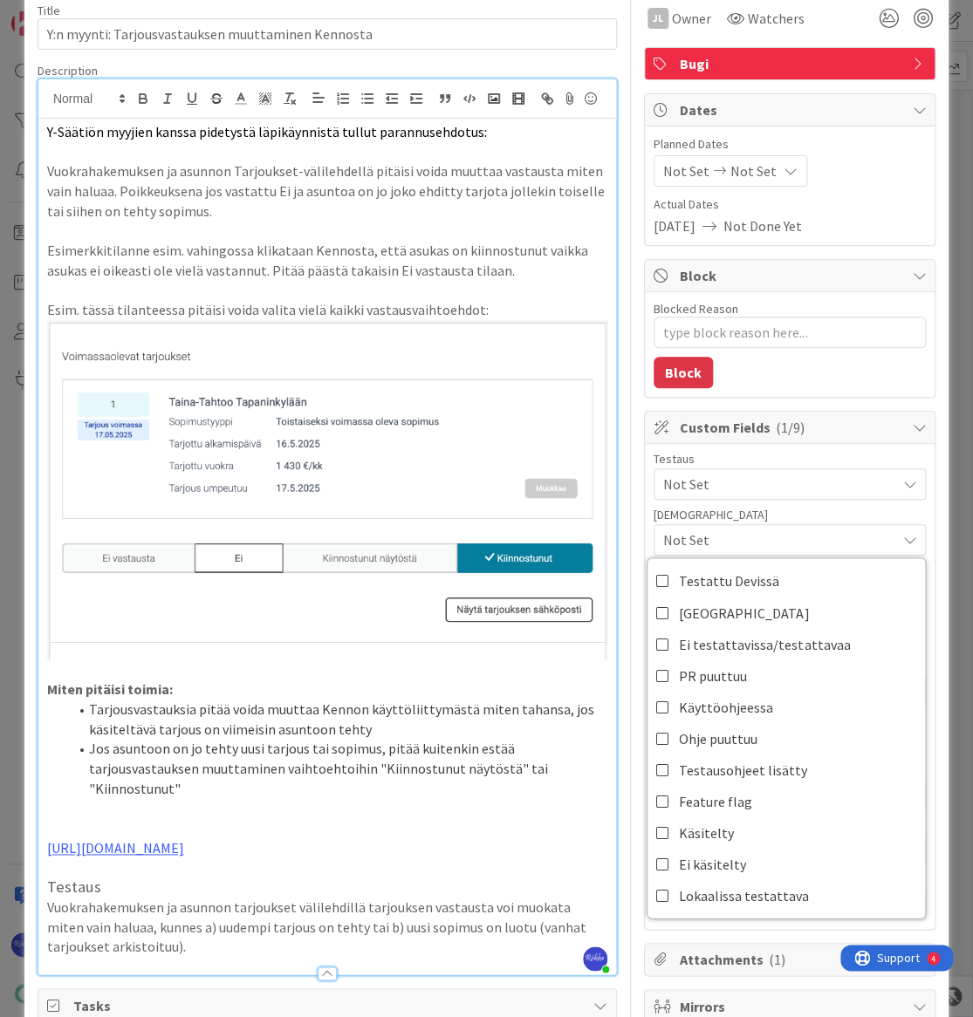
click at [811, 543] on span "Not Set" at bounding box center [779, 540] width 232 height 21
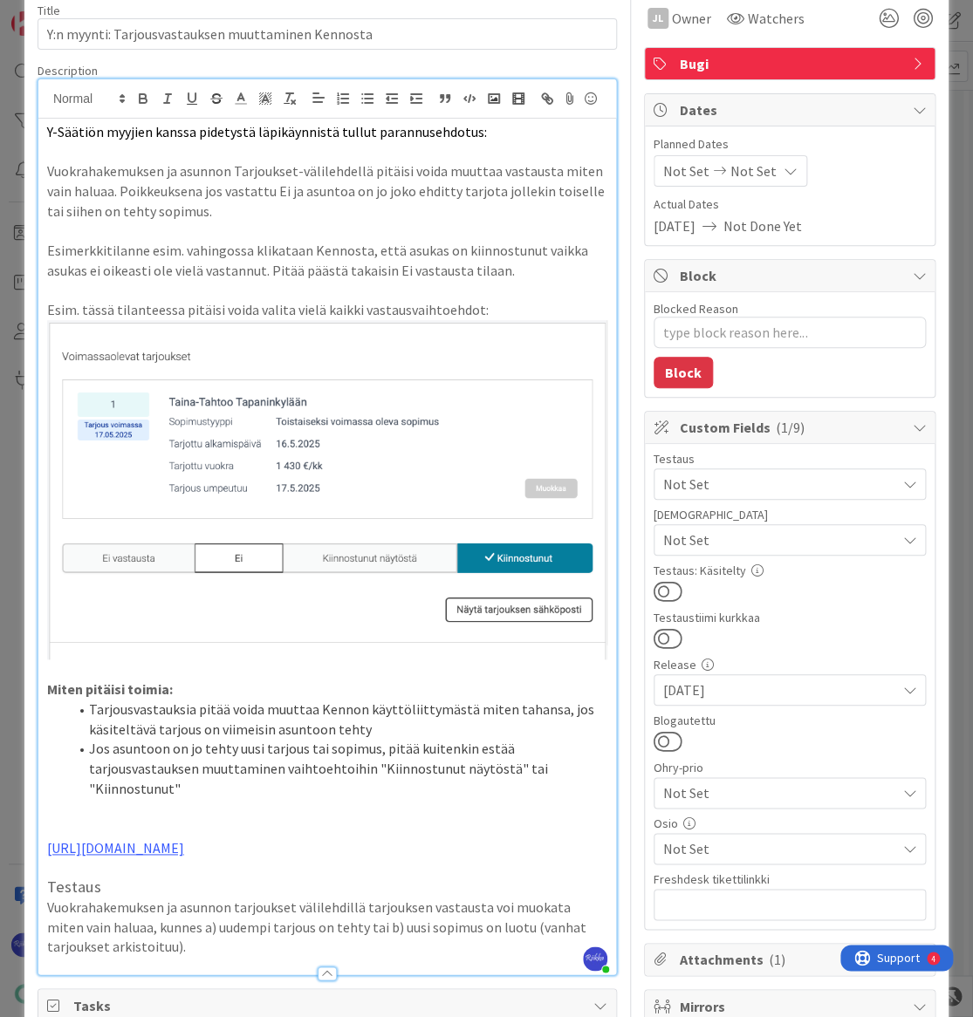
click at [820, 487] on span "Not Set" at bounding box center [779, 484] width 232 height 21
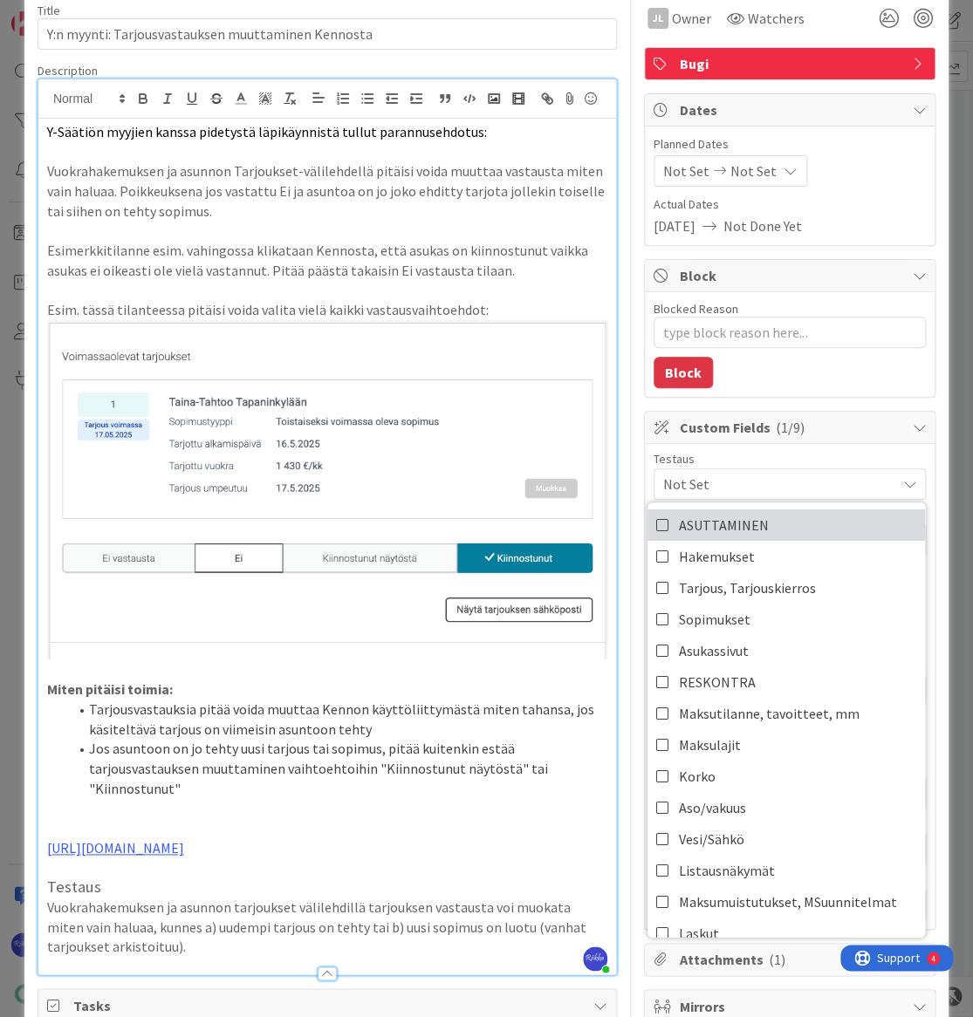
click at [818, 518] on link "ASUTTAMINEN" at bounding box center [785, 524] width 277 height 31
click at [809, 576] on link "Tarjous, Tarjouskierros" at bounding box center [785, 587] width 277 height 31
click at [840, 372] on div "Blocked Reason 0 / 256 Block" at bounding box center [790, 344] width 290 height 105
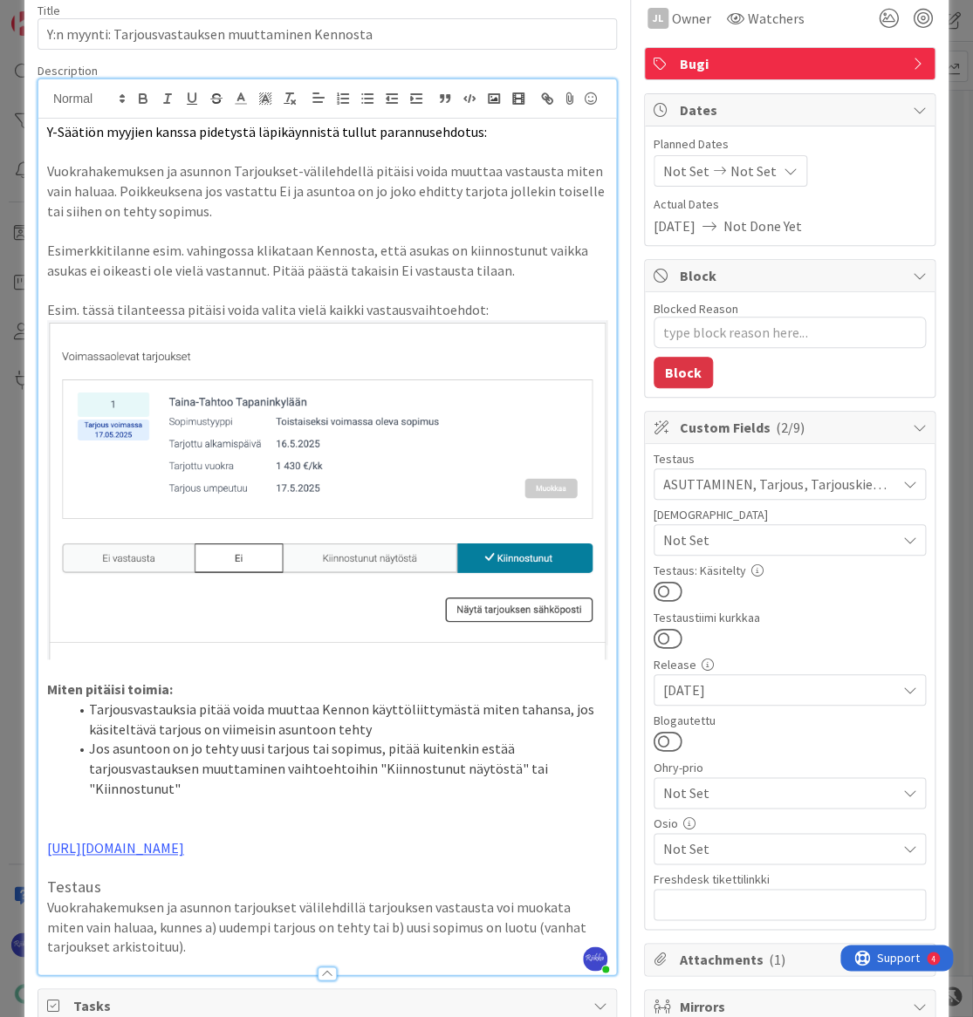
click at [664, 586] on button at bounding box center [667, 591] width 29 height 23
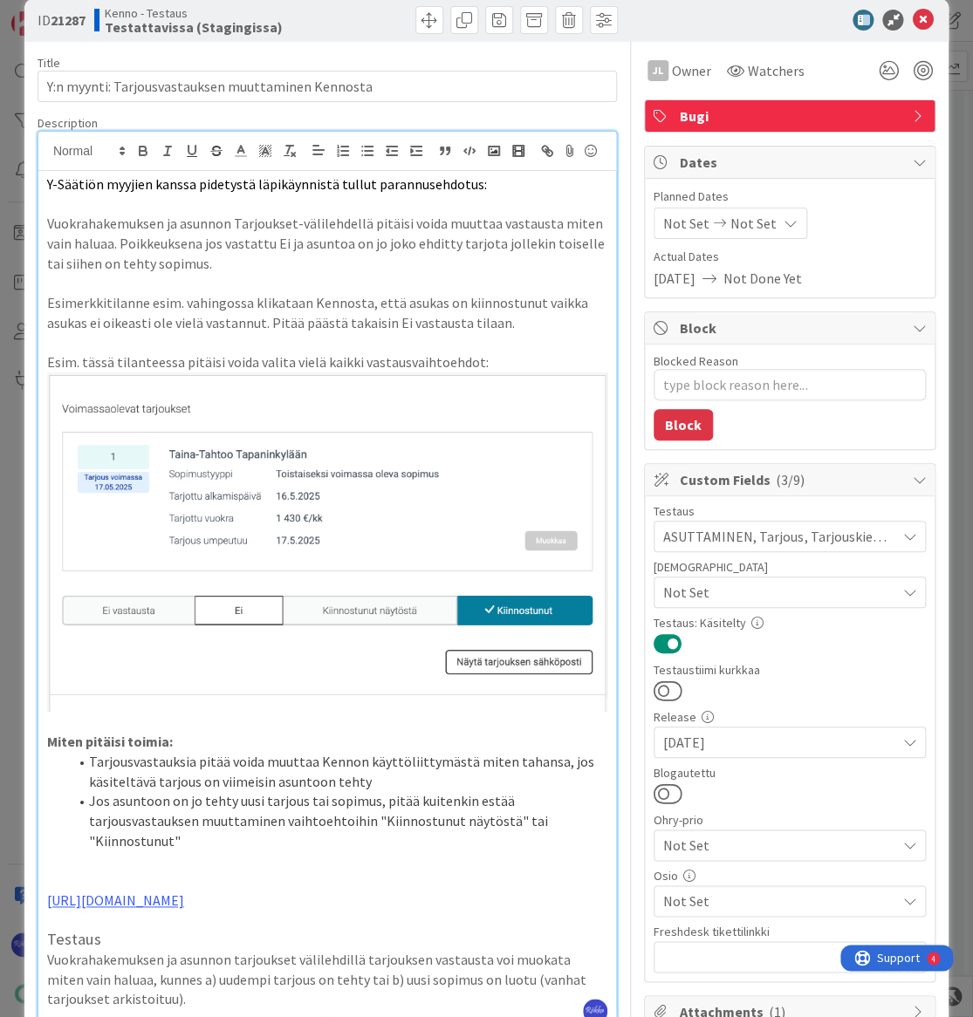
scroll to position [0, 0]
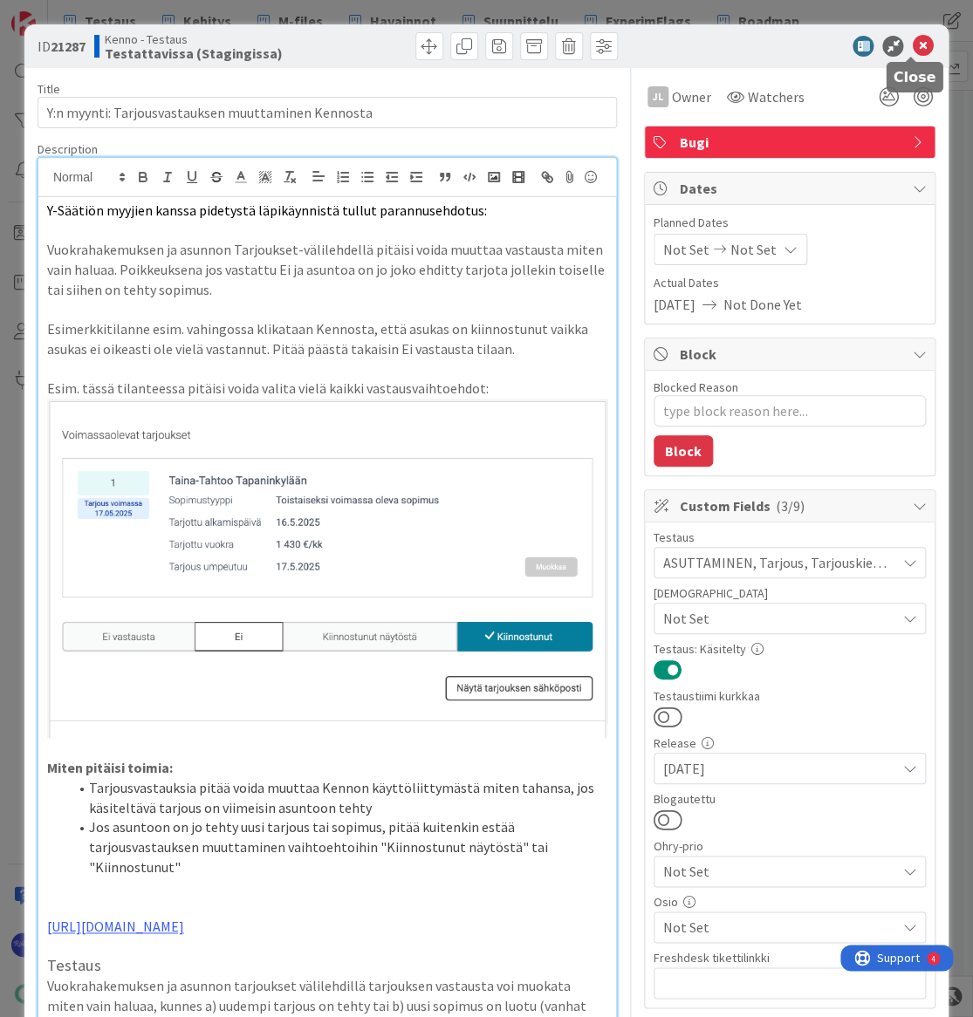
click at [912, 48] on icon at bounding box center [922, 46] width 21 height 21
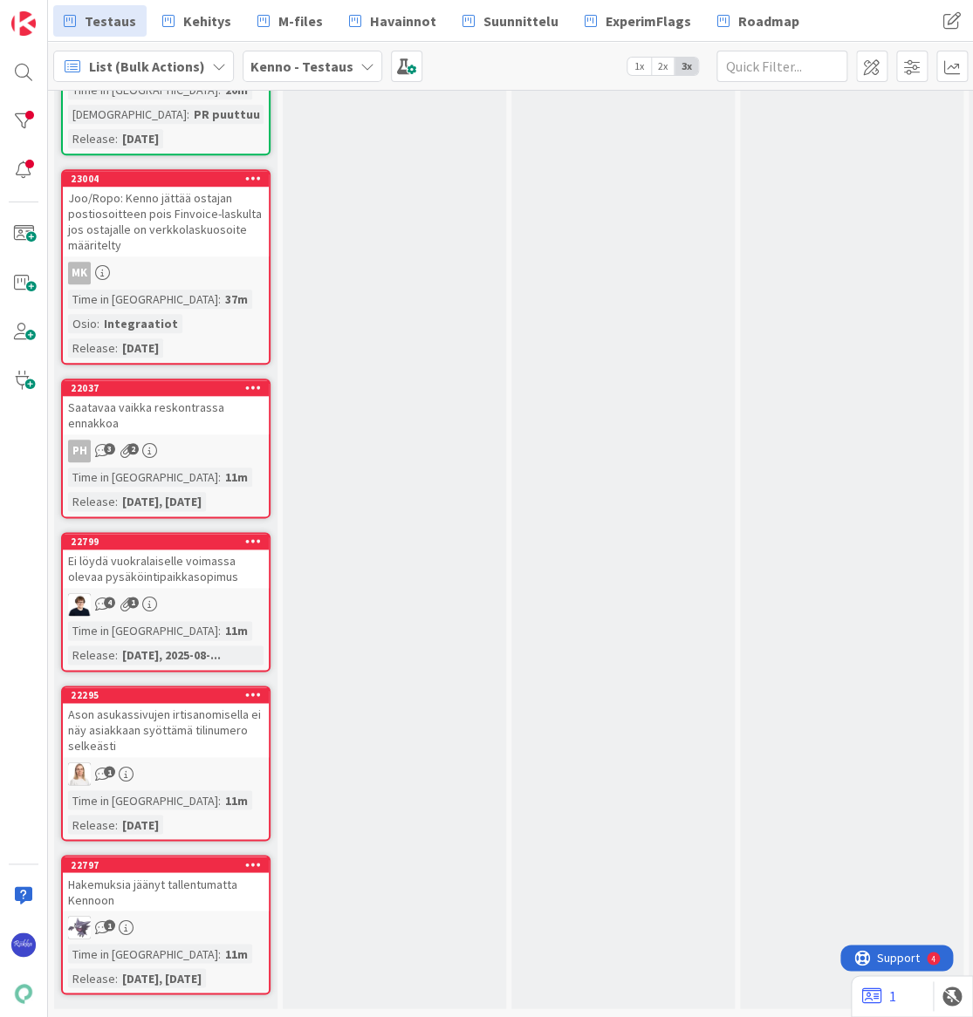
click at [165, 880] on div "Hakemuksia jäänyt tallentumatta Kennoon" at bounding box center [166, 891] width 206 height 38
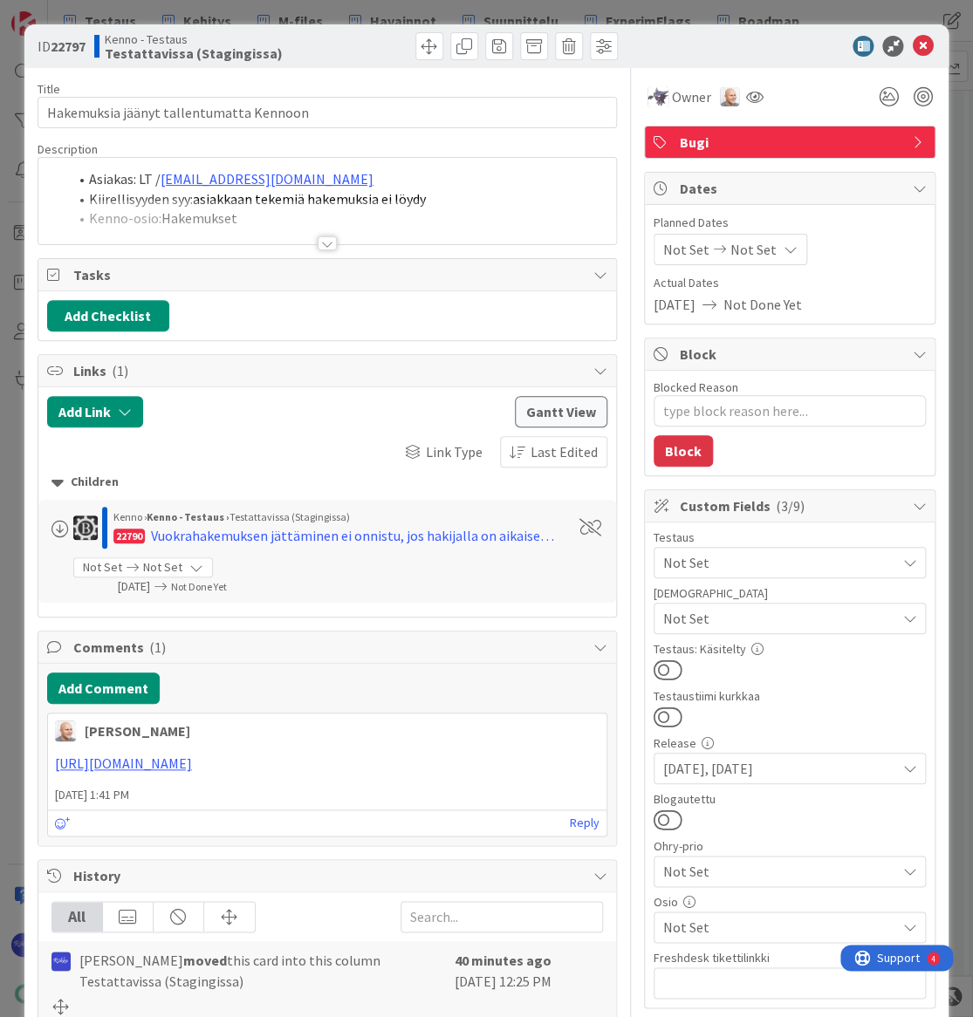
click at [322, 245] on div at bounding box center [327, 243] width 19 height 14
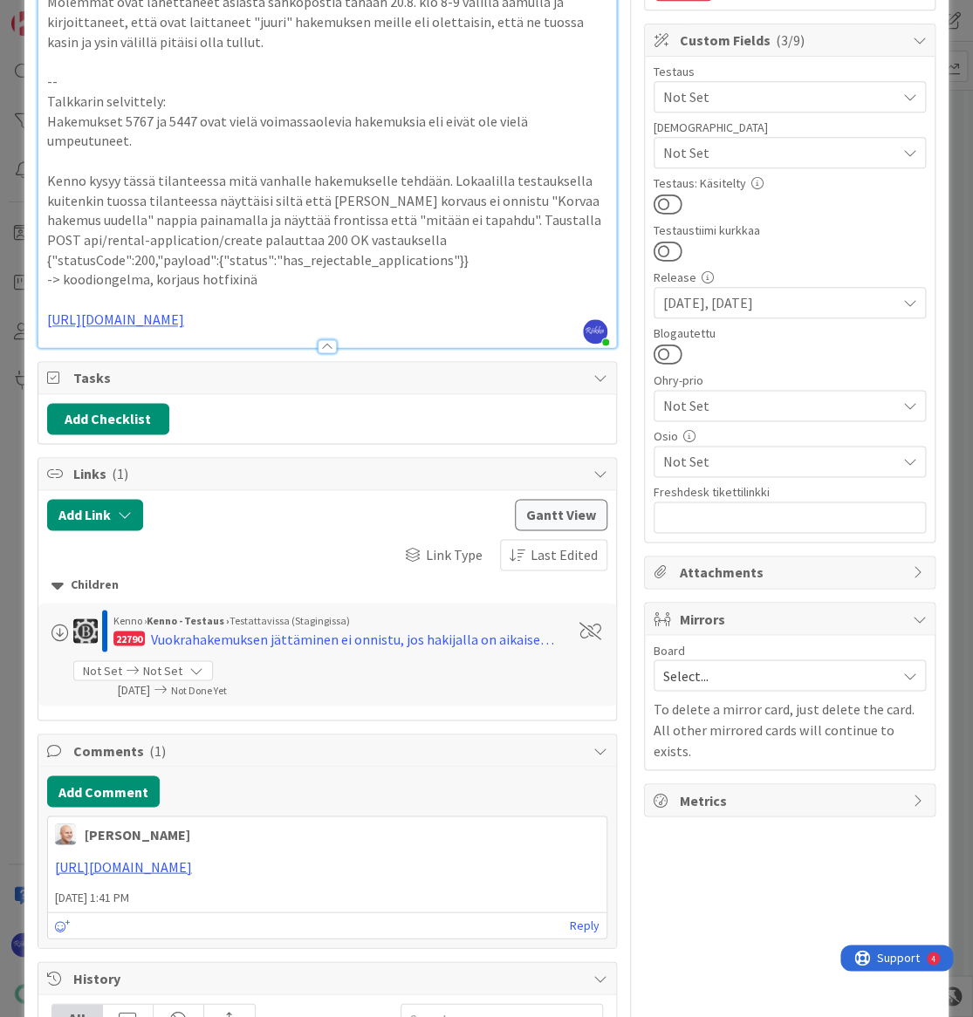
scroll to position [317, 0]
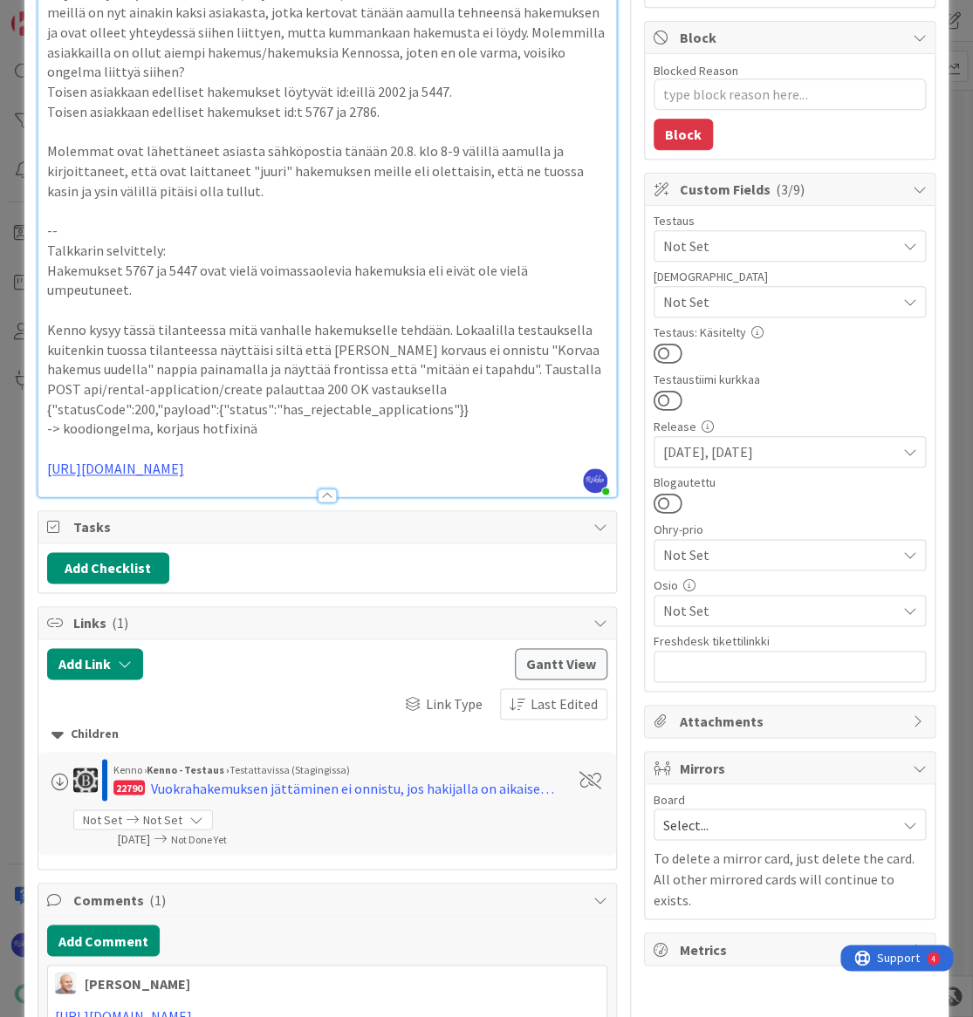
click at [354, 479] on p "https://github.com/pandiafi/kenno/pull/8242" at bounding box center [327, 469] width 560 height 20
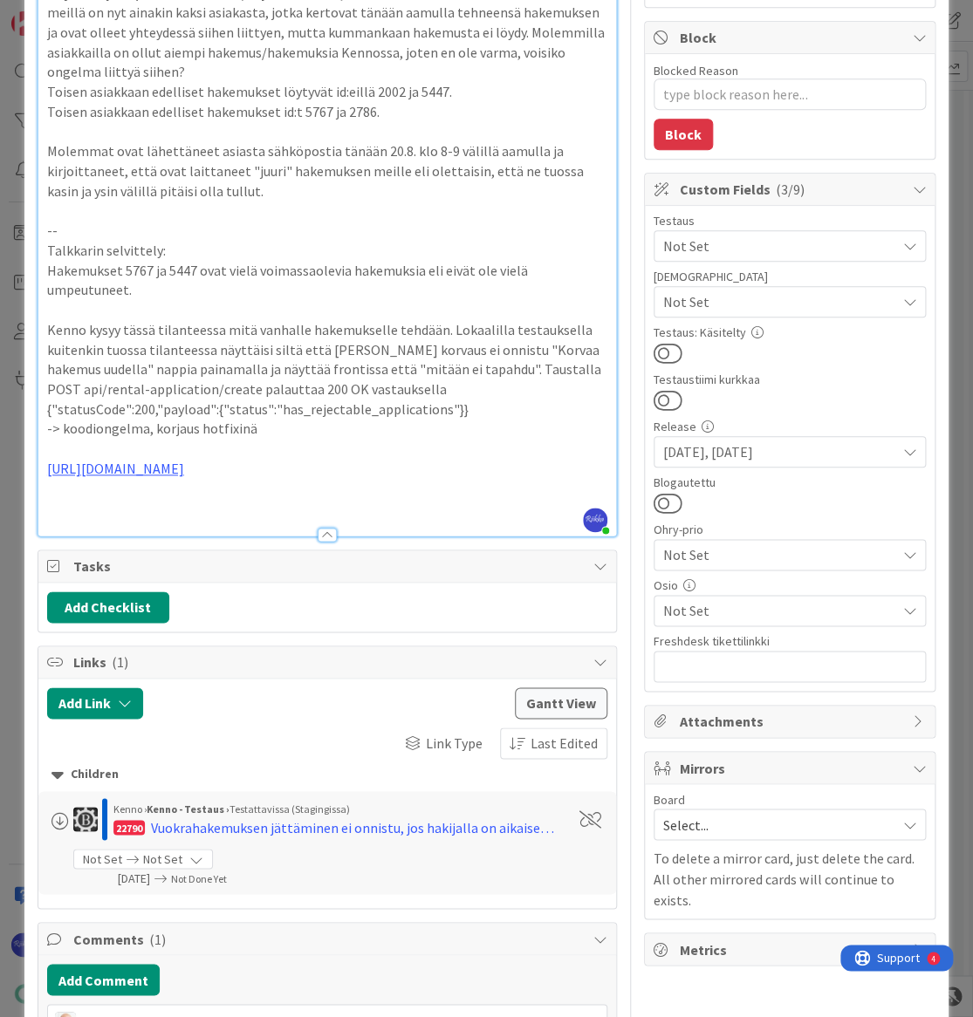
click at [770, 297] on span "Not Set" at bounding box center [779, 301] width 232 height 21
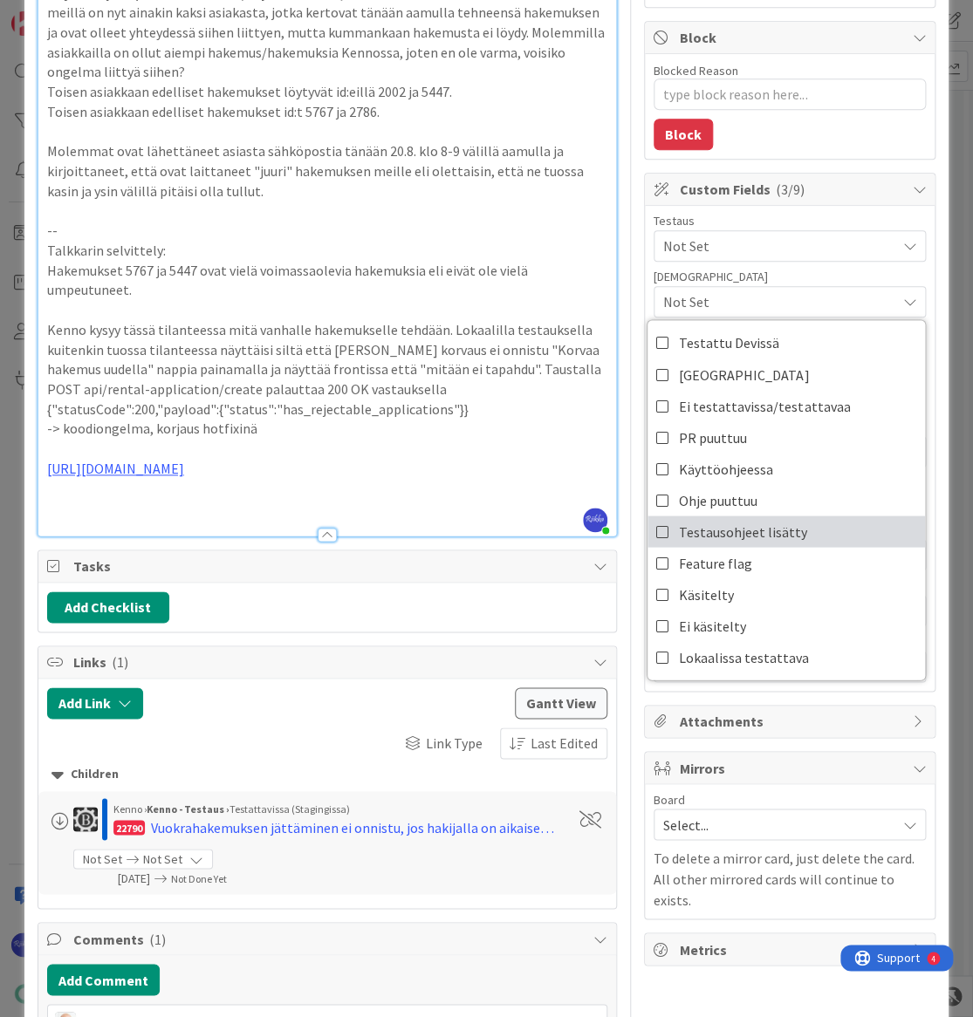
click at [790, 529] on link "Testausohjeet lisätty" at bounding box center [785, 531] width 277 height 31
click at [140, 518] on p at bounding box center [327, 508] width 560 height 20
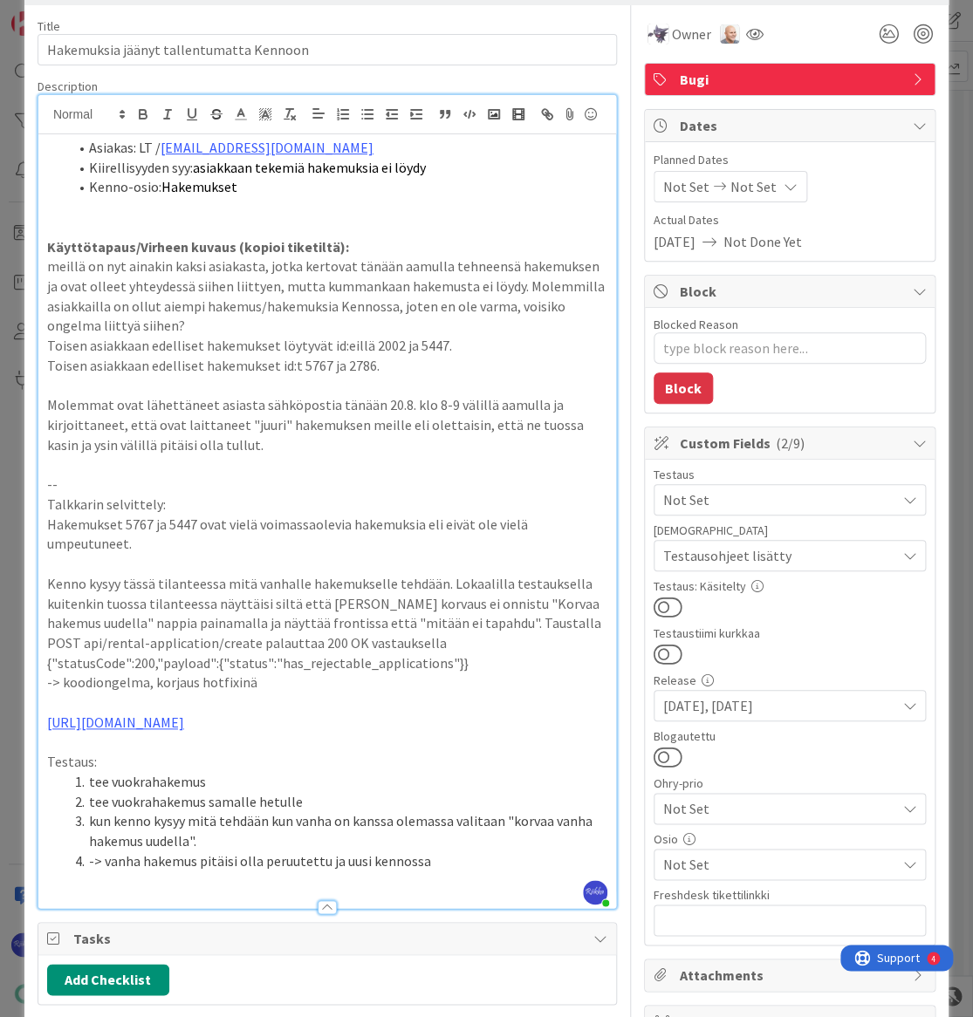
scroll to position [0, 0]
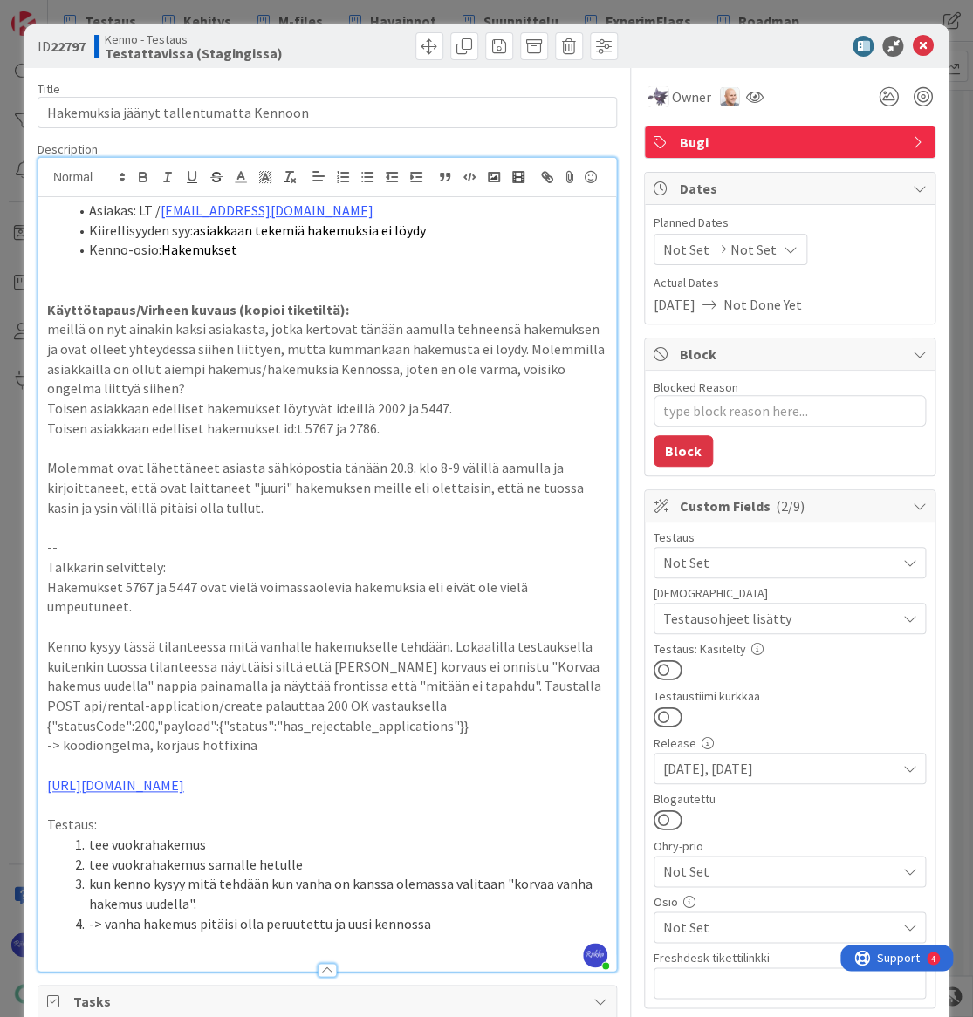
click at [707, 559] on span "Not Set" at bounding box center [779, 562] width 232 height 21
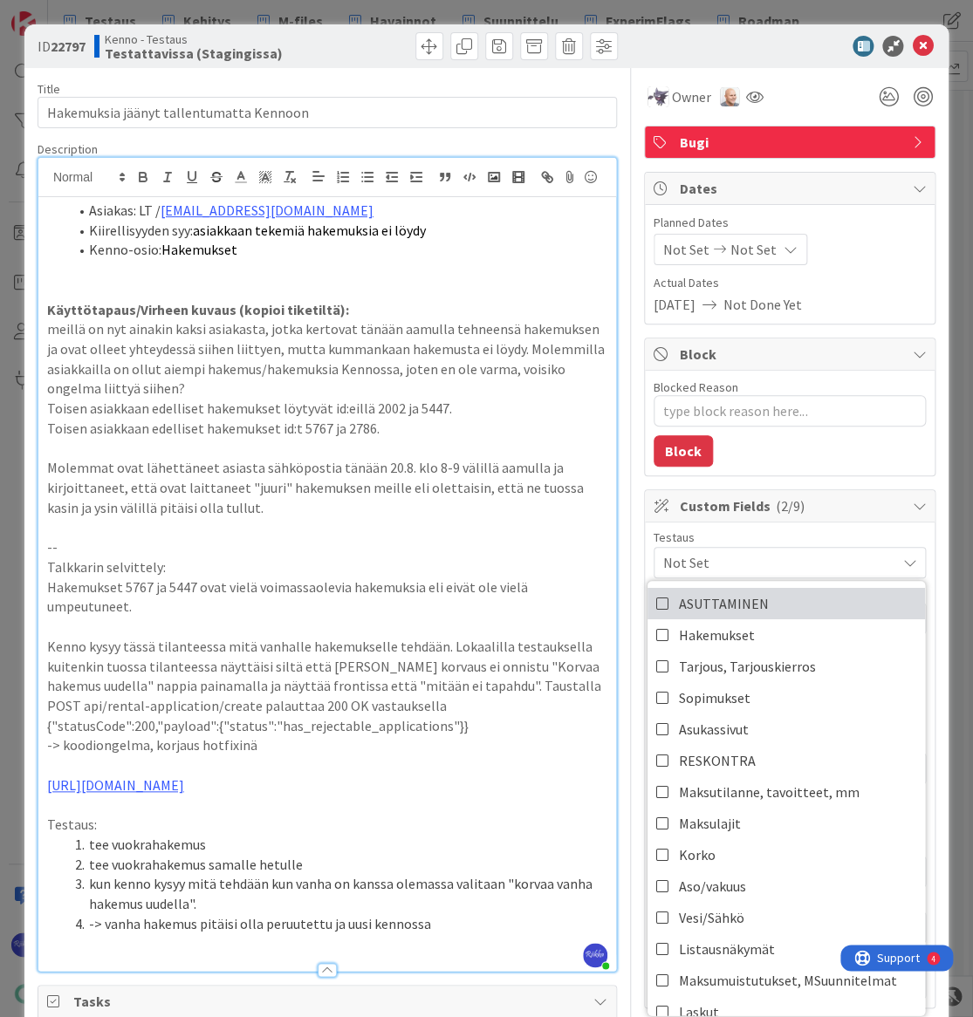
click at [723, 593] on span "ASUTTAMINEN" at bounding box center [724, 604] width 90 height 26
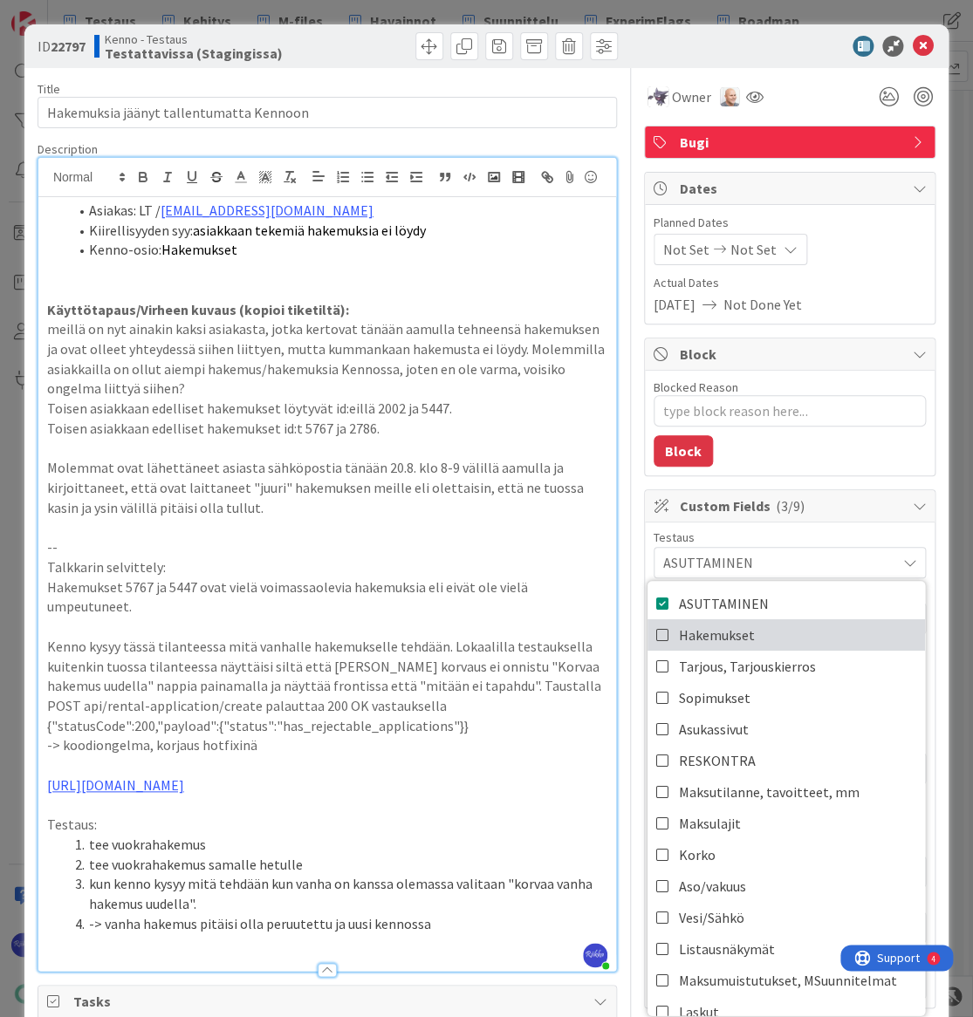
click at [692, 640] on span "Hakemukset" at bounding box center [717, 635] width 76 height 26
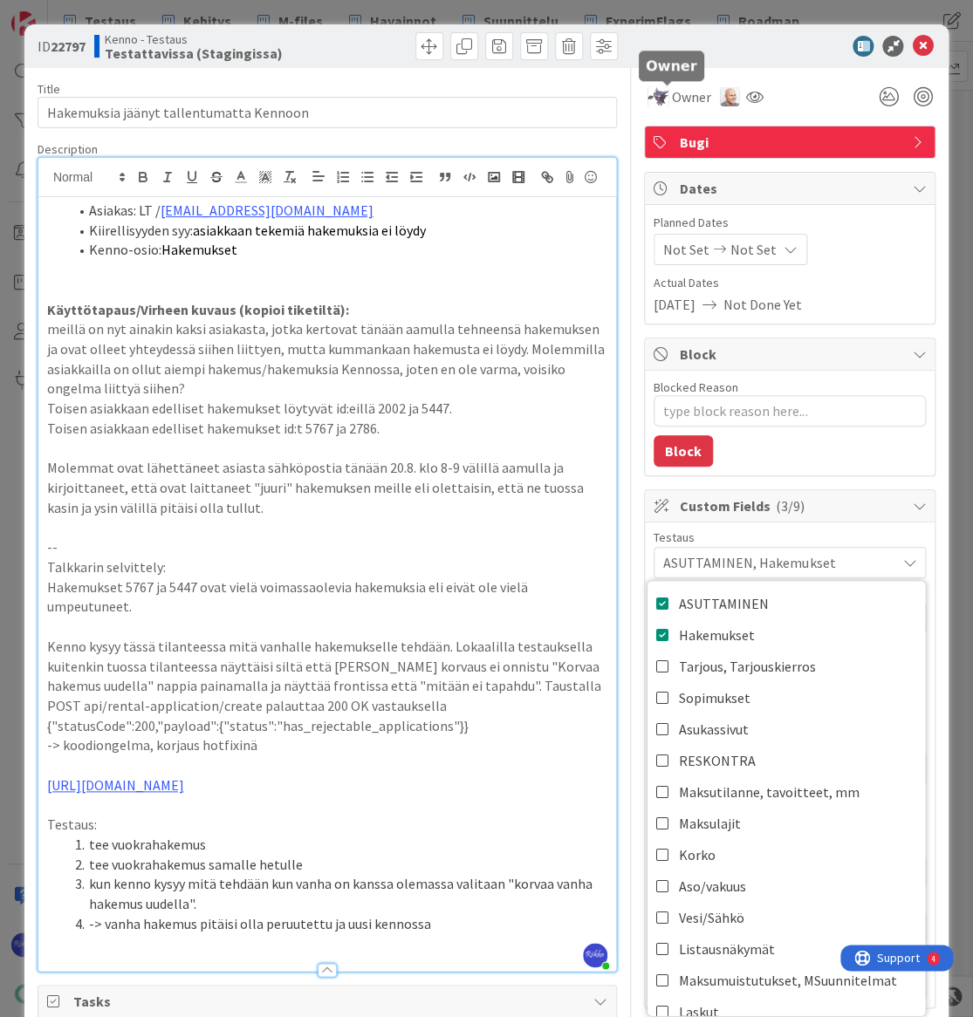
click at [673, 45] on div at bounding box center [780, 46] width 309 height 21
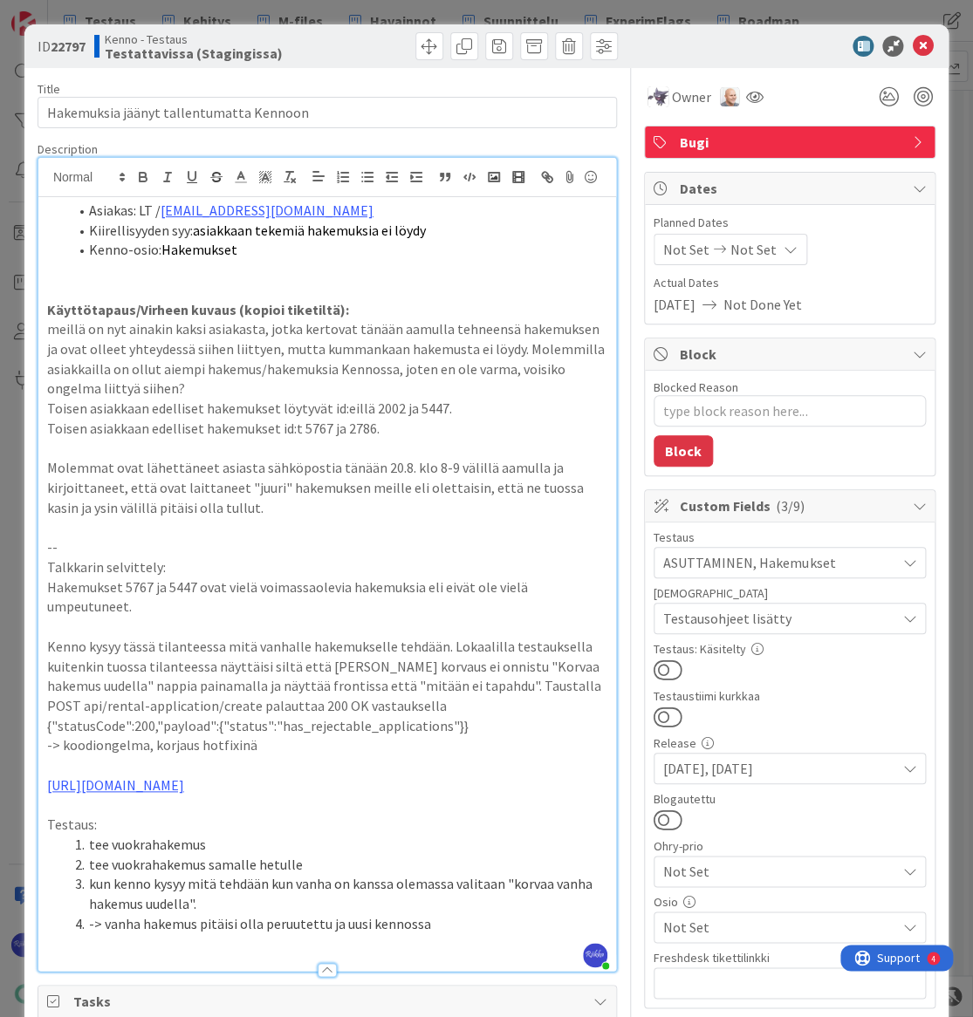
click at [659, 660] on button at bounding box center [667, 670] width 29 height 23
click at [912, 40] on icon at bounding box center [922, 46] width 21 height 21
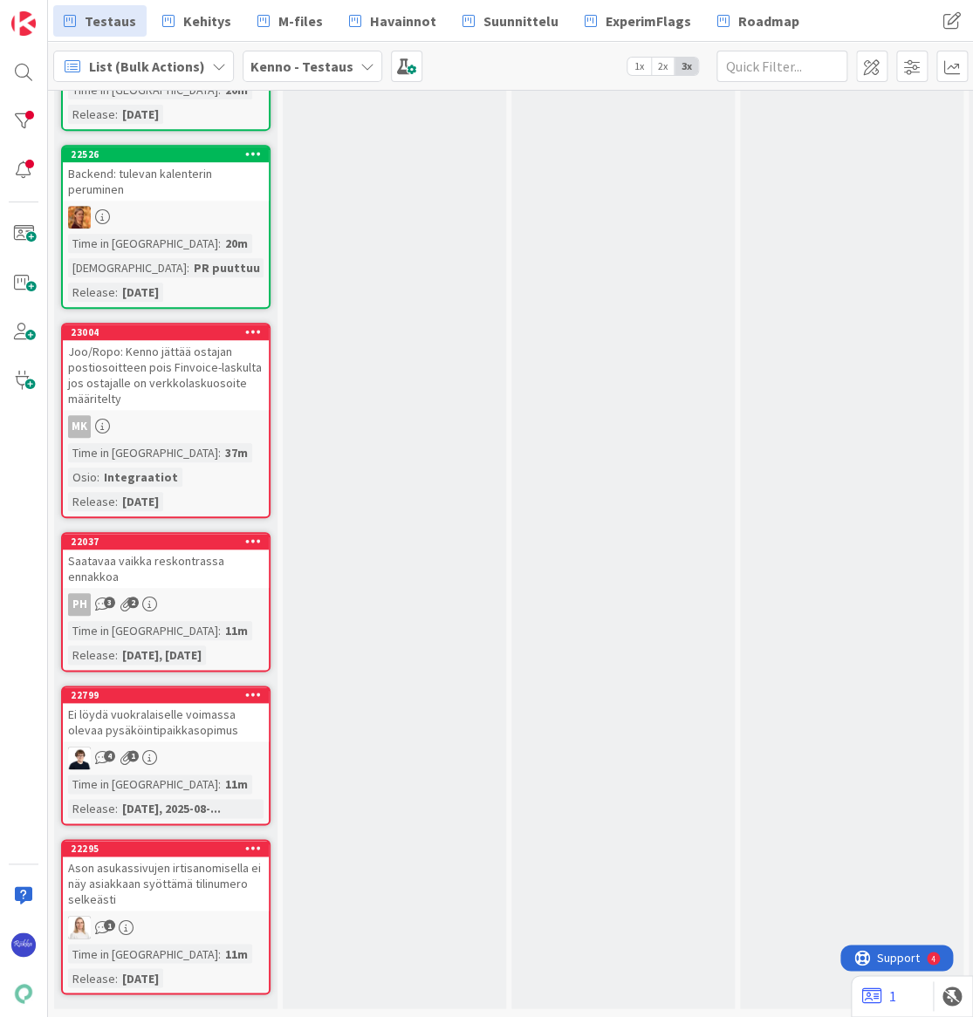
click at [178, 568] on div "Saatavaa vaikka reskontrassa ennakkoa" at bounding box center [166, 569] width 206 height 38
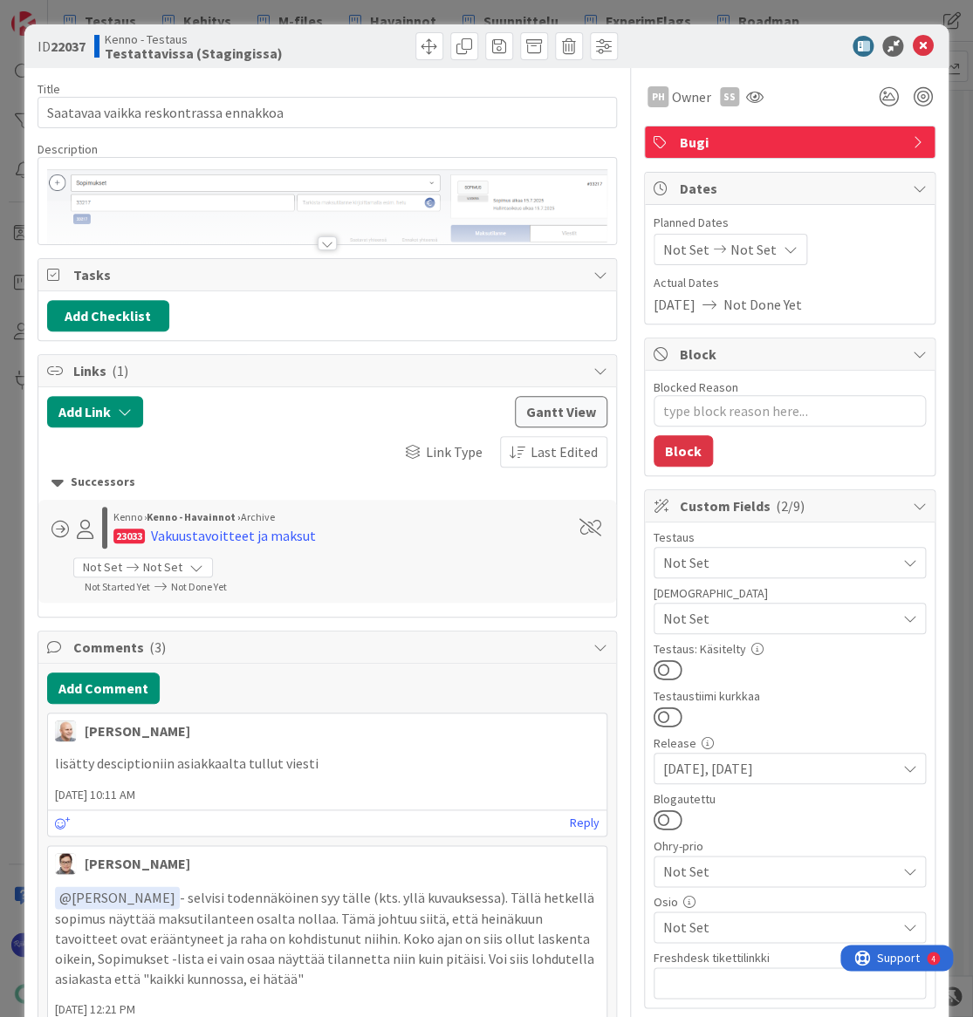
click at [323, 238] on div at bounding box center [327, 243] width 19 height 14
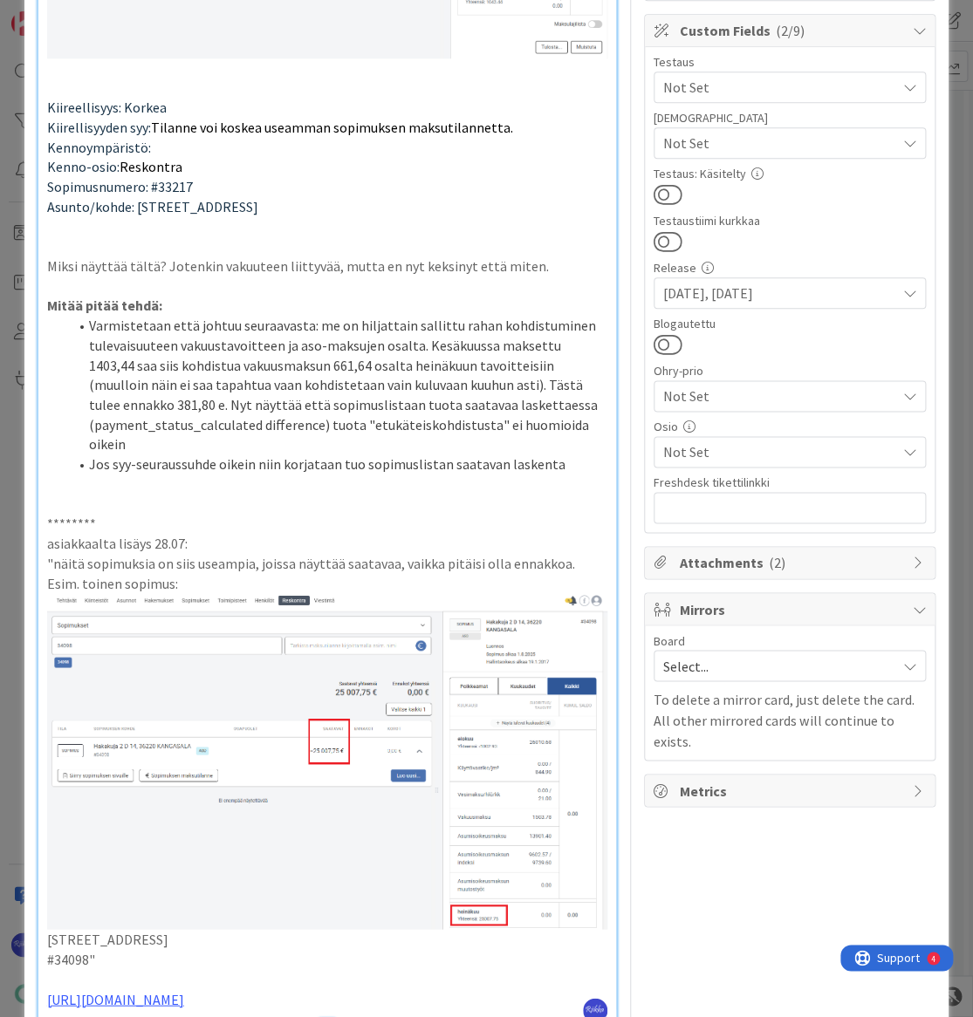
scroll to position [1030, 0]
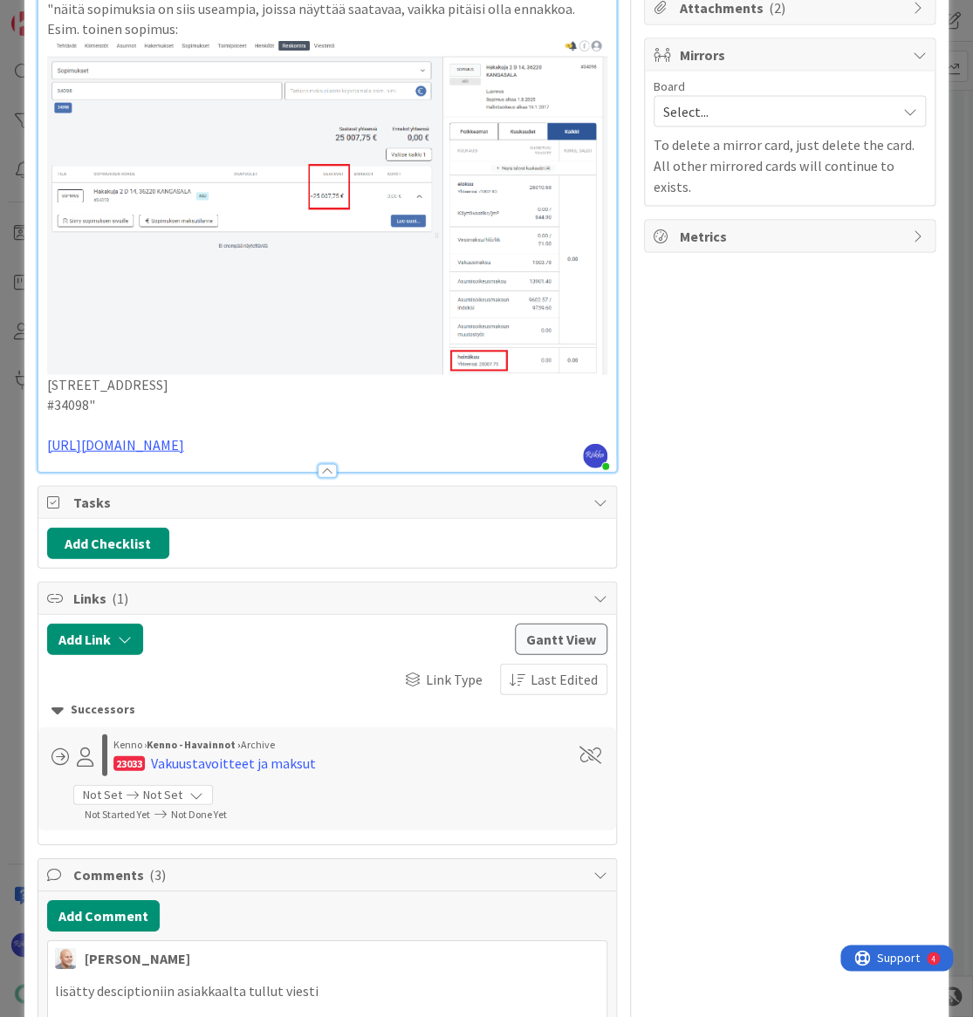
click at [349, 454] on p "https://github.com/pandiafi/kenno/pull/8249" at bounding box center [327, 444] width 560 height 20
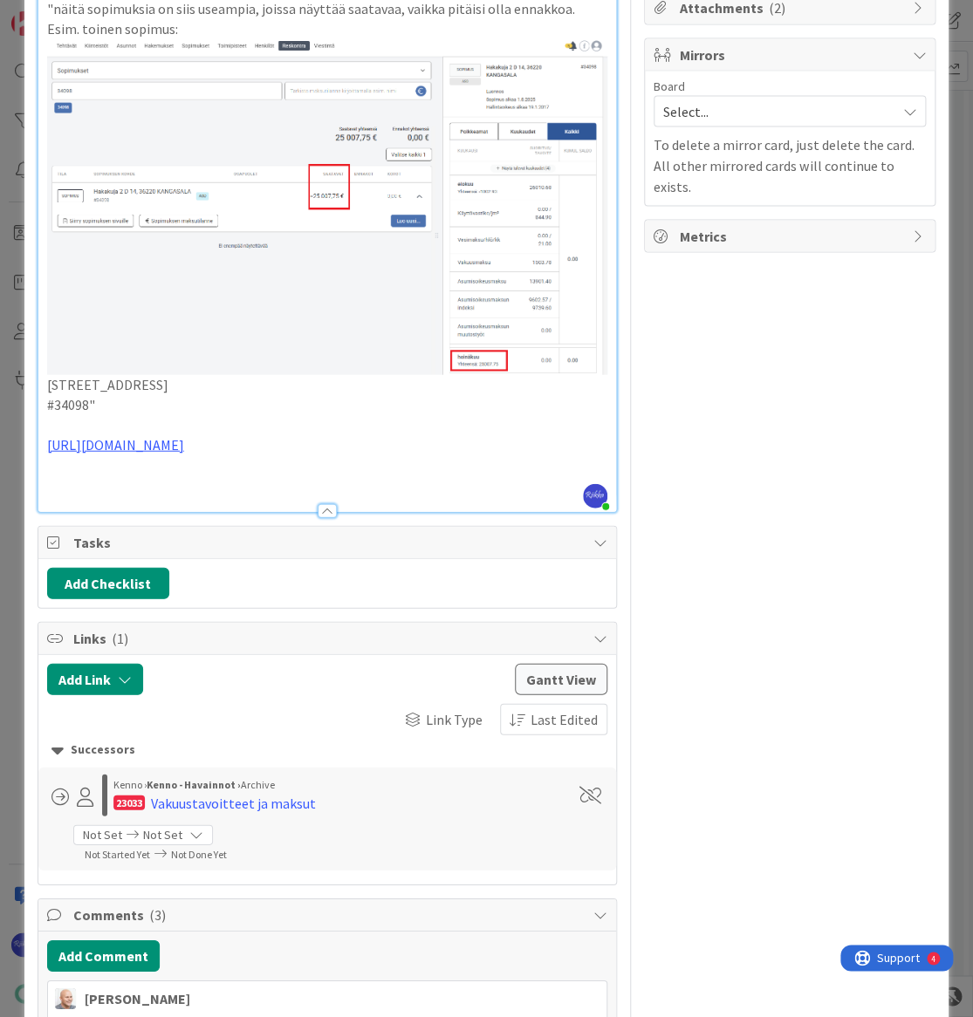
click at [107, 474] on p at bounding box center [327, 464] width 560 height 20
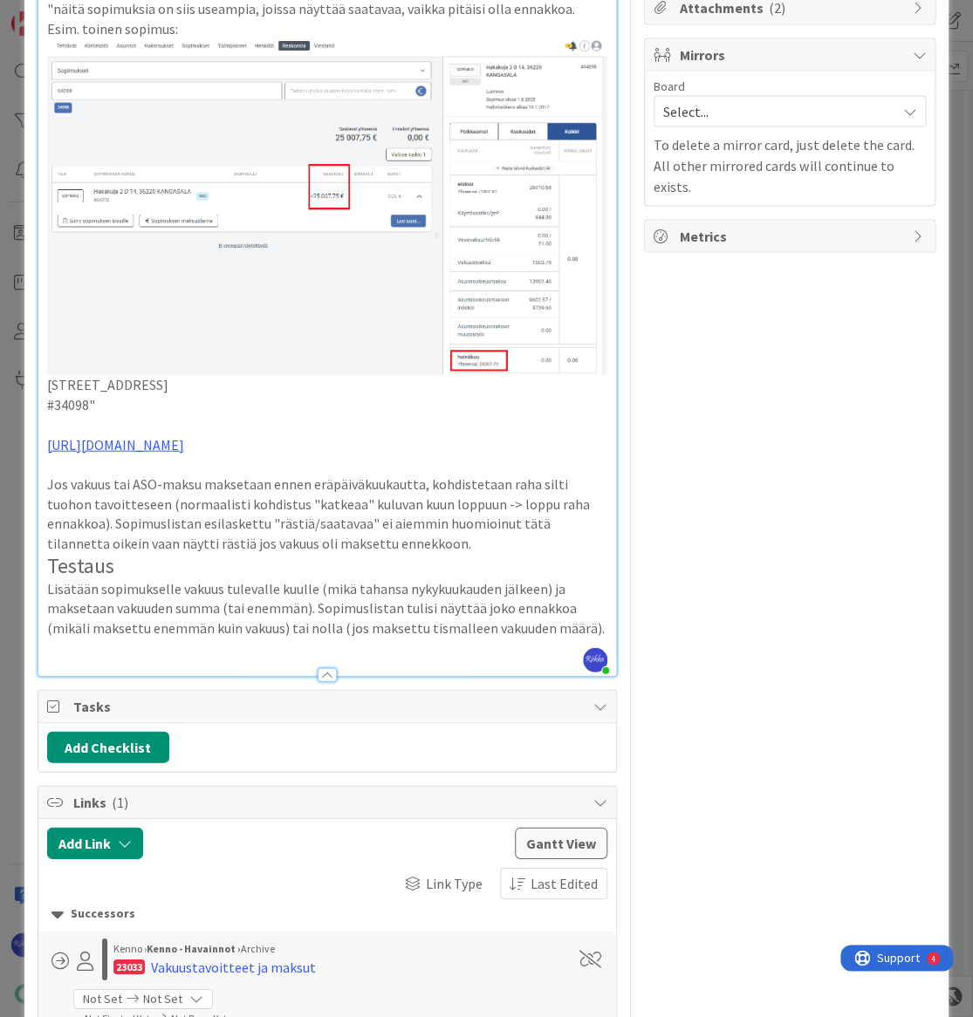
click at [49, 569] on h2 "Testaus" at bounding box center [327, 565] width 560 height 25
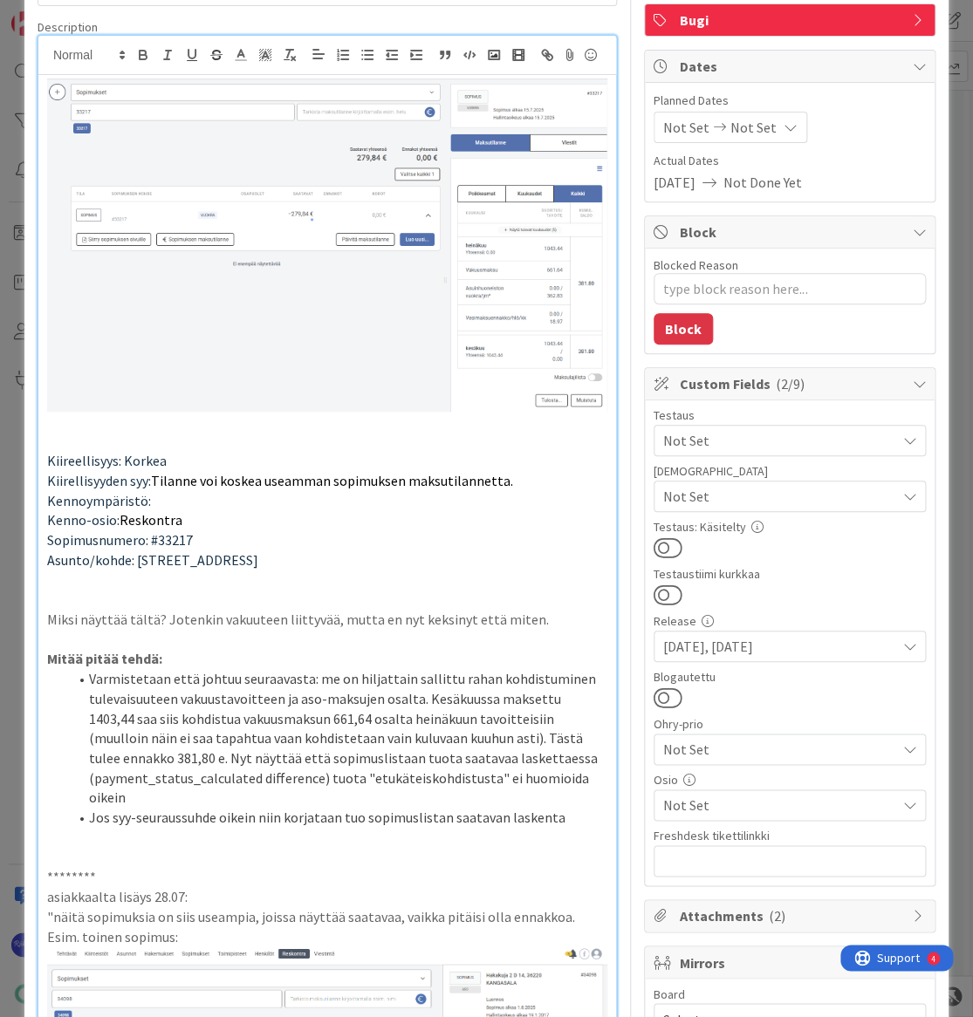
scroll to position [79, 0]
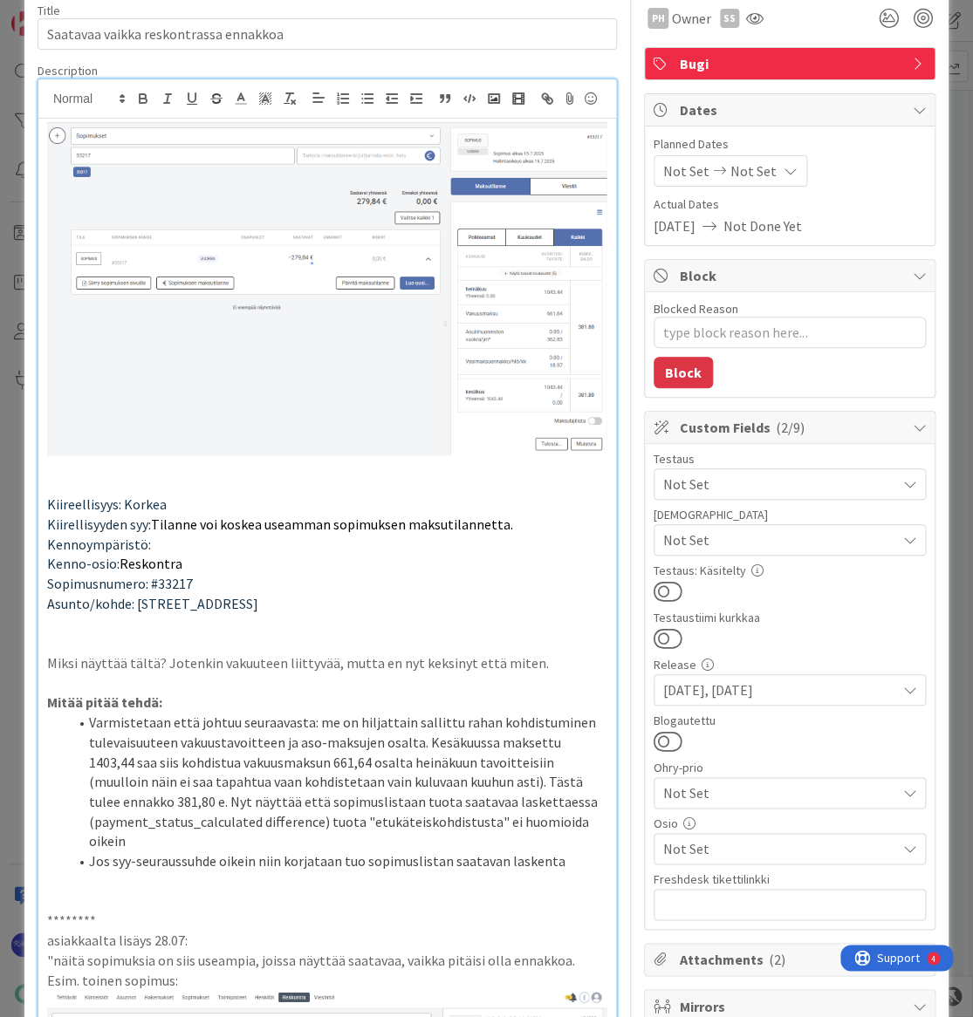
click at [810, 543] on span "Not Set" at bounding box center [779, 540] width 232 height 21
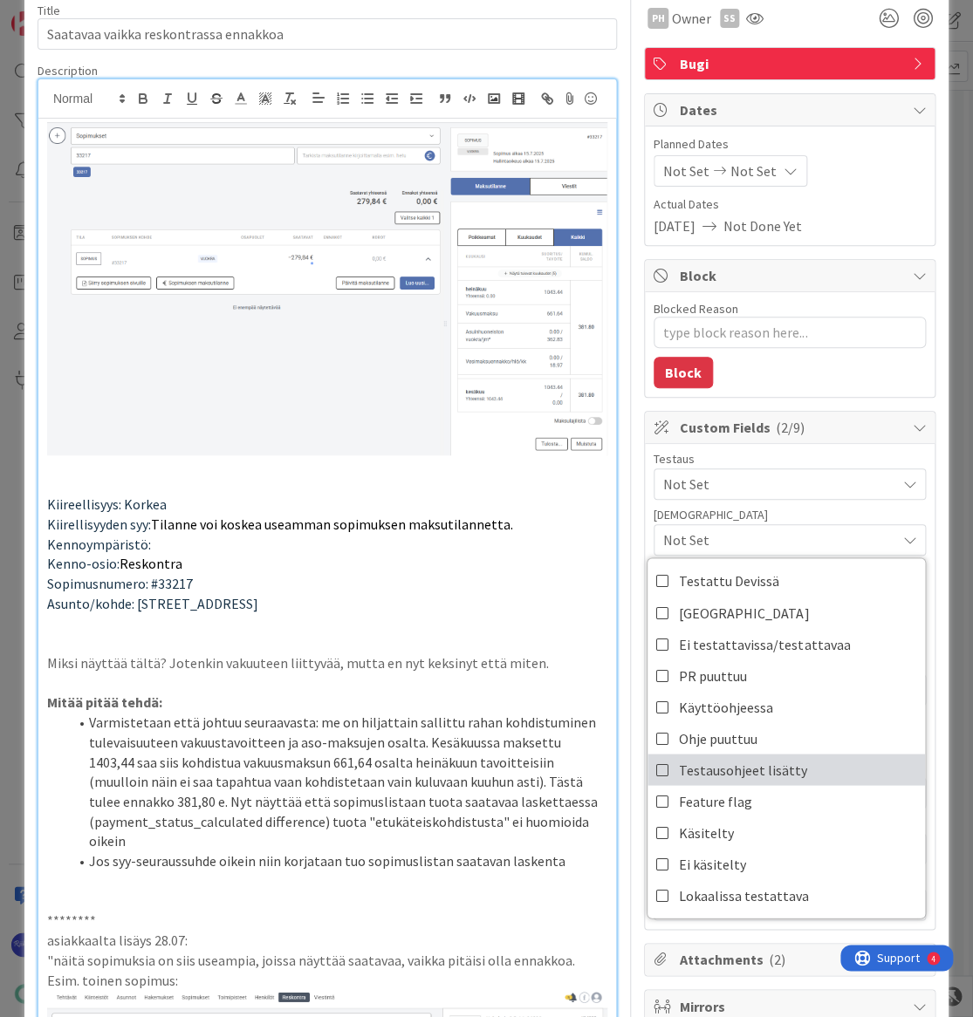
click at [777, 765] on span "Testausohjeet lisätty" at bounding box center [743, 769] width 128 height 26
click at [782, 474] on span "Not Set" at bounding box center [779, 484] width 232 height 21
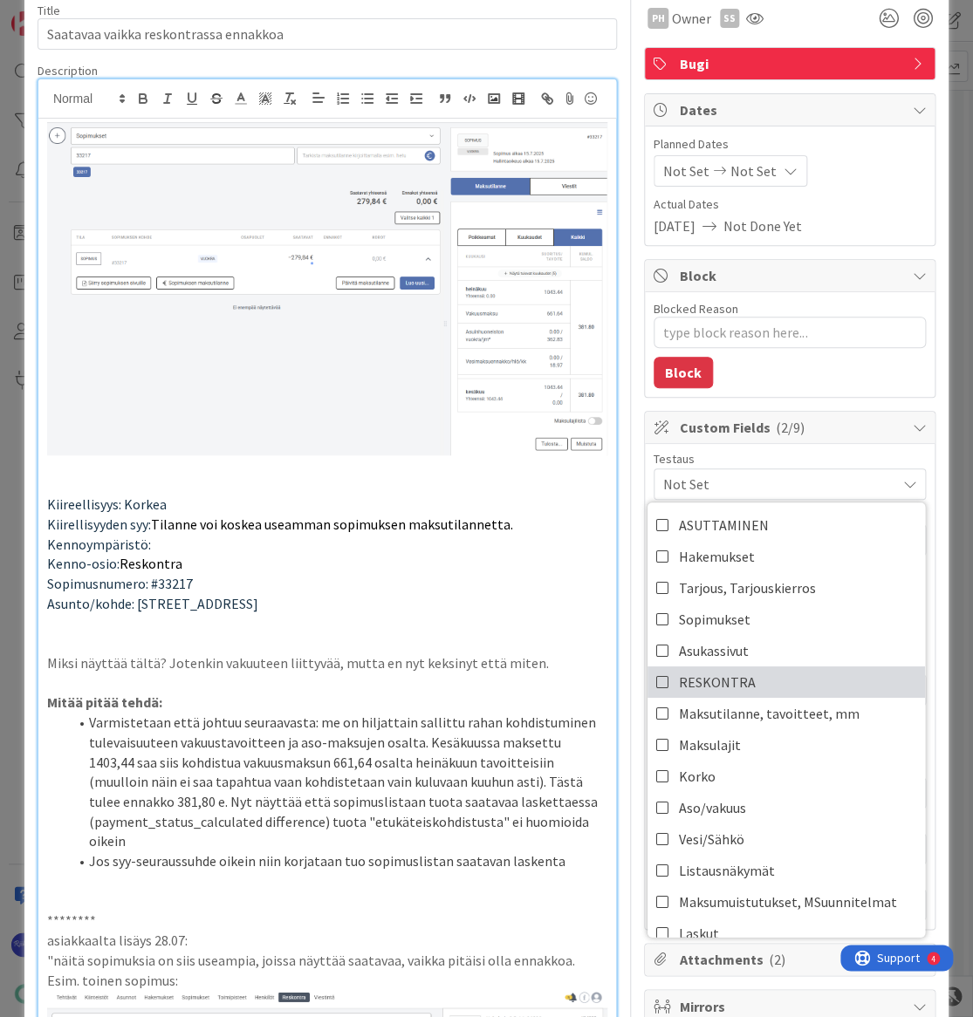
click at [772, 691] on link "RESKONTRA" at bounding box center [785, 681] width 277 height 31
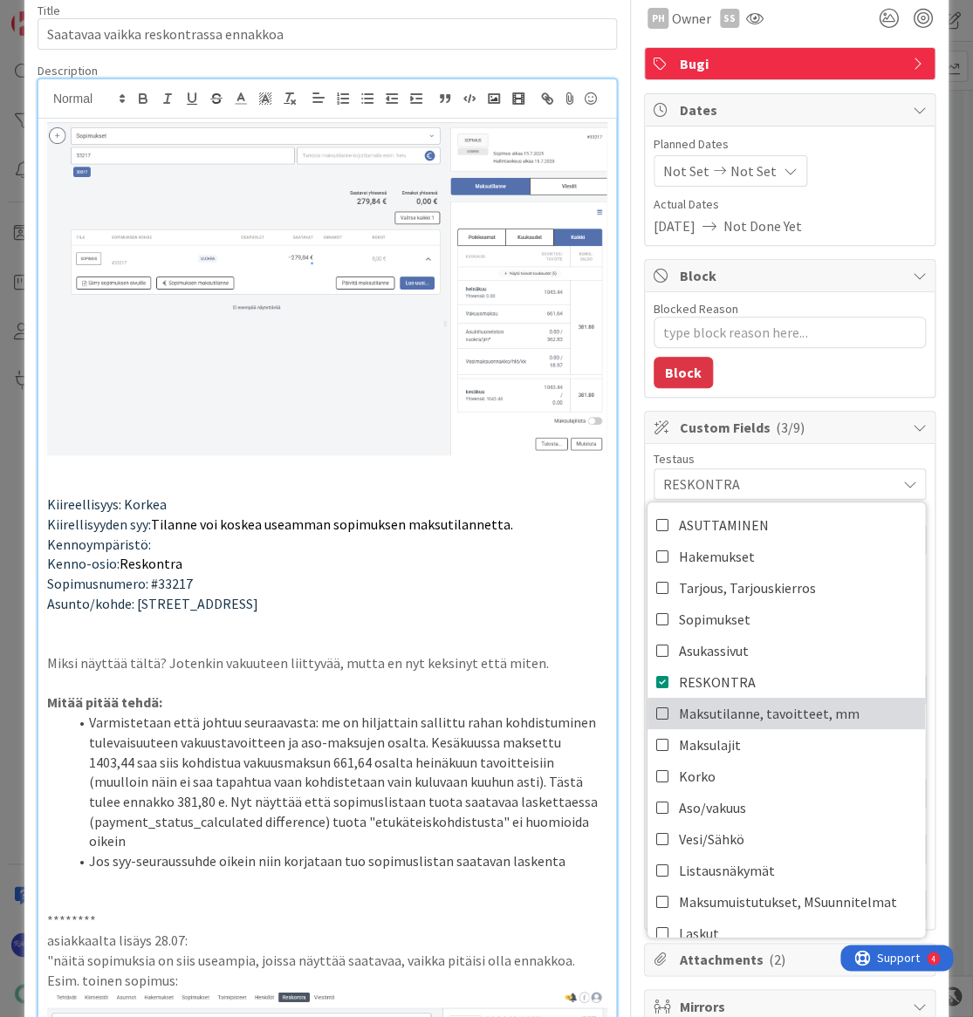
click at [776, 712] on span "Maksutilanne, tavoitteet, mm" at bounding box center [769, 713] width 181 height 26
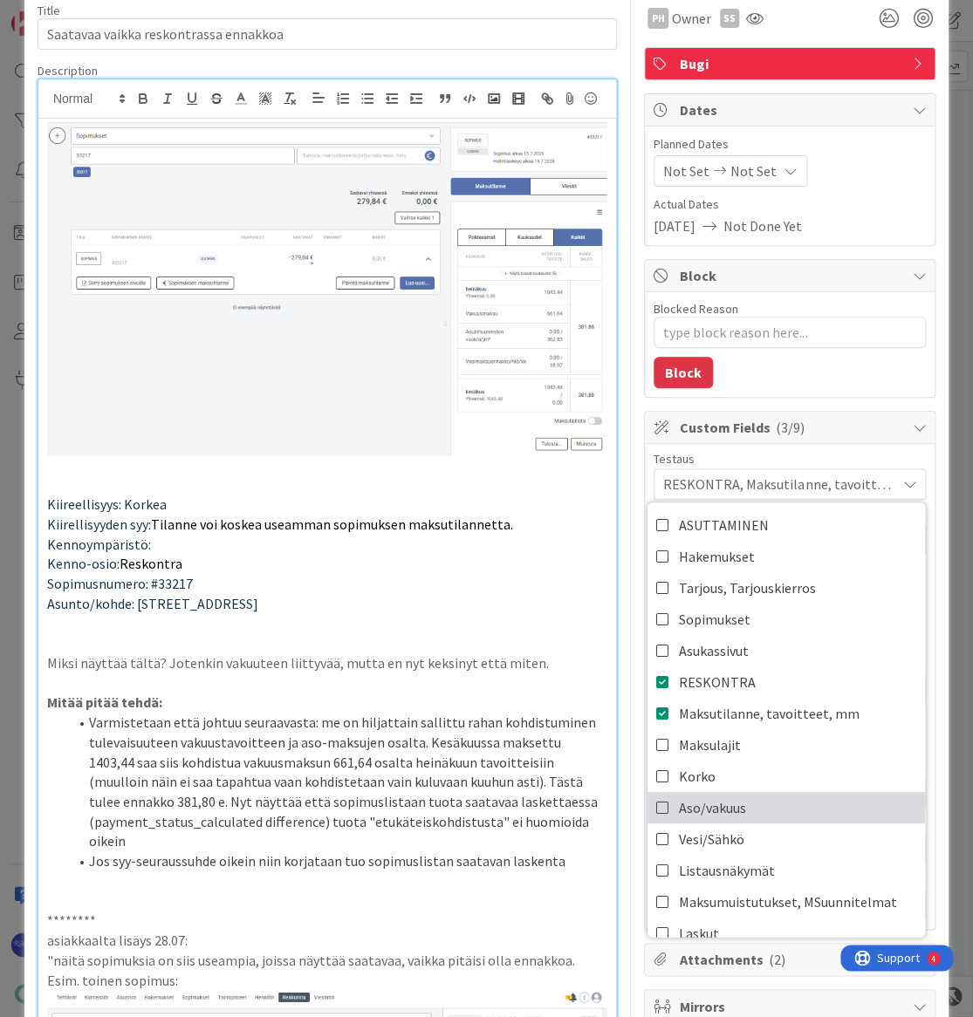
click at [750, 797] on link "Aso/vakuus" at bounding box center [785, 807] width 277 height 31
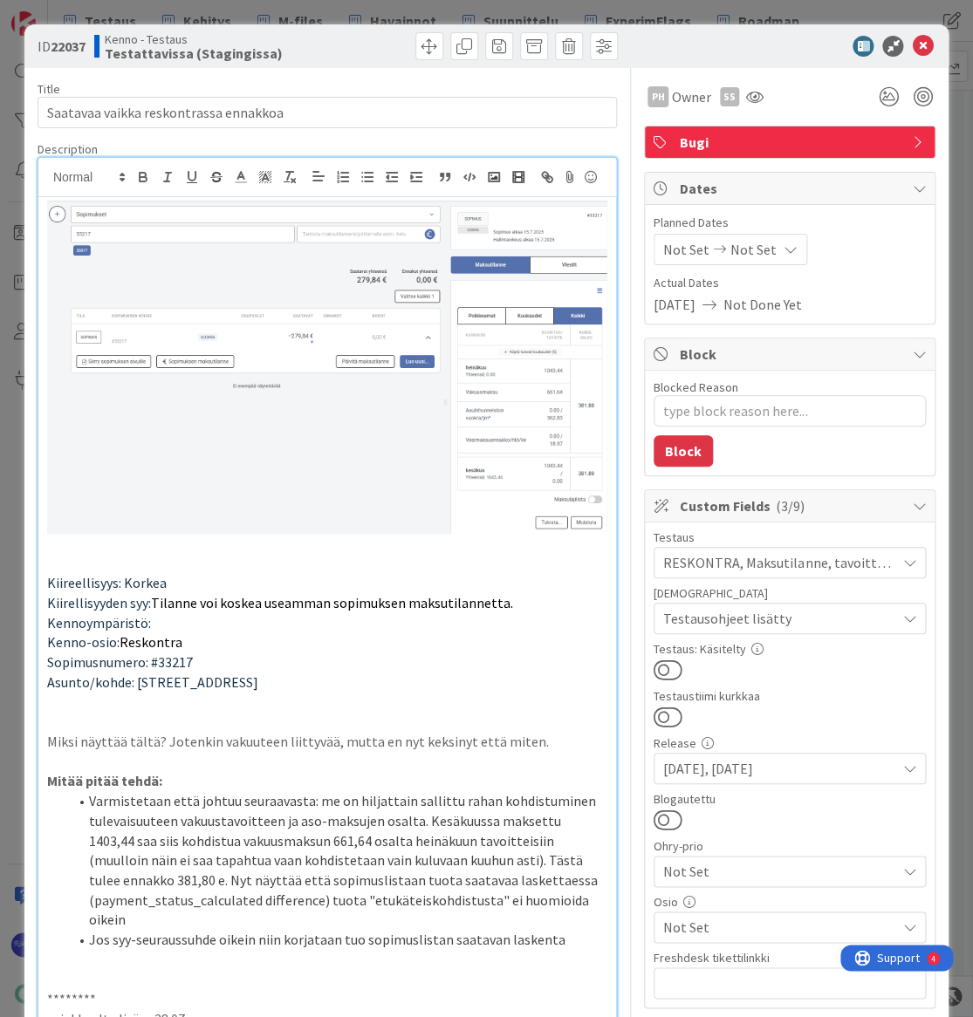
scroll to position [158, 0]
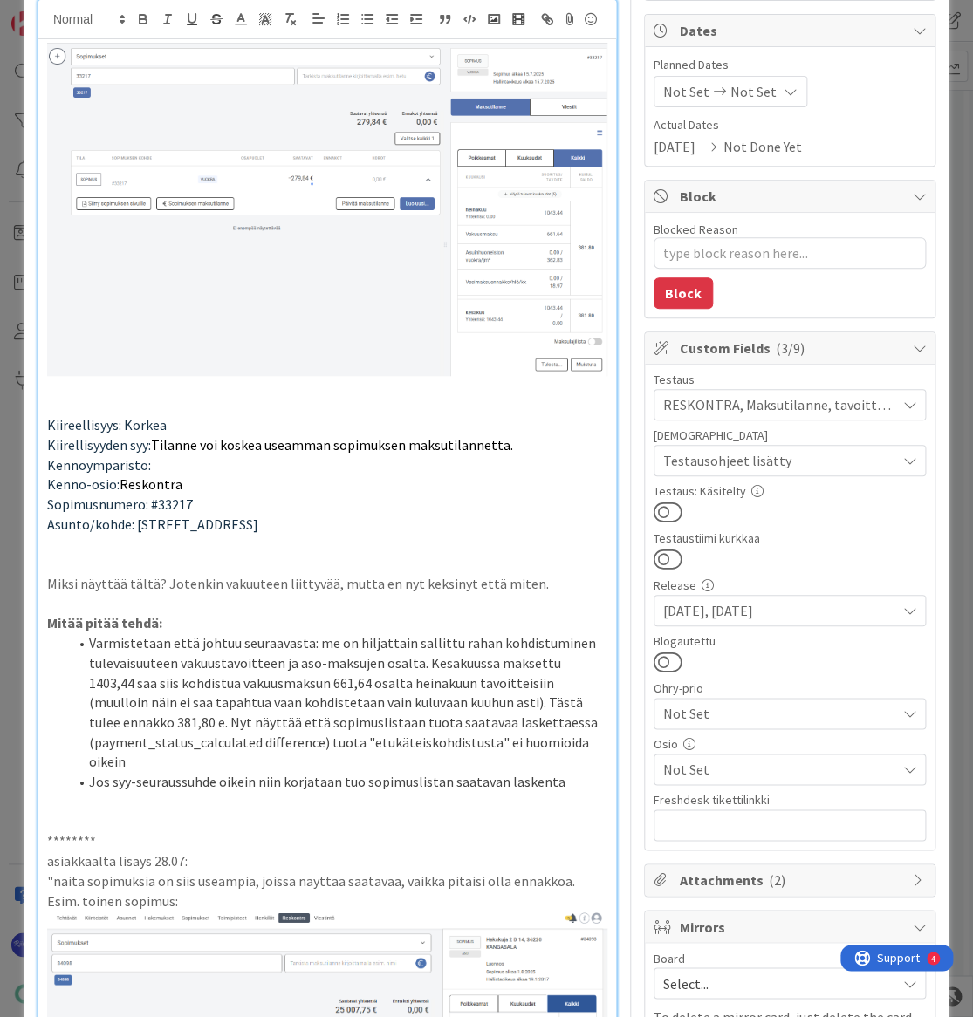
click at [663, 506] on button at bounding box center [667, 512] width 29 height 23
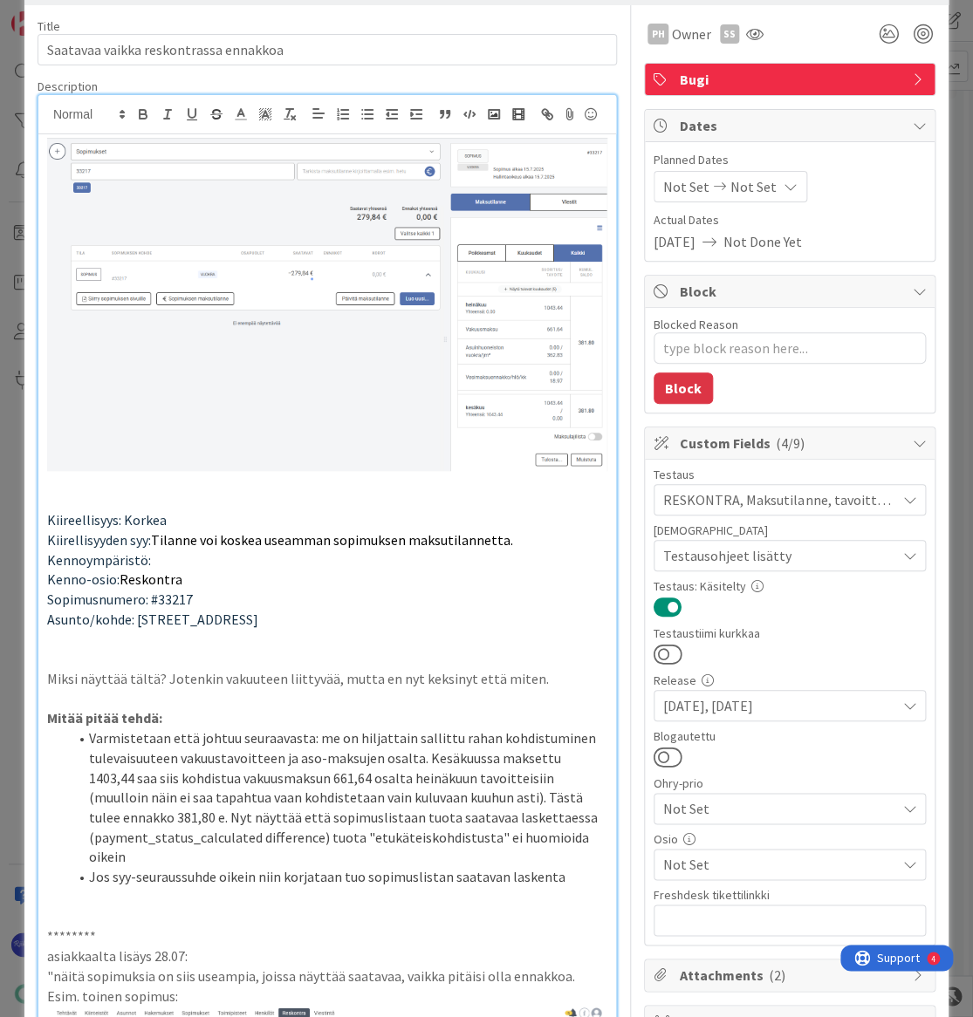
scroll to position [0, 0]
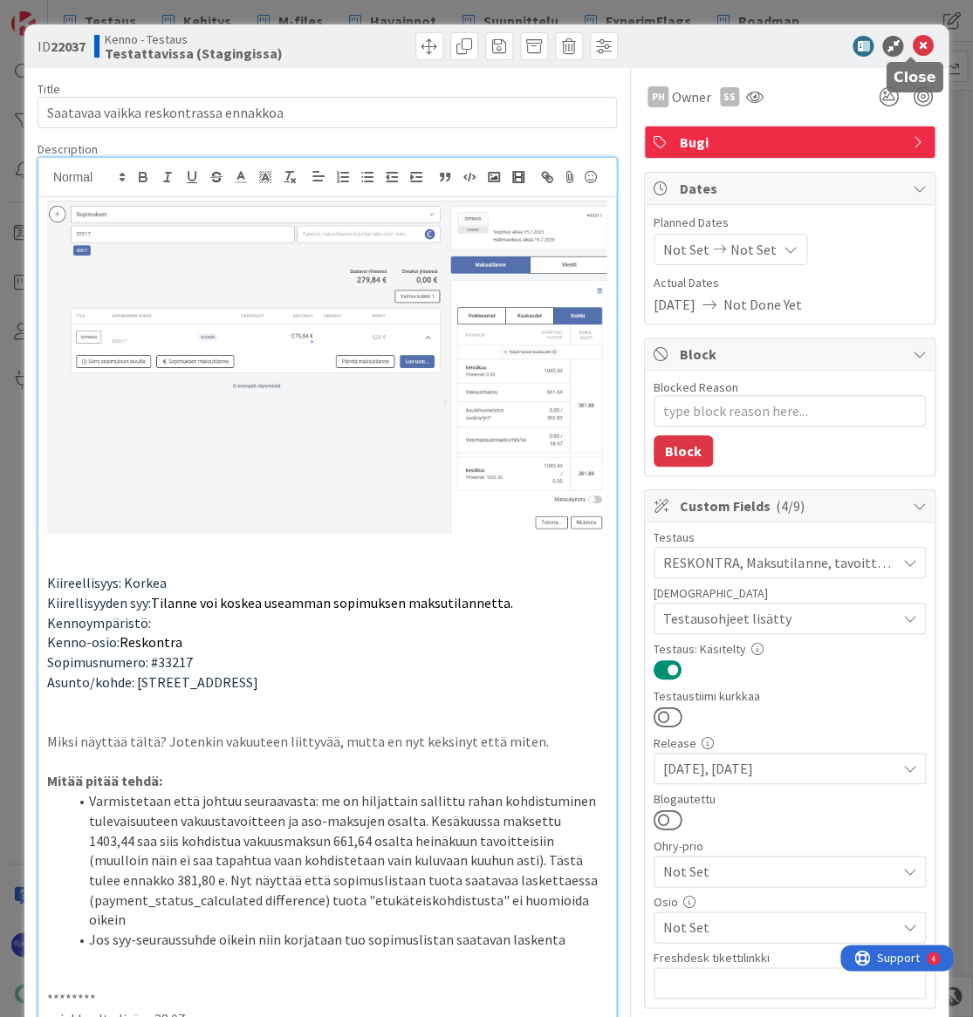
click at [912, 45] on icon at bounding box center [922, 46] width 21 height 21
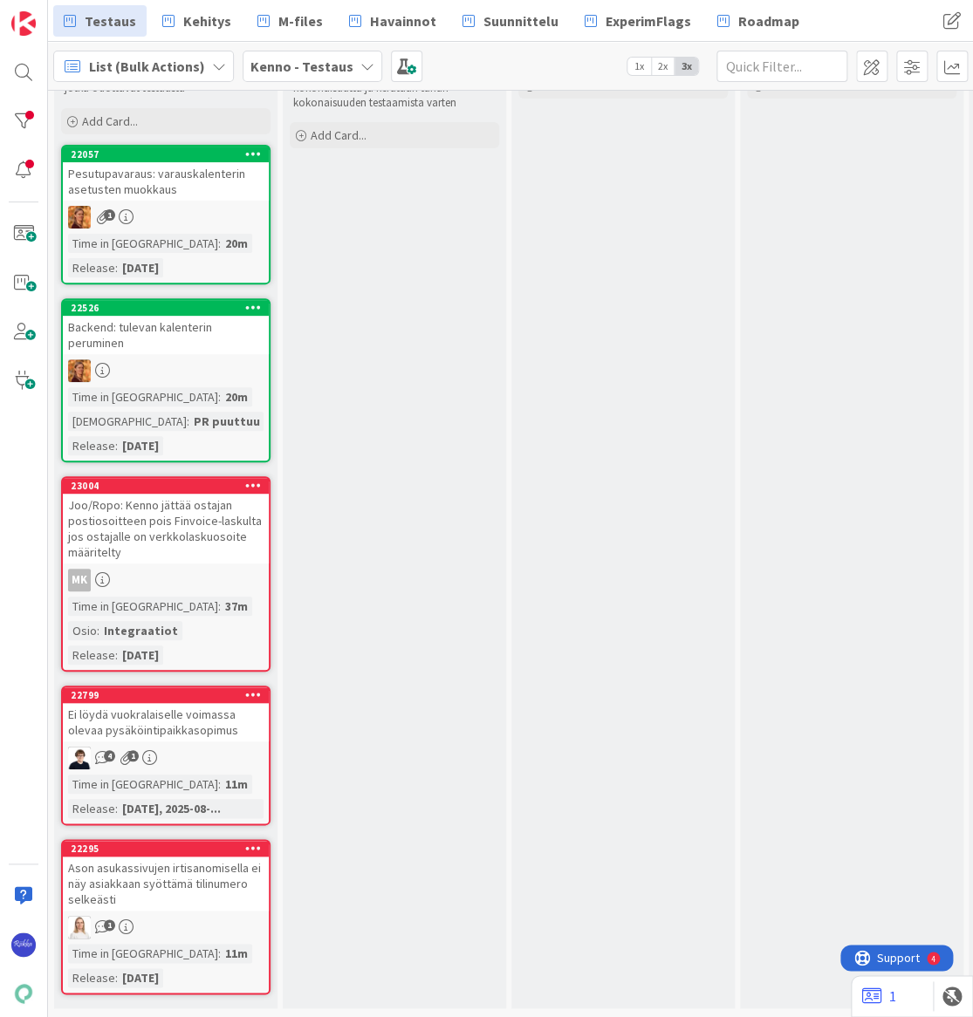
click at [180, 726] on div "Ei löydä vuokralaiselle voimassa olevaa pysäköintipaikkasopimus" at bounding box center [166, 722] width 206 height 38
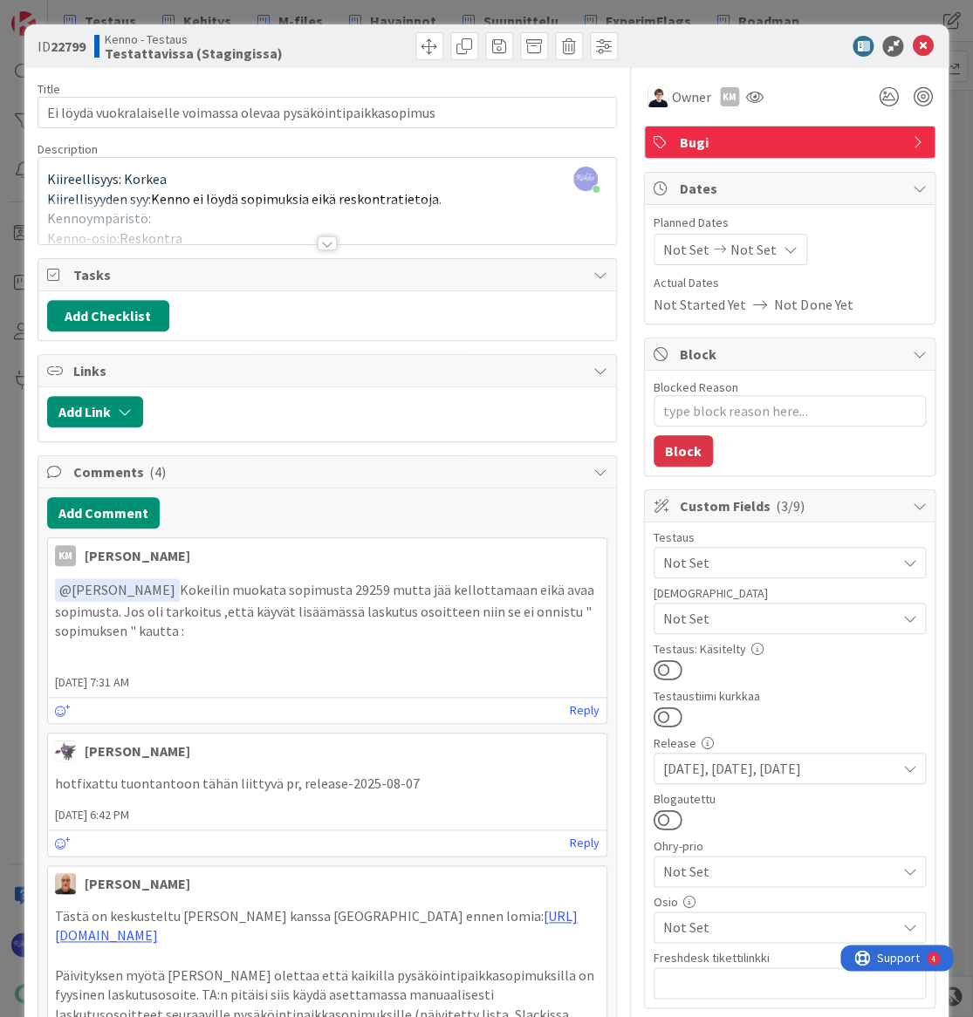
click at [319, 243] on div at bounding box center [327, 243] width 19 height 14
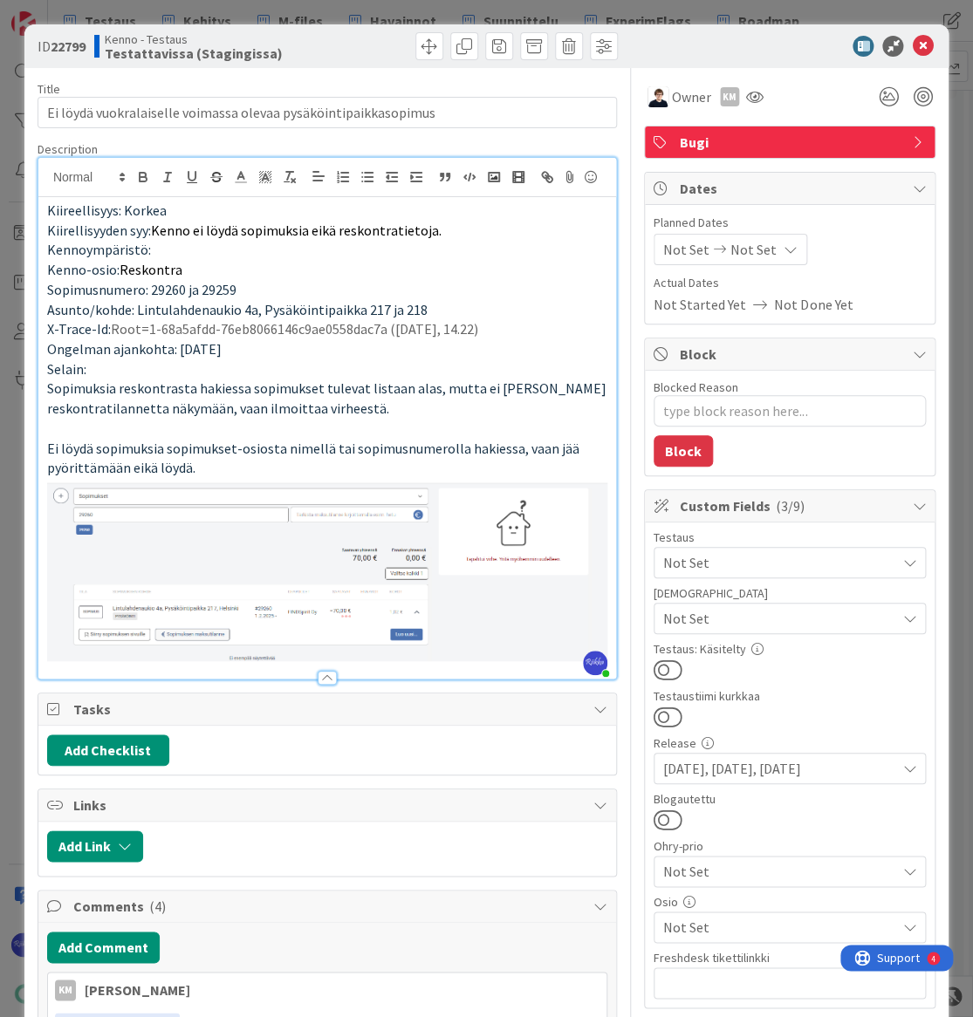
click at [804, 613] on span "Not Set" at bounding box center [779, 618] width 232 height 21
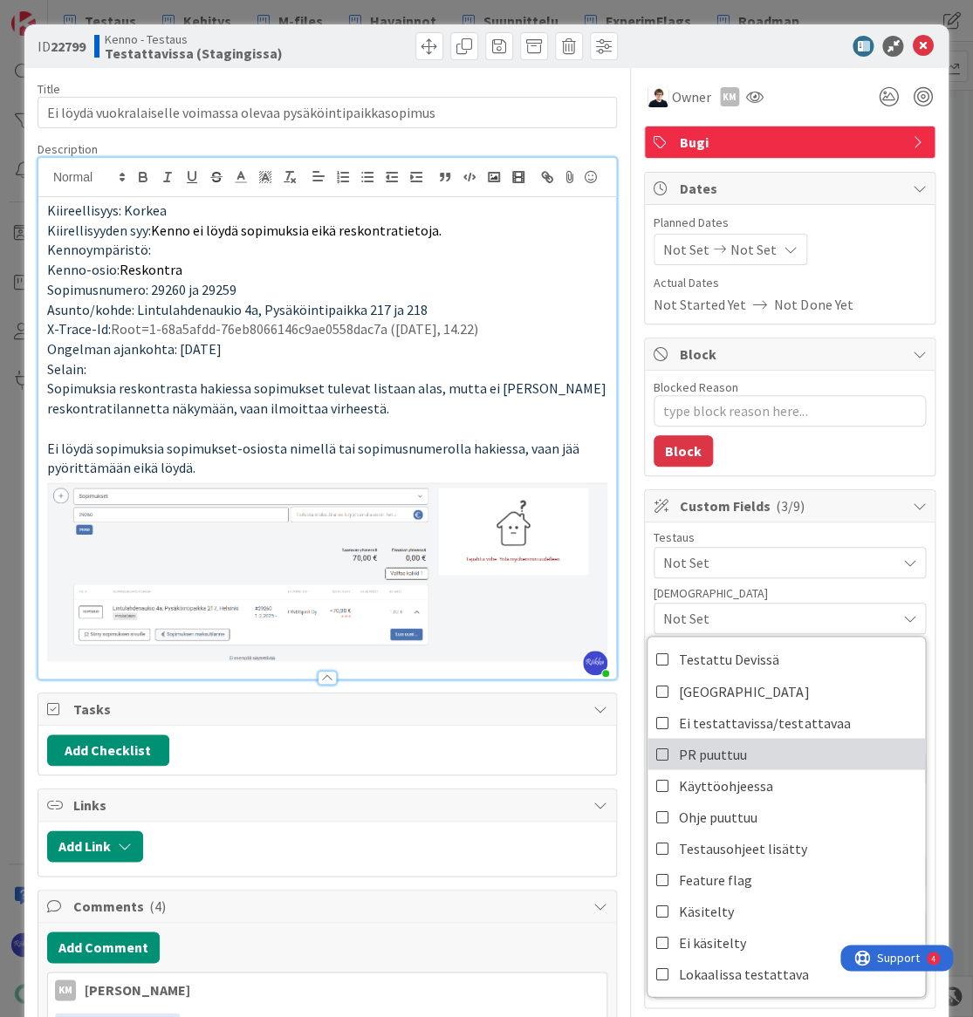
click at [805, 754] on link "PR puuttuu" at bounding box center [785, 753] width 277 height 31
click at [322, 339] on p "X-Trace-Id: Root=1-68a5afdd-76eb8066146c9ae0558dac7a (20.8.25, 14.22)" at bounding box center [327, 329] width 560 height 20
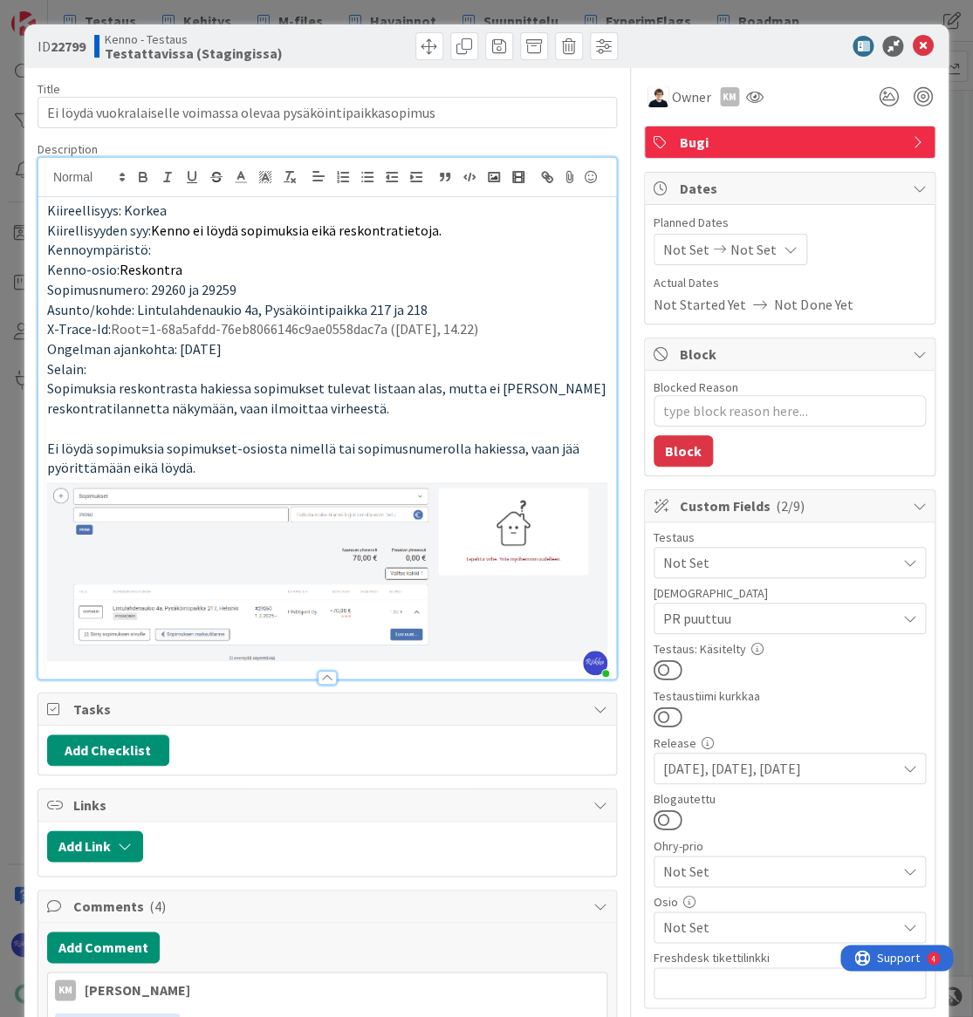
click at [667, 663] on button at bounding box center [667, 670] width 29 height 23
click at [912, 39] on icon at bounding box center [922, 46] width 21 height 21
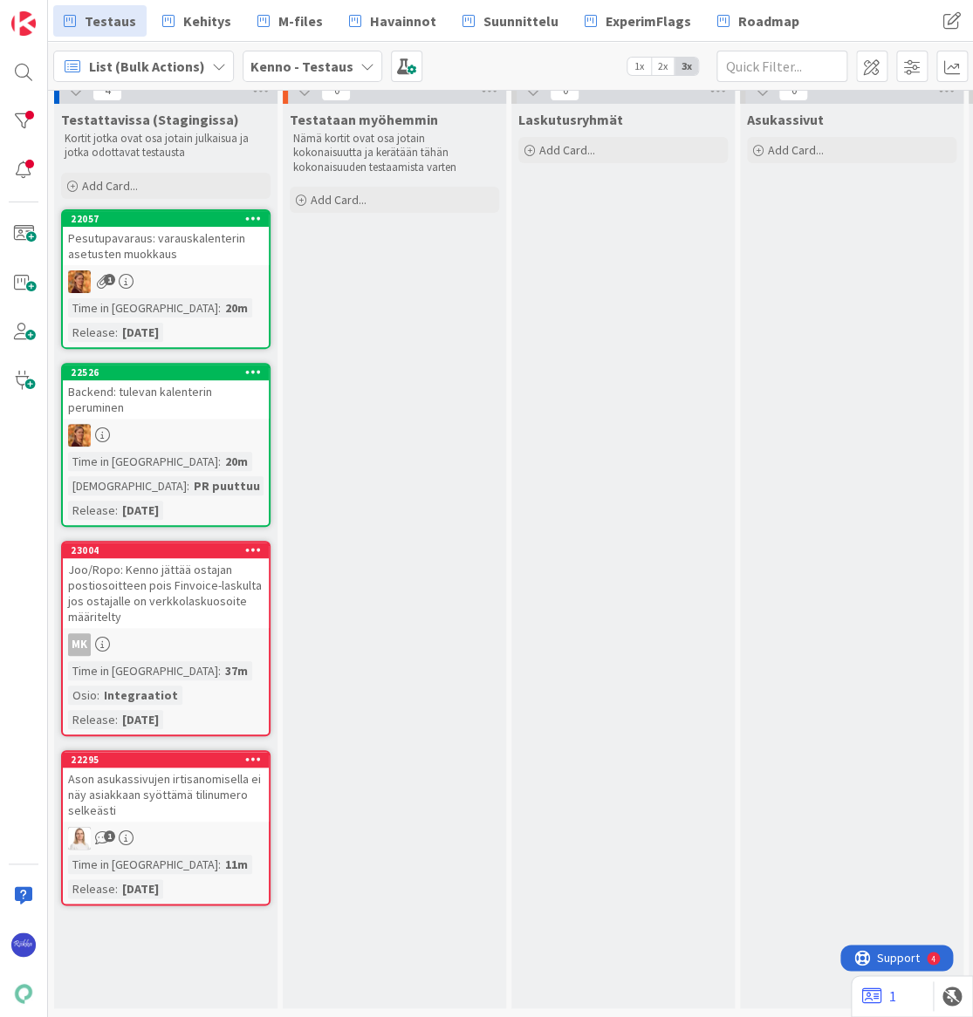
click at [163, 778] on div "Ason asukassivujen irtisanomisella ei näy asiakkaan syöttämä tilinumero selkeäs…" at bounding box center [166, 795] width 206 height 54
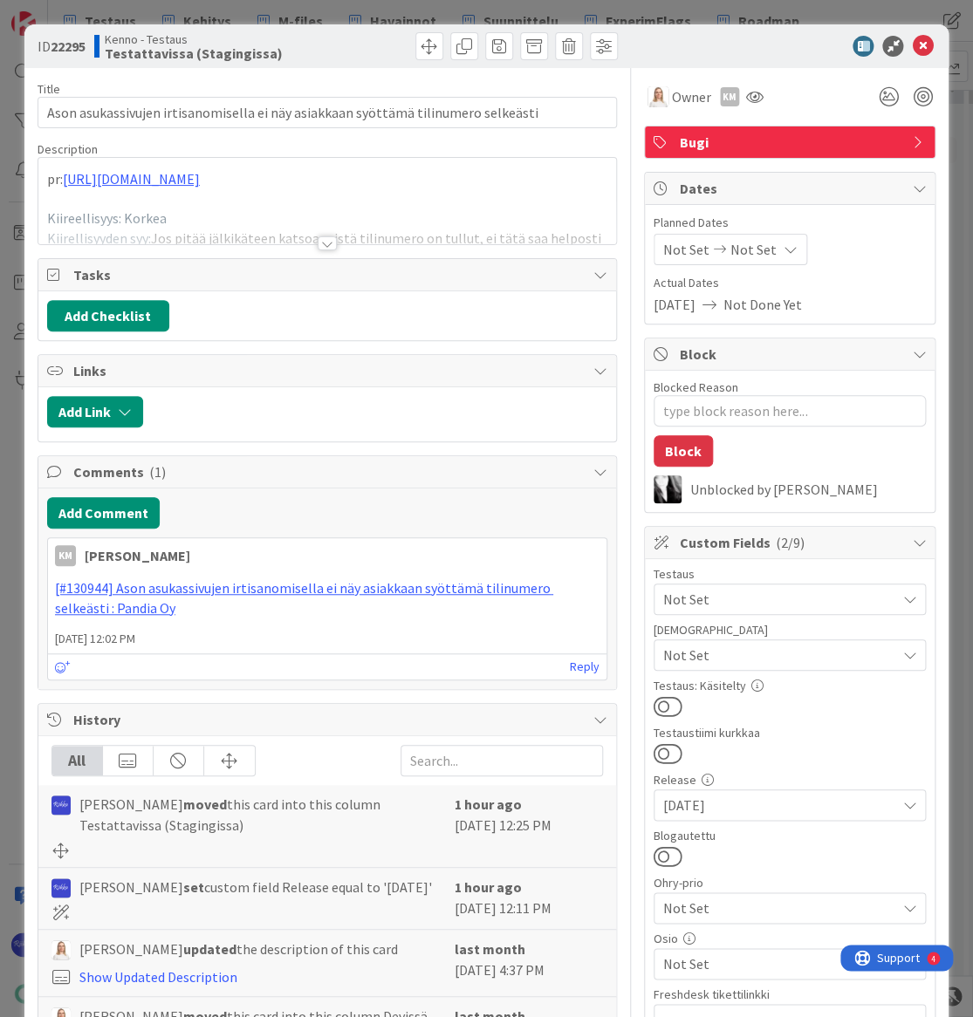
click at [321, 243] on div at bounding box center [327, 243] width 19 height 14
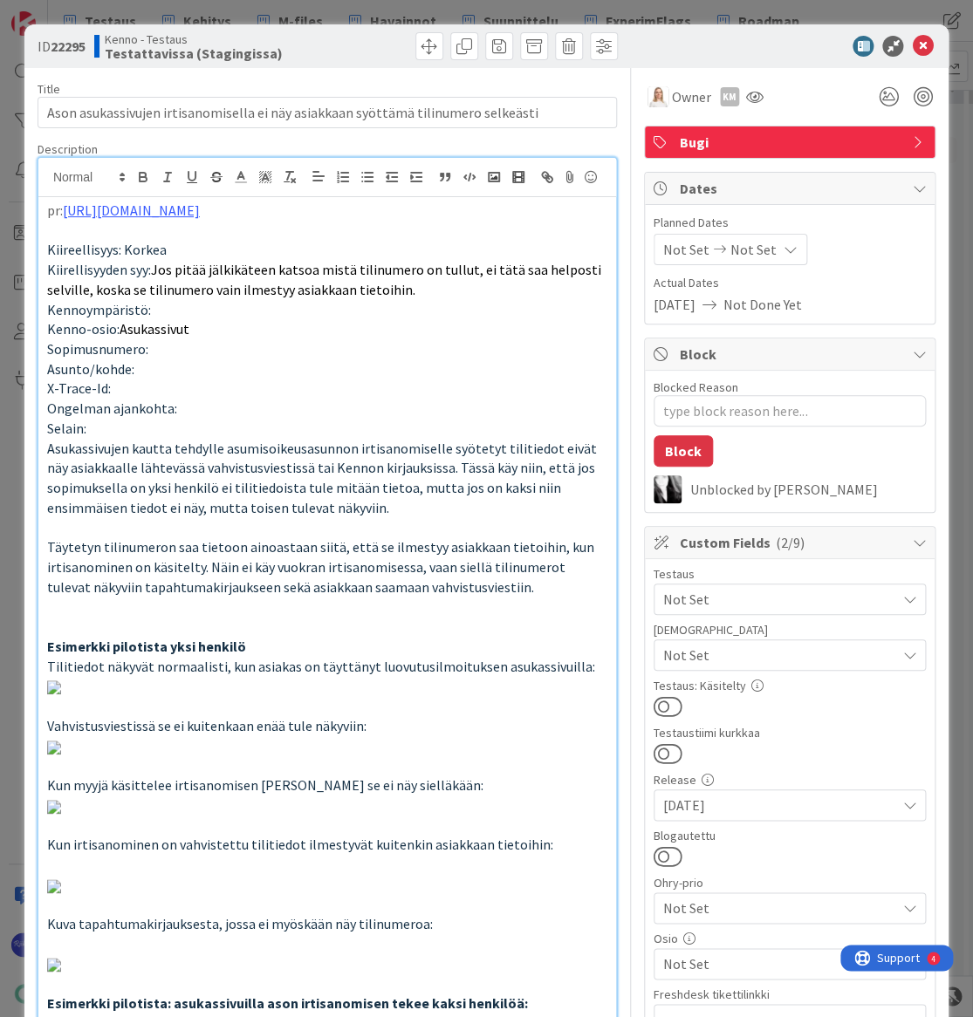
click at [837, 654] on span "Not Set" at bounding box center [779, 655] width 232 height 21
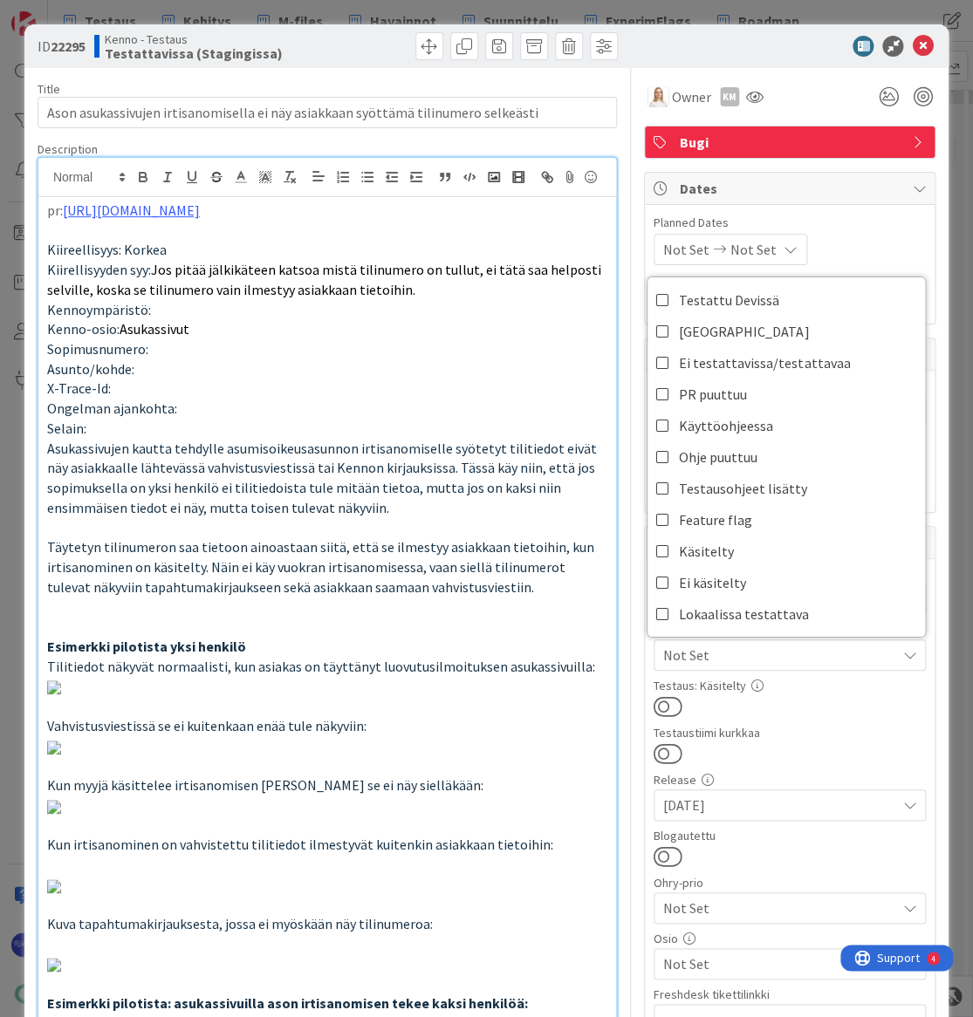
click at [830, 701] on div at bounding box center [789, 706] width 272 height 23
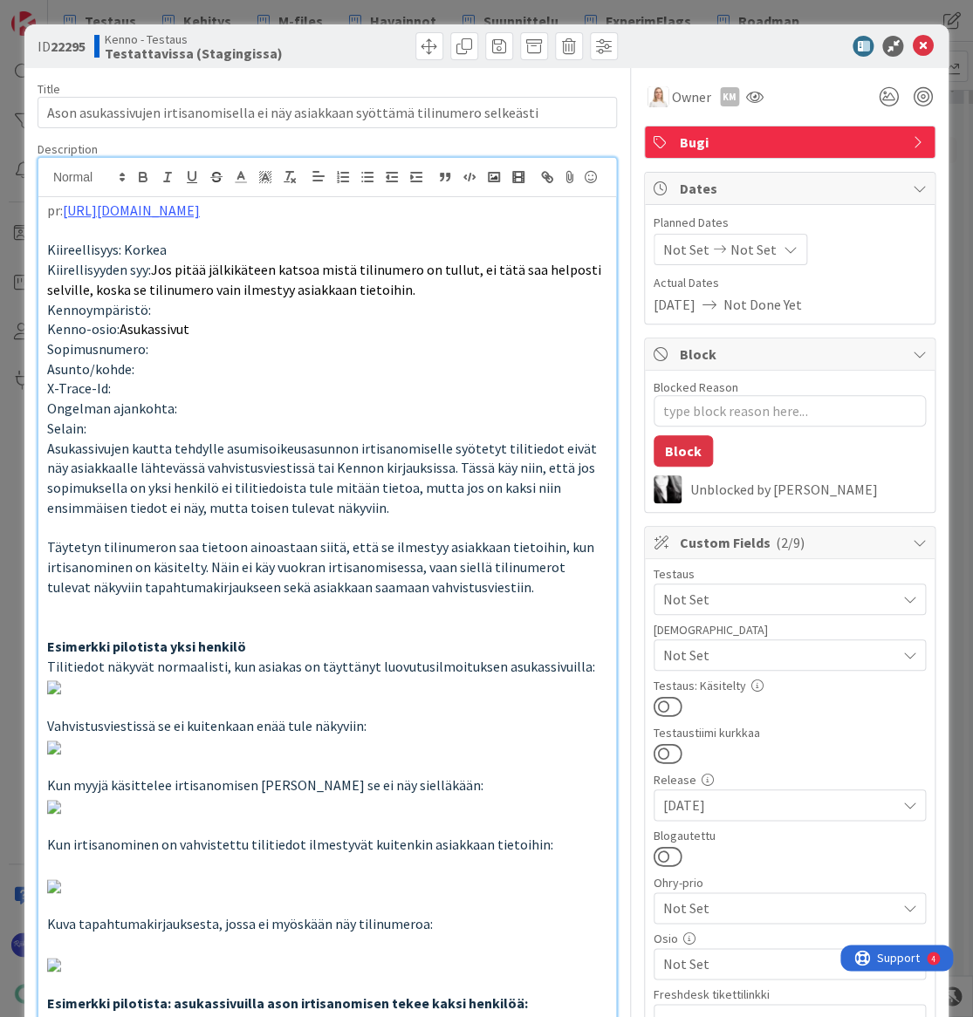
click at [810, 602] on span "Not Set" at bounding box center [779, 599] width 232 height 21
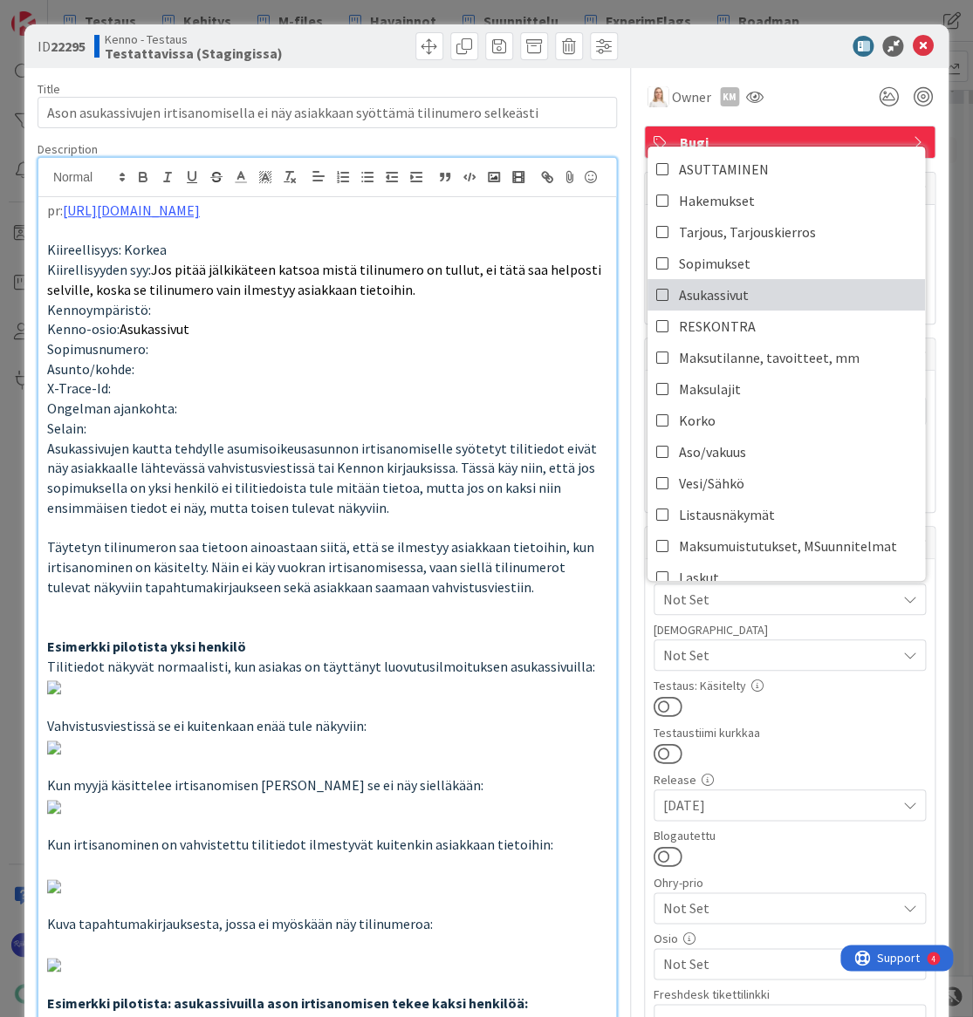
click at [776, 296] on link "Asukassivut" at bounding box center [785, 294] width 277 height 31
click at [878, 714] on div at bounding box center [789, 706] width 272 height 23
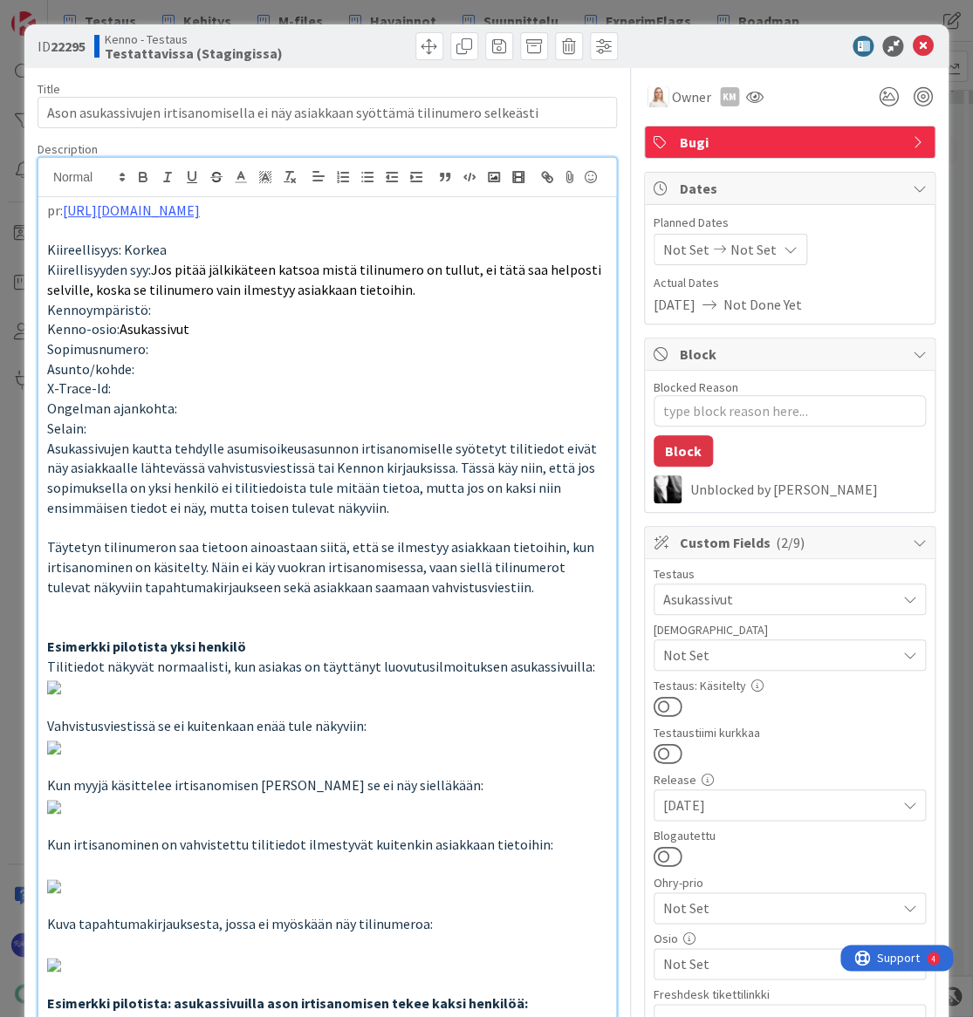
click at [659, 703] on button at bounding box center [667, 706] width 29 height 23
click at [912, 40] on icon at bounding box center [922, 46] width 21 height 21
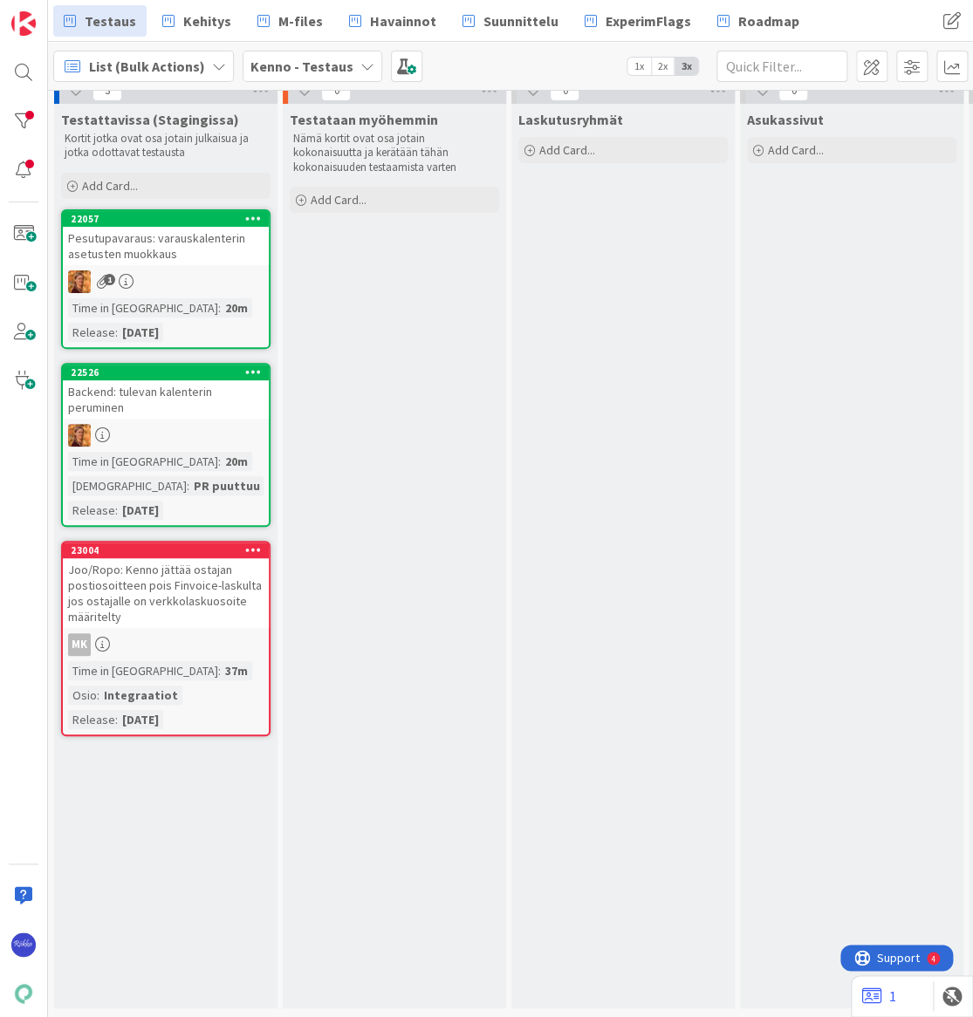
click at [177, 243] on div "Pesutupavaraus: varauskalenterin asetusten muokkaus" at bounding box center [166, 246] width 206 height 38
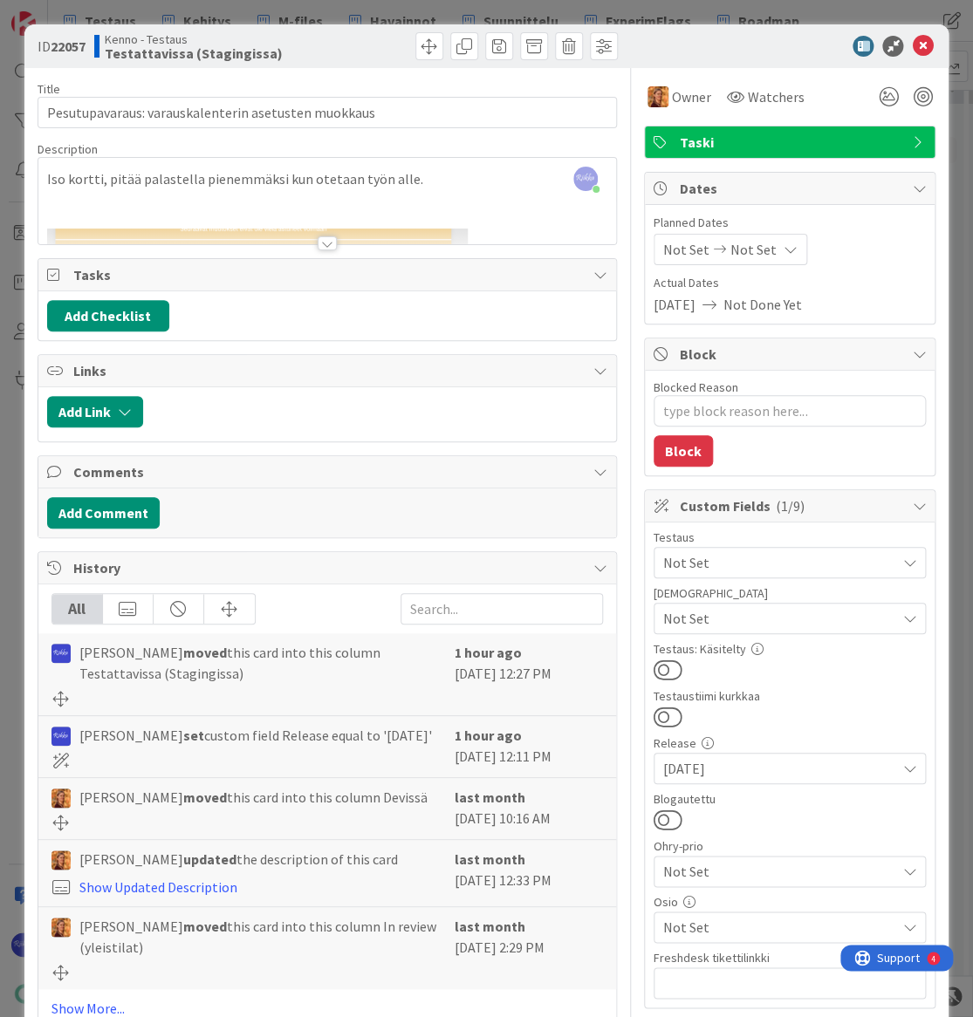
click at [318, 236] on div at bounding box center [327, 243] width 19 height 14
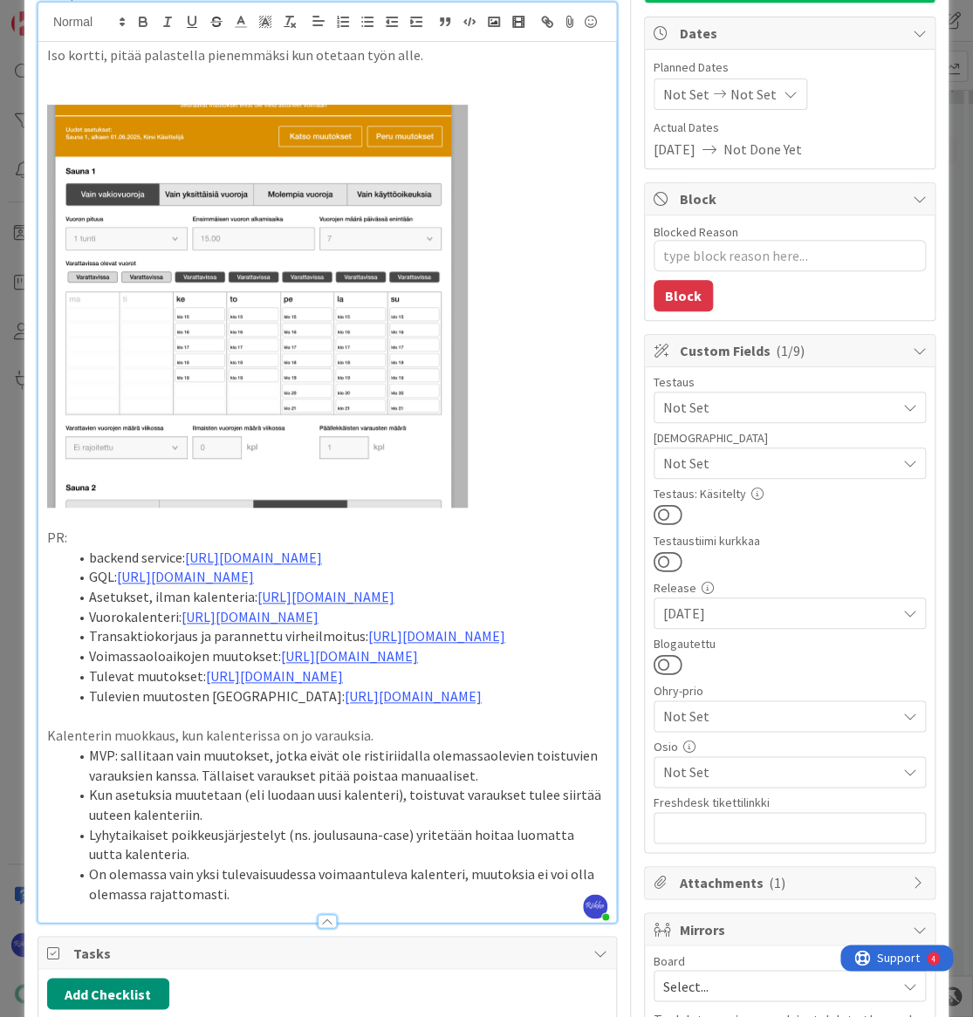
scroll to position [158, 0]
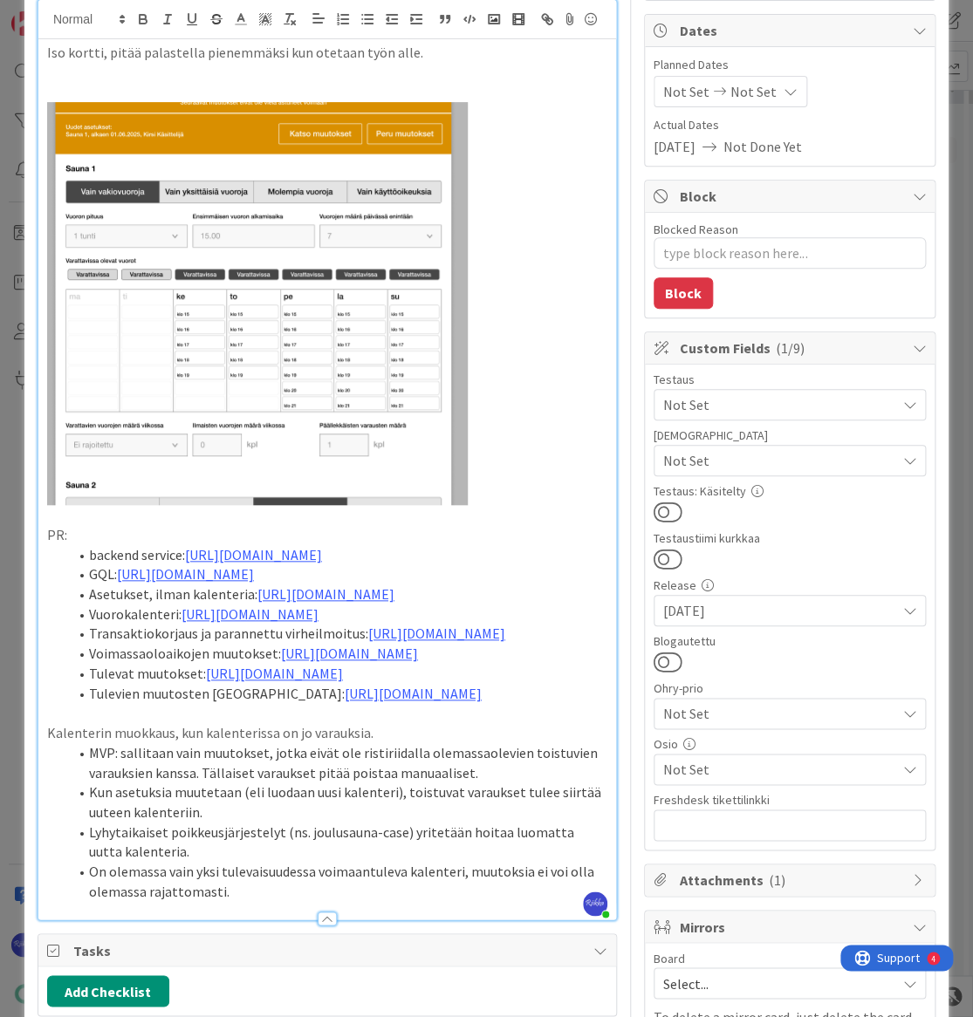
click at [819, 400] on span "Not Set" at bounding box center [779, 404] width 232 height 21
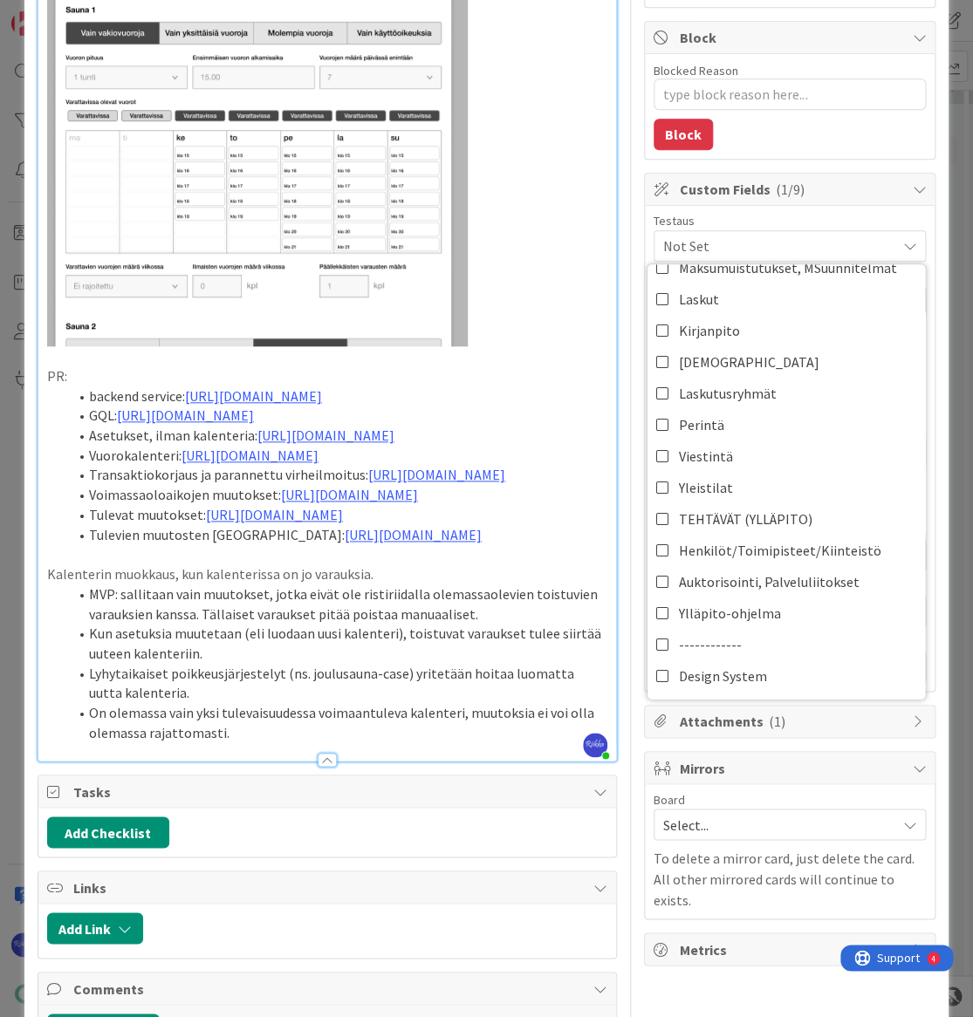
scroll to position [475, 0]
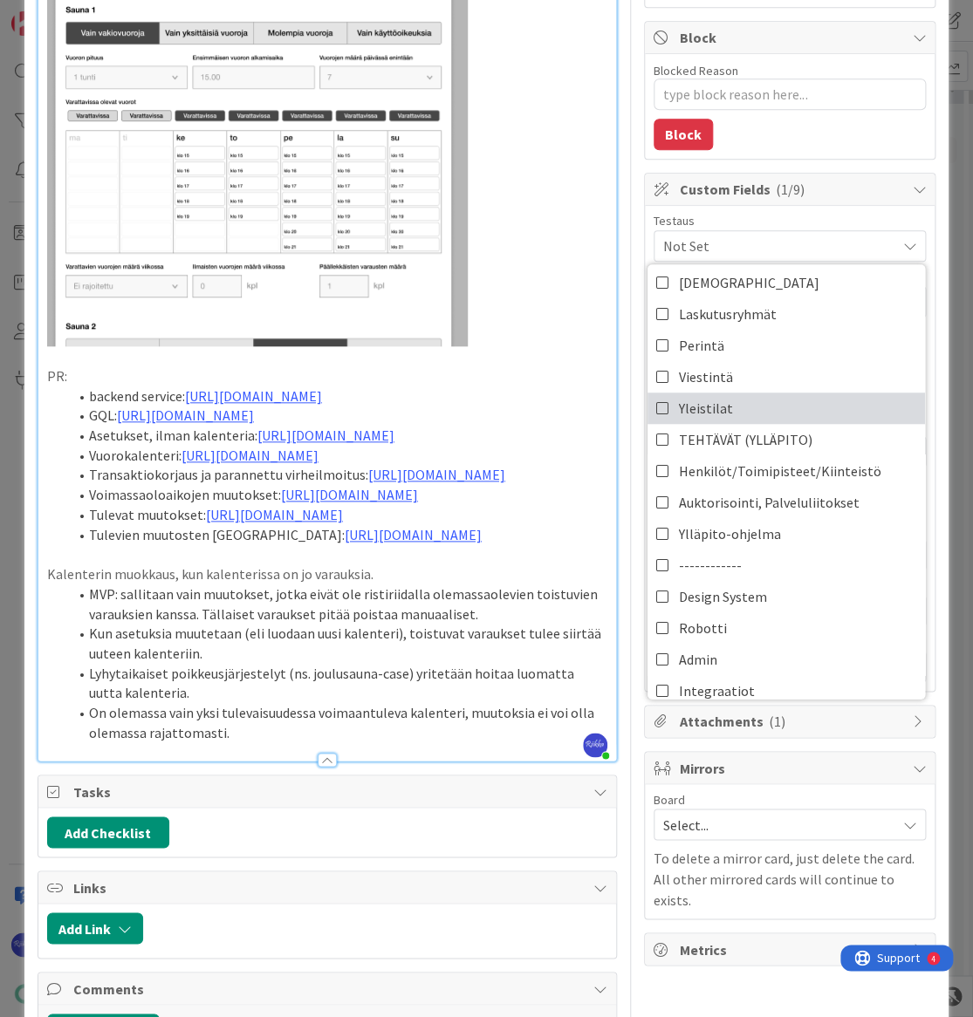
click at [713, 400] on span "Yleistilat" at bounding box center [706, 408] width 54 height 26
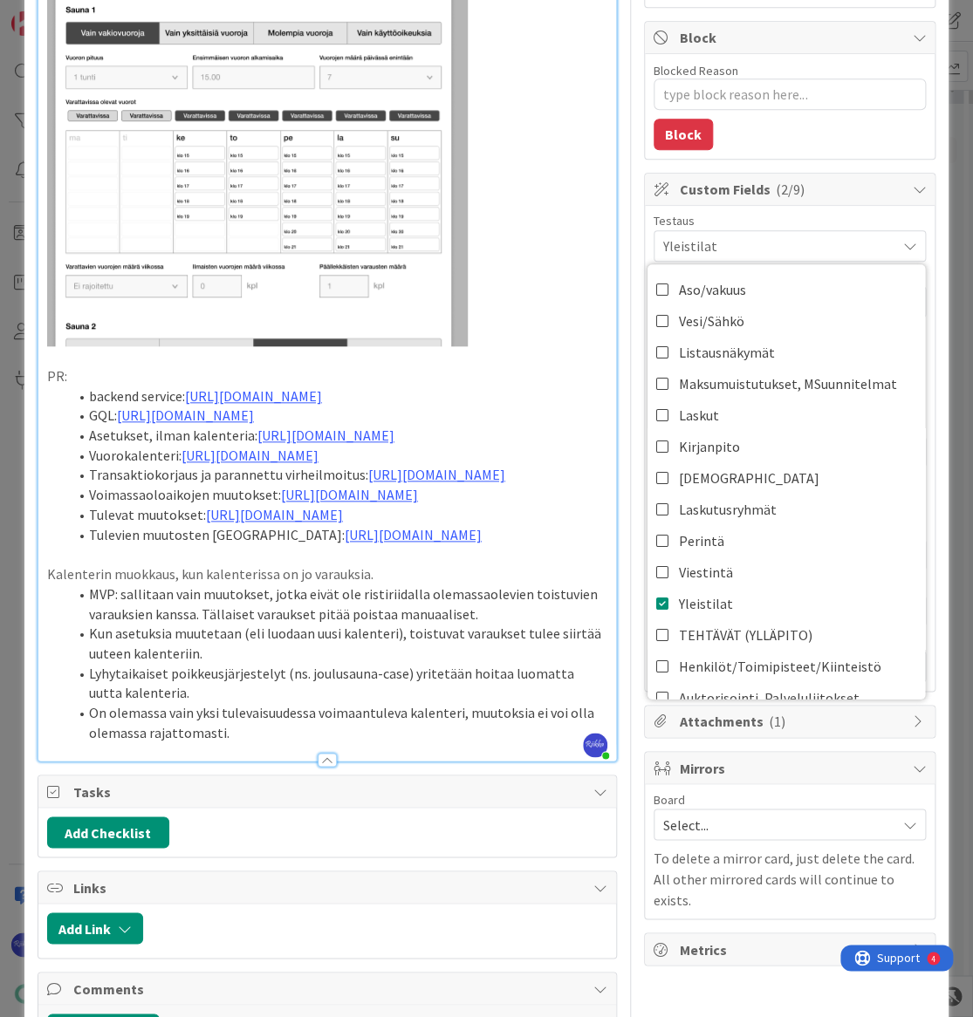
scroll to position [382, 0]
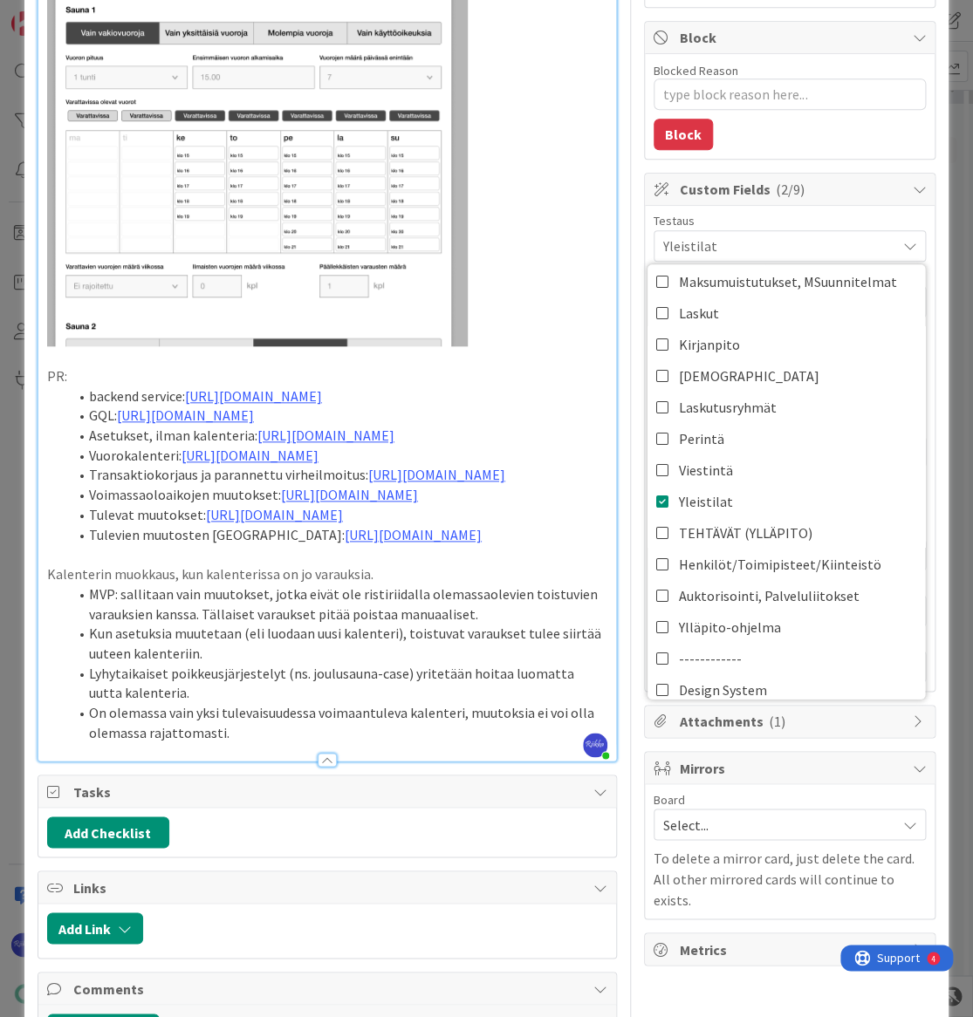
click at [311, 663] on li "Kun asetuksia muutetaan (eli luodaan uusi kalenteri), toistuvat varaukset tulee…" at bounding box center [337, 643] width 539 height 39
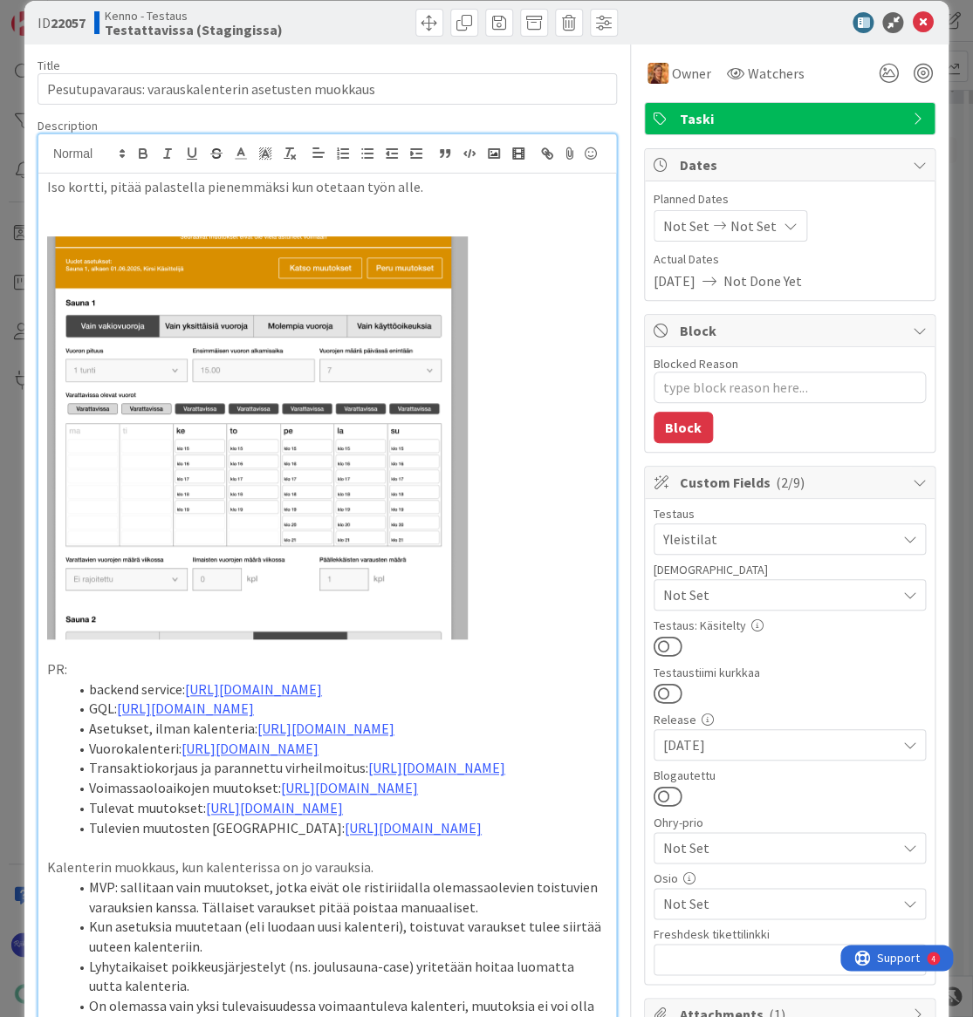
scroll to position [0, 0]
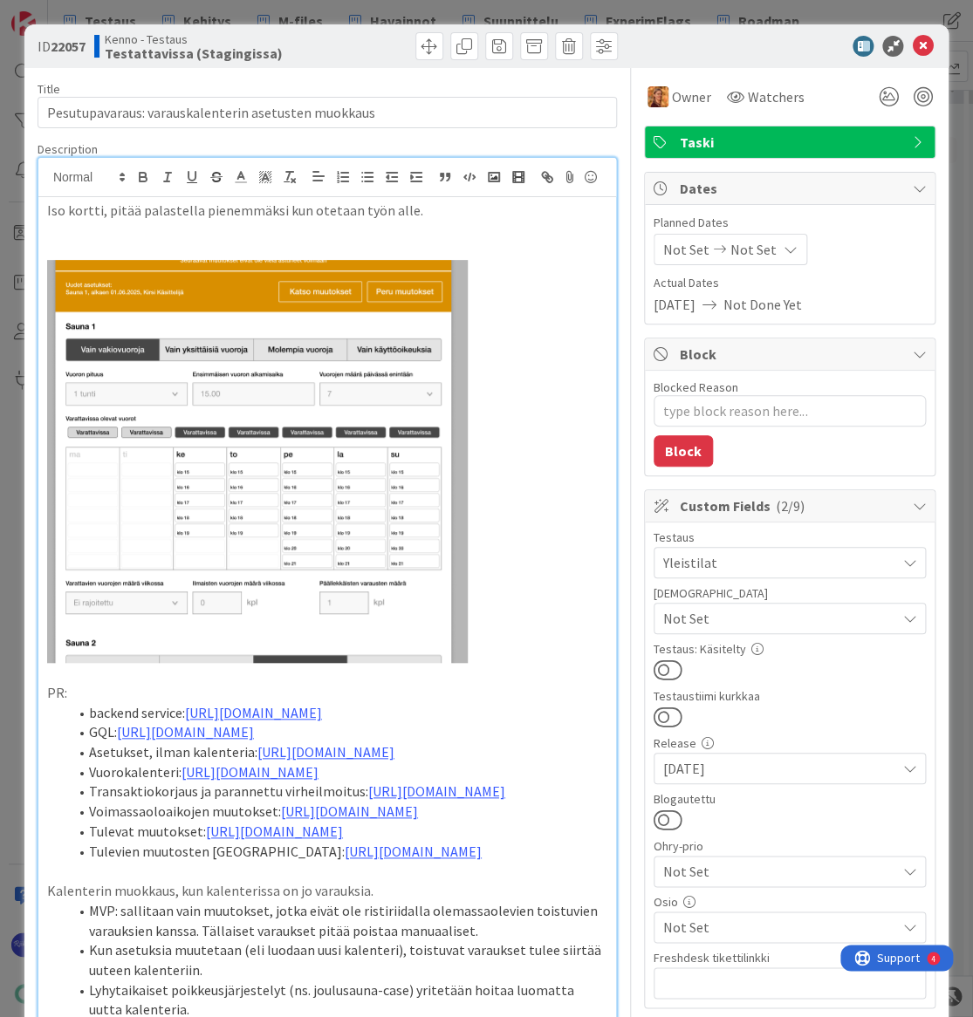
click at [357, 53] on div at bounding box center [475, 46] width 286 height 28
click at [912, 39] on icon at bounding box center [922, 46] width 21 height 21
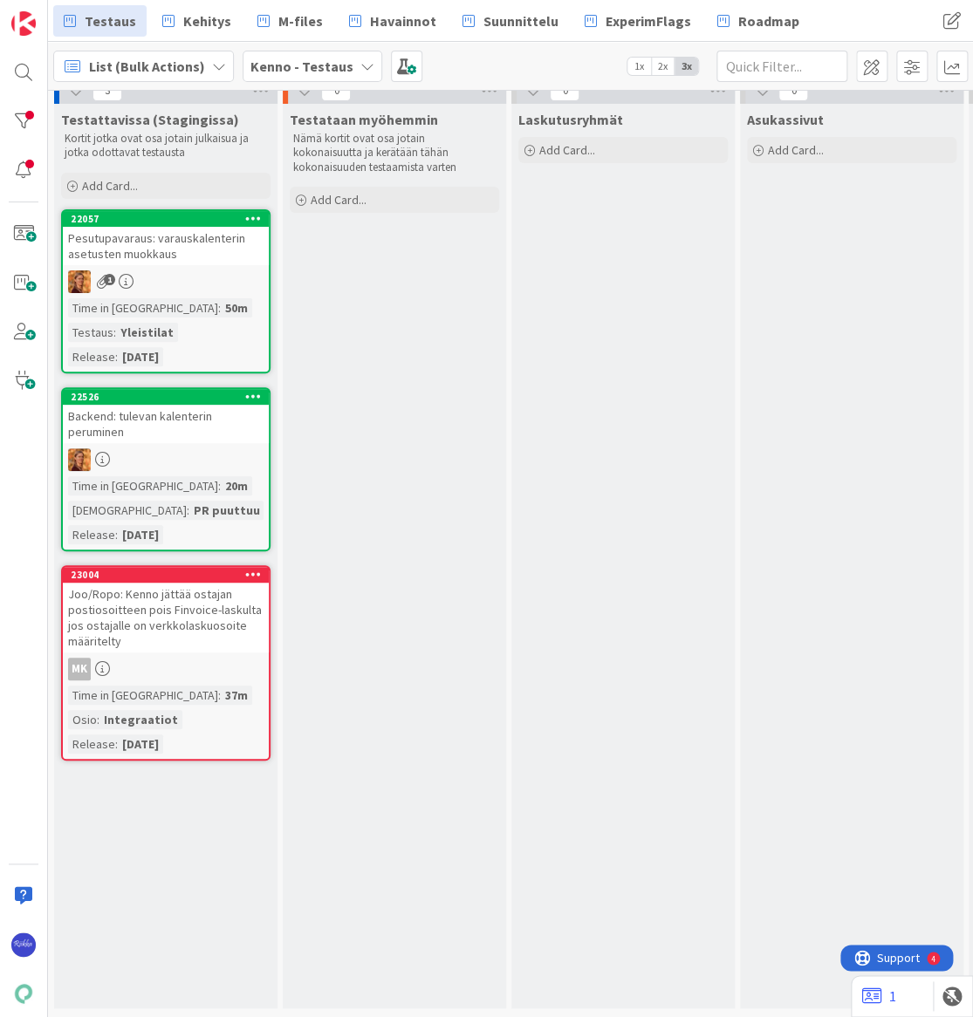
click at [172, 450] on div at bounding box center [166, 459] width 206 height 23
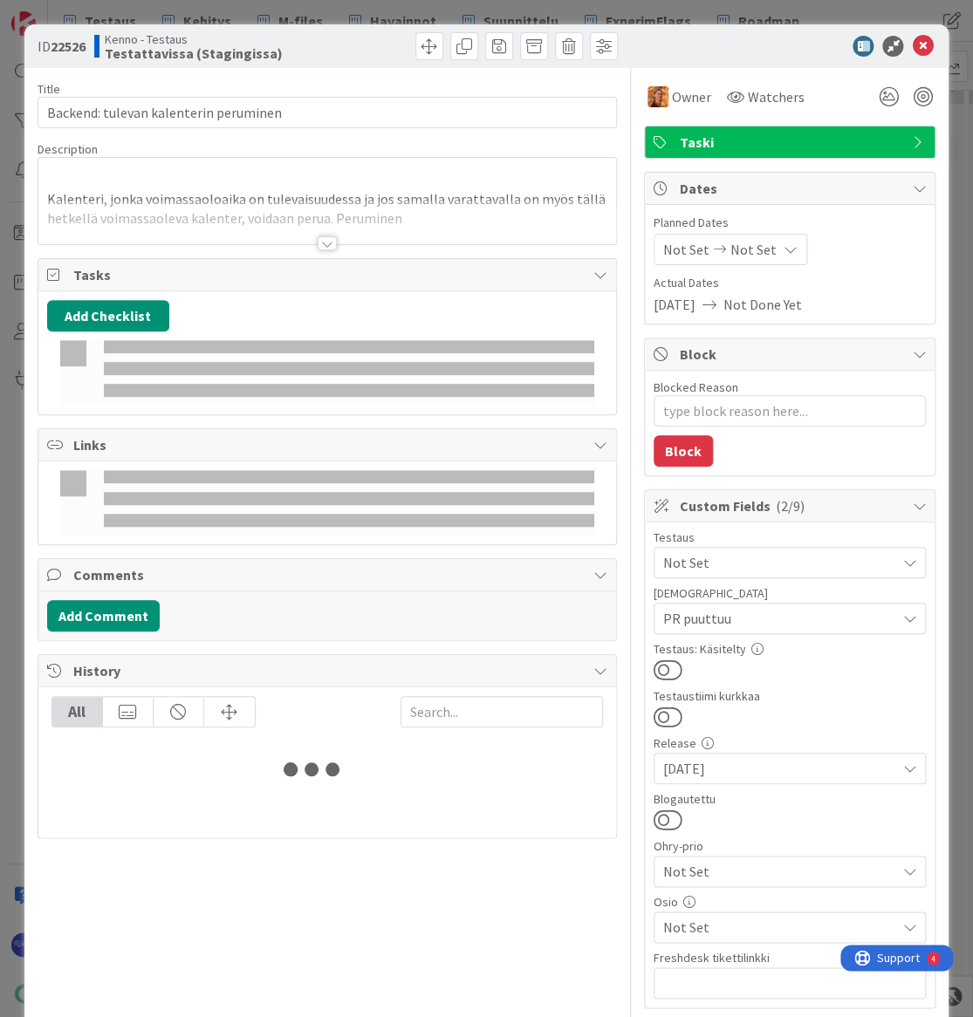
type textarea "x"
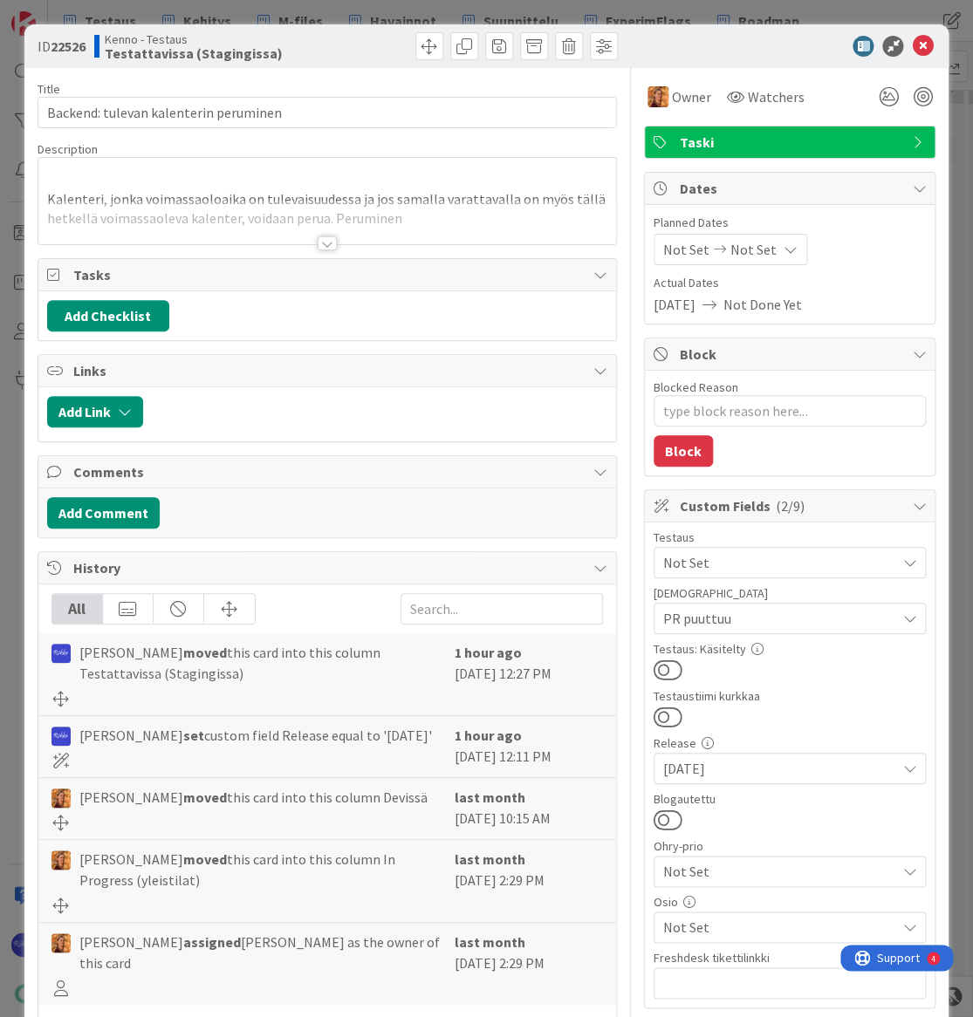
click at [321, 242] on div at bounding box center [327, 243] width 19 height 14
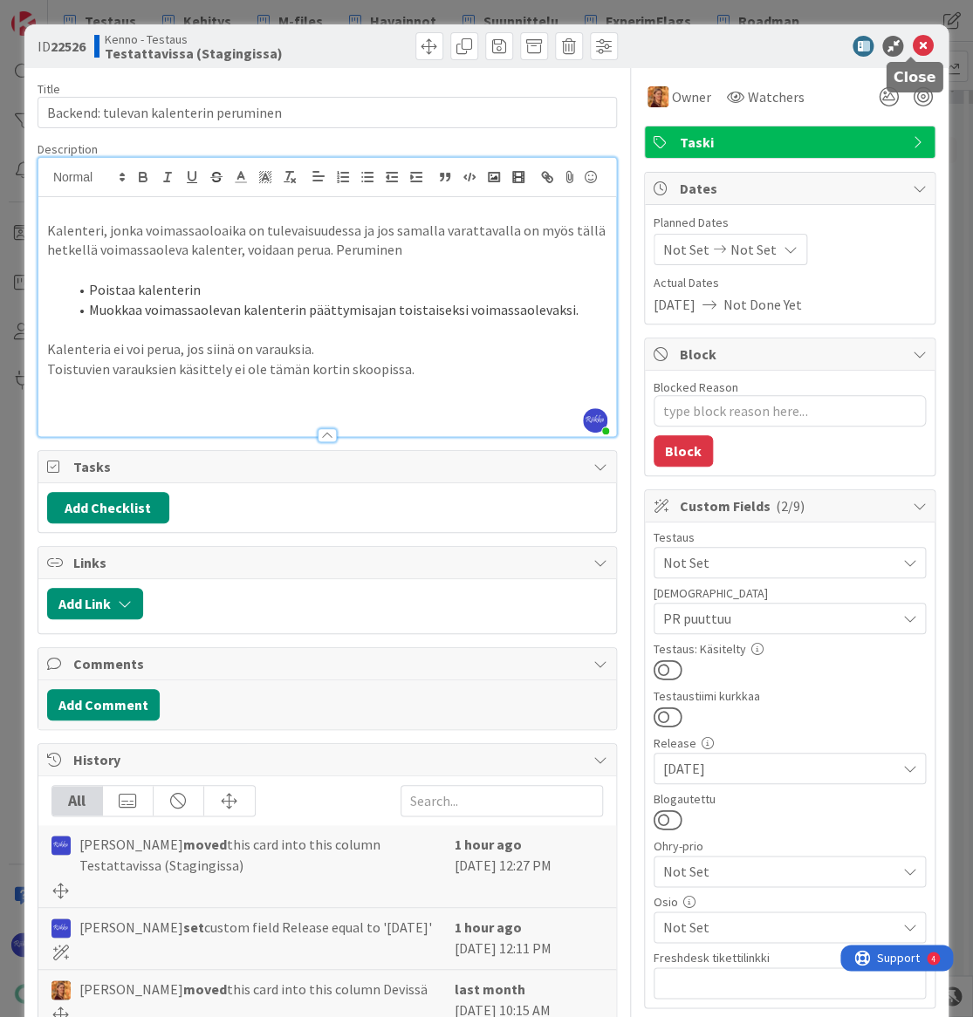
click at [912, 43] on icon at bounding box center [922, 46] width 21 height 21
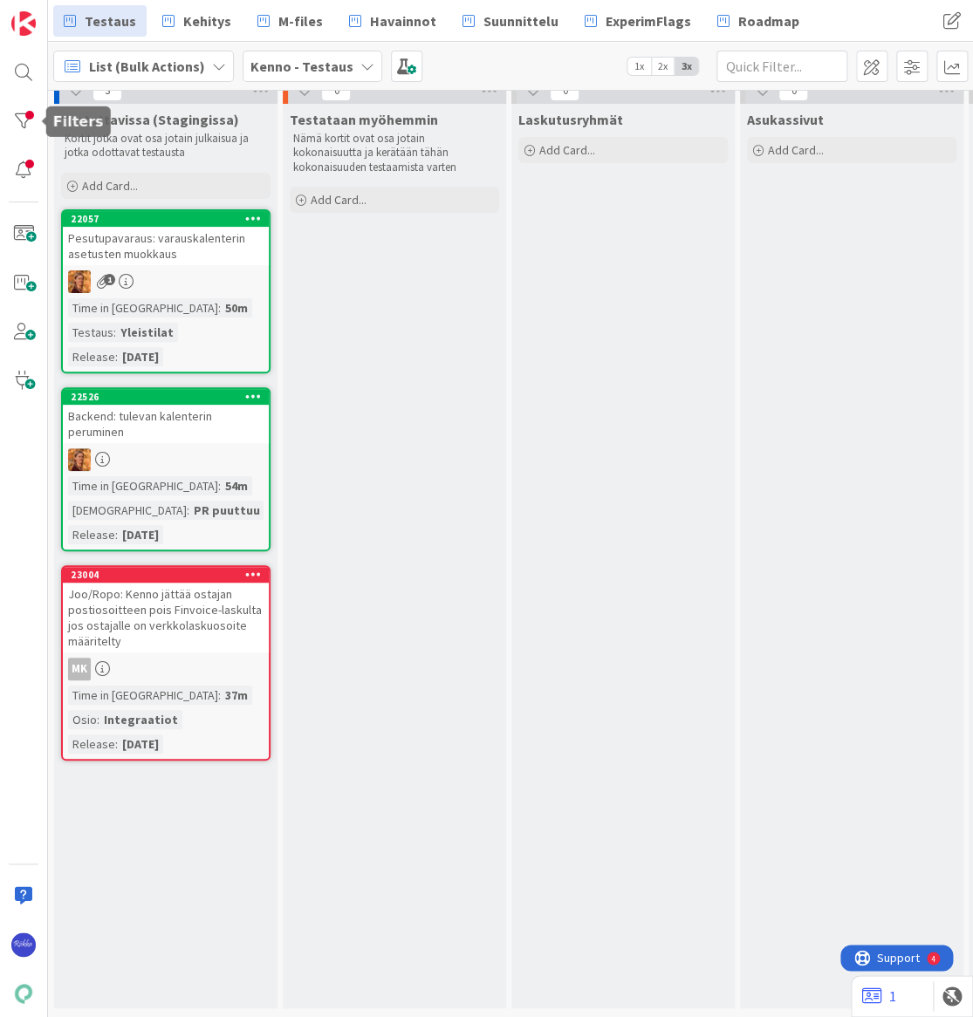
click at [22, 120] on div at bounding box center [23, 121] width 35 height 35
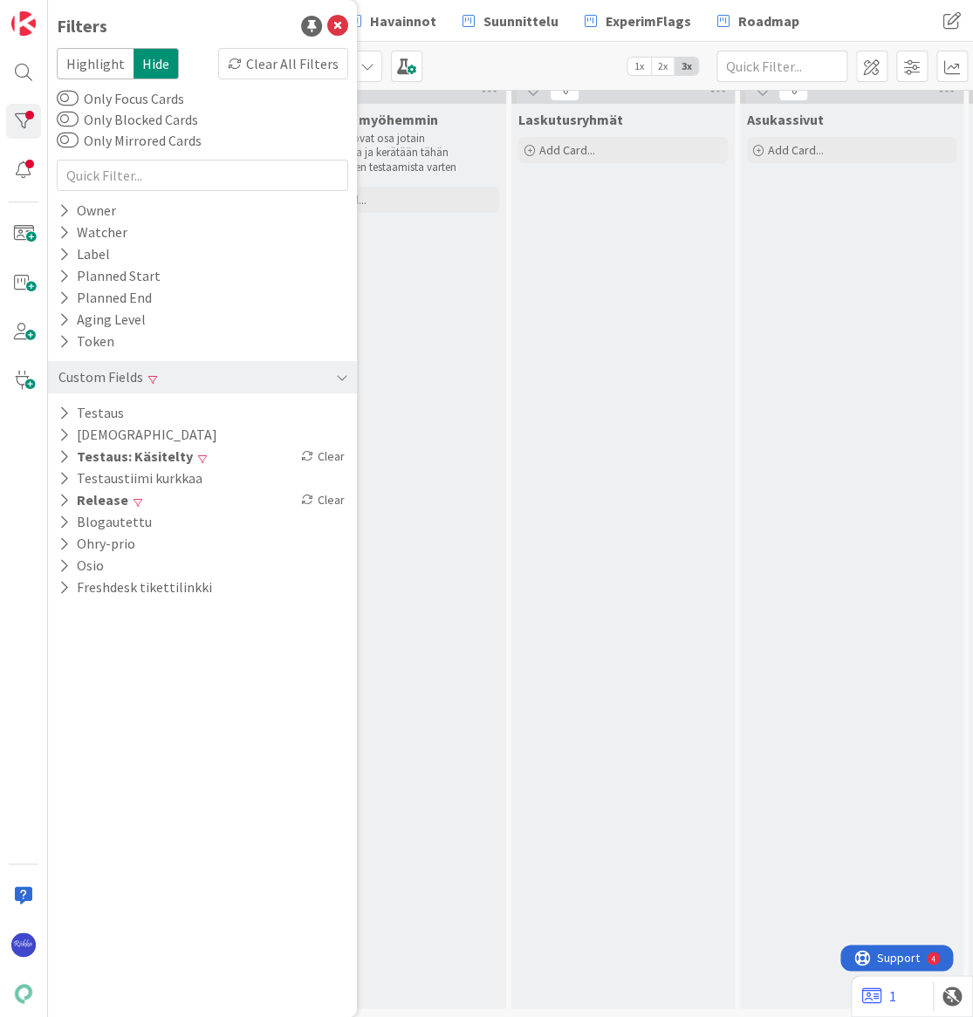
click at [161, 457] on button "Testaus: Käsitelty" at bounding box center [126, 457] width 138 height 22
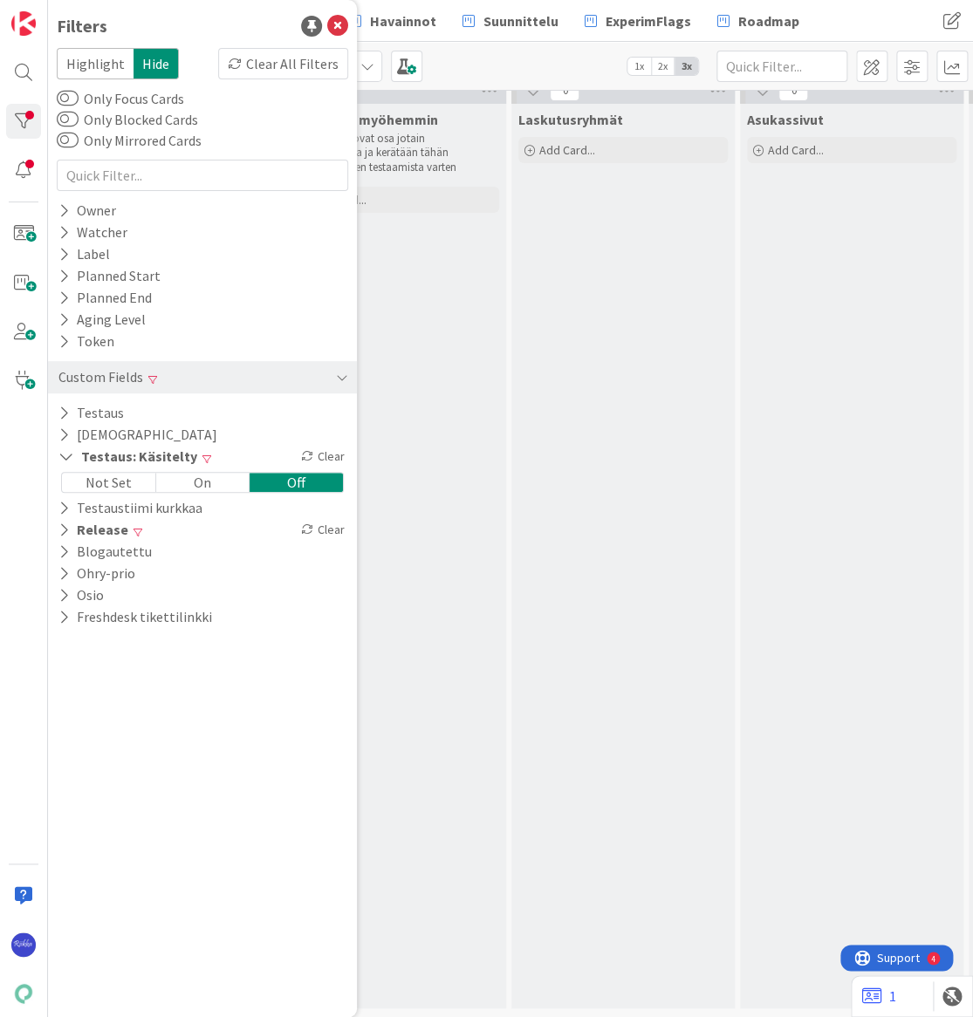
click at [311, 455] on icon at bounding box center [307, 456] width 12 height 12
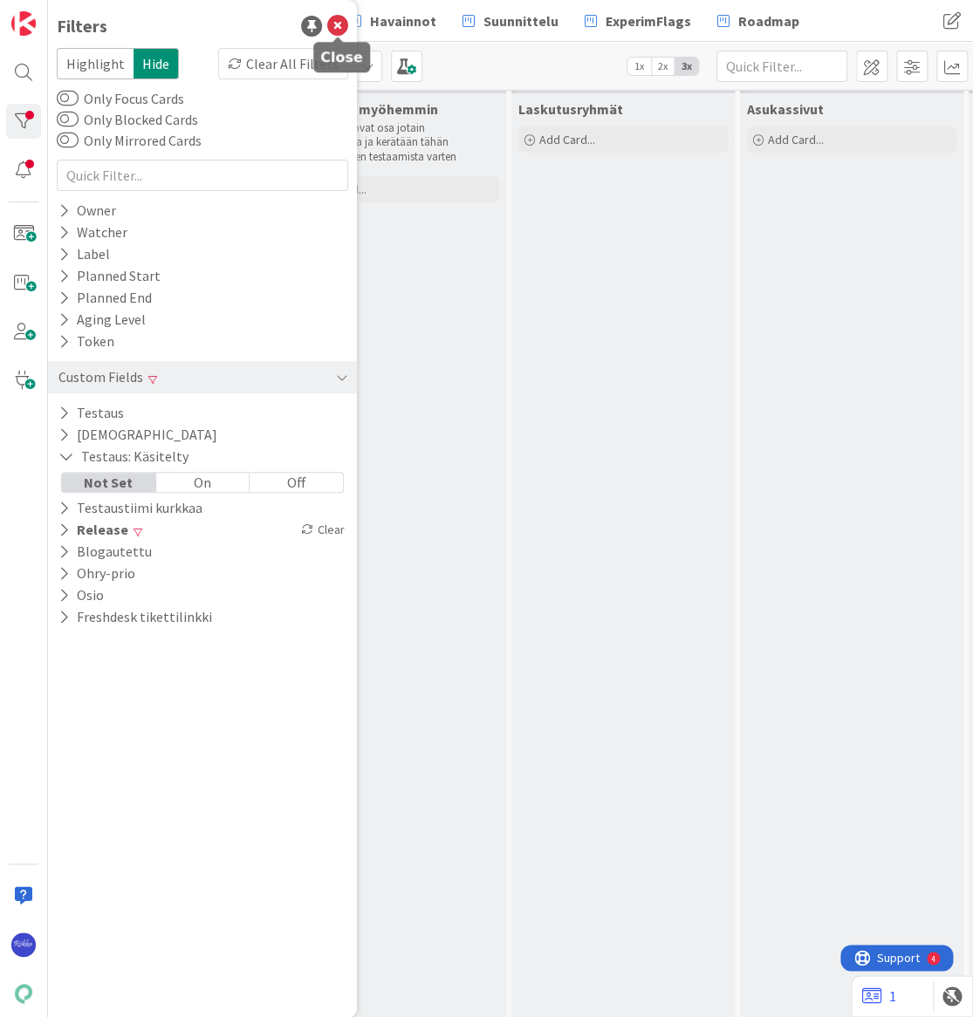
click at [335, 31] on icon at bounding box center [337, 26] width 21 height 21
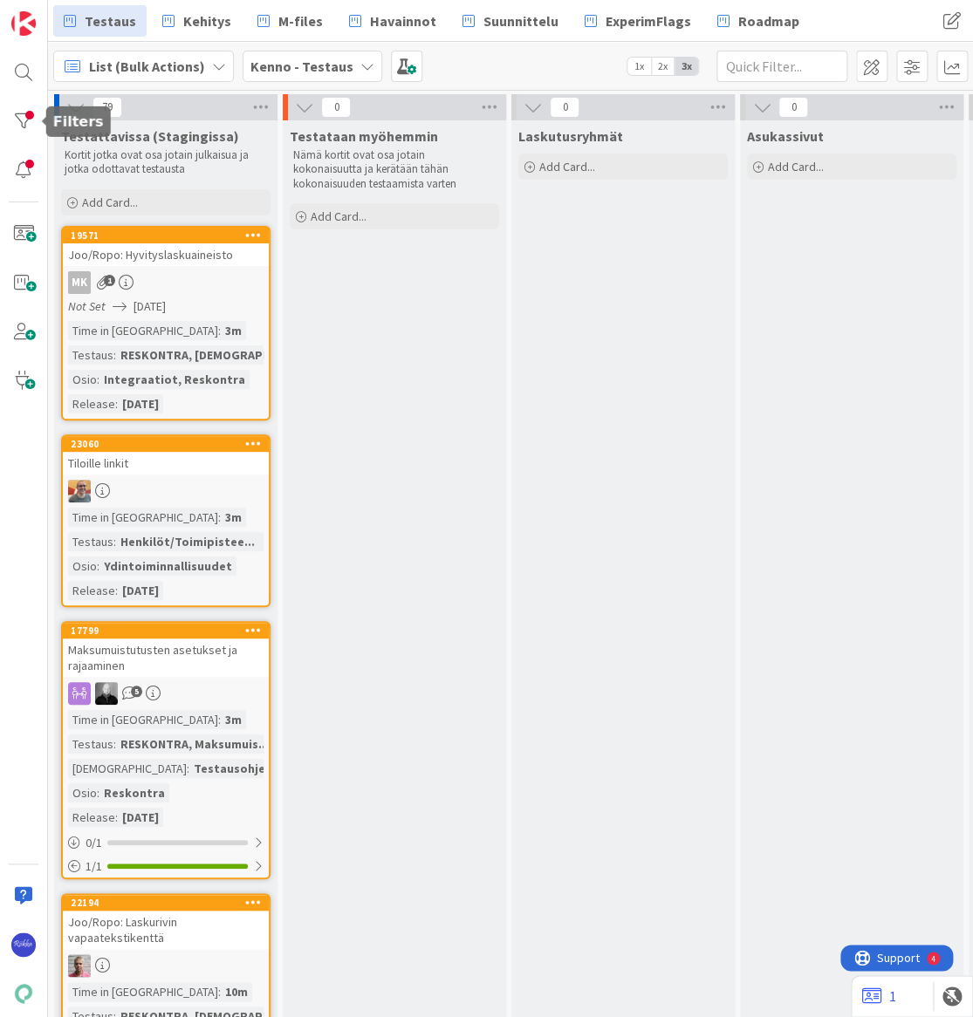
click at [20, 126] on div at bounding box center [23, 121] width 35 height 35
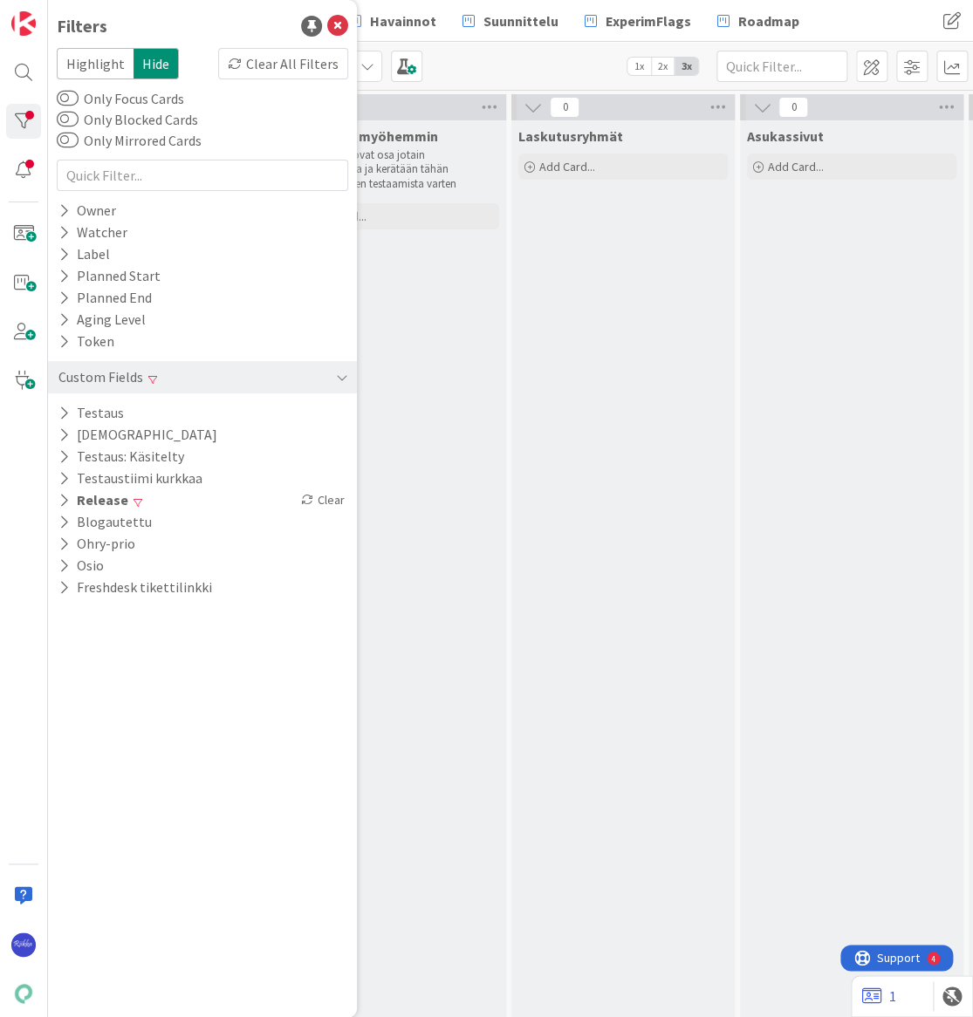
click at [291, 58] on div "Clear All Filters" at bounding box center [283, 63] width 130 height 31
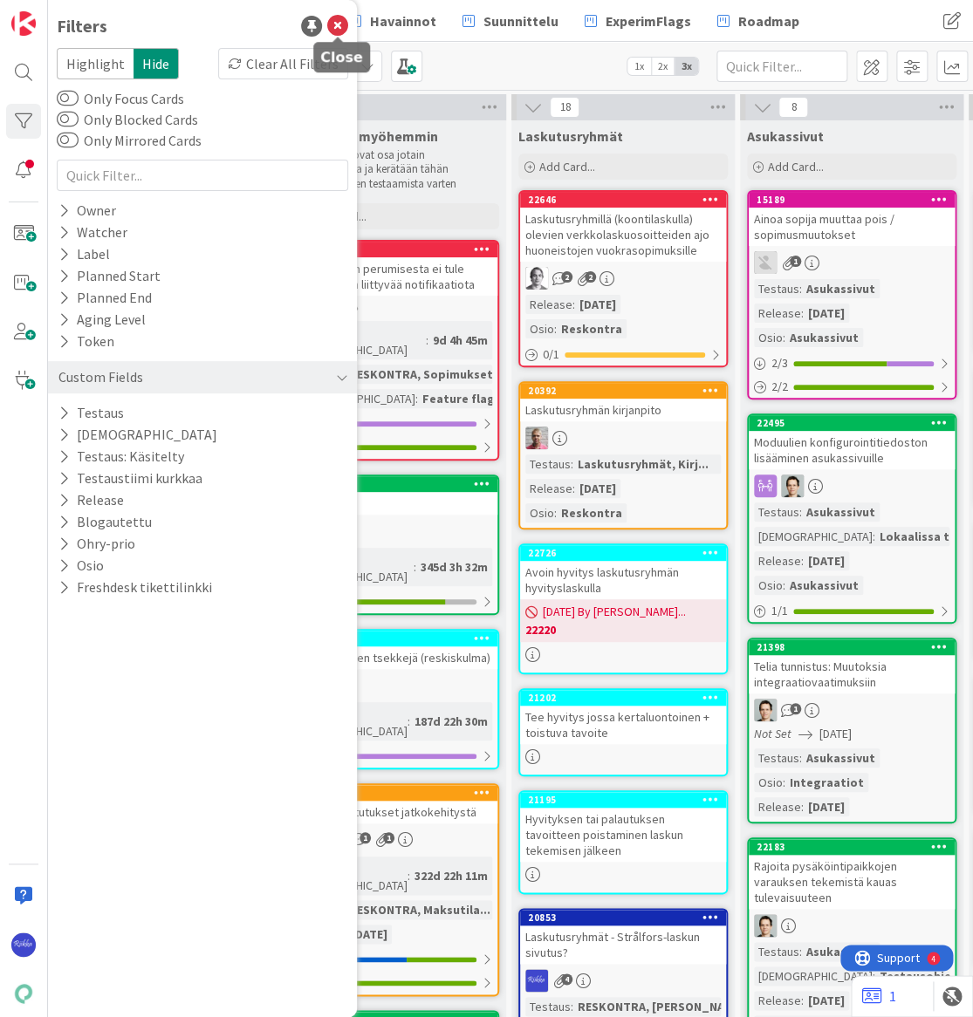
click at [336, 29] on icon at bounding box center [337, 26] width 21 height 21
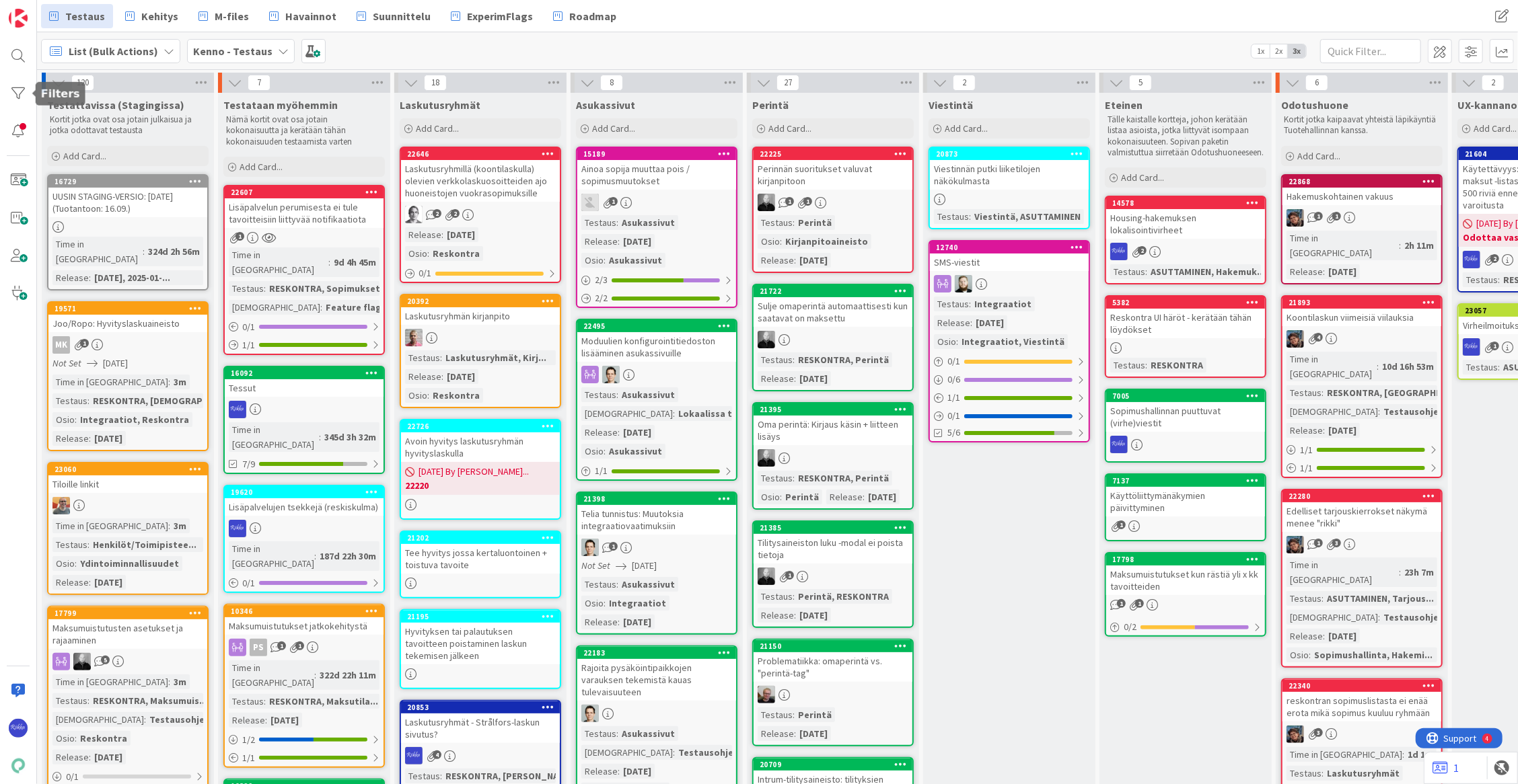
click at [19, 93] on div at bounding box center [18, 93] width 27 height 27
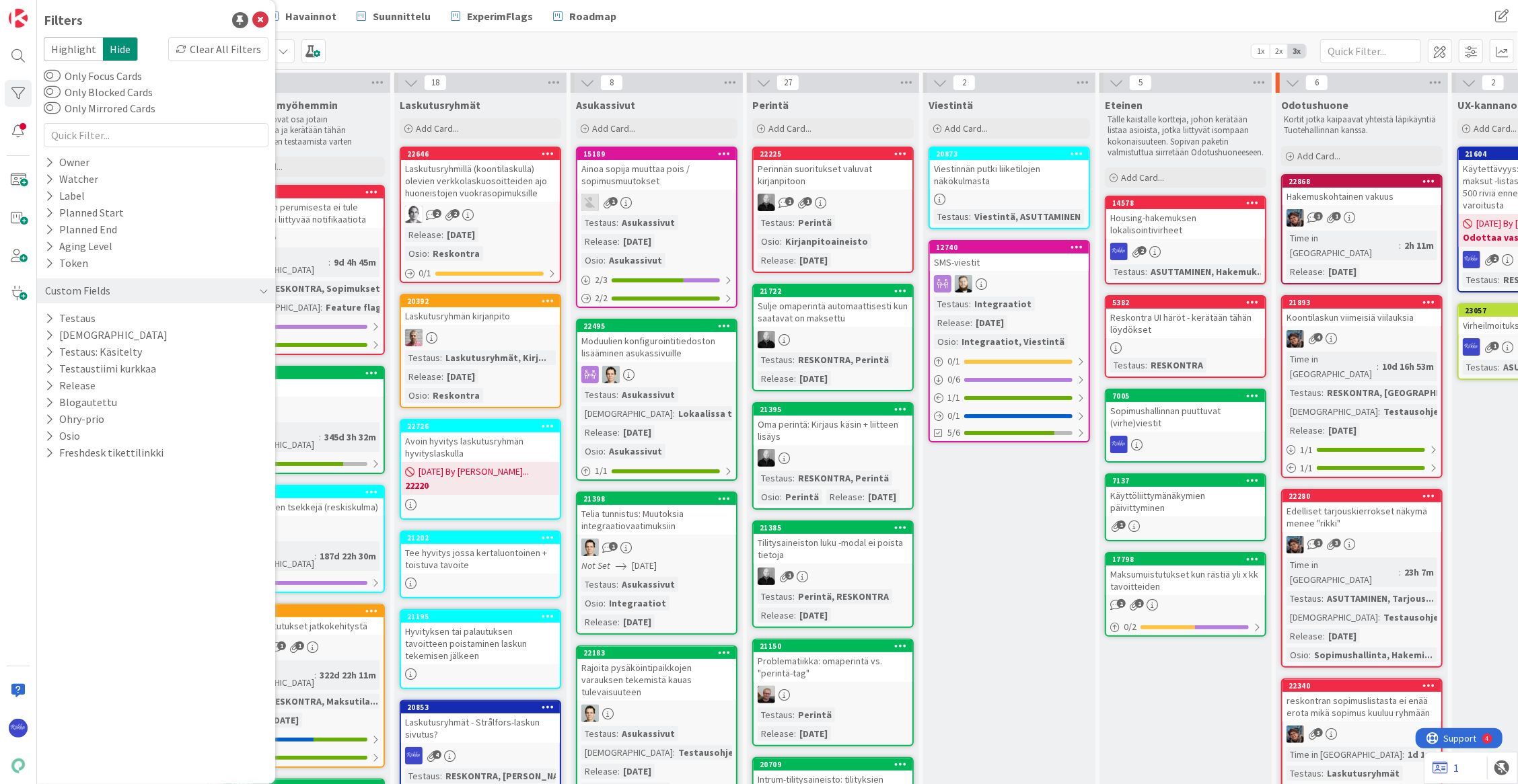
click at [47, 383] on icon at bounding box center [49, 385] width 8 height 12
click at [52, 403] on icon at bounding box center [52, 406] width 9 height 9
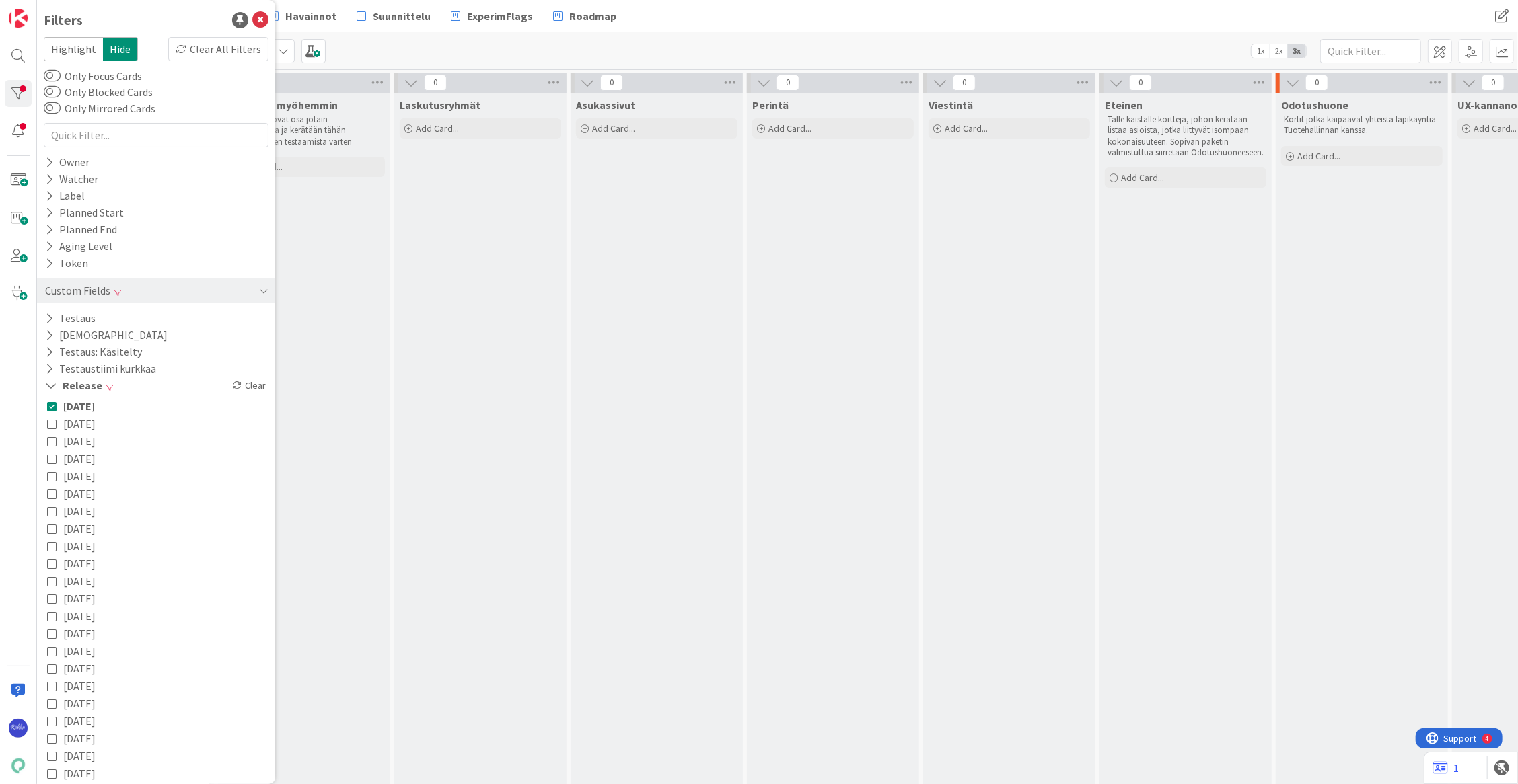
click at [47, 317] on icon at bounding box center [49, 318] width 8 height 12
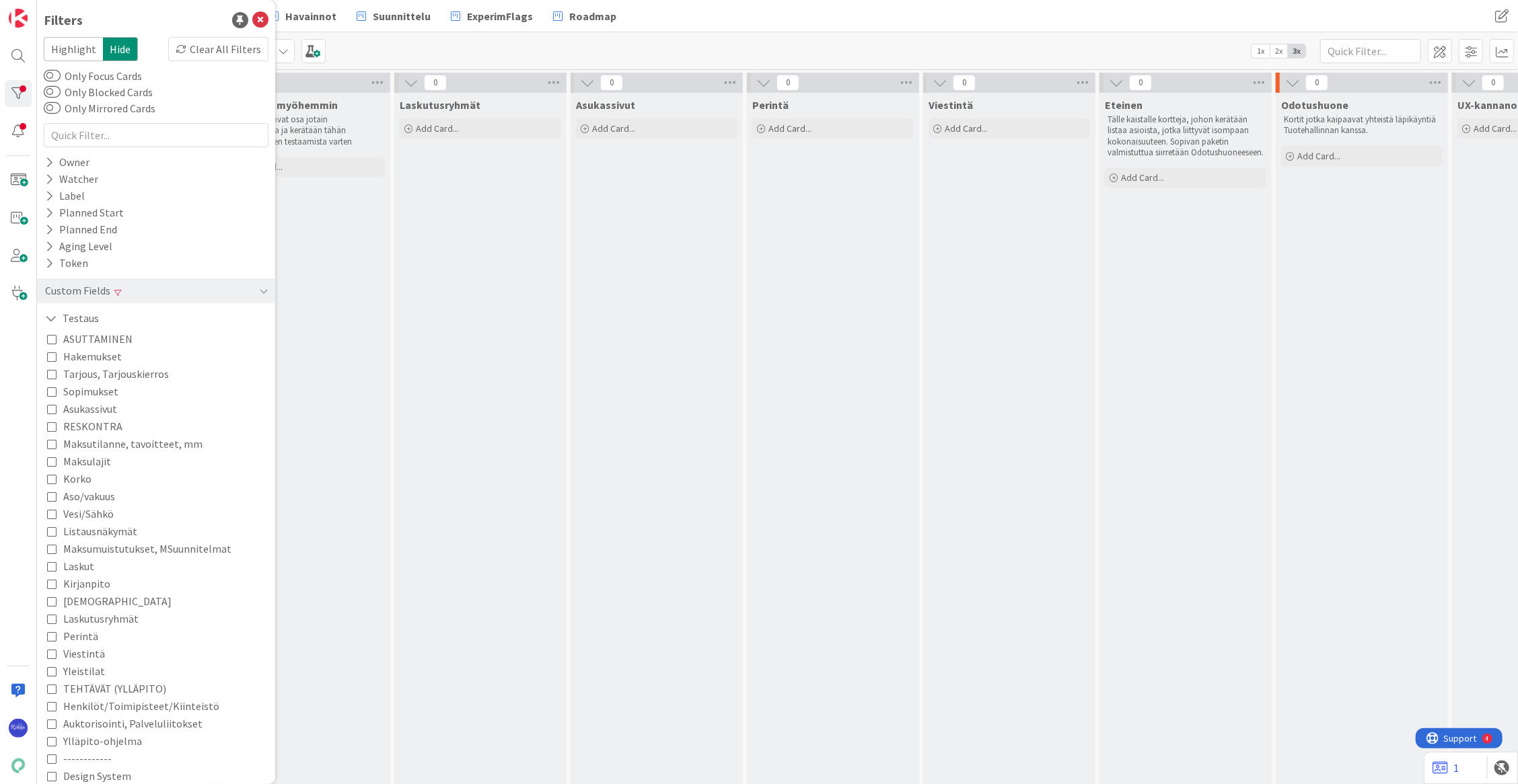
click at [52, 407] on icon at bounding box center [52, 409] width 9 height 9
click at [252, 20] on icon at bounding box center [260, 20] width 16 height 16
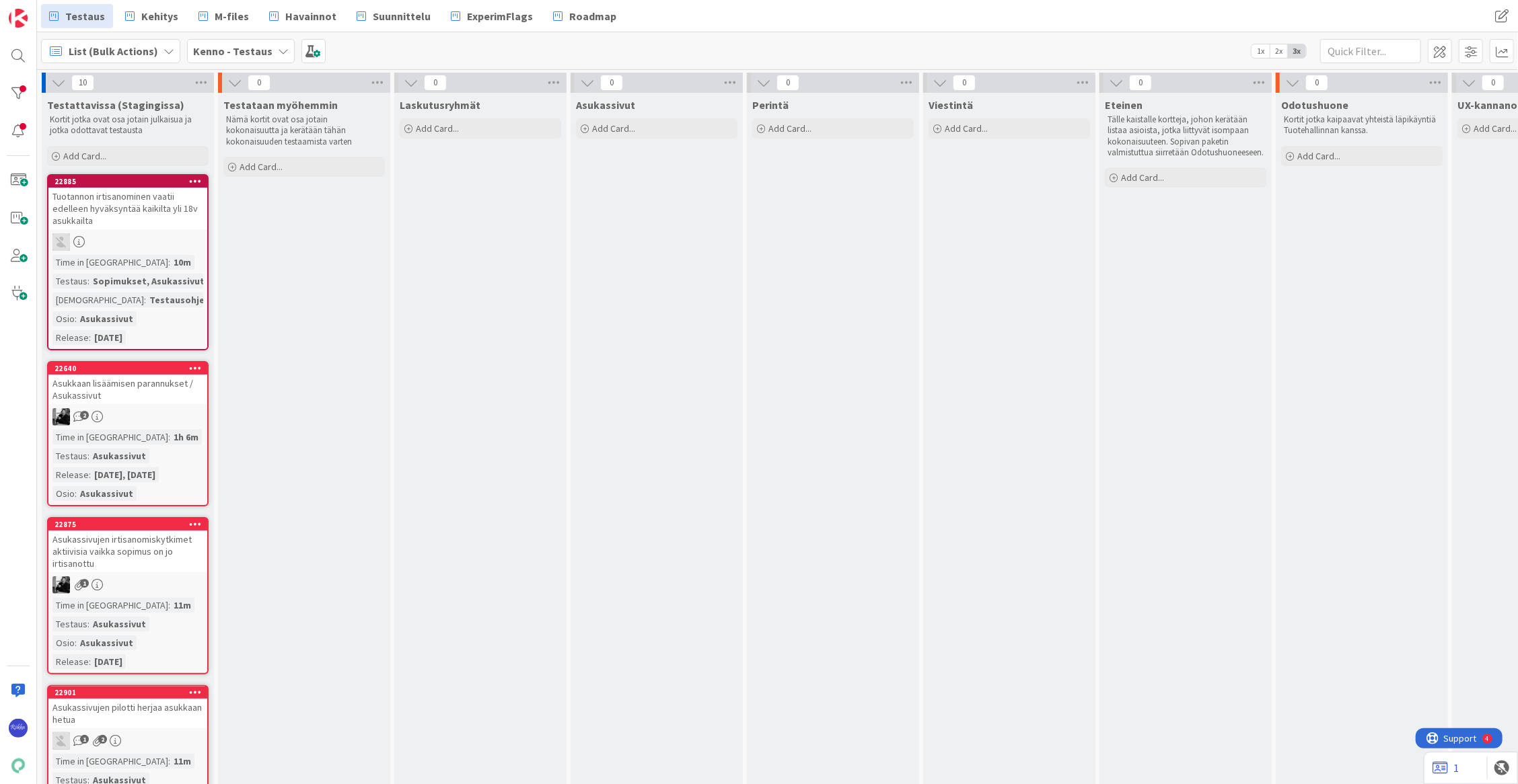
click at [134, 50] on span "List (Bulk Actions)" at bounding box center [113, 51] width 89 height 16
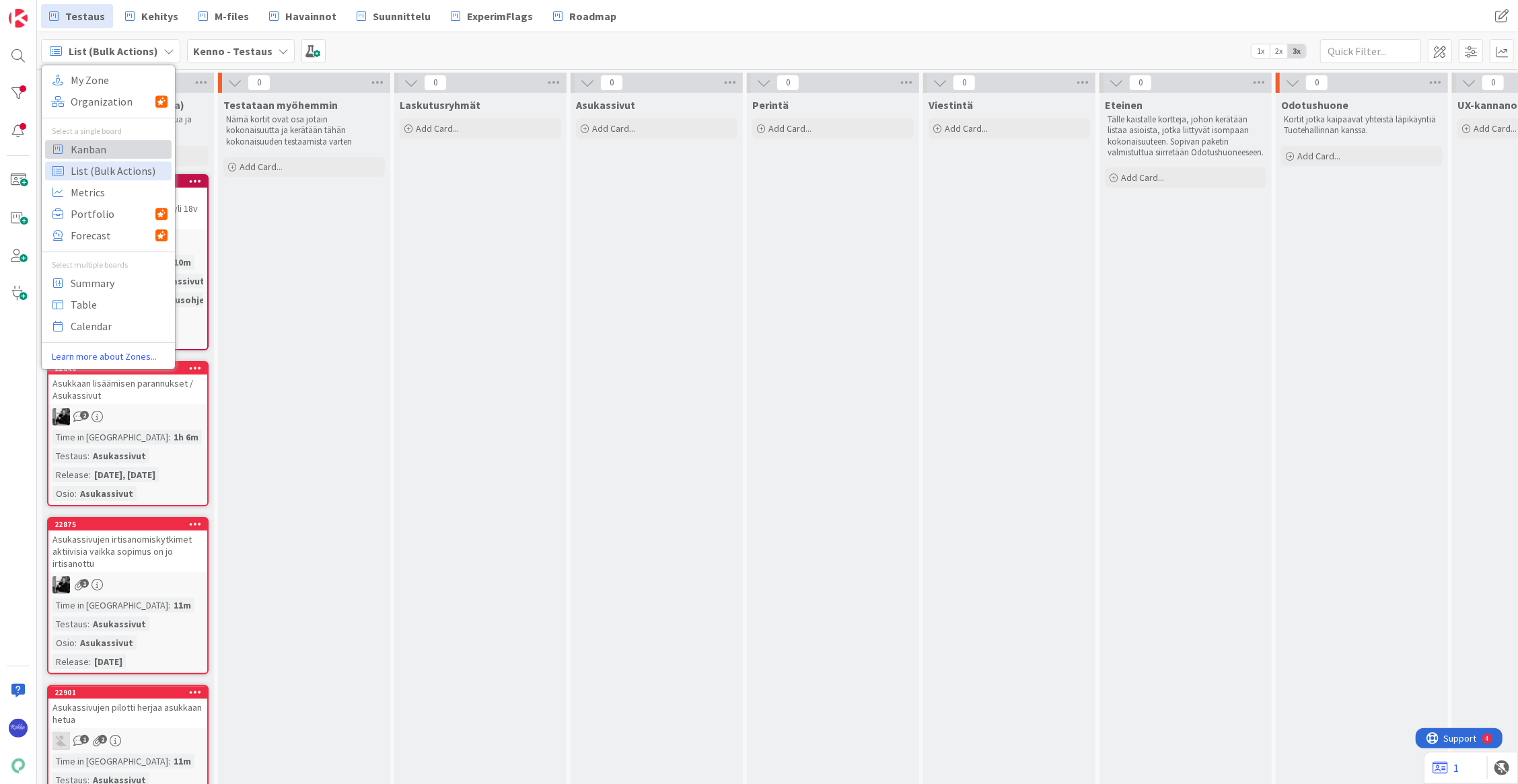
click at [120, 150] on span "Kanban" at bounding box center [120, 150] width 97 height 20
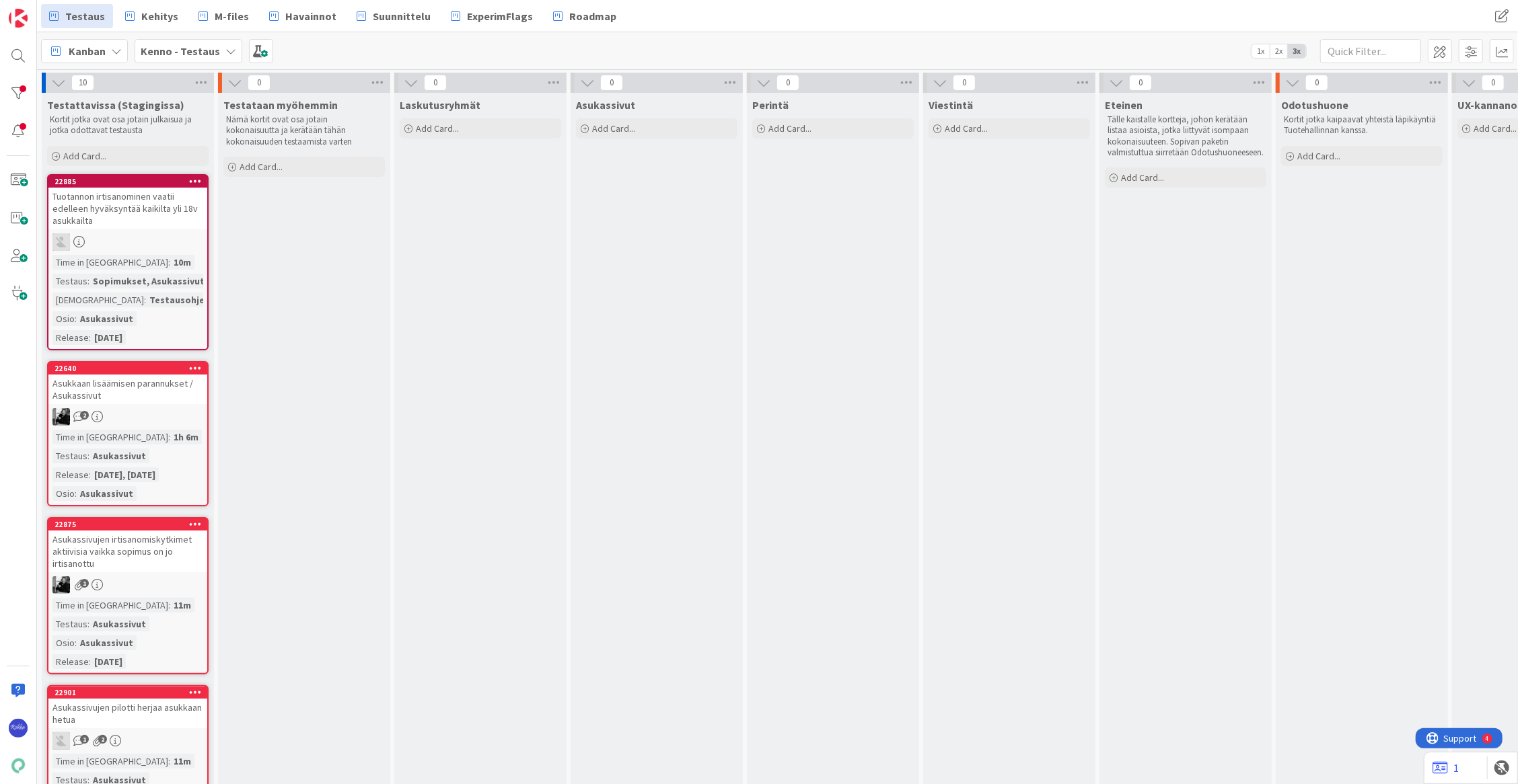
click at [74, 43] on span "Kanban" at bounding box center [87, 51] width 37 height 16
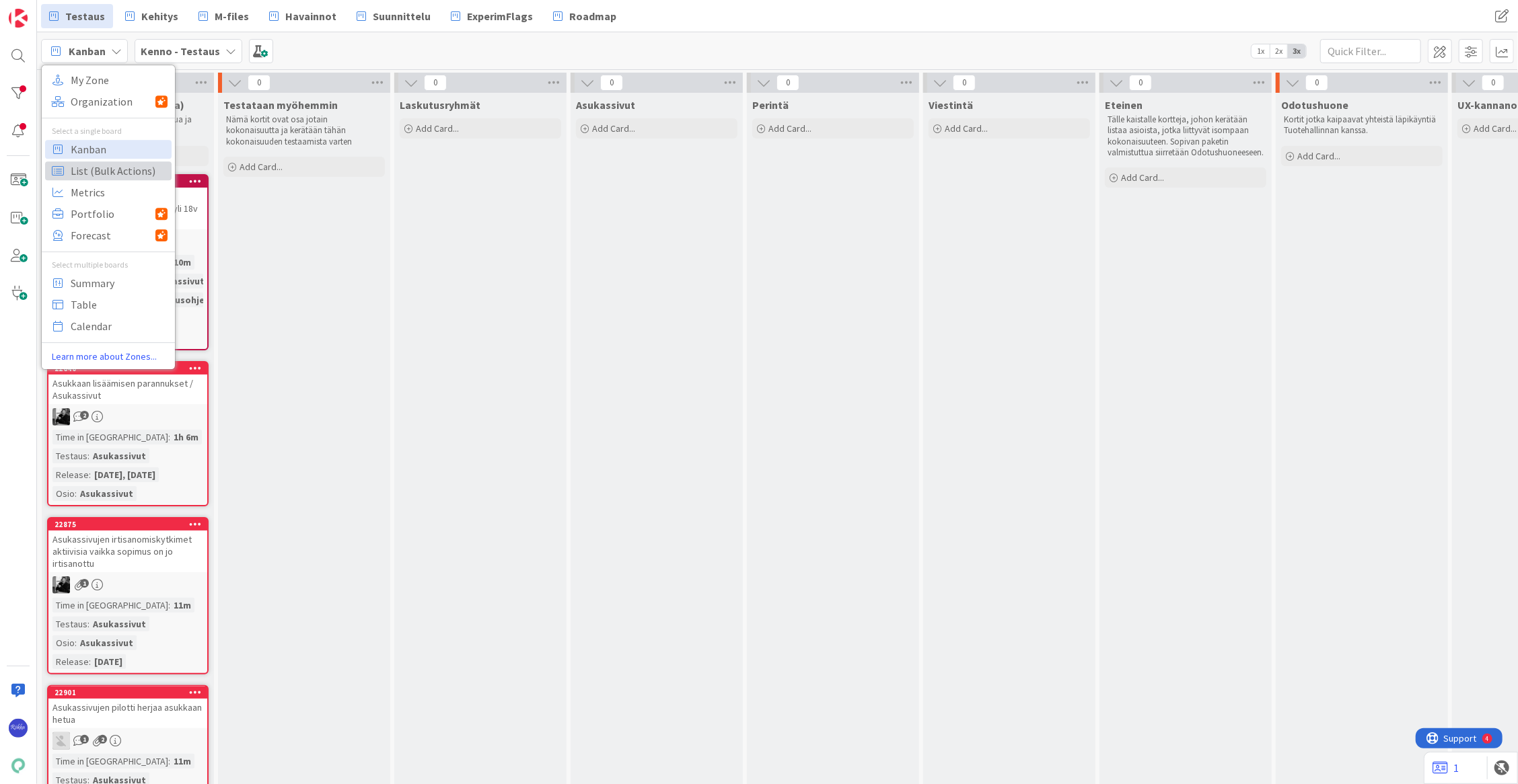
click at [110, 164] on span "List (Bulk Actions)" at bounding box center [120, 170] width 97 height 20
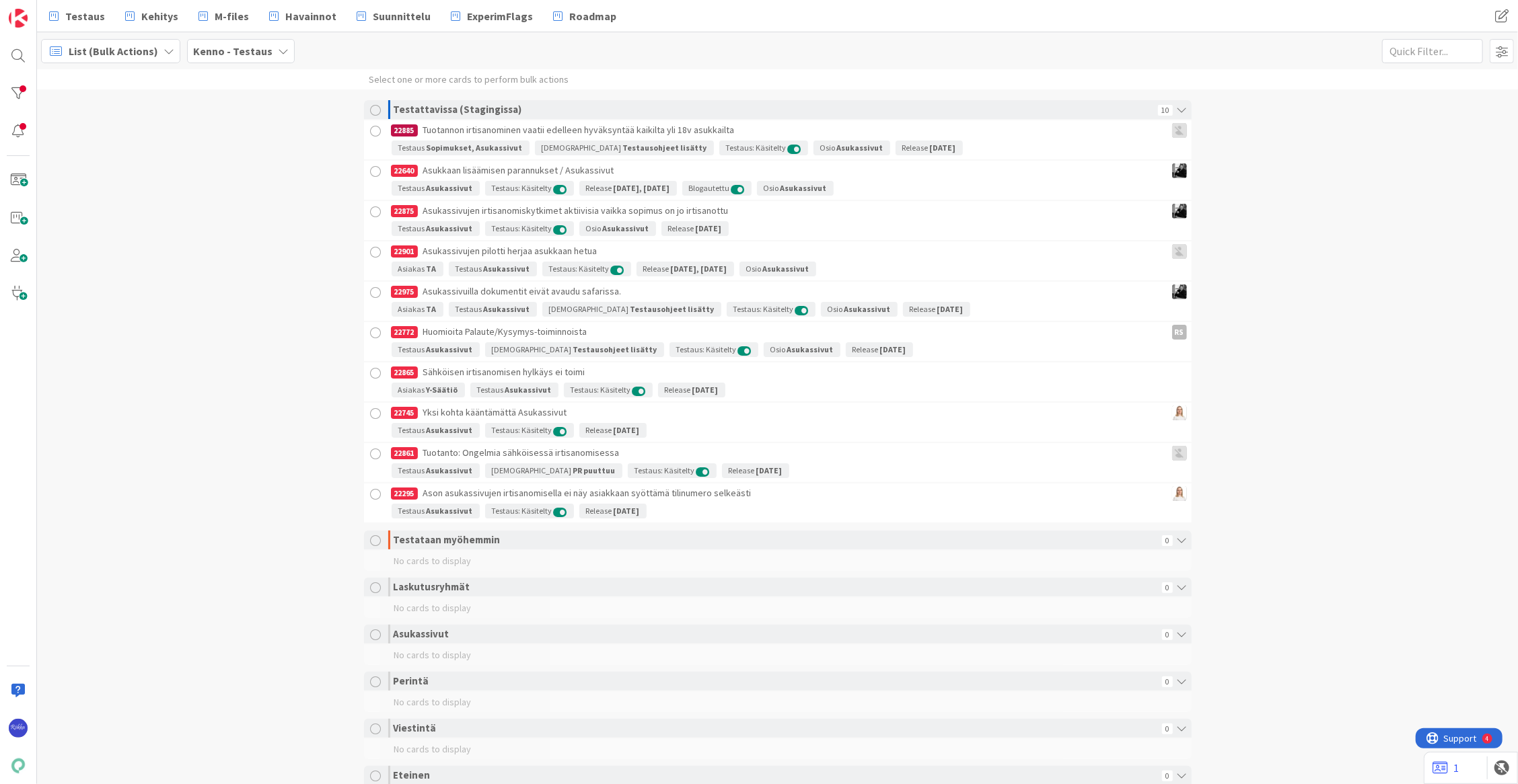
click at [371, 108] on div at bounding box center [376, 110] width 11 height 11
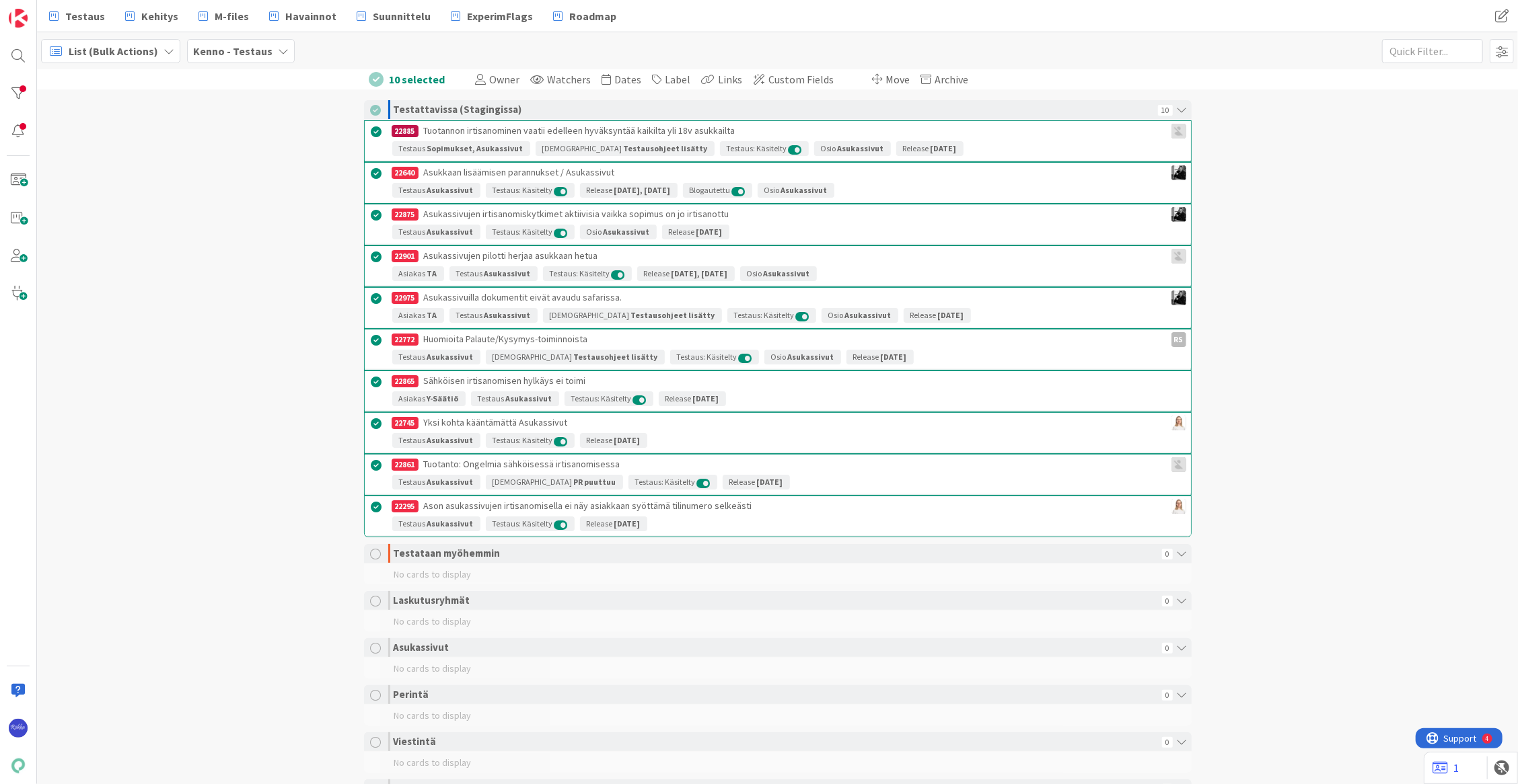
click at [886, 78] on span "Move" at bounding box center [898, 79] width 24 height 13
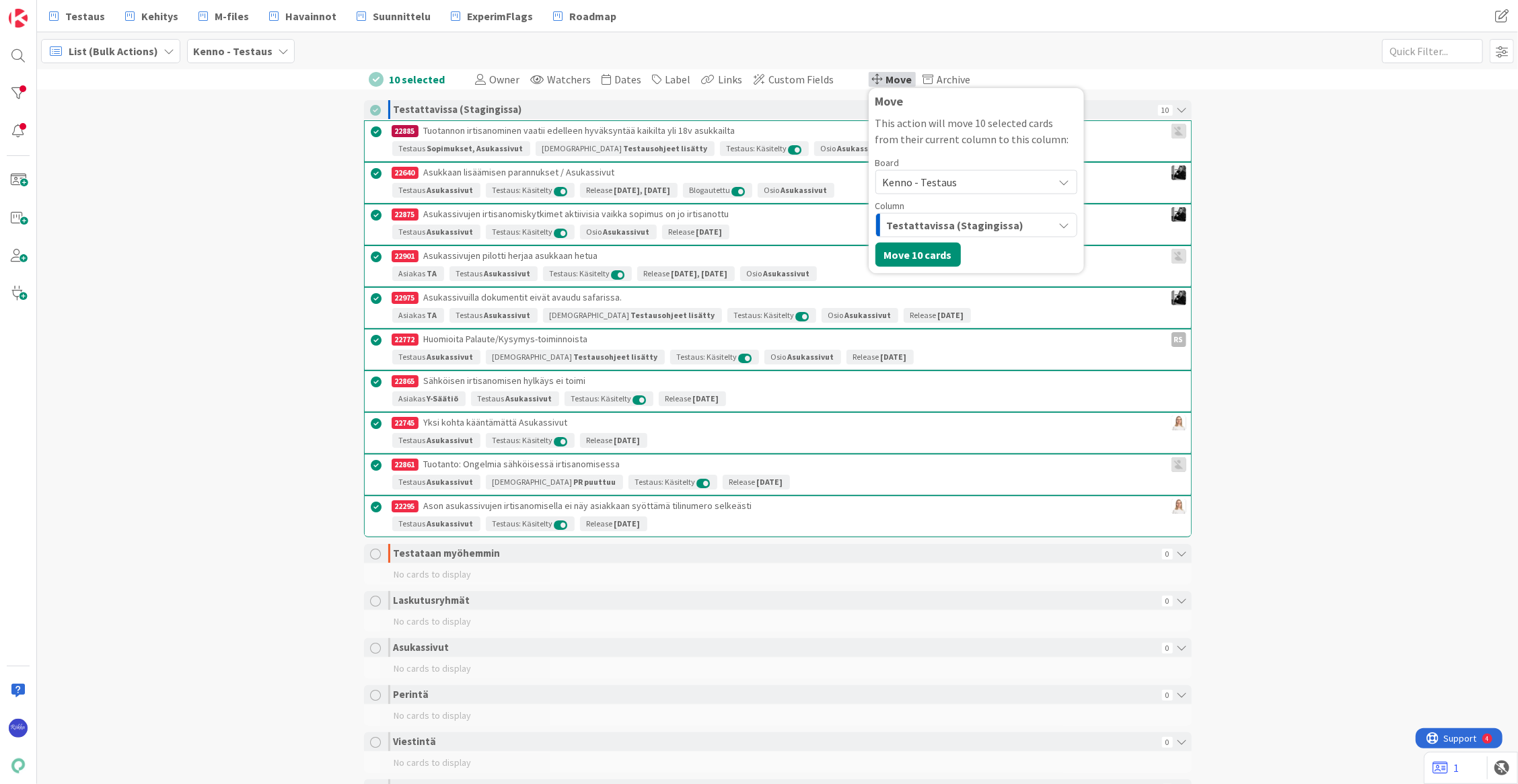
click at [926, 176] on span "Kenno - Testaus" at bounding box center [919, 182] width 75 height 13
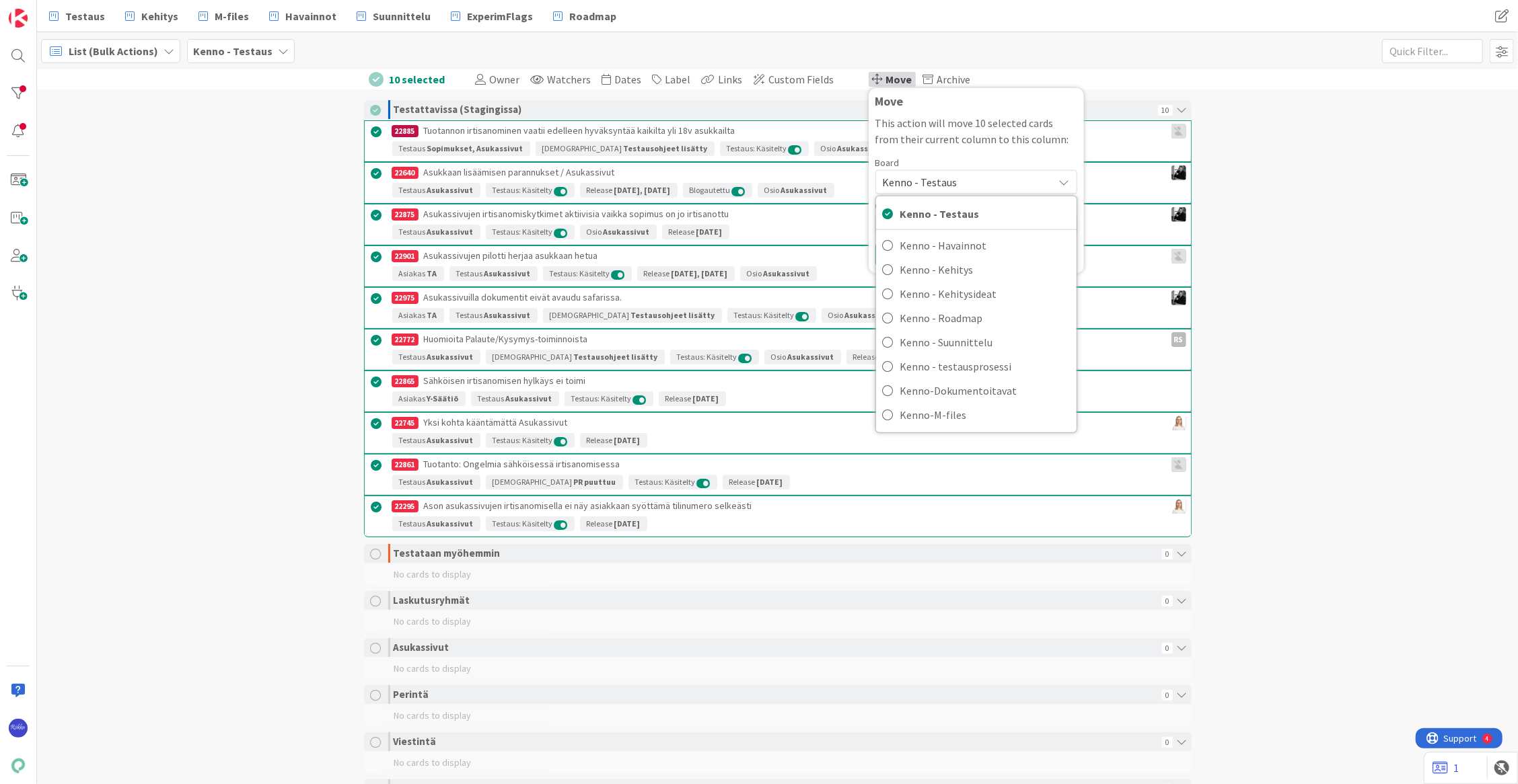
click at [926, 176] on span "Kenno - Testaus" at bounding box center [919, 182] width 75 height 13
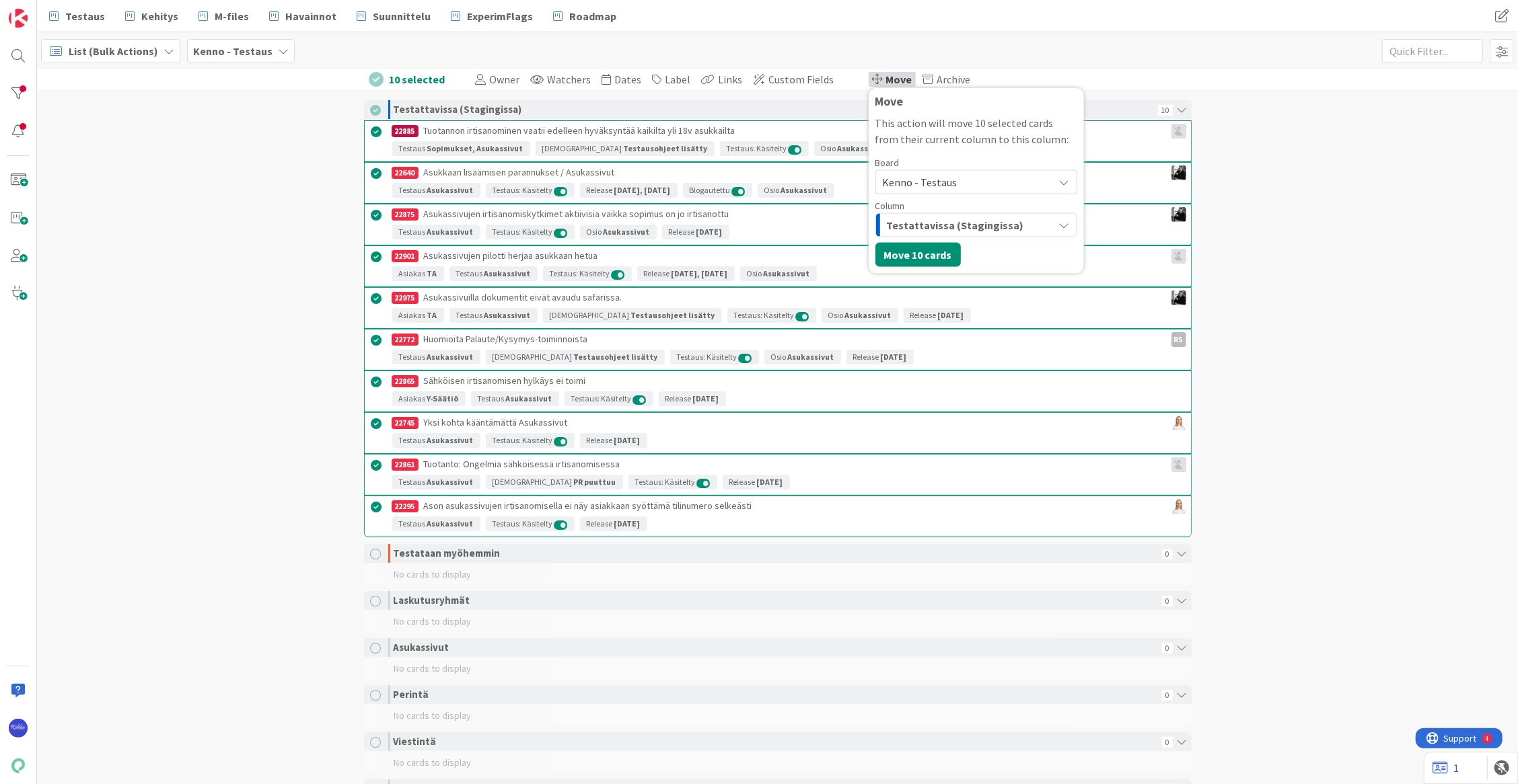
click at [981, 227] on span "Testattavissa (Stagingissa)" at bounding box center [956, 225] width 137 height 18
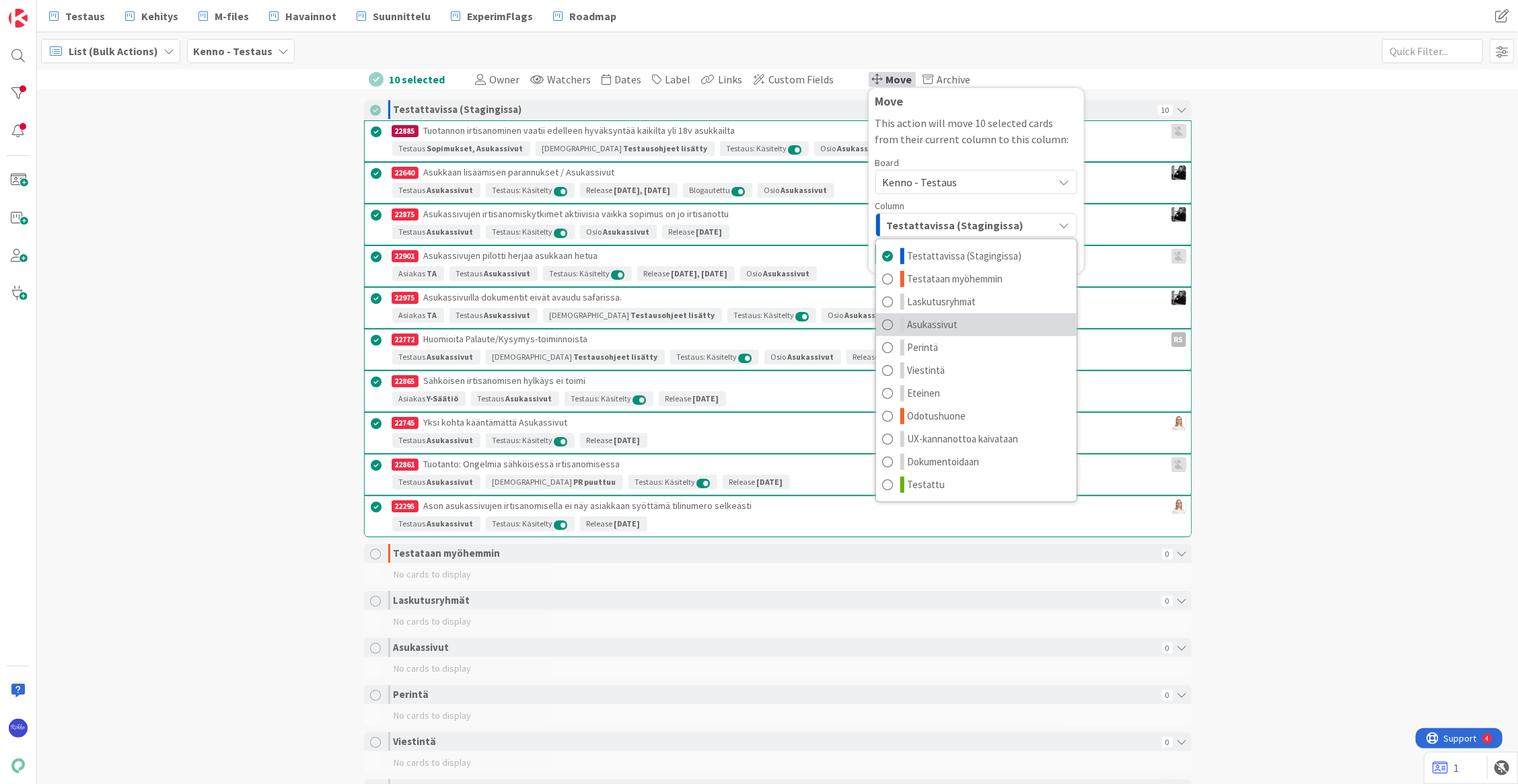
click at [967, 328] on link "Asukassivut" at bounding box center [977, 325] width 201 height 23
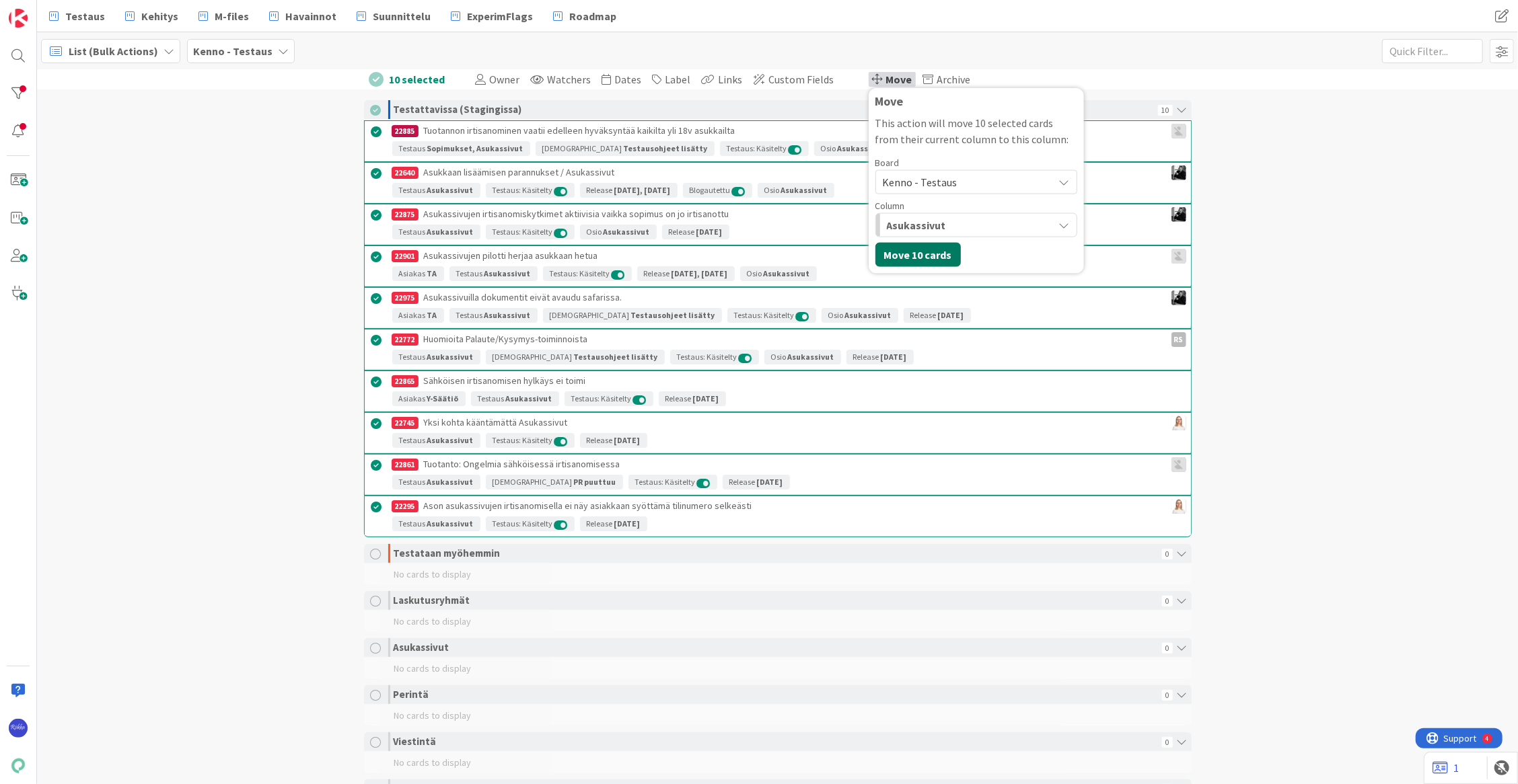
click at [909, 257] on button "Move 10 cards" at bounding box center [918, 254] width 86 height 24
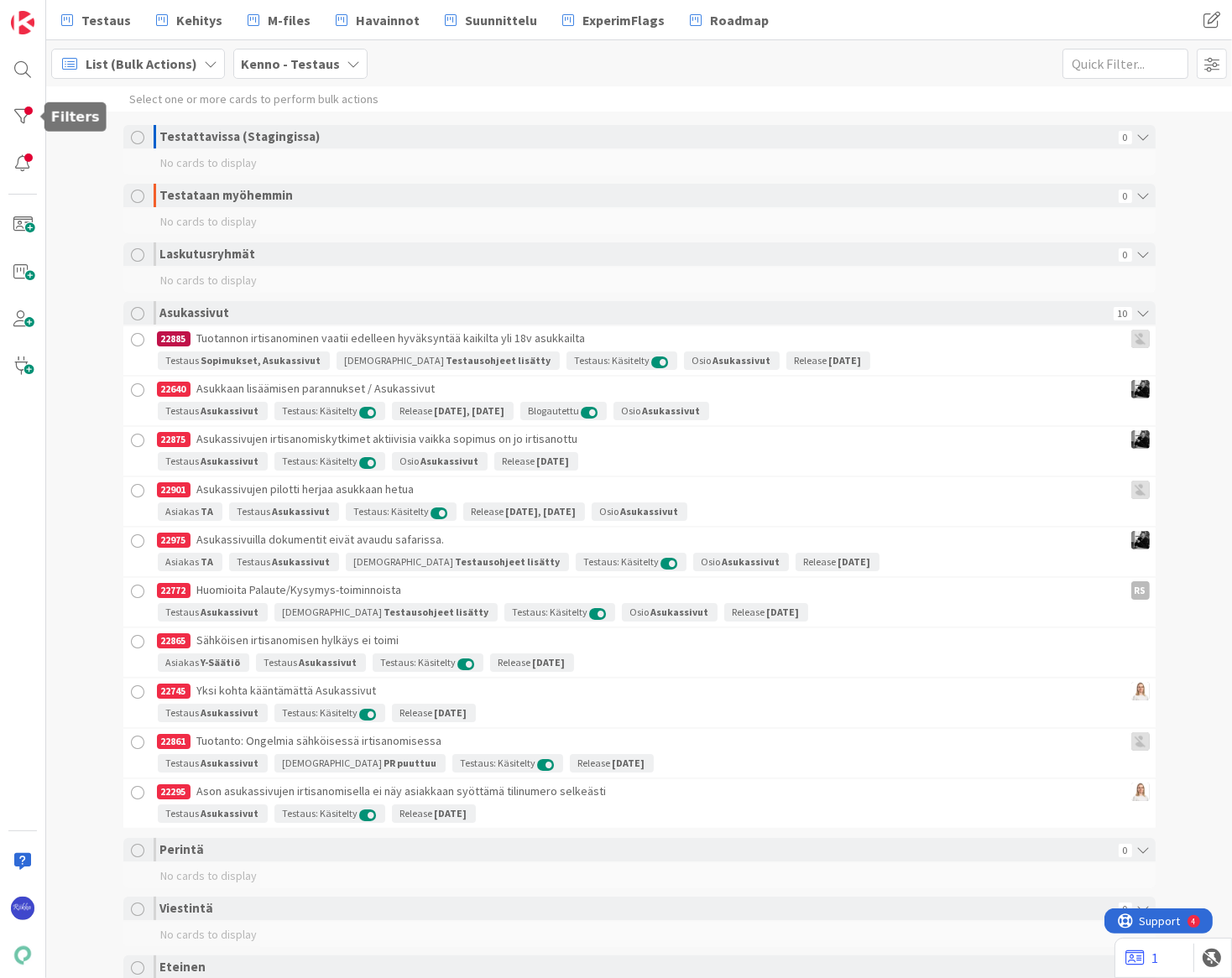
click at [16, 113] on div at bounding box center [22, 116] width 34 height 34
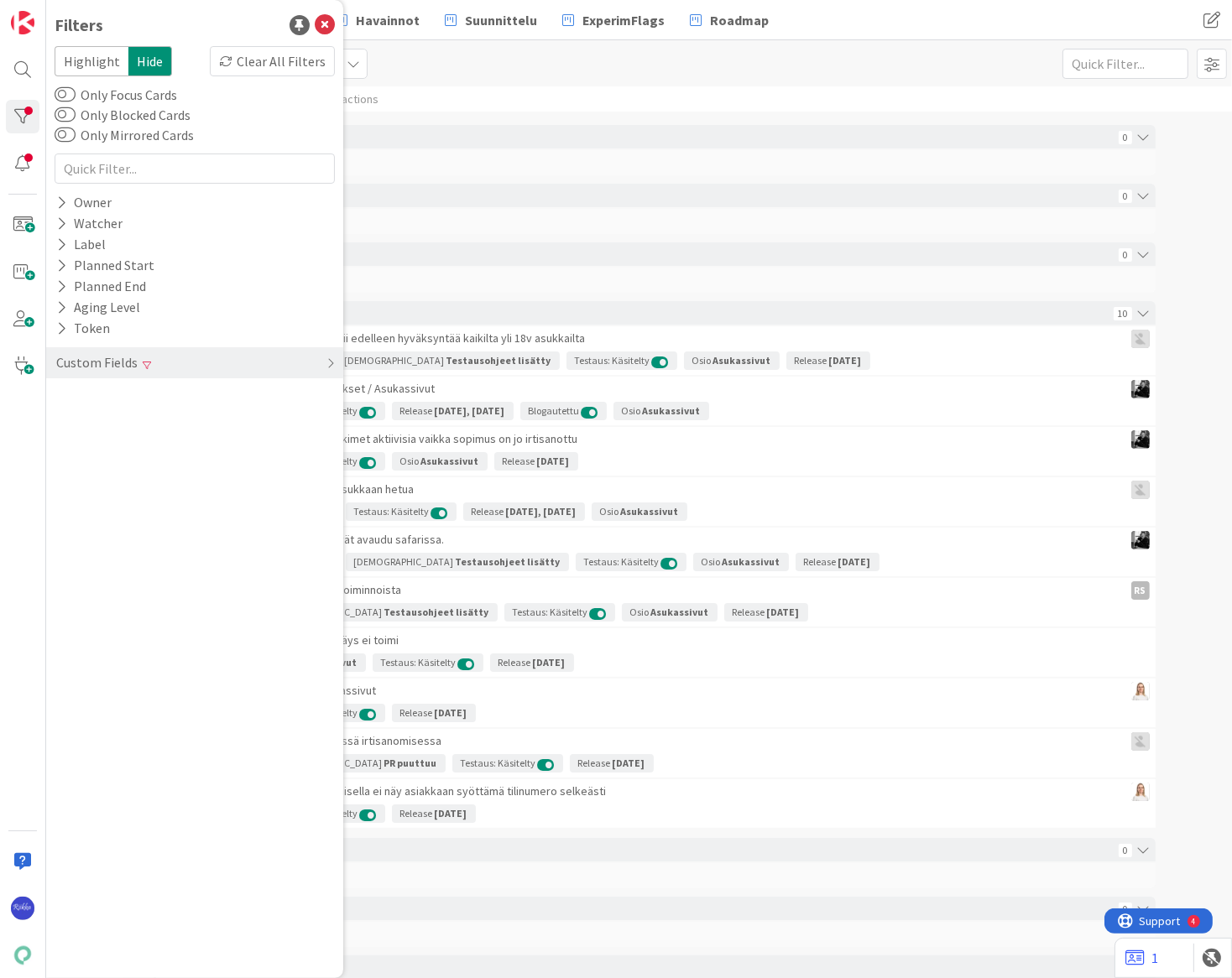
click at [115, 366] on div "Custom Fields" at bounding box center [97, 363] width 85 height 21
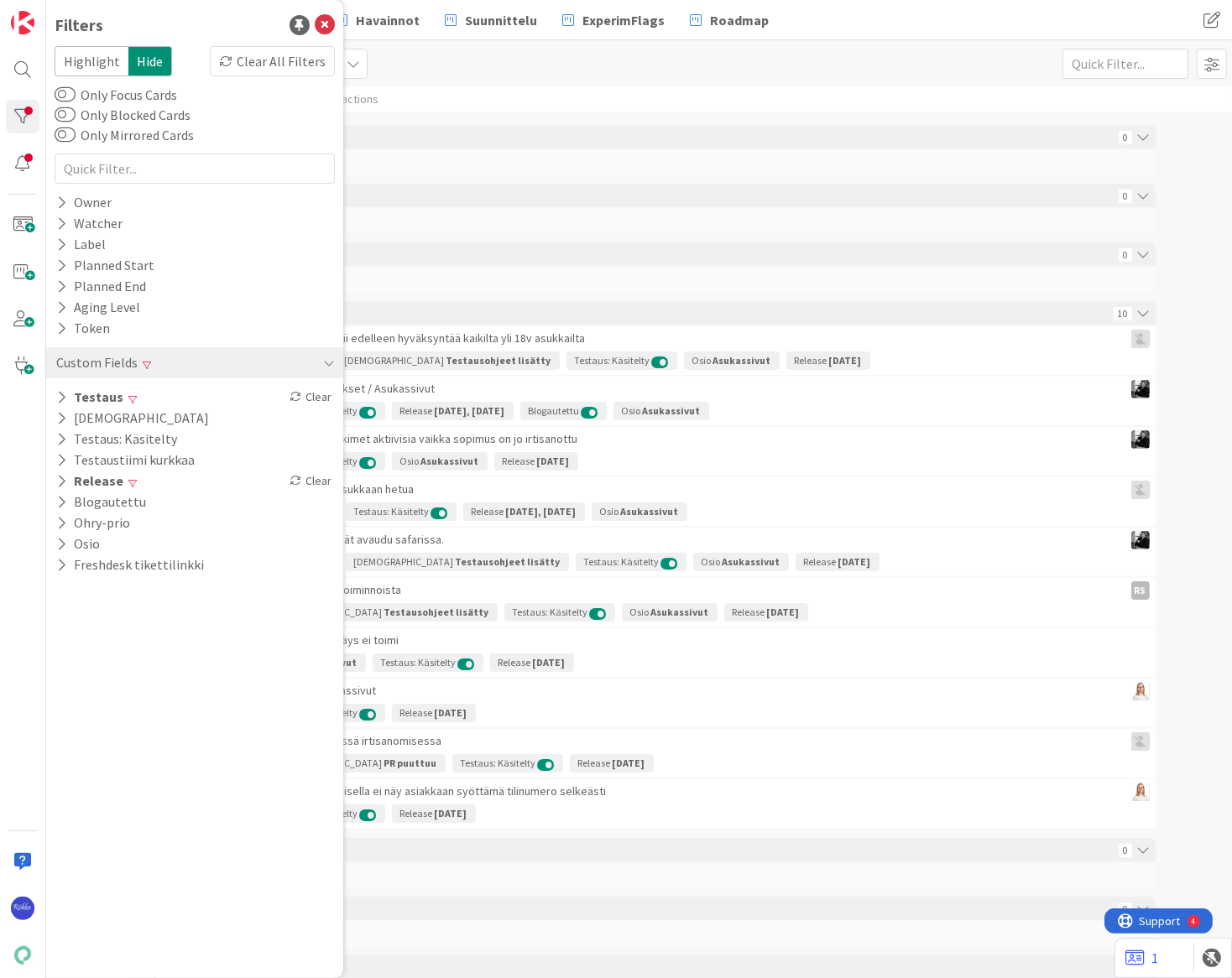
click at [58, 393] on icon at bounding box center [61, 397] width 11 height 14
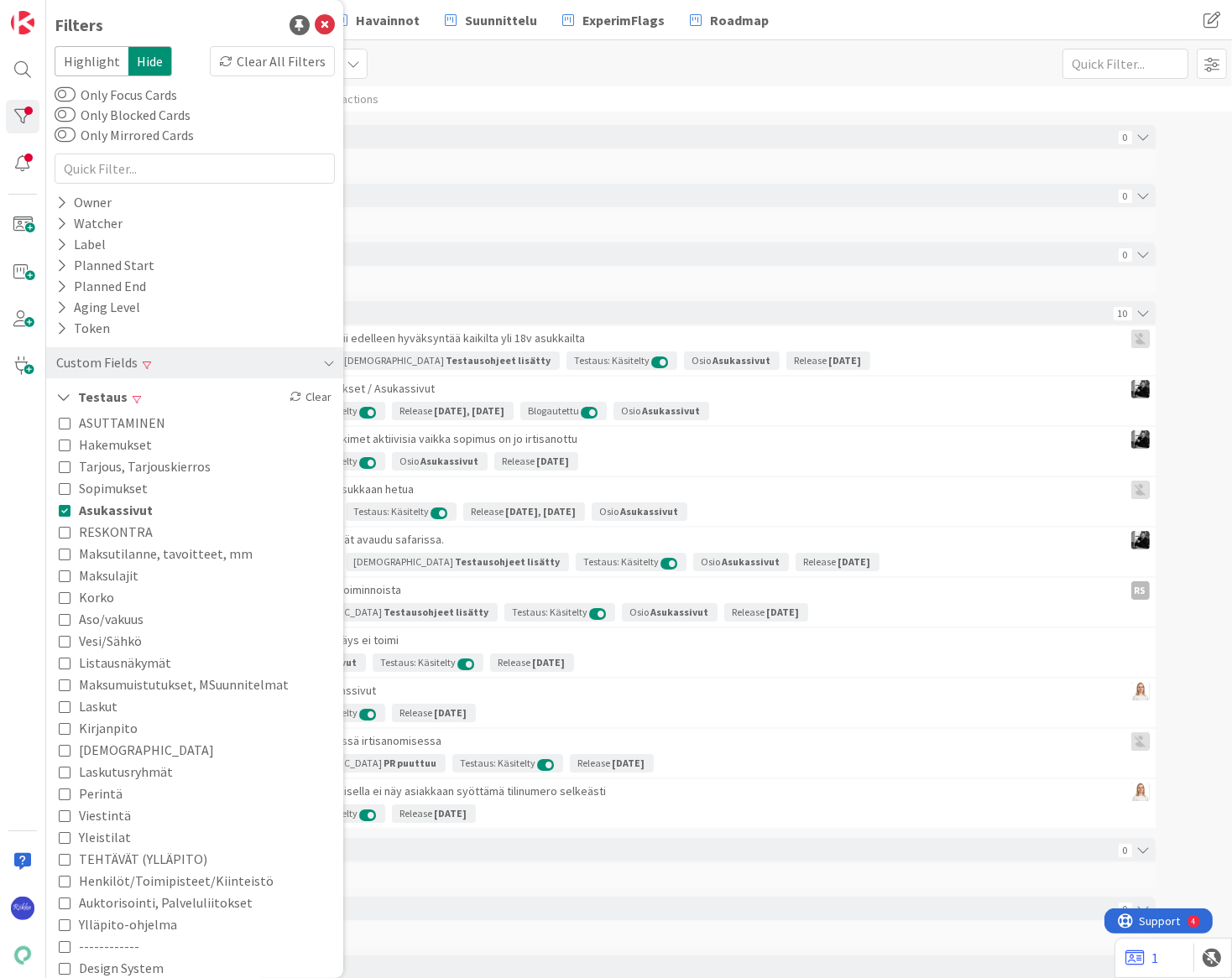
click at [63, 510] on icon at bounding box center [64, 510] width 12 height 12
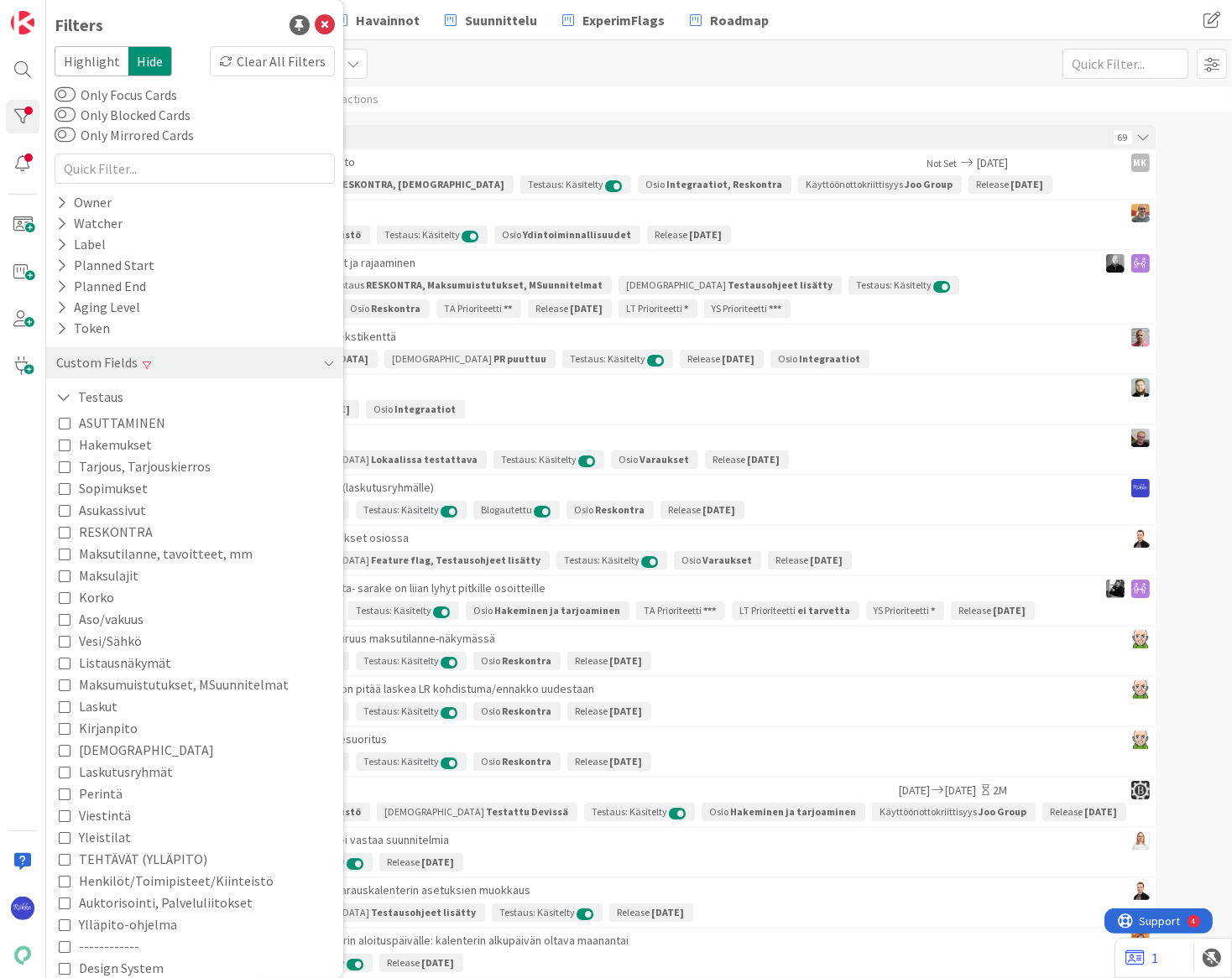
click at [63, 814] on icon at bounding box center [64, 815] width 12 height 12
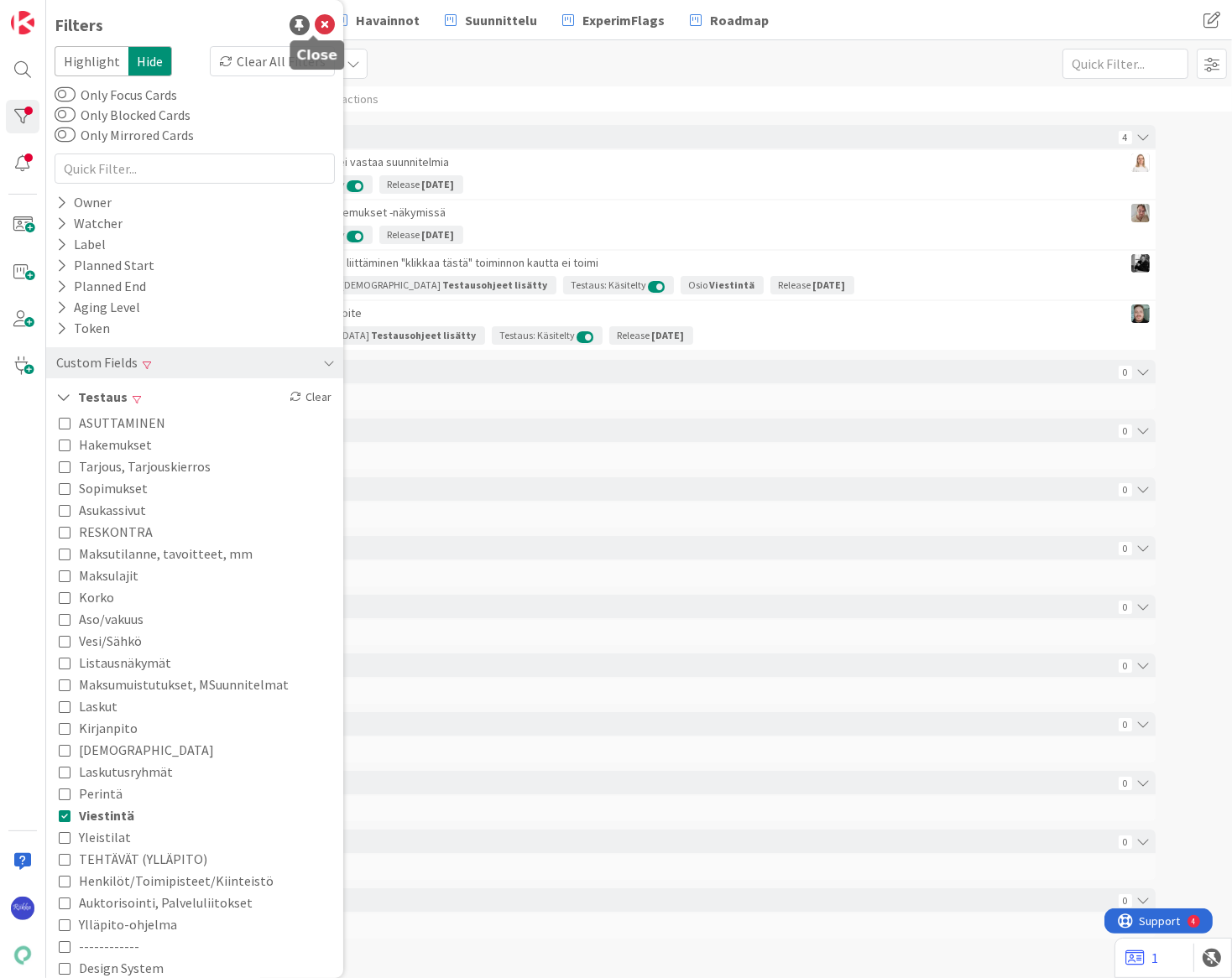
click at [314, 31] on icon at bounding box center [324, 25] width 20 height 20
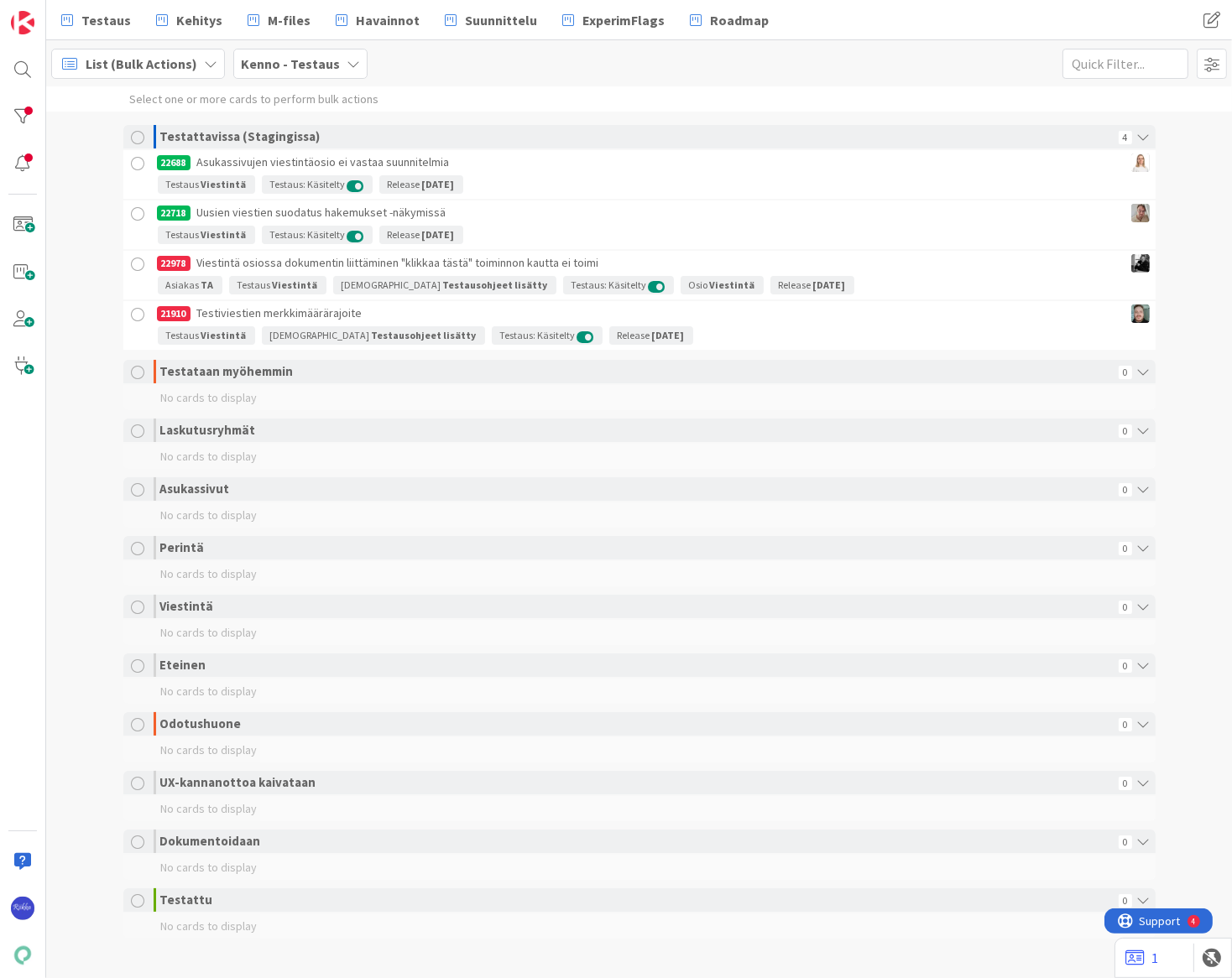
click at [129, 163] on div at bounding box center [138, 164] width 21 height 21
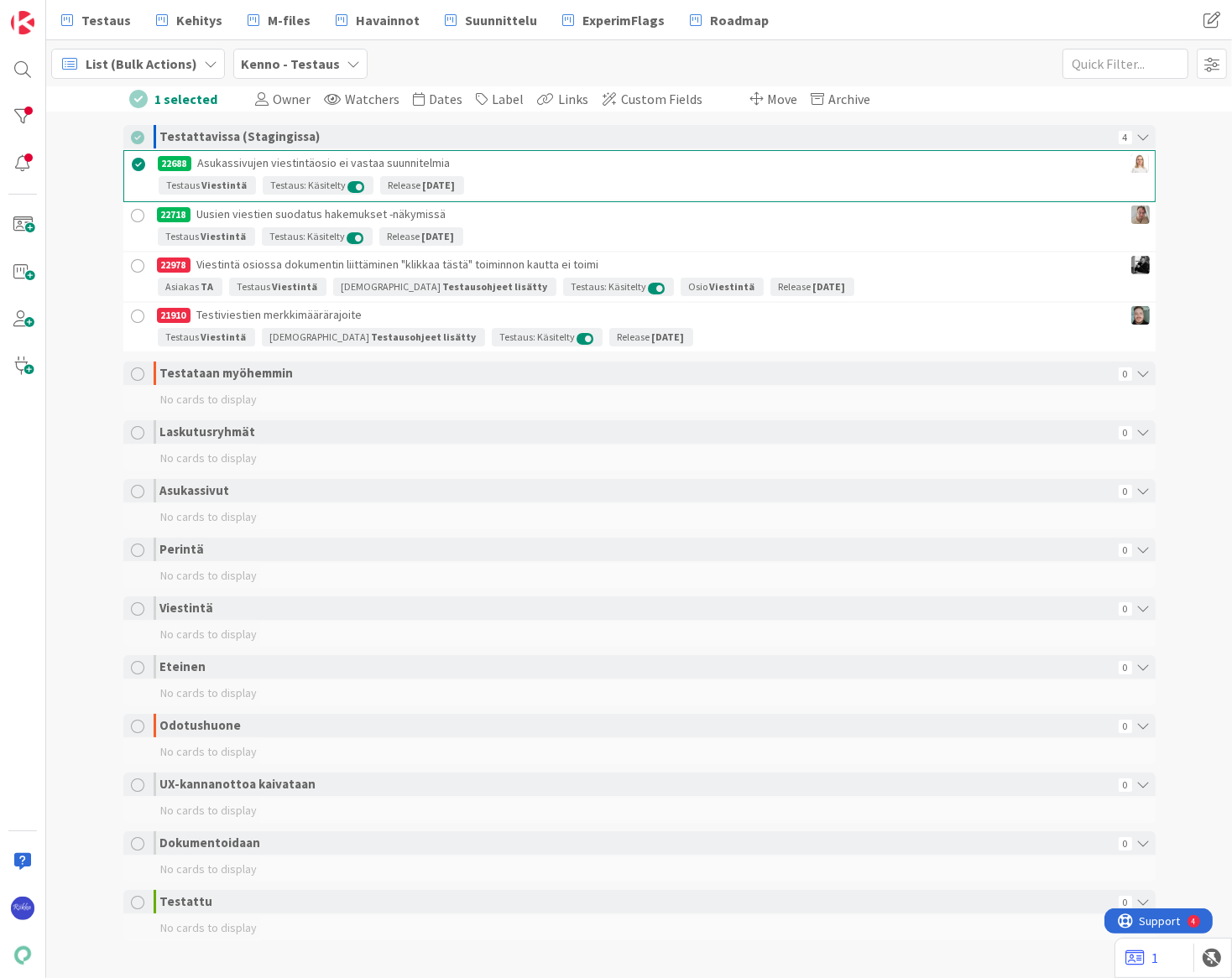
click at [131, 211] on div at bounding box center [138, 216] width 21 height 21
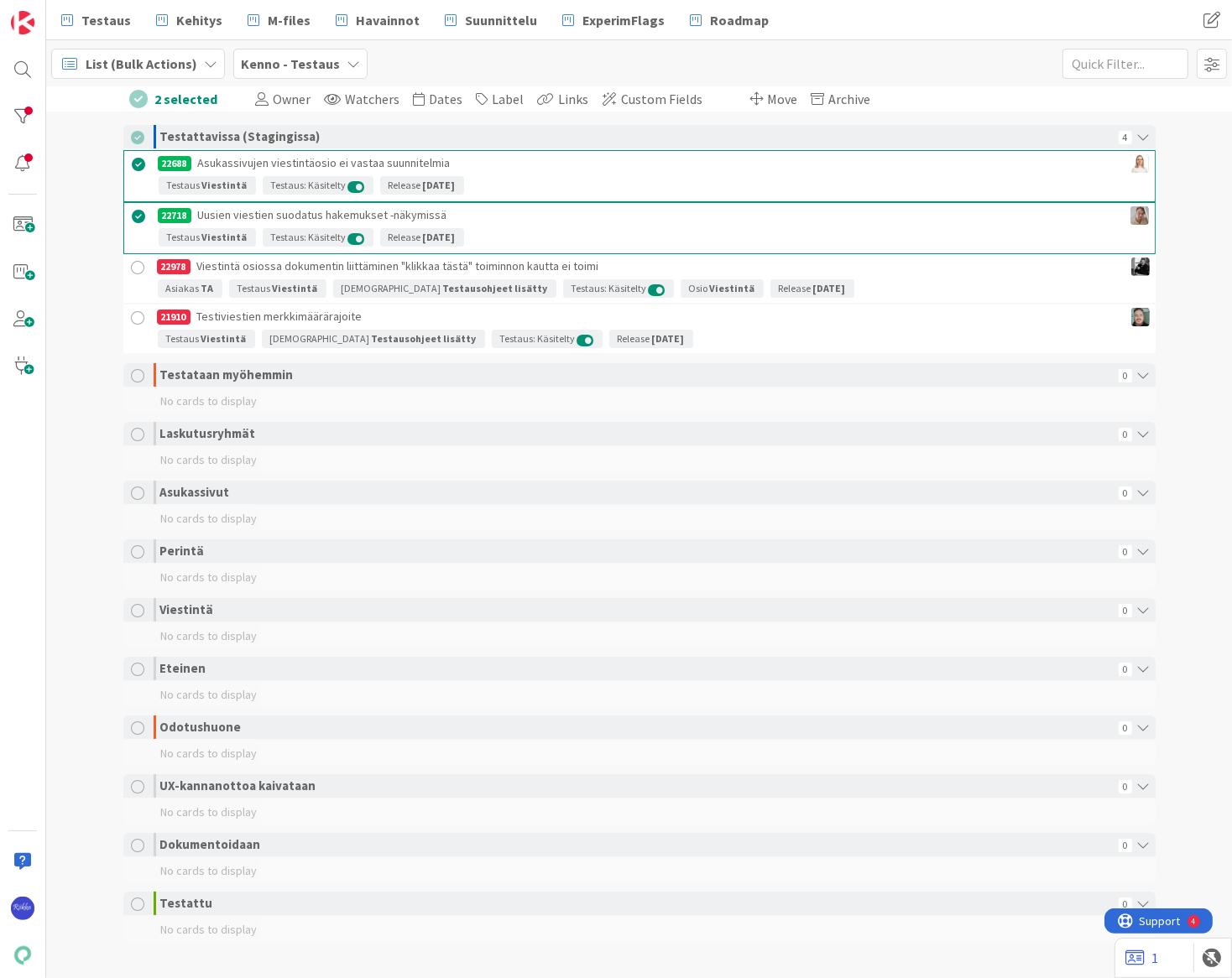
click at [129, 263] on div at bounding box center [138, 268] width 21 height 21
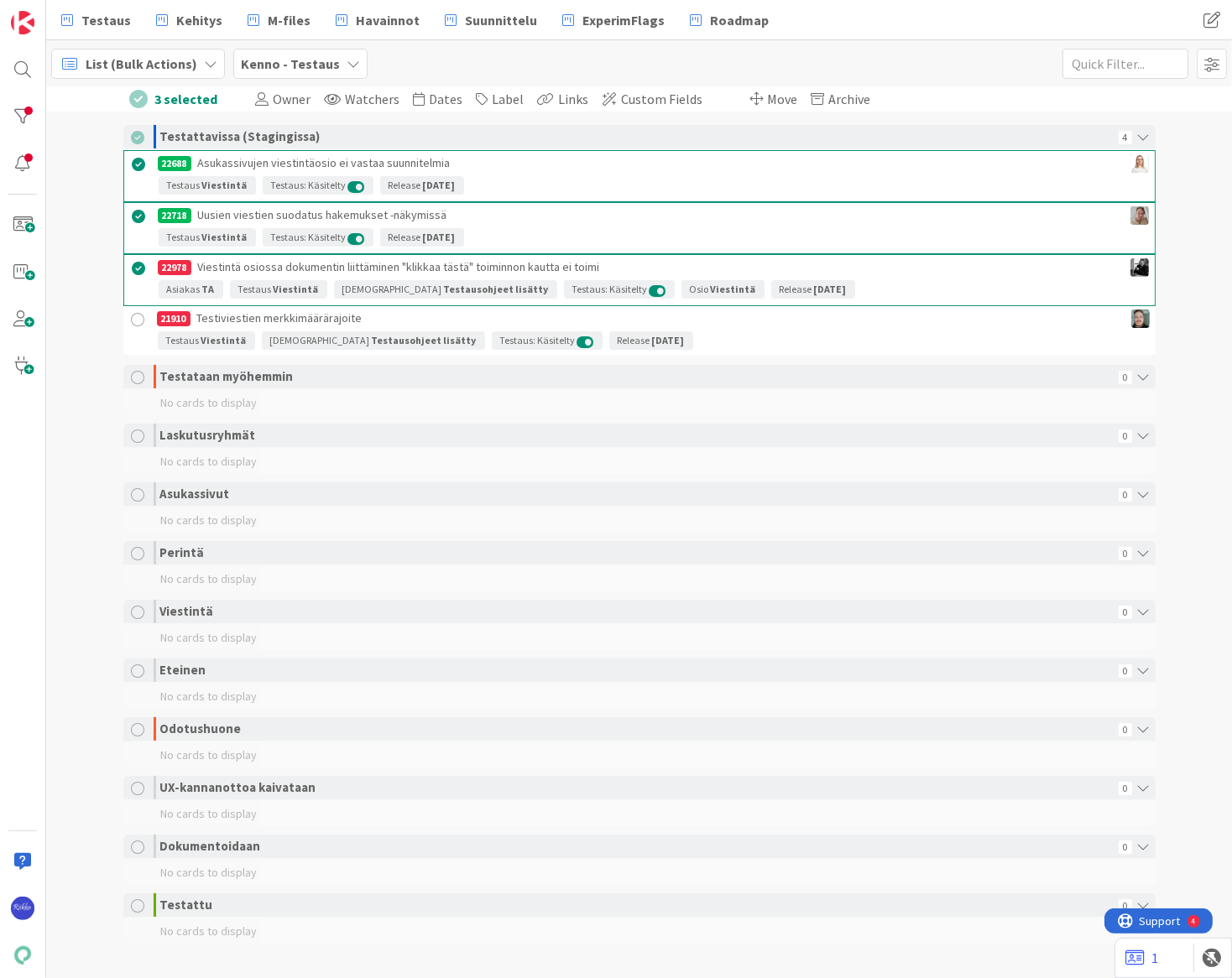
click at [132, 318] on div at bounding box center [138, 320] width 21 height 21
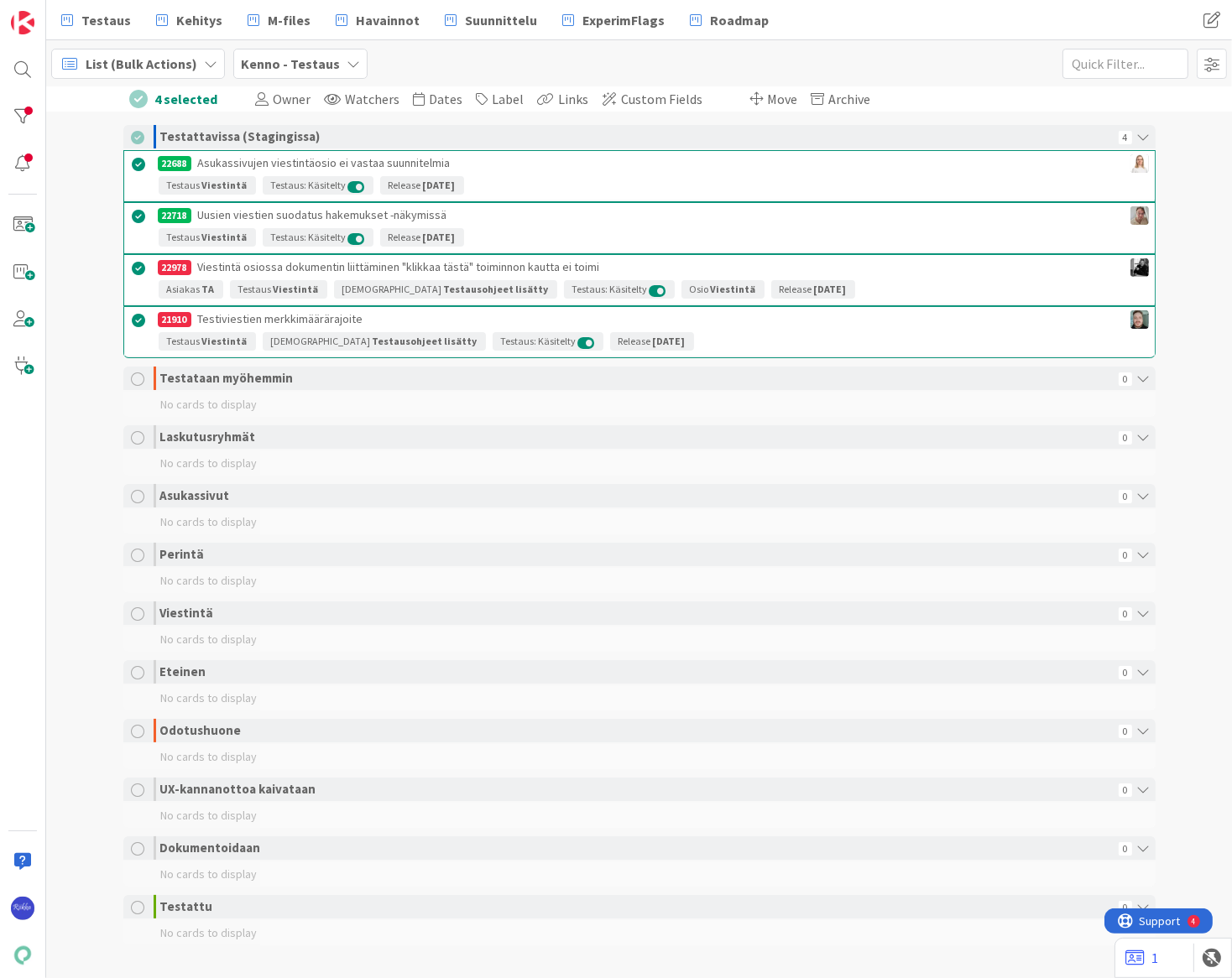
click at [767, 102] on span "Move" at bounding box center [782, 98] width 30 height 16
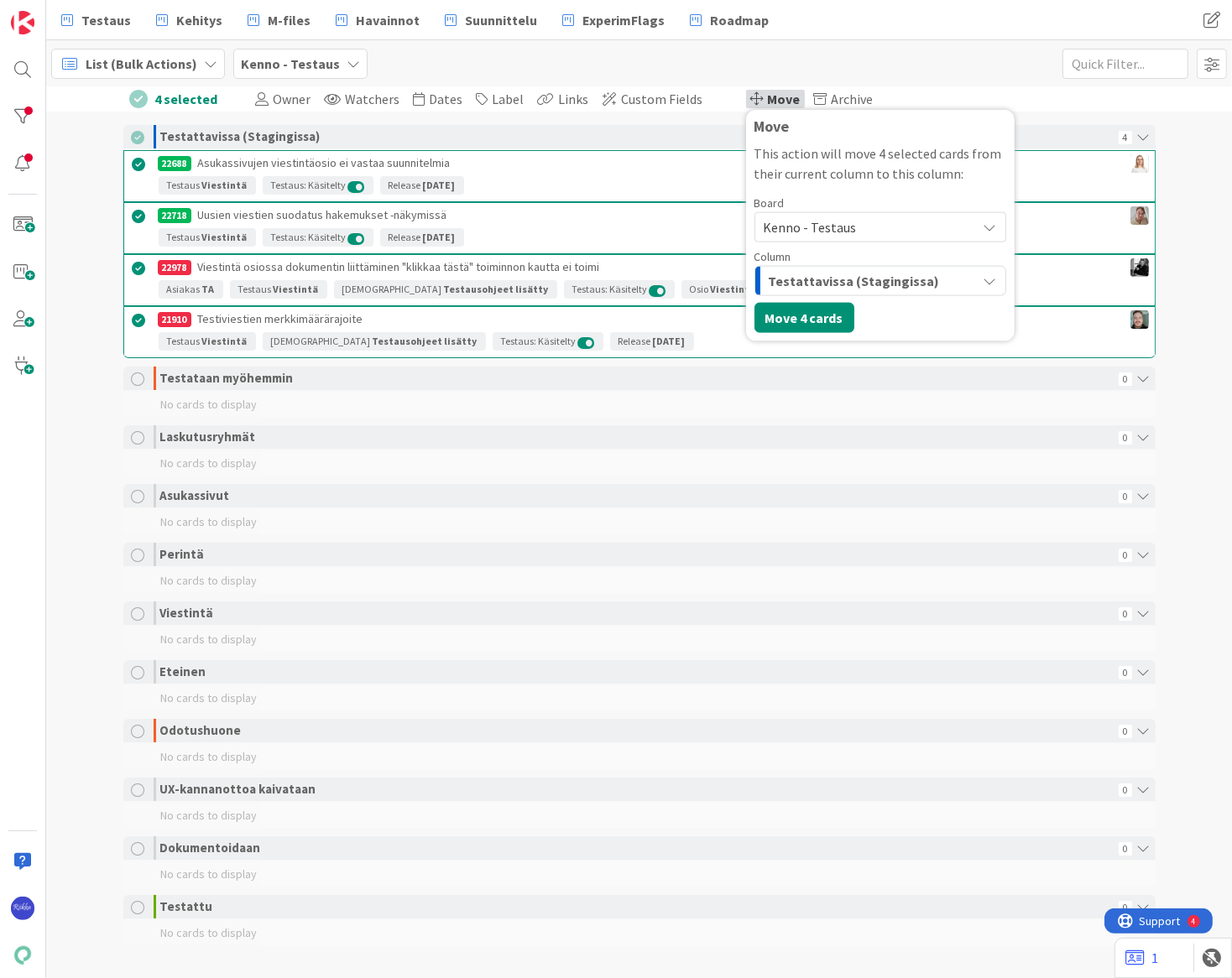
click at [855, 282] on span "Testattavissa (Stagingissa)" at bounding box center [854, 281] width 171 height 22
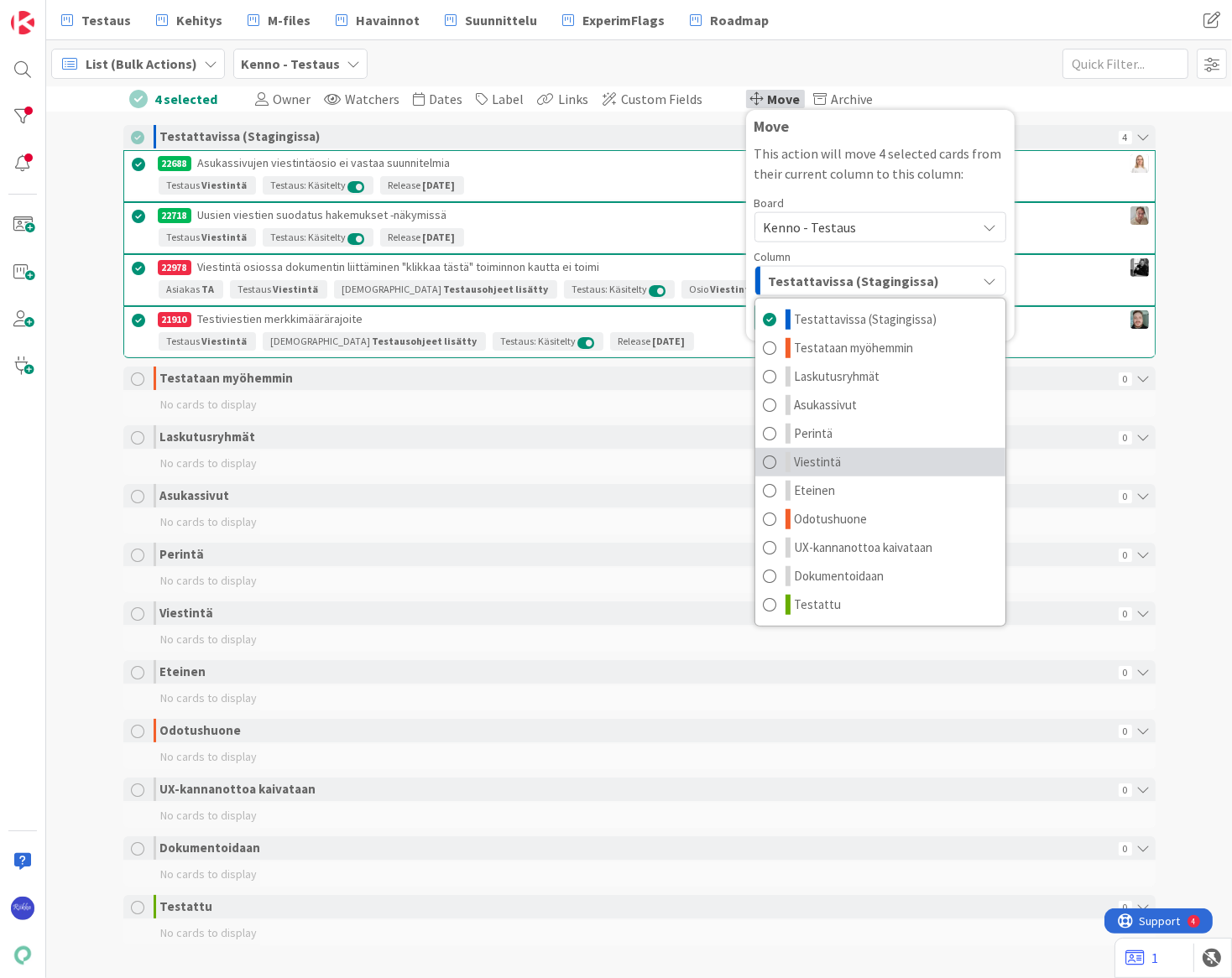
click at [852, 469] on link "Viestintä" at bounding box center [880, 463] width 250 height 29
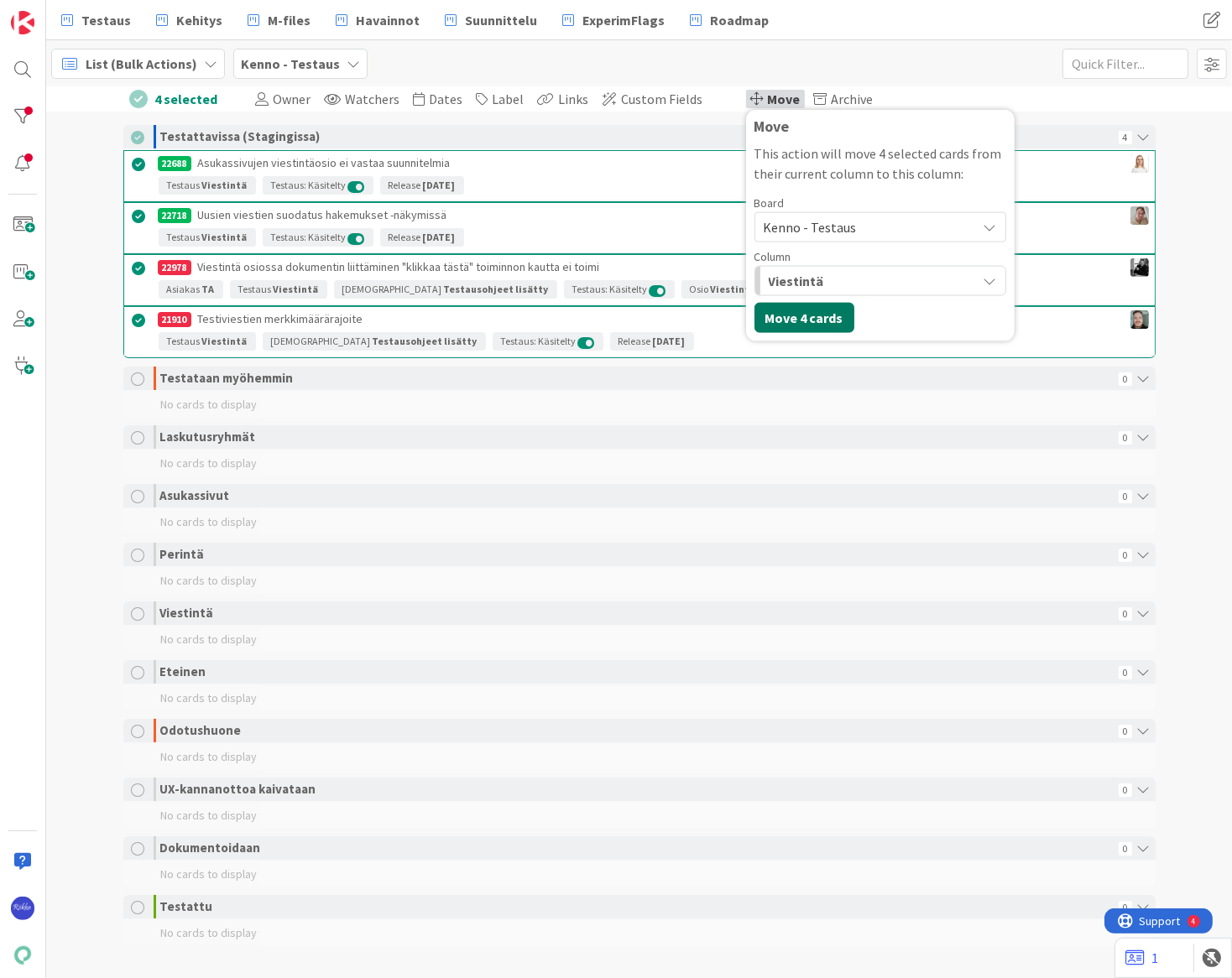
click at [779, 318] on button "Move 4 cards" at bounding box center [804, 317] width 100 height 30
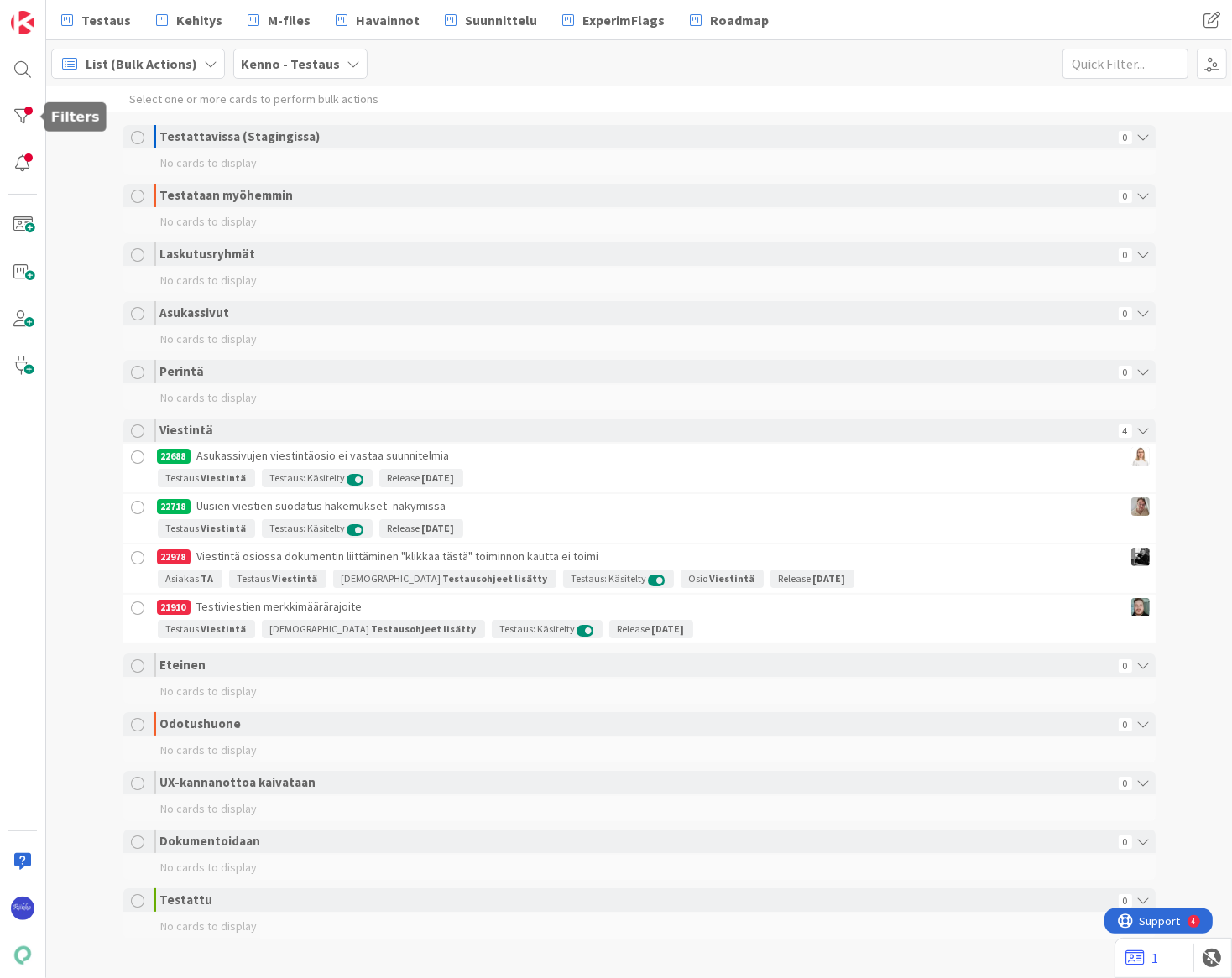
click at [24, 113] on div at bounding box center [22, 116] width 34 height 34
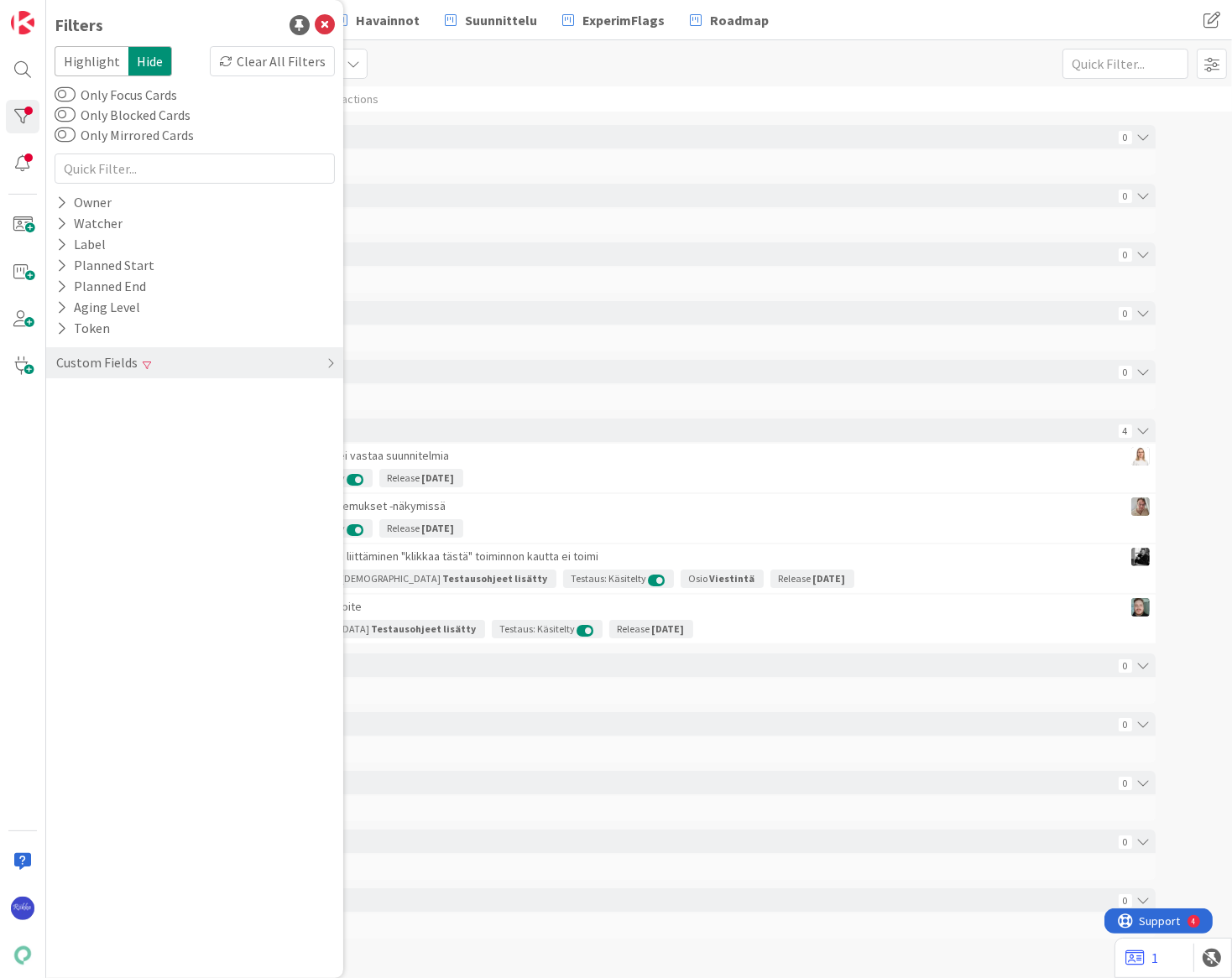
click at [71, 362] on div "Custom Fields" at bounding box center [97, 363] width 85 height 21
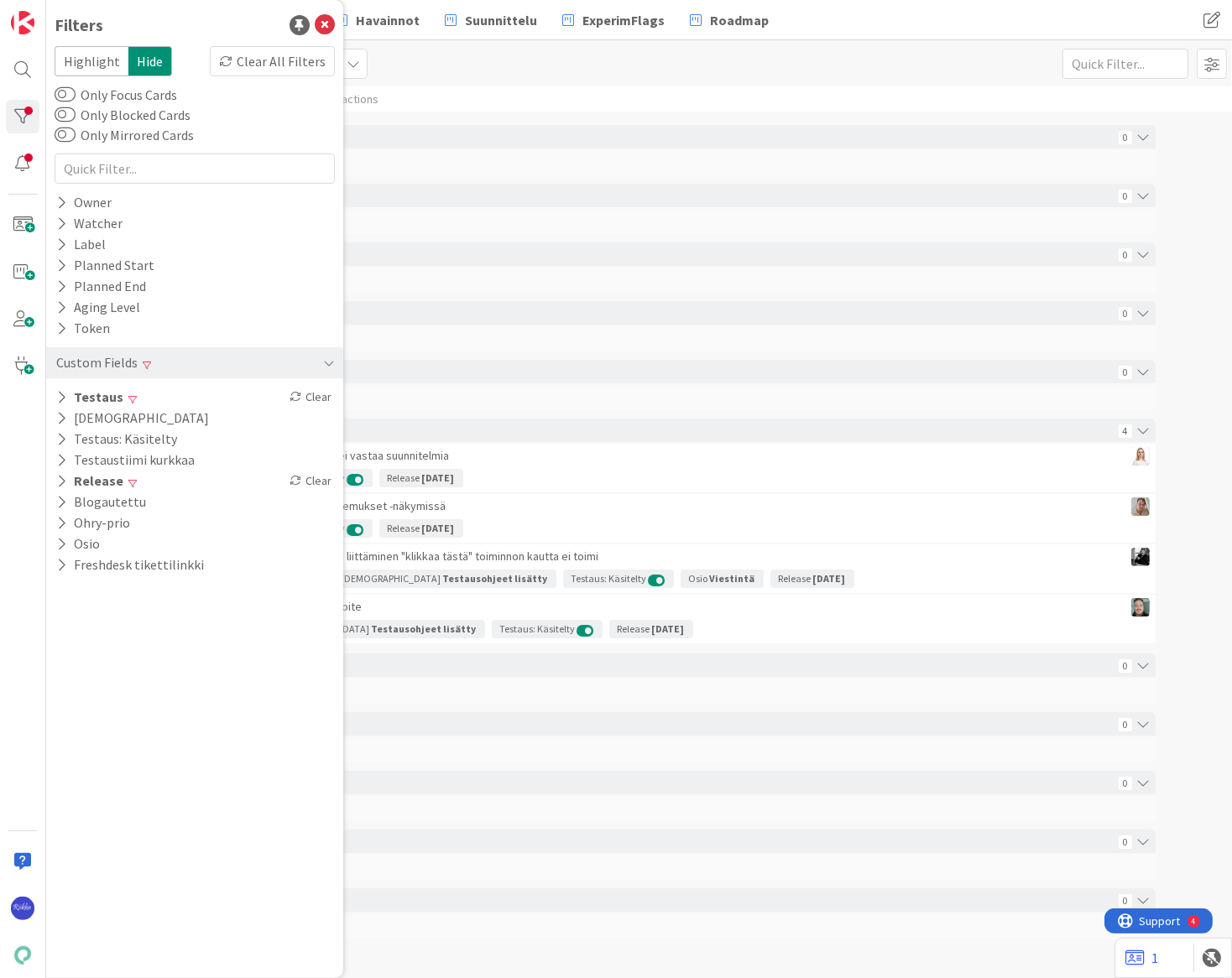
click at [60, 395] on icon at bounding box center [61, 397] width 11 height 14
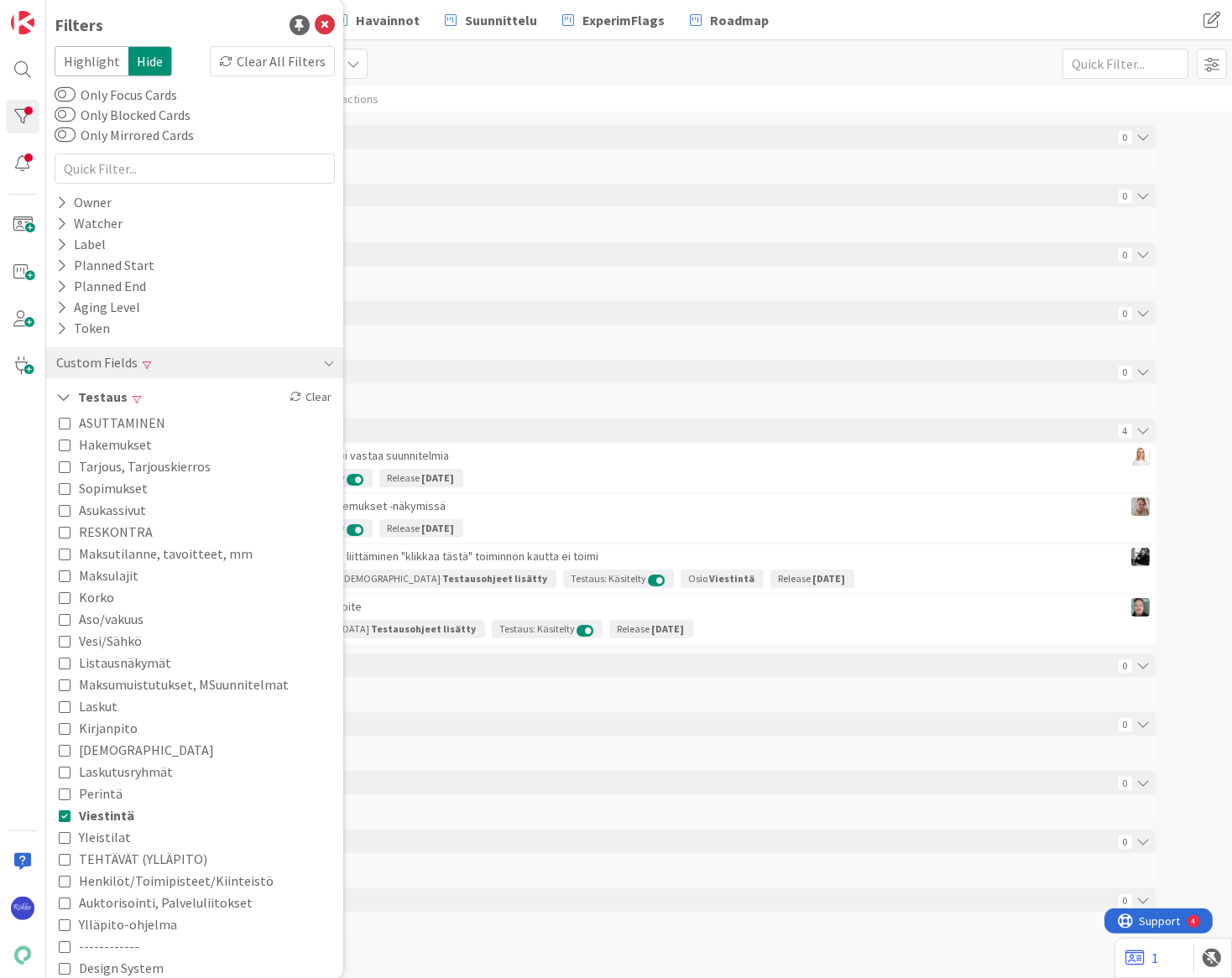
click at [97, 813] on span "Viestintä" at bounding box center [107, 815] width 56 height 22
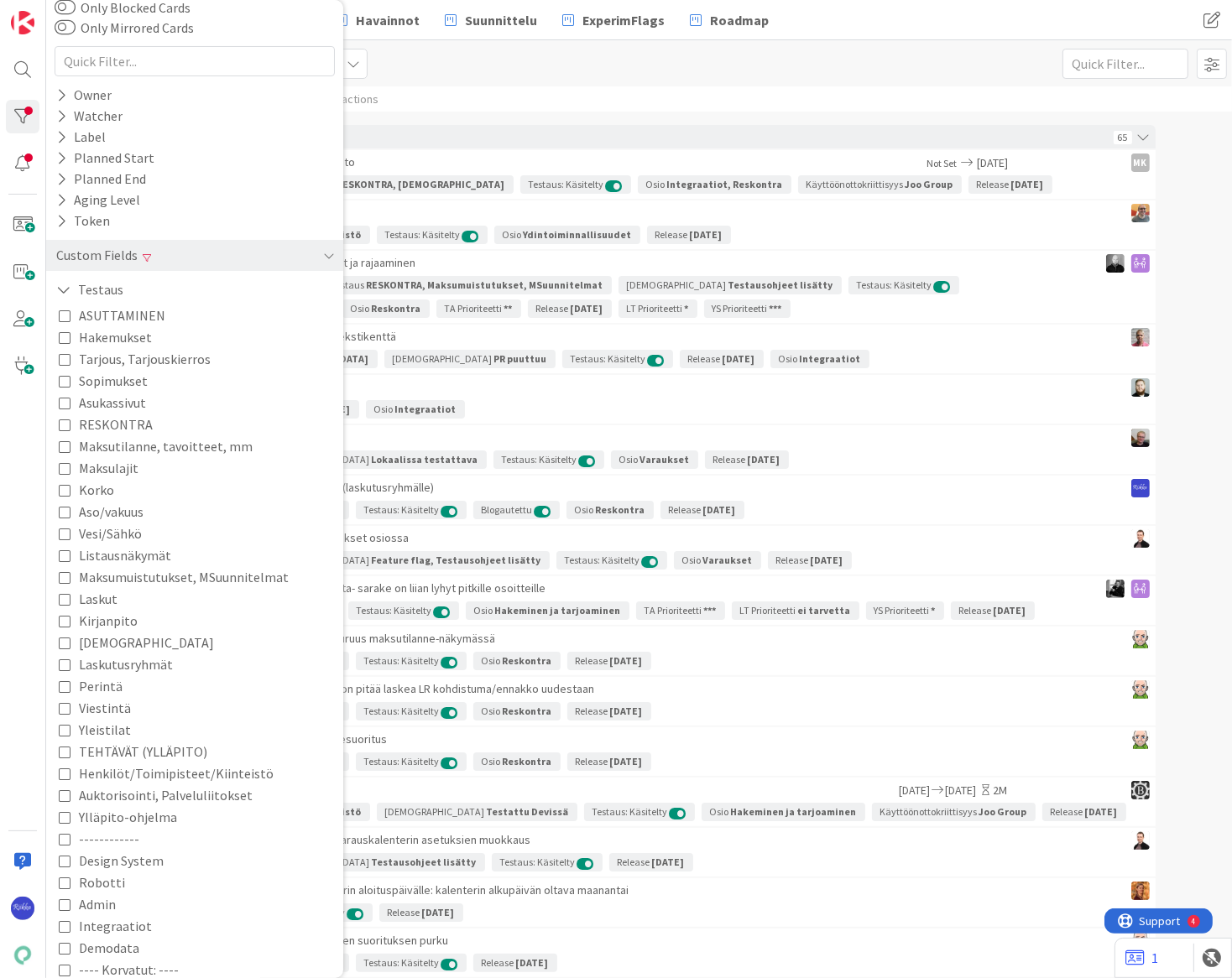
scroll to position [76, 0]
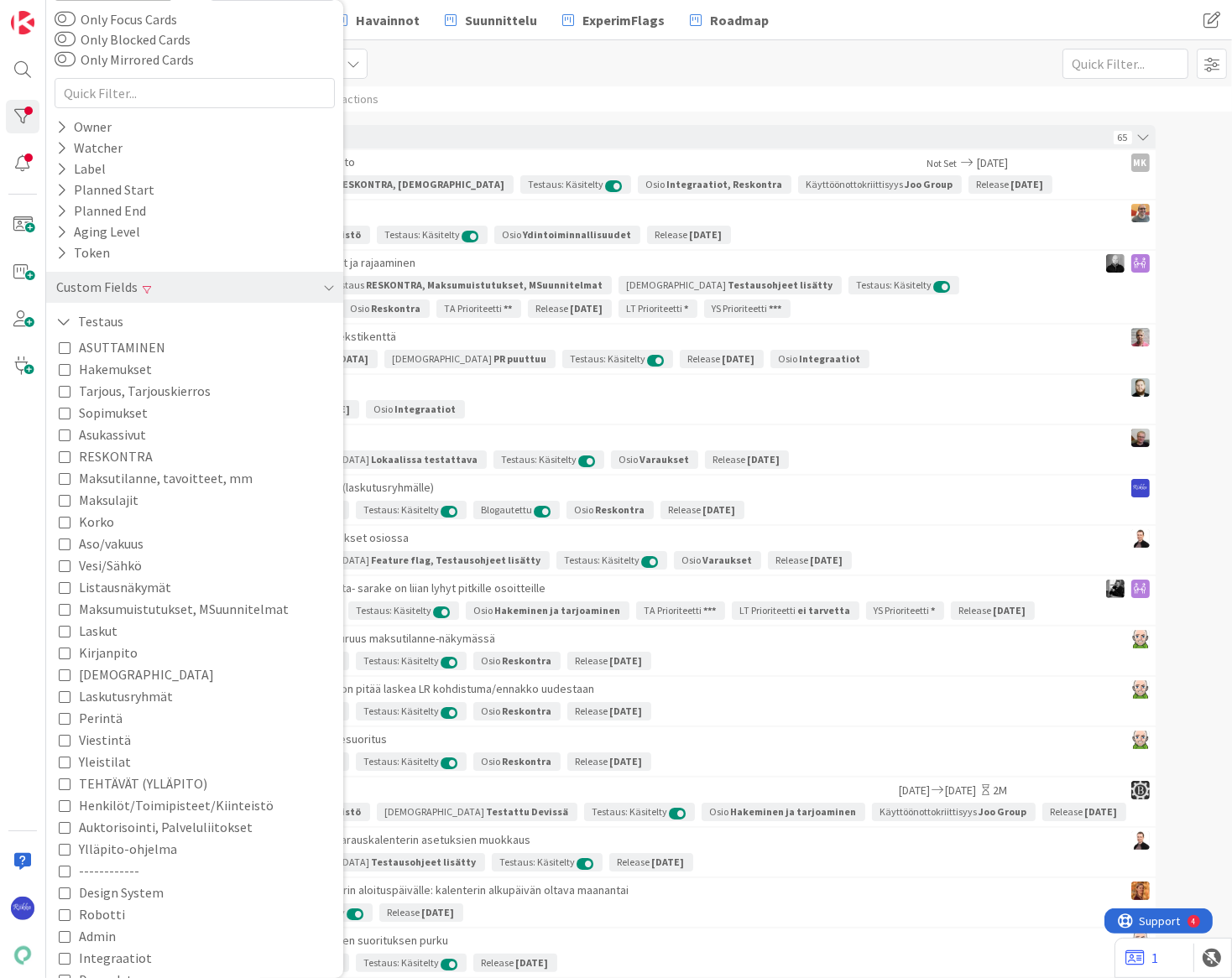
click at [128, 696] on span "Laskutusryhmät" at bounding box center [126, 696] width 94 height 22
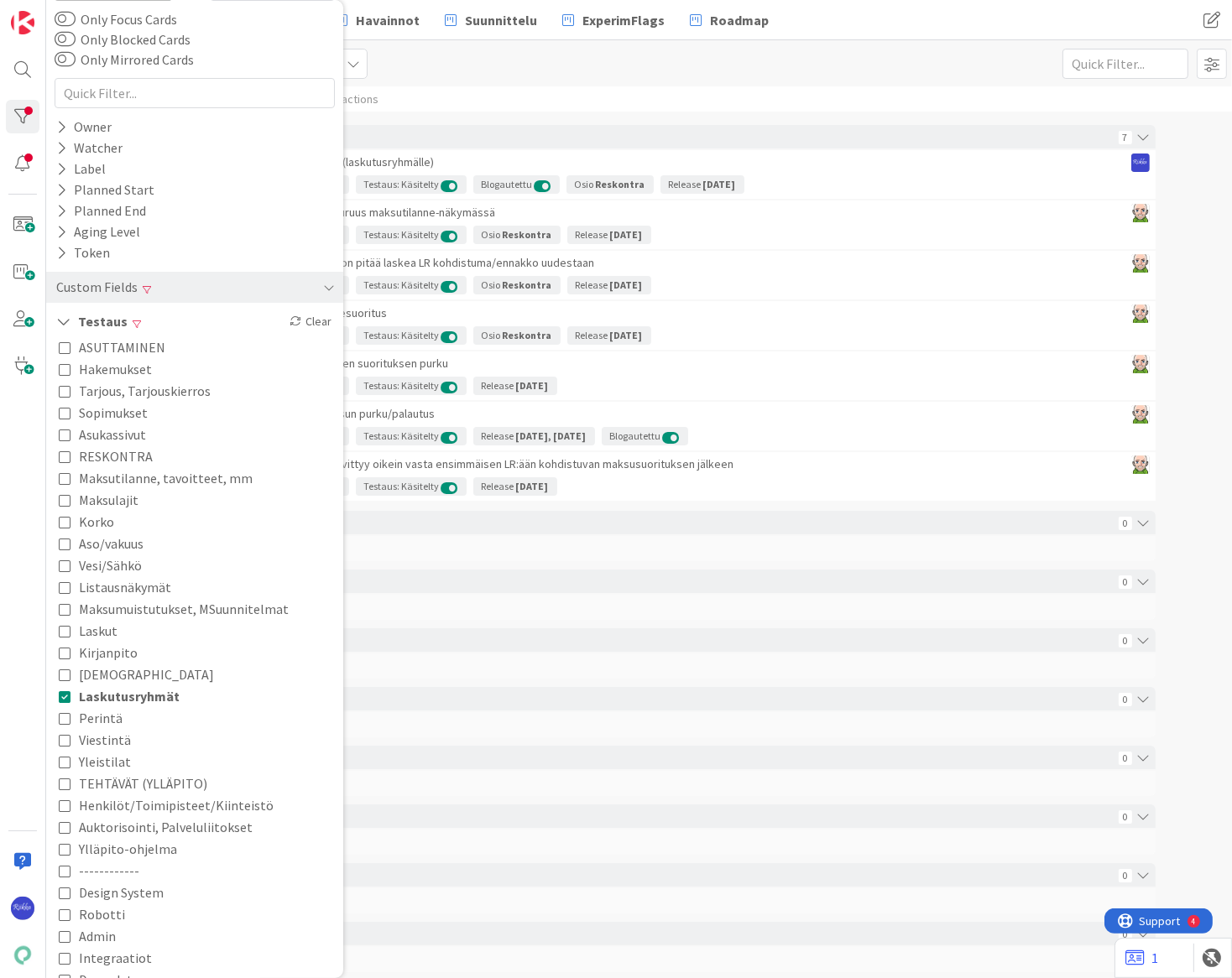
click at [437, 70] on div "List (Bulk Actions) Kenno - Testaus 1x 2x 3x" at bounding box center [639, 63] width 1186 height 46
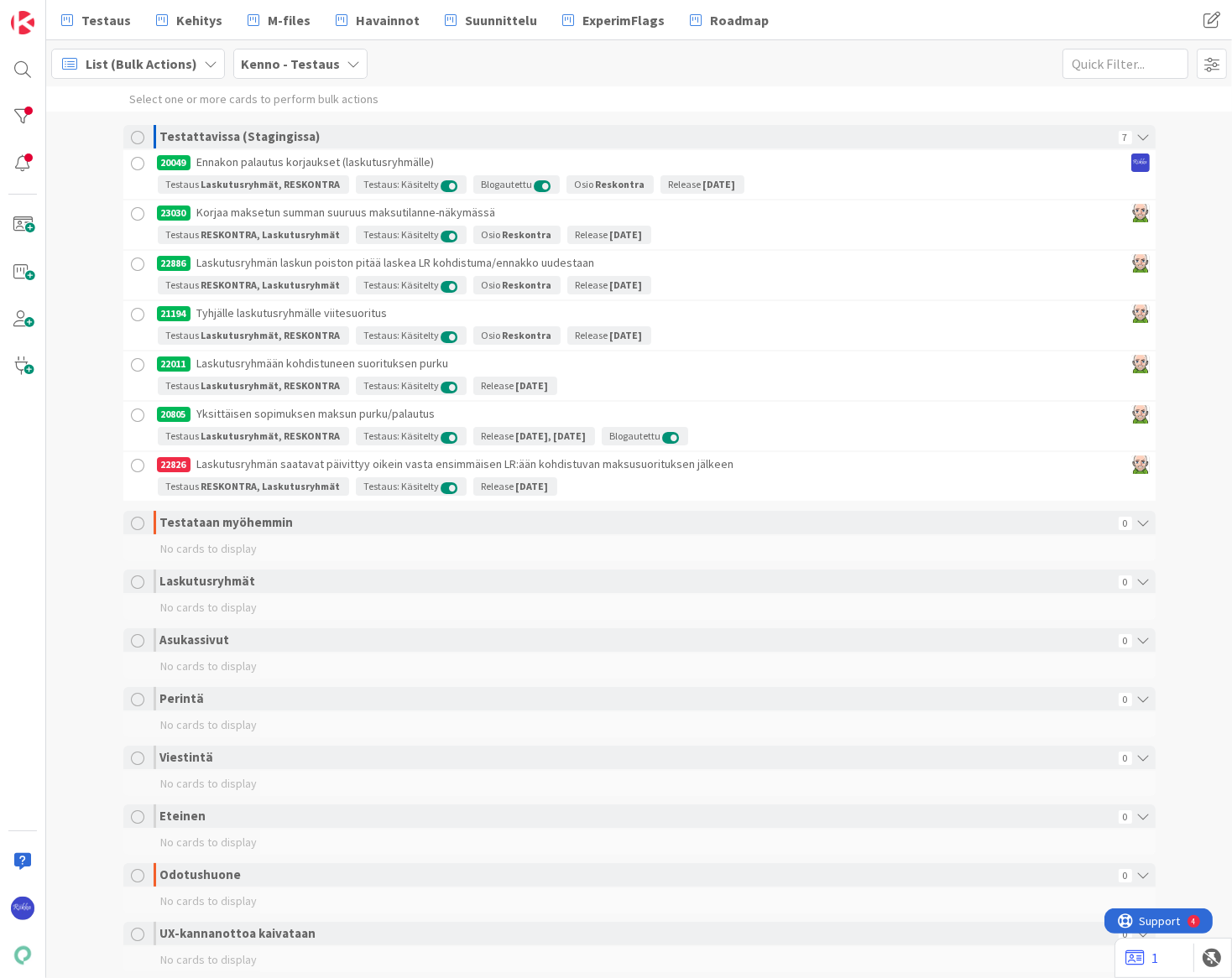
click at [132, 139] on div at bounding box center [138, 138] width 13 height 13
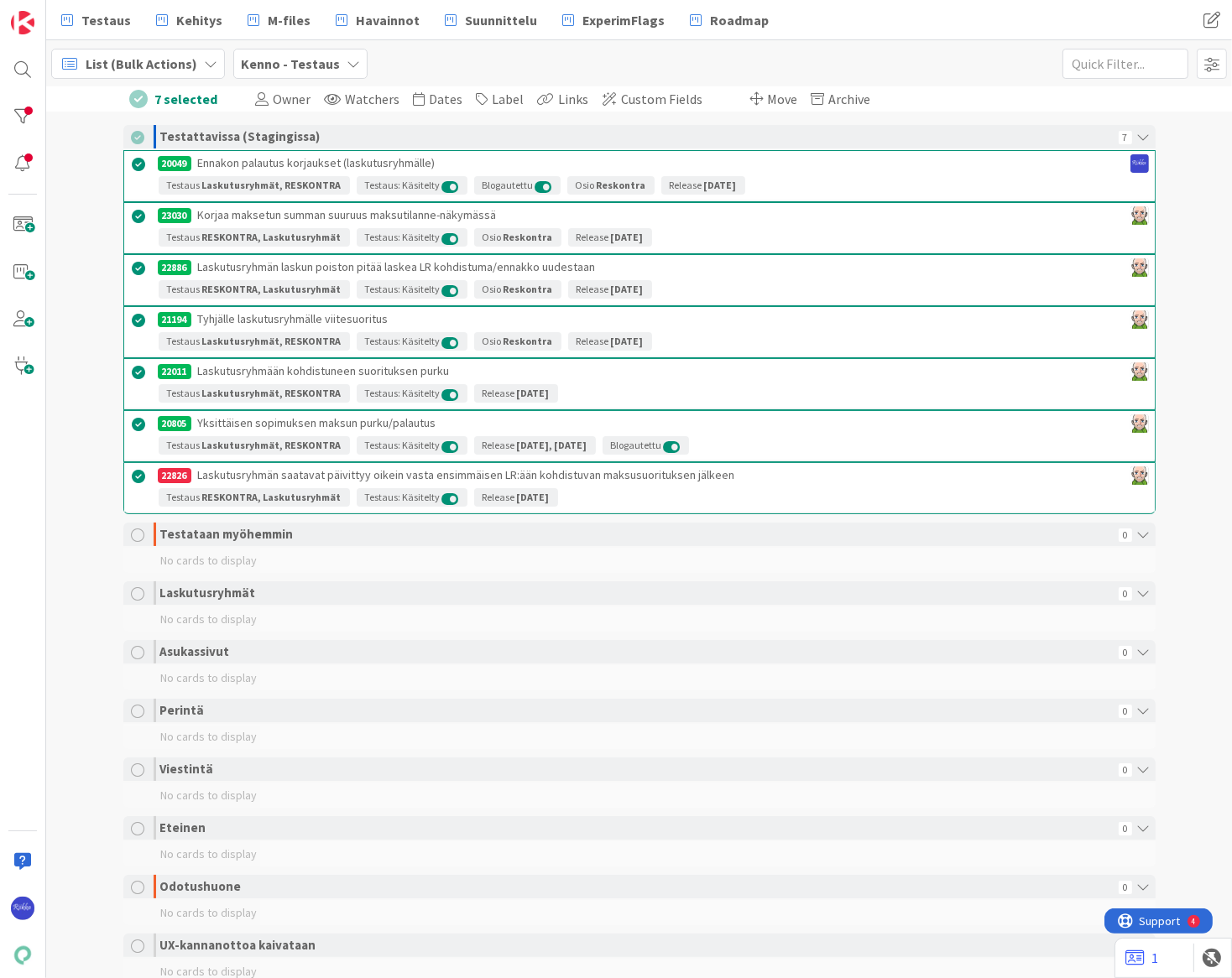
click at [767, 100] on span "Move" at bounding box center [782, 98] width 30 height 16
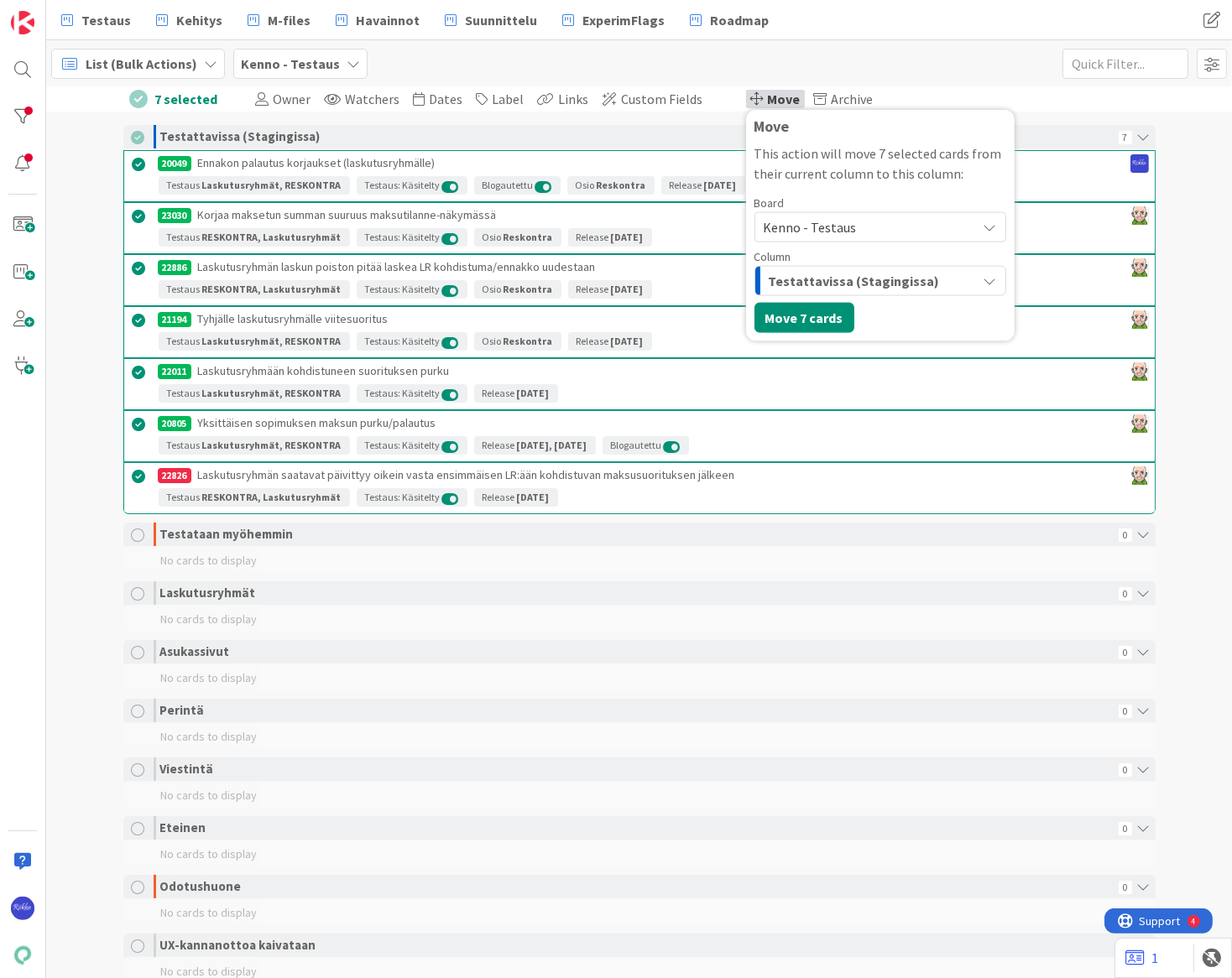
click at [865, 281] on span "Testattavissa (Stagingissa)" at bounding box center [854, 281] width 171 height 22
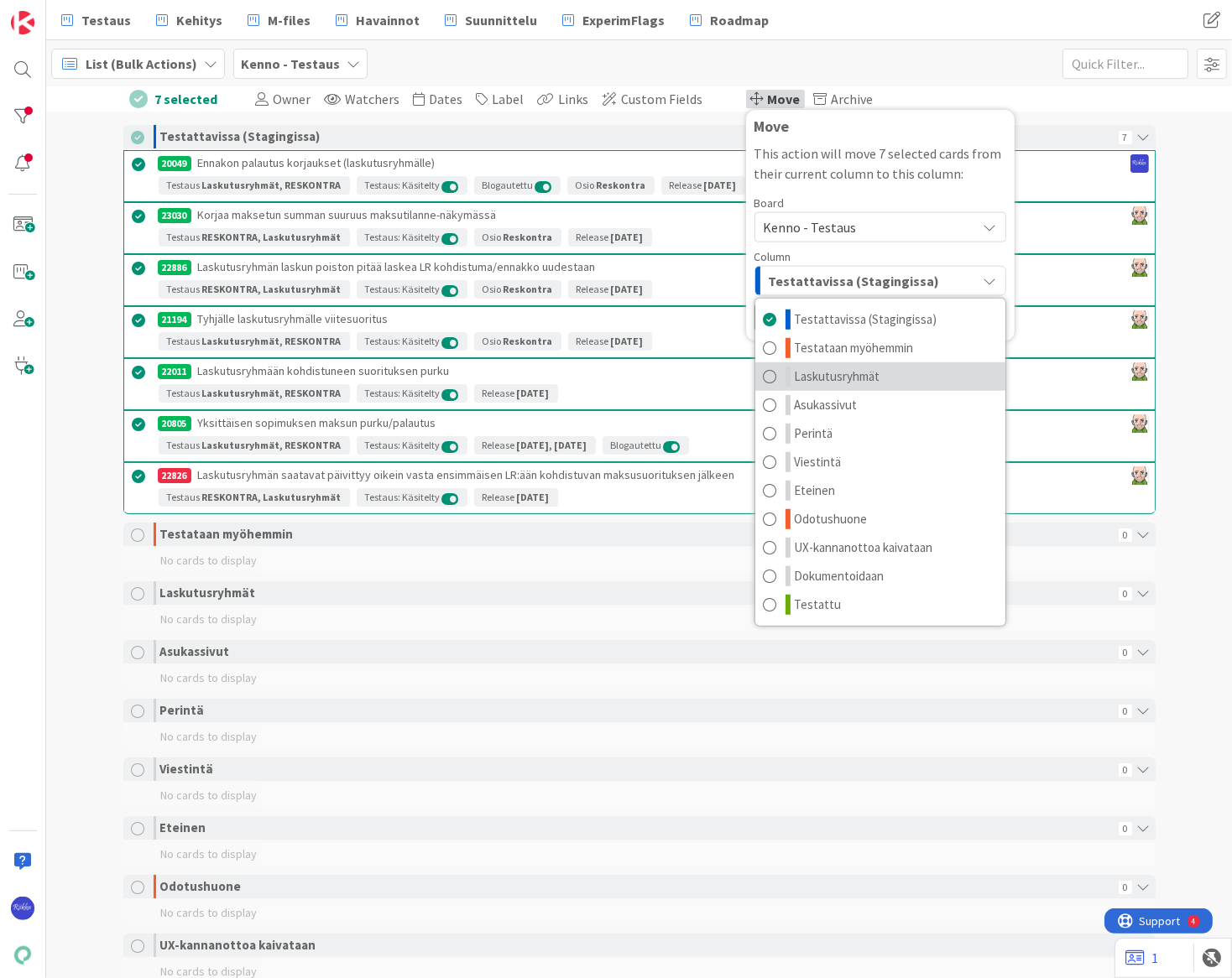
click at [884, 363] on link "Laskutusryhmät" at bounding box center [880, 377] width 250 height 29
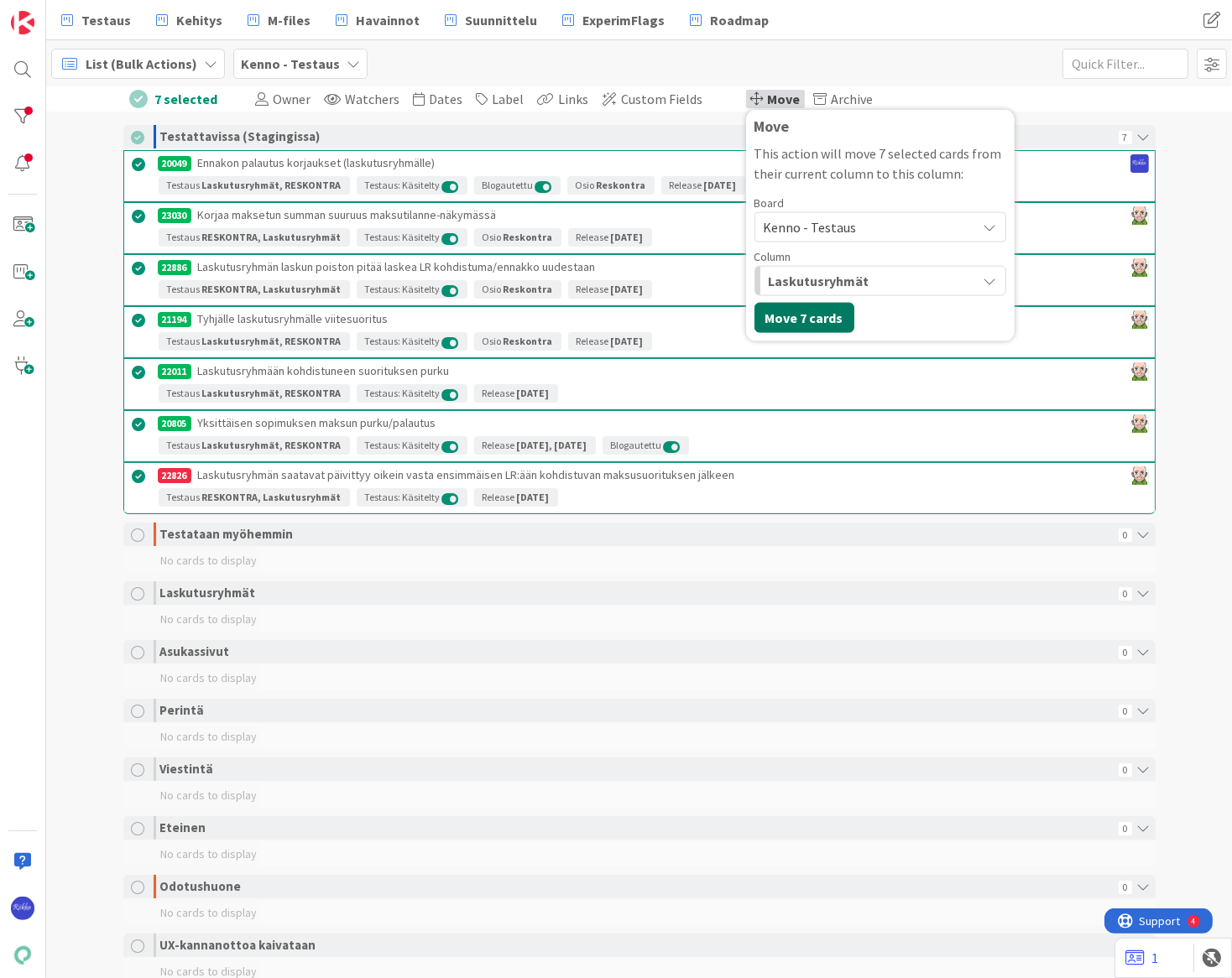
click at [805, 320] on button "Move 7 cards" at bounding box center [804, 317] width 100 height 30
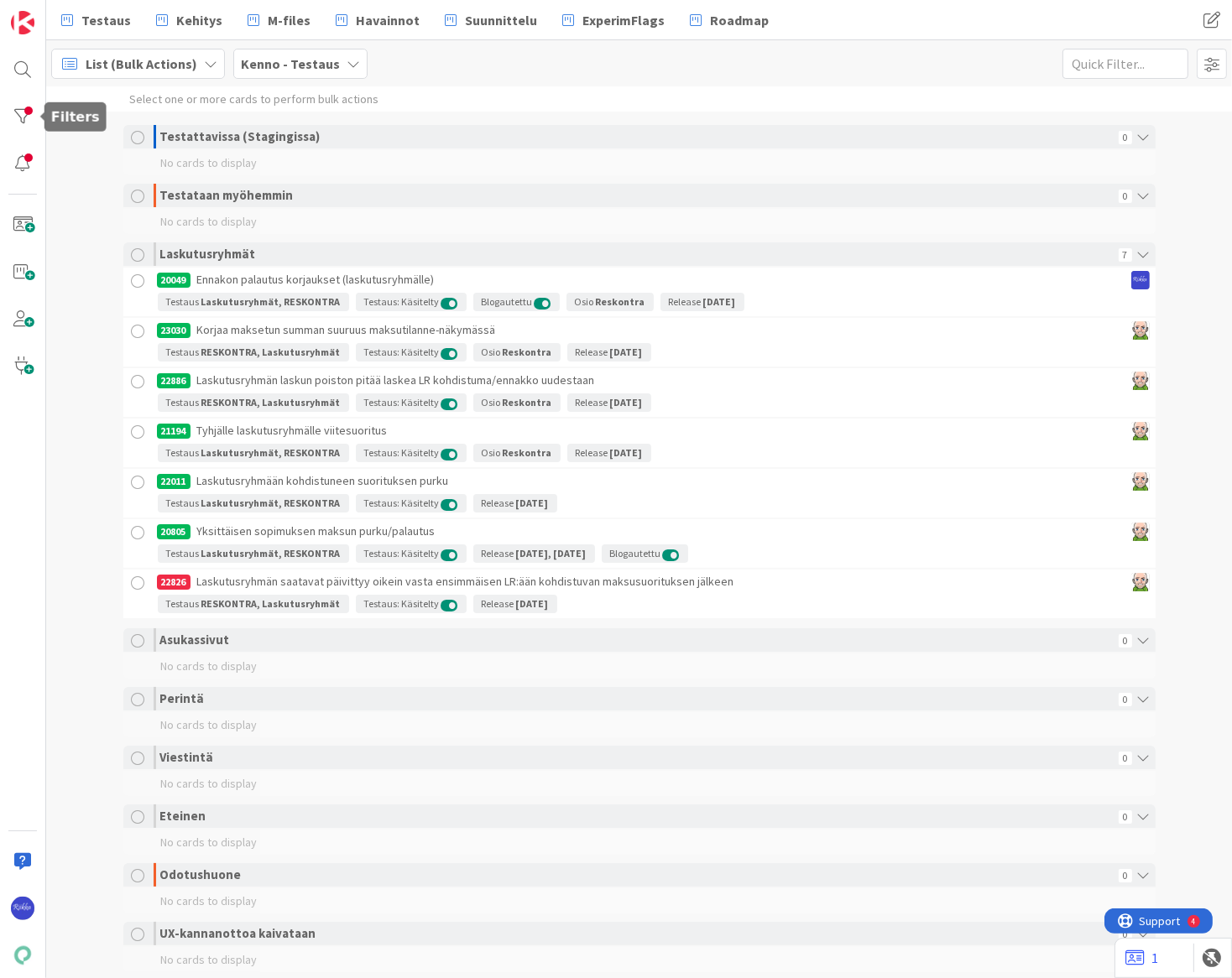
click at [11, 114] on div at bounding box center [22, 116] width 34 height 34
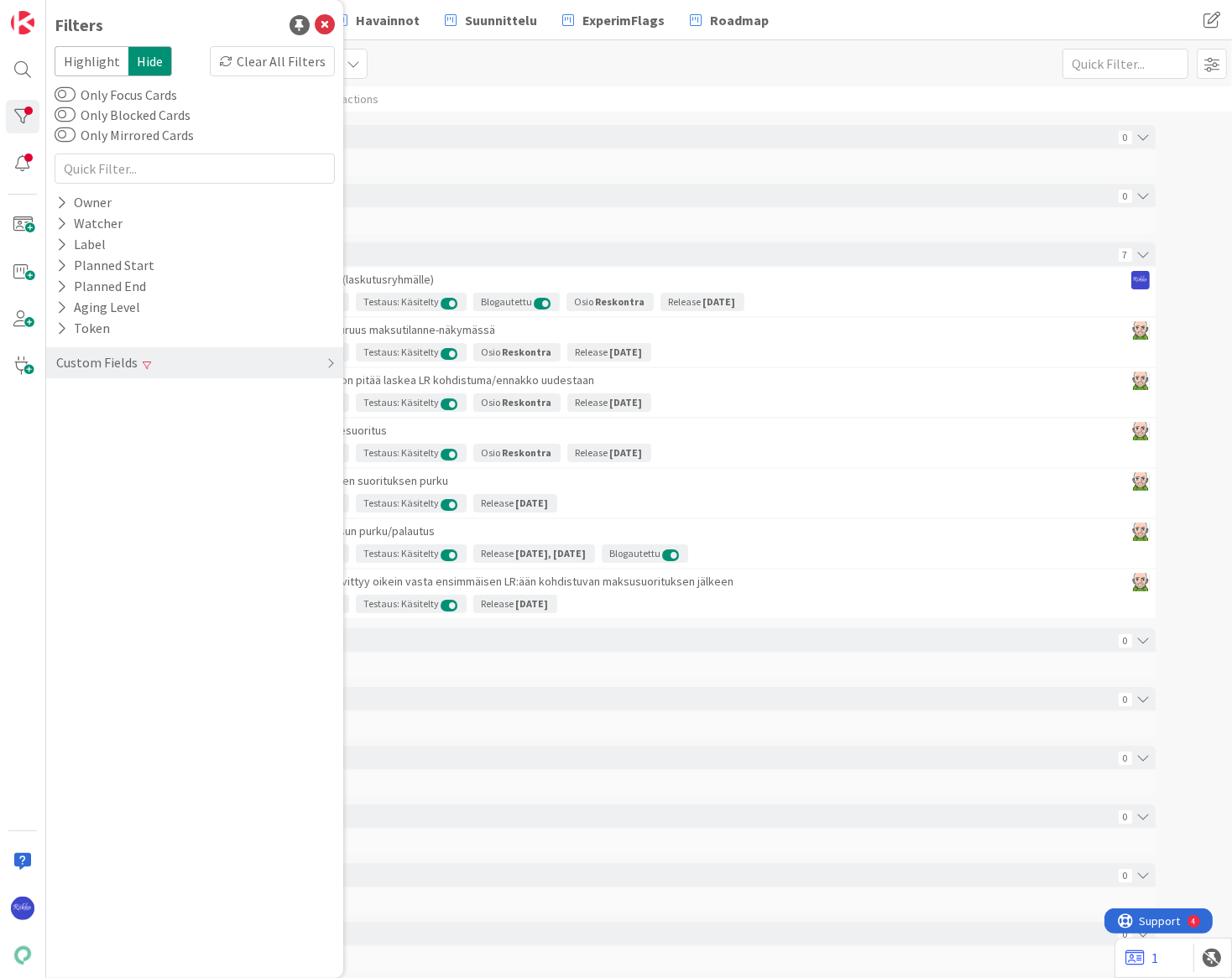
click at [248, 49] on div "Clear All Filters" at bounding box center [272, 61] width 125 height 30
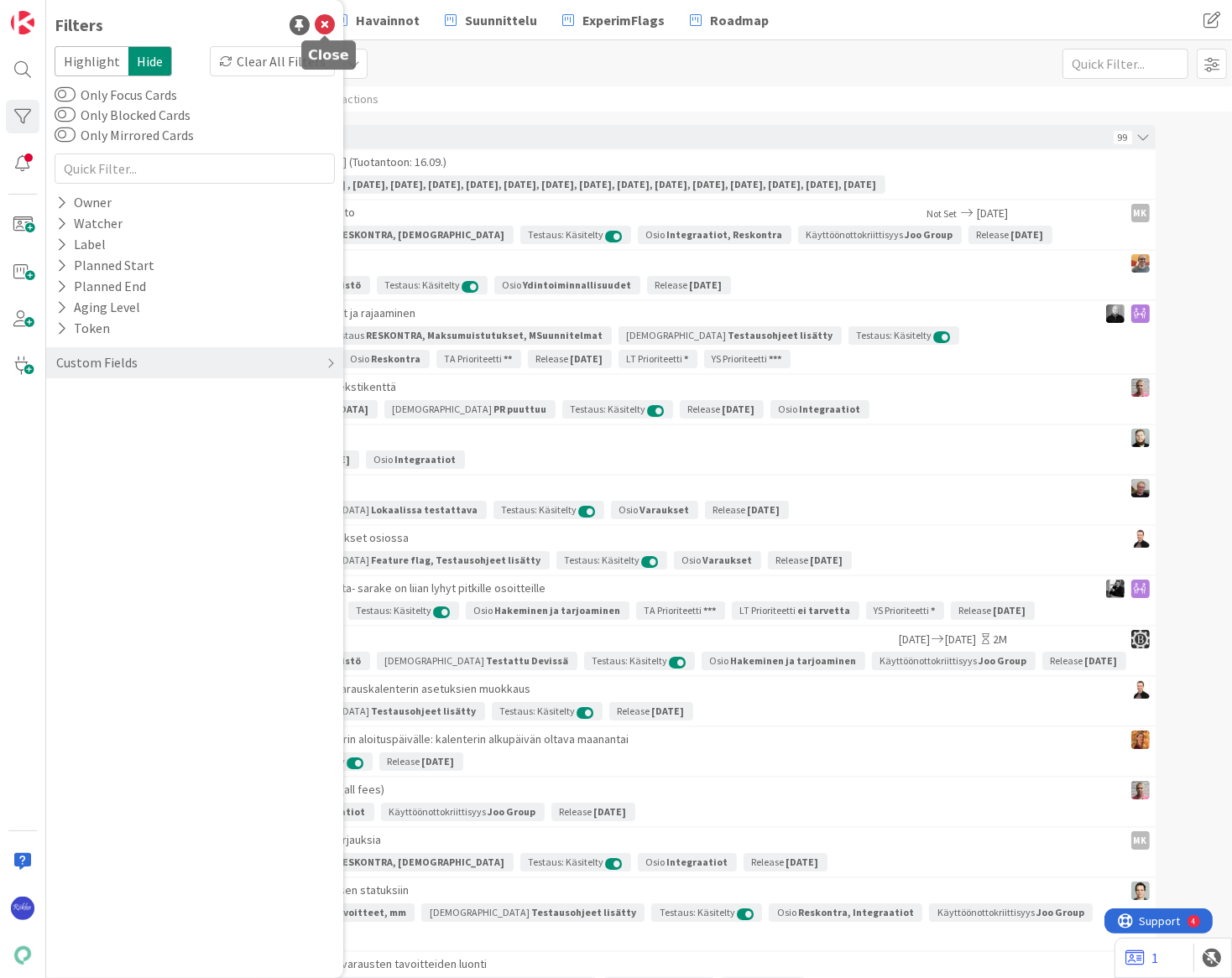
click at [322, 22] on icon at bounding box center [324, 25] width 20 height 20
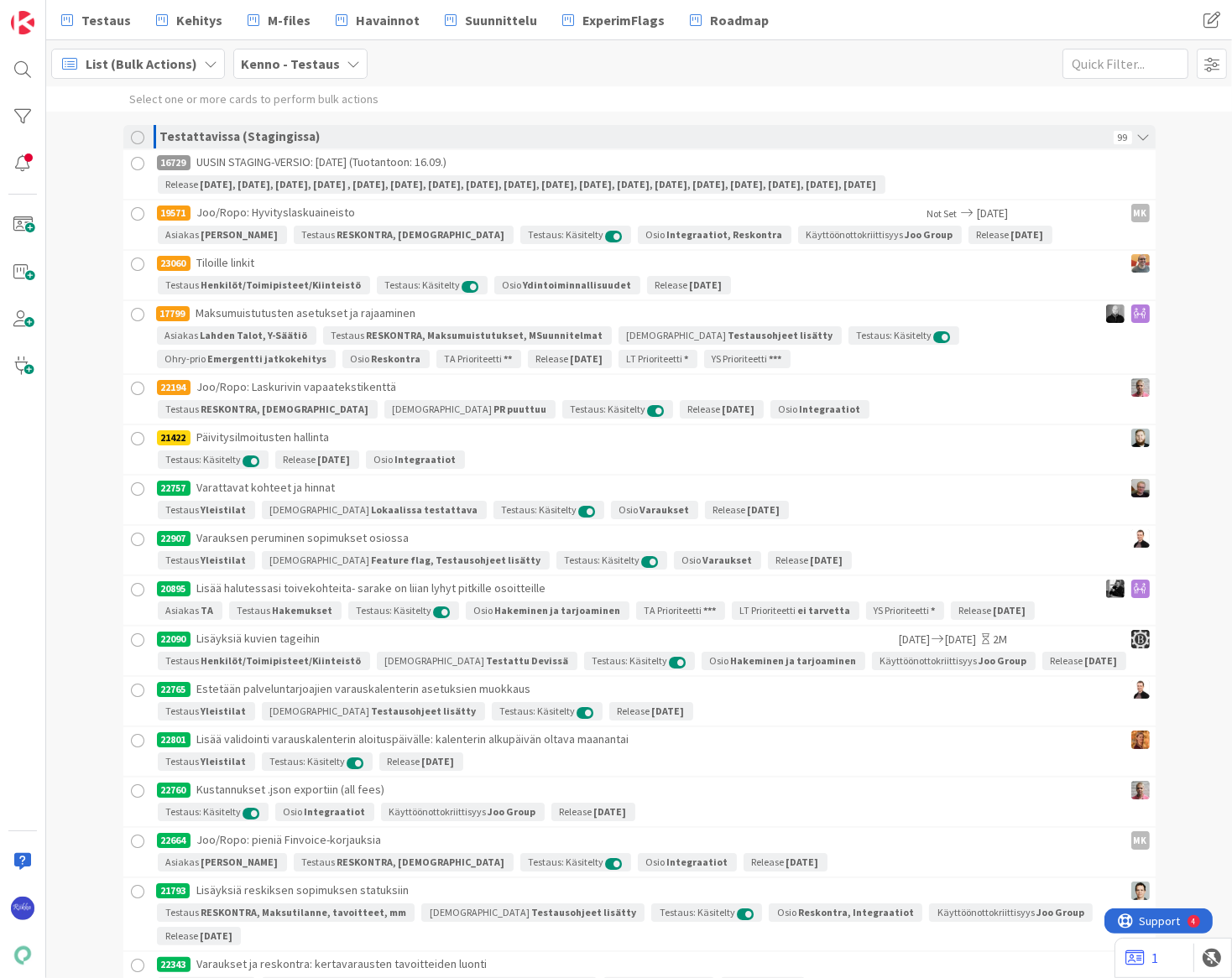
click at [137, 64] on span "List (Bulk Actions)" at bounding box center [141, 63] width 112 height 20
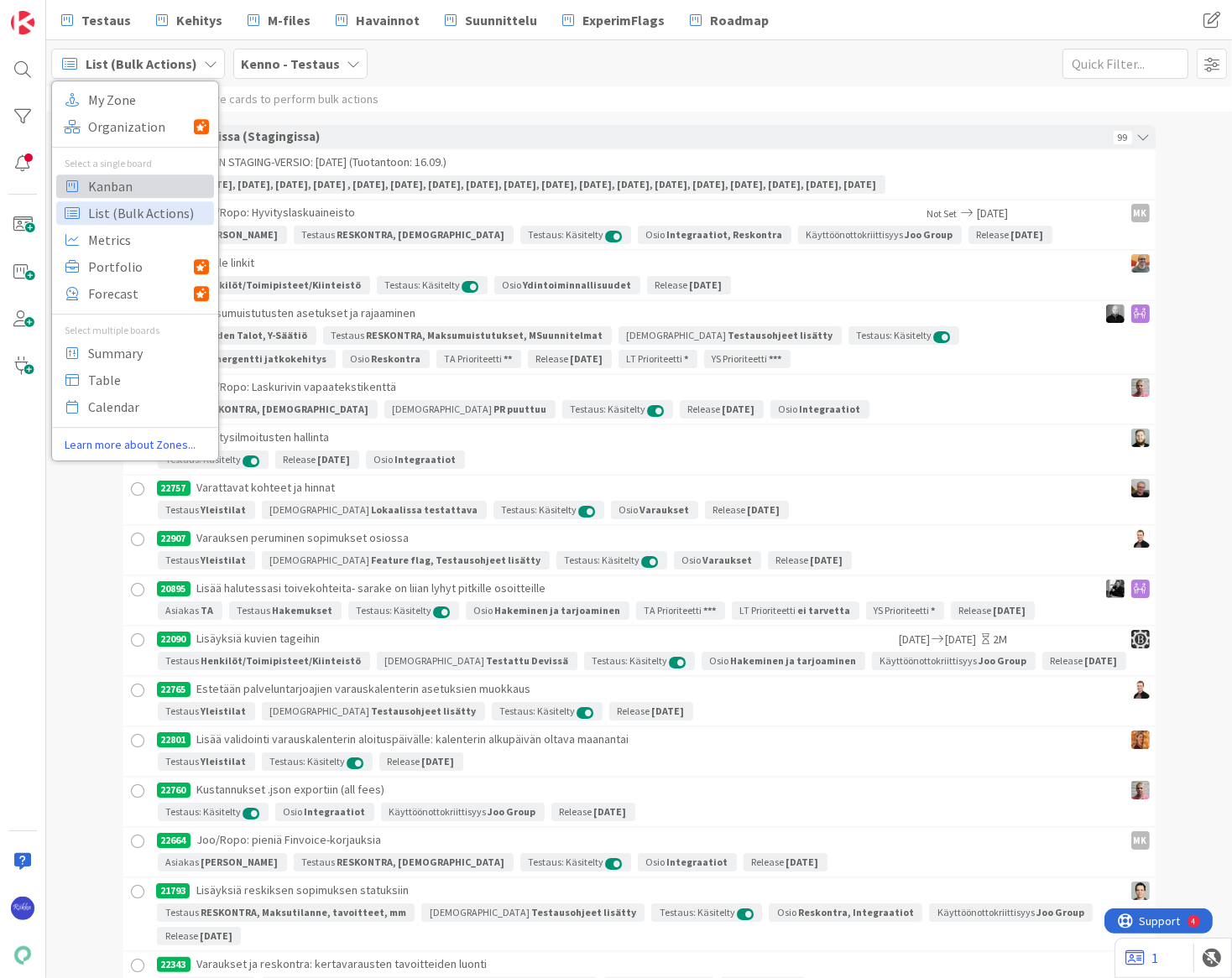
click at [131, 184] on span "Kanban" at bounding box center [149, 187] width 121 height 25
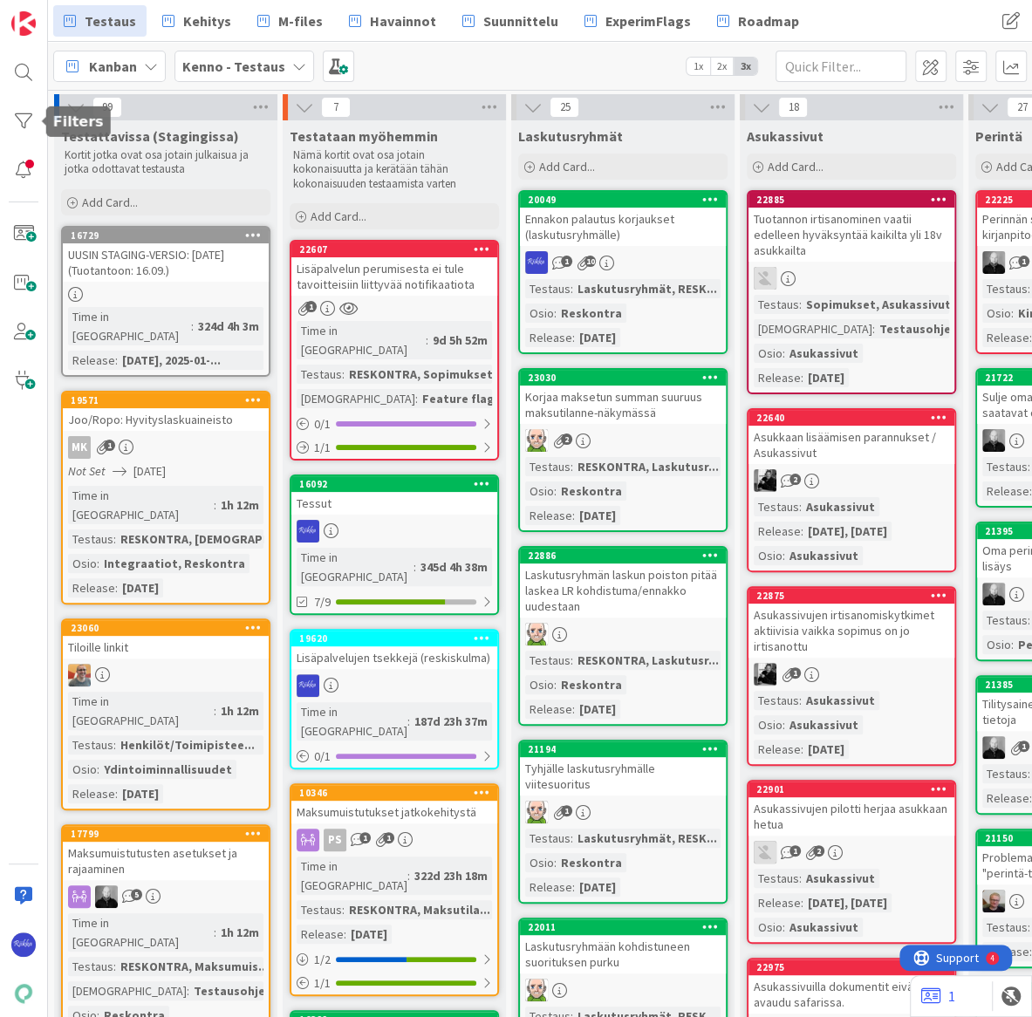
click at [20, 113] on div at bounding box center [23, 121] width 35 height 35
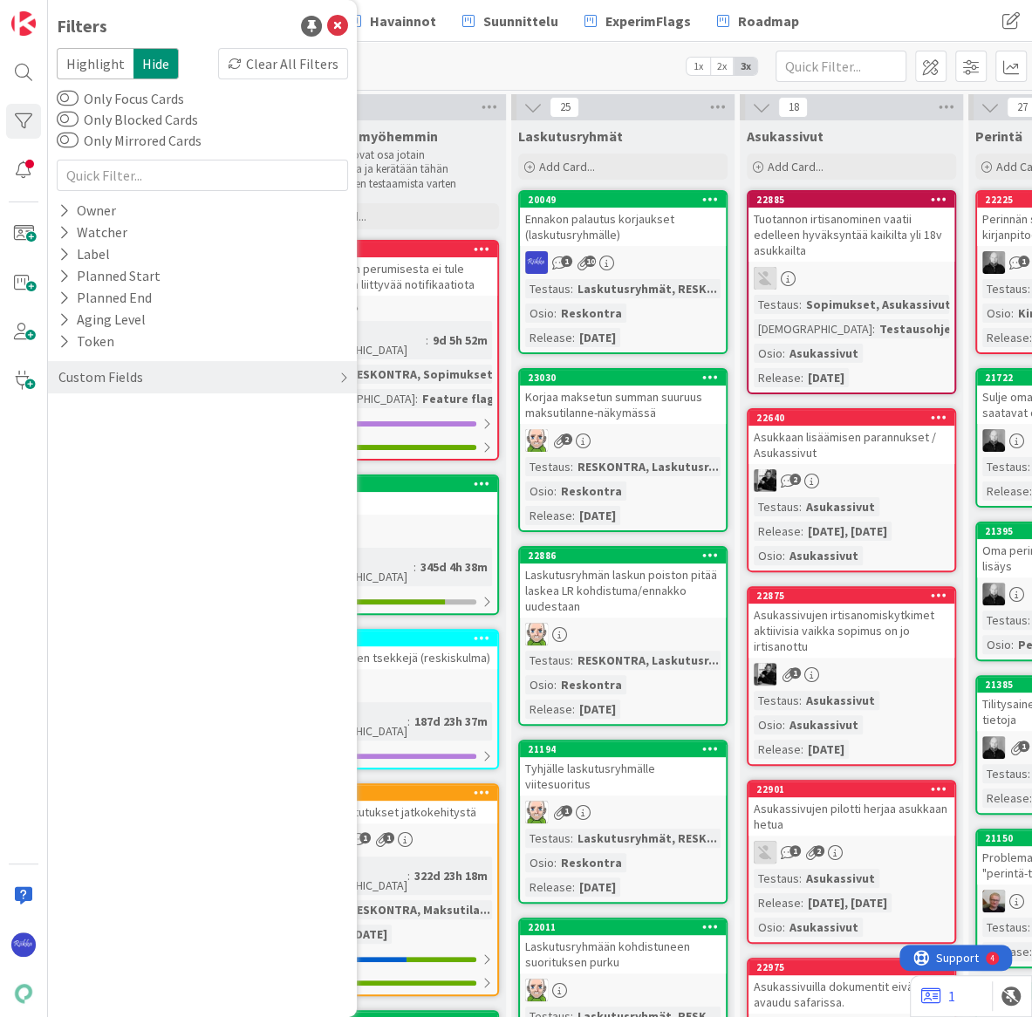
click at [91, 382] on div "Custom Fields" at bounding box center [101, 377] width 88 height 22
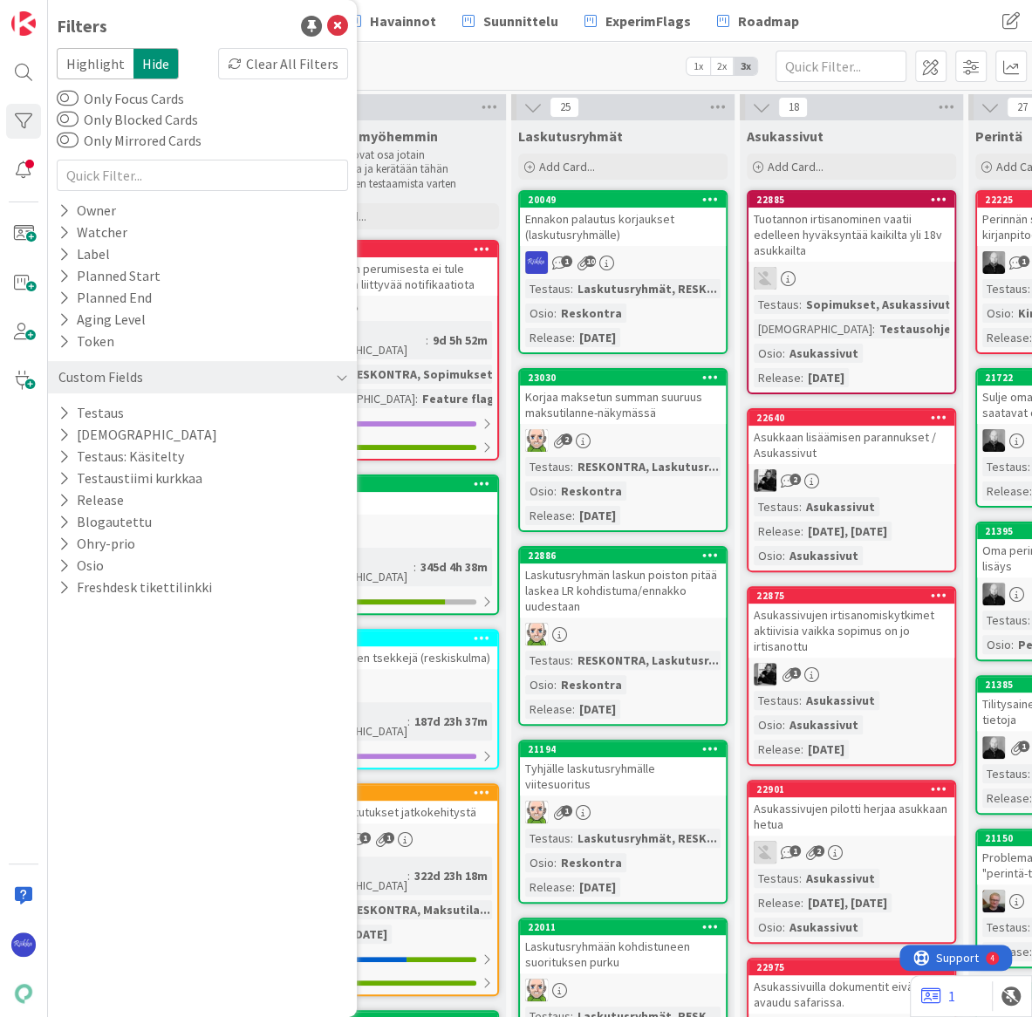
click at [60, 407] on icon at bounding box center [63, 413] width 11 height 15
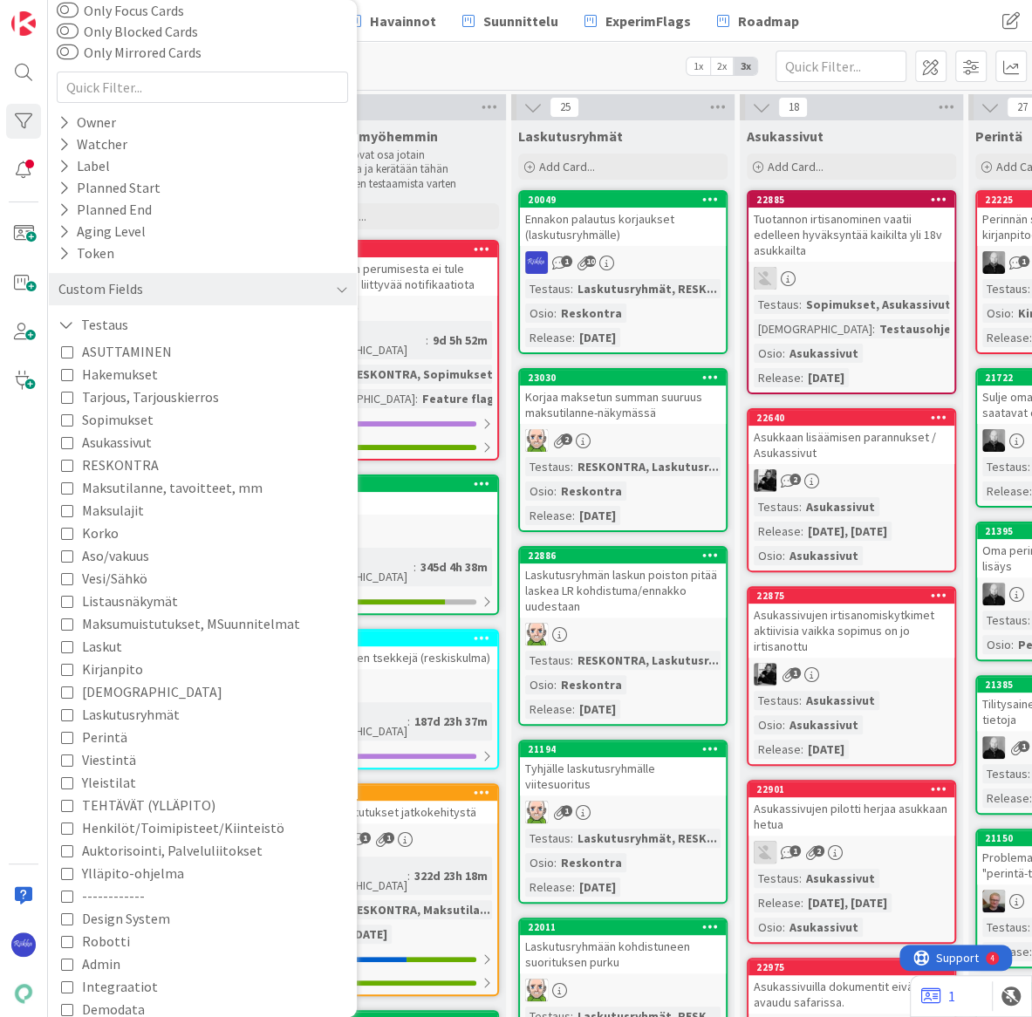
scroll to position [317, 0]
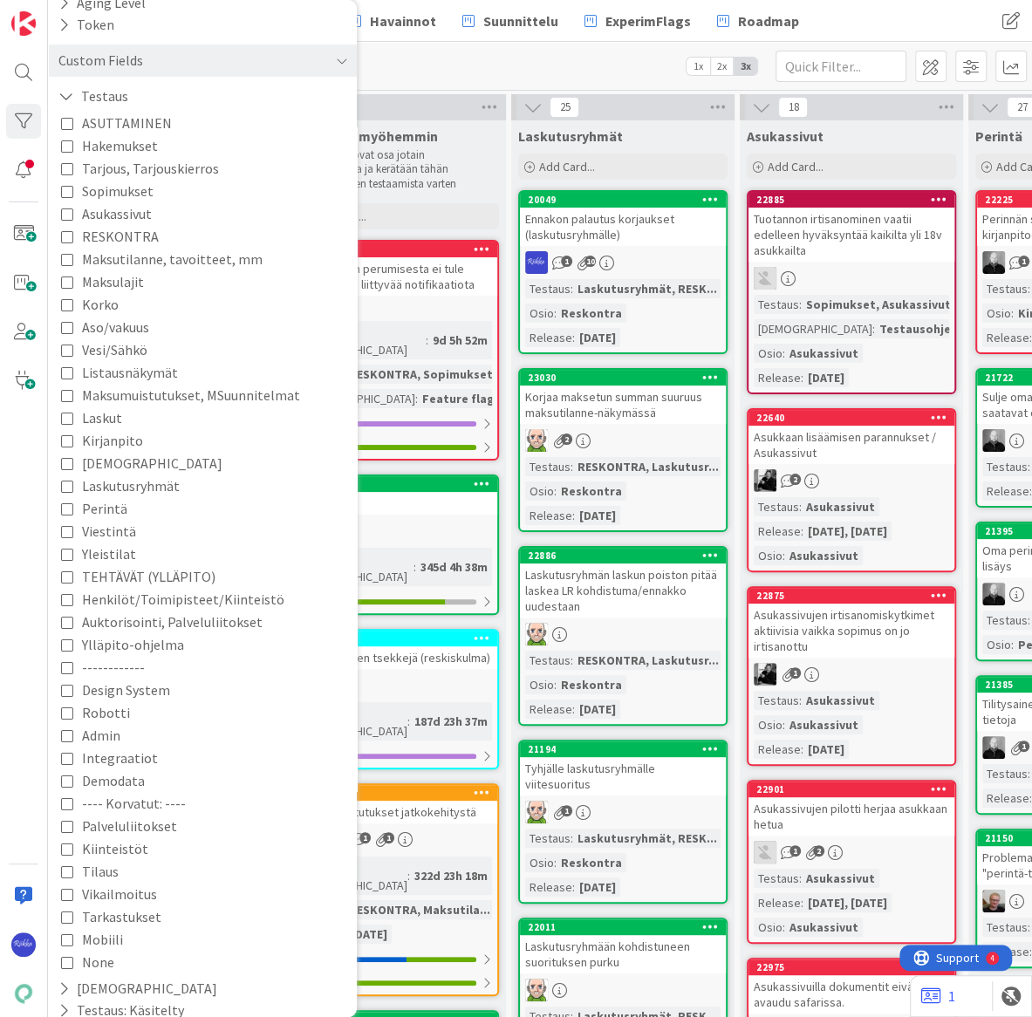
click at [124, 758] on span "Integraatiot" at bounding box center [120, 758] width 76 height 23
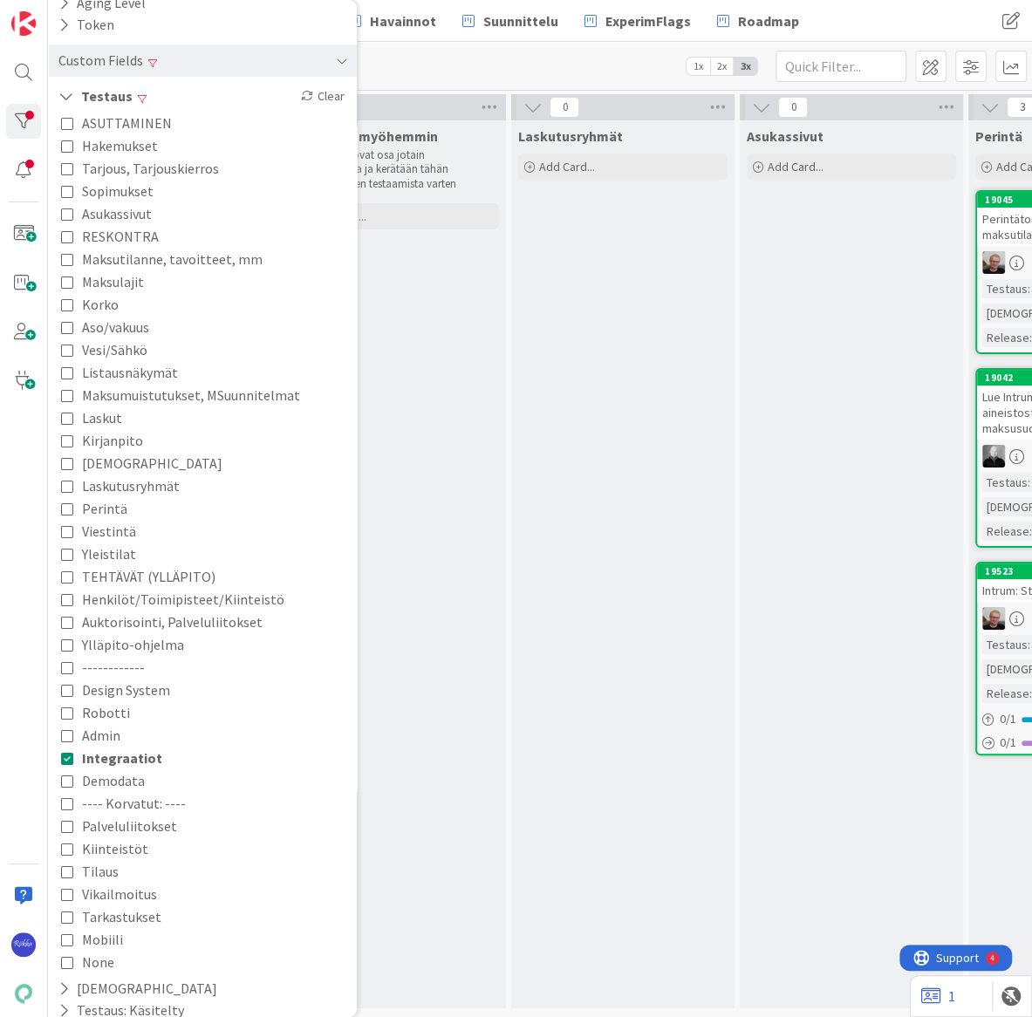
scroll to position [0, 0]
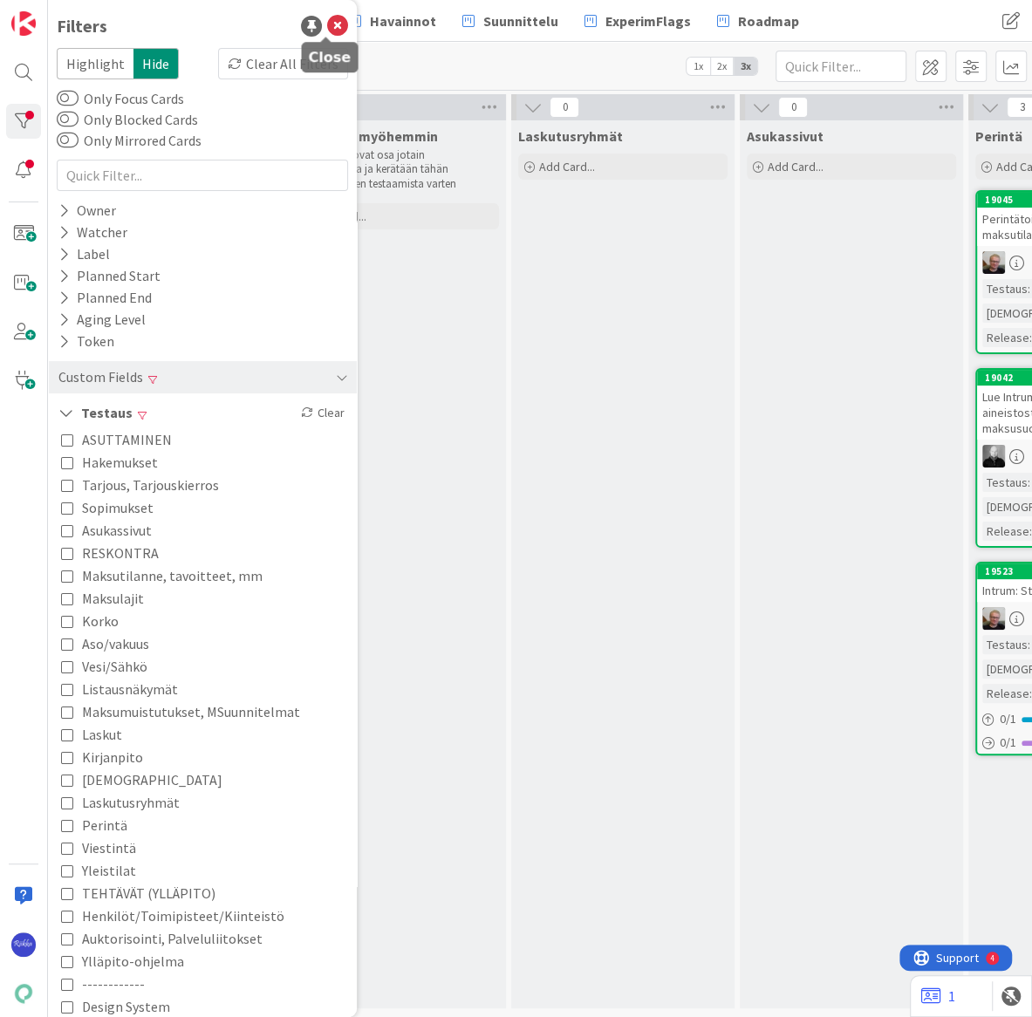
click at [327, 26] on icon at bounding box center [337, 26] width 21 height 21
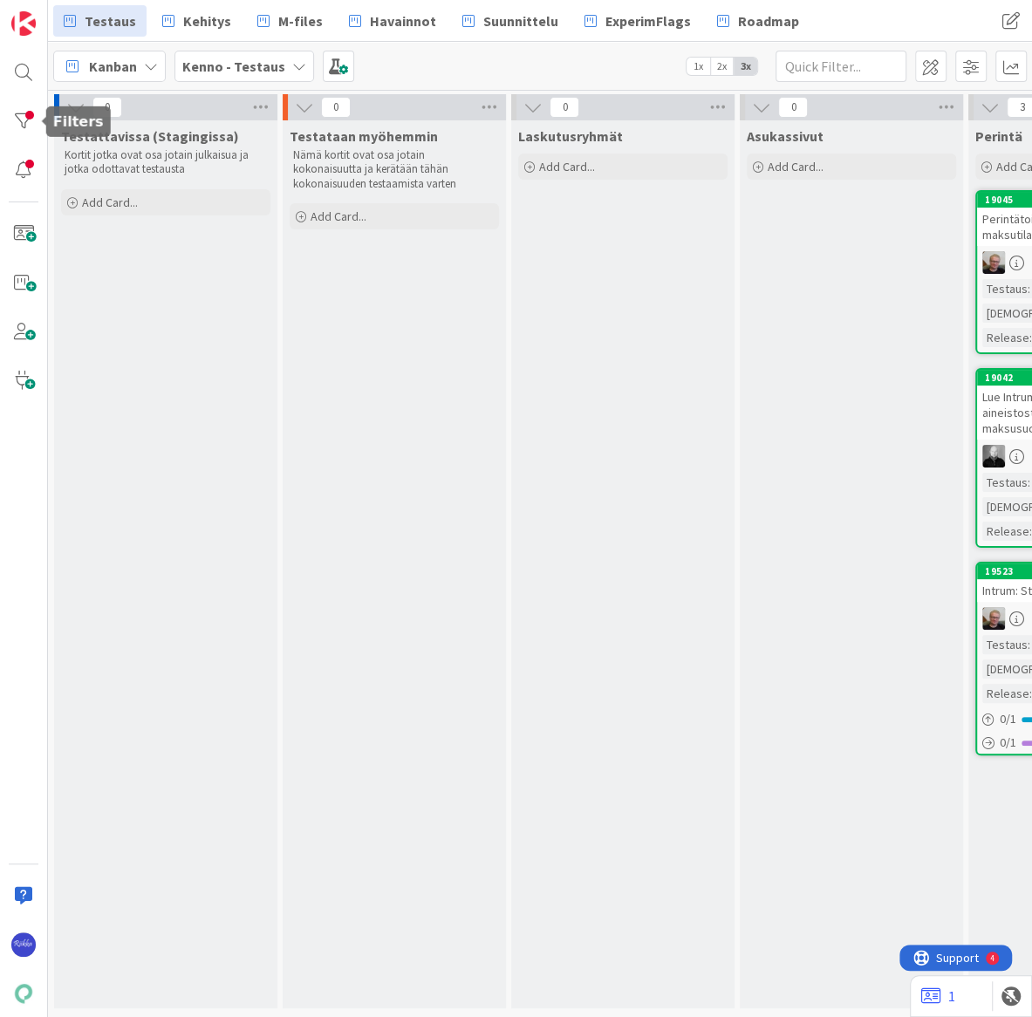
click at [13, 120] on div at bounding box center [23, 121] width 35 height 35
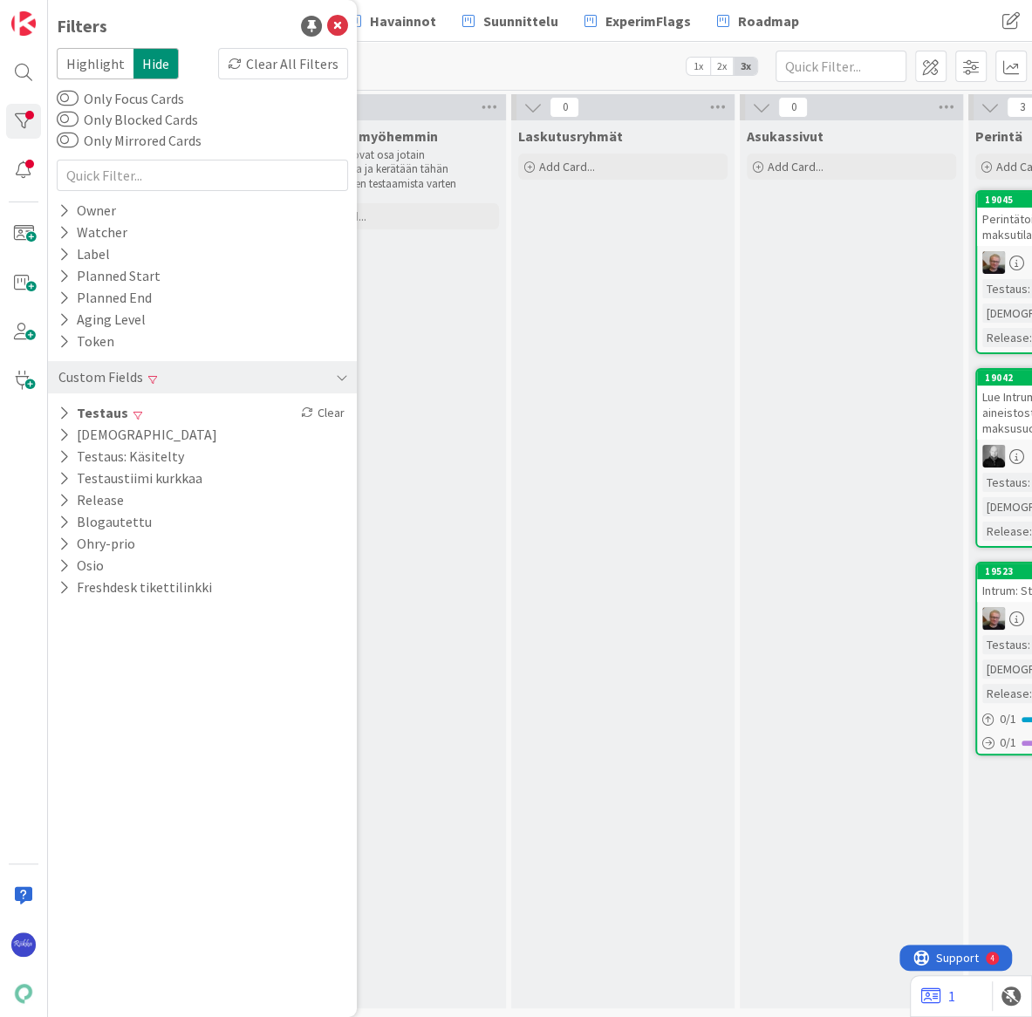
click at [327, 414] on div "Clear" at bounding box center [322, 413] width 51 height 22
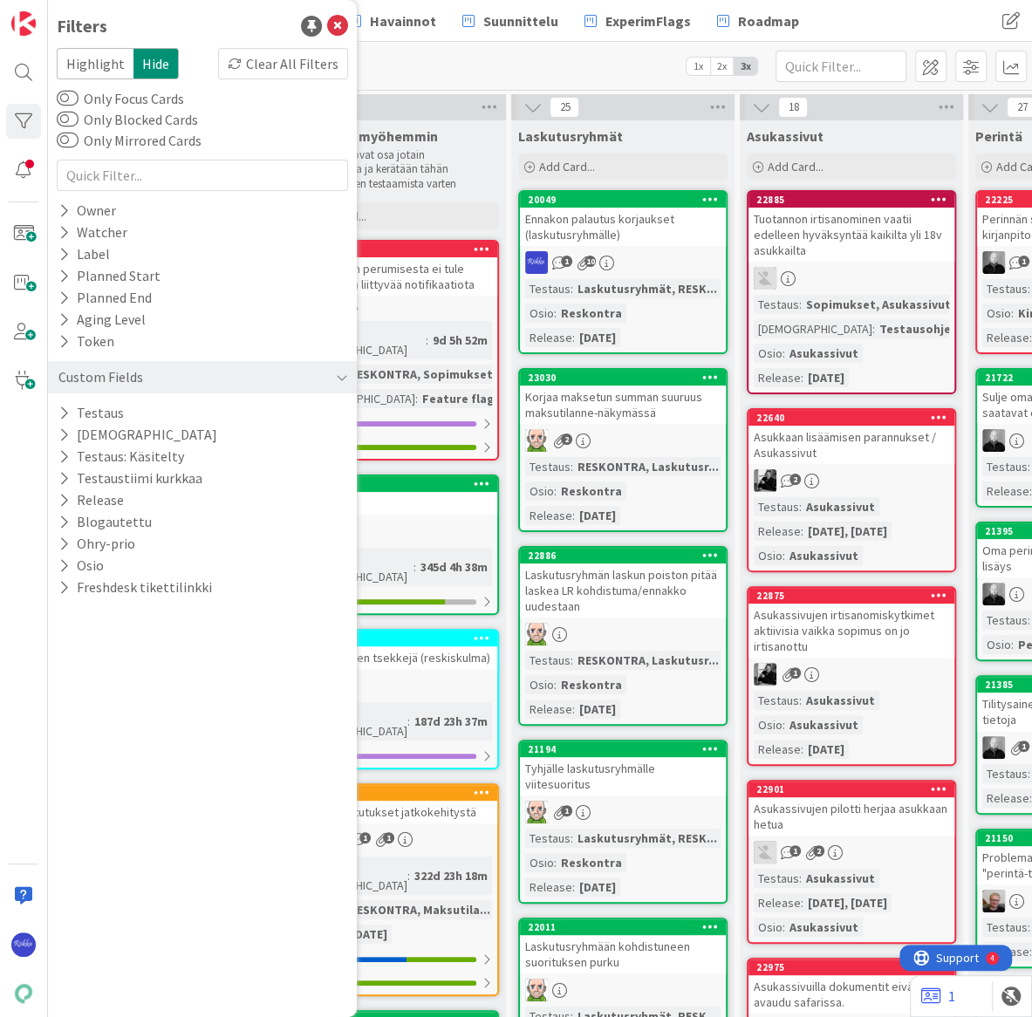
click at [67, 560] on icon at bounding box center [63, 565] width 11 height 15
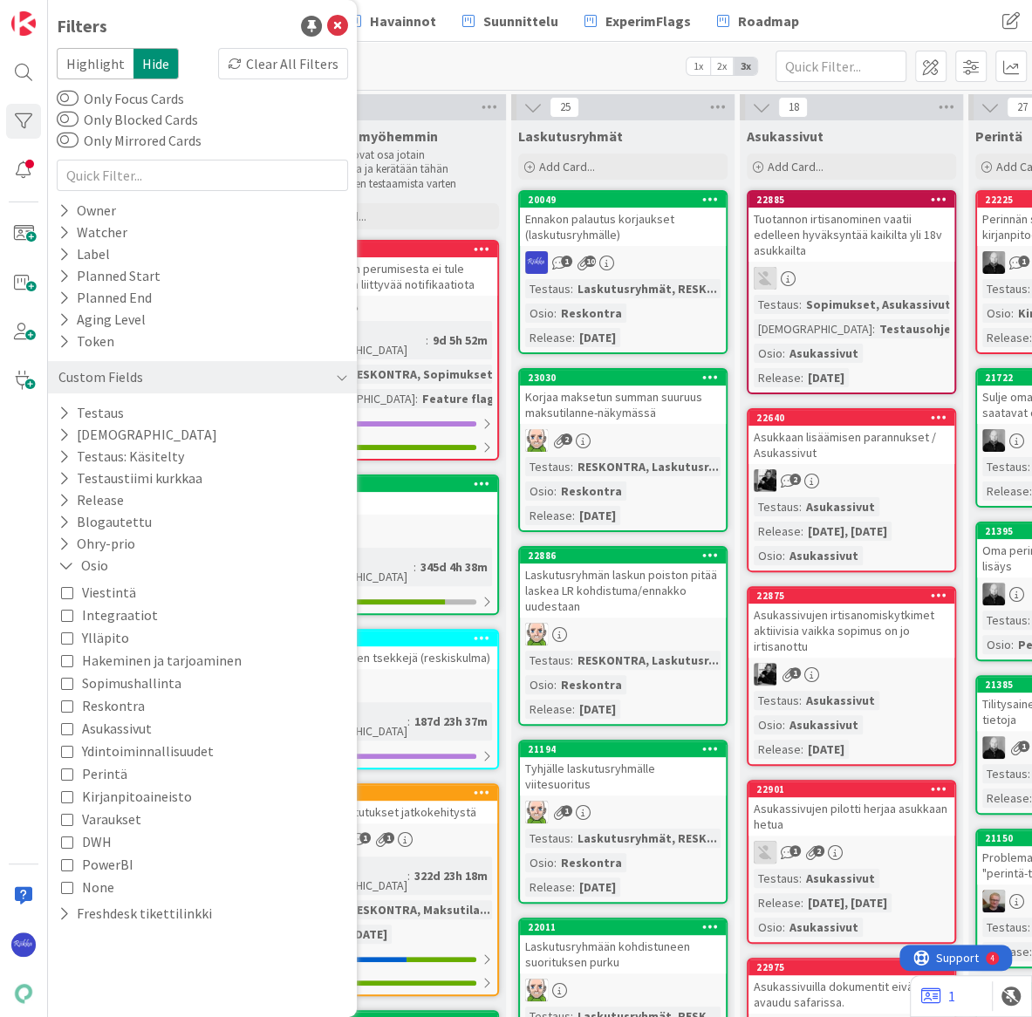
click at [128, 613] on span "Integraatiot" at bounding box center [120, 615] width 76 height 23
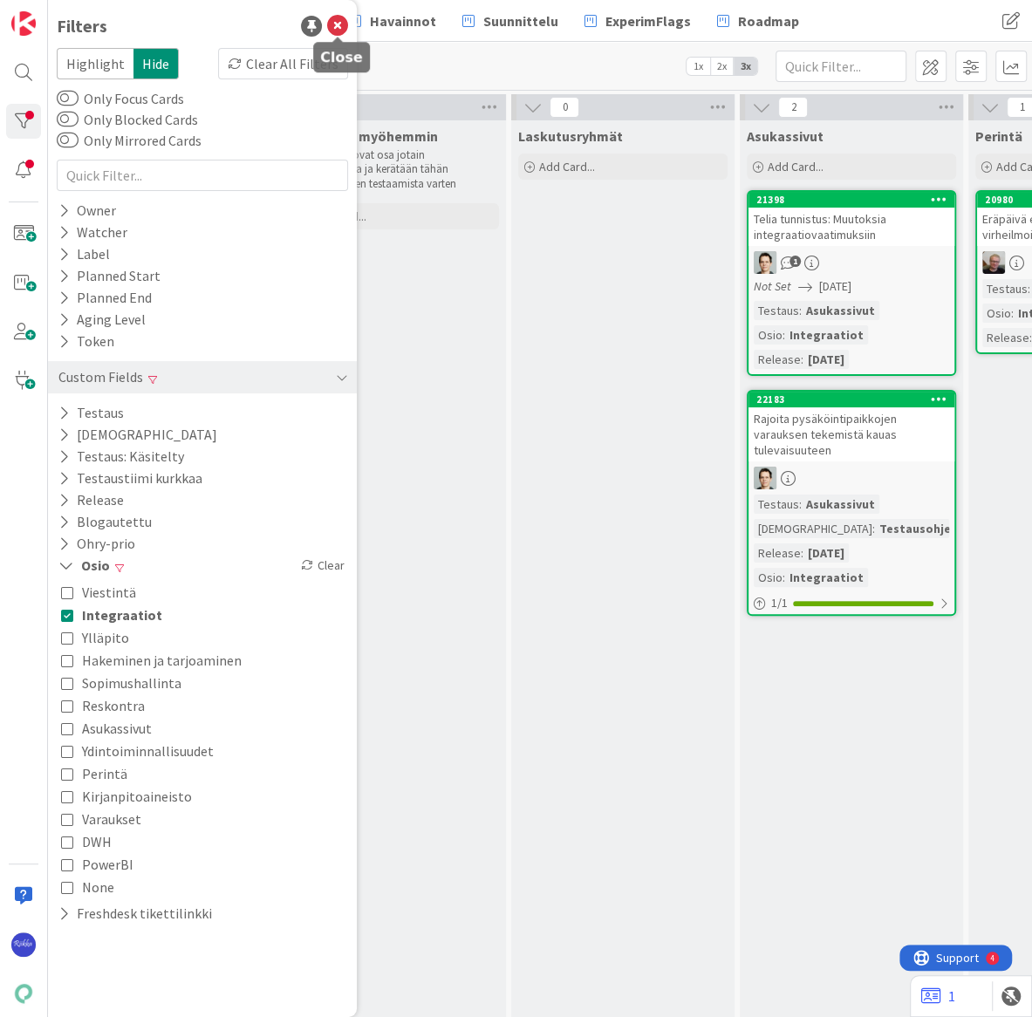
click at [336, 25] on icon at bounding box center [337, 26] width 21 height 21
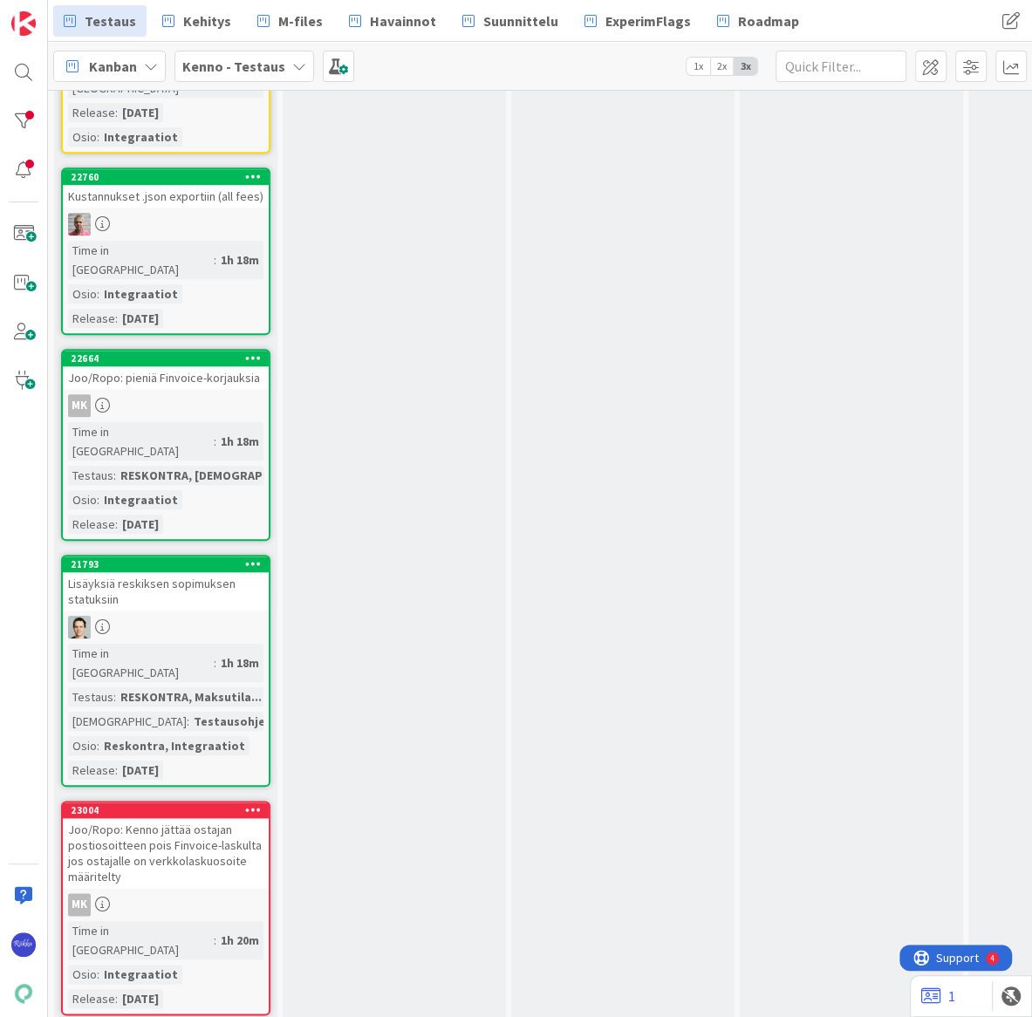
scroll to position [237, 0]
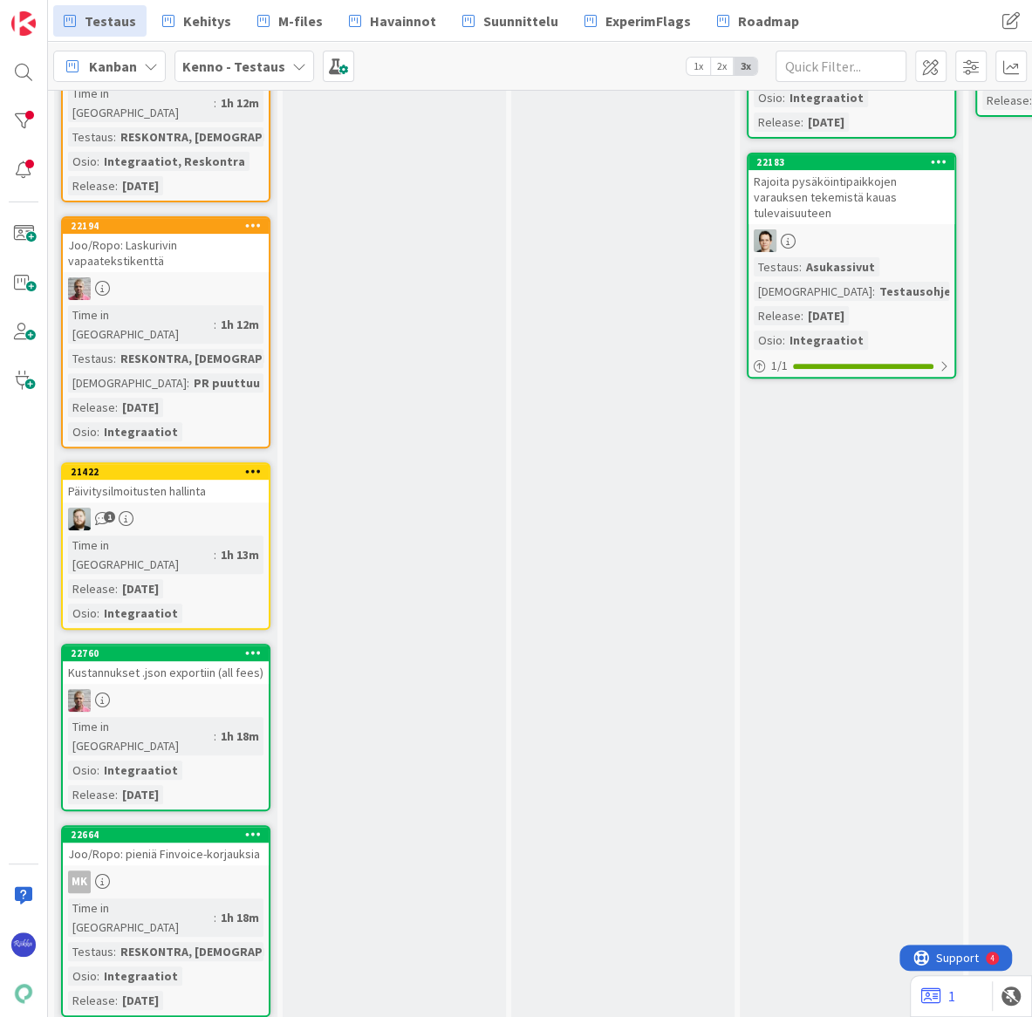
click at [193, 508] on div "1" at bounding box center [166, 519] width 206 height 23
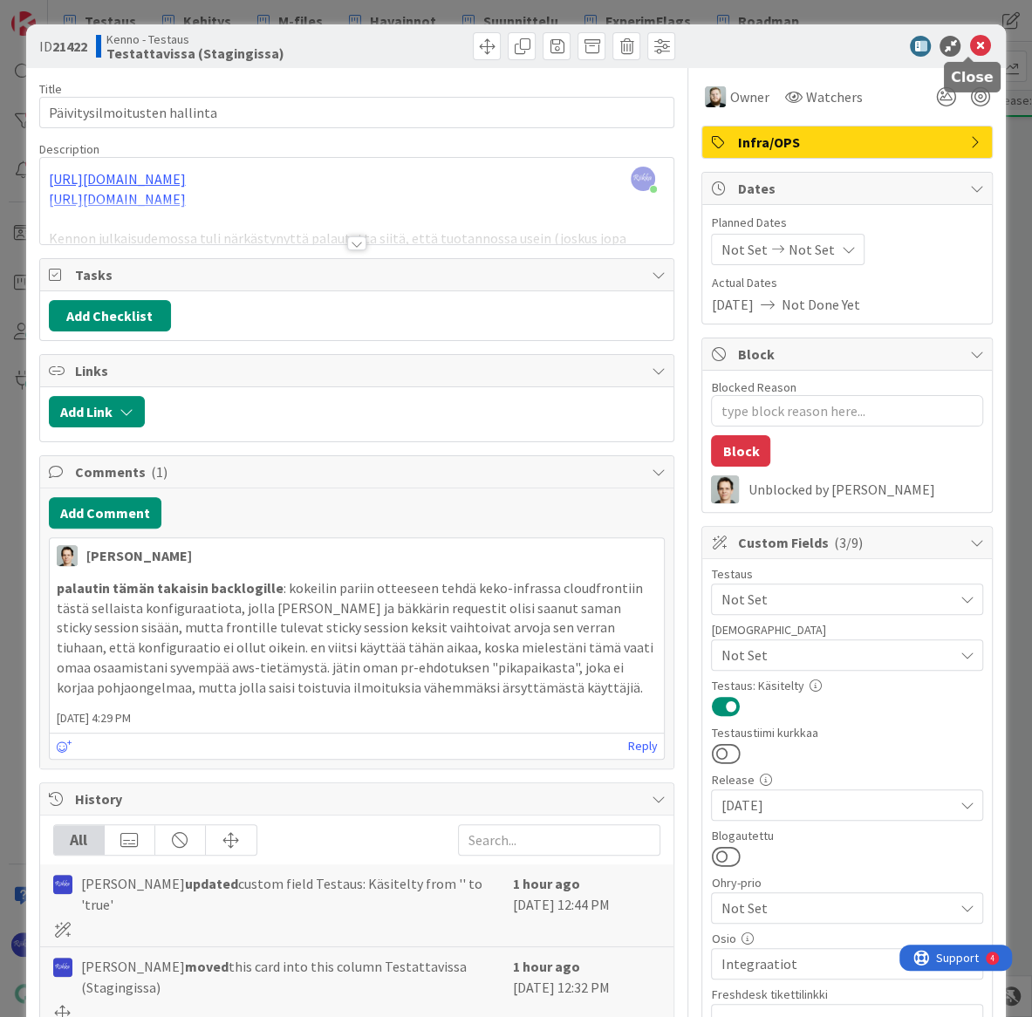
click at [969, 50] on icon at bounding box center [979, 46] width 21 height 21
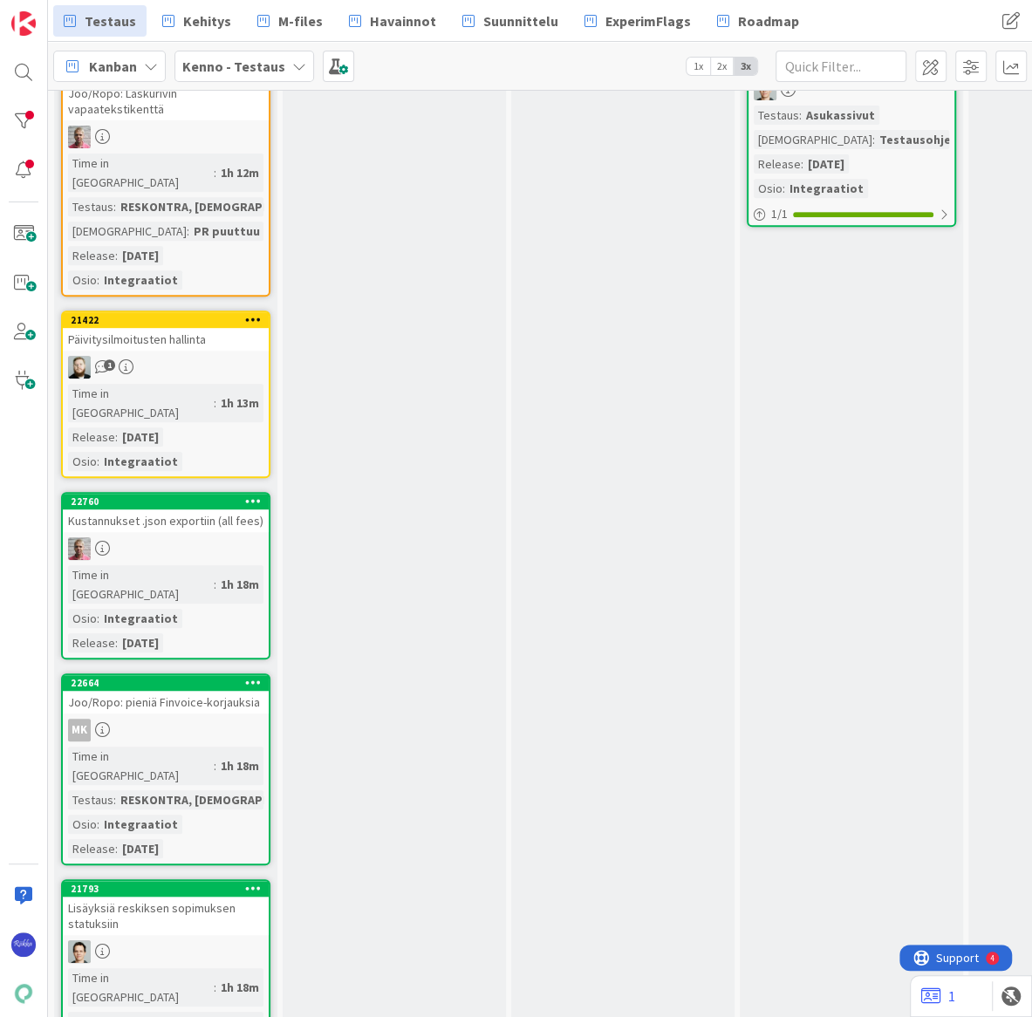
scroll to position [396, 0]
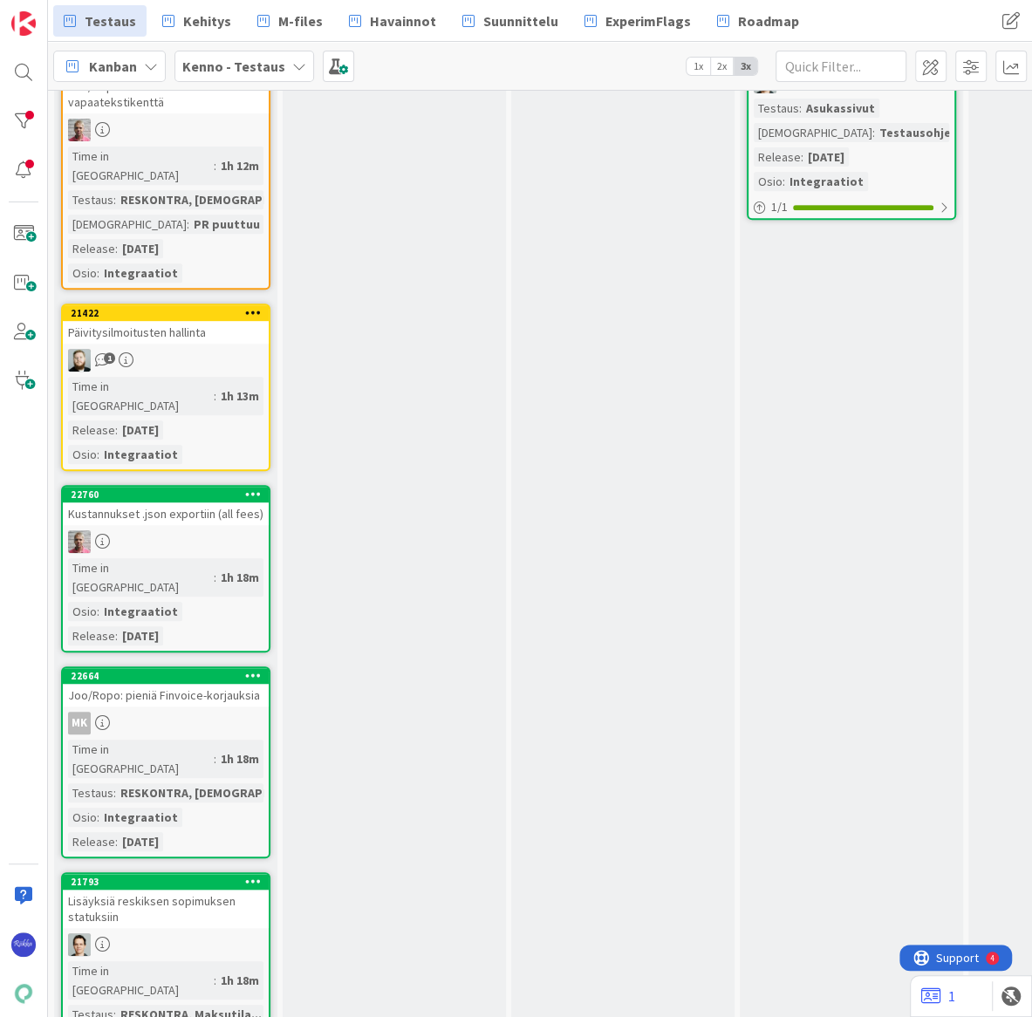
click at [189, 712] on div "MK" at bounding box center [166, 723] width 206 height 23
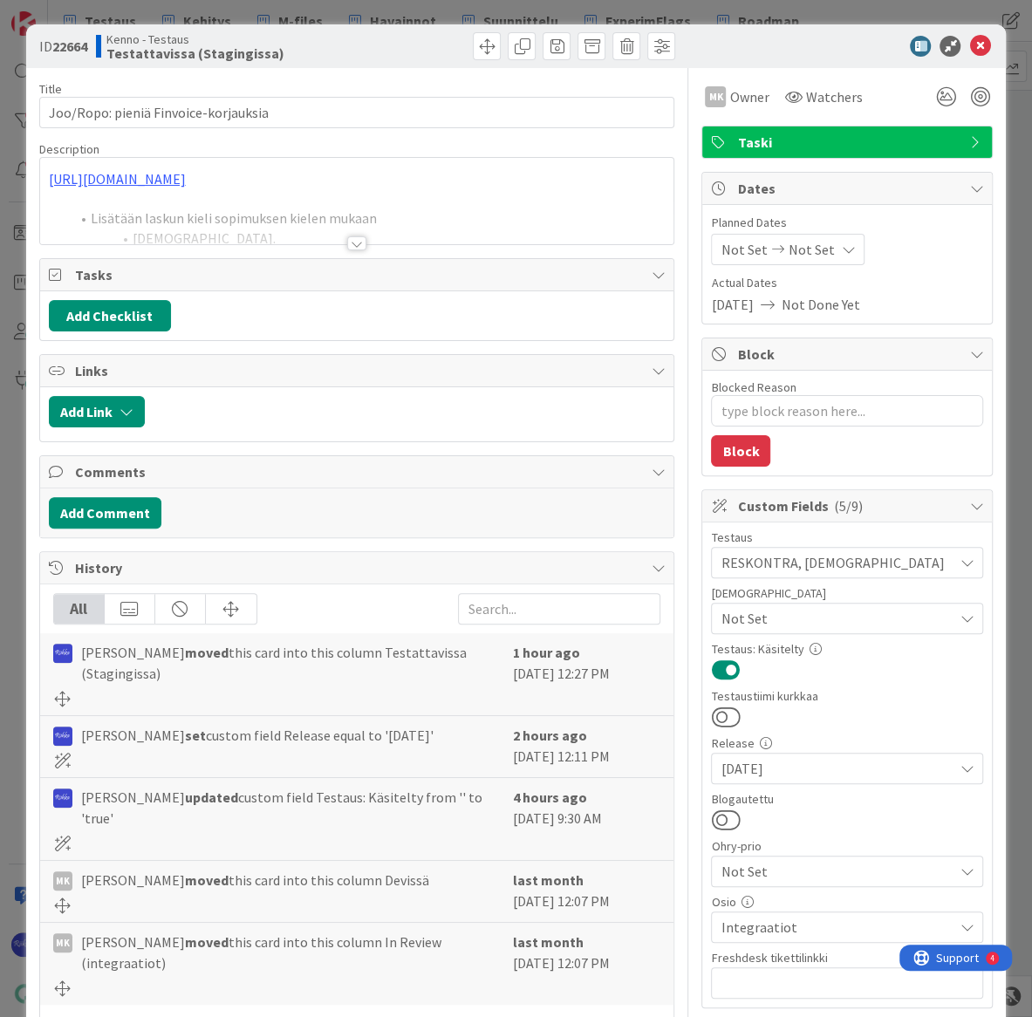
click at [353, 243] on div at bounding box center [356, 243] width 19 height 14
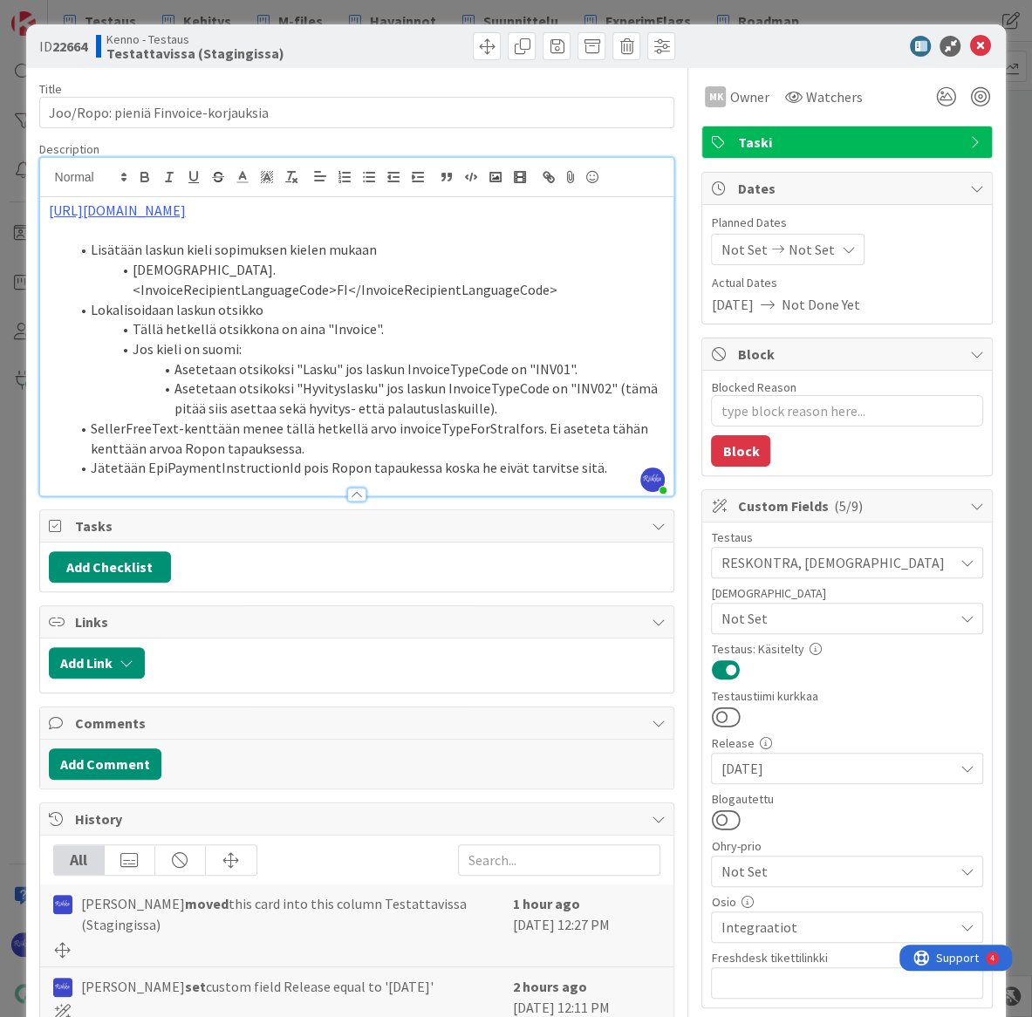
type textarea "x"
click at [969, 49] on icon at bounding box center [979, 46] width 21 height 21
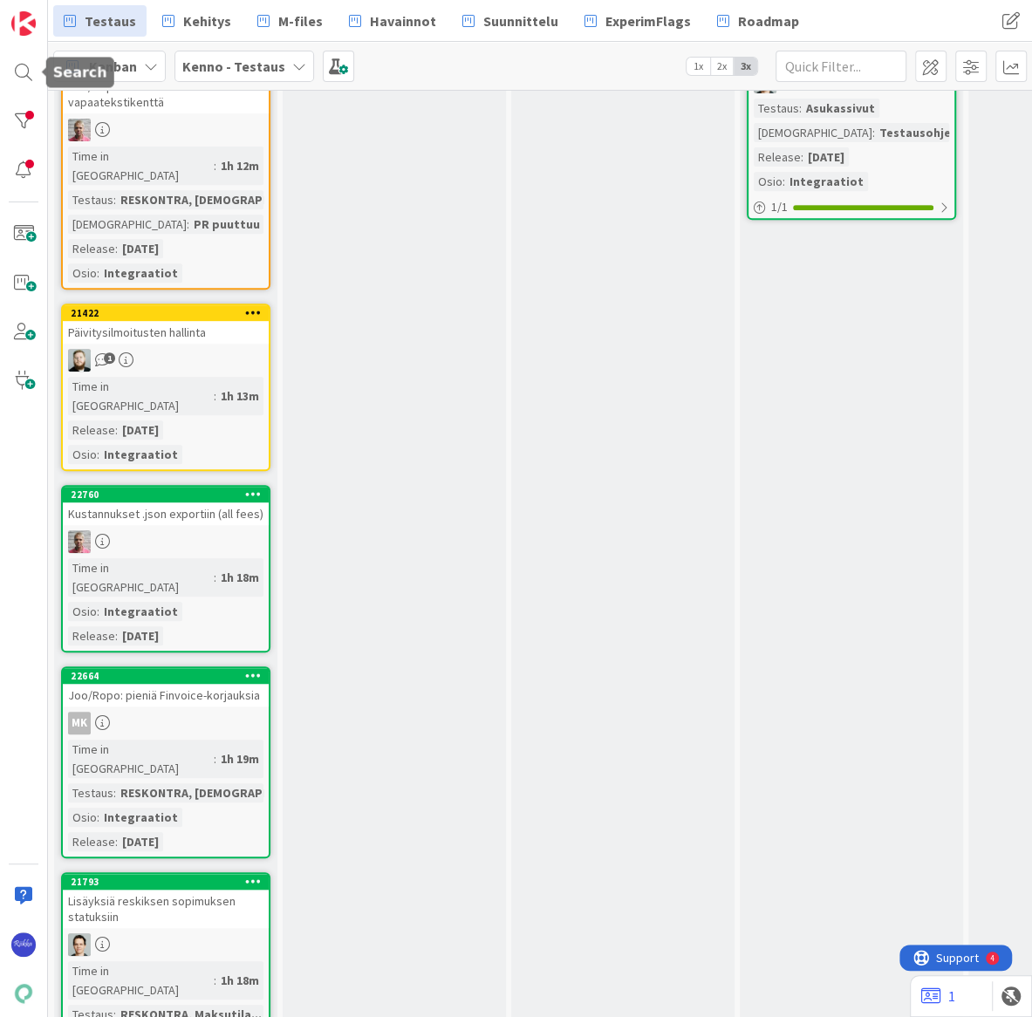
click at [17, 72] on div at bounding box center [23, 72] width 35 height 35
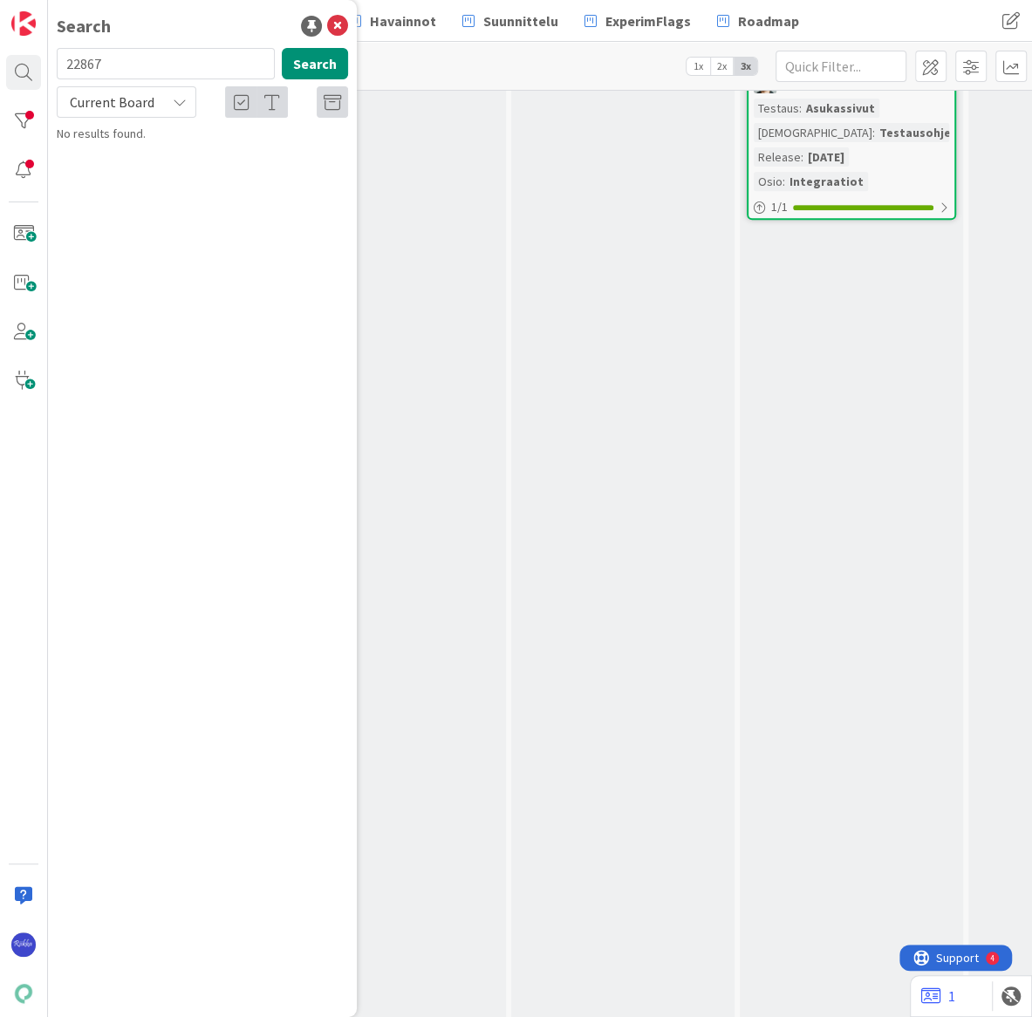
type input "22867"
click at [167, 94] on div "Current Board" at bounding box center [127, 101] width 140 height 31
click at [166, 183] on span "All Boards" at bounding box center [156, 174] width 181 height 26
click at [216, 164] on span "Joo/Ropo: Kiinteistöyhtiökohtainen SFTP-konfiguraatio Finvoice-integraatioon" at bounding box center [210, 163] width 259 height 34
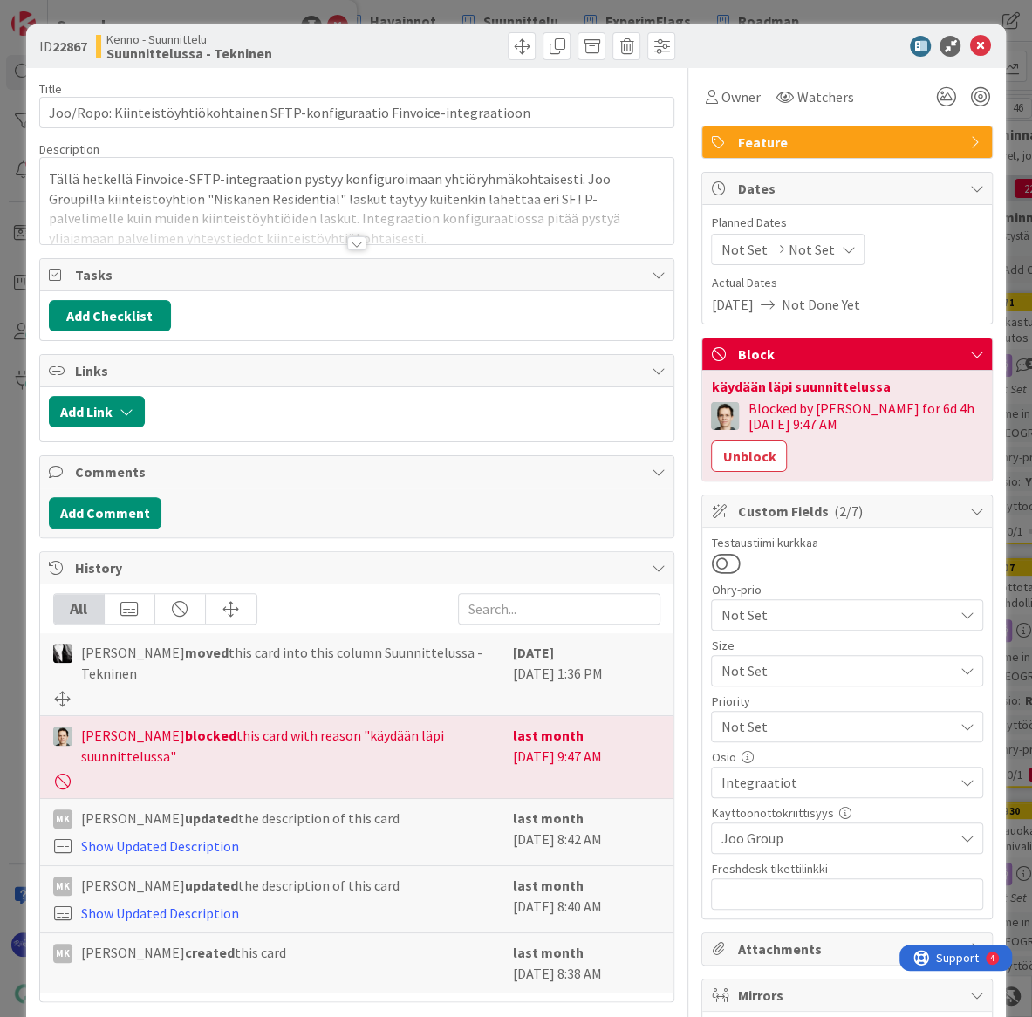
click at [353, 246] on div at bounding box center [356, 243] width 19 height 14
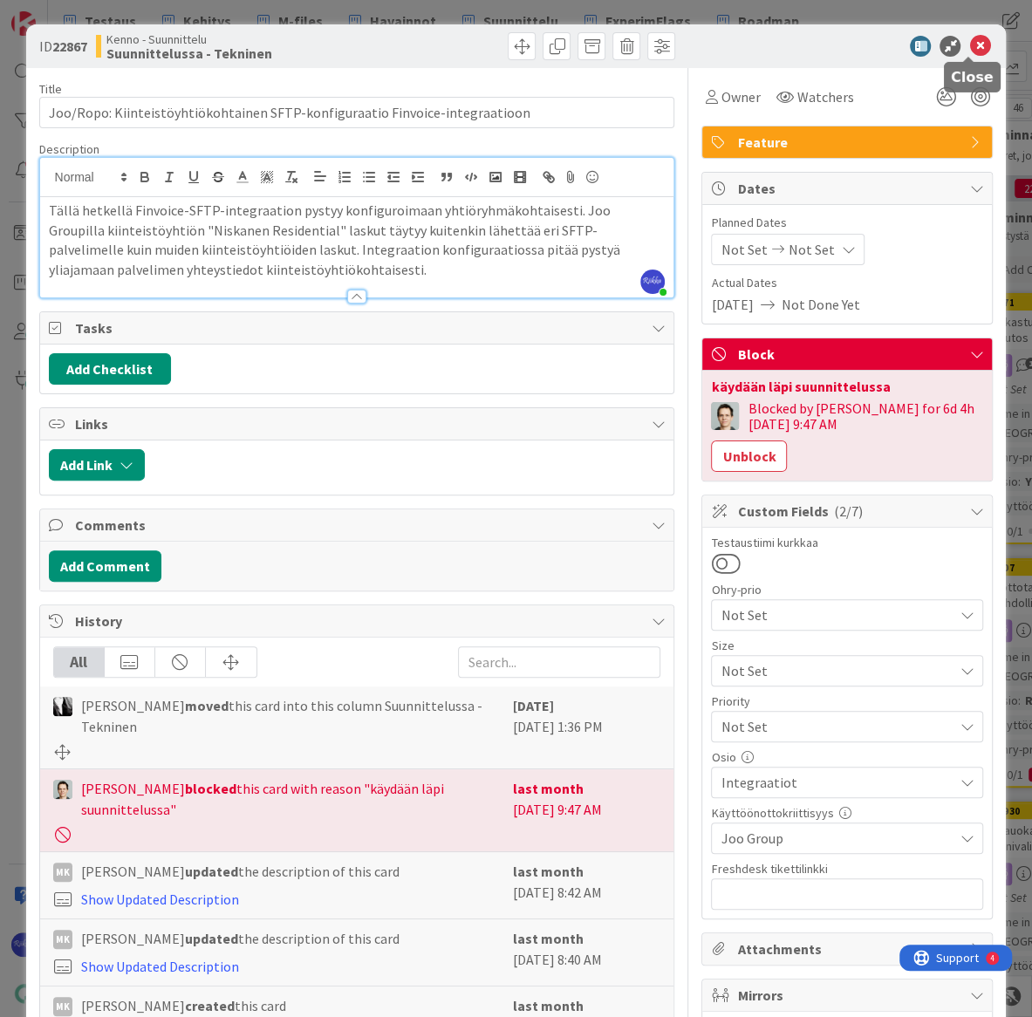
click at [969, 47] on icon at bounding box center [979, 46] width 21 height 21
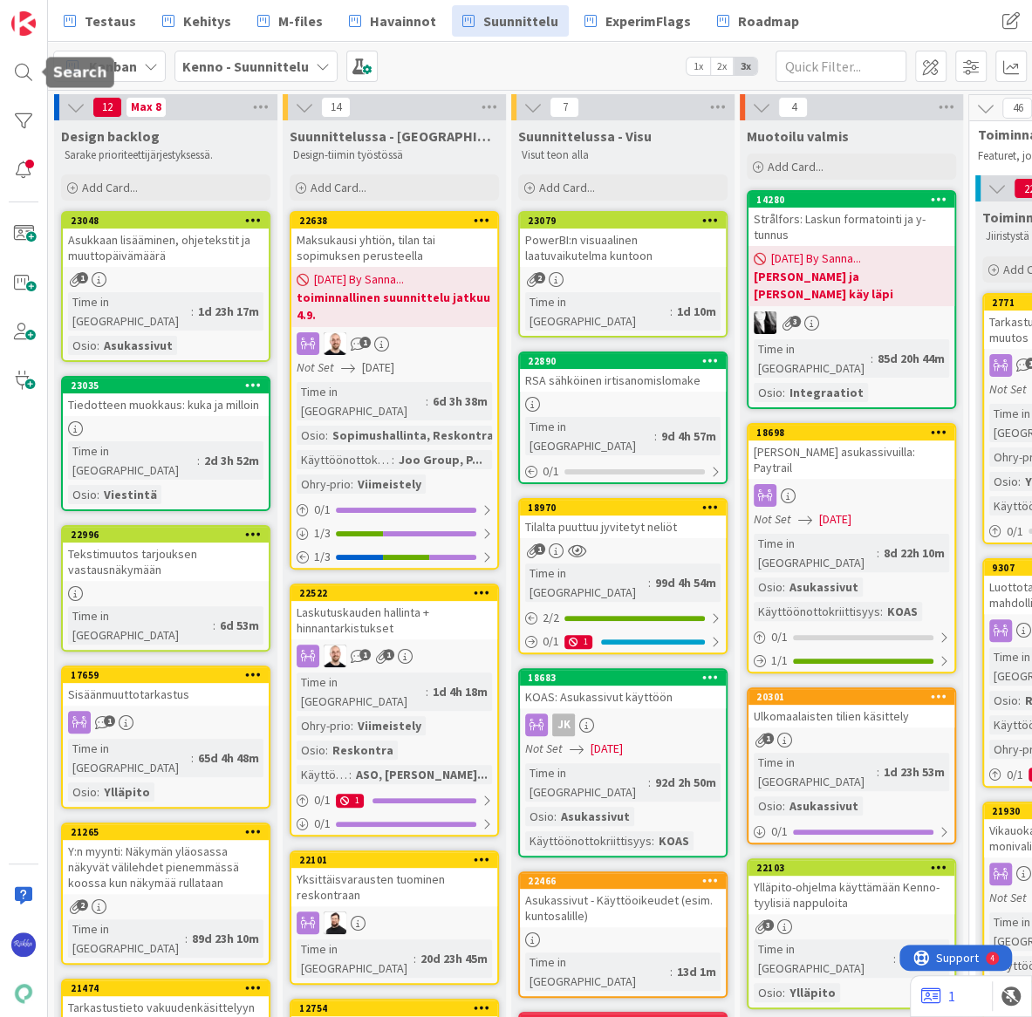
click at [24, 75] on div at bounding box center [23, 72] width 35 height 35
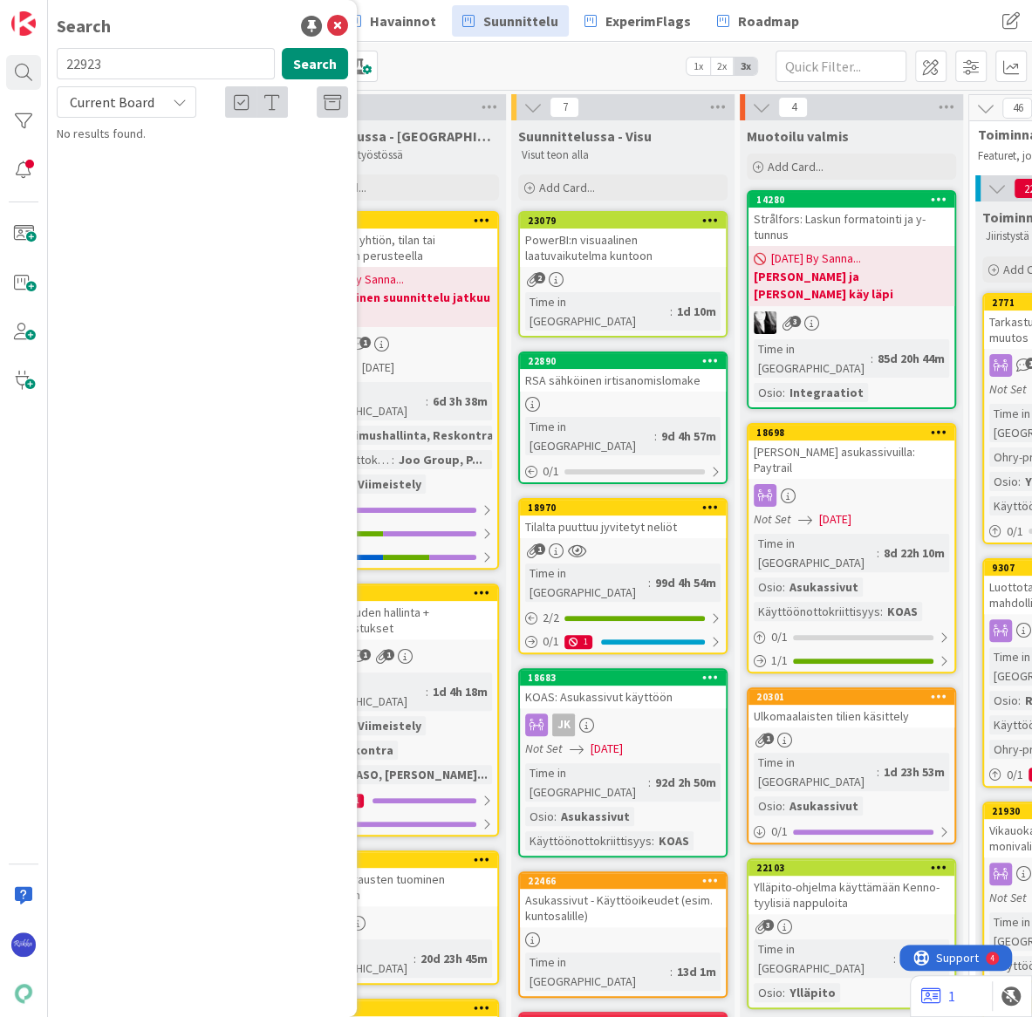
type input "22923"
click at [174, 110] on div "Current Board" at bounding box center [127, 101] width 140 height 31
click at [172, 181] on span "All Boards" at bounding box center [156, 174] width 181 height 26
click at [253, 157] on span "JOO/ROPO: Viitesuoritusten SFTP haun jatkokehitys" at bounding box center [203, 163] width 245 height 34
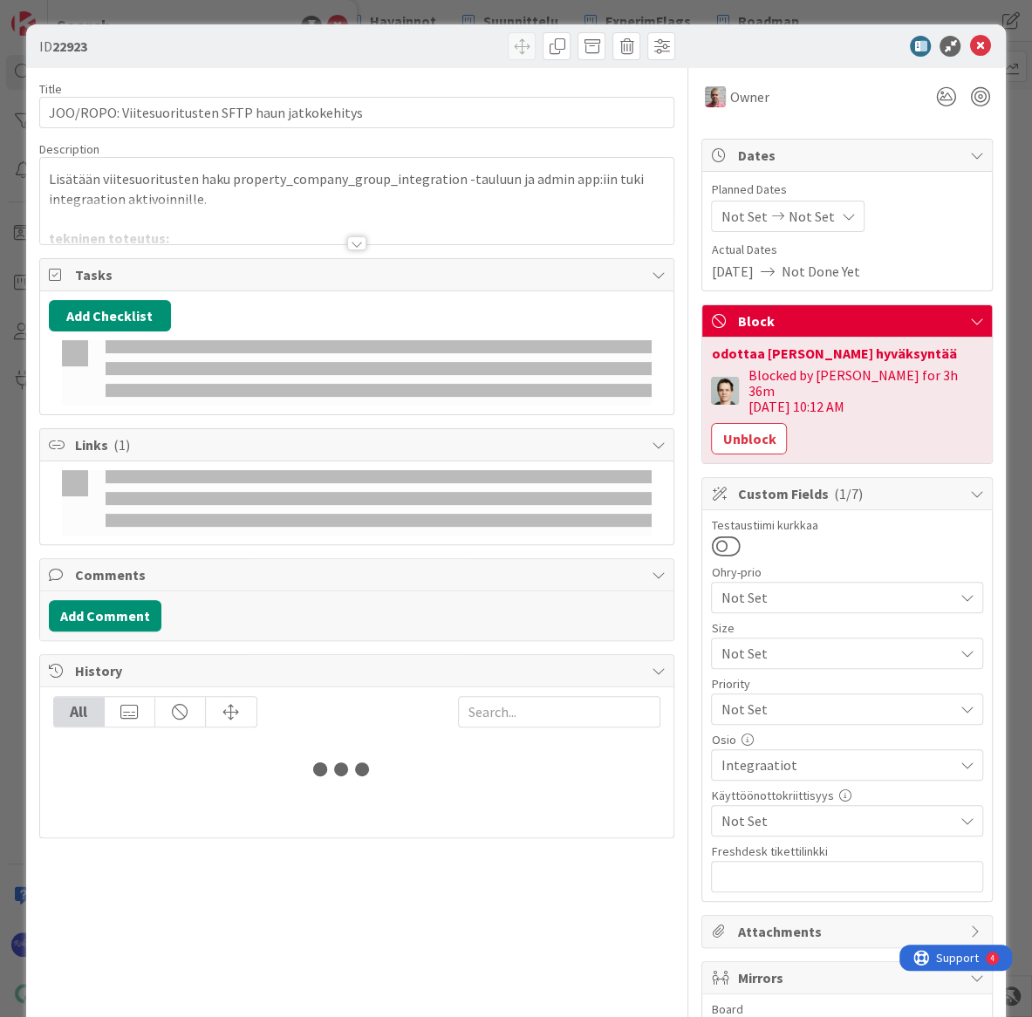
click at [348, 244] on div at bounding box center [356, 243] width 19 height 14
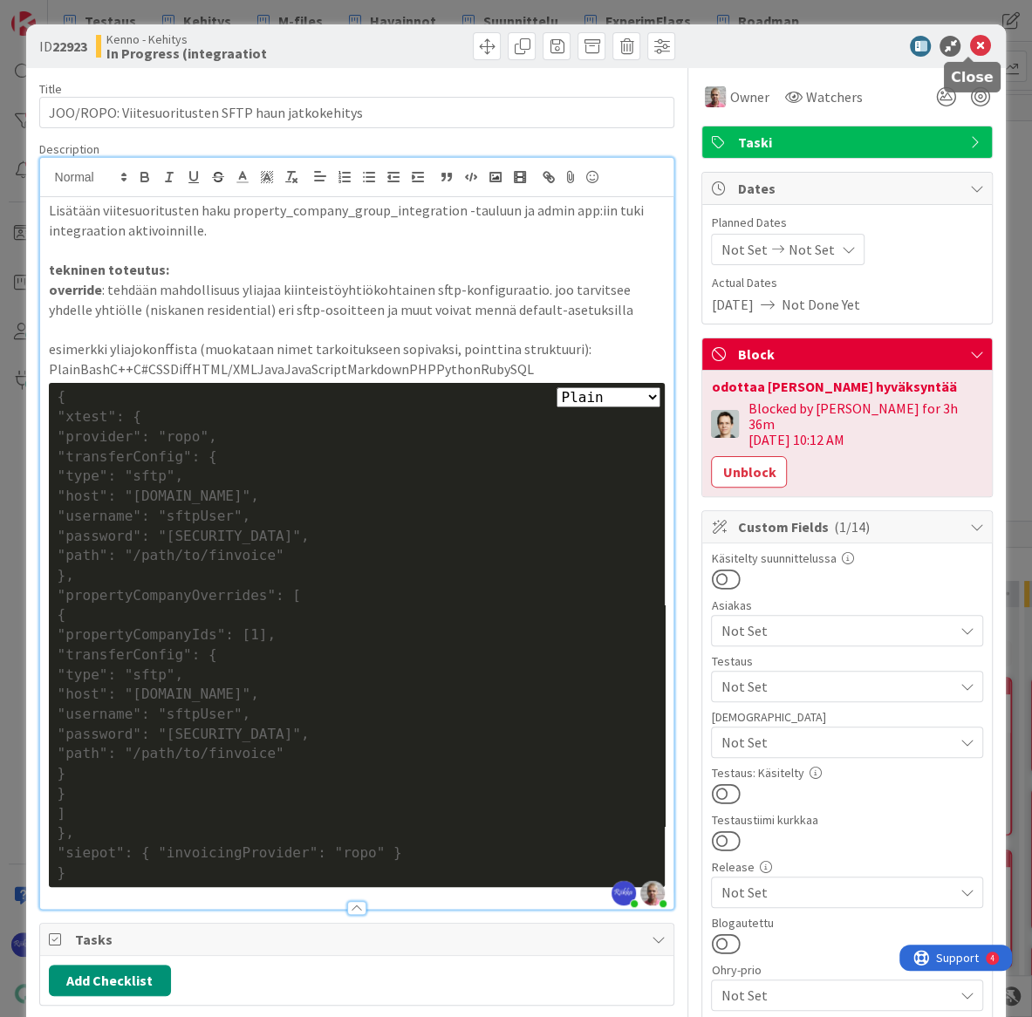
click at [969, 42] on icon at bounding box center [979, 46] width 21 height 21
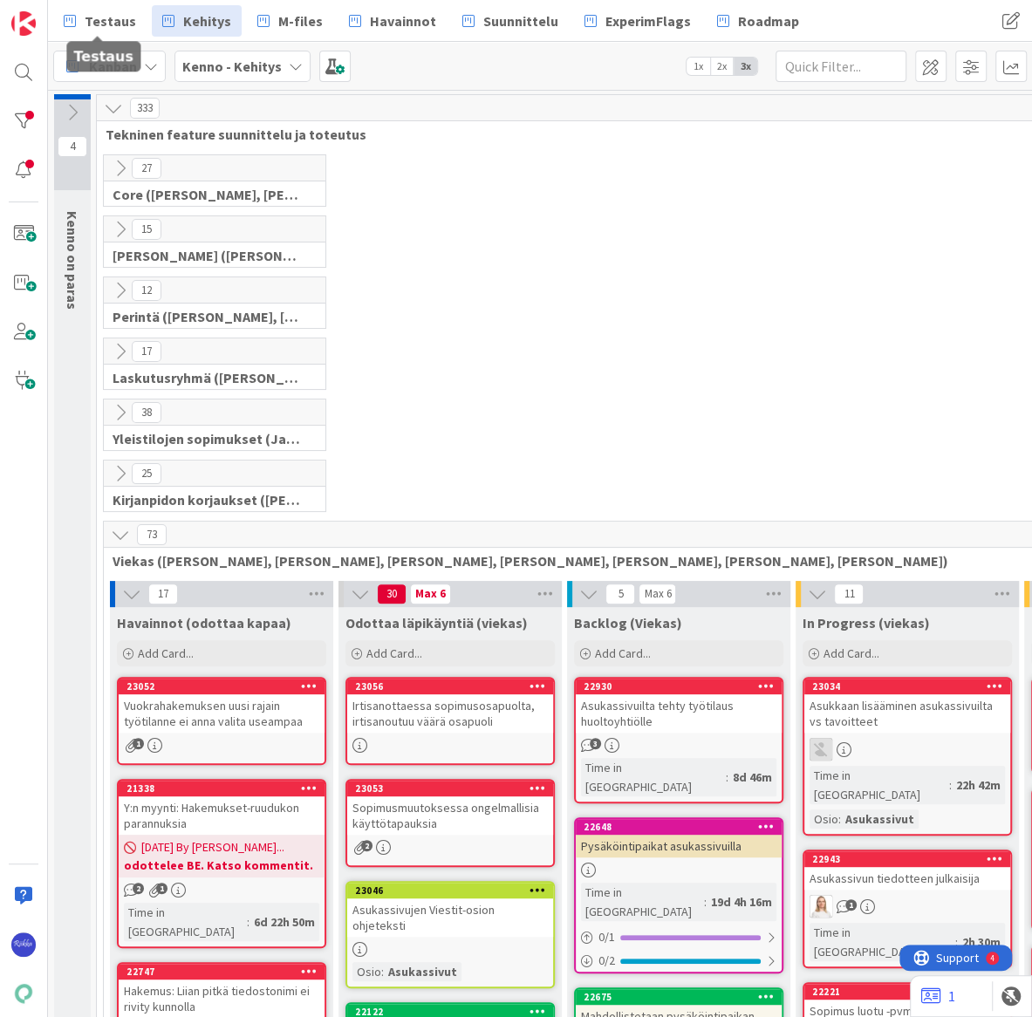
click at [100, 17] on span "Testaus" at bounding box center [110, 20] width 51 height 21
